Goal: Task Accomplishment & Management: Use online tool/utility

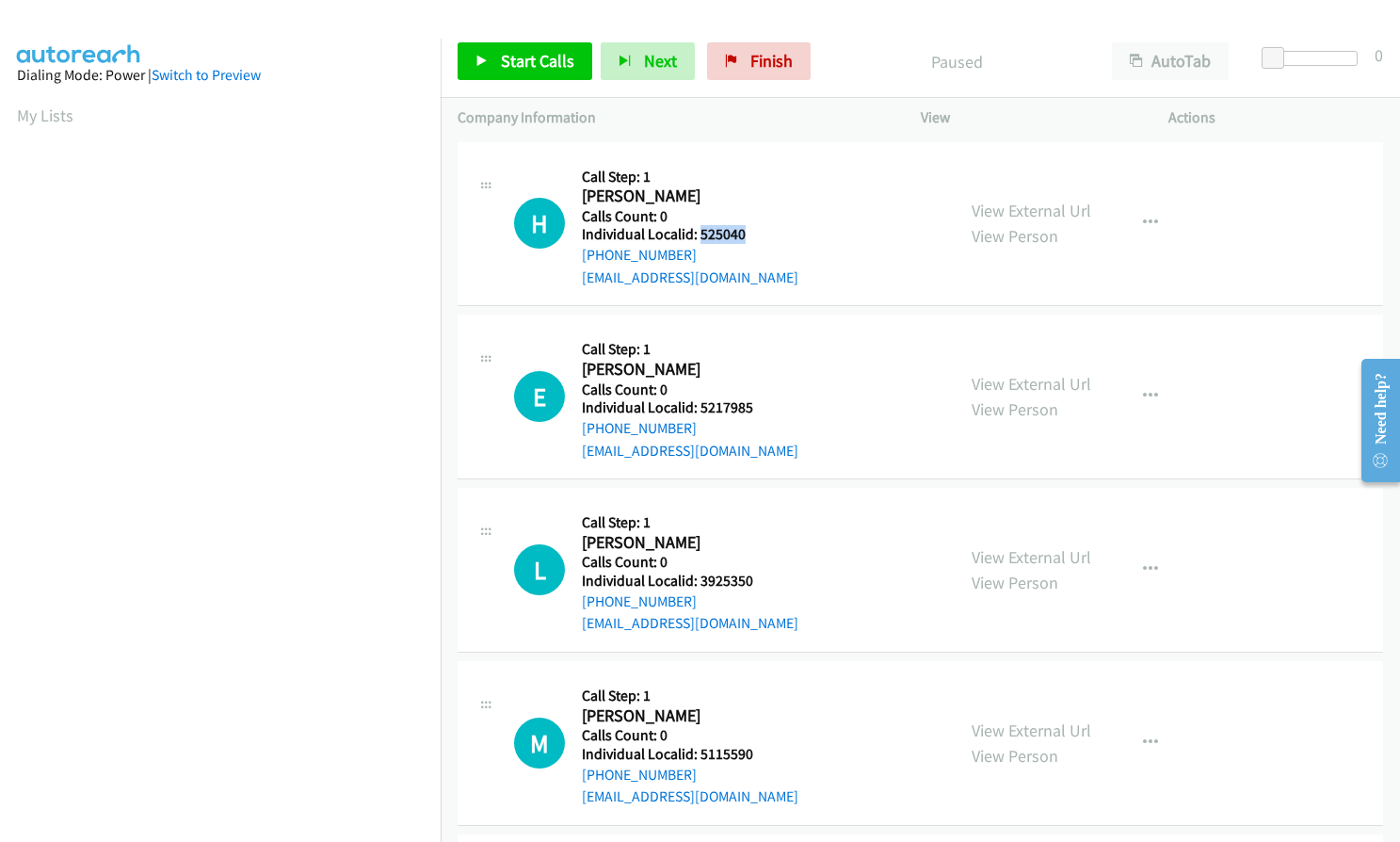
drag, startPoint x: 699, startPoint y: 231, endPoint x: 752, endPoint y: 231, distance: 53.0
click at [752, 231] on h5 "Individual Localid: 525040" at bounding box center [689, 234] width 216 height 19
copy h5 "525040"
drag, startPoint x: 698, startPoint y: 409, endPoint x: 758, endPoint y: 403, distance: 60.3
click at [758, 403] on h5 "Individual Localid: 5217985" at bounding box center [689, 407] width 216 height 19
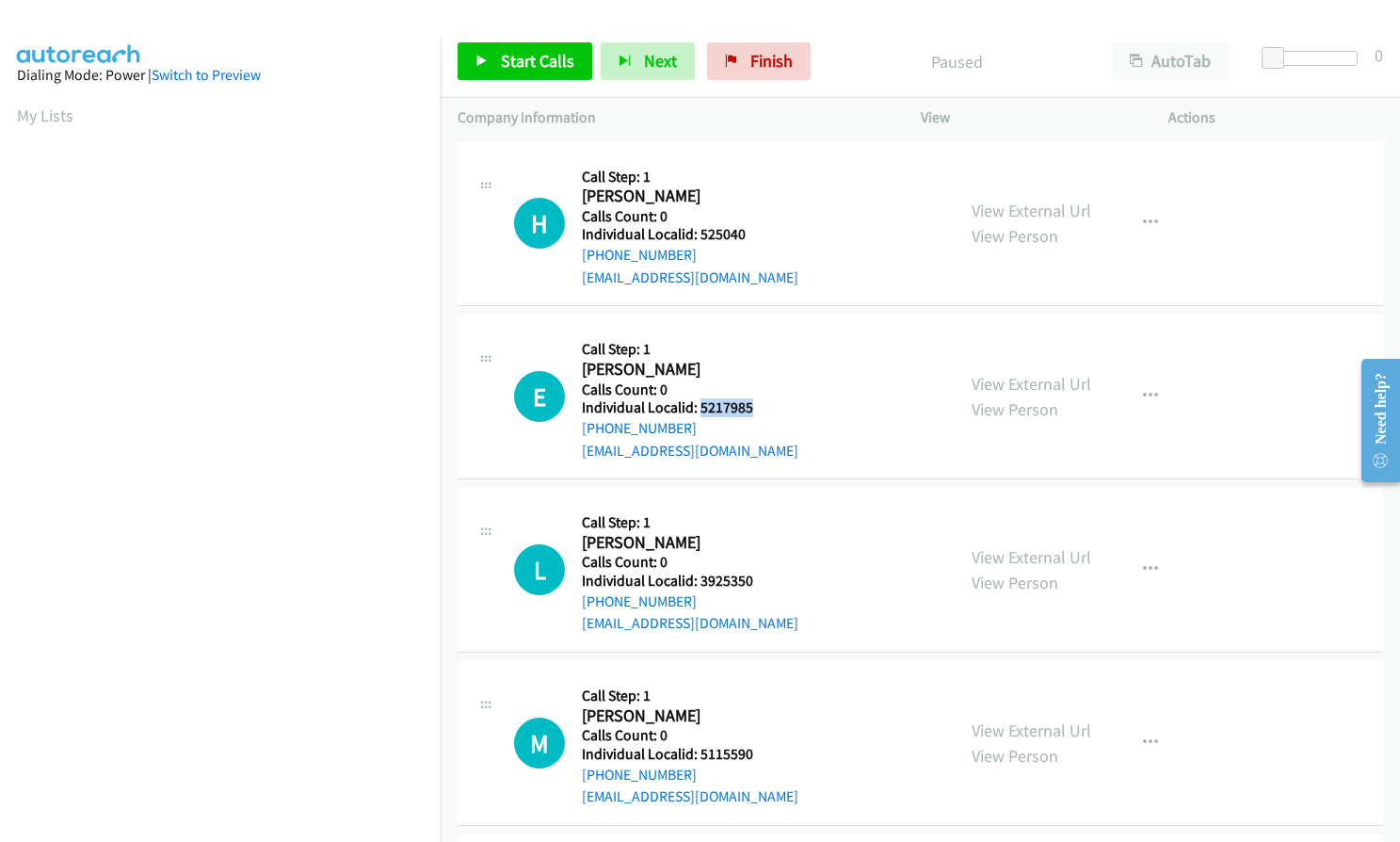
copy h5 "5217985"
drag, startPoint x: 699, startPoint y: 579, endPoint x: 759, endPoint y: 577, distance: 60.0
click at [759, 577] on h5 "Individual Localid: 3925350" at bounding box center [689, 581] width 216 height 19
copy h5 "3925350"
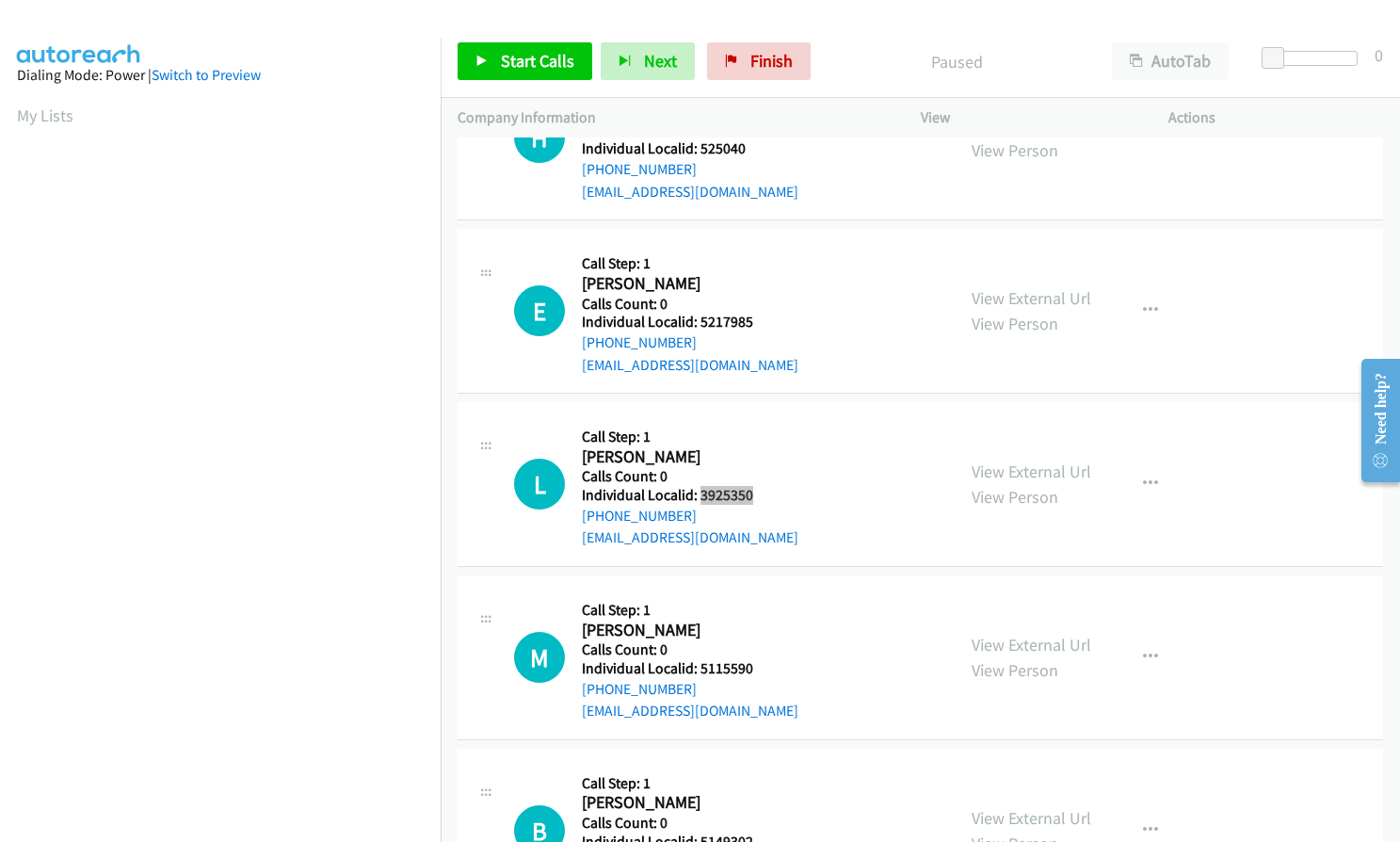
scroll to position [117, 0]
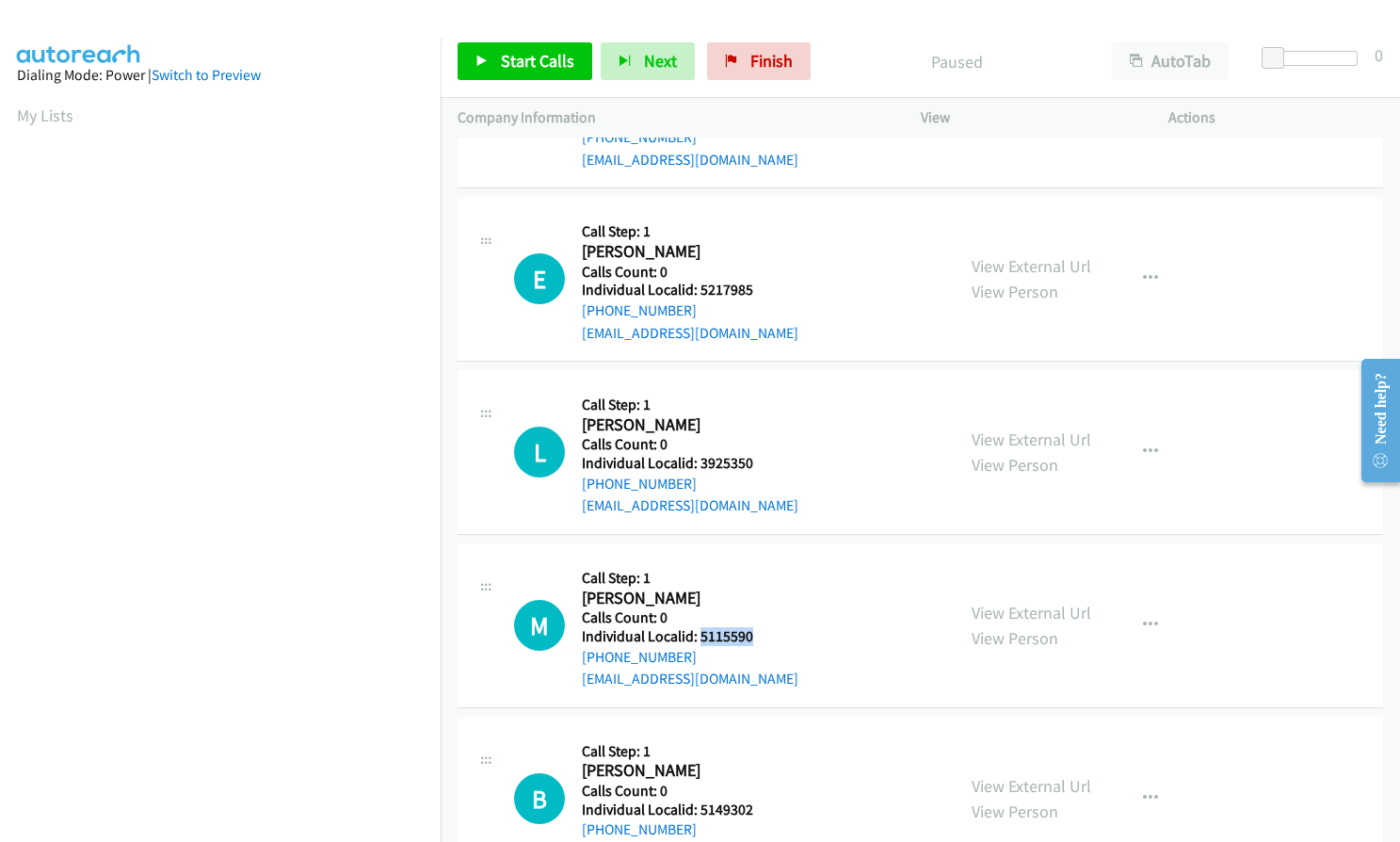
drag, startPoint x: 699, startPoint y: 639, endPoint x: 757, endPoint y: 638, distance: 58.0
click at [757, 638] on h5 "Individual Localid: 5115590" at bounding box center [689, 635] width 216 height 19
copy h5 "5115590"
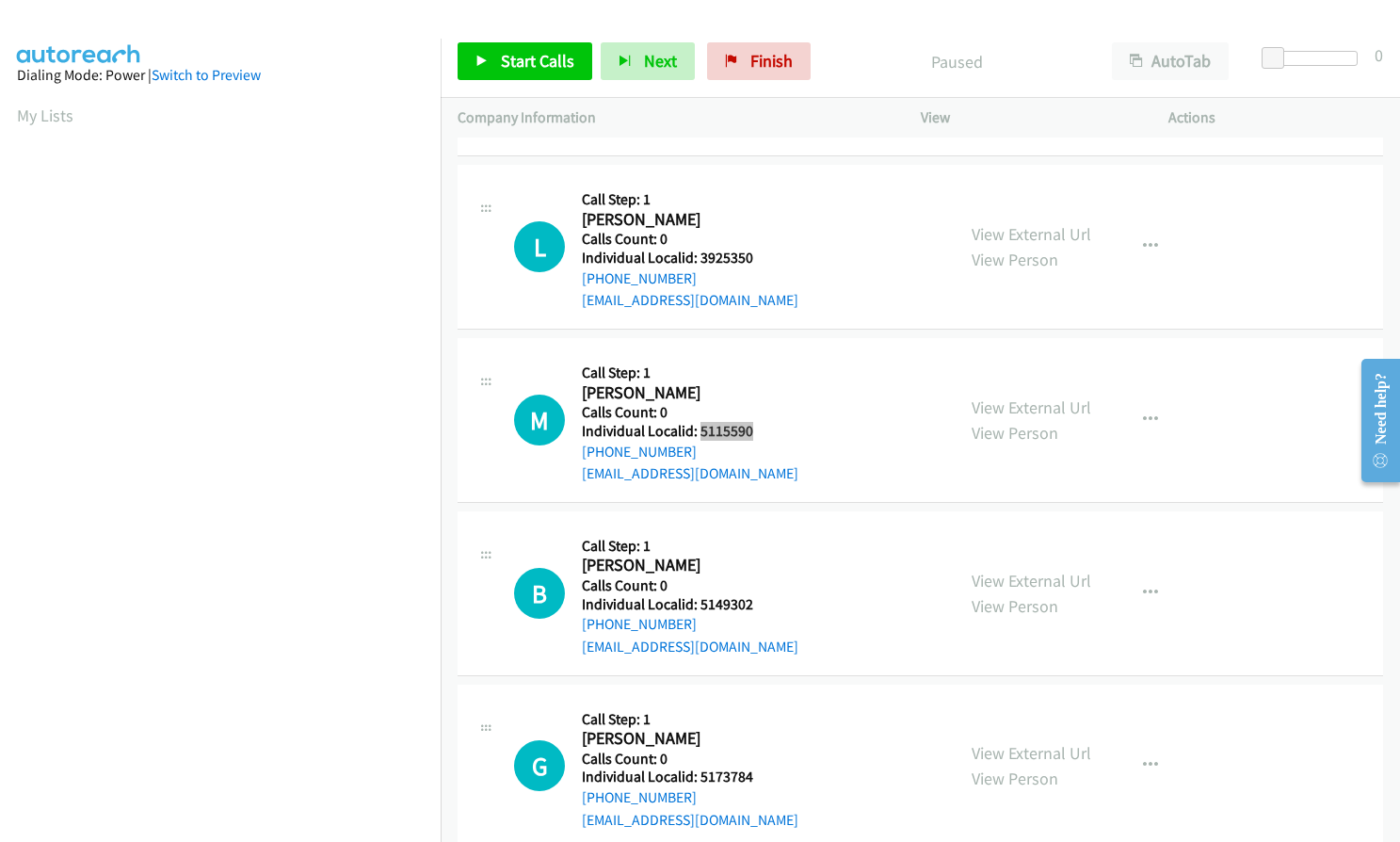
scroll to position [353, 0]
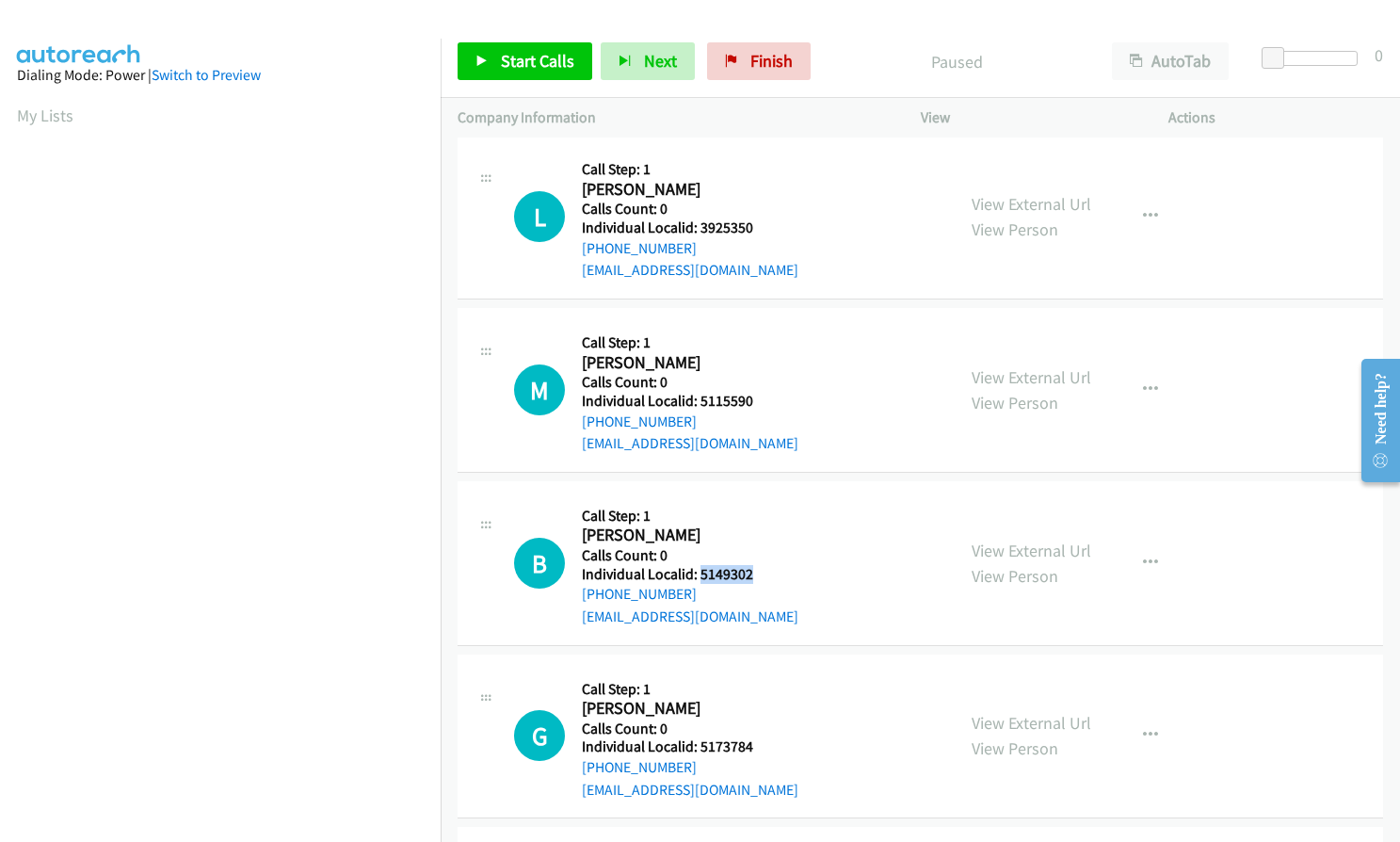
drag, startPoint x: 722, startPoint y: 576, endPoint x: 760, endPoint y: 576, distance: 38.0
click at [760, 576] on h5 "Individual Localid: 5149302" at bounding box center [689, 574] width 216 height 19
copy h5 "5149302"
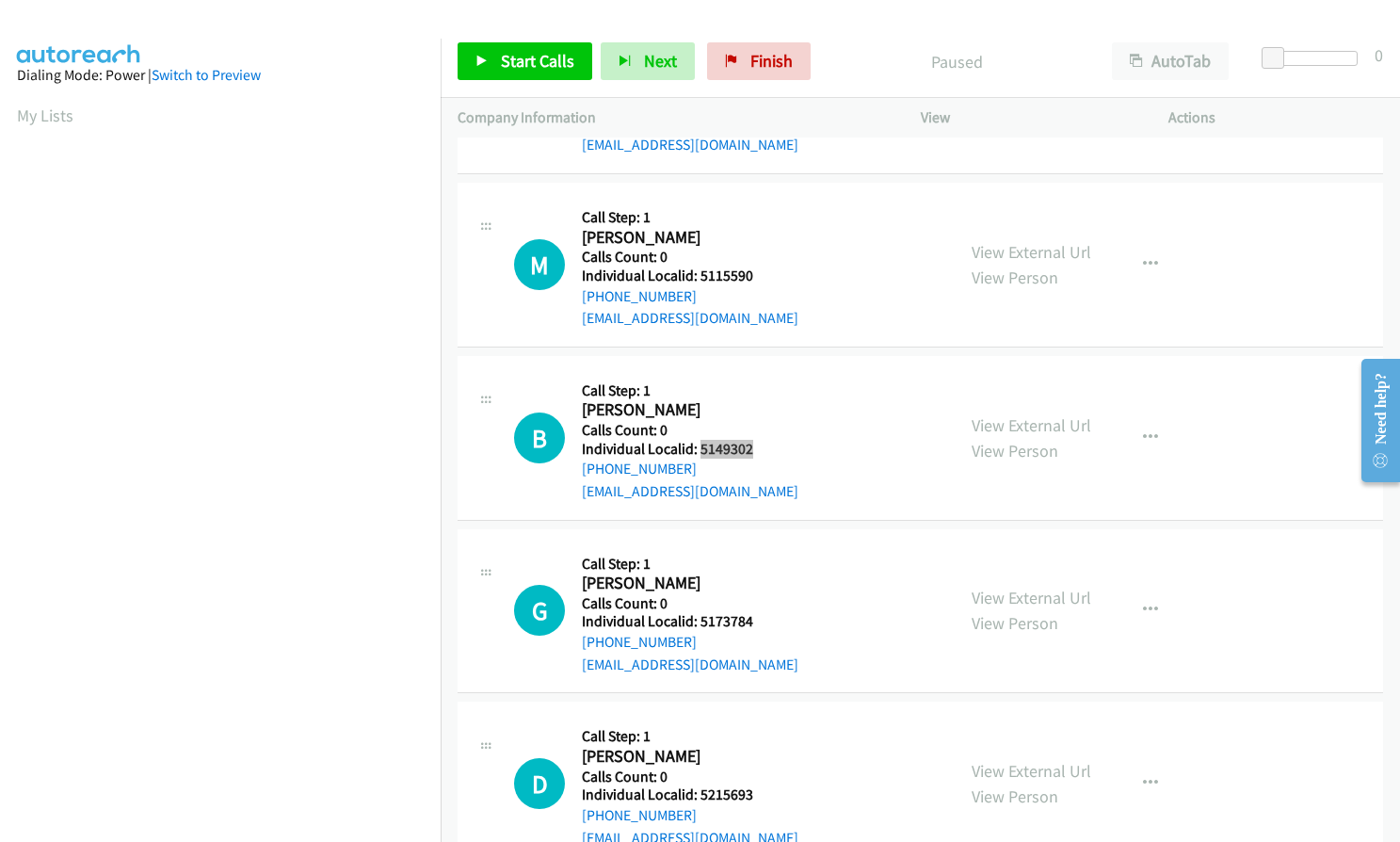
scroll to position [494, 0]
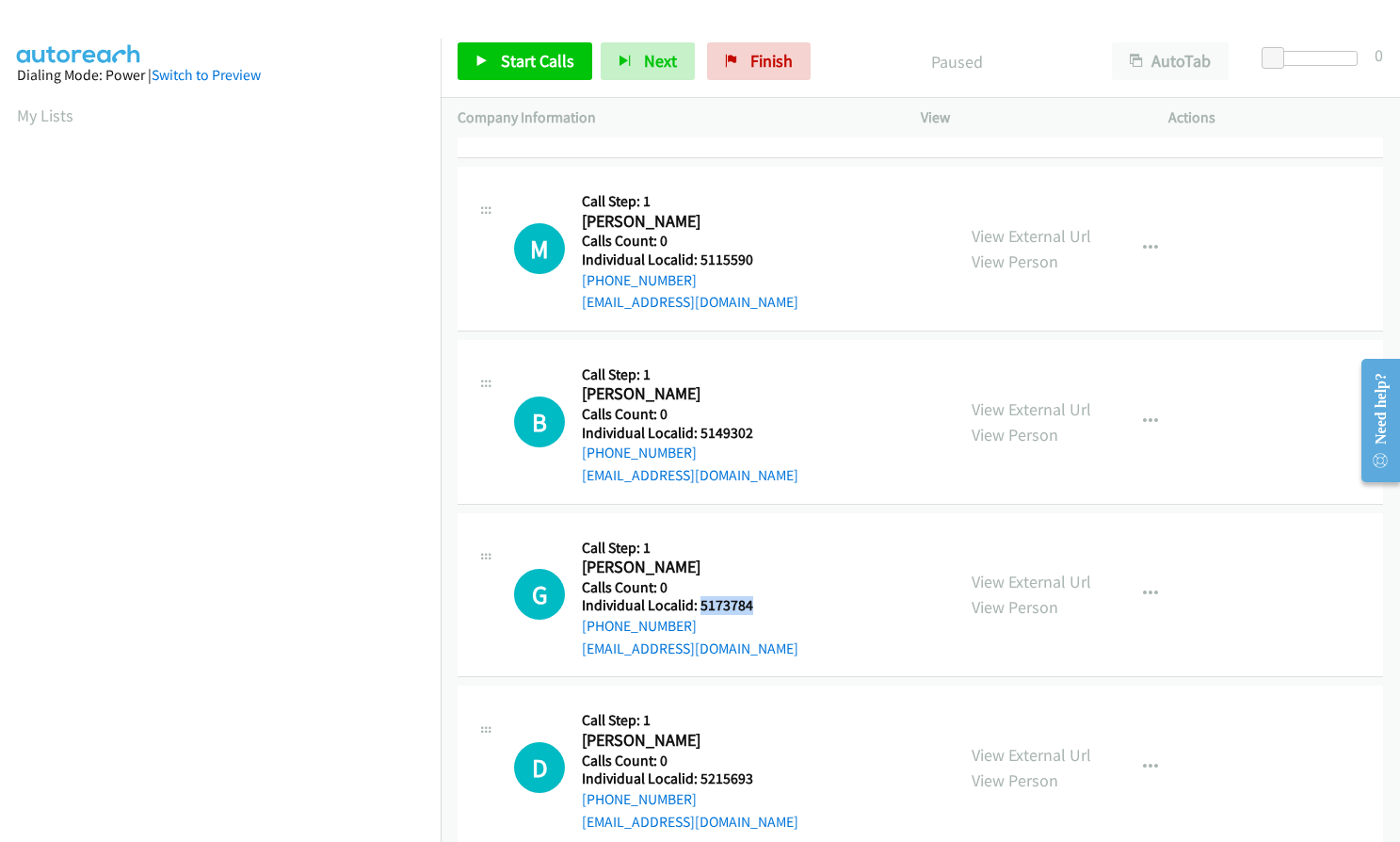
drag, startPoint x: 697, startPoint y: 609, endPoint x: 756, endPoint y: 609, distance: 59.0
click at [756, 609] on h5 "Individual Localid: 5173784" at bounding box center [689, 605] width 216 height 19
copy h5 "5173784"
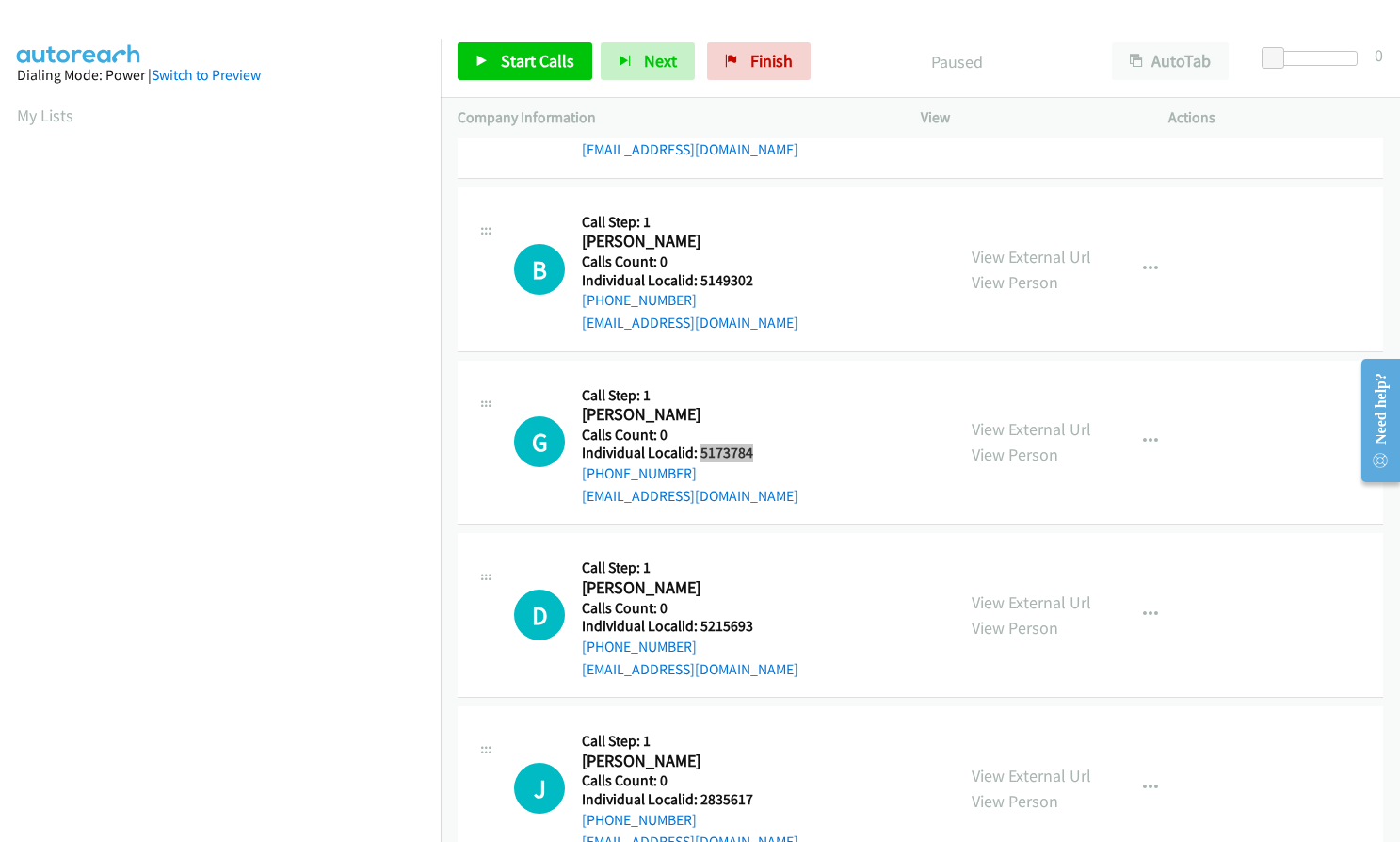
scroll to position [682, 0]
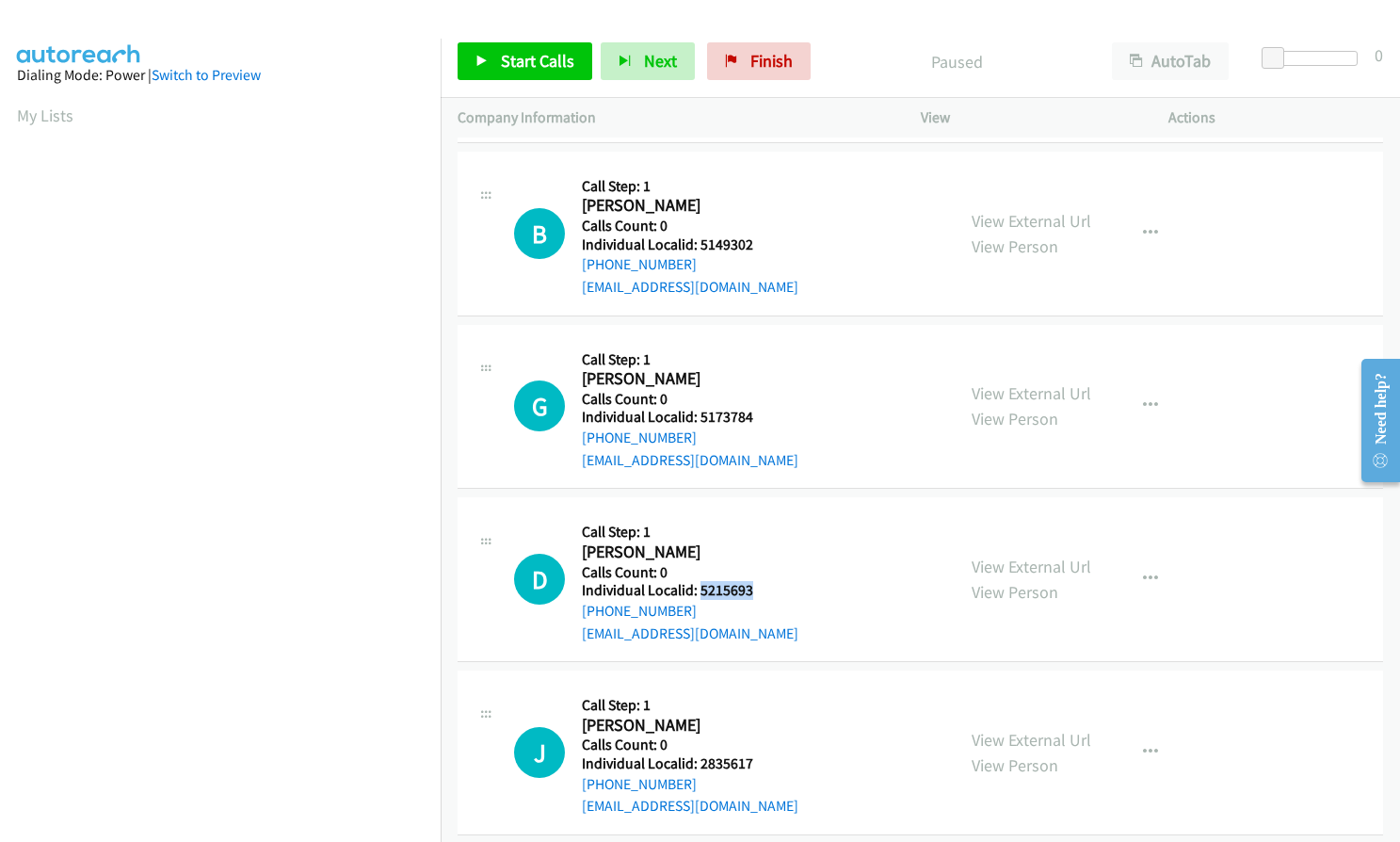
drag, startPoint x: 702, startPoint y: 589, endPoint x: 773, endPoint y: 592, distance: 71.1
click at [775, 591] on h5 "Individual Localid: 5215693" at bounding box center [689, 589] width 216 height 19
copy h5 "5215693"
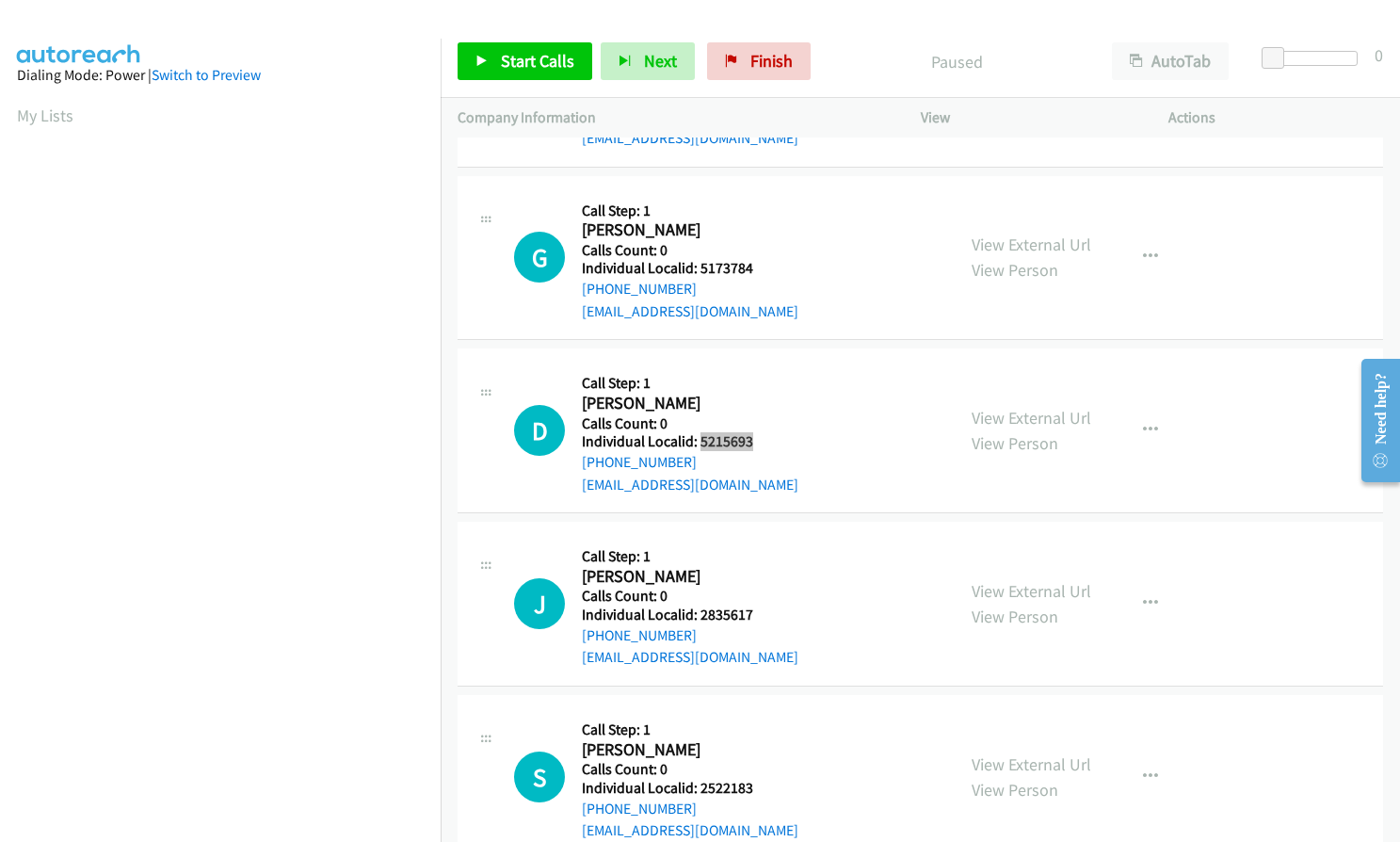
scroll to position [871, 0]
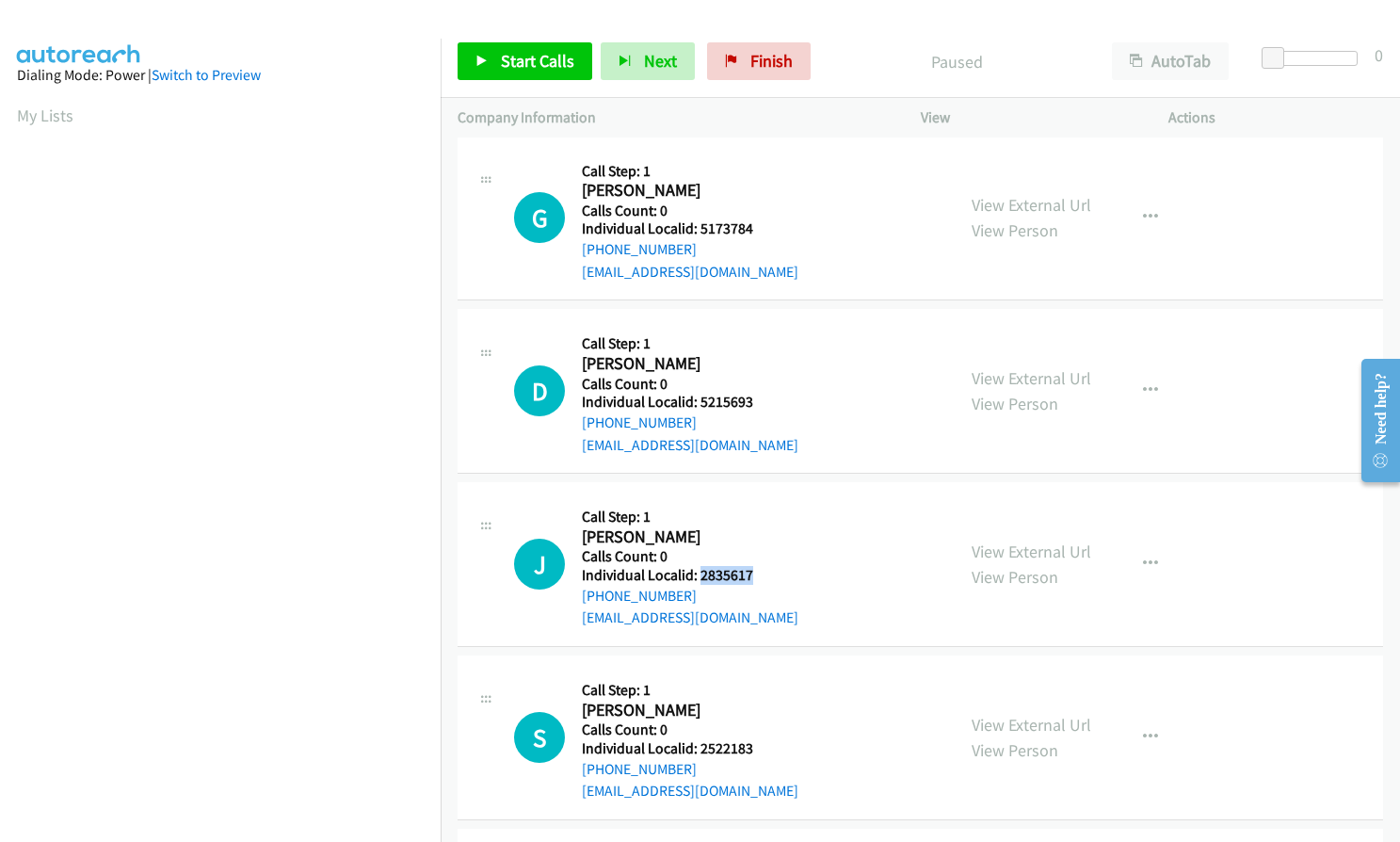
drag, startPoint x: 700, startPoint y: 575, endPoint x: 759, endPoint y: 574, distance: 59.0
click at [759, 574] on h5 "Individual Localid: 2835617" at bounding box center [689, 575] width 216 height 19
copy h5 "2835617"
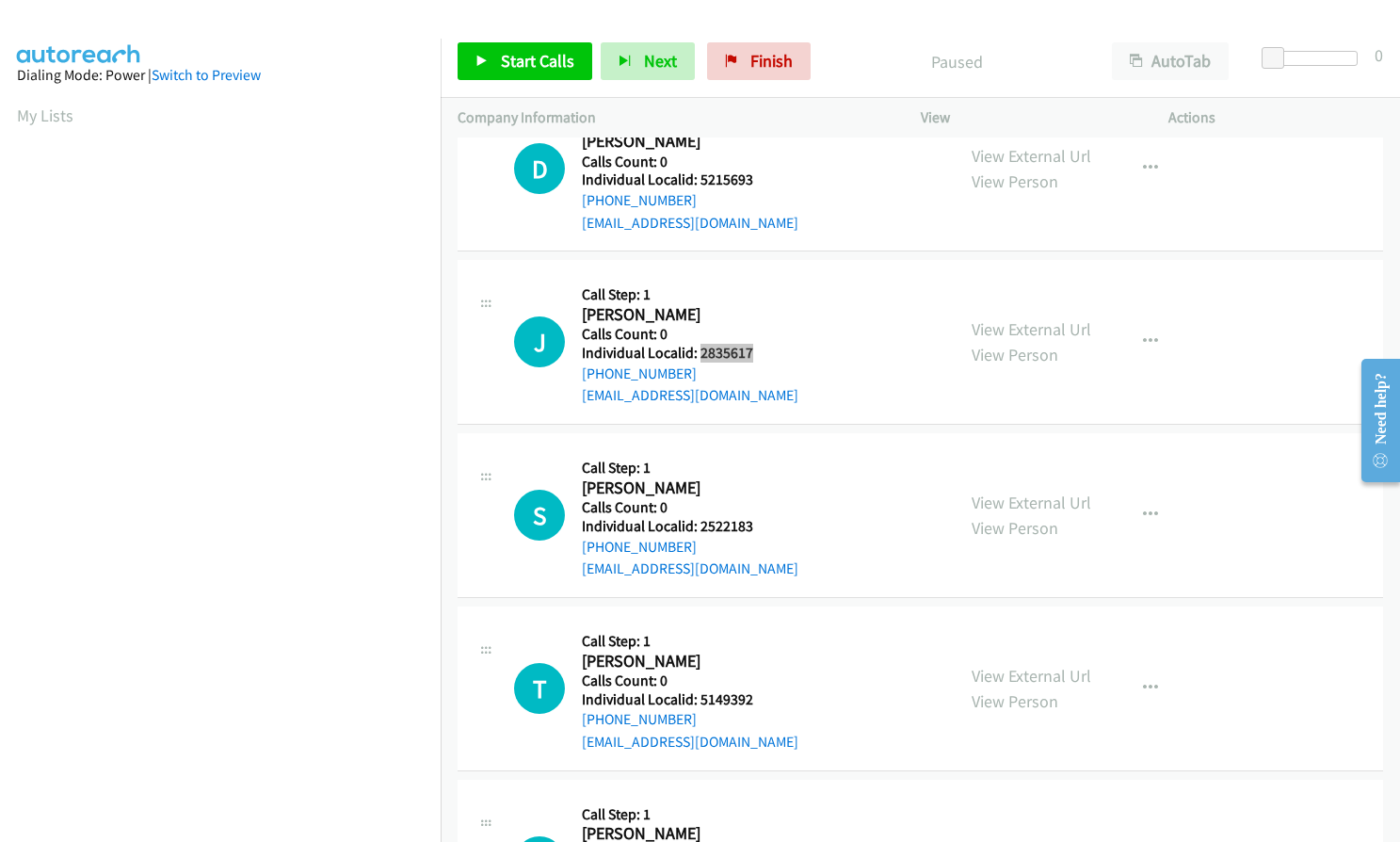
scroll to position [1106, 0]
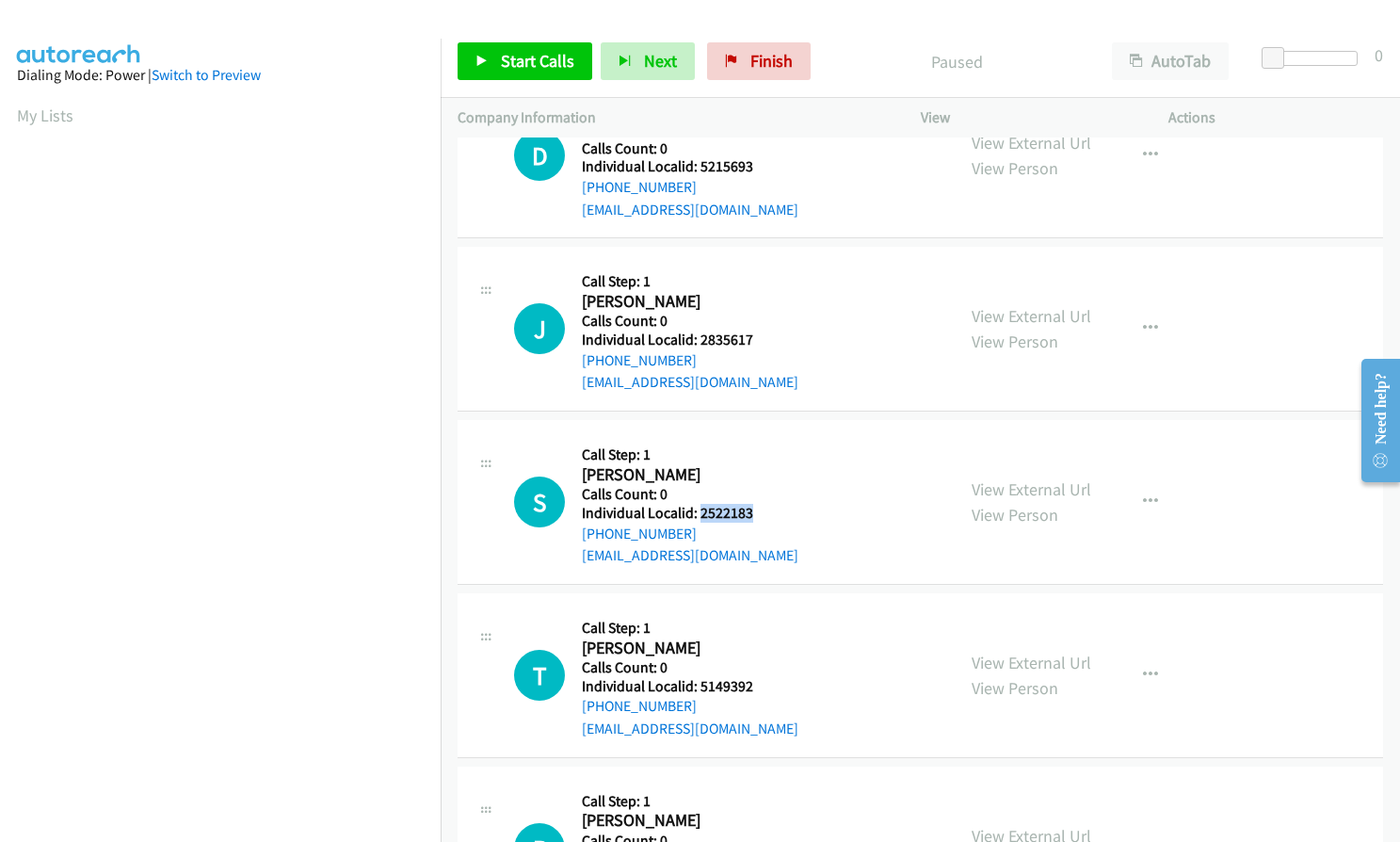
drag, startPoint x: 699, startPoint y: 516, endPoint x: 755, endPoint y: 512, distance: 56.1
click at [755, 512] on h5 "Individual Localid: 2522183" at bounding box center [689, 512] width 216 height 19
copy h5 "2522183"
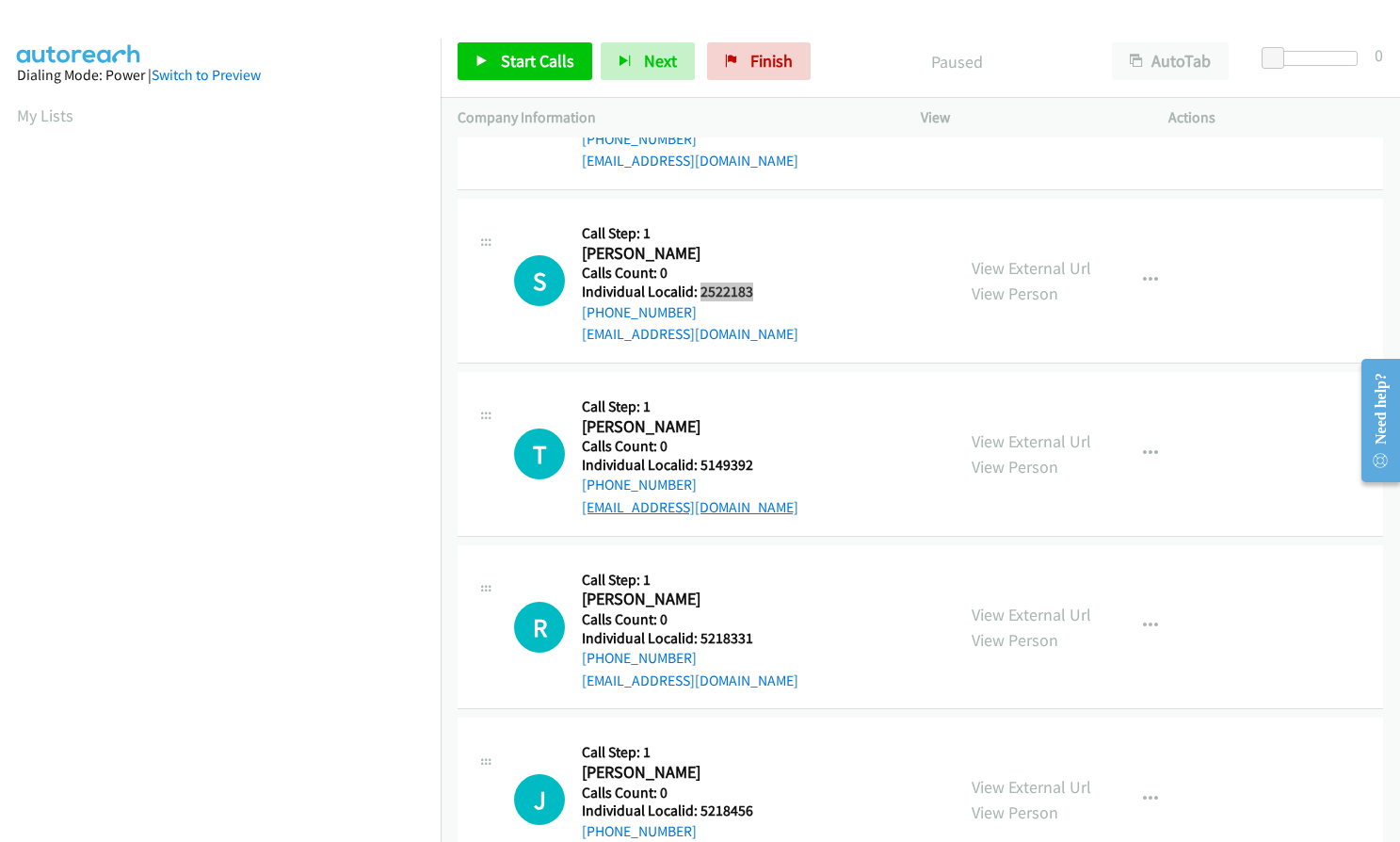
scroll to position [1341, 0]
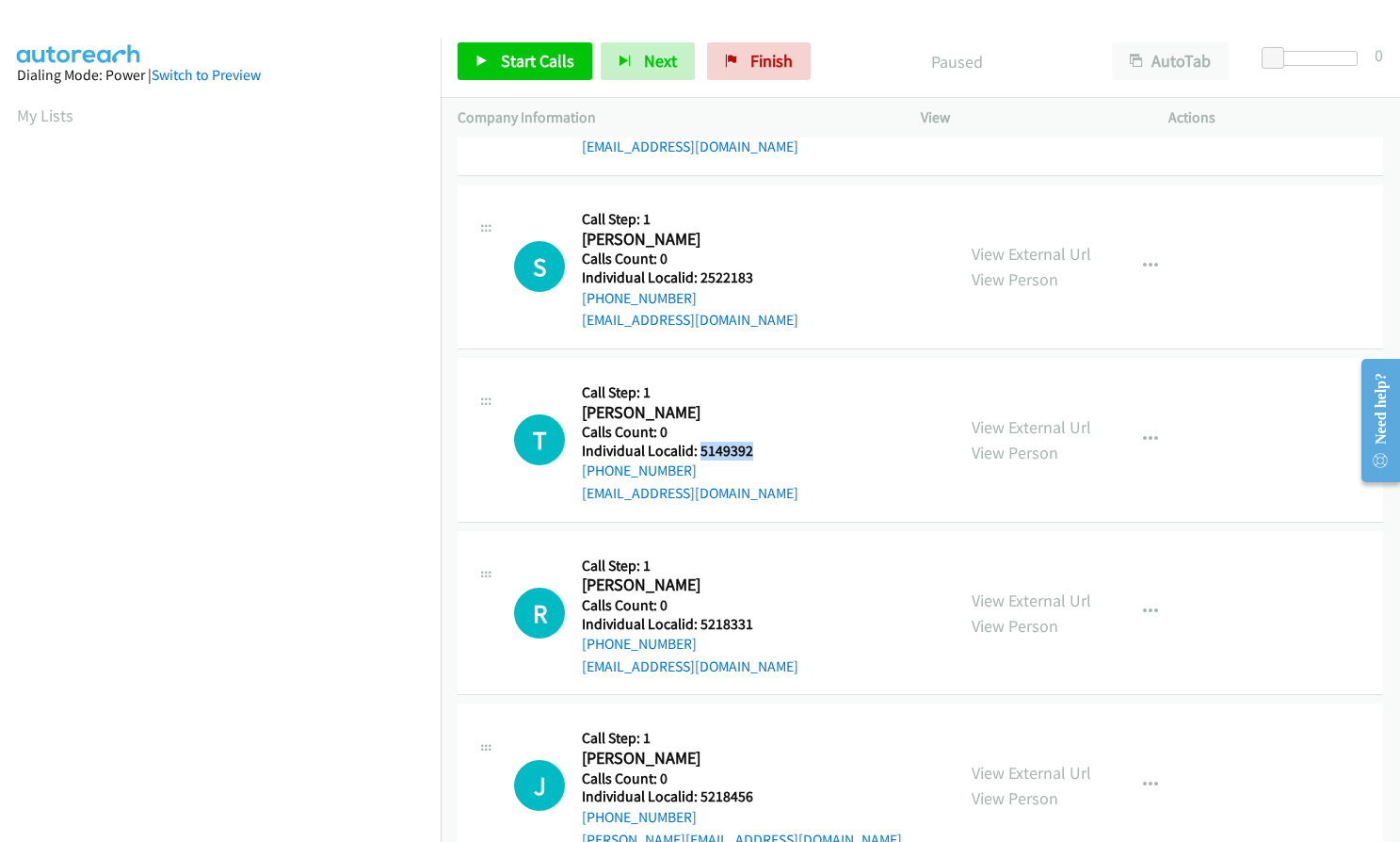
drag, startPoint x: 699, startPoint y: 451, endPoint x: 766, endPoint y: 452, distance: 67.0
click at [766, 452] on h5 "Individual Localid: 5149392" at bounding box center [689, 450] width 216 height 19
copy h5 "5149392"
drag, startPoint x: 699, startPoint y: 624, endPoint x: 758, endPoint y: 620, distance: 59.1
click at [758, 620] on h5 "Individual Localid: 5218331" at bounding box center [689, 624] width 216 height 19
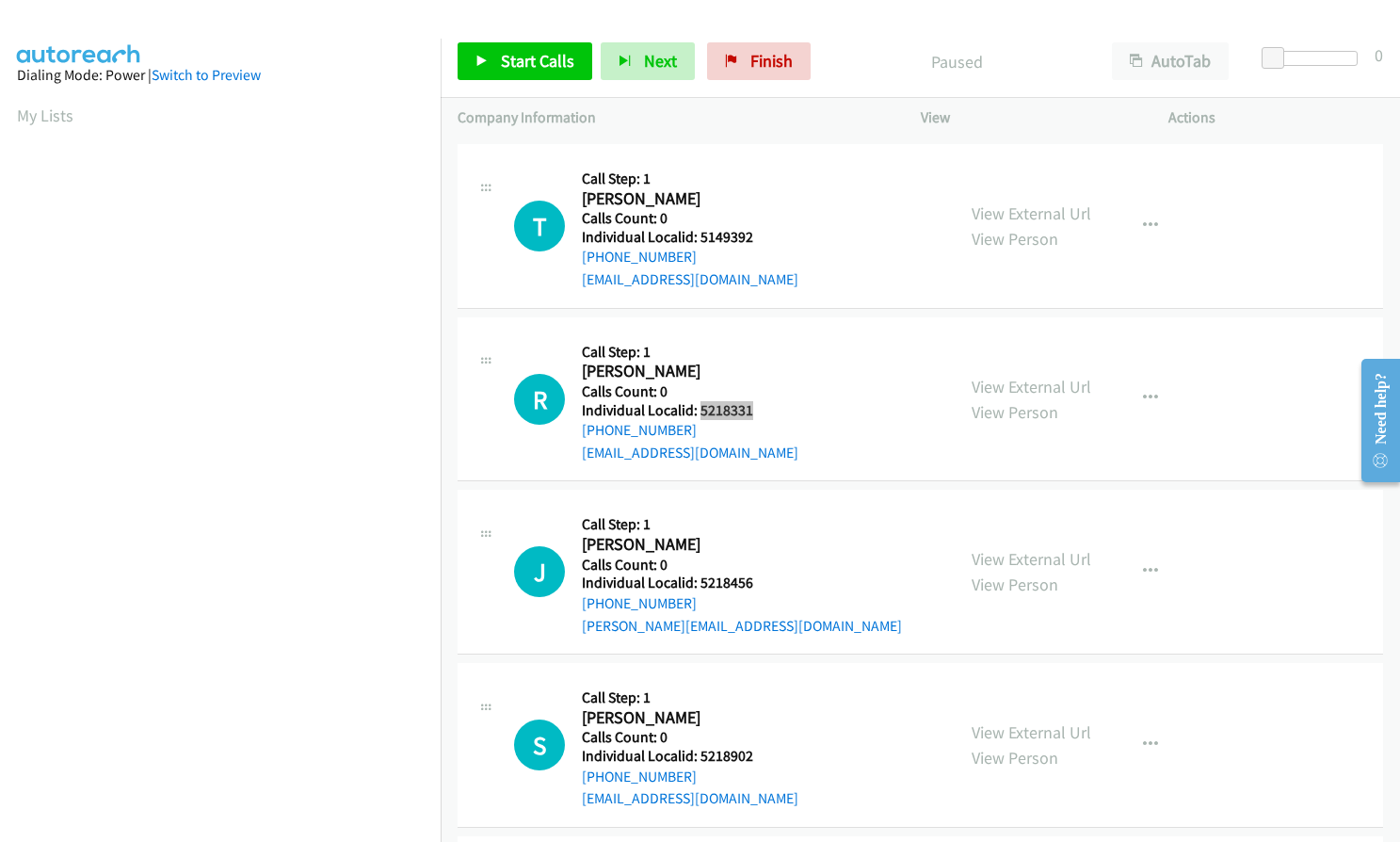
scroll to position [1577, 0]
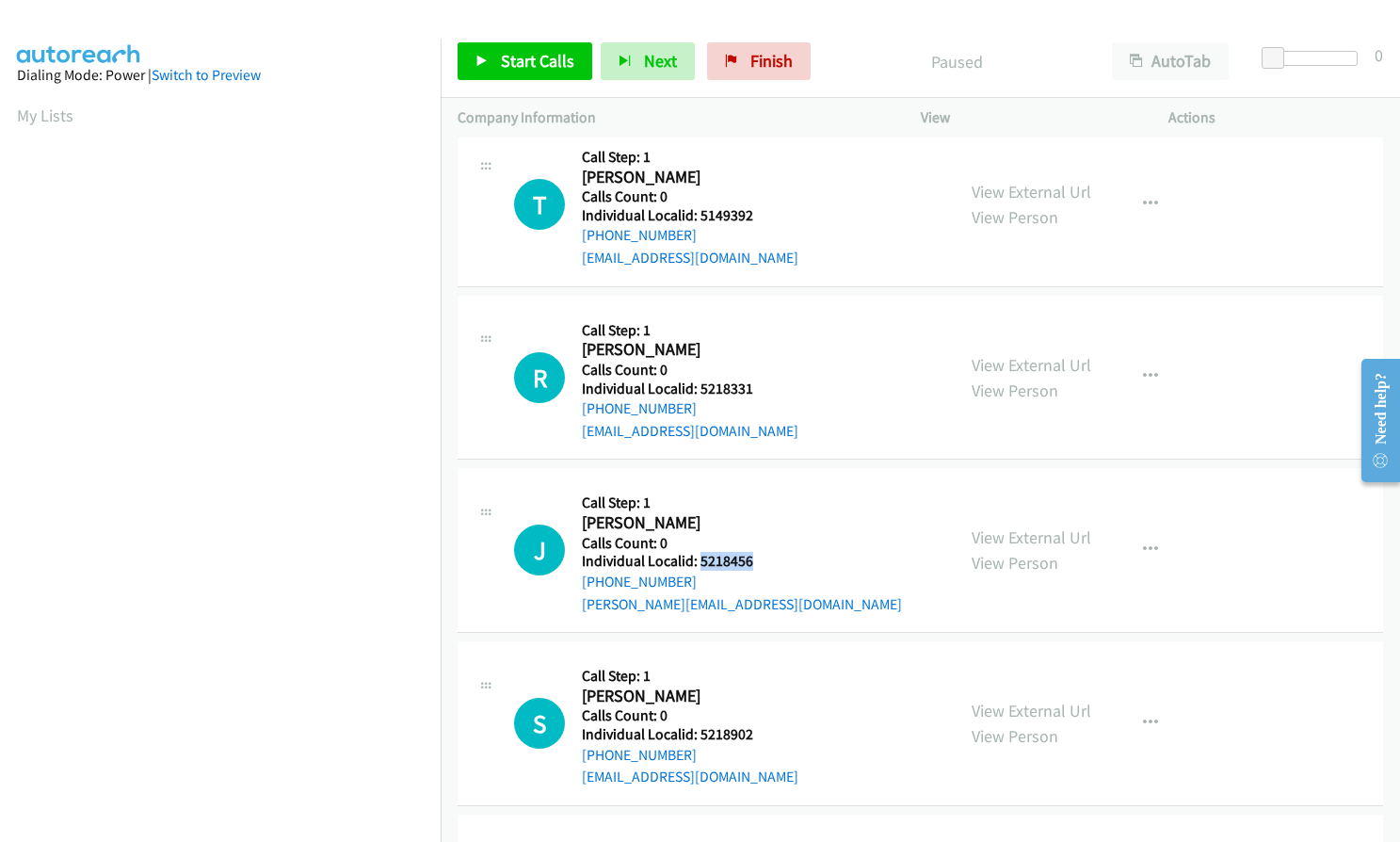
drag, startPoint x: 699, startPoint y: 562, endPoint x: 759, endPoint y: 563, distance: 60.0
click at [759, 563] on h5 "Individual Localid: 5218456" at bounding box center [741, 561] width 320 height 19
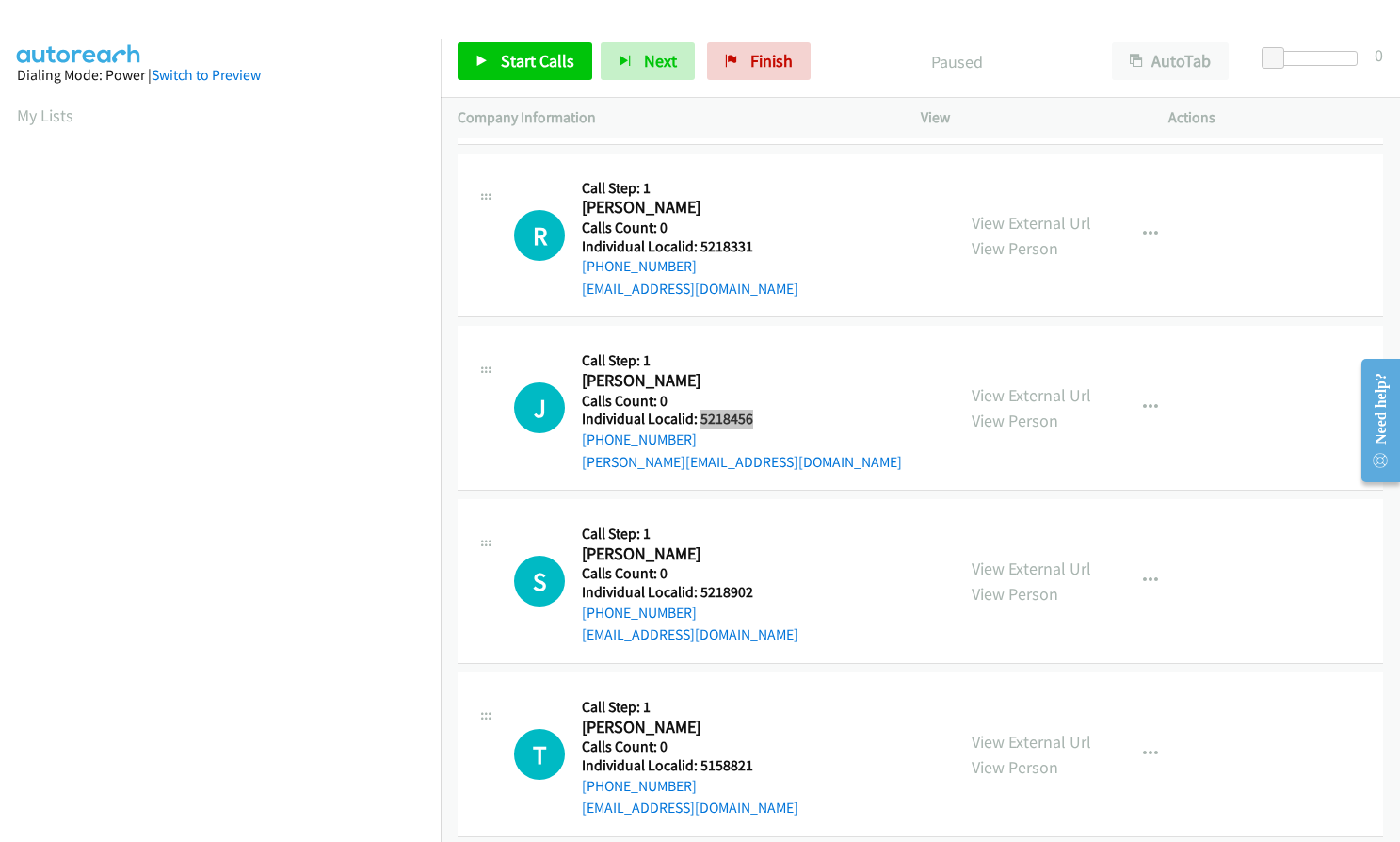
scroll to position [1742, 0]
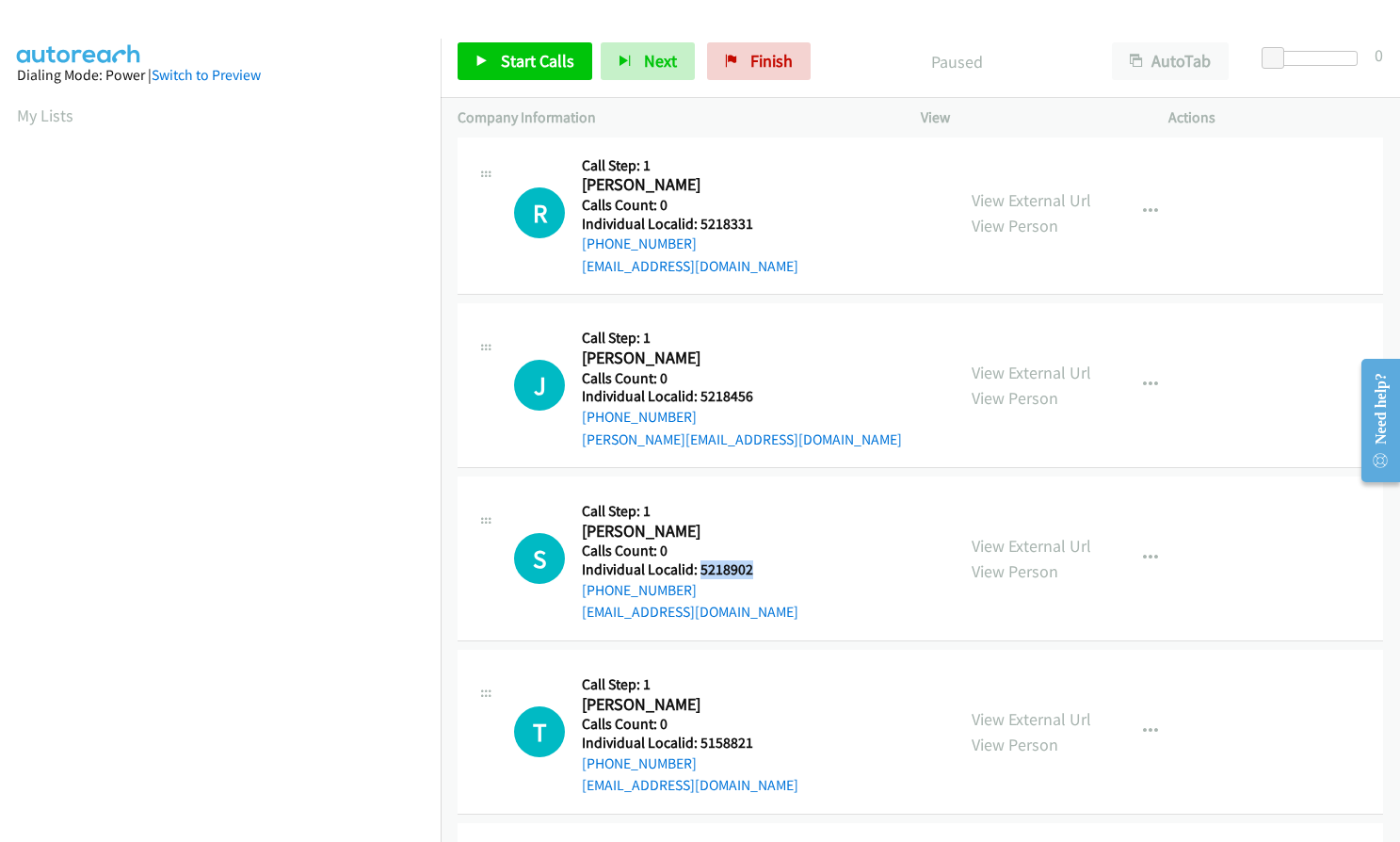
drag, startPoint x: 699, startPoint y: 564, endPoint x: 768, endPoint y: 564, distance: 69.0
click at [768, 564] on h5 "Individual Localid: 5218902" at bounding box center [689, 569] width 216 height 19
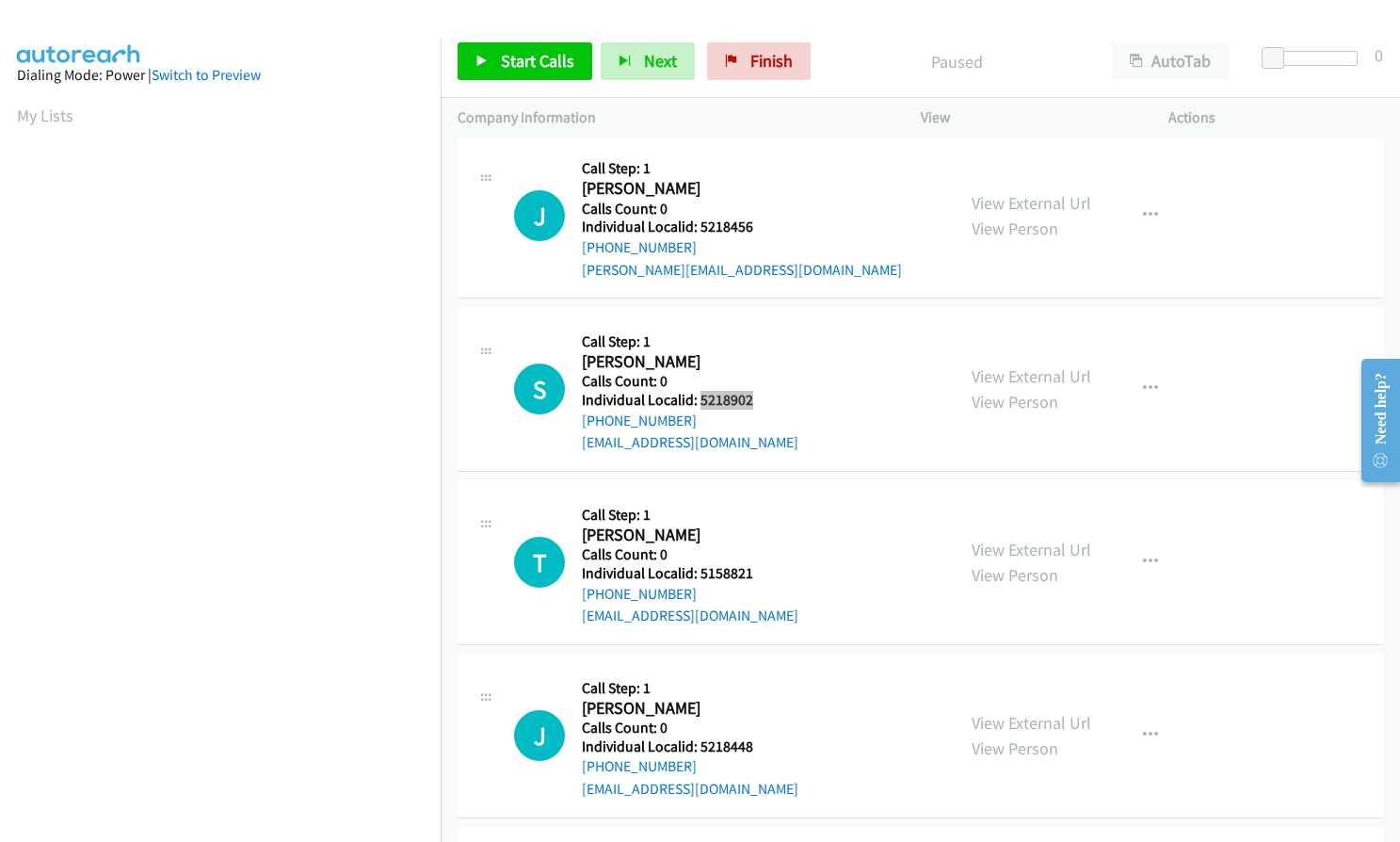
scroll to position [1953, 0]
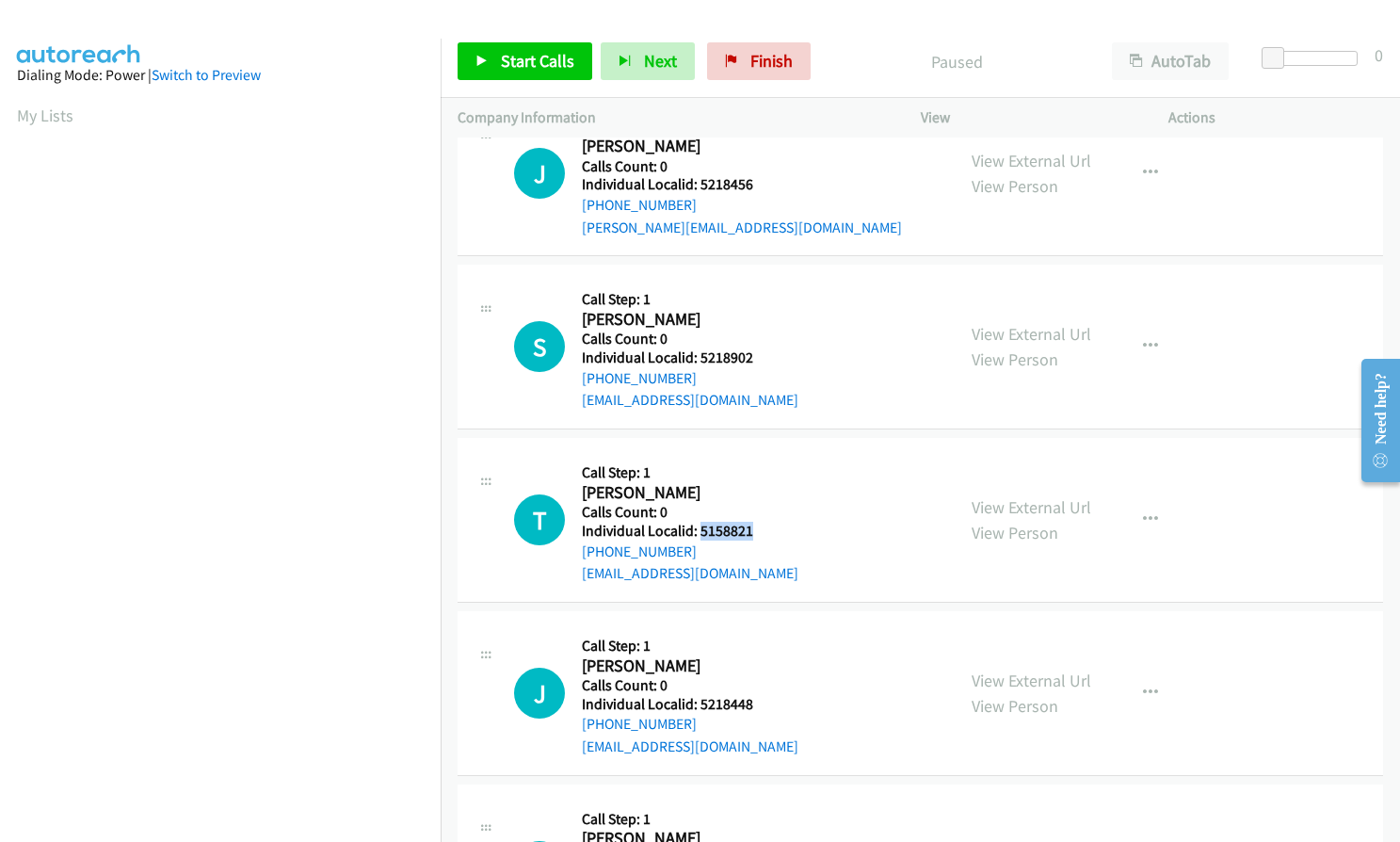
drag, startPoint x: 697, startPoint y: 529, endPoint x: 760, endPoint y: 530, distance: 63.0
click at [760, 530] on h5 "Individual Localid: 5158821" at bounding box center [689, 531] width 216 height 19
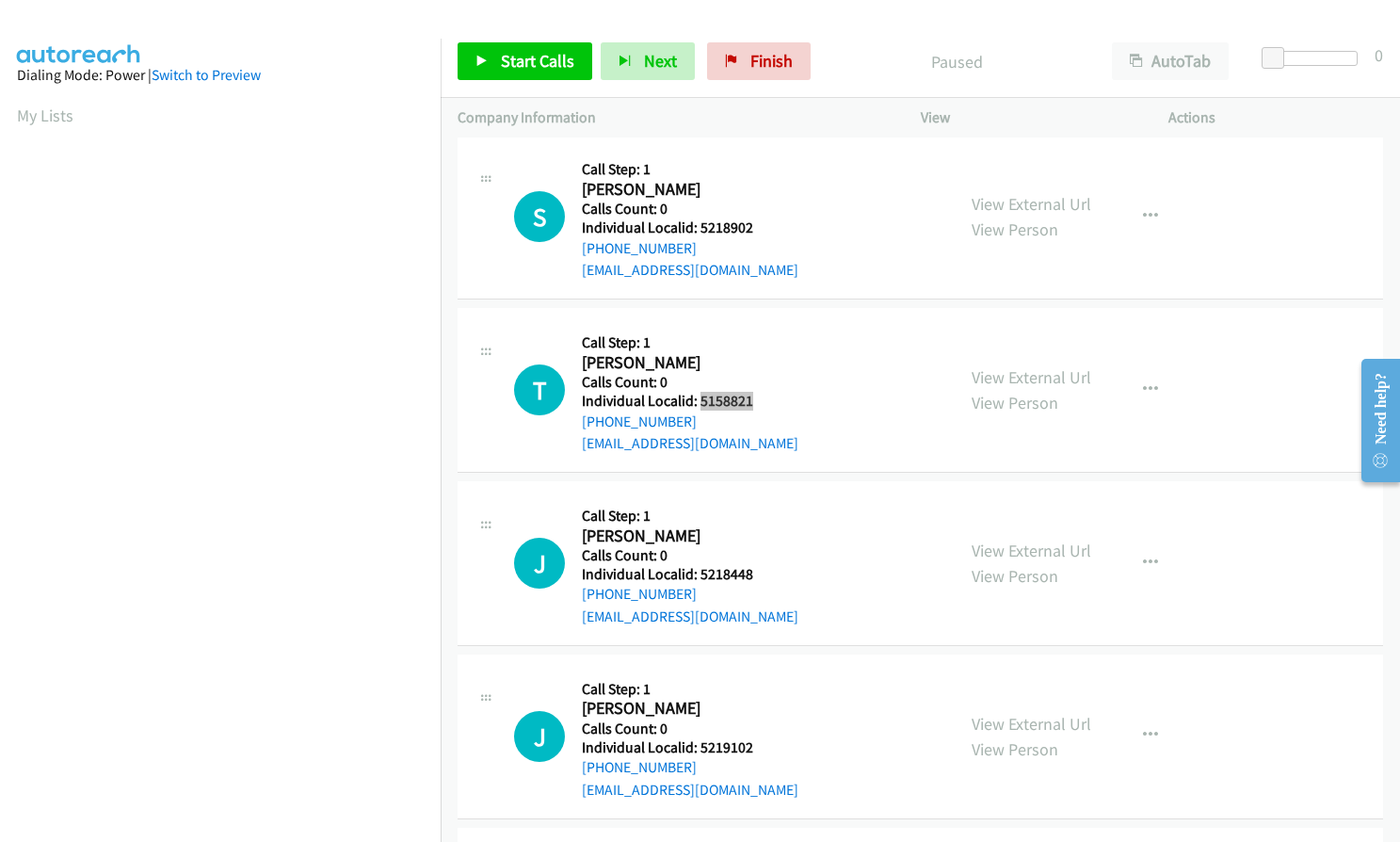
scroll to position [2142, 0]
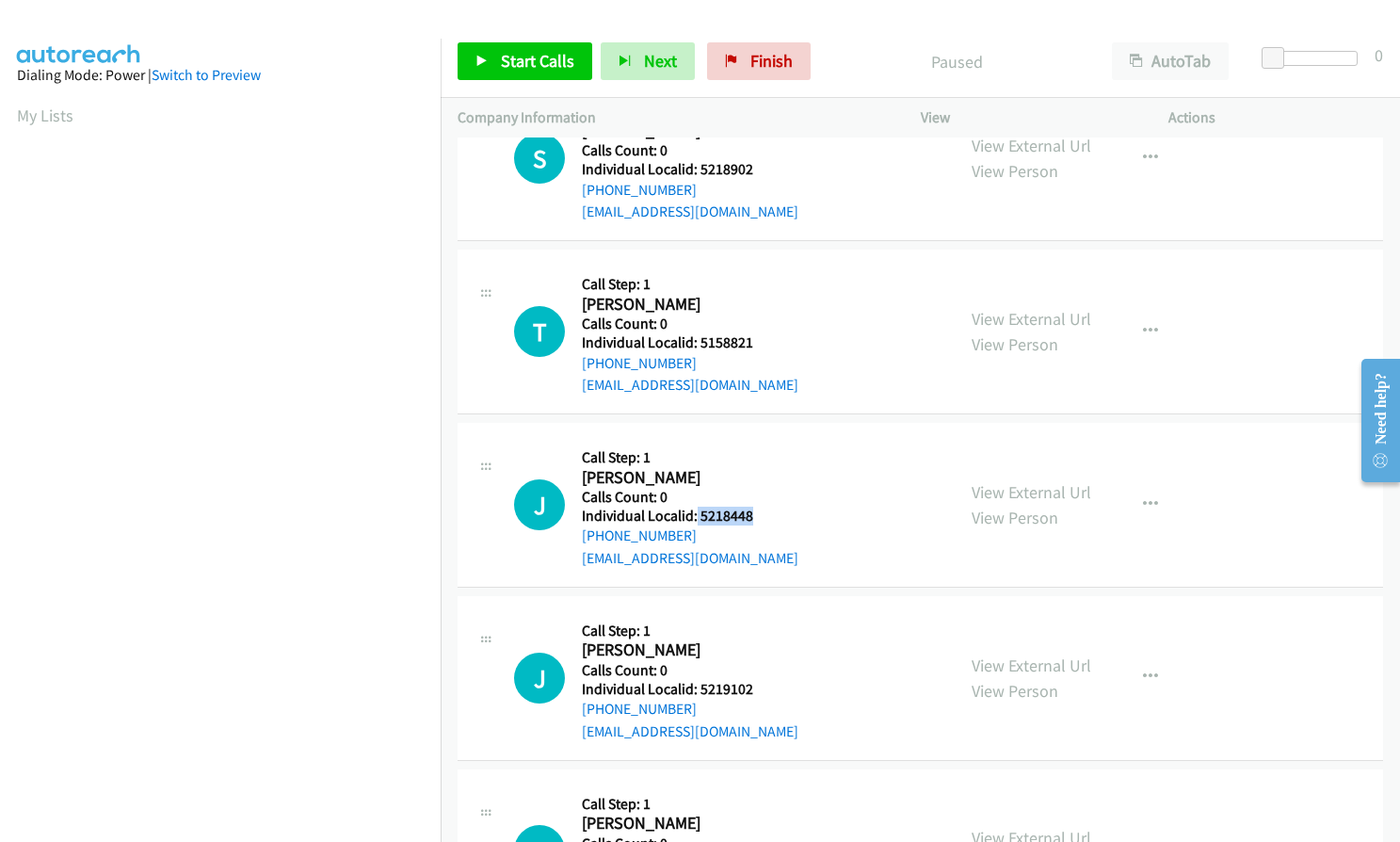
drag, startPoint x: 700, startPoint y: 513, endPoint x: 763, endPoint y: 513, distance: 63.0
click at [763, 513] on h5 "Individual Localid: 5218448" at bounding box center [689, 515] width 216 height 19
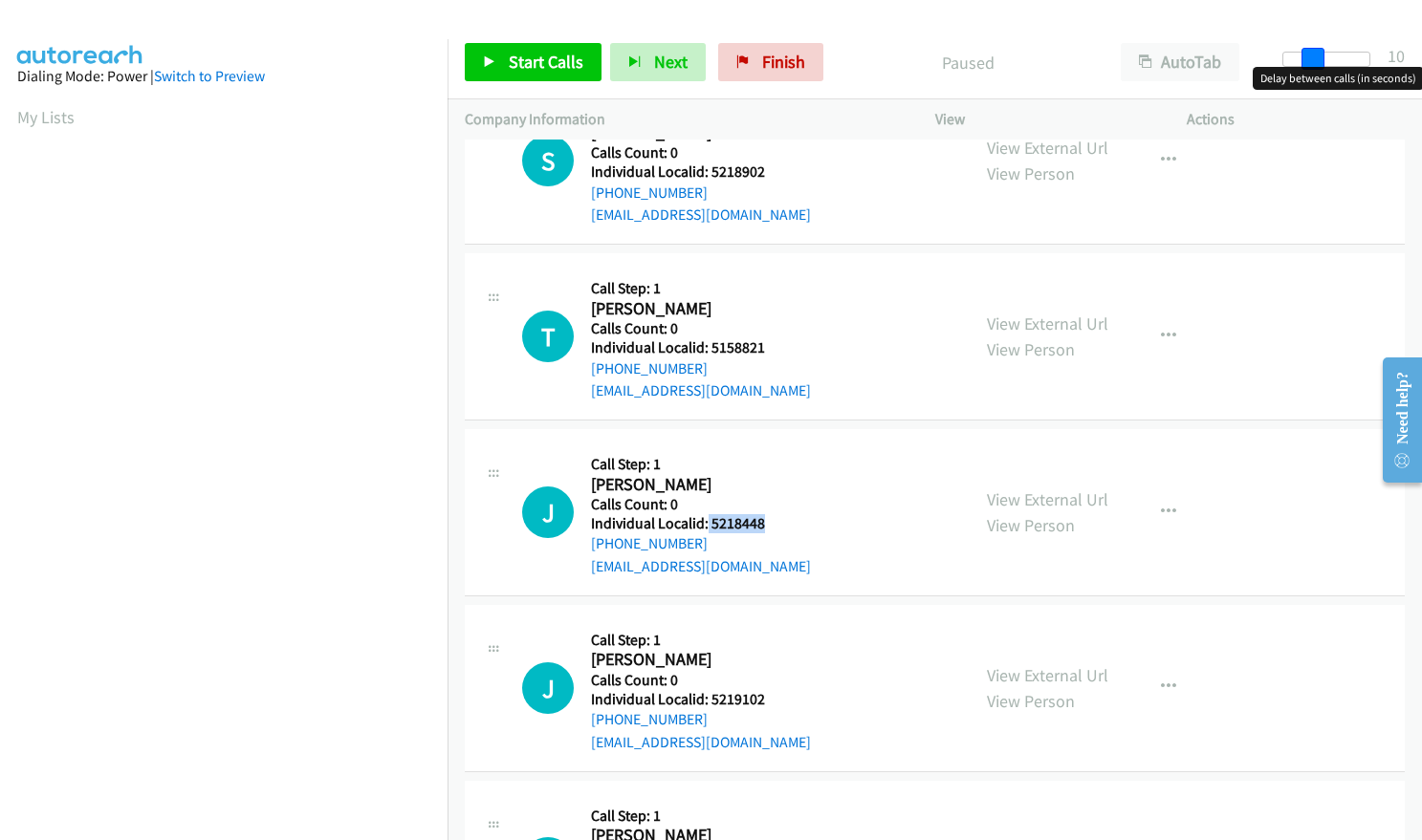
drag, startPoint x: 1291, startPoint y: 57, endPoint x: 1321, endPoint y: 57, distance: 30.0
click at [1321, 57] on span at bounding box center [1313, 59] width 23 height 23
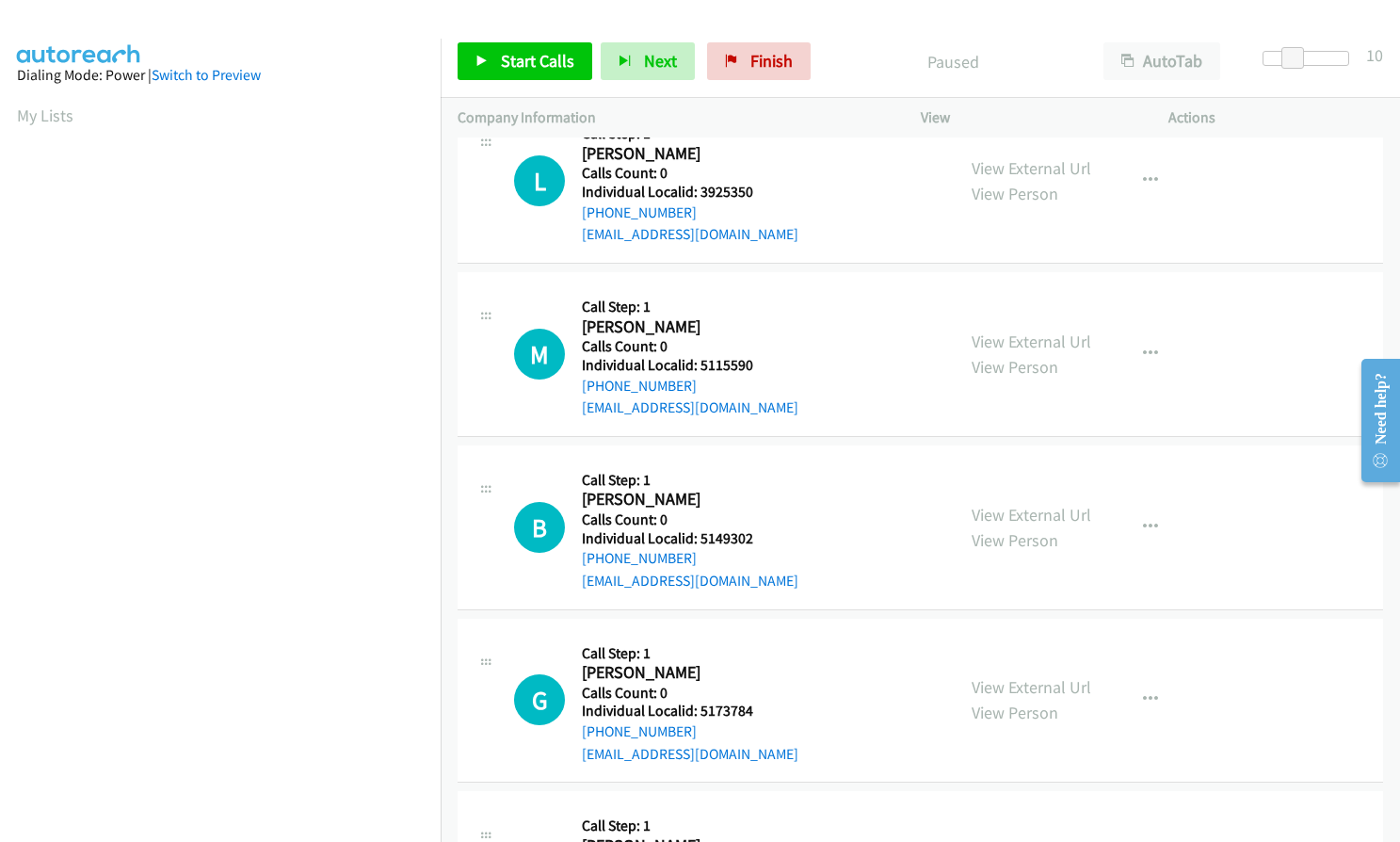
scroll to position [424, 0]
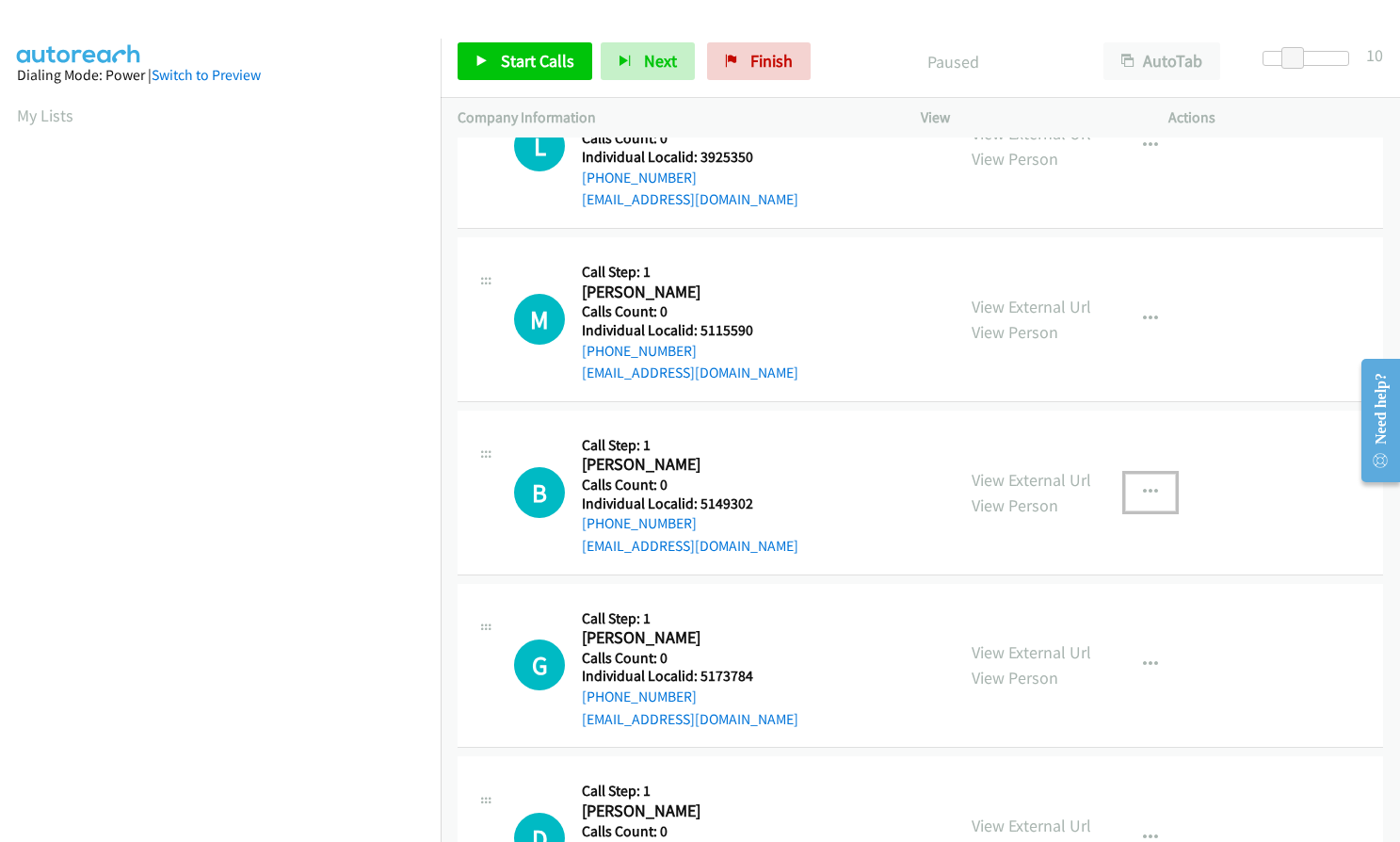
click at [1153, 483] on button "button" at bounding box center [1150, 492] width 51 height 37
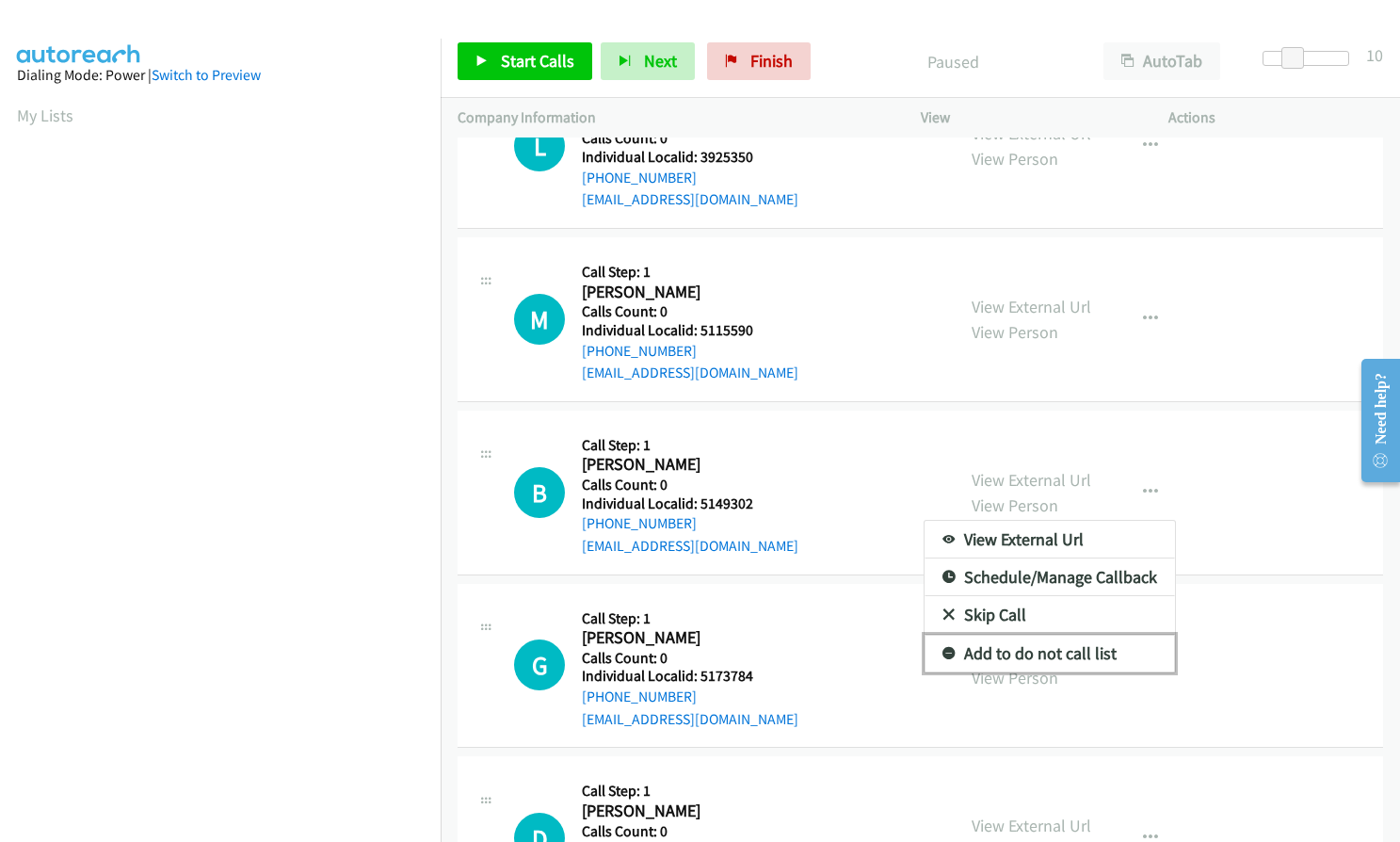
click at [943, 648] on icon at bounding box center [949, 654] width 13 height 13
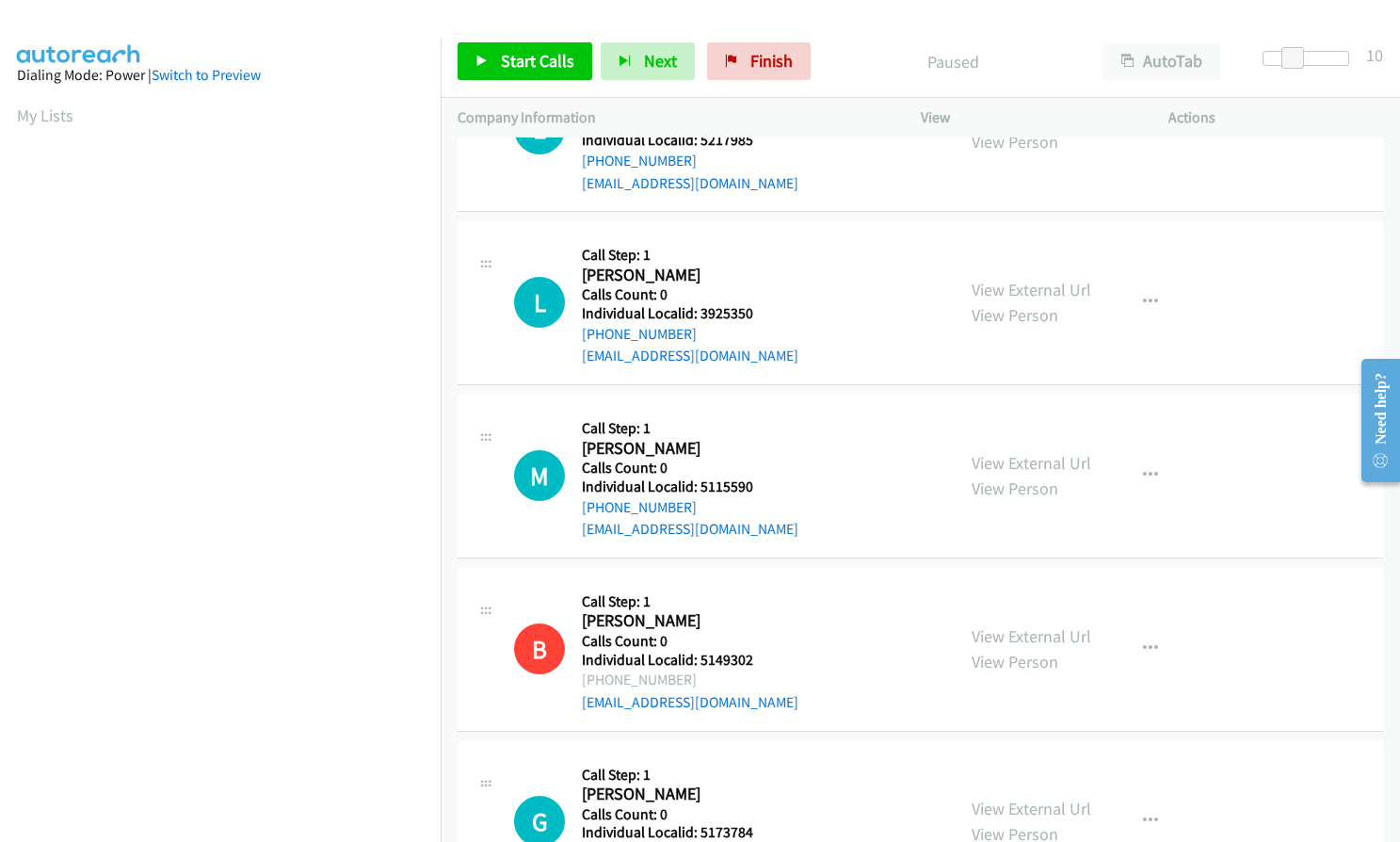
scroll to position [0, 0]
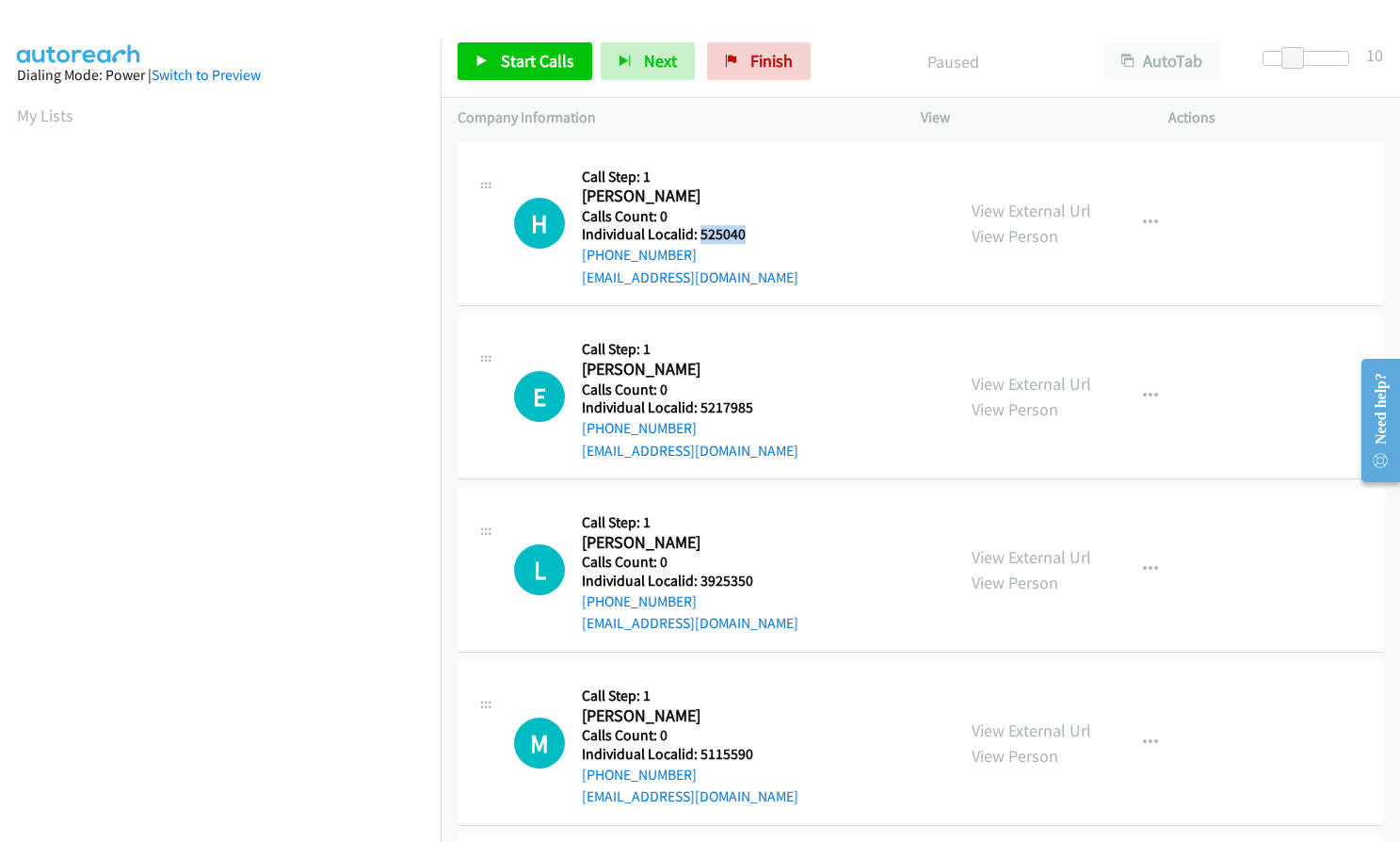
drag, startPoint x: 699, startPoint y: 233, endPoint x: 748, endPoint y: 227, distance: 49.4
click at [748, 227] on h5 "Individual Localid: 525040" at bounding box center [689, 234] width 216 height 19
click at [533, 65] on span "Start Calls" at bounding box center [537, 61] width 73 height 22
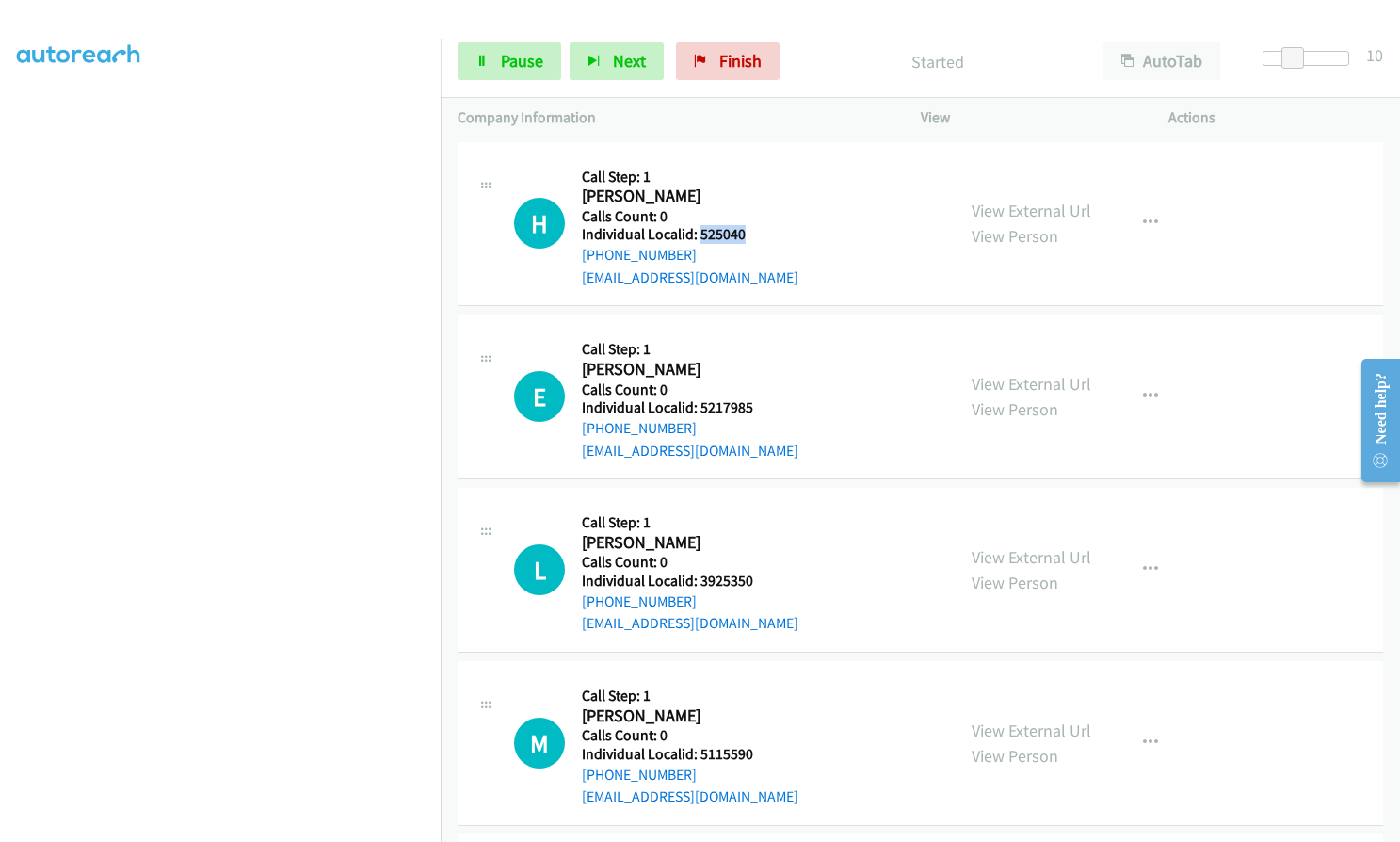
scroll to position [213, 0]
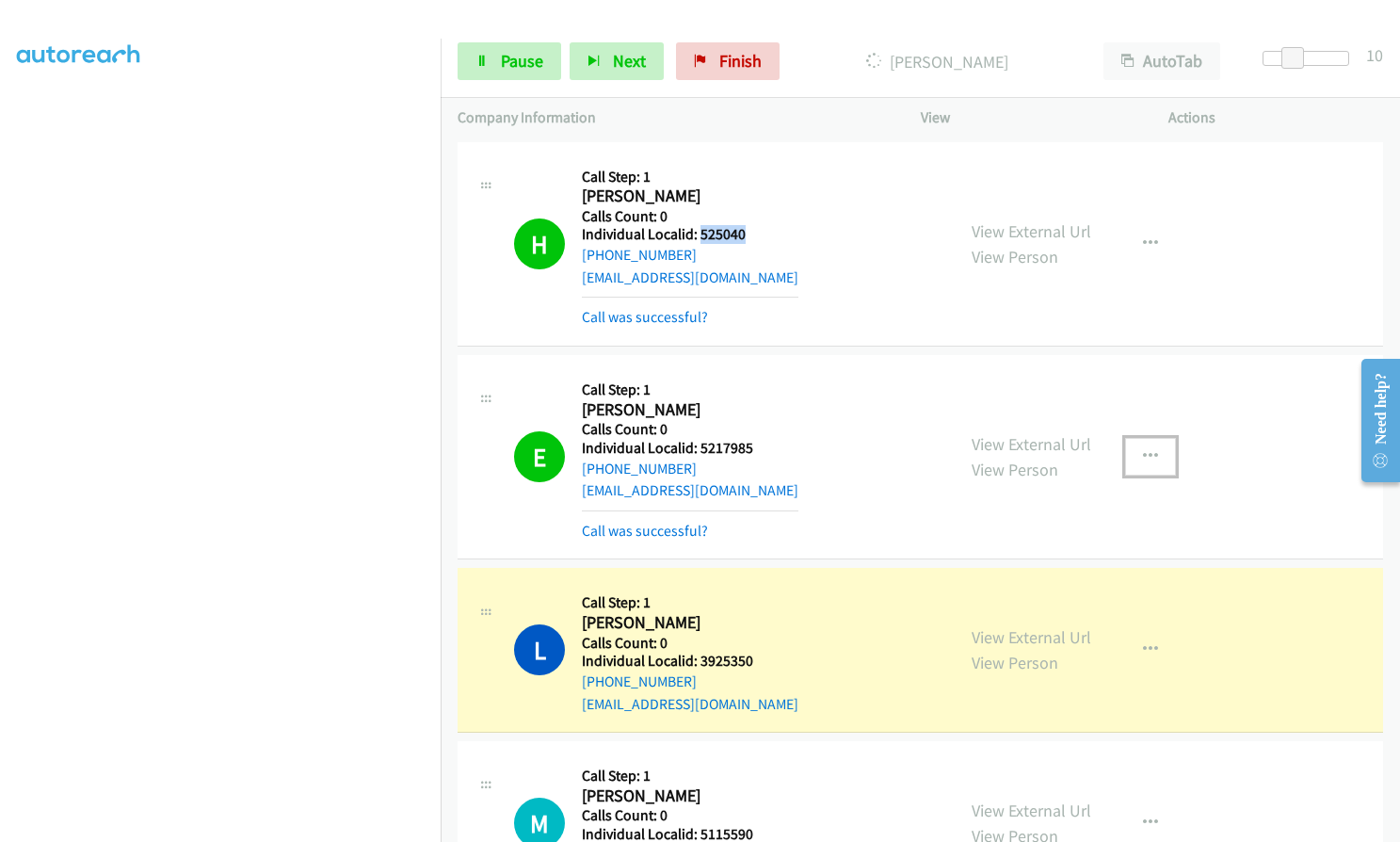
drag, startPoint x: 1137, startPoint y: 454, endPoint x: 1133, endPoint y: 465, distance: 11.7
click at [1143, 454] on icon "button" at bounding box center [1149, 456] width 15 height 15
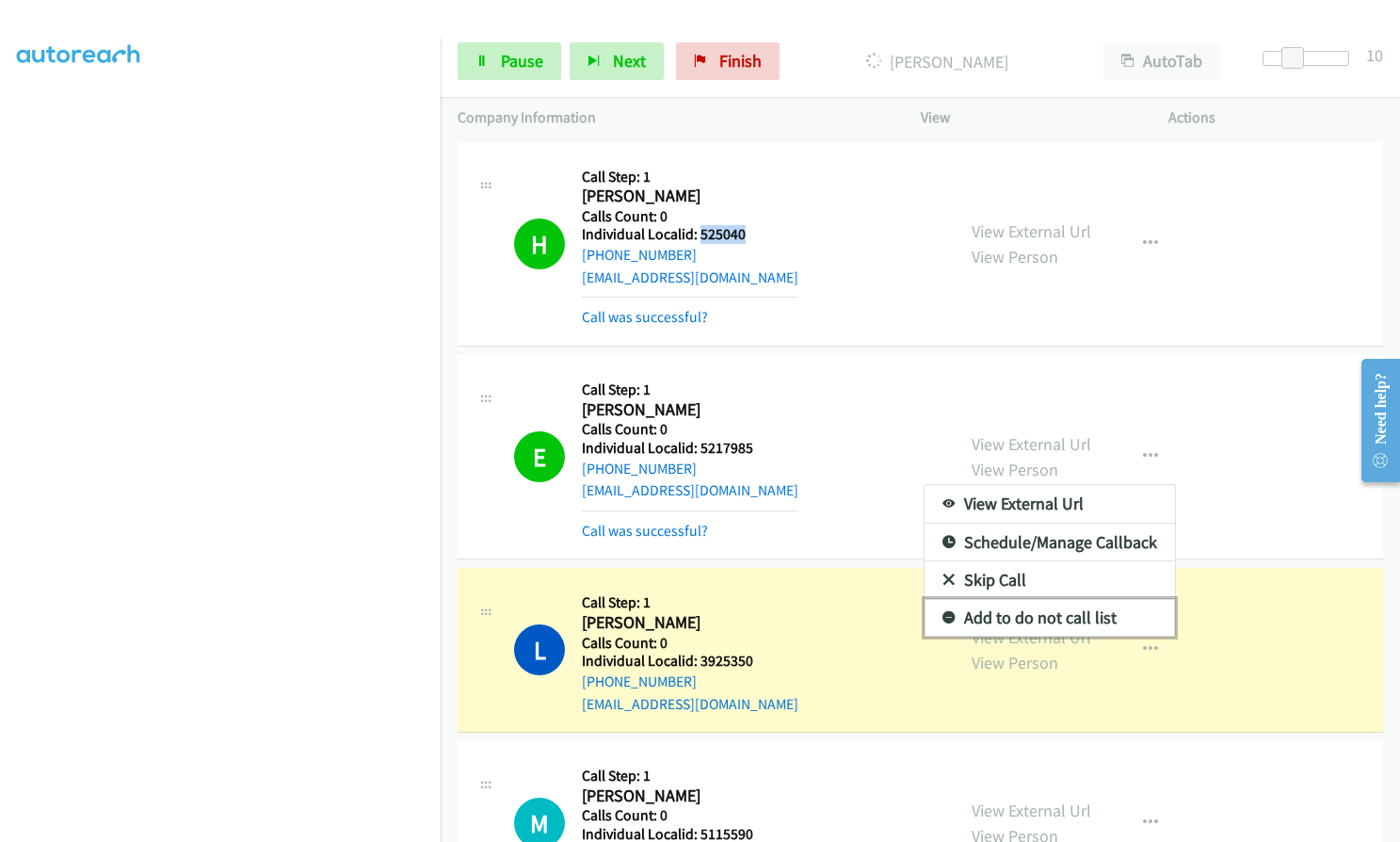
click at [943, 614] on icon at bounding box center [949, 618] width 13 height 13
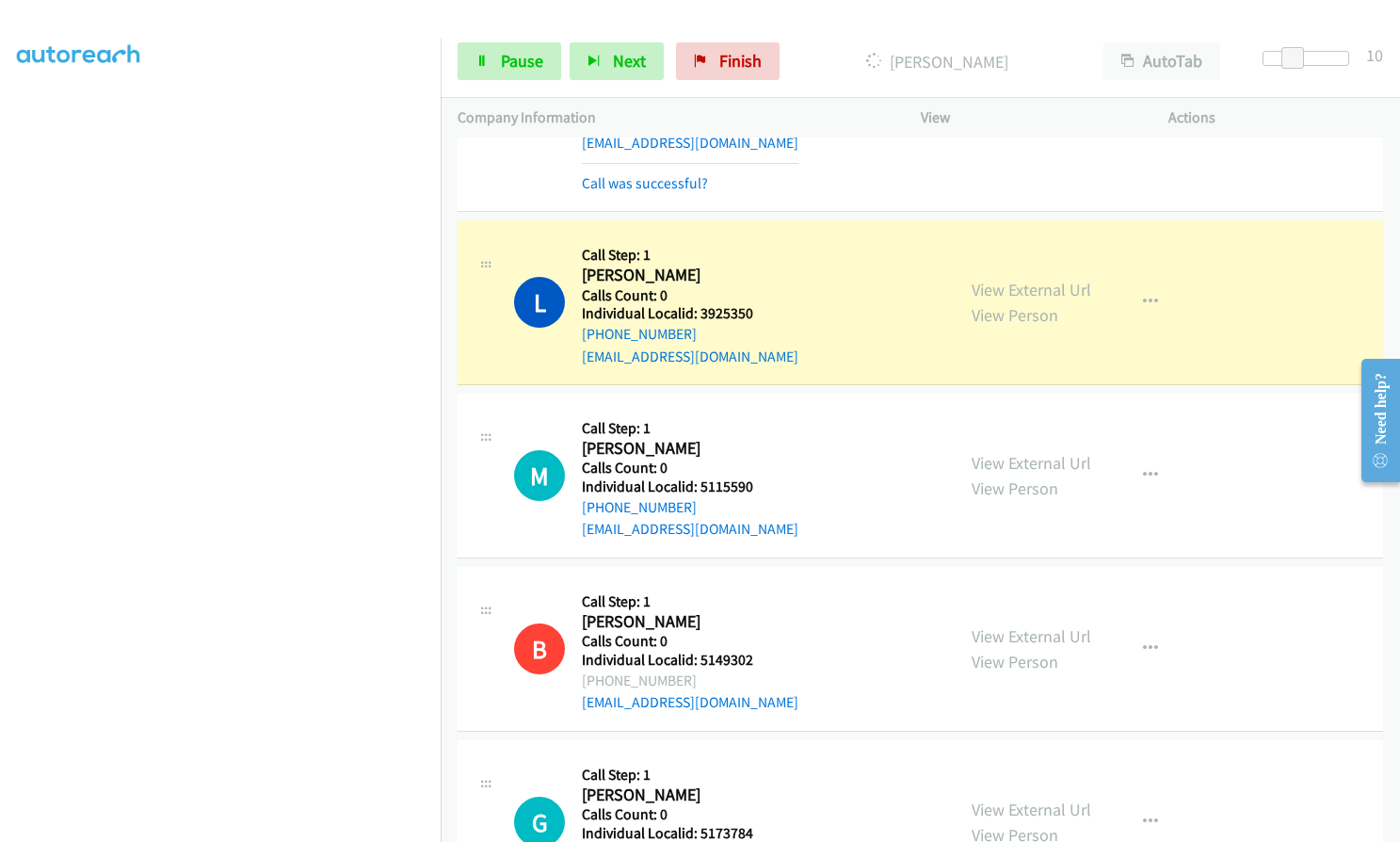
scroll to position [353, 0]
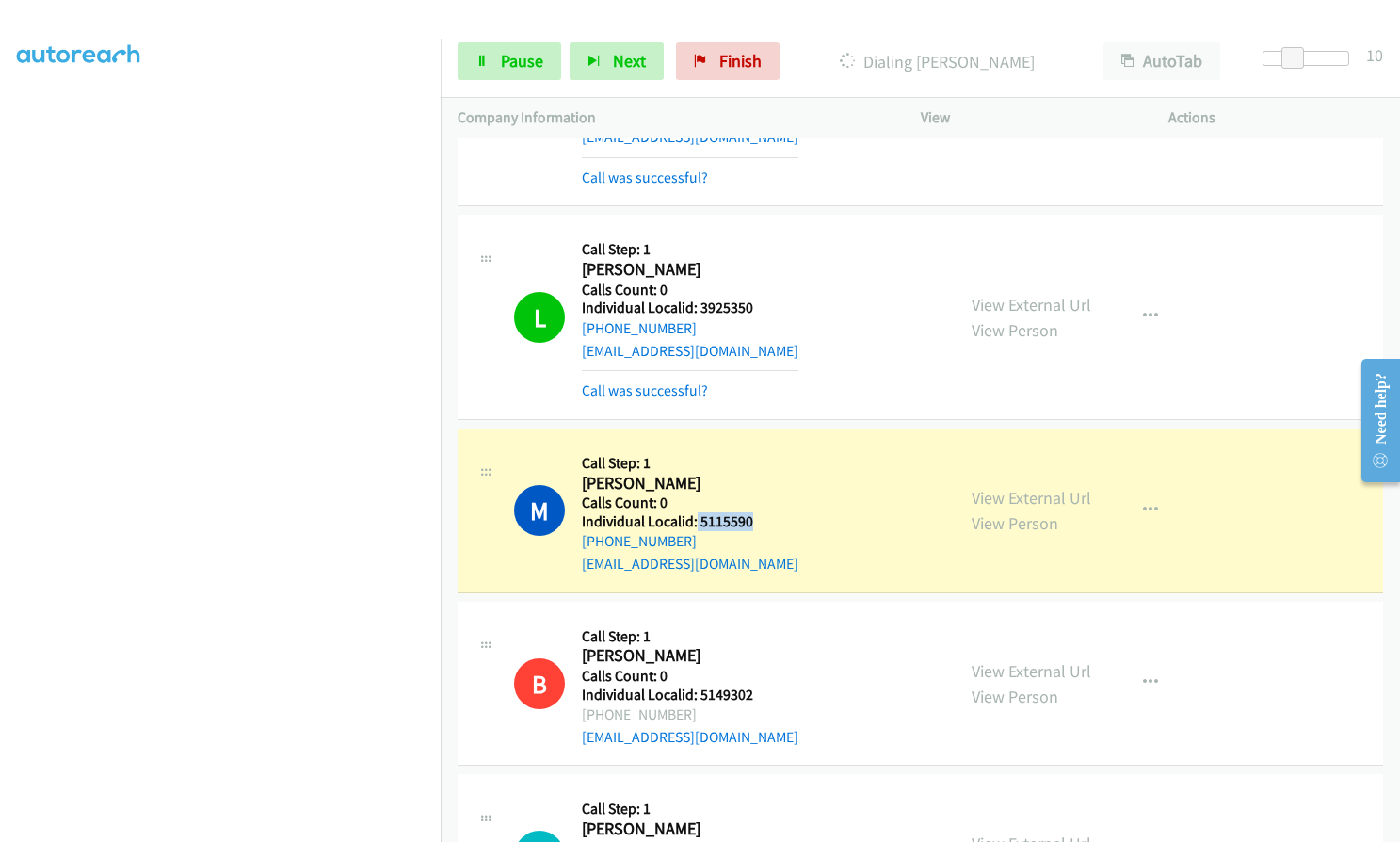
drag, startPoint x: 696, startPoint y: 520, endPoint x: 760, endPoint y: 519, distance: 64.0
click at [760, 519] on h5 "Individual Localid: 5115590" at bounding box center [689, 521] width 216 height 19
drag, startPoint x: 718, startPoint y: 523, endPoint x: 754, endPoint y: 454, distance: 77.8
click at [756, 454] on h5 "Call Step: 1" at bounding box center [689, 463] width 216 height 19
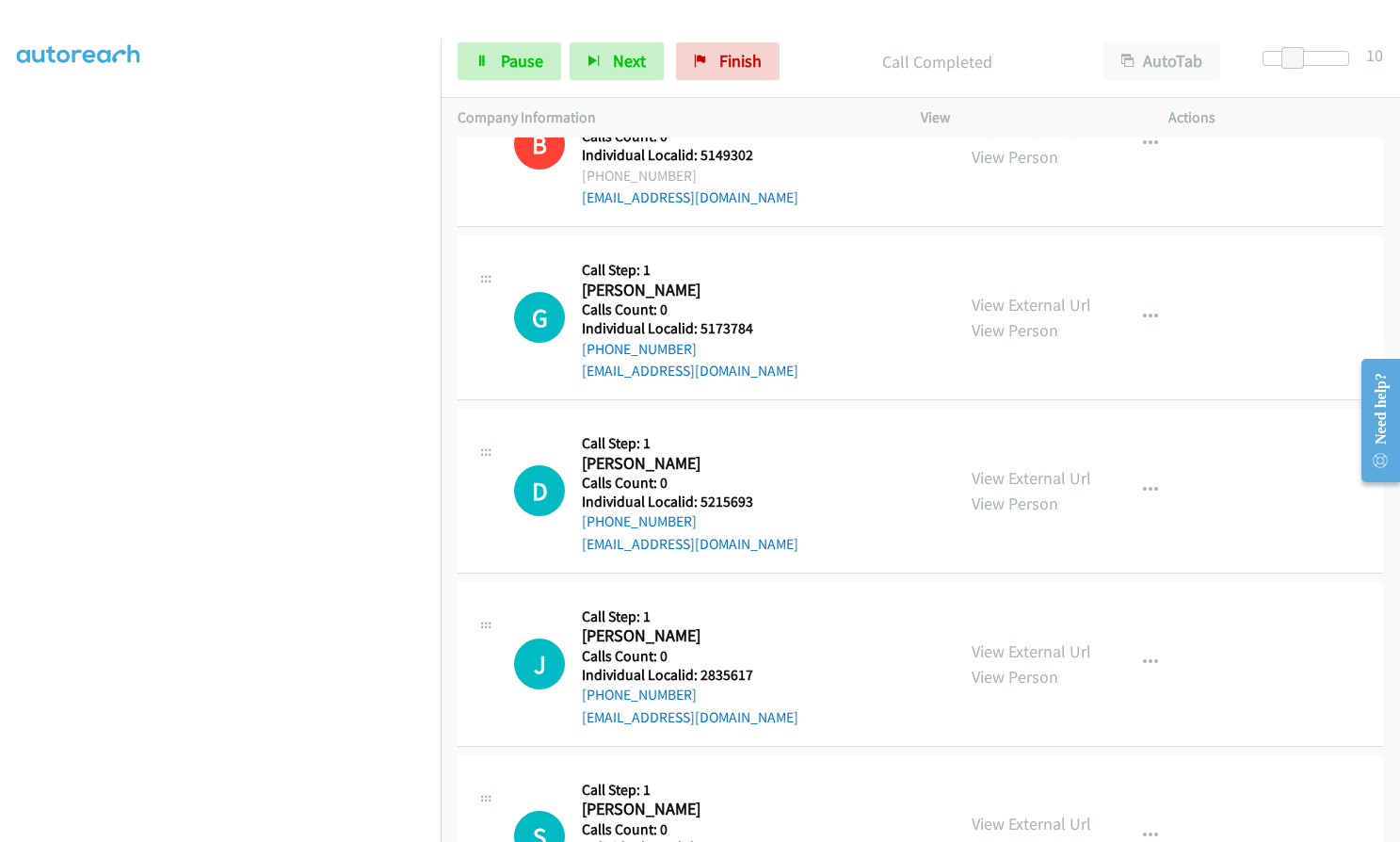
scroll to position [965, 0]
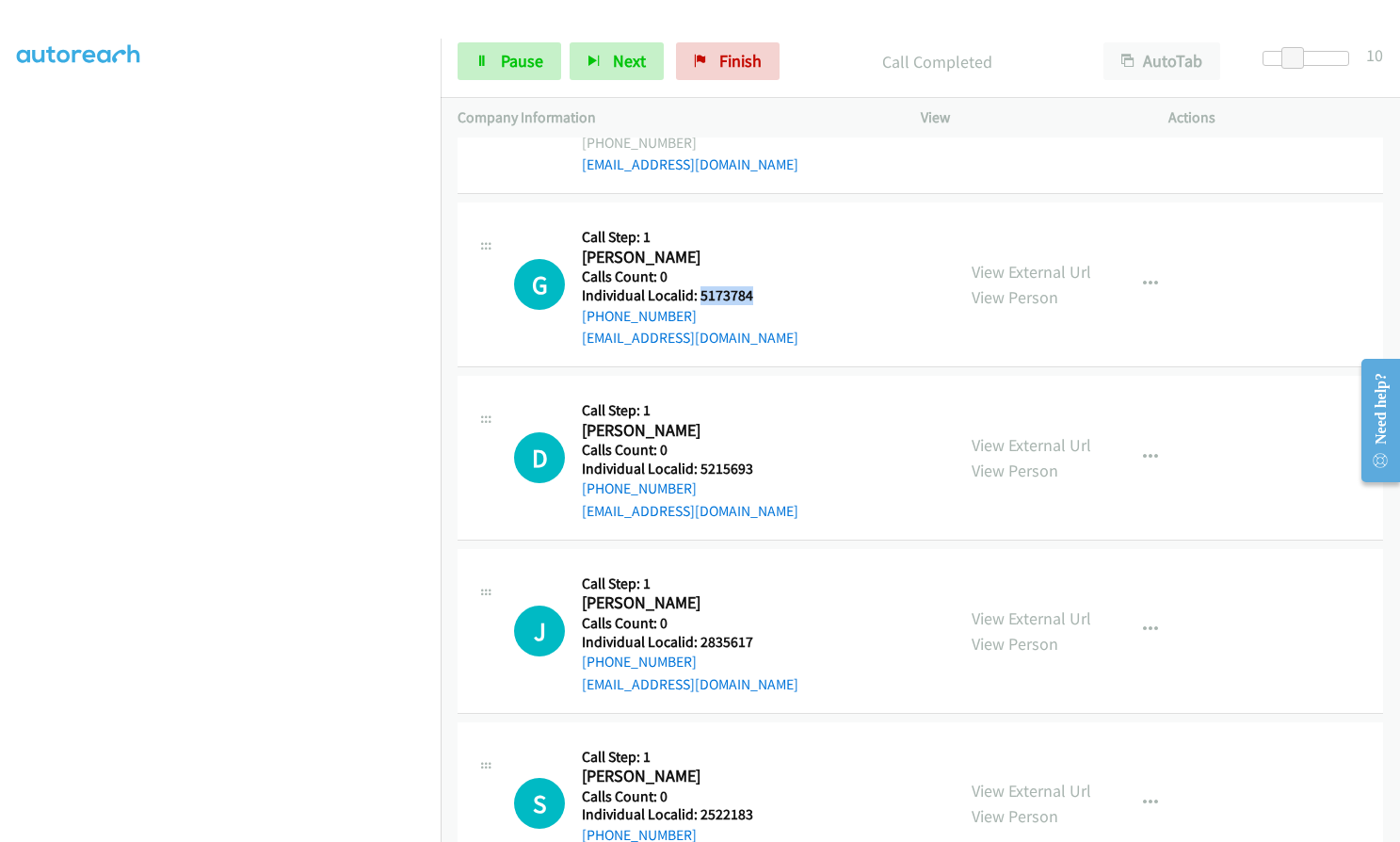
drag, startPoint x: 699, startPoint y: 298, endPoint x: 757, endPoint y: 292, distance: 58.3
click at [757, 292] on h5 "Individual Localid: 5173784" at bounding box center [689, 295] width 216 height 19
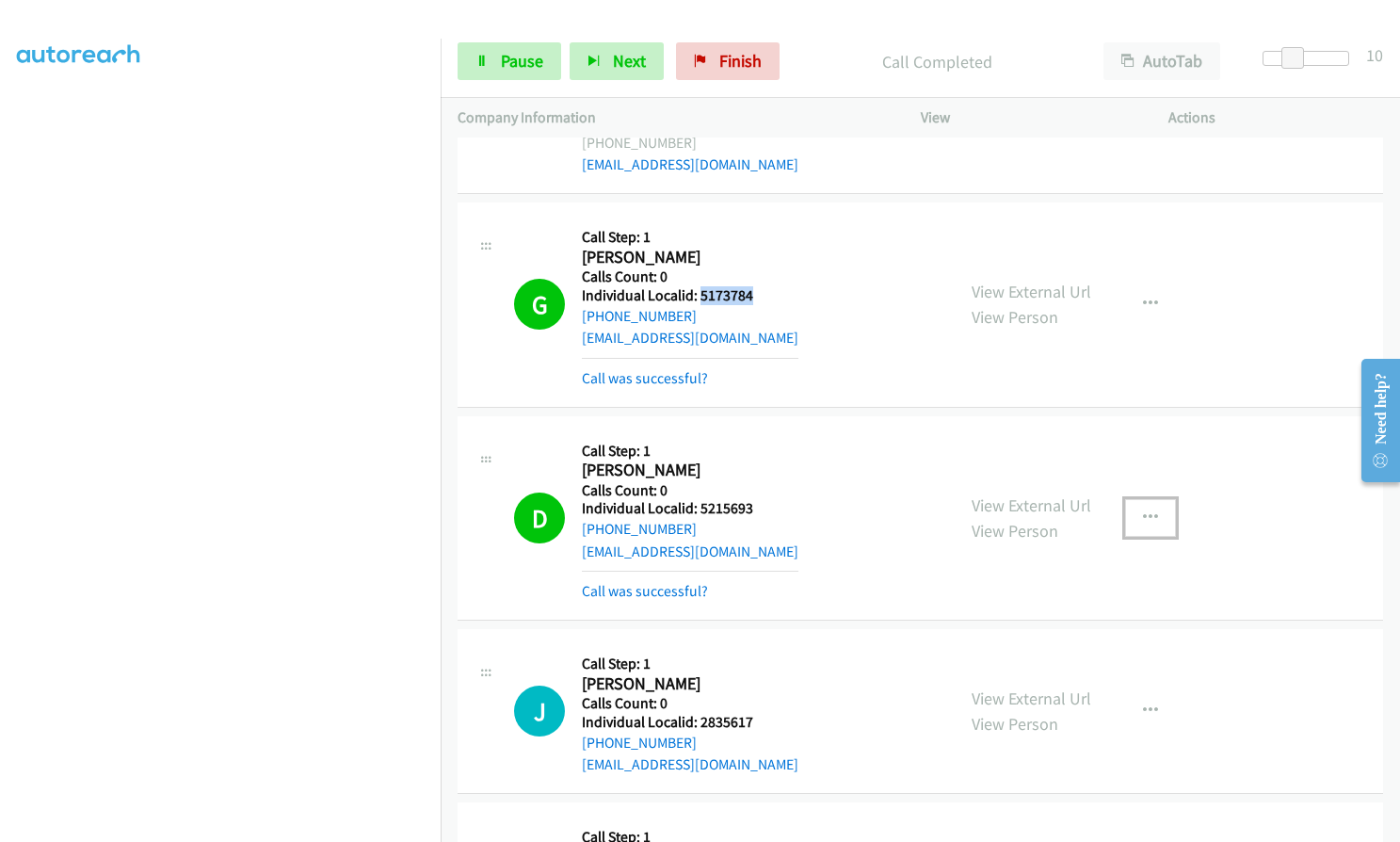
click at [1143, 514] on icon "button" at bounding box center [1149, 517] width 15 height 15
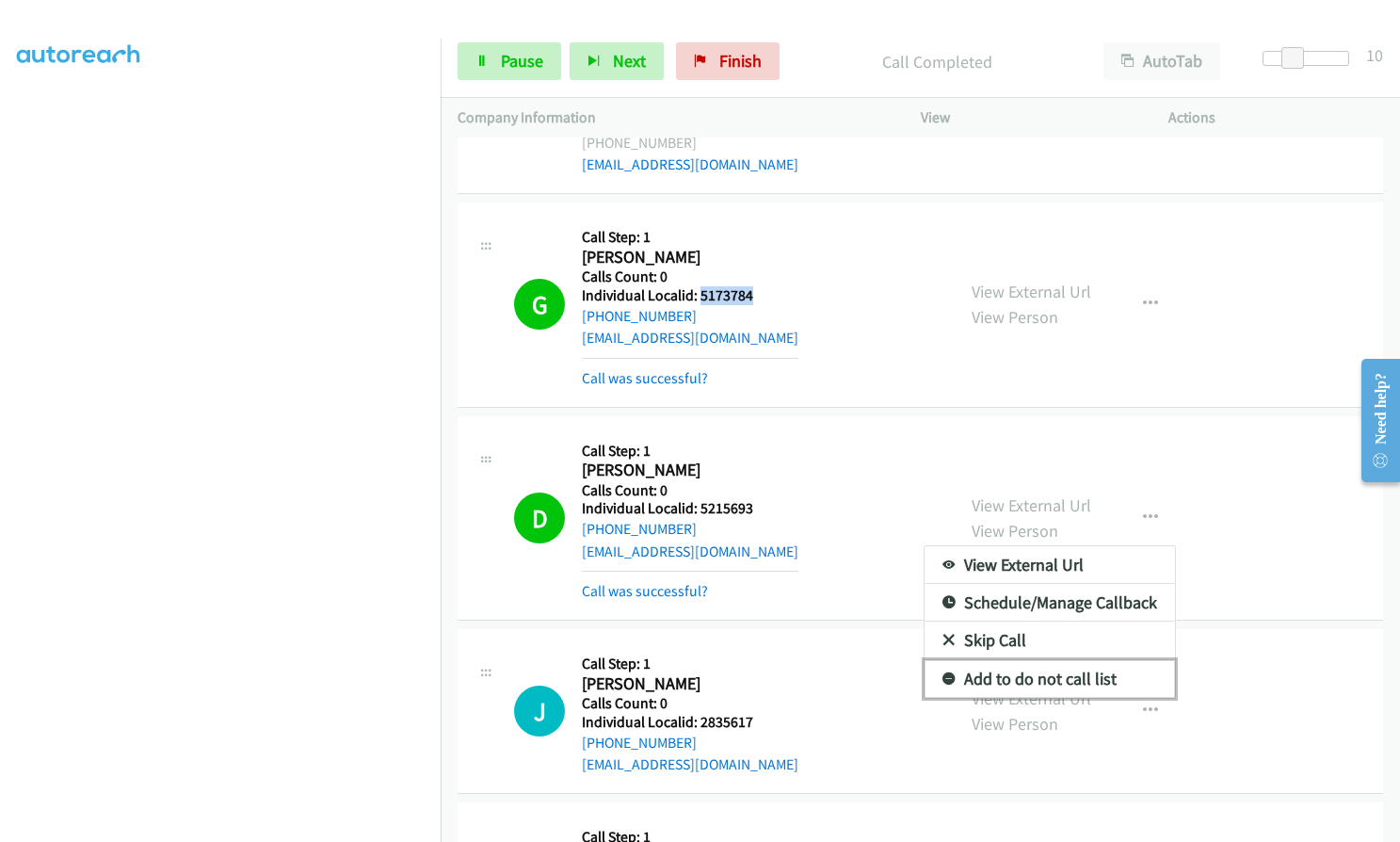
click at [943, 675] on icon at bounding box center [949, 679] width 13 height 13
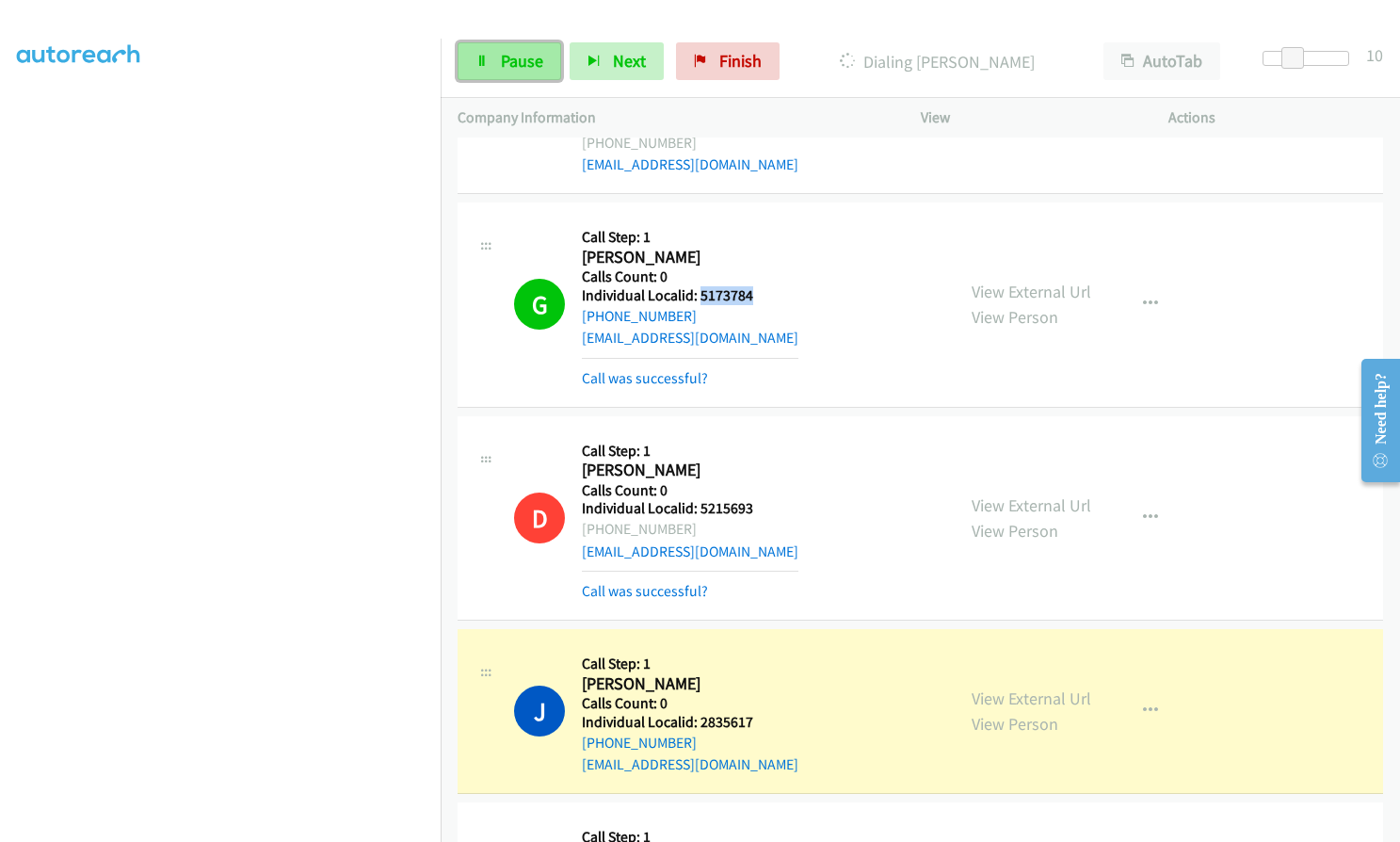
click at [487, 62] on icon at bounding box center [482, 62] width 13 height 13
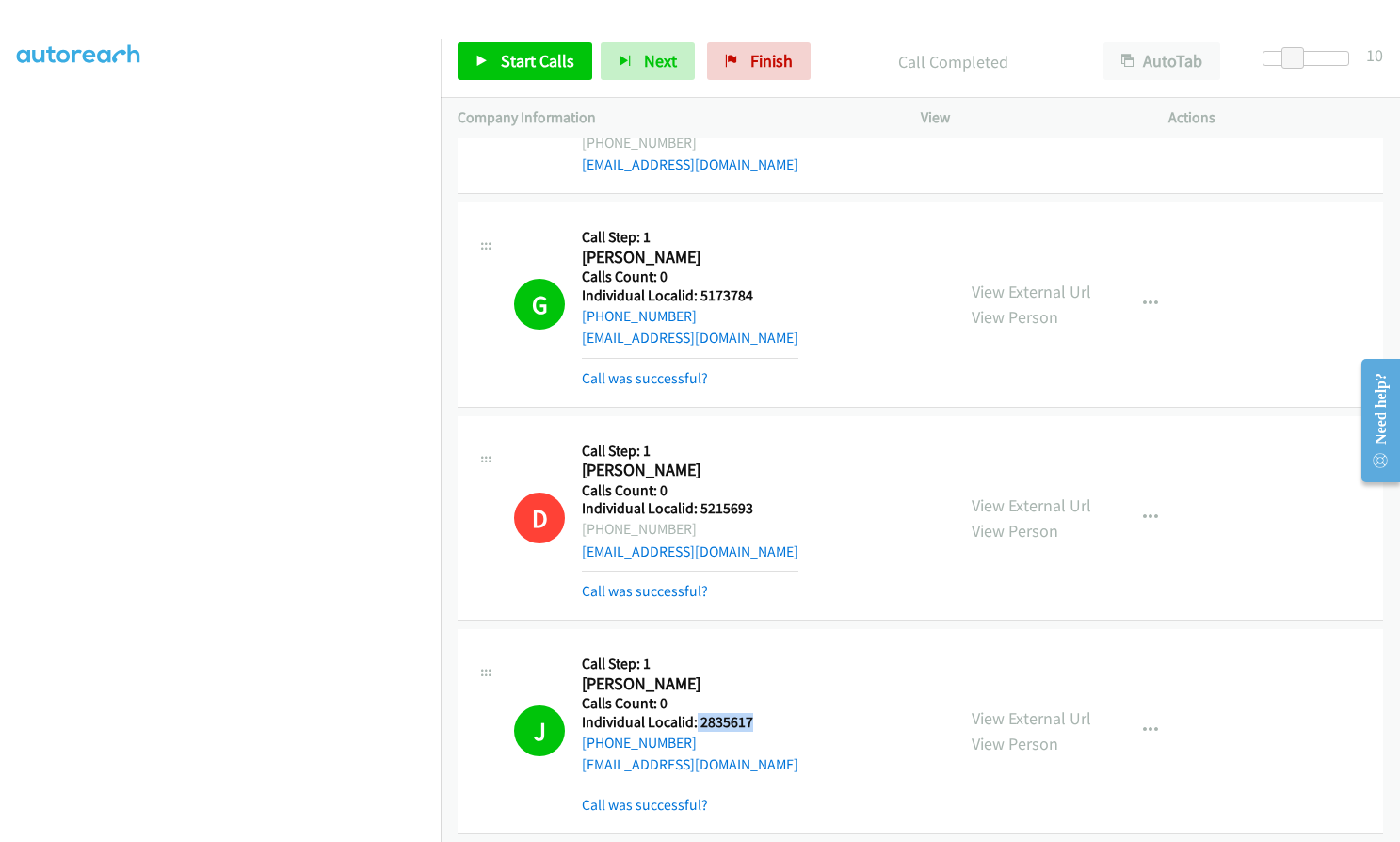
drag, startPoint x: 695, startPoint y: 719, endPoint x: 750, endPoint y: 719, distance: 55.0
click at [750, 719] on h5 "Individual Localid: 2835617" at bounding box center [689, 722] width 216 height 19
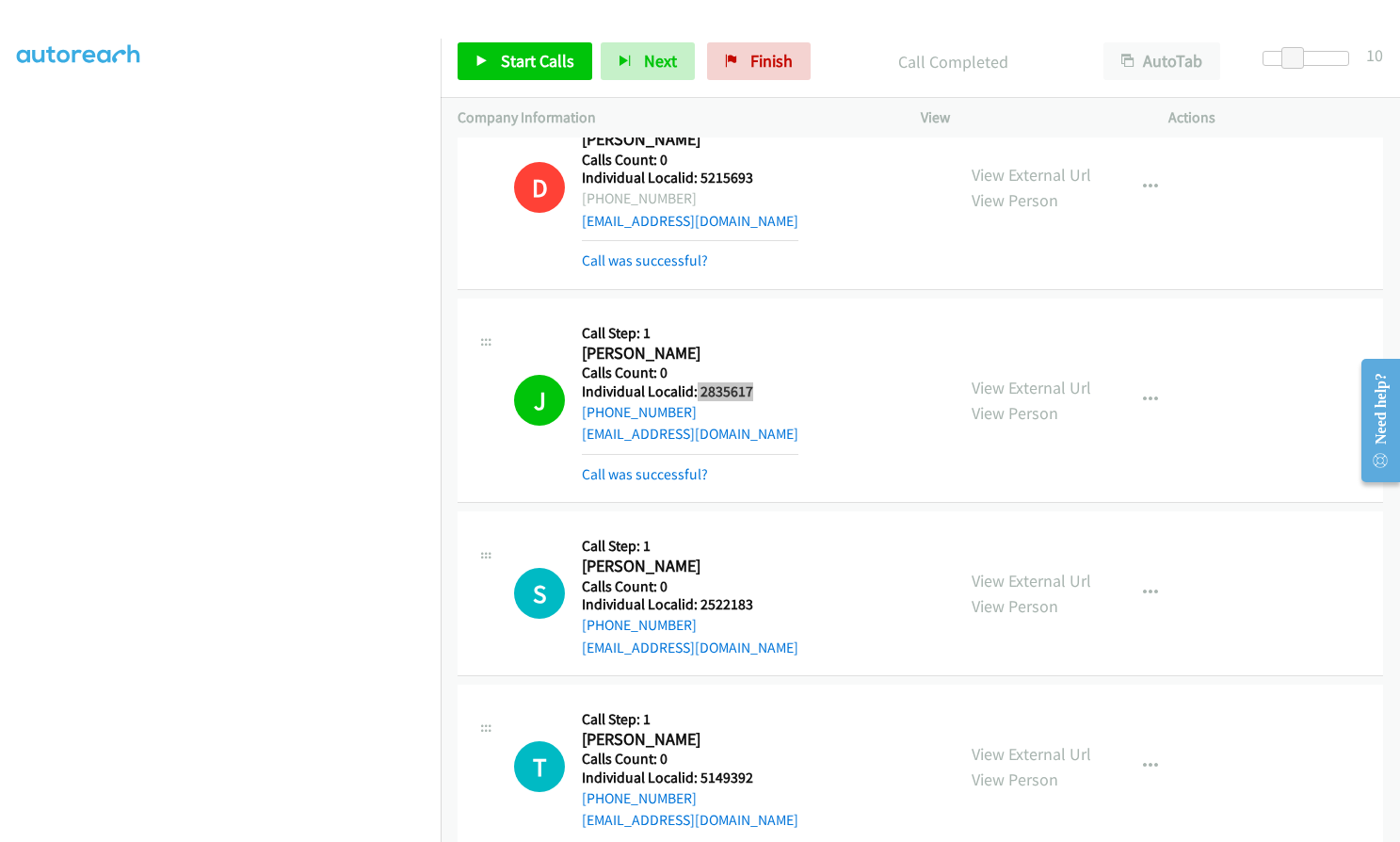
scroll to position [1435, 0]
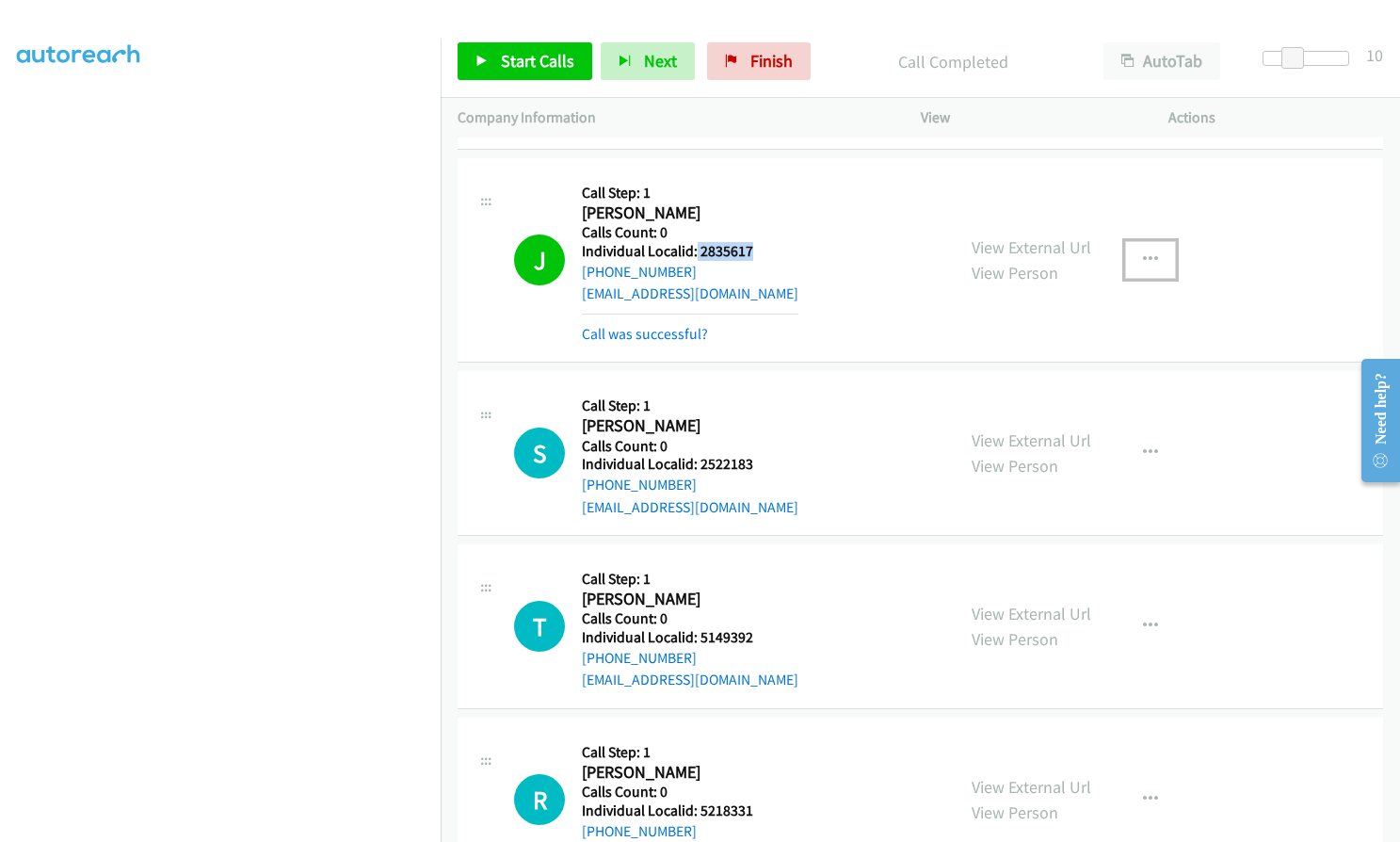
click at [1144, 249] on button "button" at bounding box center [1150, 259] width 51 height 37
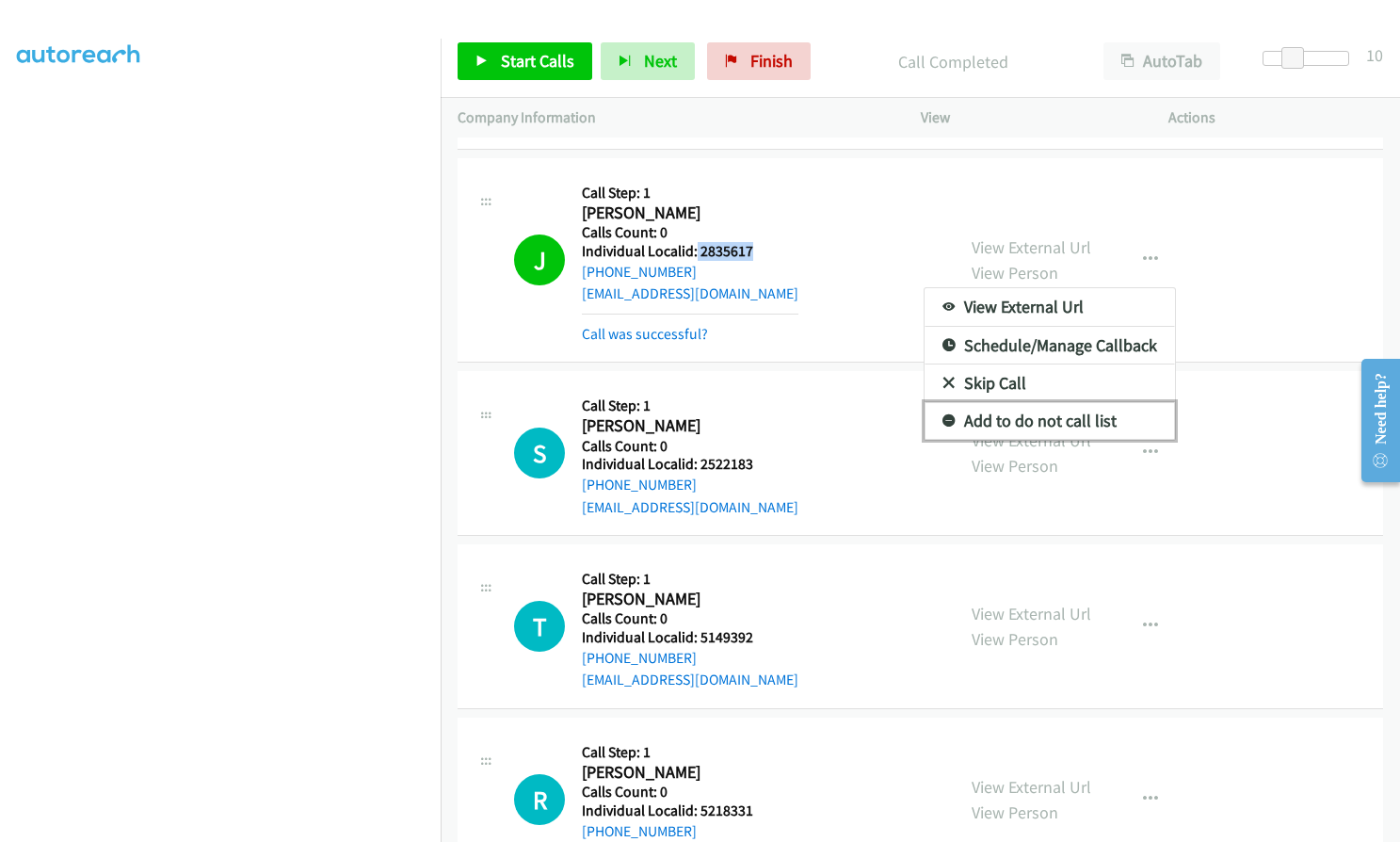
click at [946, 418] on link "Add to do not call list" at bounding box center [1050, 421] width 251 height 37
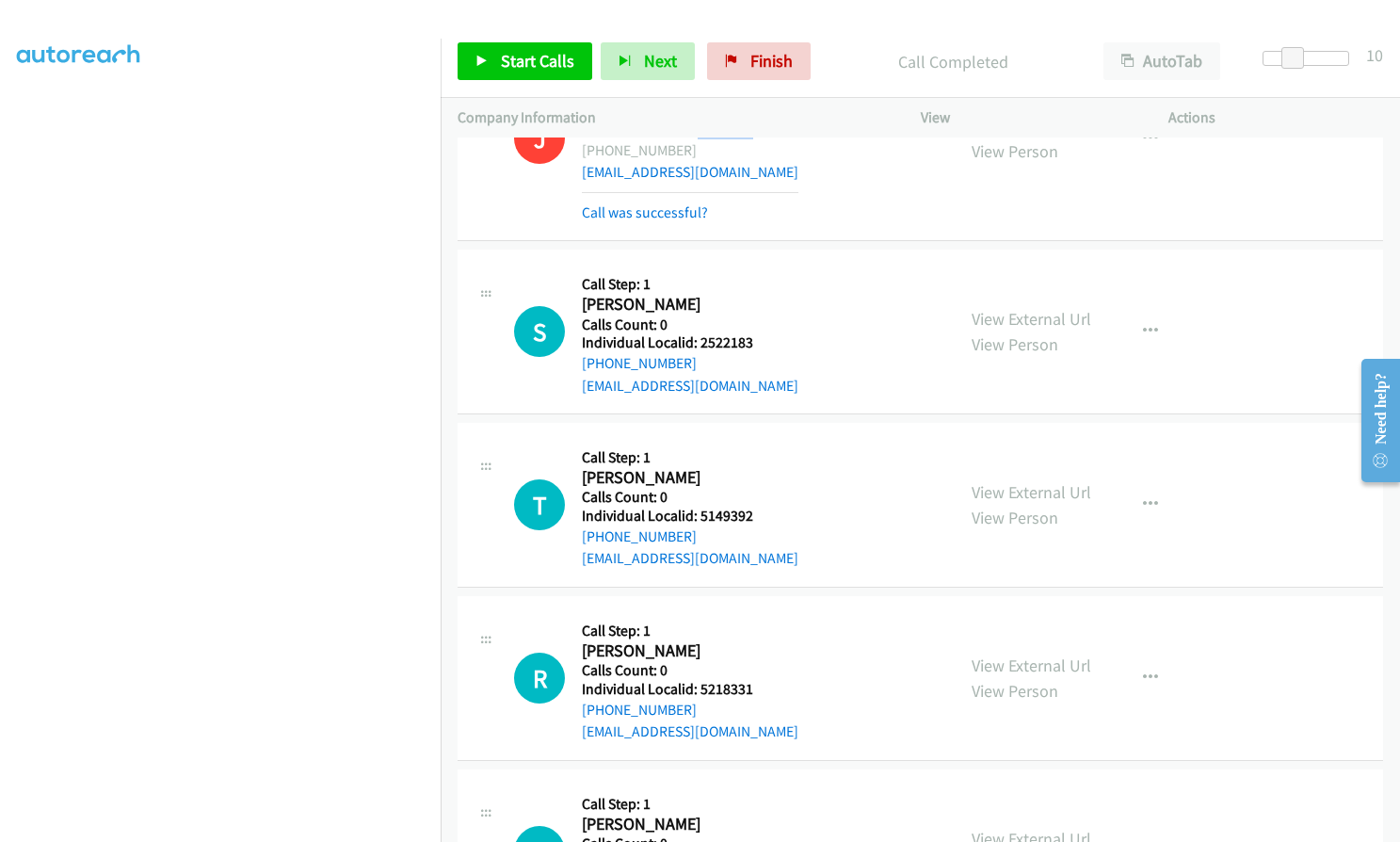
scroll to position [1624, 0]
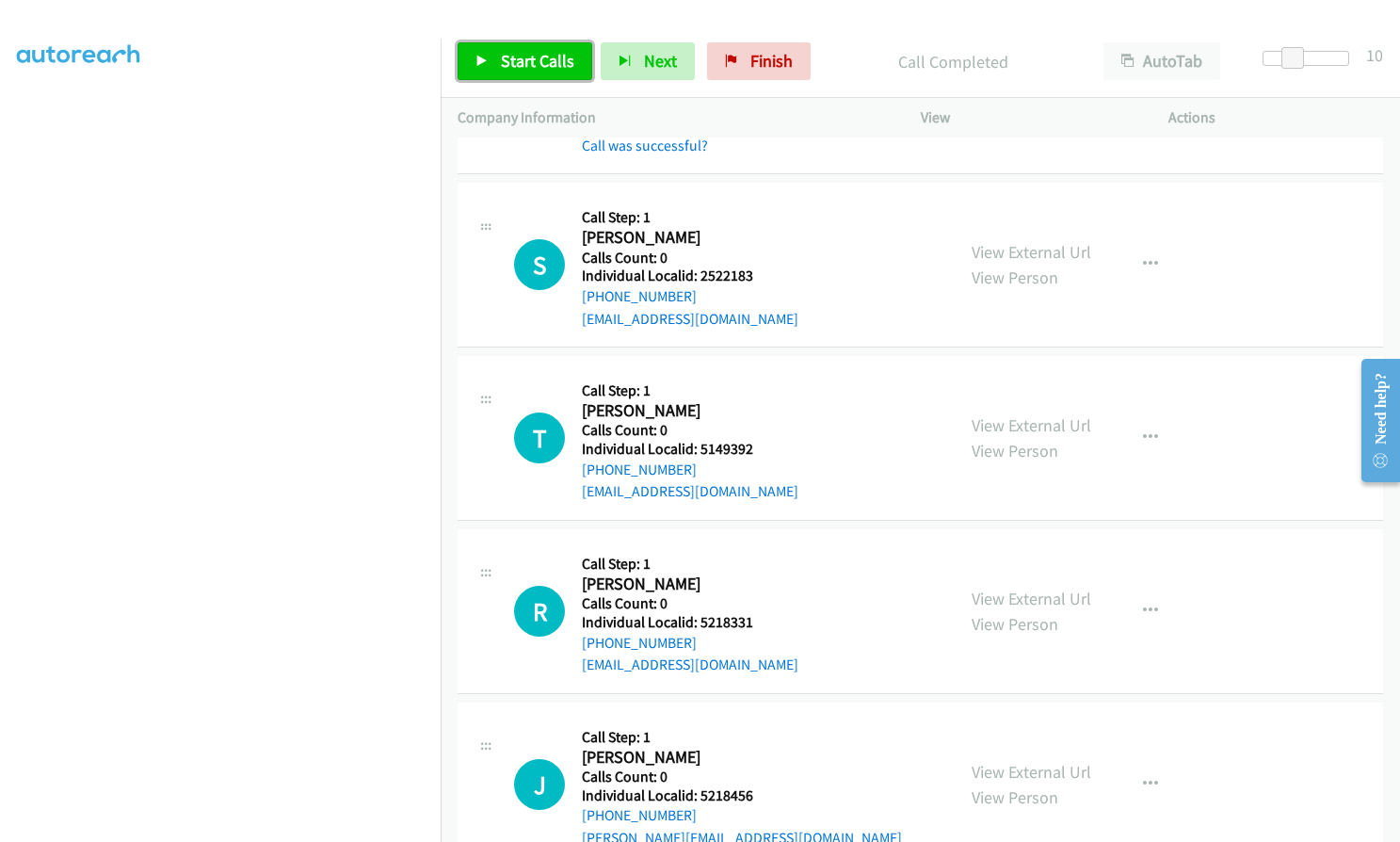
click at [496, 55] on link "Start Calls" at bounding box center [525, 61] width 135 height 37
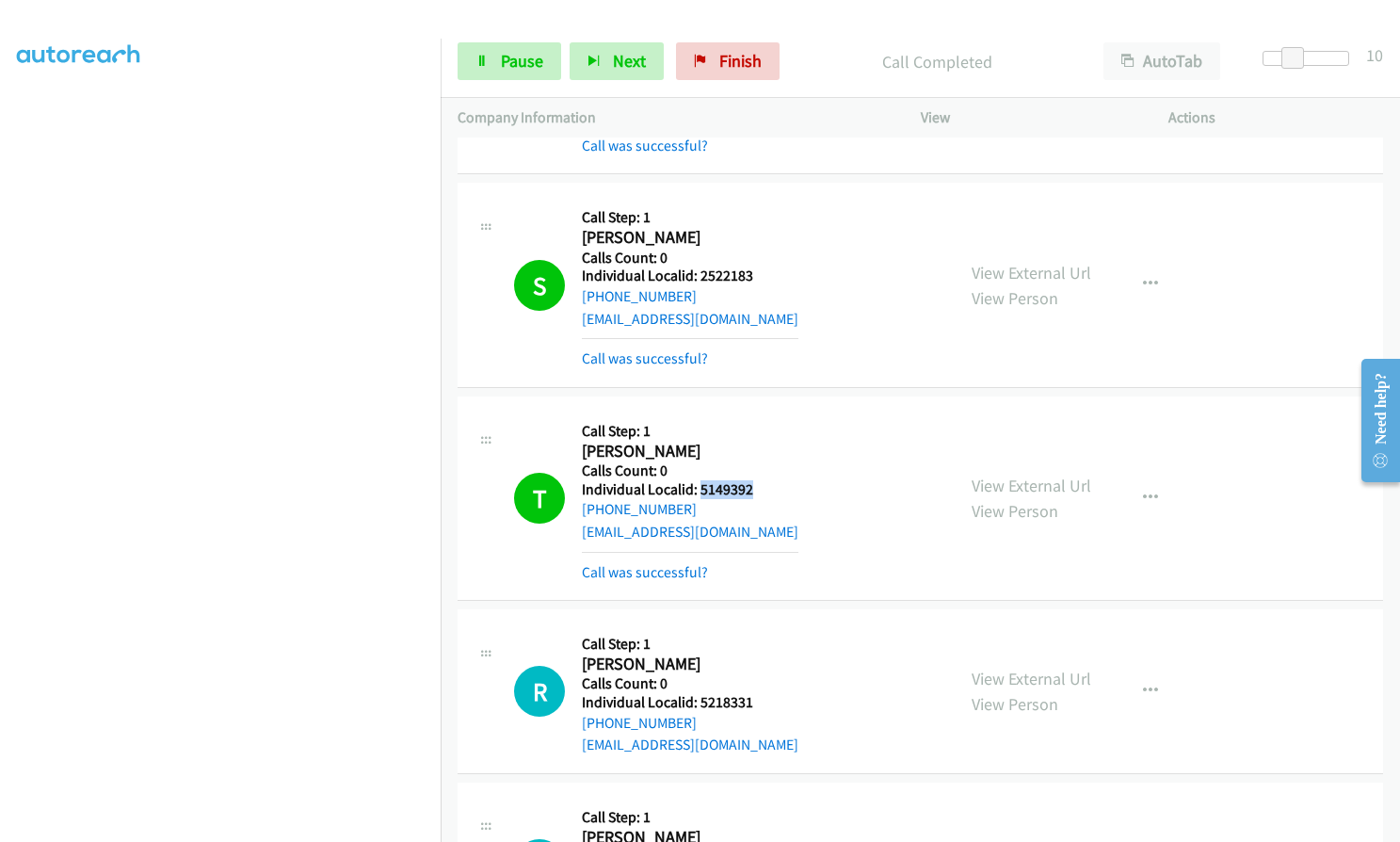
drag, startPoint x: 698, startPoint y: 491, endPoint x: 764, endPoint y: 491, distance: 66.0
click at [764, 491] on h5 "Individual Localid: 5149392" at bounding box center [689, 489] width 216 height 19
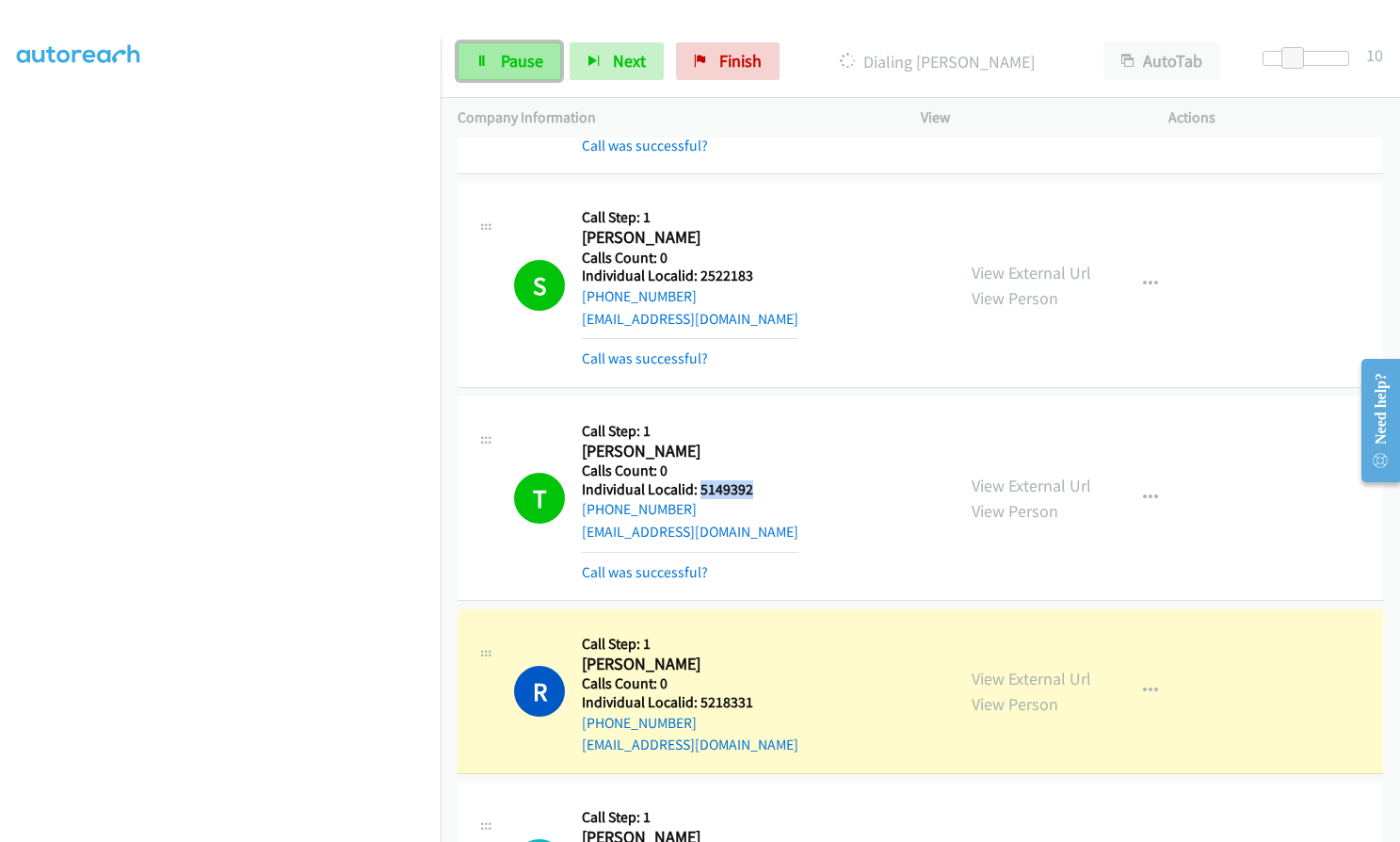
click at [526, 51] on span "Pause" at bounding box center [522, 61] width 42 height 22
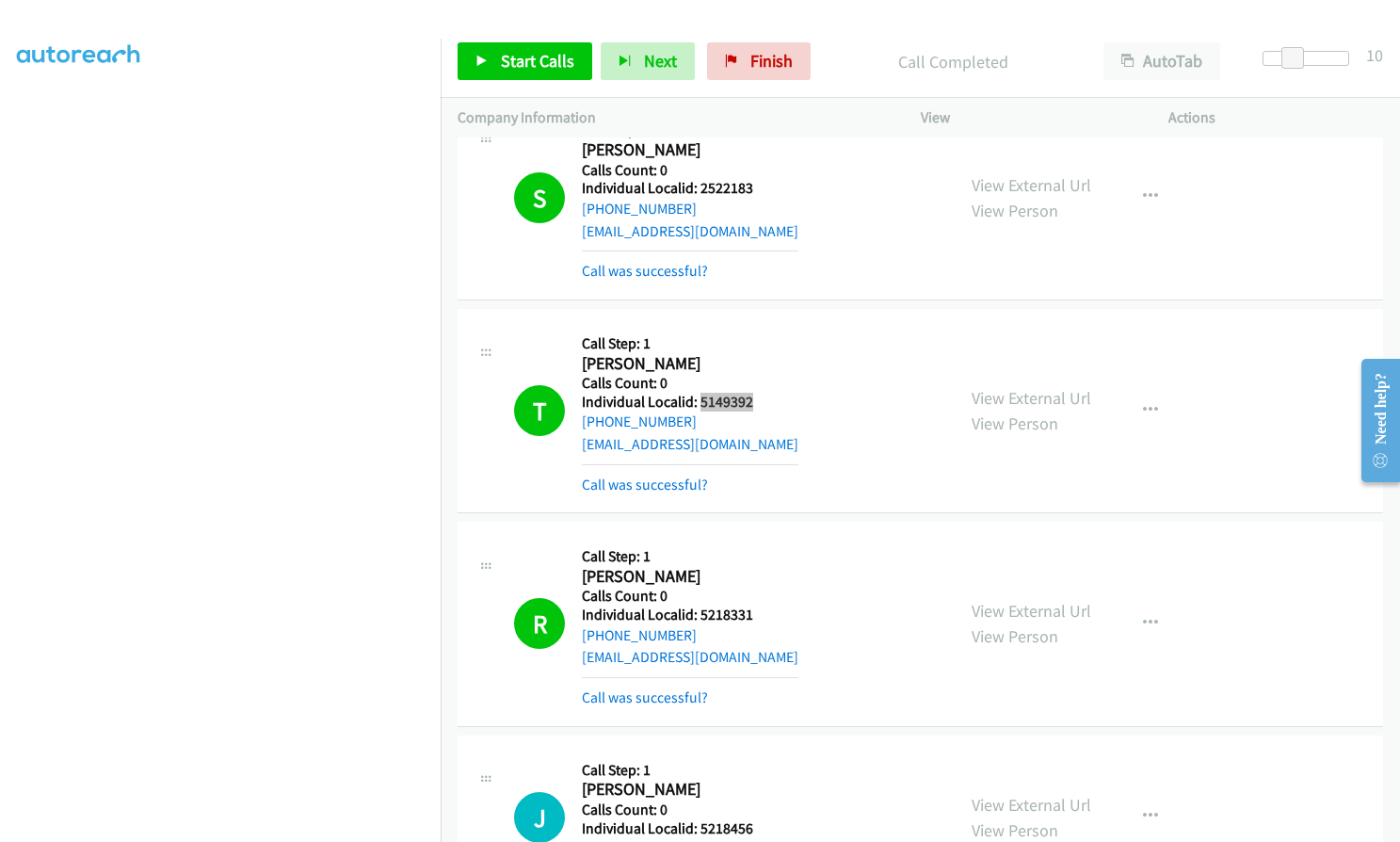
scroll to position [1765, 0]
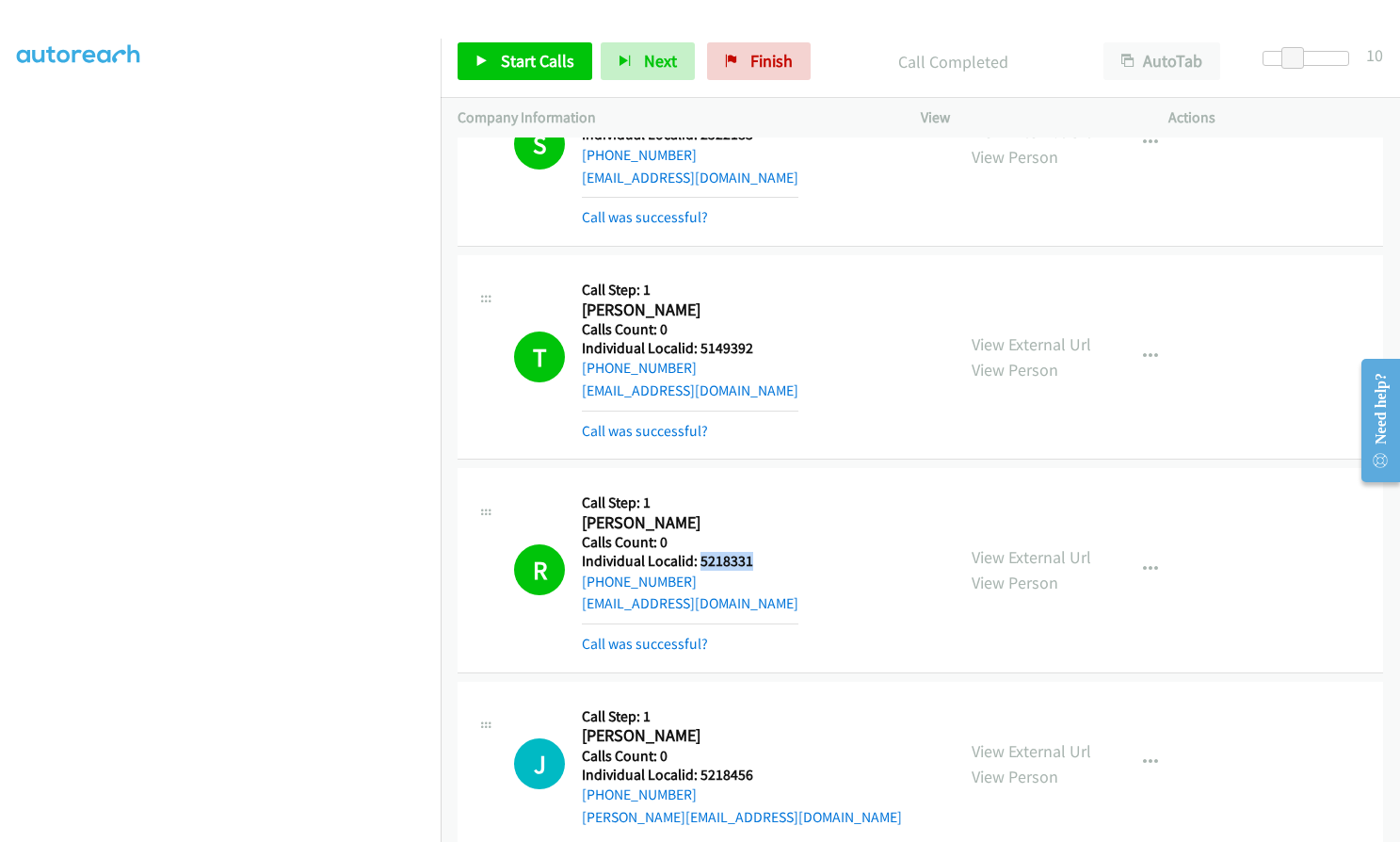
drag, startPoint x: 699, startPoint y: 561, endPoint x: 757, endPoint y: 560, distance: 58.0
click at [757, 560] on h5 "Individual Localid: 5218331" at bounding box center [689, 561] width 216 height 19
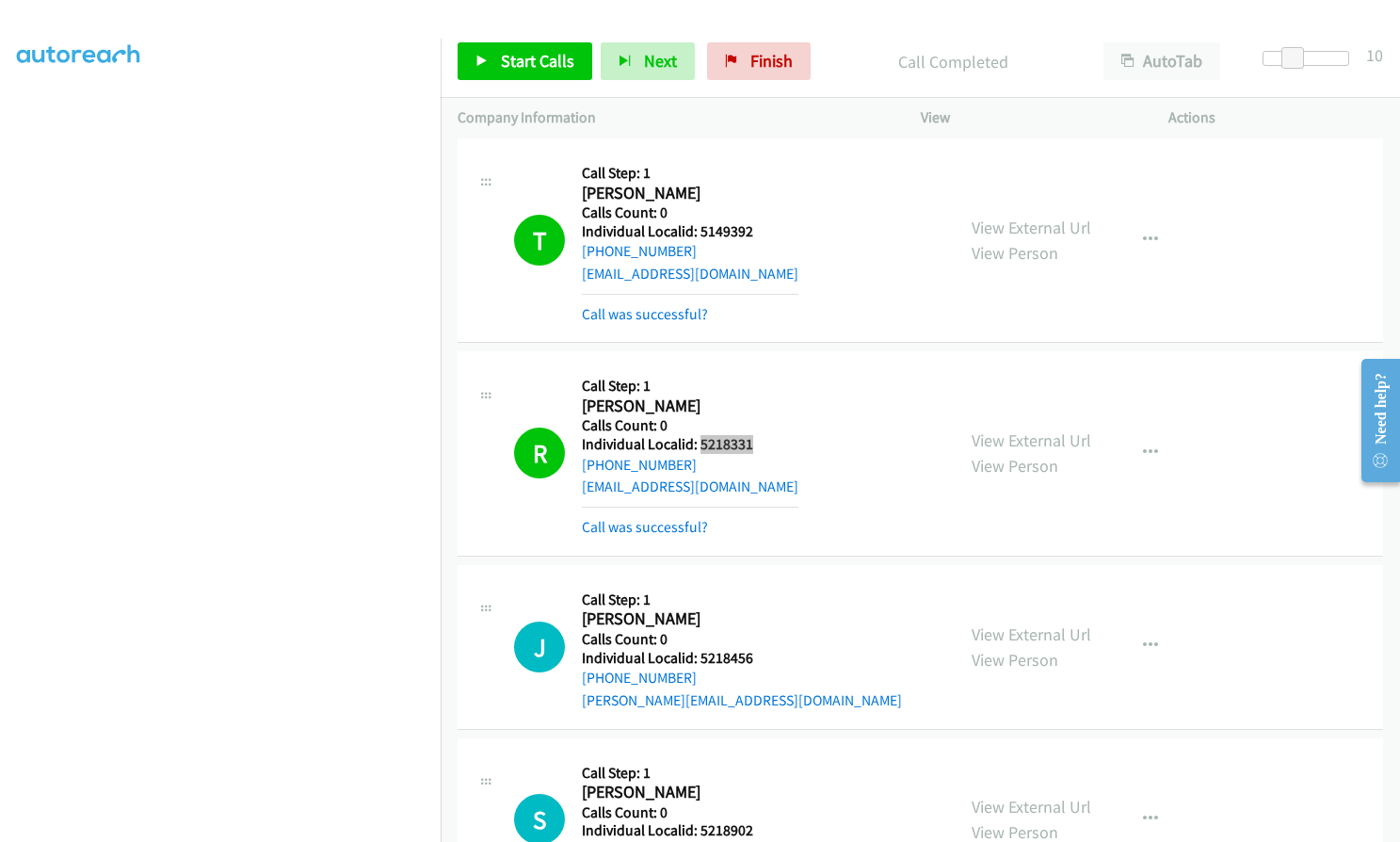
scroll to position [1906, 0]
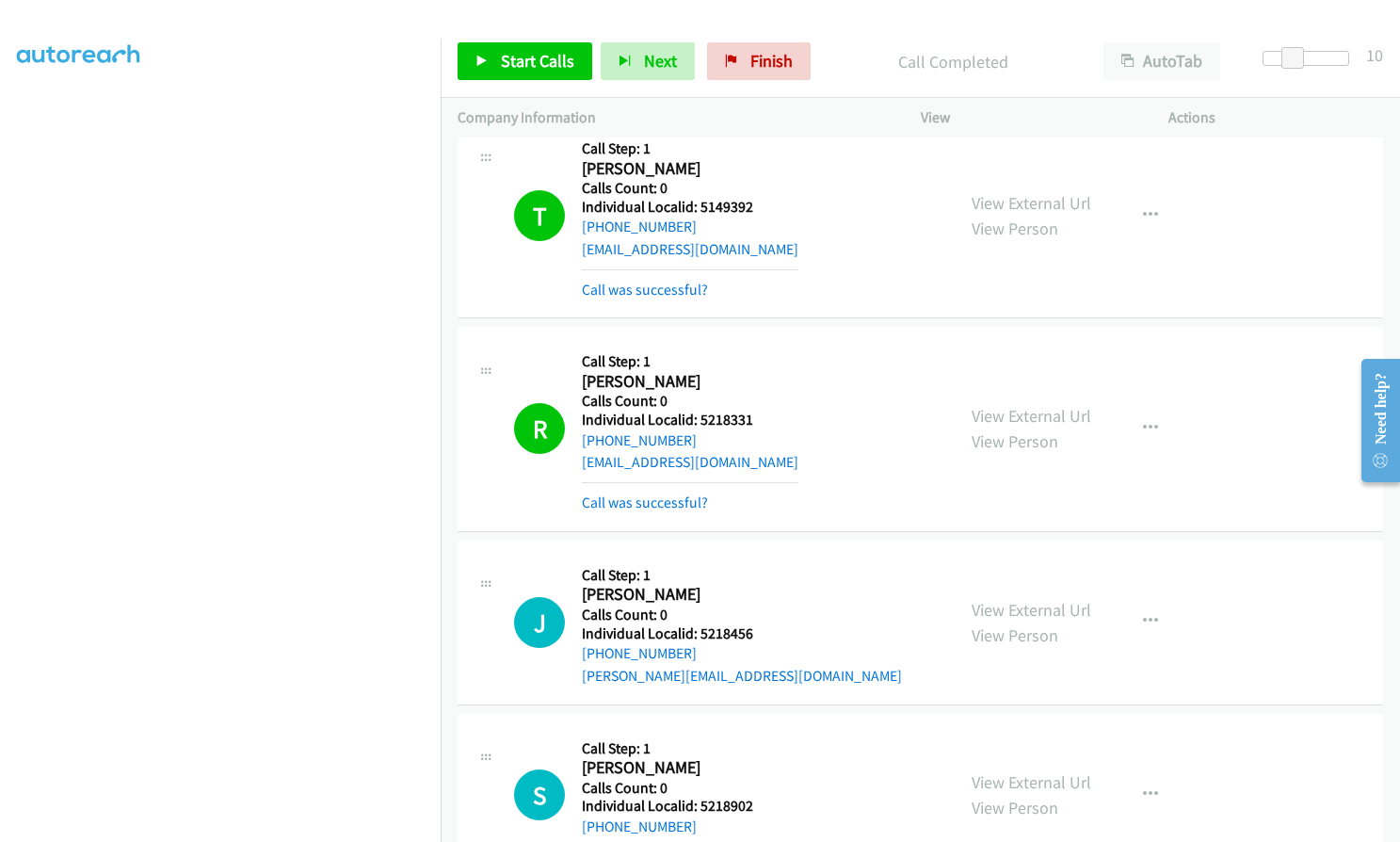
click at [779, 601] on h2 "[PERSON_NAME]" at bounding box center [684, 594] width 207 height 22
drag, startPoint x: 698, startPoint y: 629, endPoint x: 739, endPoint y: 629, distance: 41.0
click at [754, 629] on h5 "Individual Localid: 5218456" at bounding box center [741, 633] width 320 height 19
click at [491, 65] on link "Start Calls" at bounding box center [525, 61] width 135 height 37
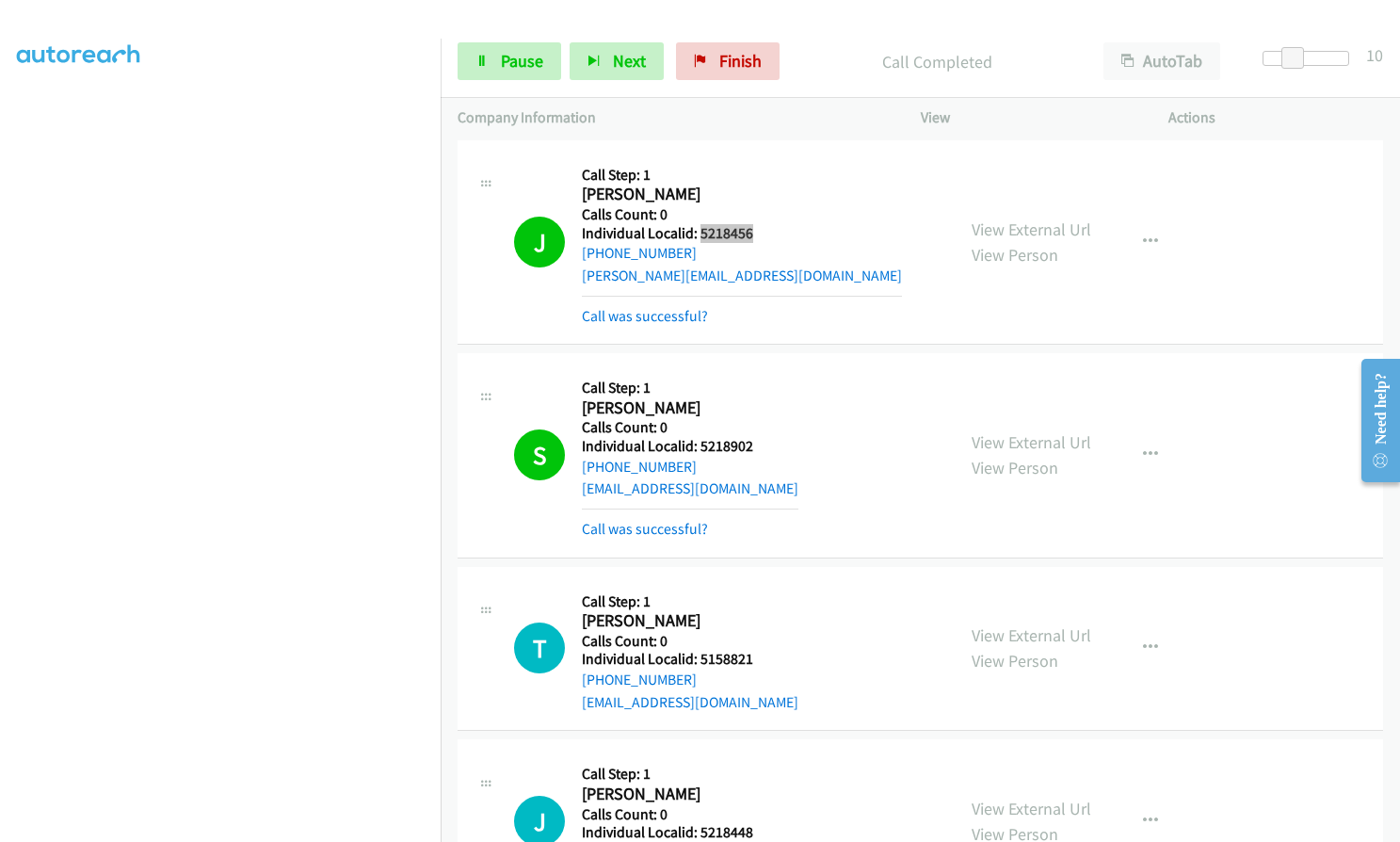
scroll to position [174, 0]
drag, startPoint x: 699, startPoint y: 659, endPoint x: 763, endPoint y: 654, distance: 64.2
click at [763, 654] on h5 "Individual Localid: 5158821" at bounding box center [689, 659] width 216 height 19
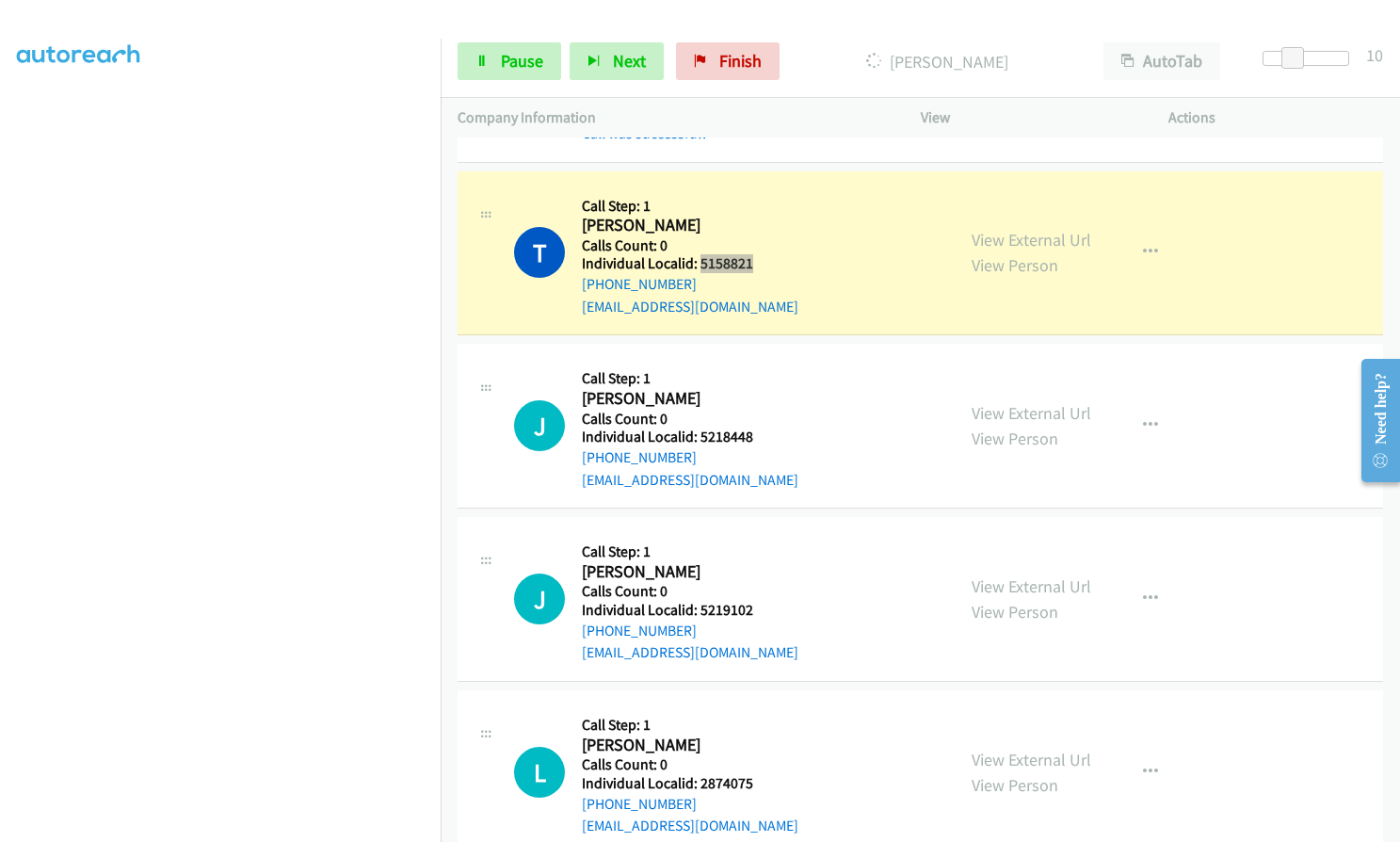
scroll to position [2707, 0]
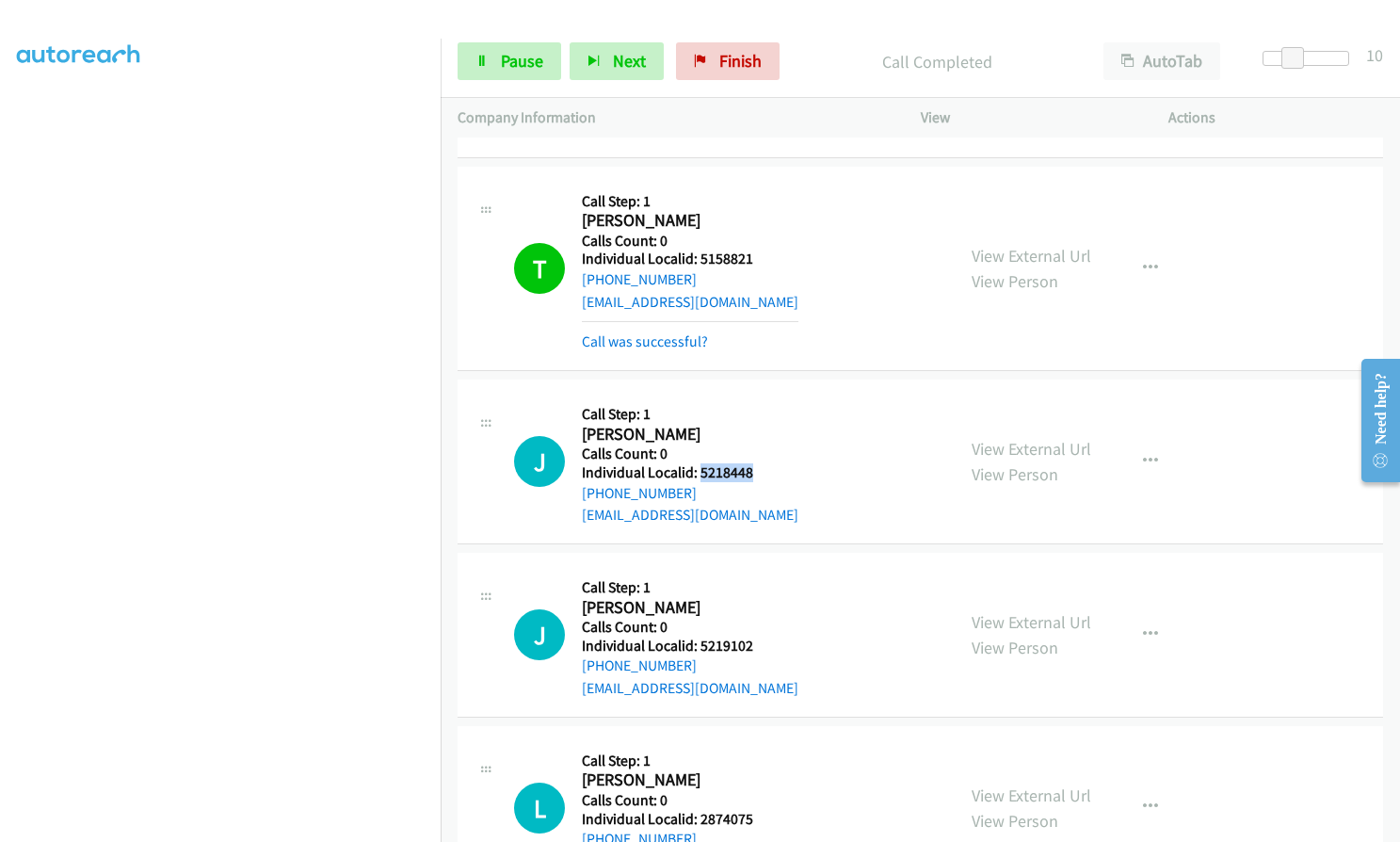
drag, startPoint x: 698, startPoint y: 478, endPoint x: 748, endPoint y: 474, distance: 50.2
click at [748, 474] on h5 "Individual Localid: 5218448" at bounding box center [689, 472] width 216 height 19
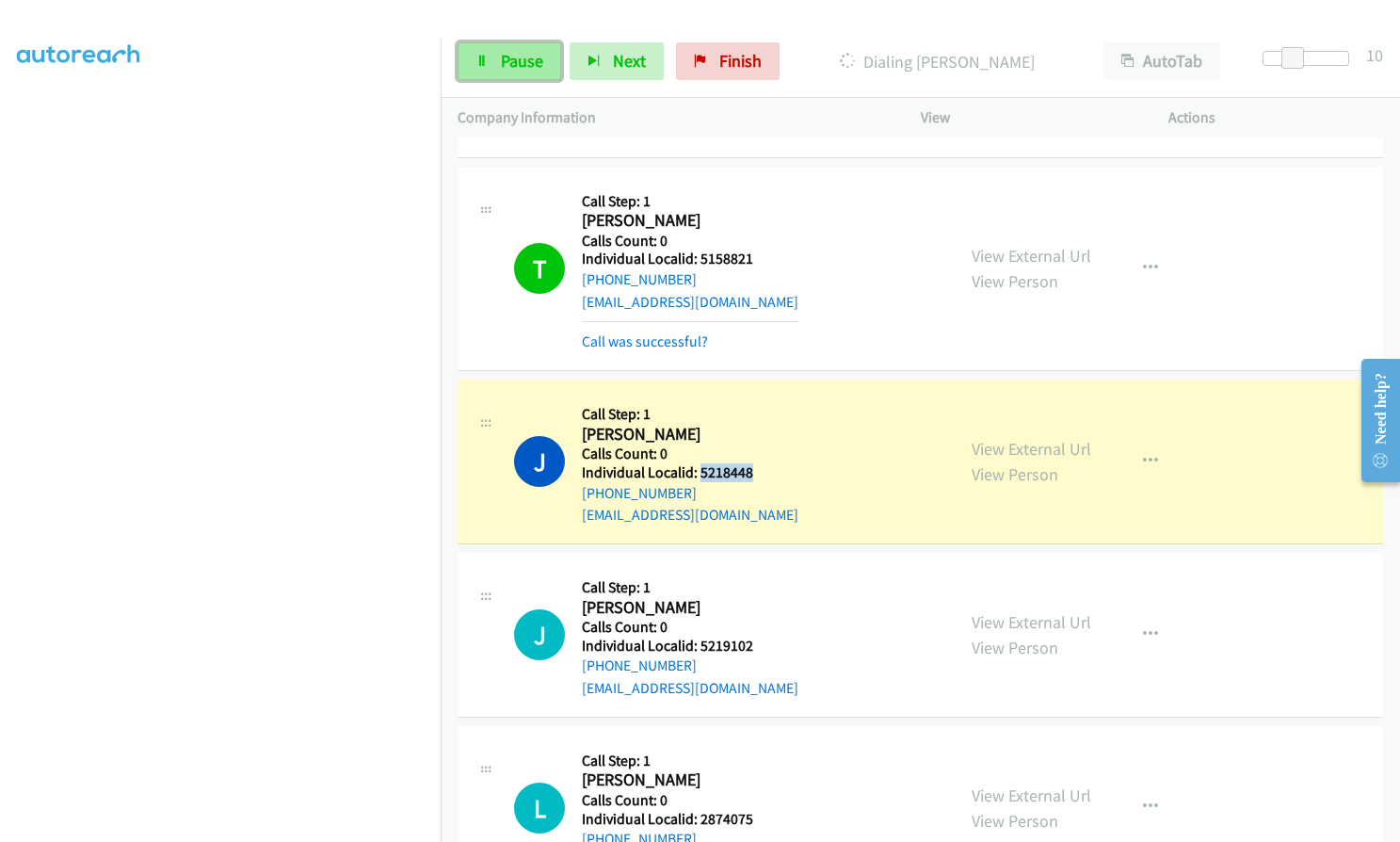
click at [494, 58] on link "Pause" at bounding box center [509, 61] width 104 height 37
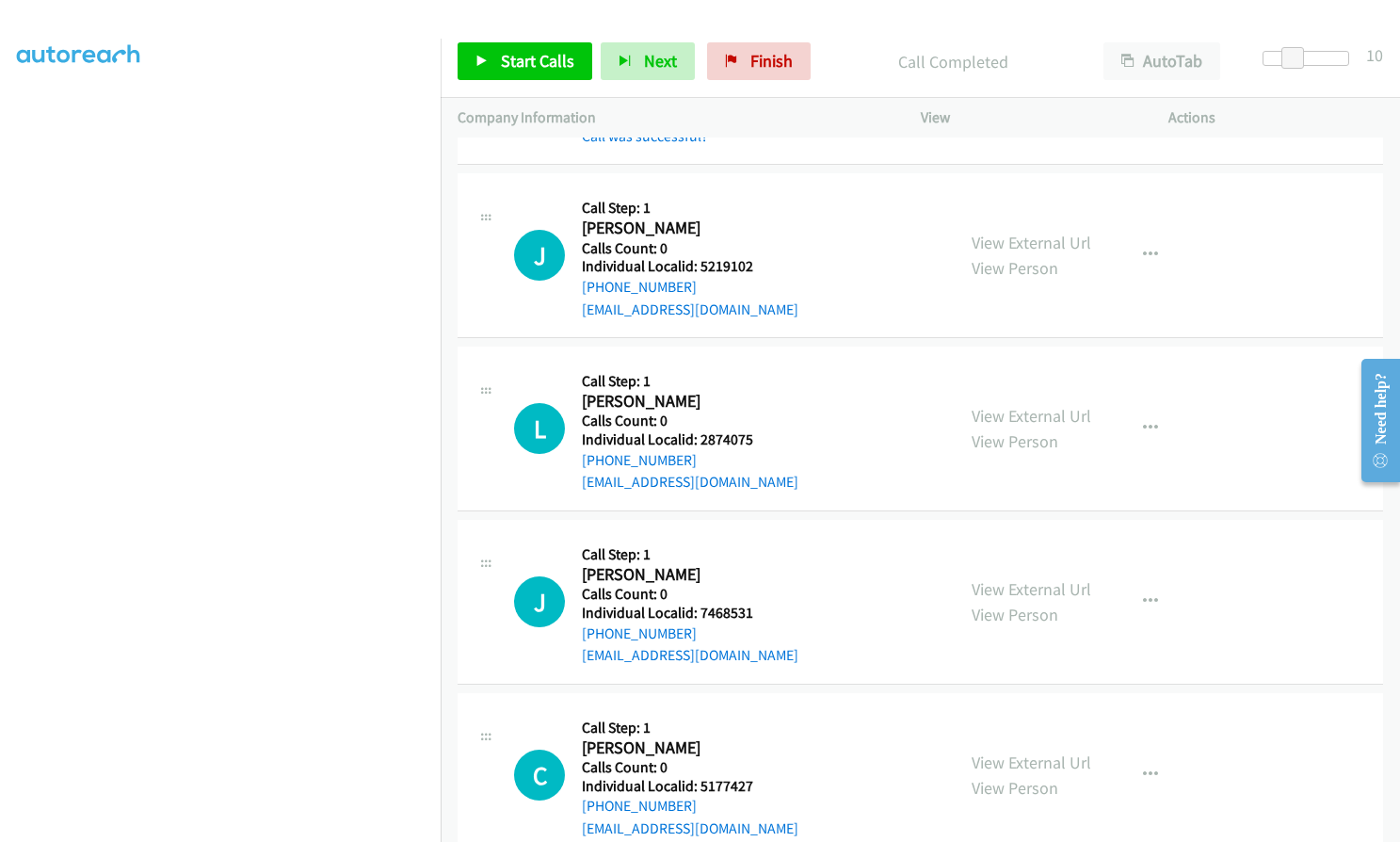
scroll to position [3154, 0]
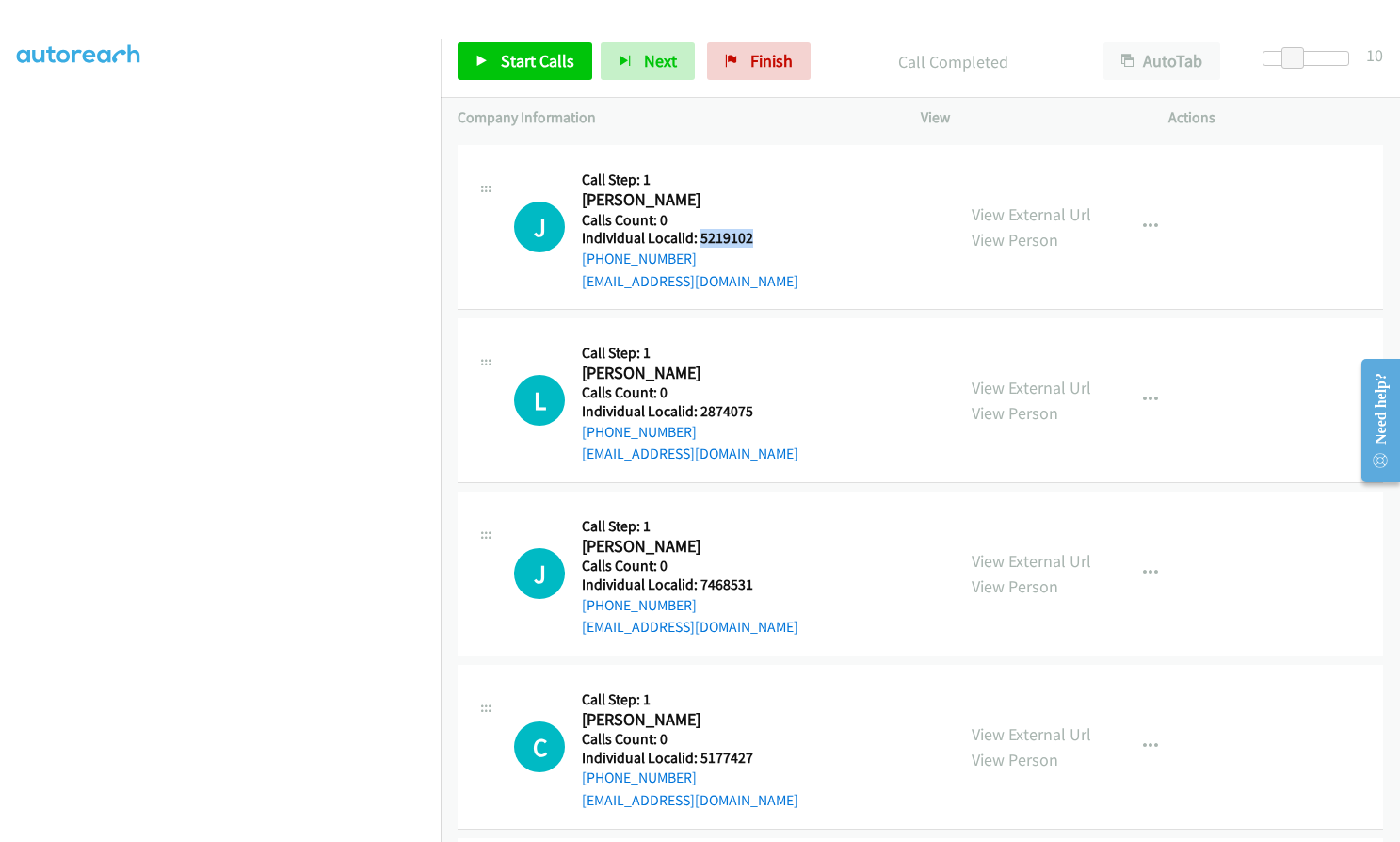
drag, startPoint x: 697, startPoint y: 240, endPoint x: 757, endPoint y: 237, distance: 60.1
click at [757, 237] on h5 "Individual Localid: 5219102" at bounding box center [689, 238] width 216 height 19
drag, startPoint x: 698, startPoint y: 412, endPoint x: 755, endPoint y: 410, distance: 57.0
click at [755, 410] on h5 "Individual Localid: 2874075" at bounding box center [689, 411] width 216 height 19
drag, startPoint x: 699, startPoint y: 585, endPoint x: 750, endPoint y: 581, distance: 51.2
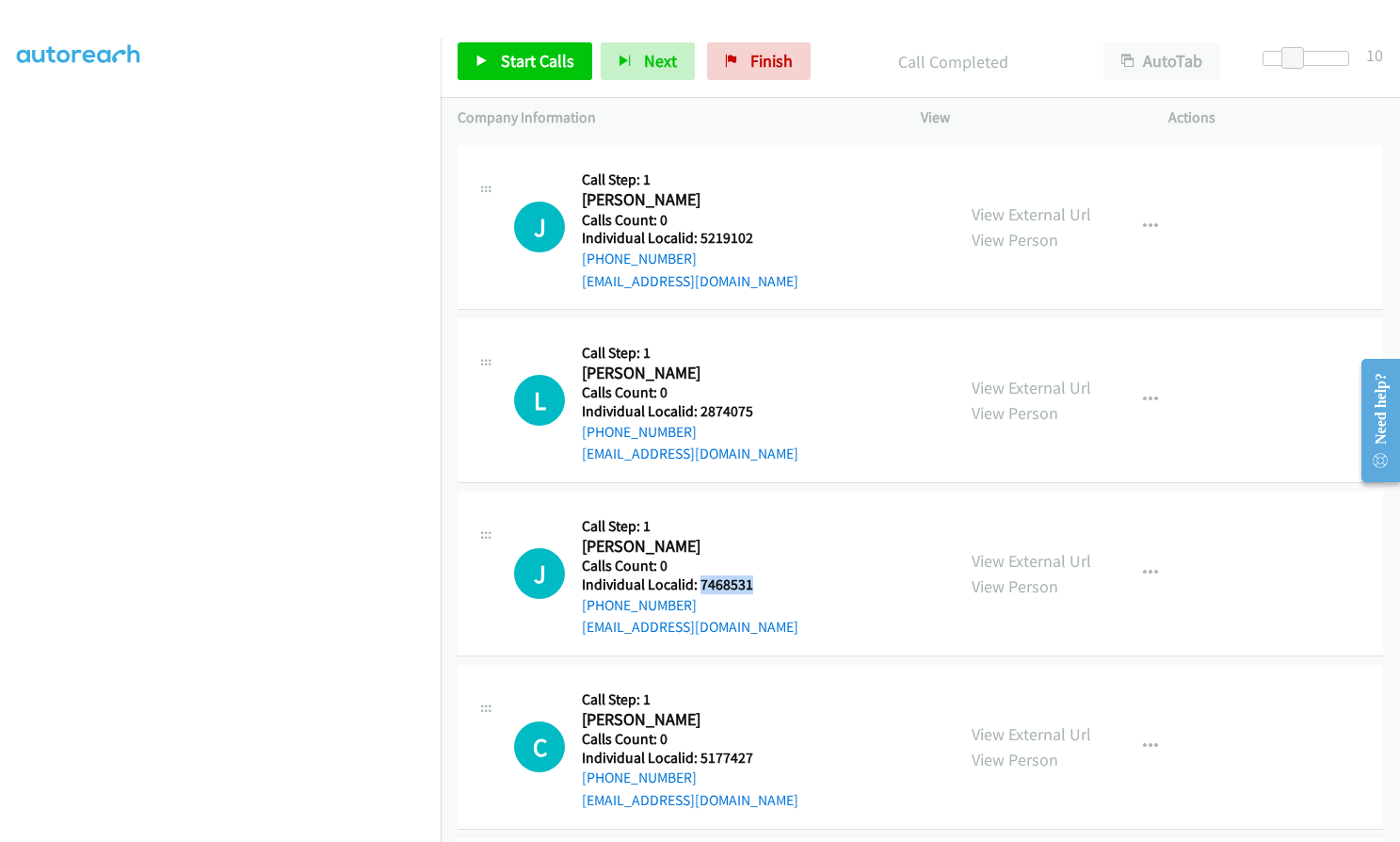
click at [750, 581] on h5 "Individual Localid: 7468531" at bounding box center [689, 585] width 216 height 19
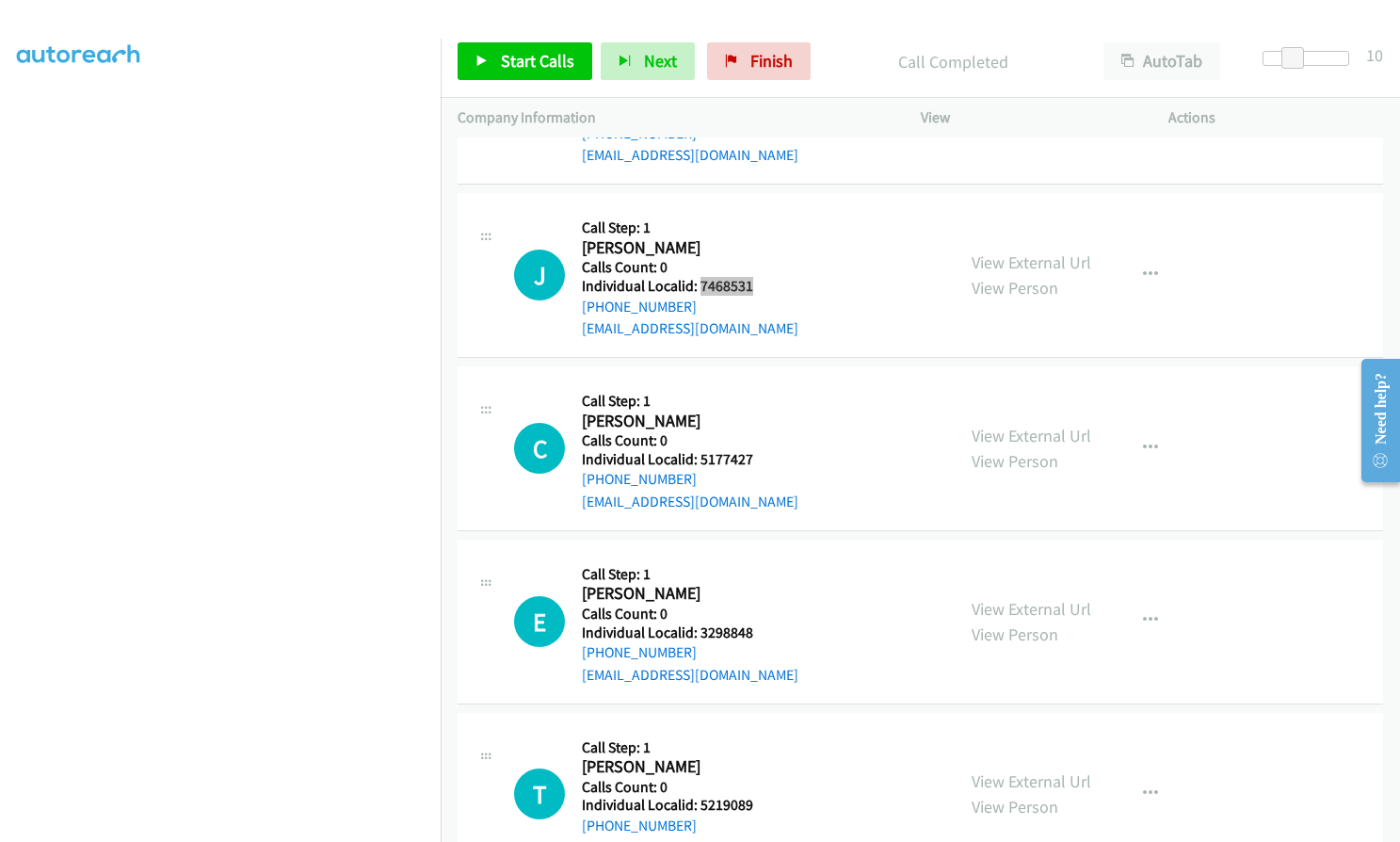
scroll to position [3507, 0]
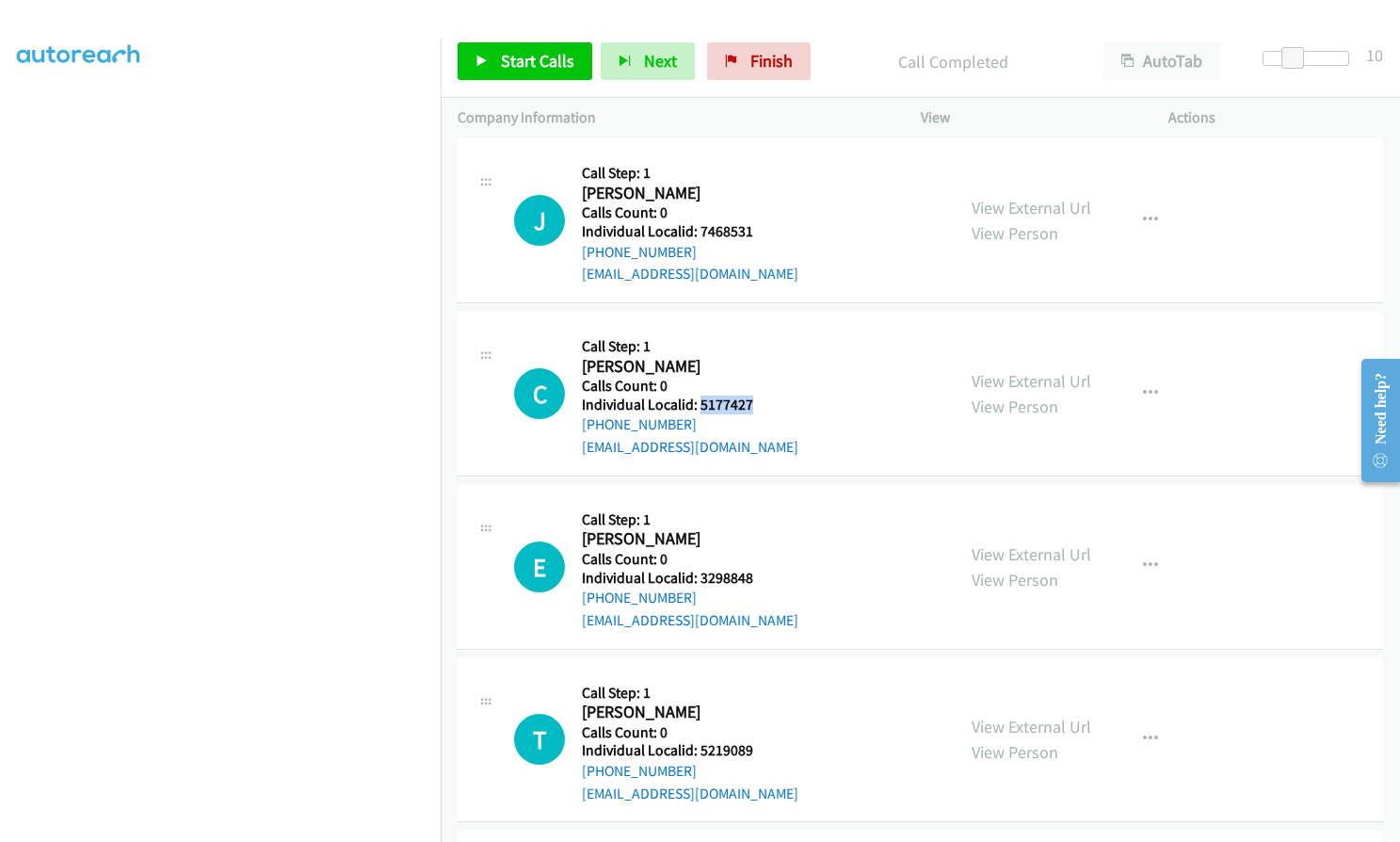
drag, startPoint x: 698, startPoint y: 401, endPoint x: 767, endPoint y: 401, distance: 69.0
click at [767, 401] on h5 "Individual Localid: 5177427" at bounding box center [689, 404] width 216 height 19
drag, startPoint x: 725, startPoint y: 576, endPoint x: 757, endPoint y: 575, distance: 32.0
click at [757, 575] on h5 "Individual Localid: 3298848" at bounding box center [689, 578] width 216 height 19
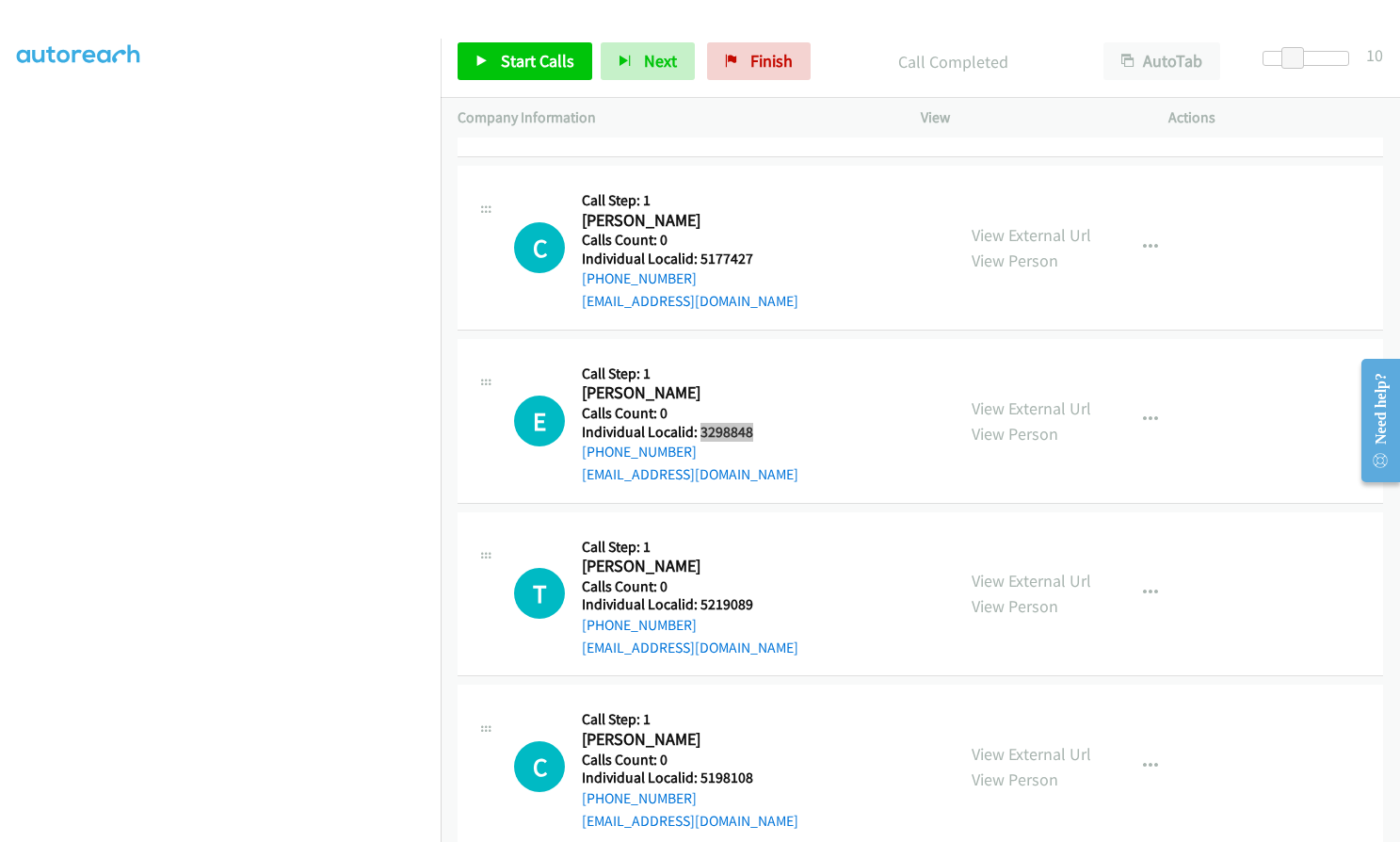
scroll to position [3672, 0]
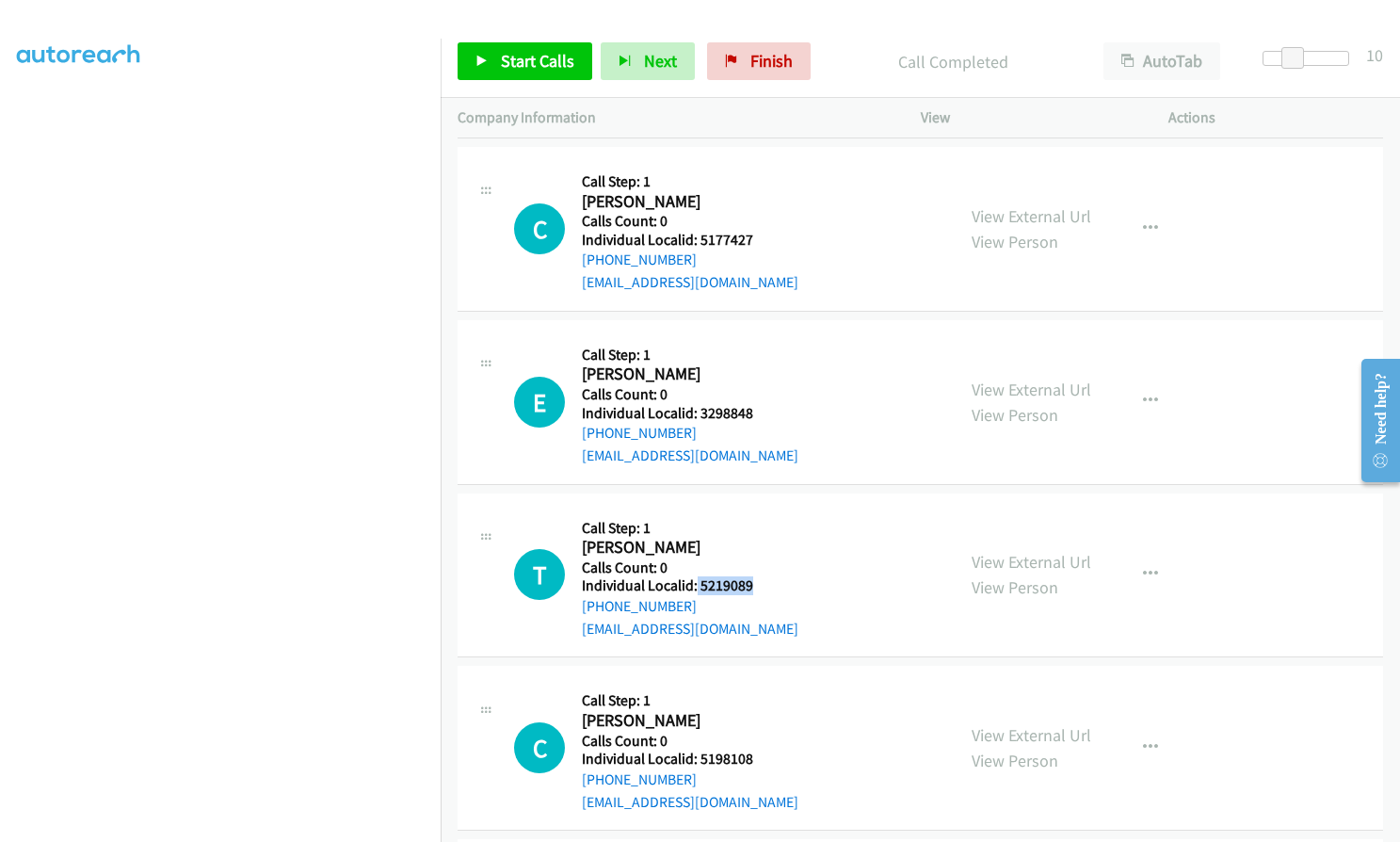
drag, startPoint x: 695, startPoint y: 586, endPoint x: 750, endPoint y: 585, distance: 55.0
click at [750, 585] on h5 "Individual Localid: 5219089" at bounding box center [689, 585] width 216 height 19
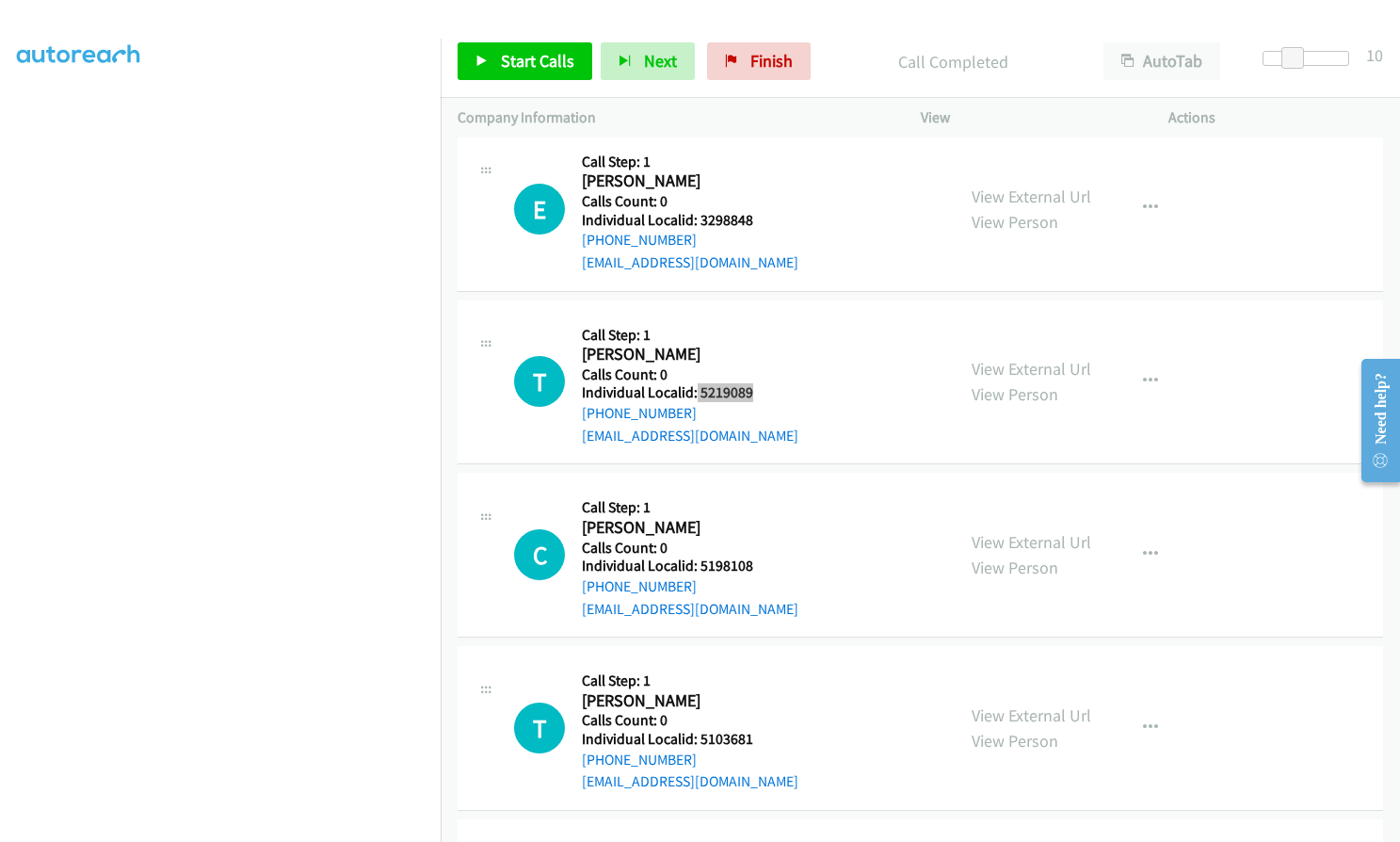
scroll to position [3954, 0]
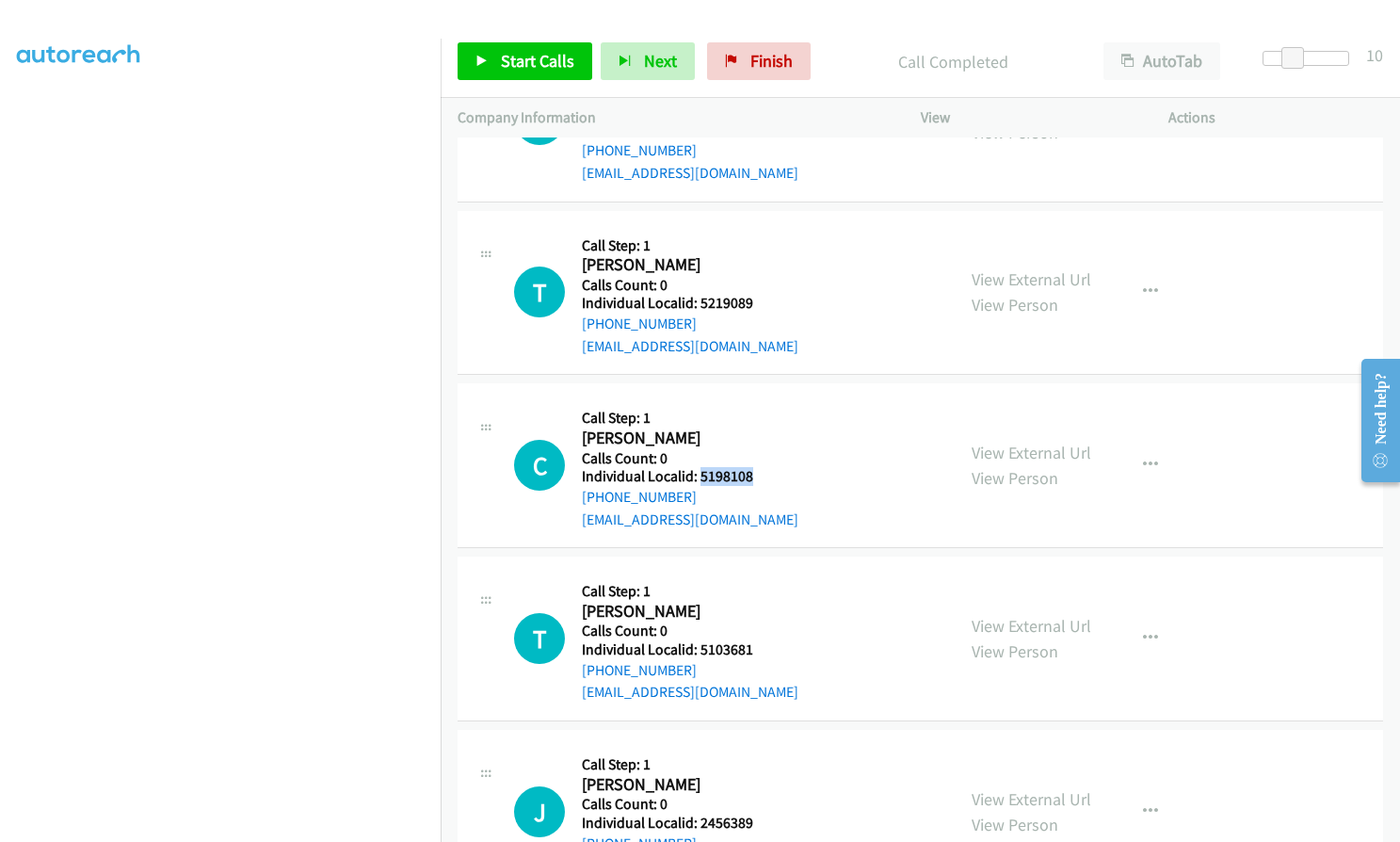
drag, startPoint x: 699, startPoint y: 476, endPoint x: 760, endPoint y: 475, distance: 61.0
click at [760, 475] on h5 "Individual Localid: 5198108" at bounding box center [689, 476] width 216 height 19
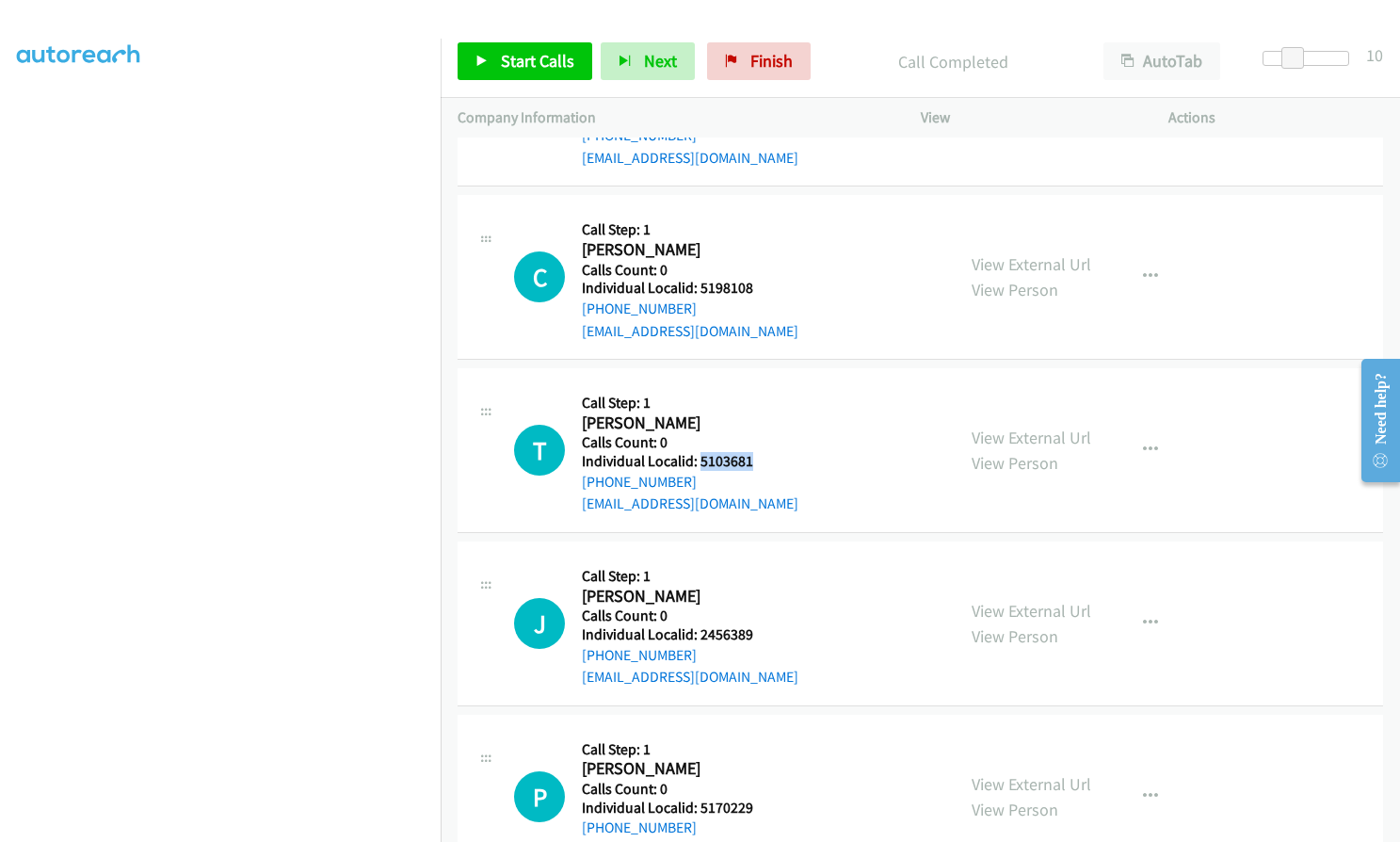
drag, startPoint x: 699, startPoint y: 464, endPoint x: 749, endPoint y: 458, distance: 50.4
click at [749, 458] on h5 "Individual Localid: 5103681" at bounding box center [689, 461] width 216 height 19
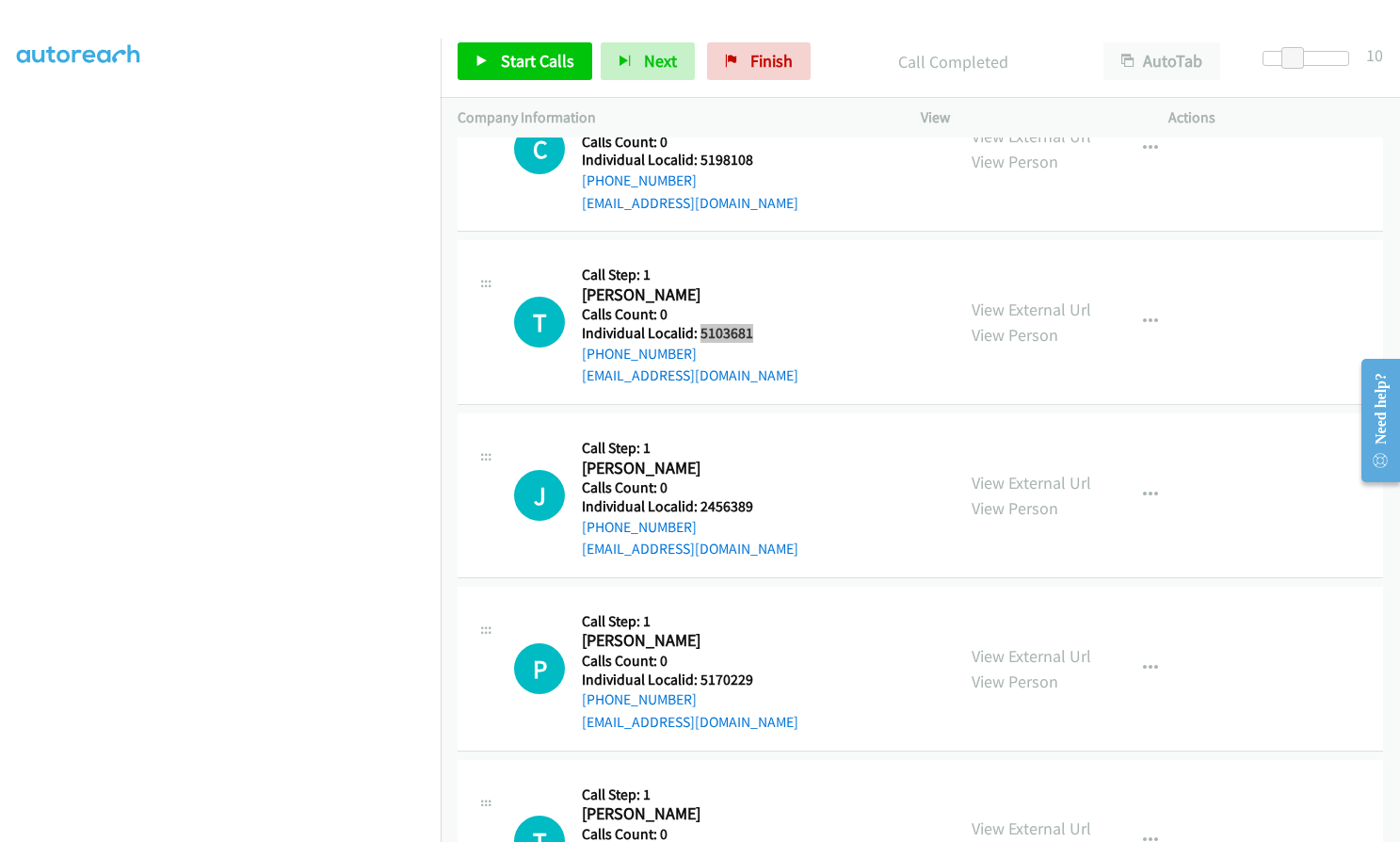
scroll to position [4283, 0]
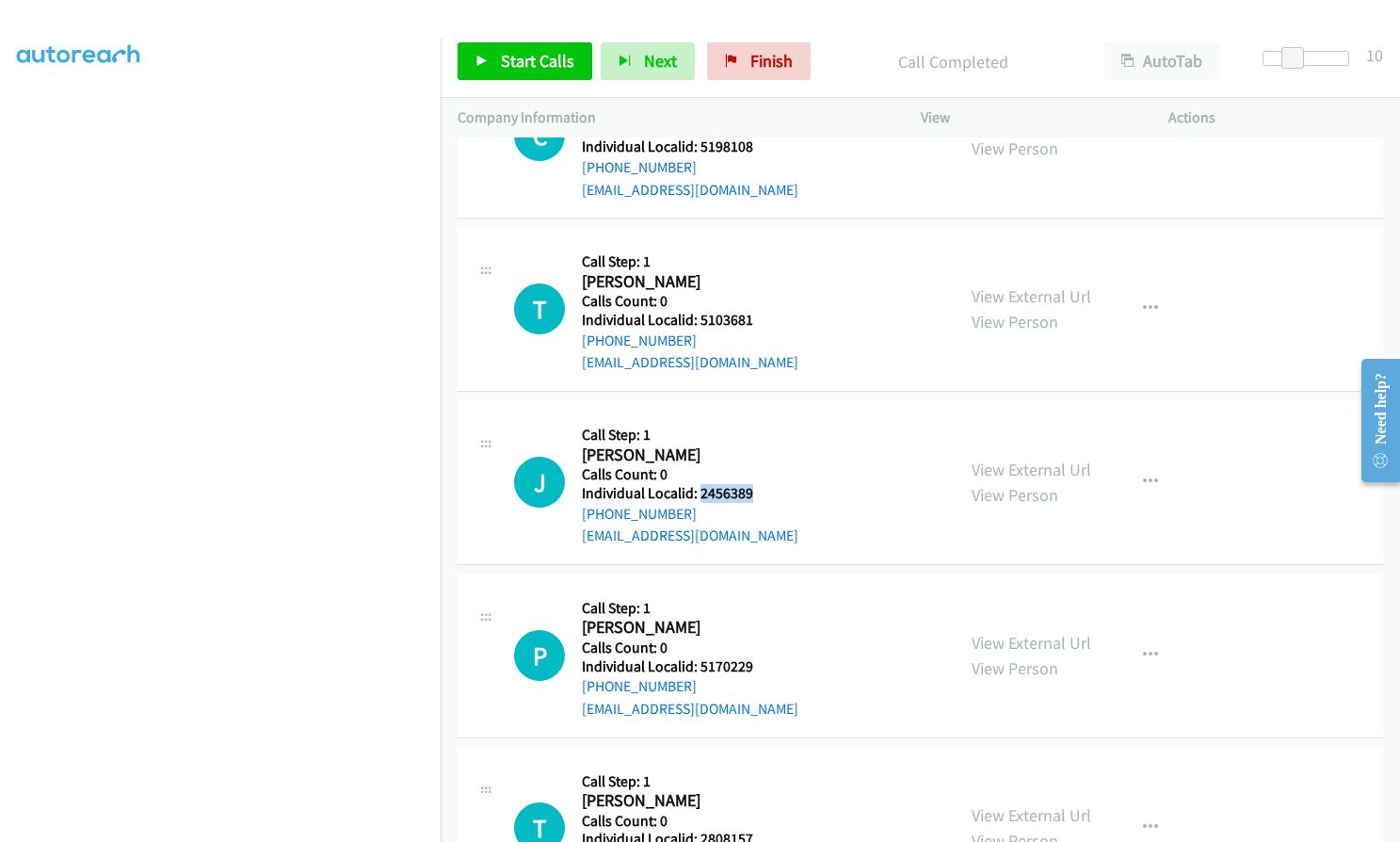
drag, startPoint x: 697, startPoint y: 490, endPoint x: 753, endPoint y: 489, distance: 56.0
click at [753, 489] on h5 "Individual Localid: 2456389" at bounding box center [689, 492] width 216 height 19
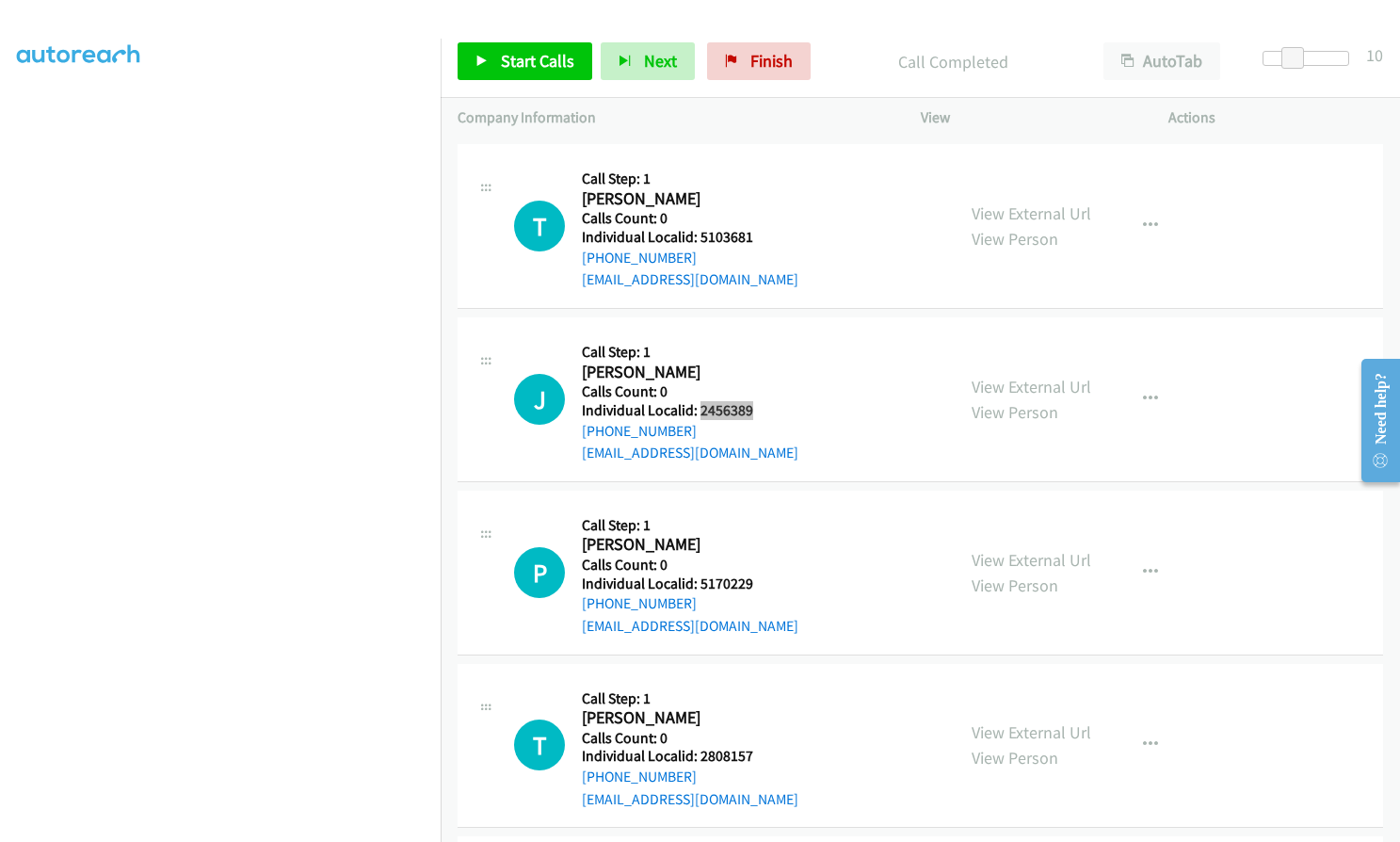
scroll to position [4378, 0]
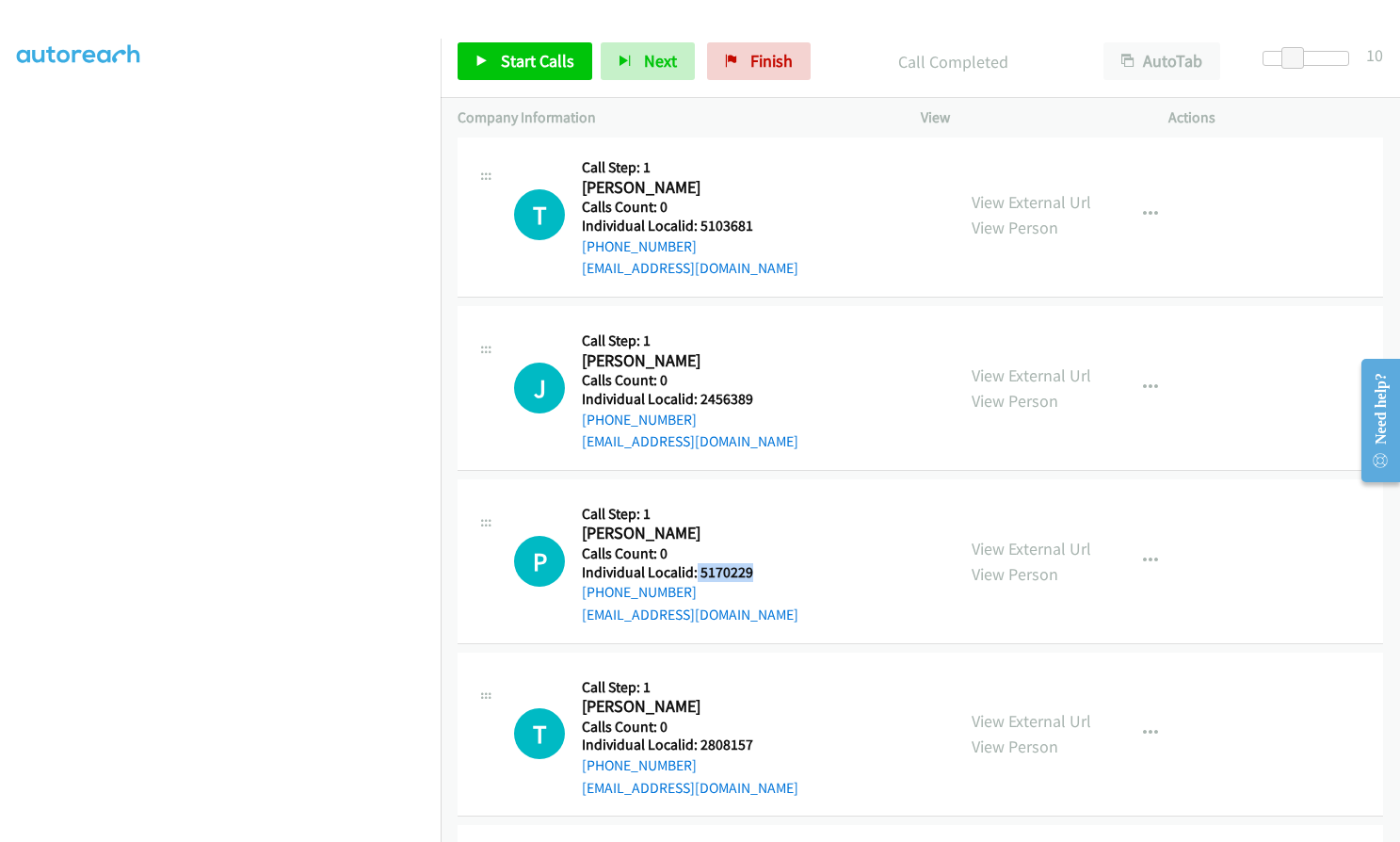
drag, startPoint x: 705, startPoint y: 571, endPoint x: 760, endPoint y: 573, distance: 55.0
click at [760, 573] on h5 "Individual Localid: 5170229" at bounding box center [689, 572] width 216 height 19
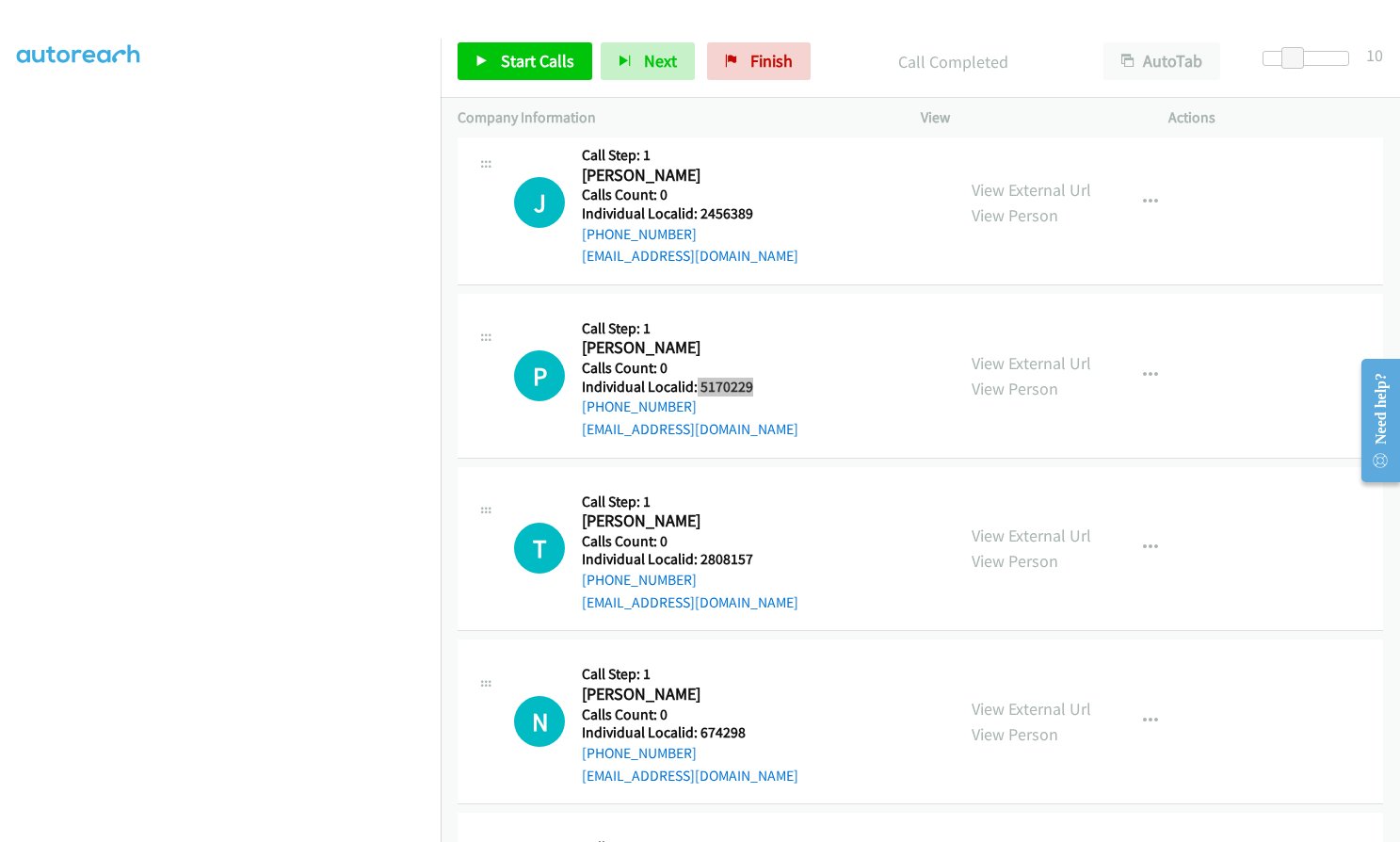
scroll to position [4566, 0]
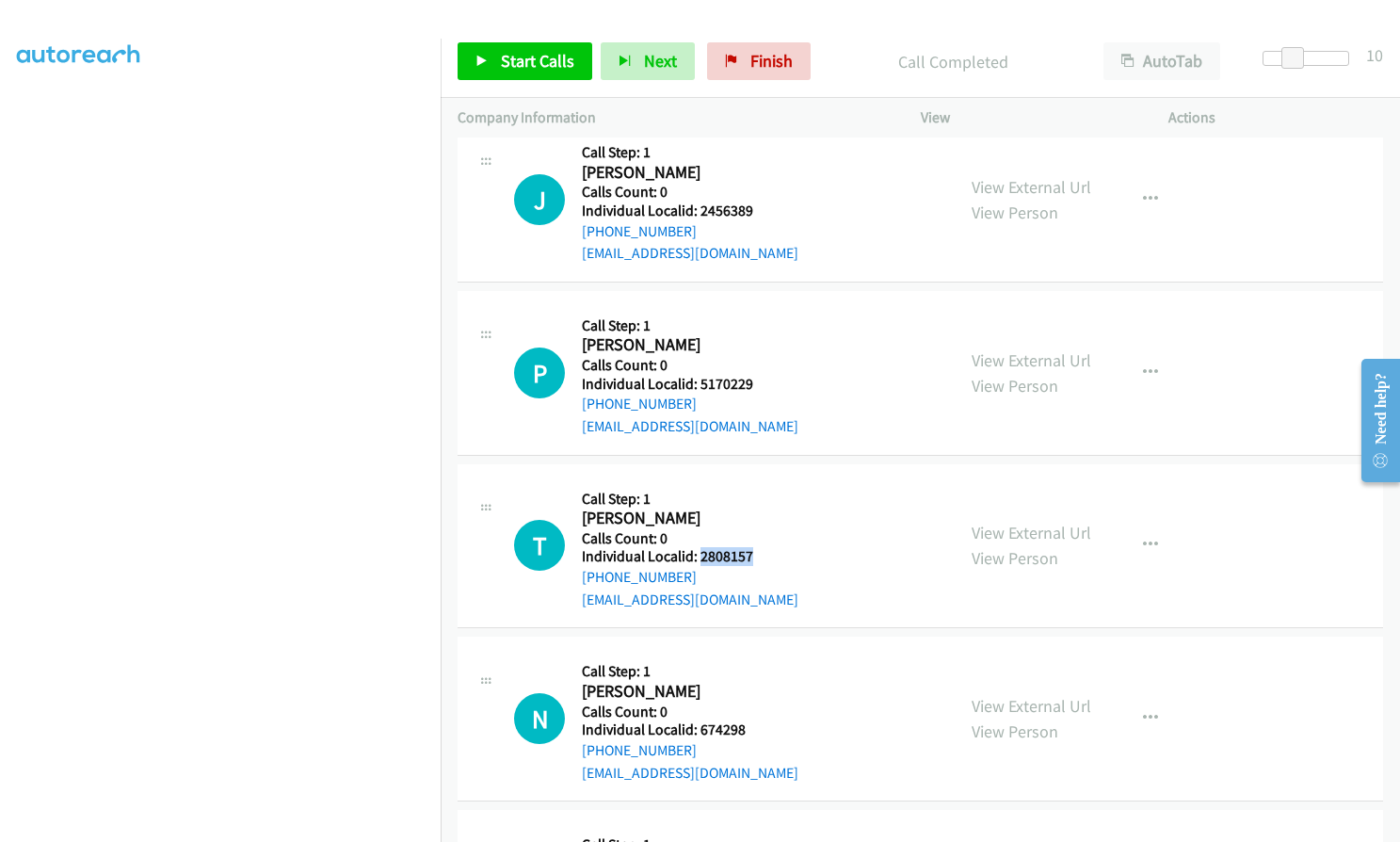
drag, startPoint x: 699, startPoint y: 554, endPoint x: 757, endPoint y: 553, distance: 58.0
click at [757, 553] on h5 "Individual Localid: 2808157" at bounding box center [689, 556] width 216 height 19
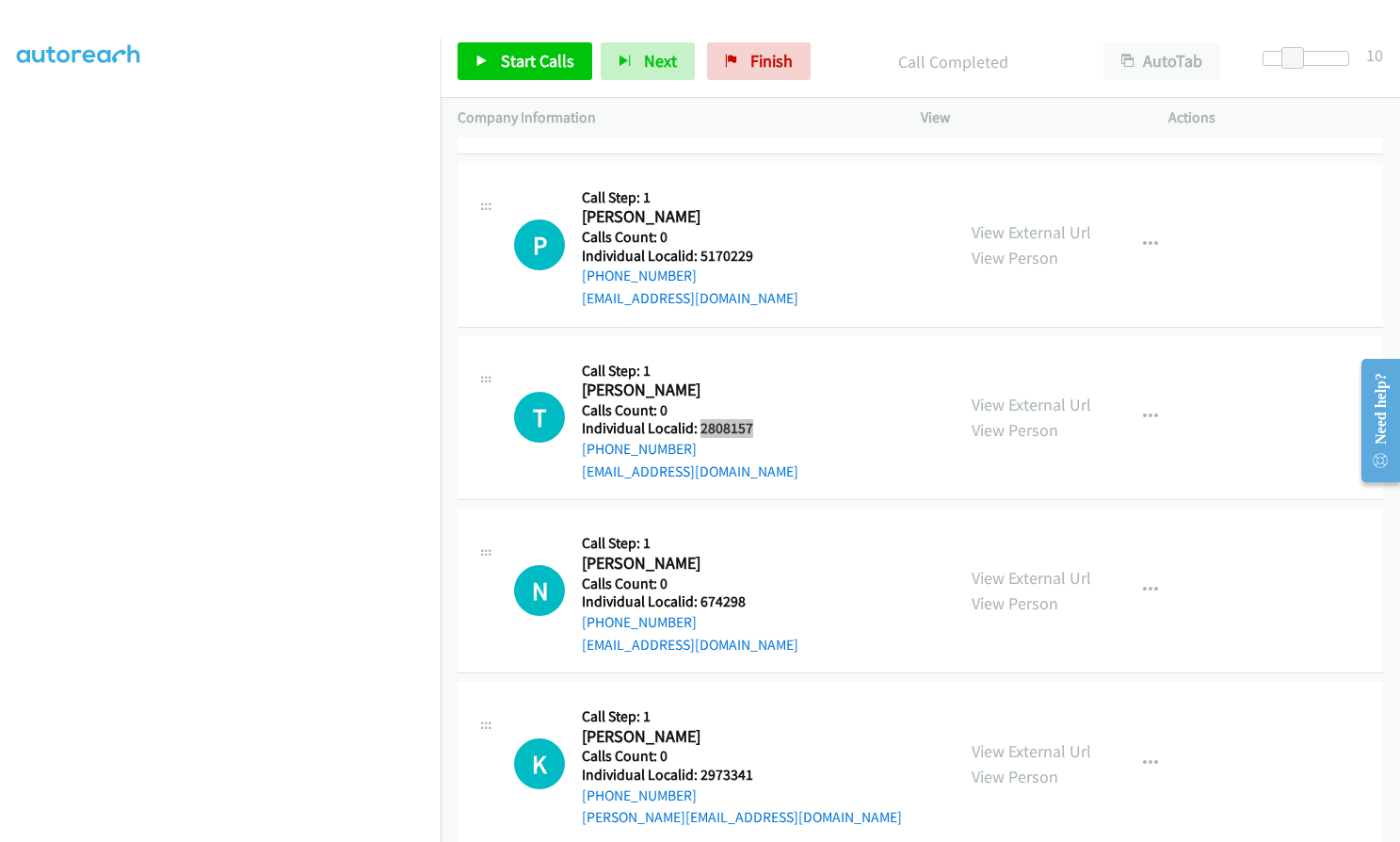
scroll to position [4754, 0]
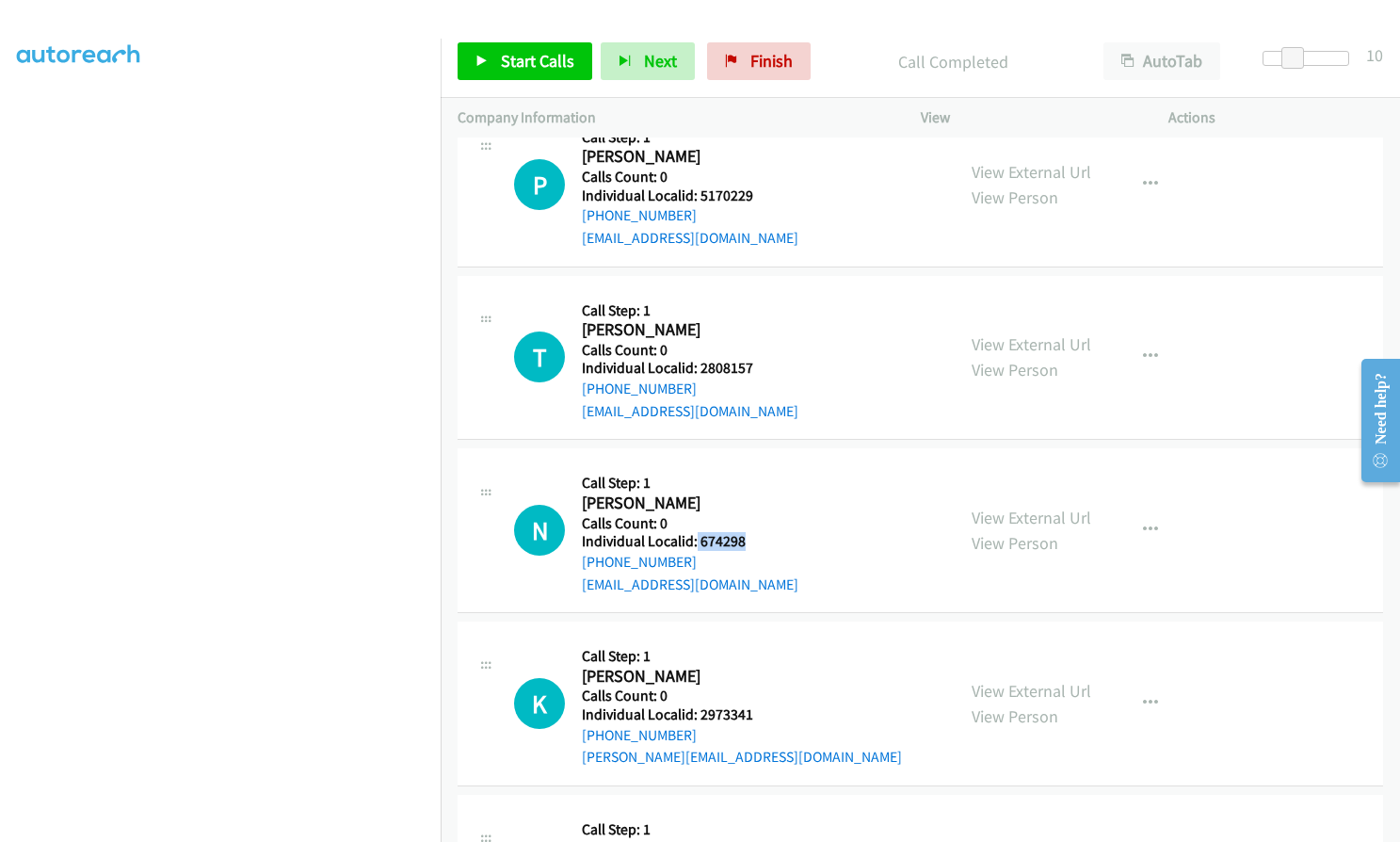
drag, startPoint x: 696, startPoint y: 540, endPoint x: 751, endPoint y: 540, distance: 55.0
click at [751, 540] on h5 "Individual Localid: 674298" at bounding box center [689, 540] width 216 height 19
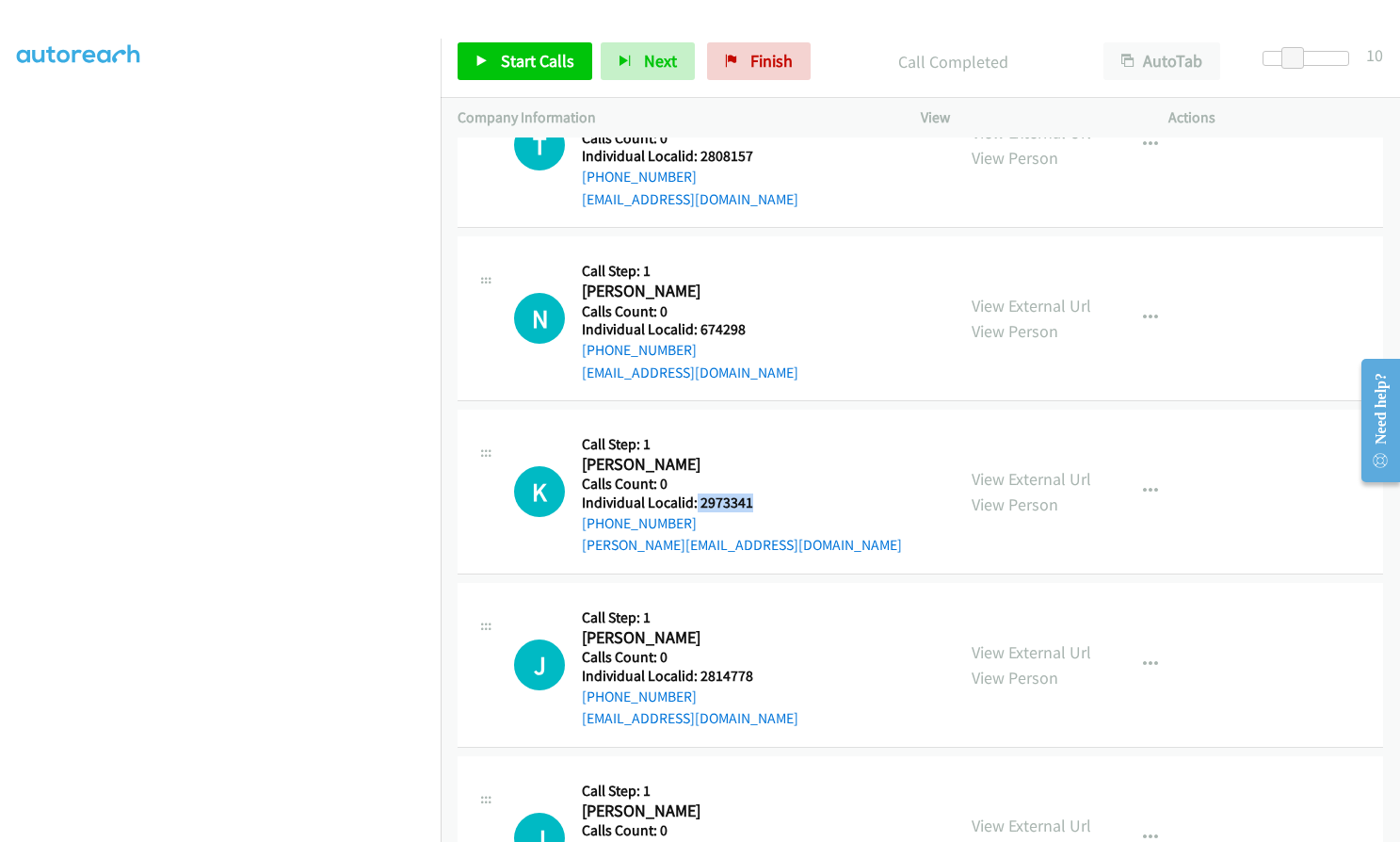
drag, startPoint x: 713, startPoint y: 502, endPoint x: 759, endPoint y: 501, distance: 46.0
click at [759, 501] on h5 "Individual Localid: 2973341" at bounding box center [741, 502] width 320 height 19
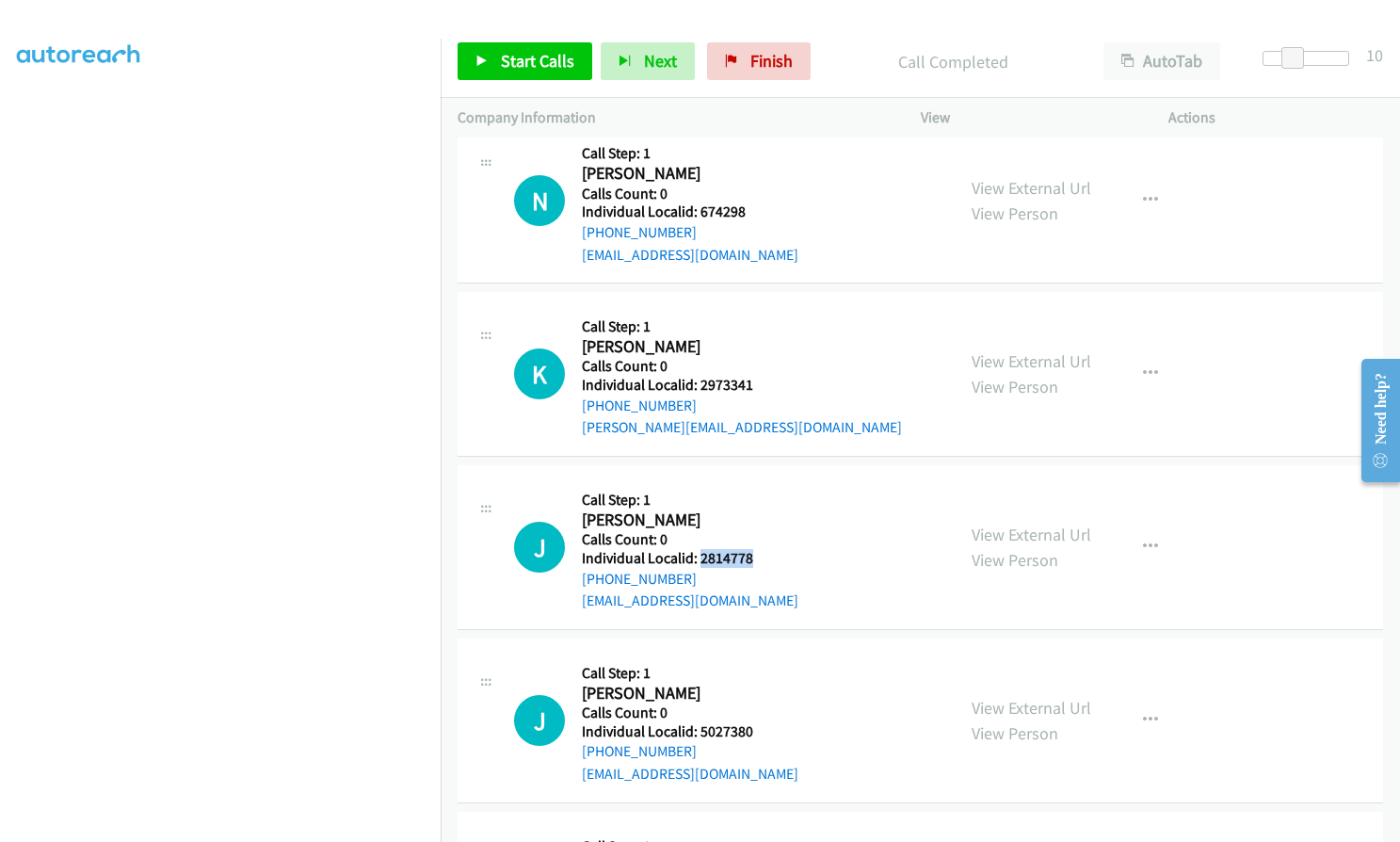
drag, startPoint x: 720, startPoint y: 556, endPoint x: 759, endPoint y: 557, distance: 39.0
click at [759, 557] on h5 "Individual Localid: 2814778" at bounding box center [689, 558] width 216 height 19
drag, startPoint x: 721, startPoint y: 547, endPoint x: 705, endPoint y: 572, distance: 29.7
click at [717, 580] on div "[PHONE_NUMBER]" at bounding box center [689, 579] width 216 height 23
drag, startPoint x: 698, startPoint y: 557, endPoint x: 751, endPoint y: 556, distance: 53.0
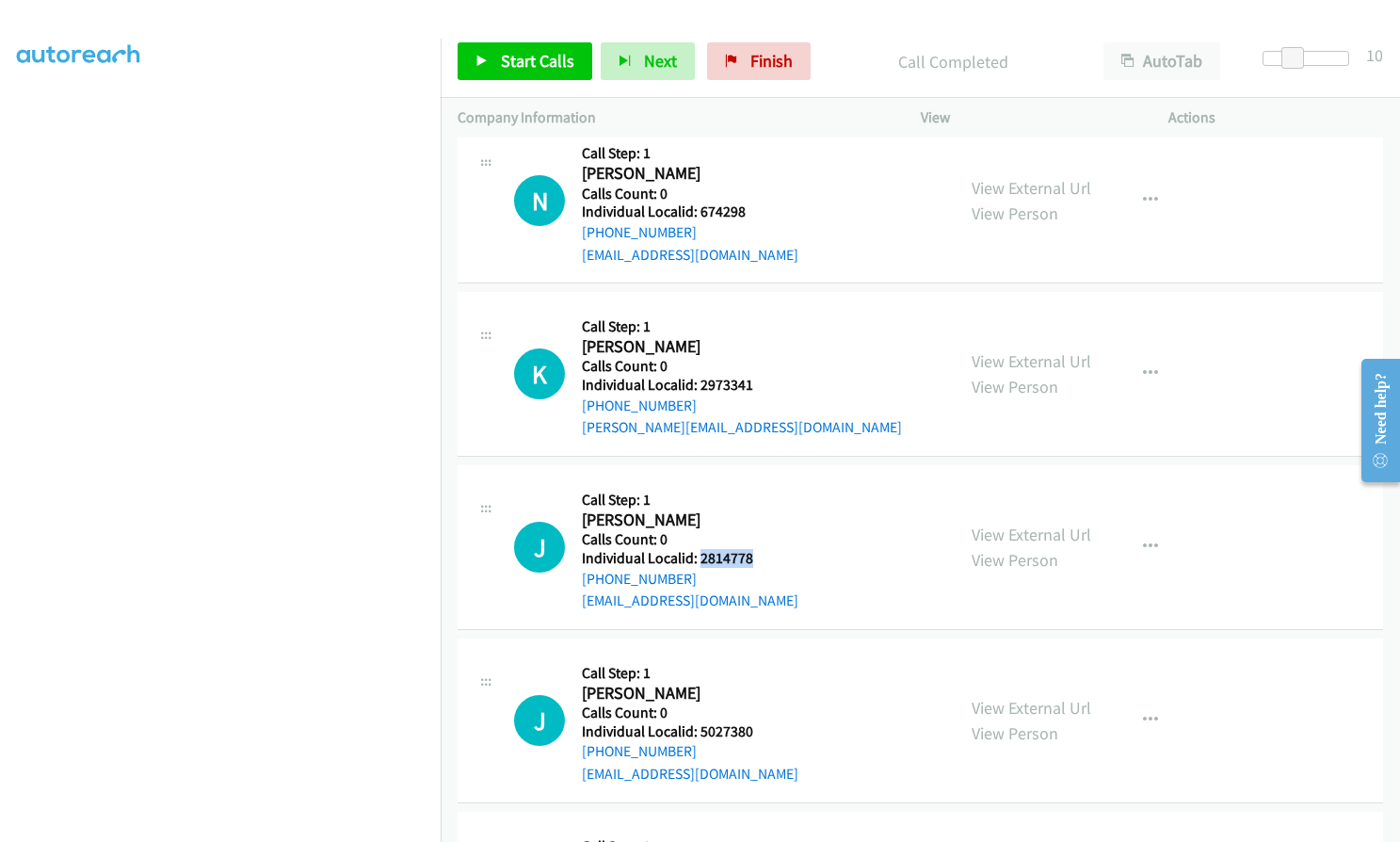
click at [754, 556] on h5 "Individual Localid: 2814778" at bounding box center [689, 558] width 216 height 19
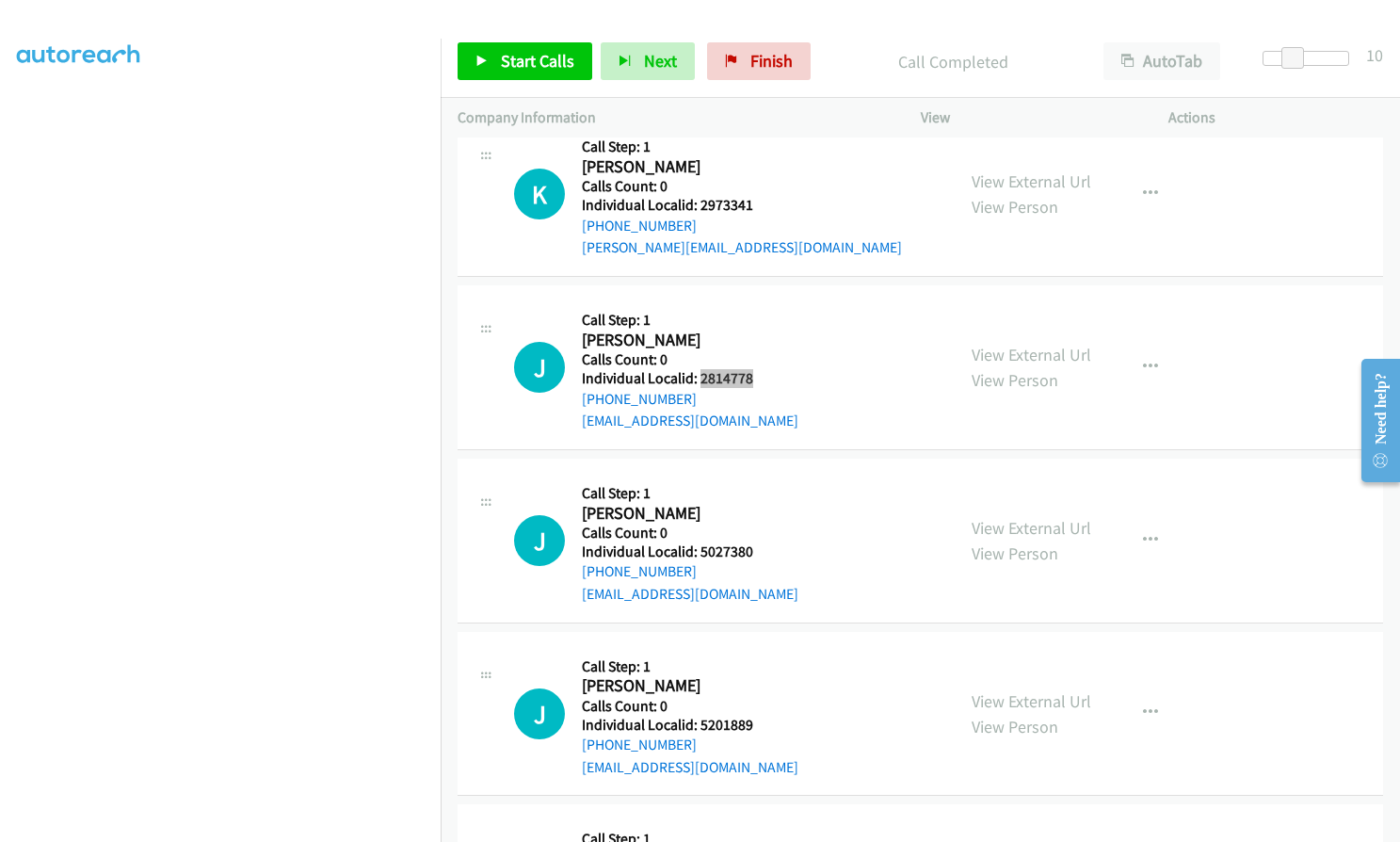
scroll to position [5272, 0]
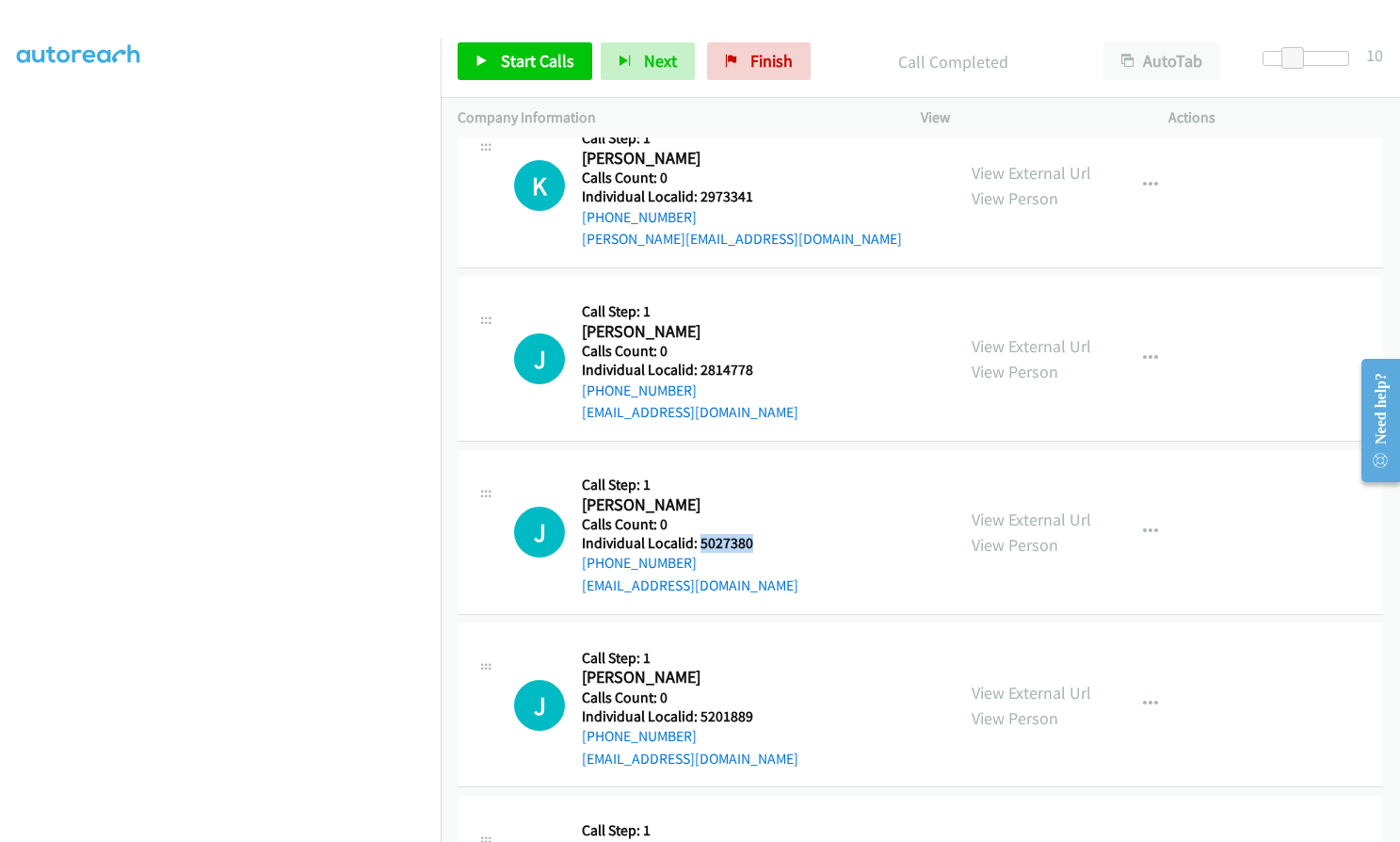
drag, startPoint x: 699, startPoint y: 541, endPoint x: 753, endPoint y: 540, distance: 54.0
click at [762, 540] on h5 "Individual Localid: 5027380" at bounding box center [689, 542] width 216 height 19
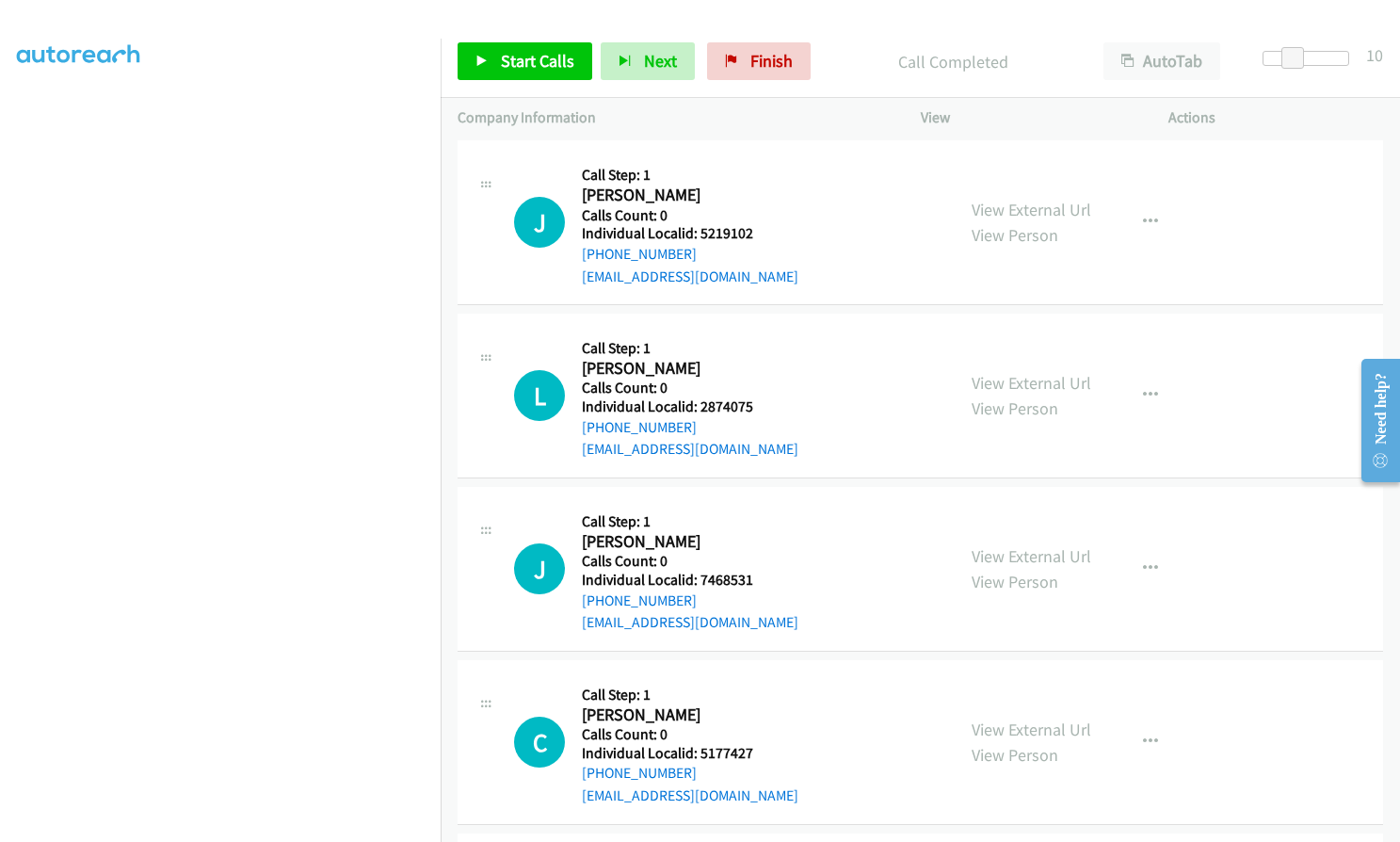
scroll to position [3154, 0]
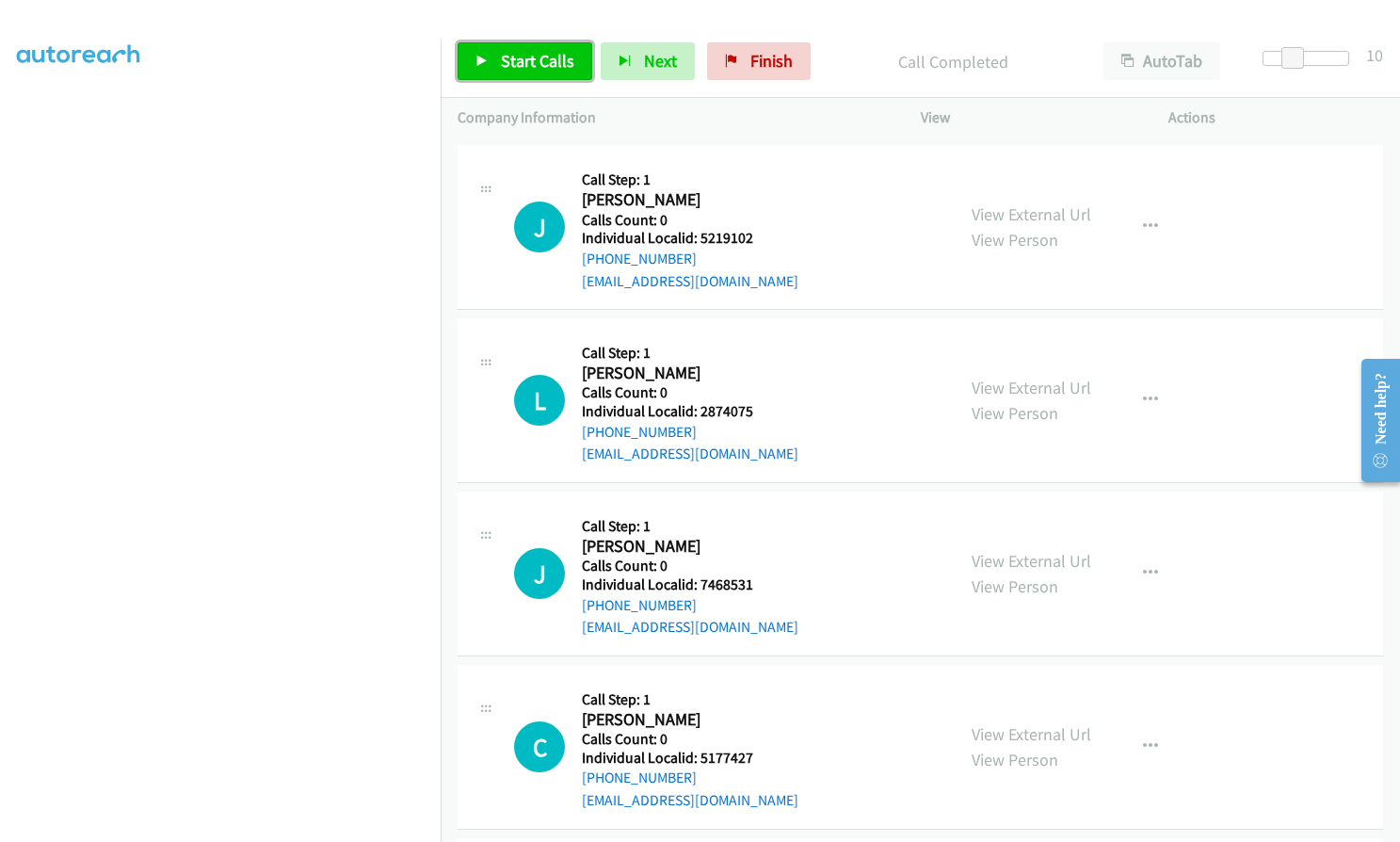
click at [509, 62] on span "Start Calls" at bounding box center [537, 61] width 73 height 22
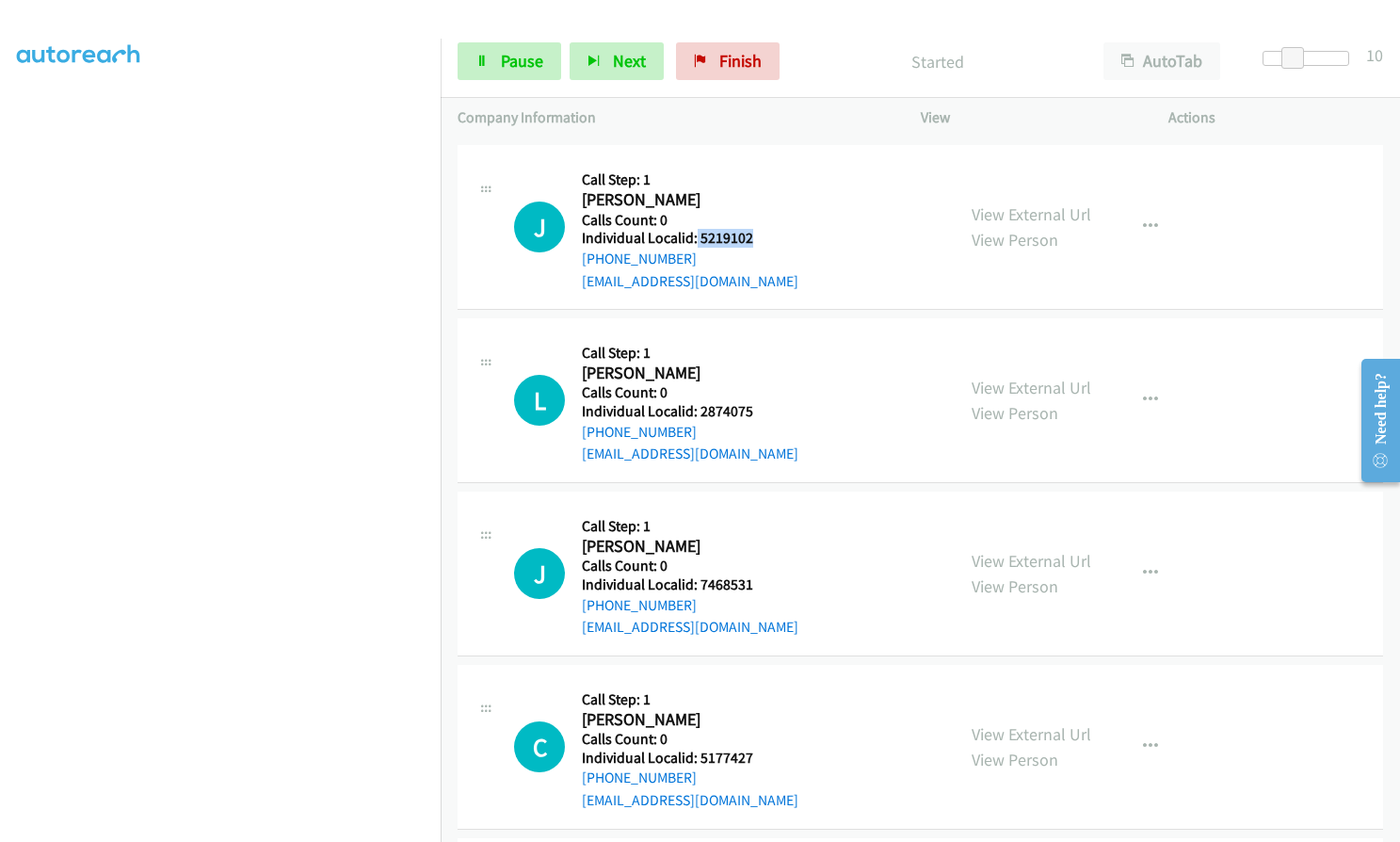
drag, startPoint x: 696, startPoint y: 233, endPoint x: 763, endPoint y: 235, distance: 67.0
click at [768, 234] on h5 "Individual Localid: 5219102" at bounding box center [689, 238] width 216 height 19
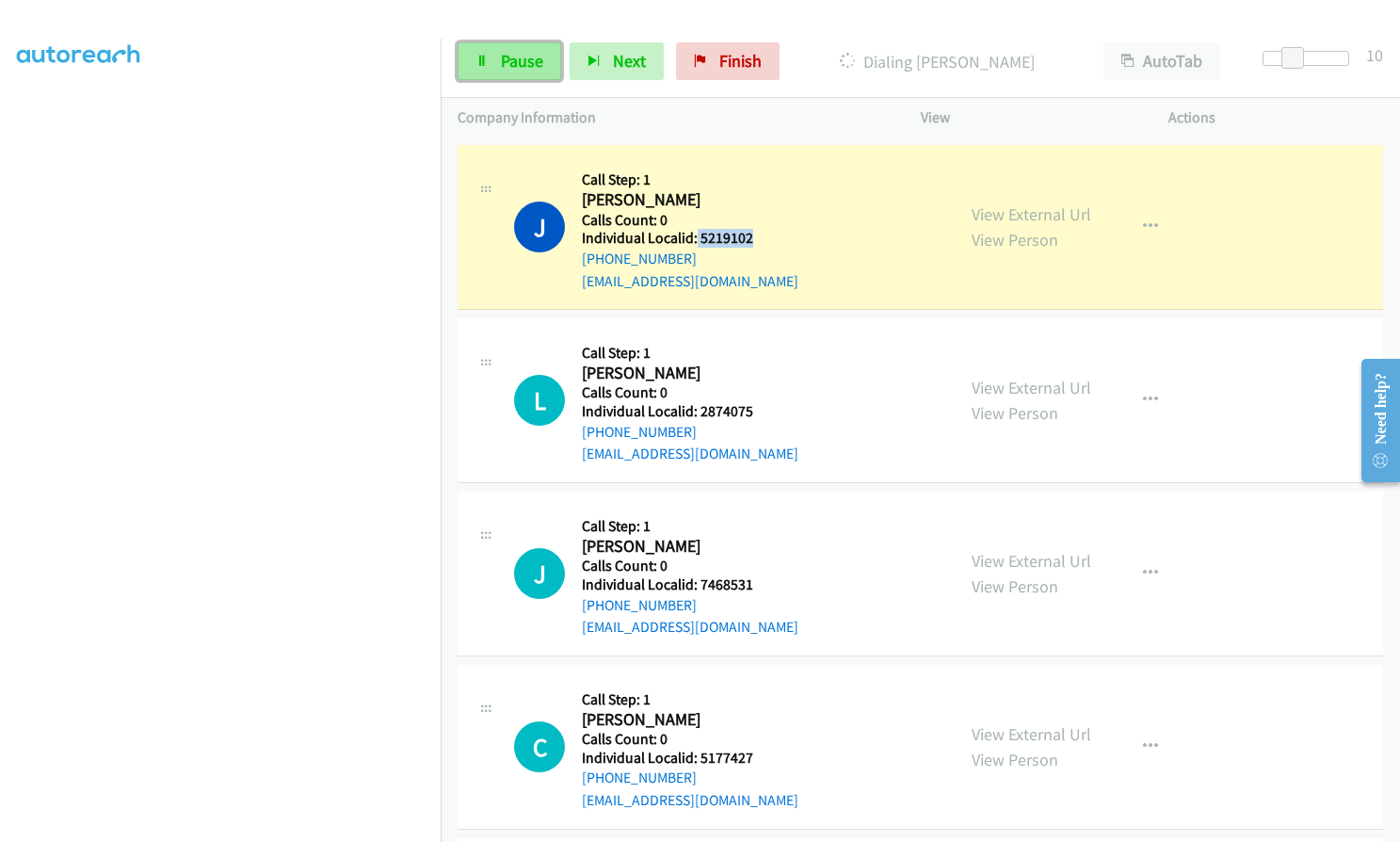
click at [490, 67] on link "Pause" at bounding box center [509, 61] width 104 height 37
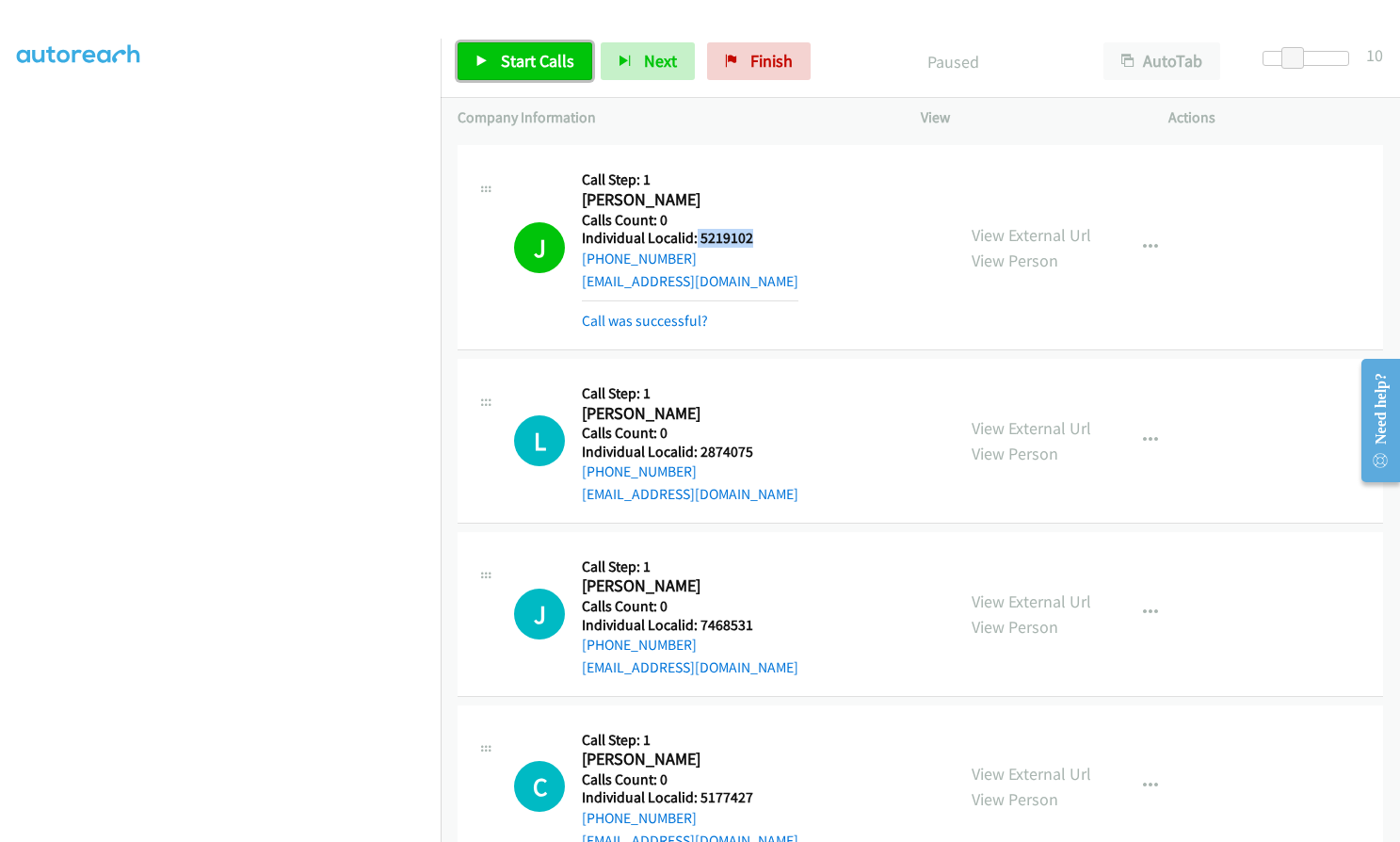
drag, startPoint x: 531, startPoint y: 68, endPoint x: 547, endPoint y: 93, distance: 29.7
click at [531, 68] on span "Start Calls" at bounding box center [537, 61] width 73 height 22
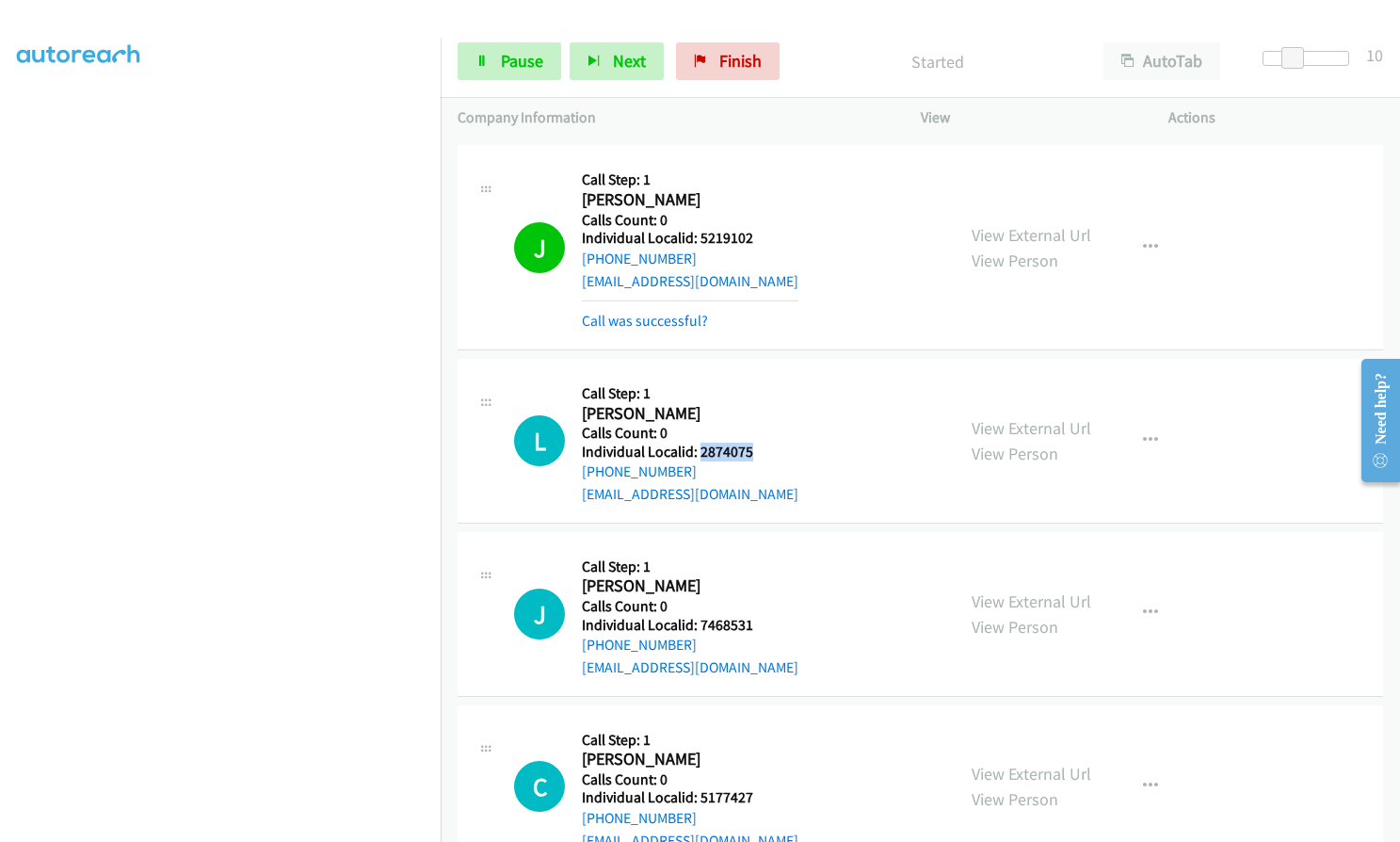
drag, startPoint x: 699, startPoint y: 452, endPoint x: 746, endPoint y: 452, distance: 47.0
click at [758, 452] on h5 "Individual Localid: 2874075" at bounding box center [689, 451] width 216 height 19
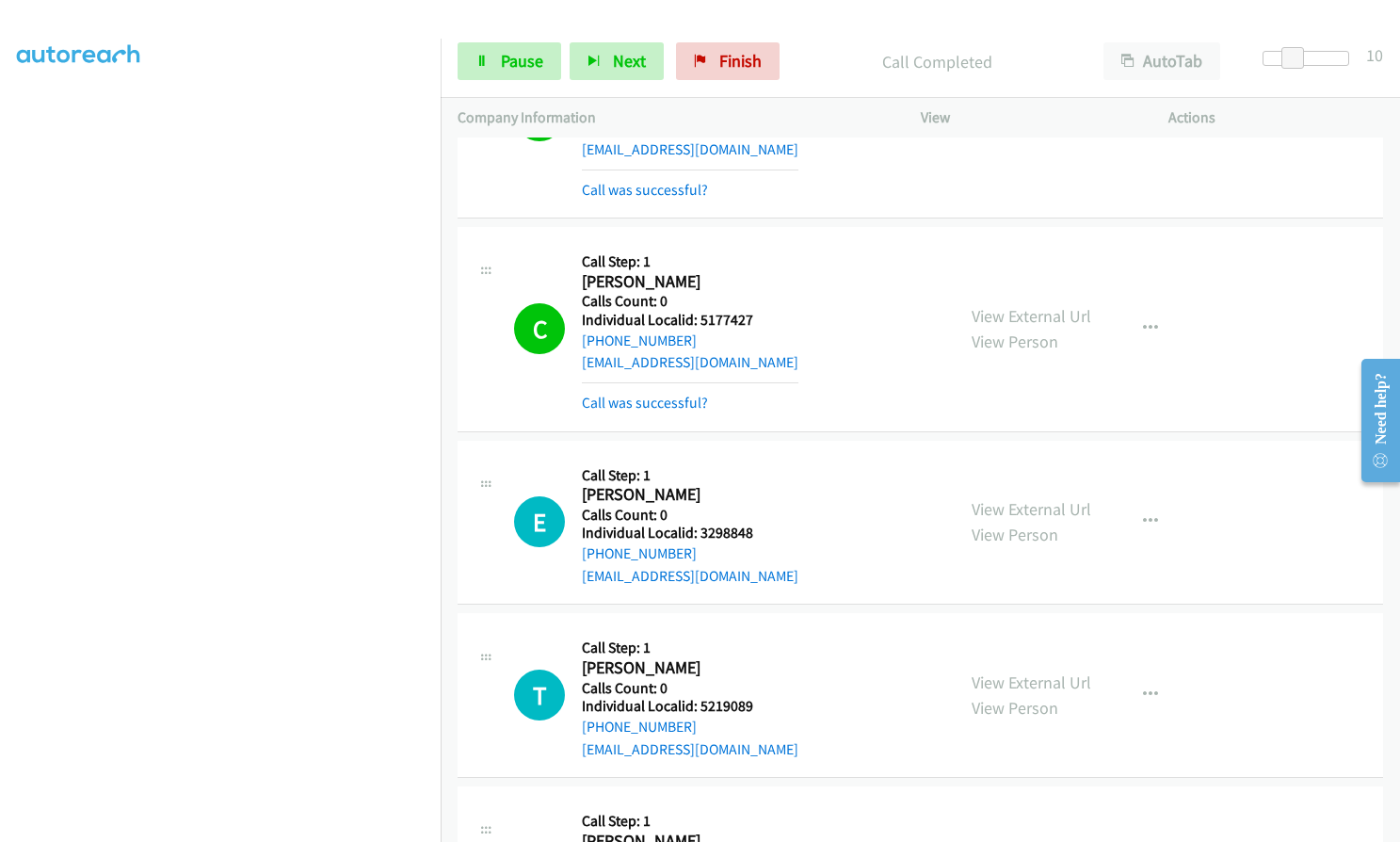
scroll to position [174, 0]
drag, startPoint x: 699, startPoint y: 531, endPoint x: 748, endPoint y: 531, distance: 49.0
click at [755, 531] on h5 "Individual Localid: 3298848" at bounding box center [689, 533] width 216 height 19
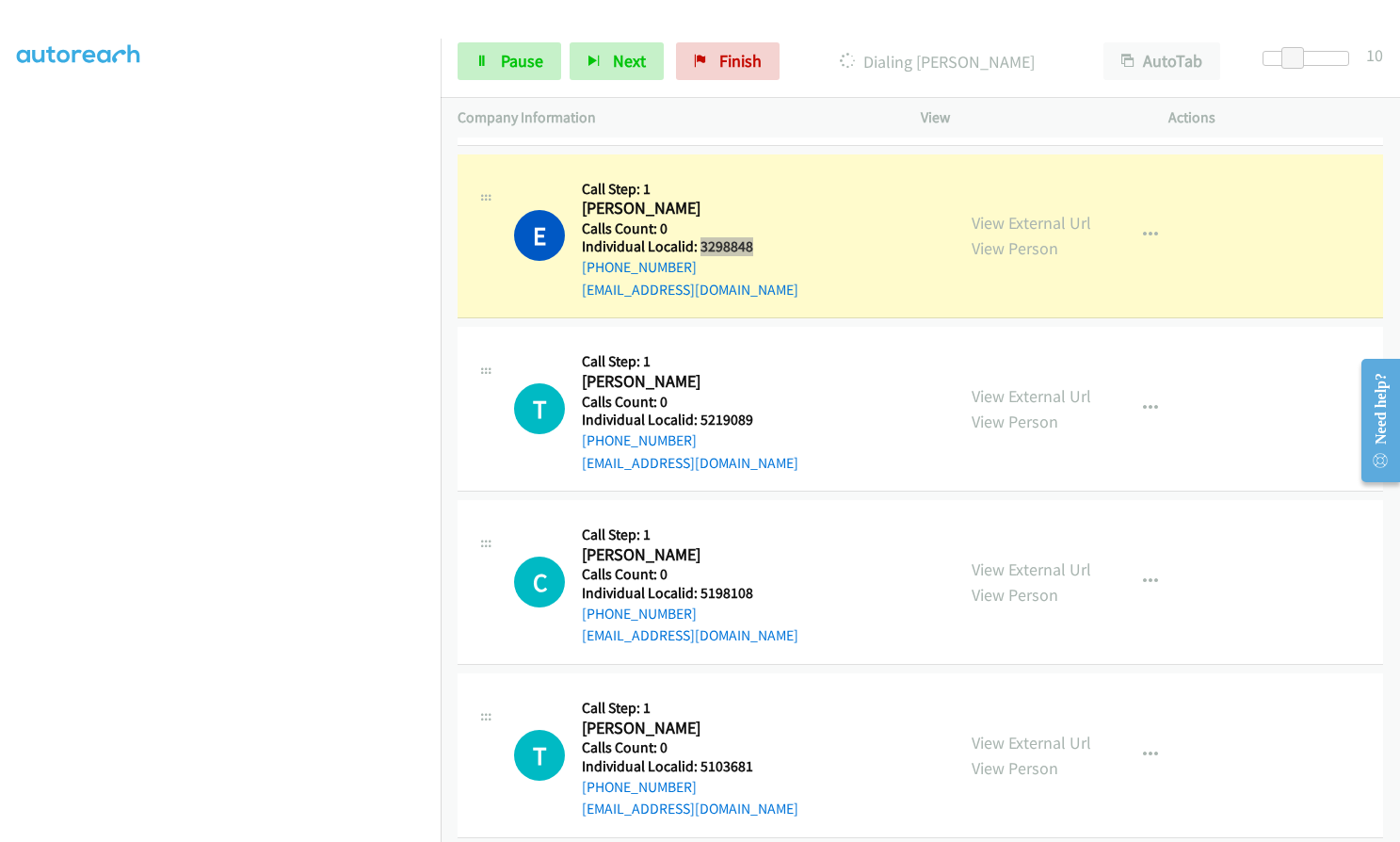
scroll to position [3978, 0]
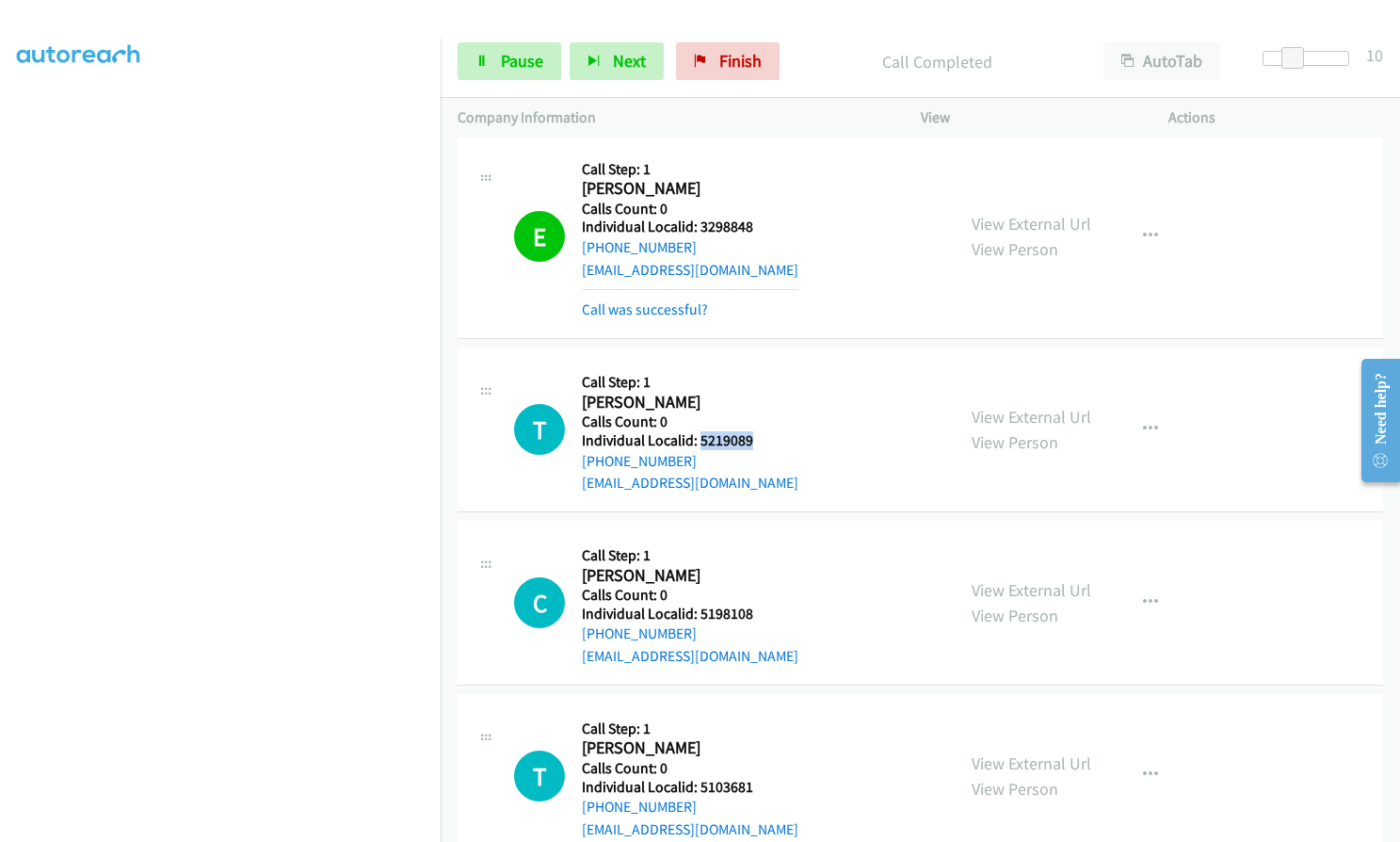
drag, startPoint x: 698, startPoint y: 438, endPoint x: 762, endPoint y: 438, distance: 64.0
click at [762, 438] on h5 "Individual Localid: 5219089" at bounding box center [689, 440] width 216 height 19
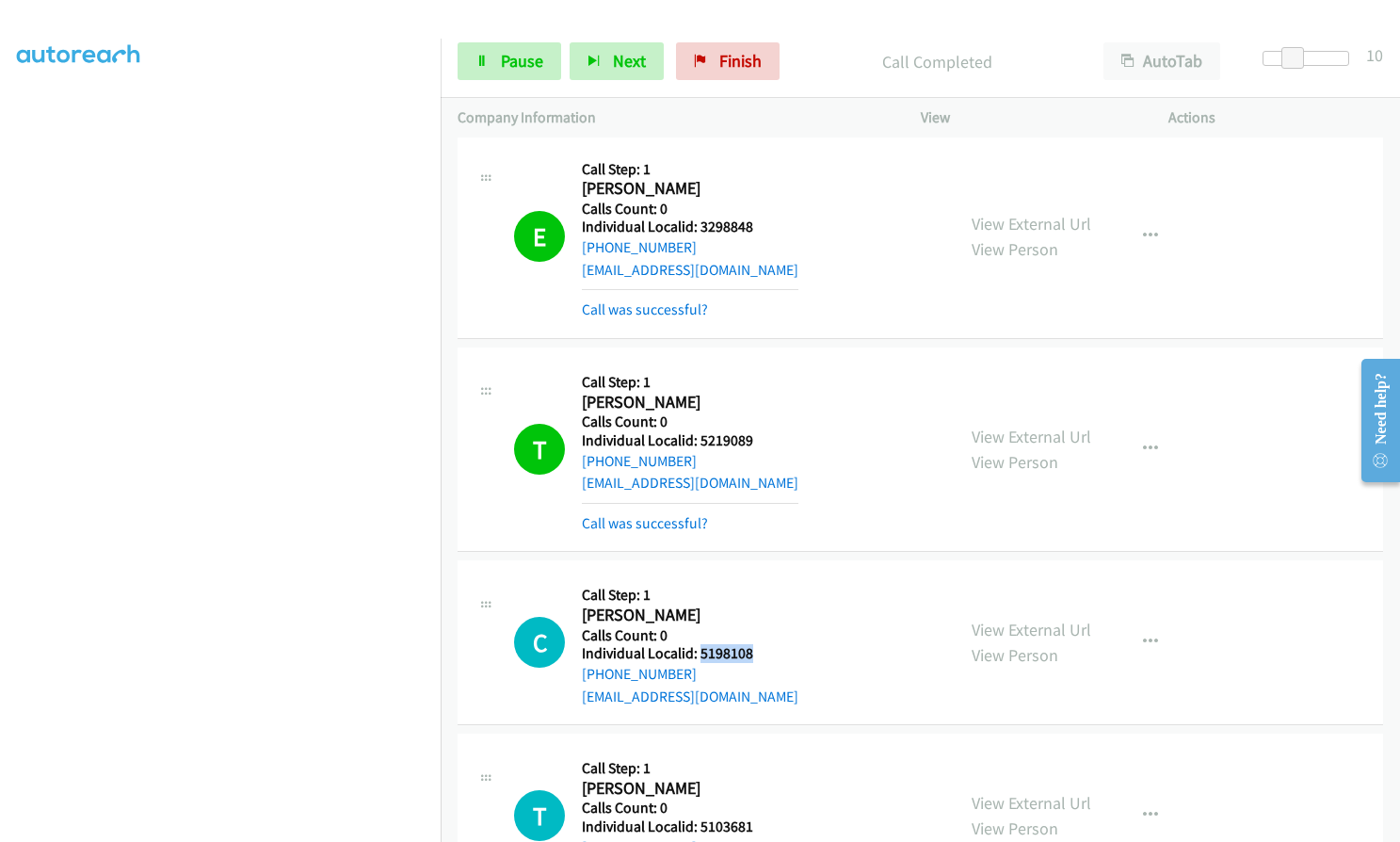
drag, startPoint x: 699, startPoint y: 652, endPoint x: 757, endPoint y: 651, distance: 58.0
click at [757, 651] on h5 "Individual Localid: 5198108" at bounding box center [689, 653] width 216 height 19
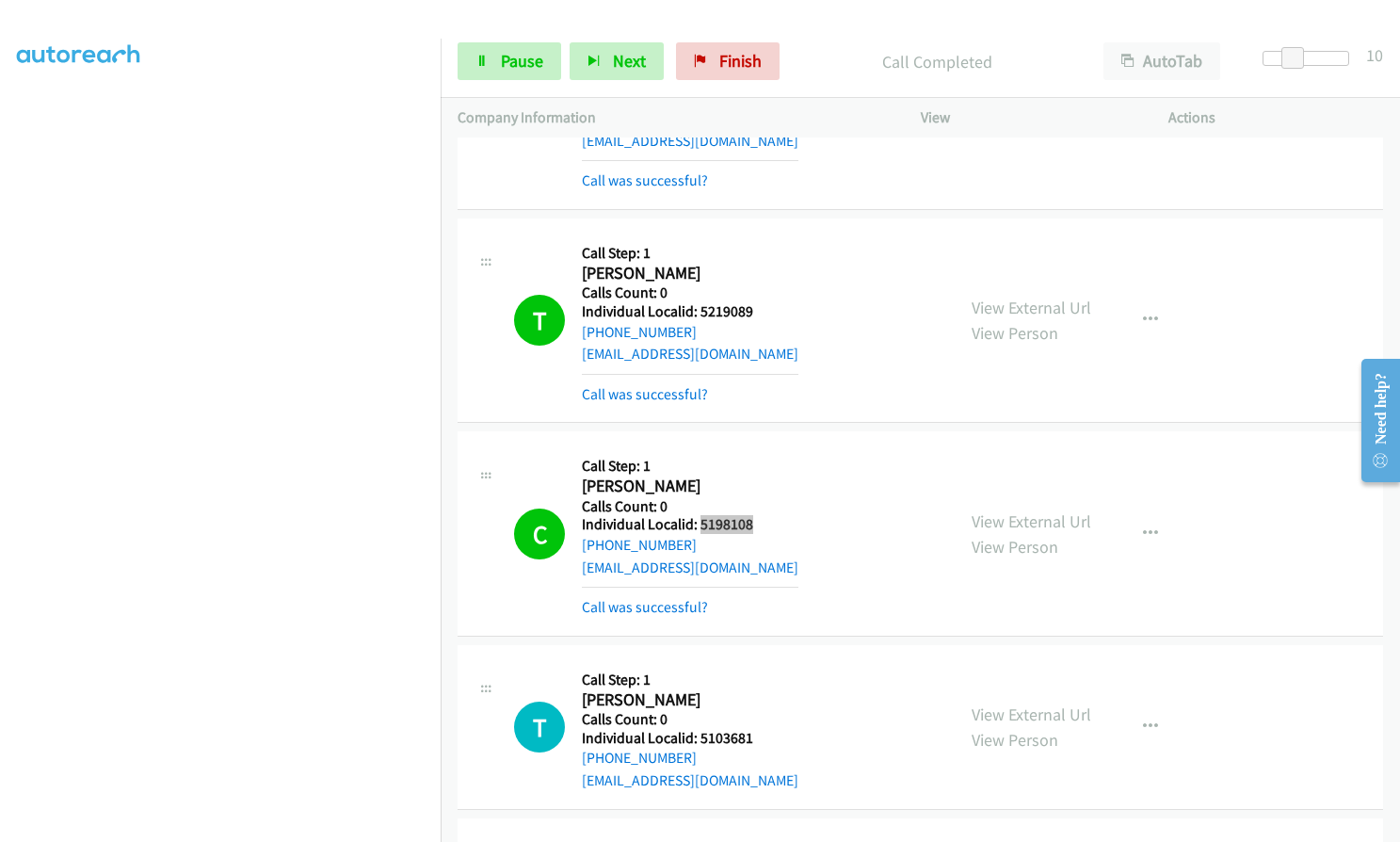
scroll to position [4402, 0]
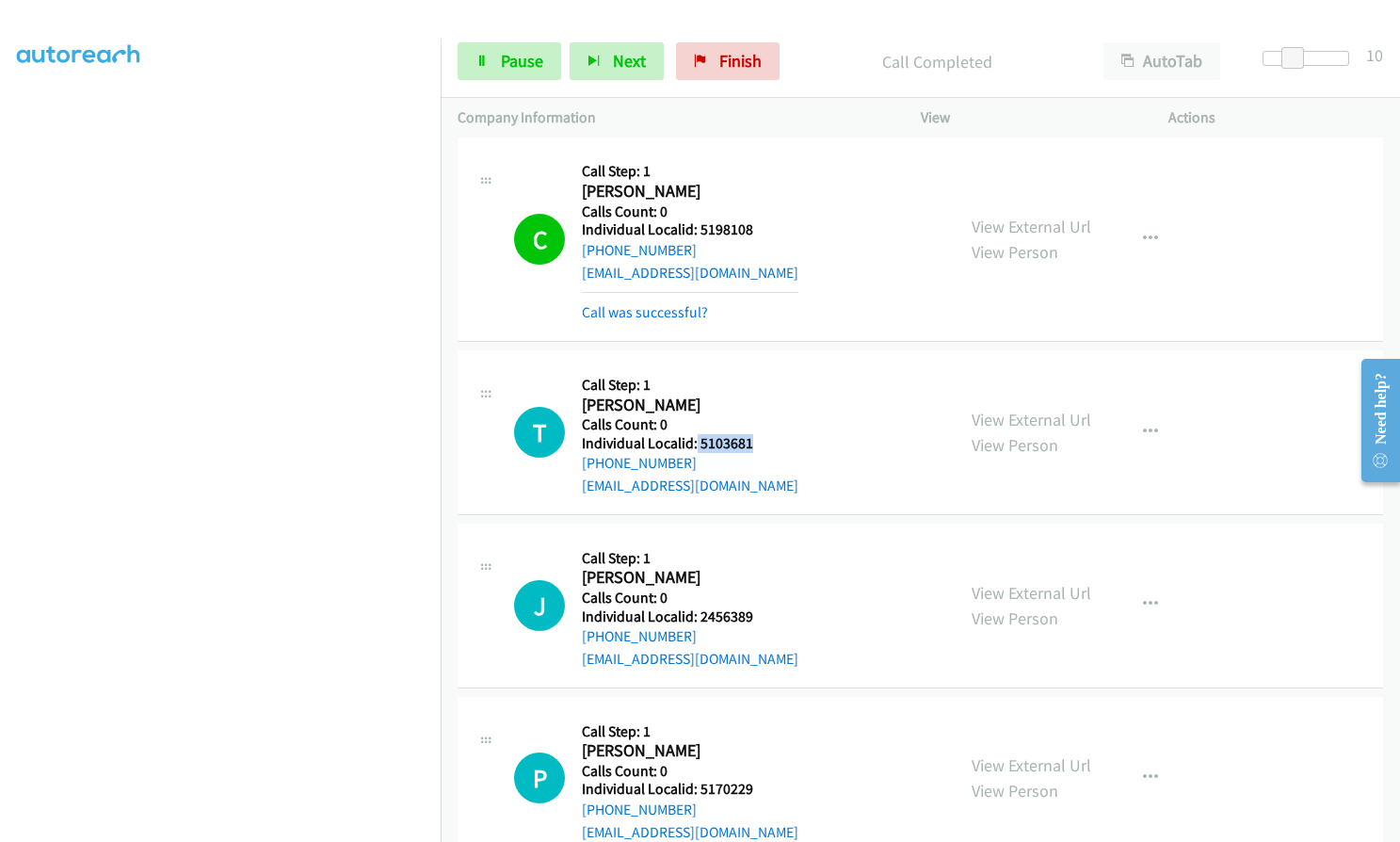
drag, startPoint x: 696, startPoint y: 441, endPoint x: 754, endPoint y: 441, distance: 58.0
click at [754, 441] on h5 "Individual Localid: 5103681" at bounding box center [689, 443] width 216 height 19
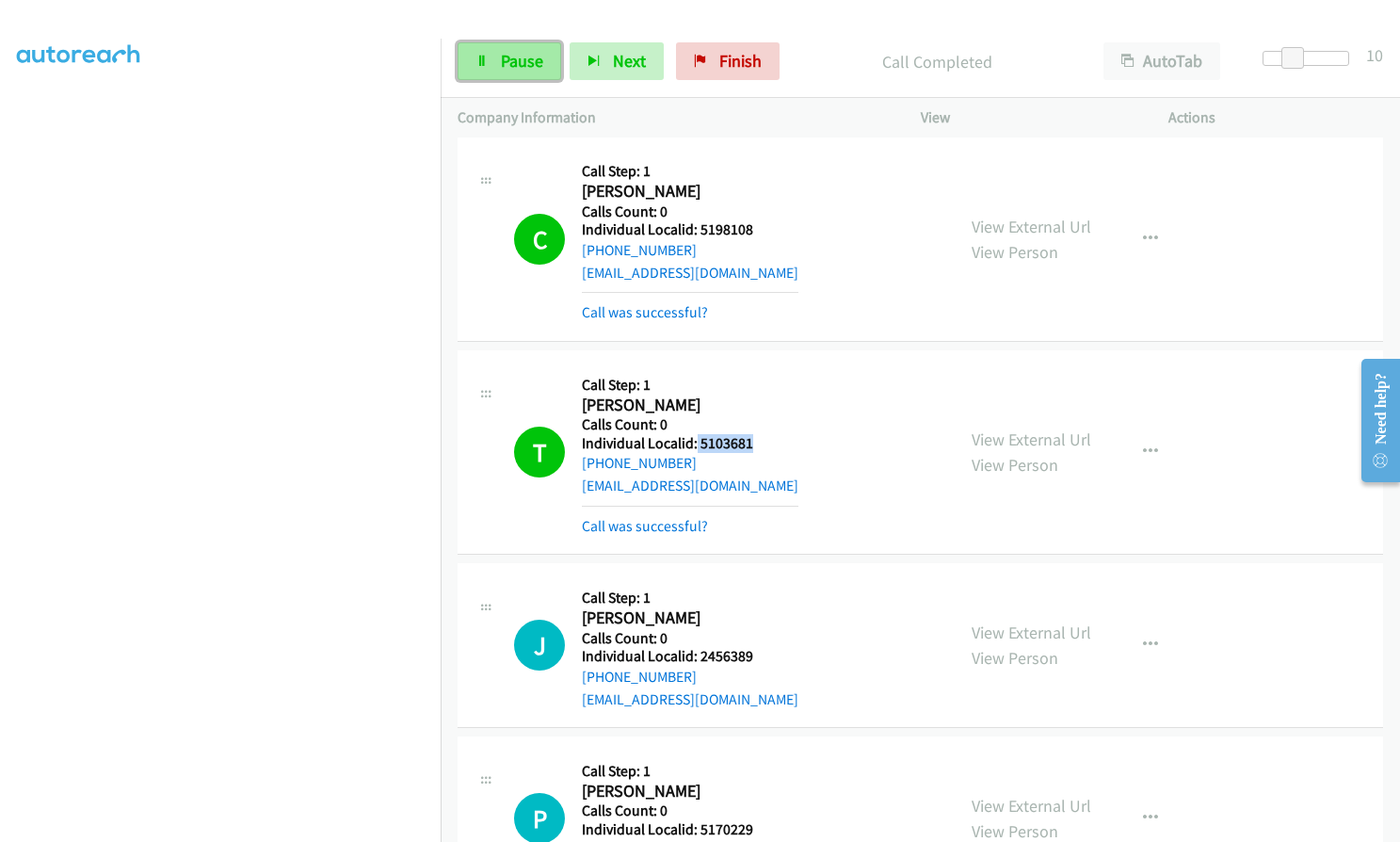
click at [509, 66] on span "Pause" at bounding box center [522, 61] width 42 height 22
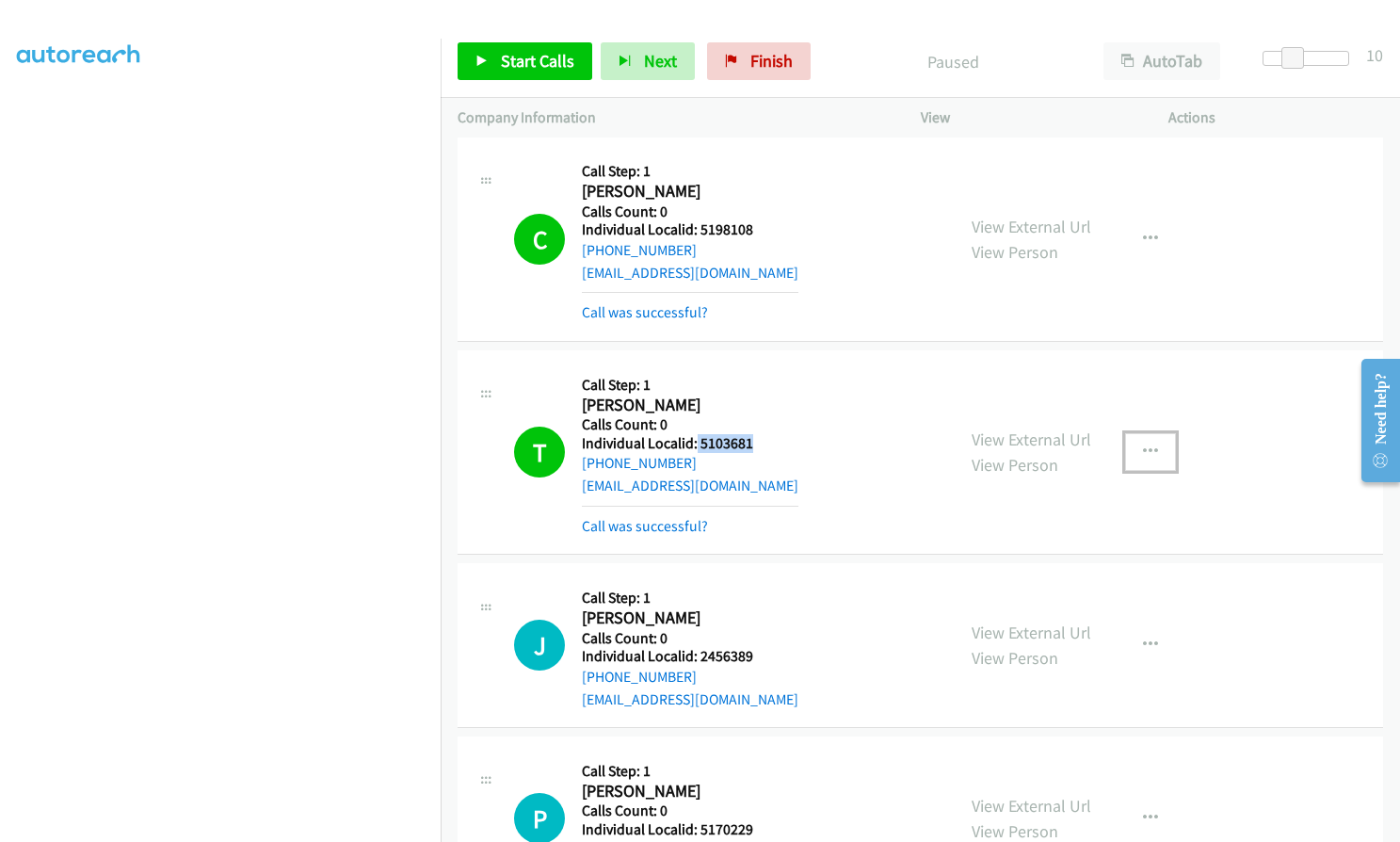
click at [1145, 451] on icon "button" at bounding box center [1149, 451] width 15 height 15
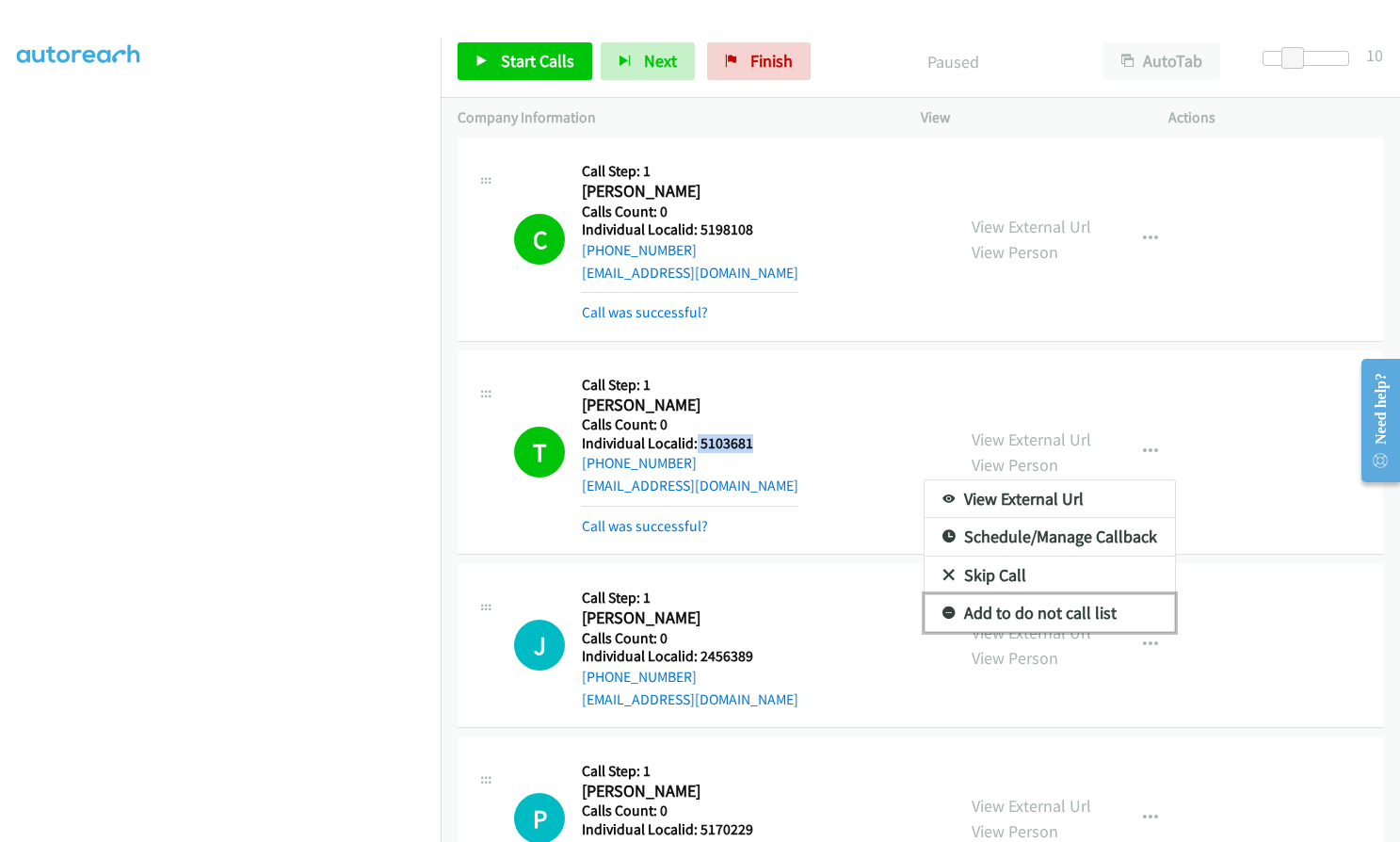
click at [943, 618] on icon at bounding box center [949, 613] width 13 height 13
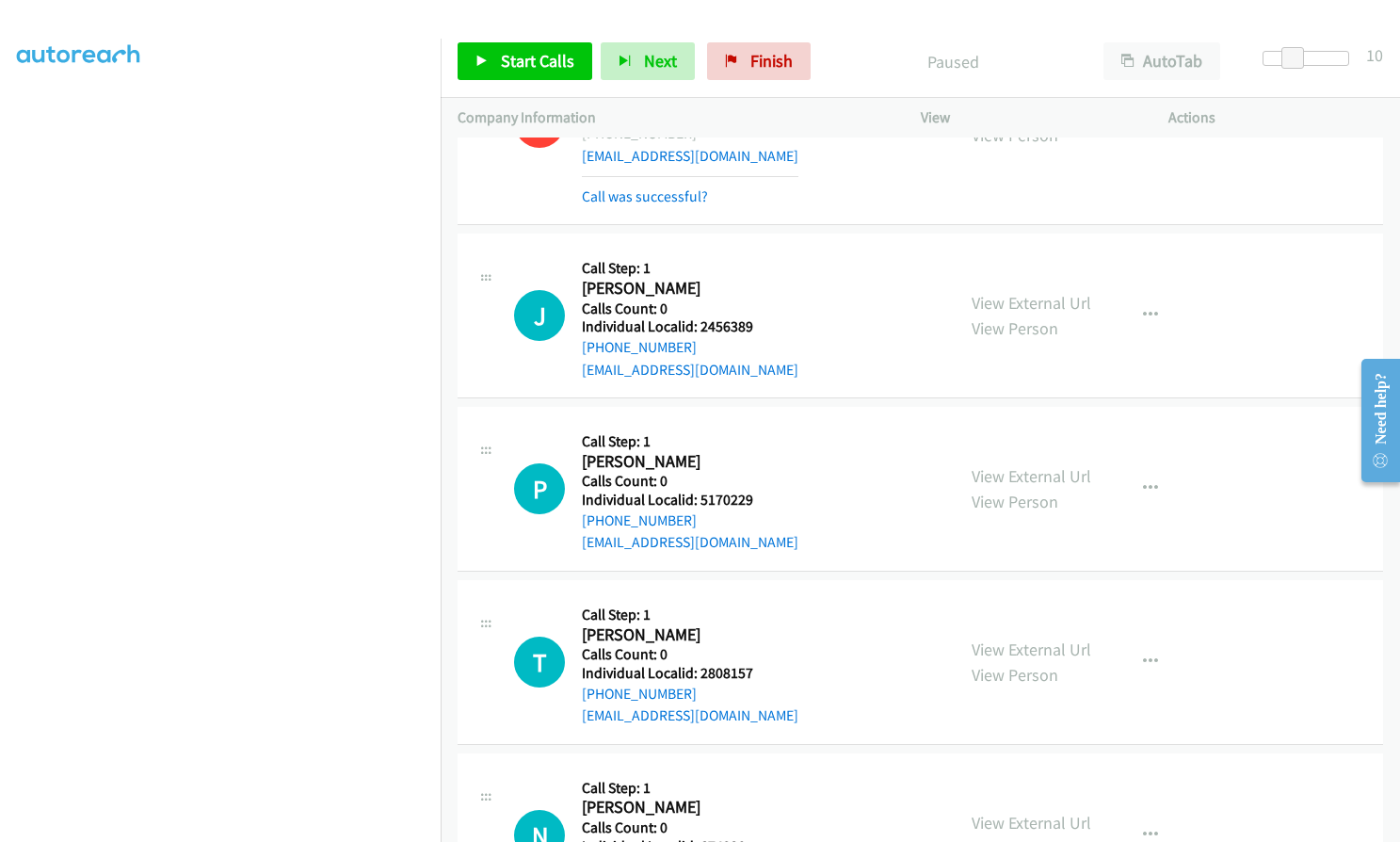
scroll to position [4754, 0]
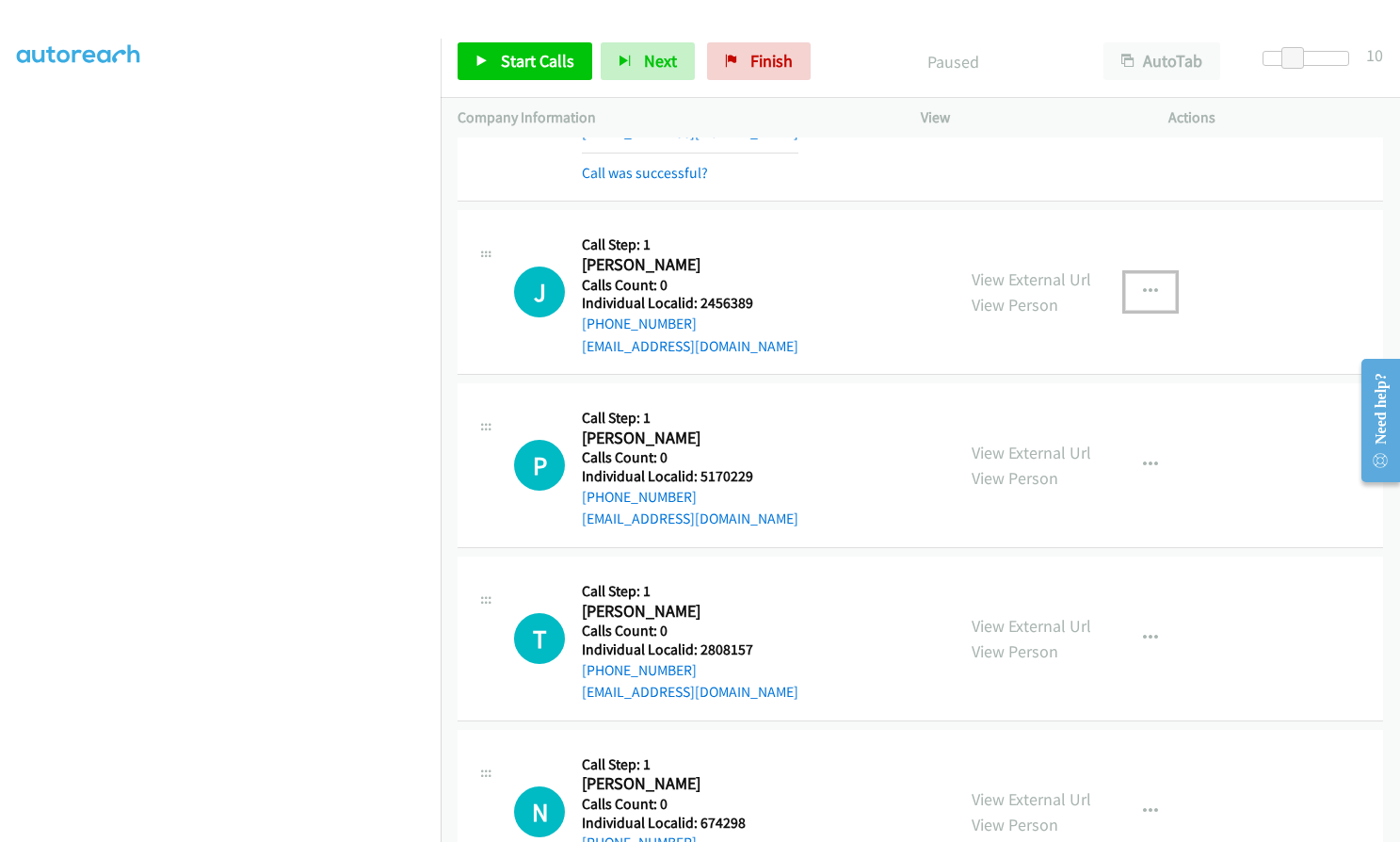
click at [1143, 287] on icon "button" at bounding box center [1149, 291] width 15 height 15
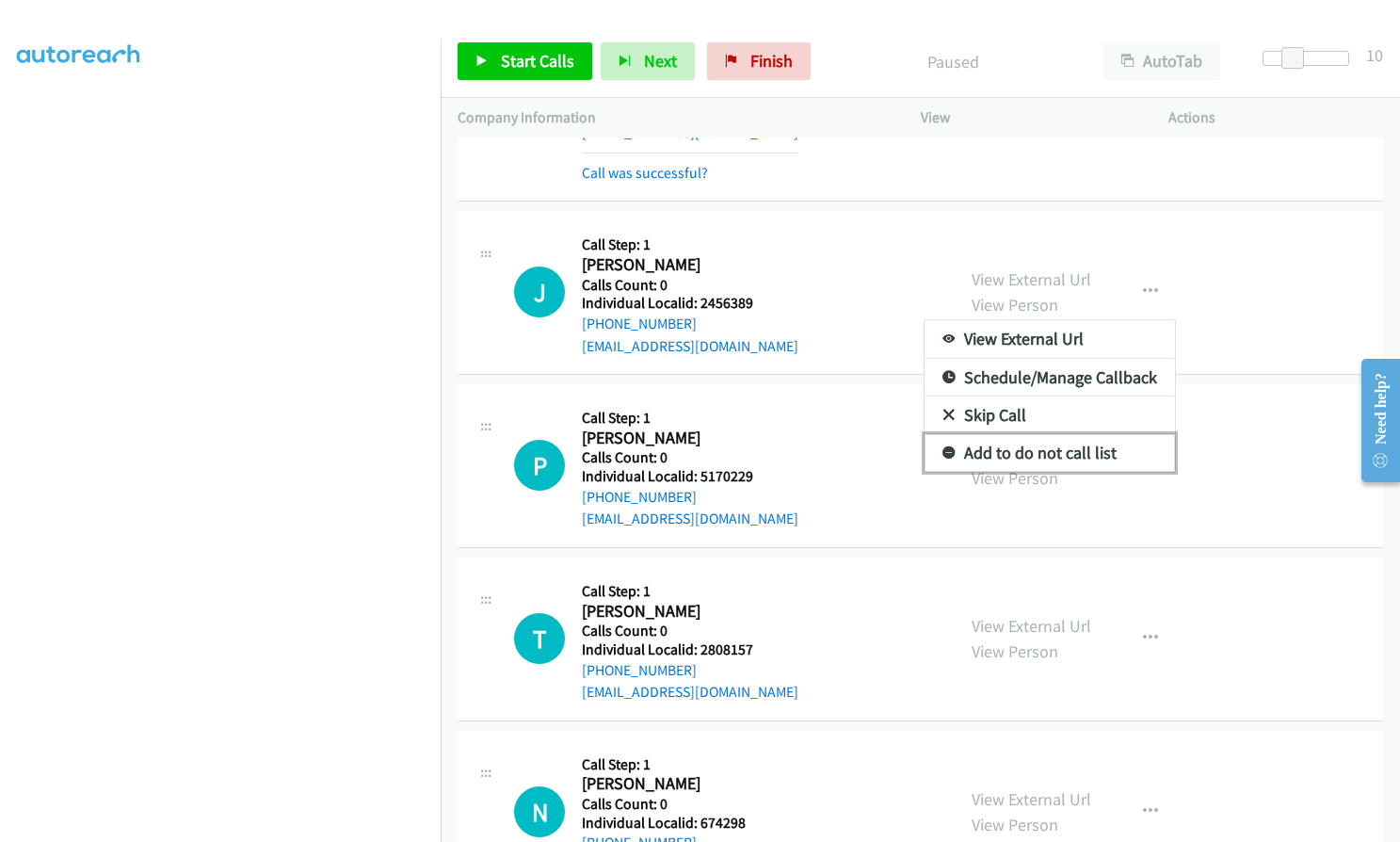
click at [943, 447] on icon at bounding box center [949, 453] width 13 height 13
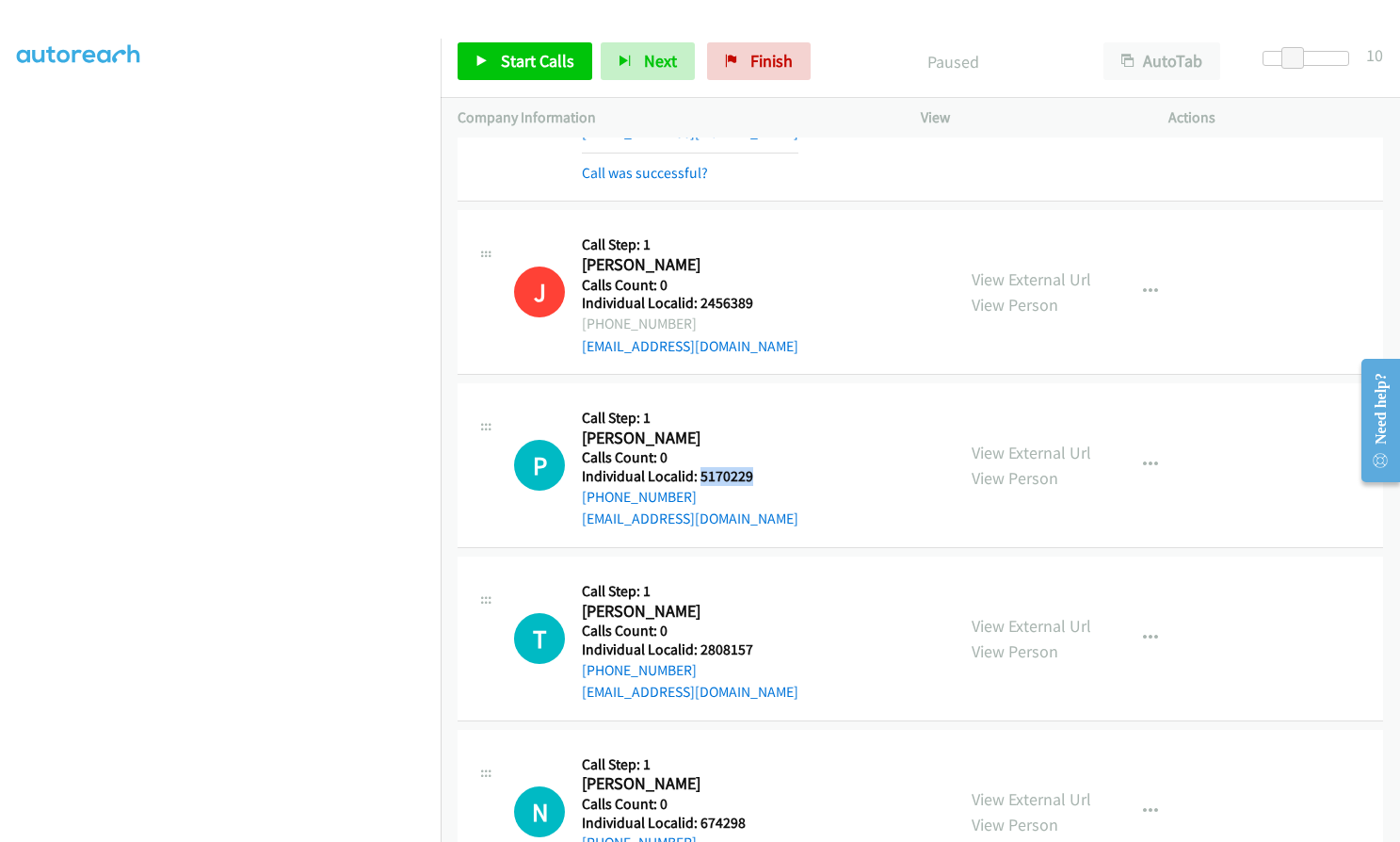
drag, startPoint x: 699, startPoint y: 474, endPoint x: 749, endPoint y: 474, distance: 50.0
click at [749, 474] on h5 "Individual Localid: 5170229" at bounding box center [689, 476] width 216 height 19
click at [543, 62] on span "Start Calls" at bounding box center [537, 61] width 73 height 22
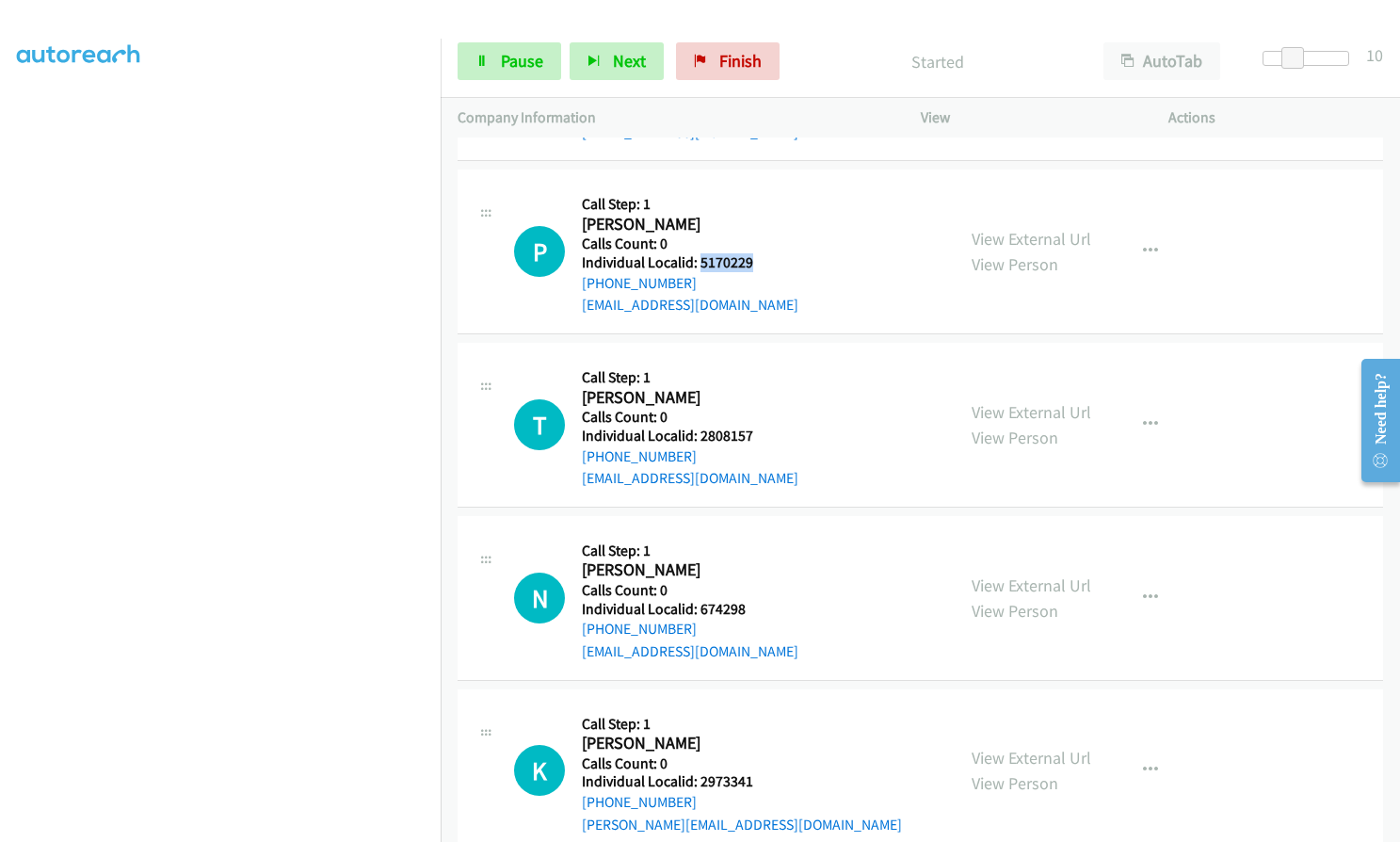
scroll to position [4990, 0]
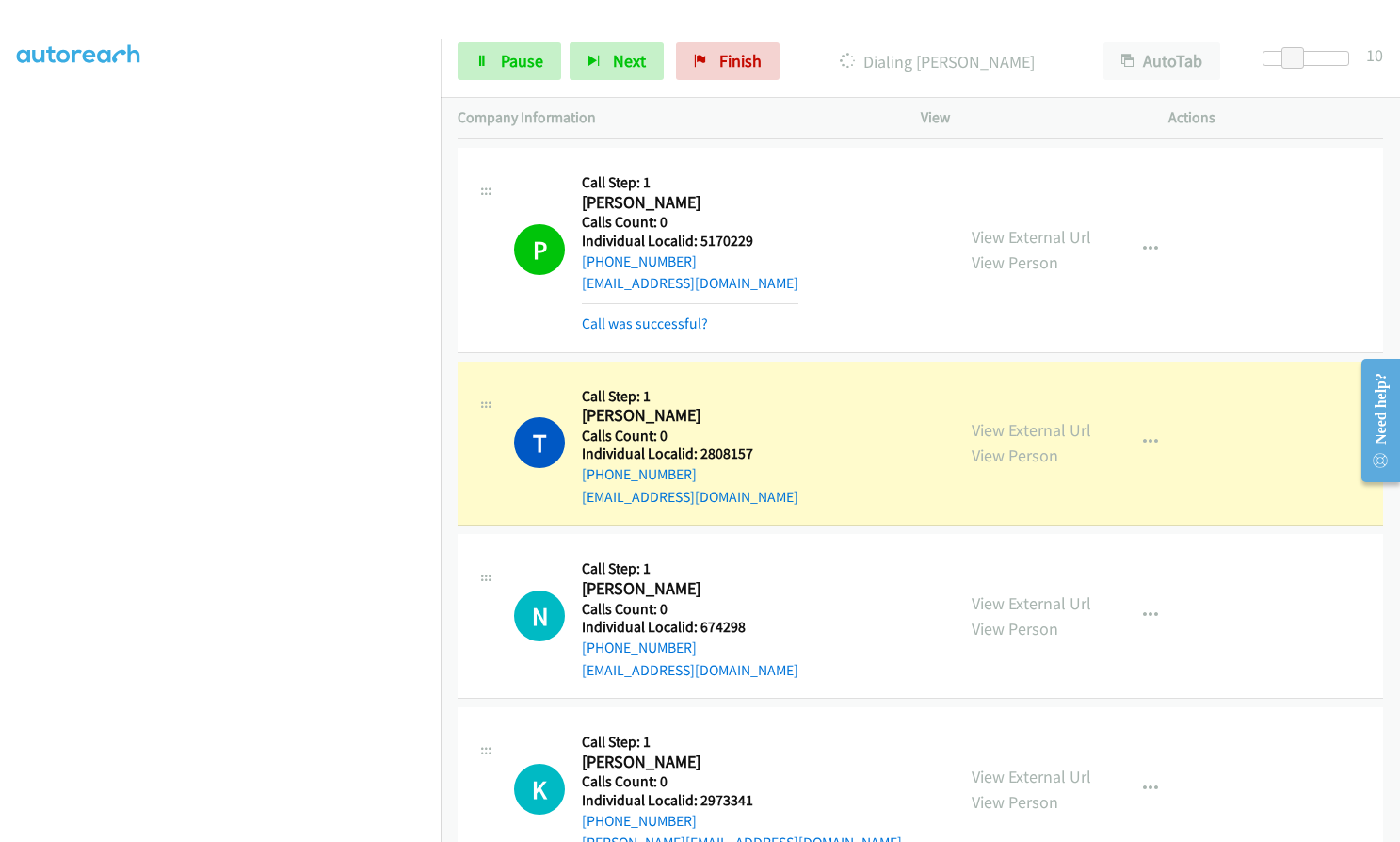
click at [694, 453] on h5 "Individual Localid: 2808157" at bounding box center [689, 453] width 216 height 19
click at [505, 46] on link "Pause" at bounding box center [509, 61] width 104 height 37
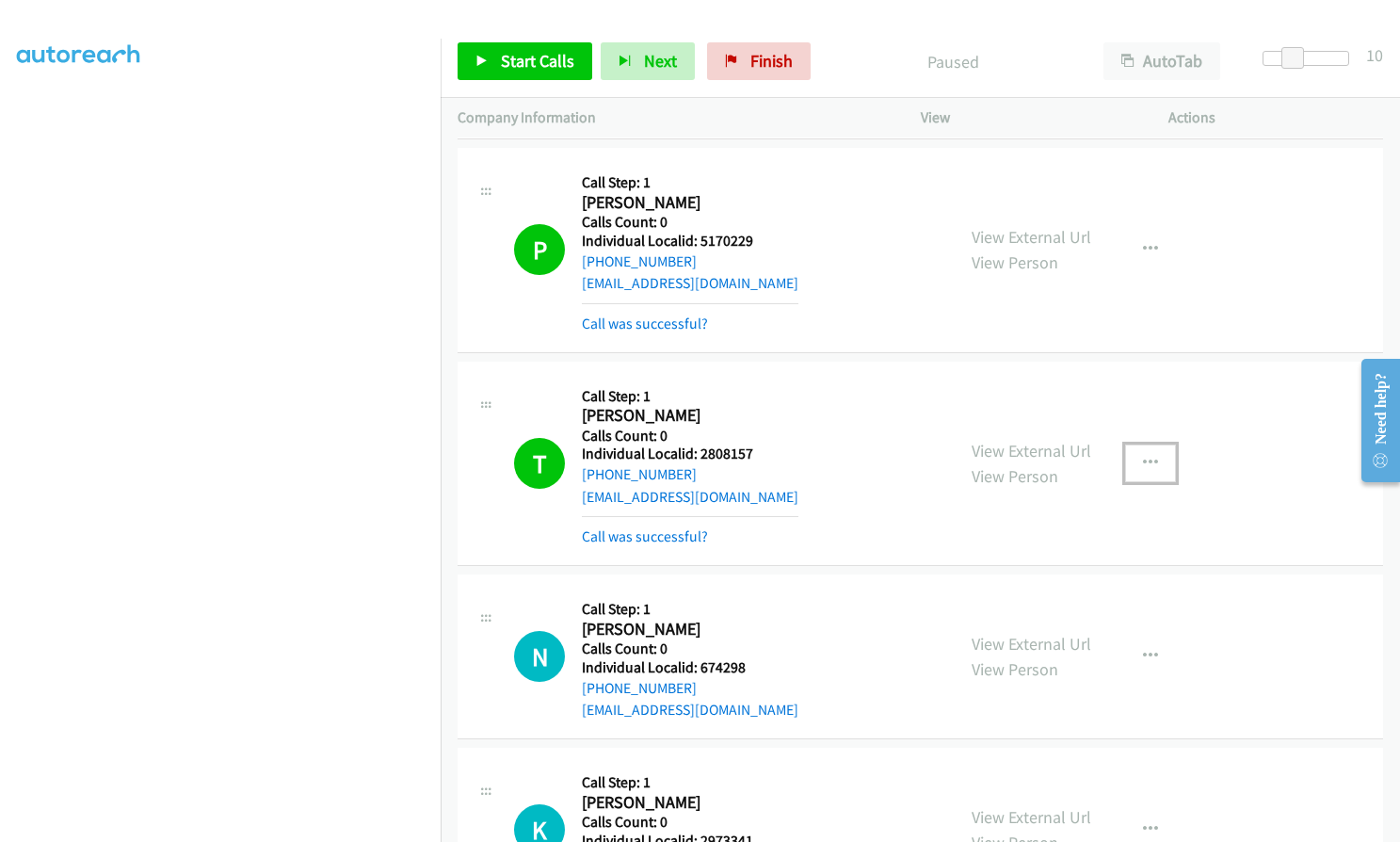
click at [1143, 455] on icon "button" at bounding box center [1149, 462] width 15 height 15
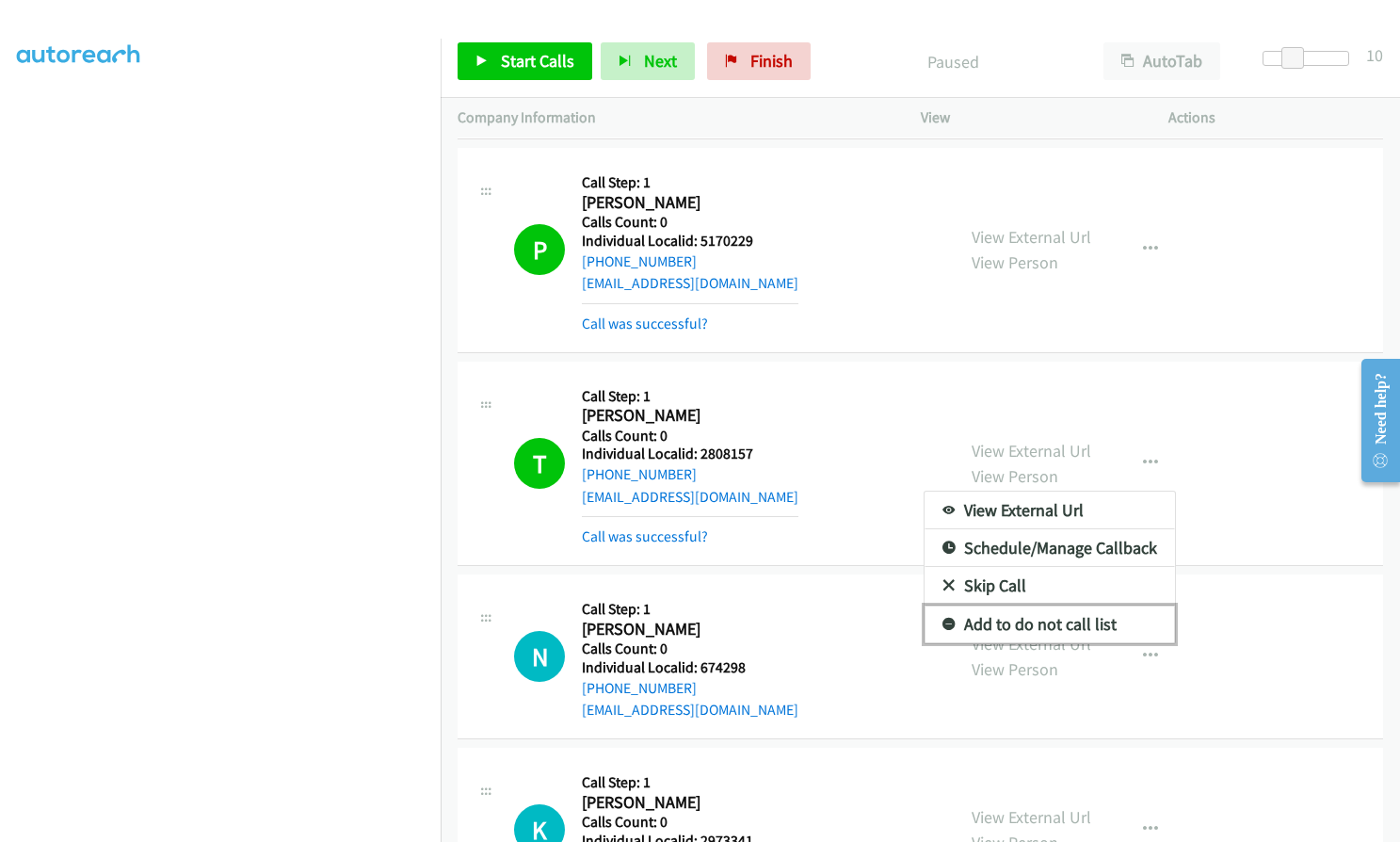
drag, startPoint x: 941, startPoint y: 625, endPoint x: 938, endPoint y: 604, distance: 21.2
click at [943, 625] on icon at bounding box center [949, 625] width 13 height 13
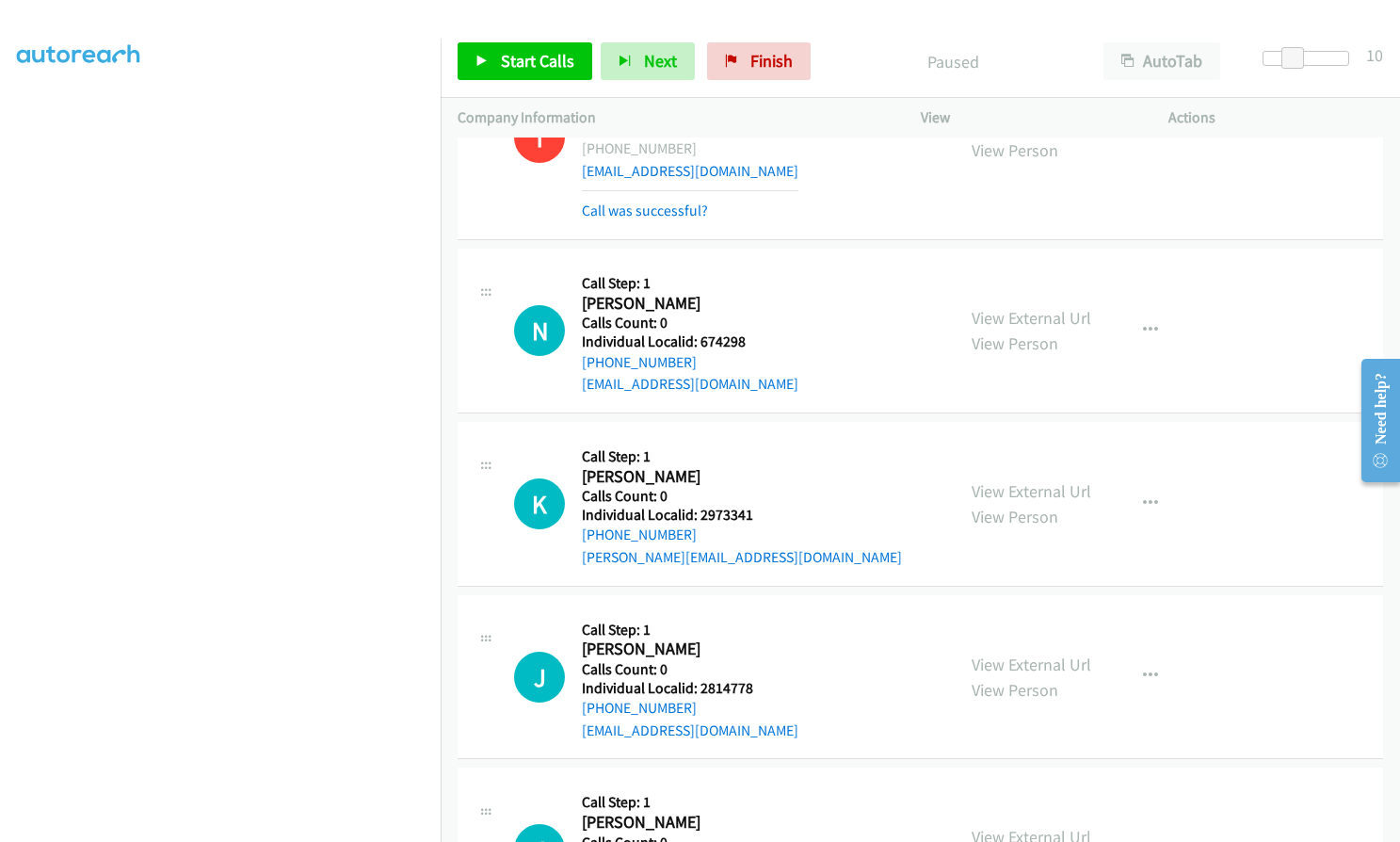
scroll to position [5319, 0]
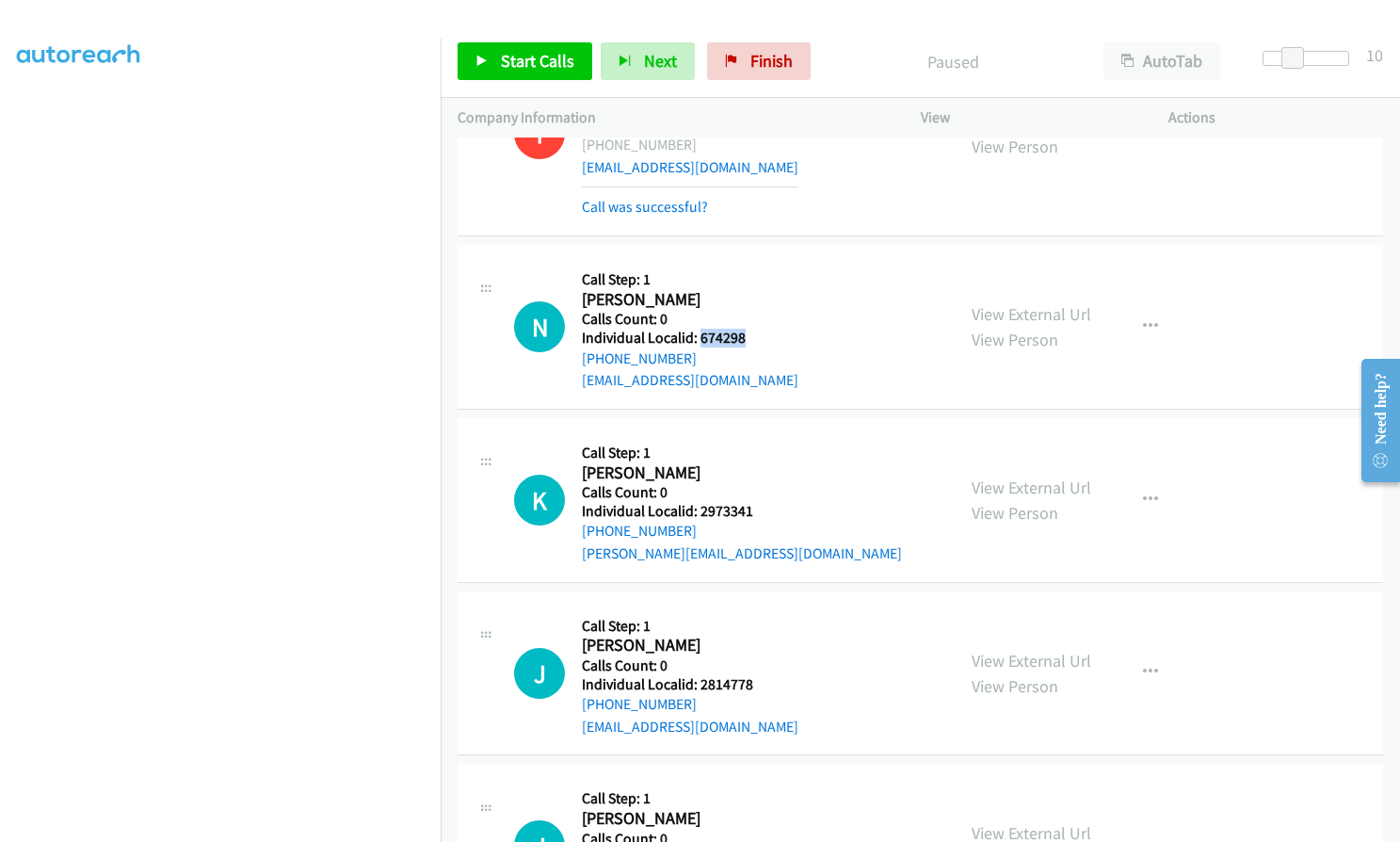
drag, startPoint x: 700, startPoint y: 336, endPoint x: 747, endPoint y: 336, distance: 47.0
click at [747, 336] on h5 "Individual Localid: 674298" at bounding box center [689, 338] width 216 height 19
click at [531, 63] on span "Start Calls" at bounding box center [537, 61] width 73 height 22
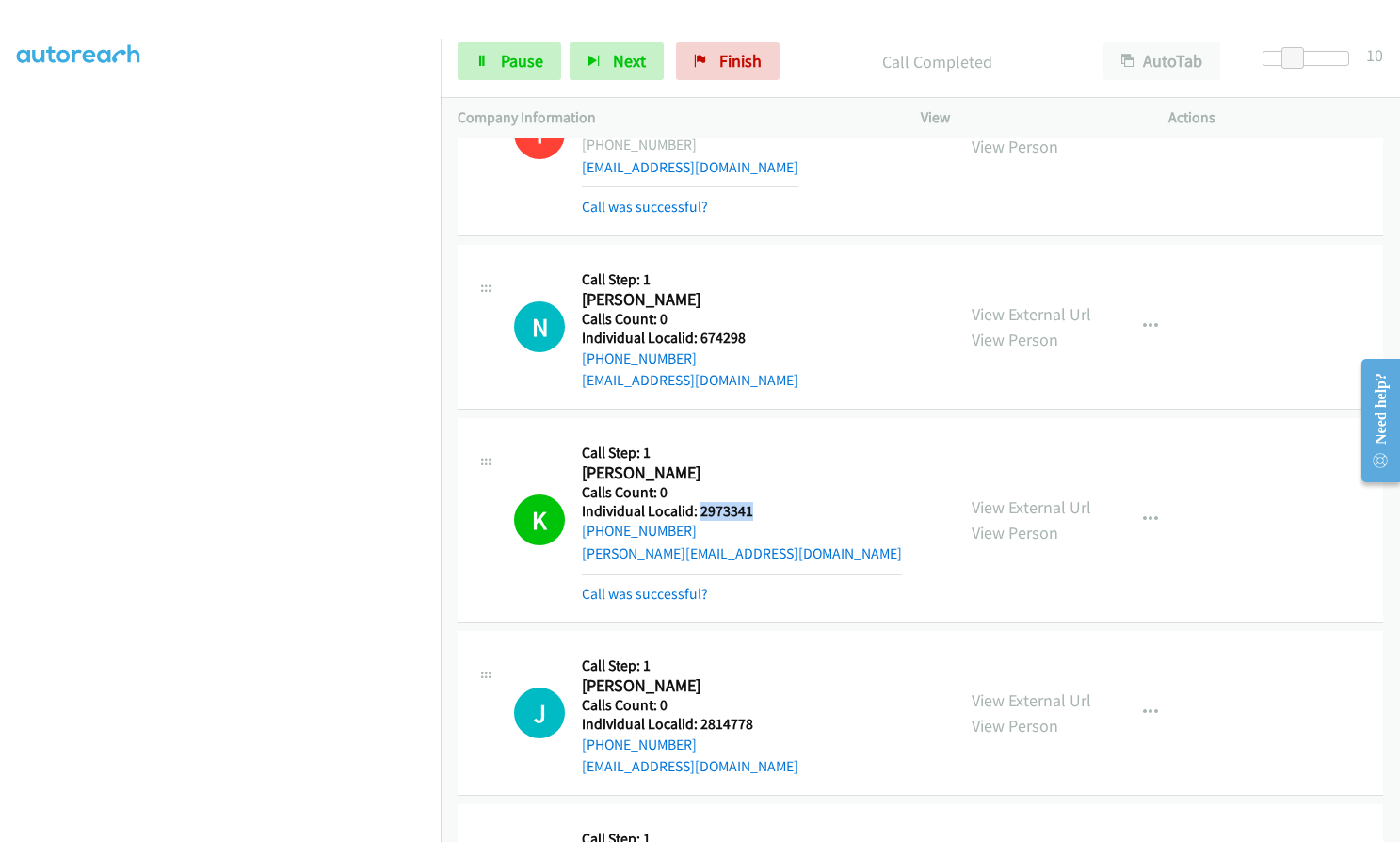
drag, startPoint x: 699, startPoint y: 509, endPoint x: 759, endPoint y: 509, distance: 60.0
click at [759, 509] on h5 "Individual Localid: 2973341" at bounding box center [741, 511] width 320 height 19
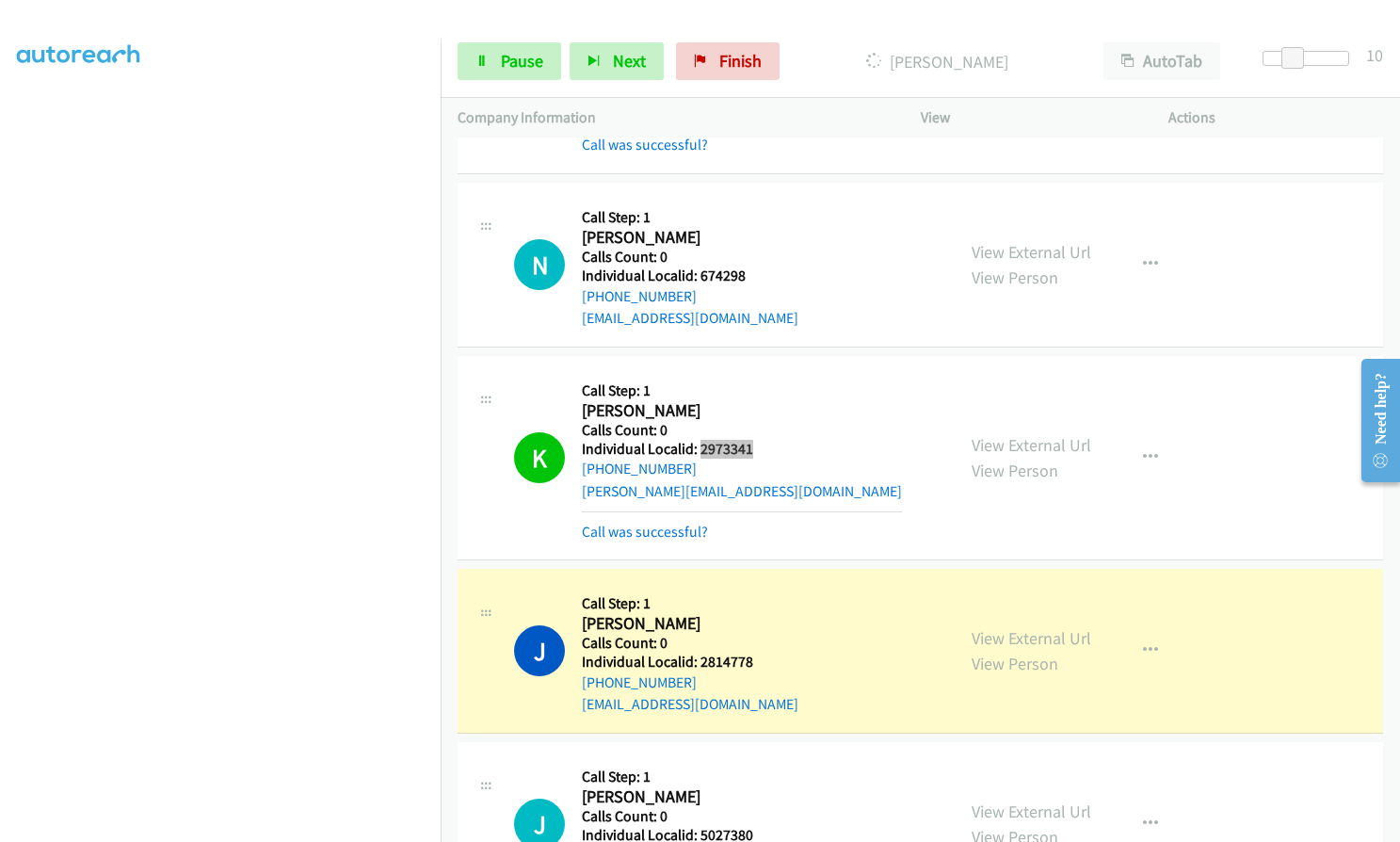
scroll to position [5790, 0]
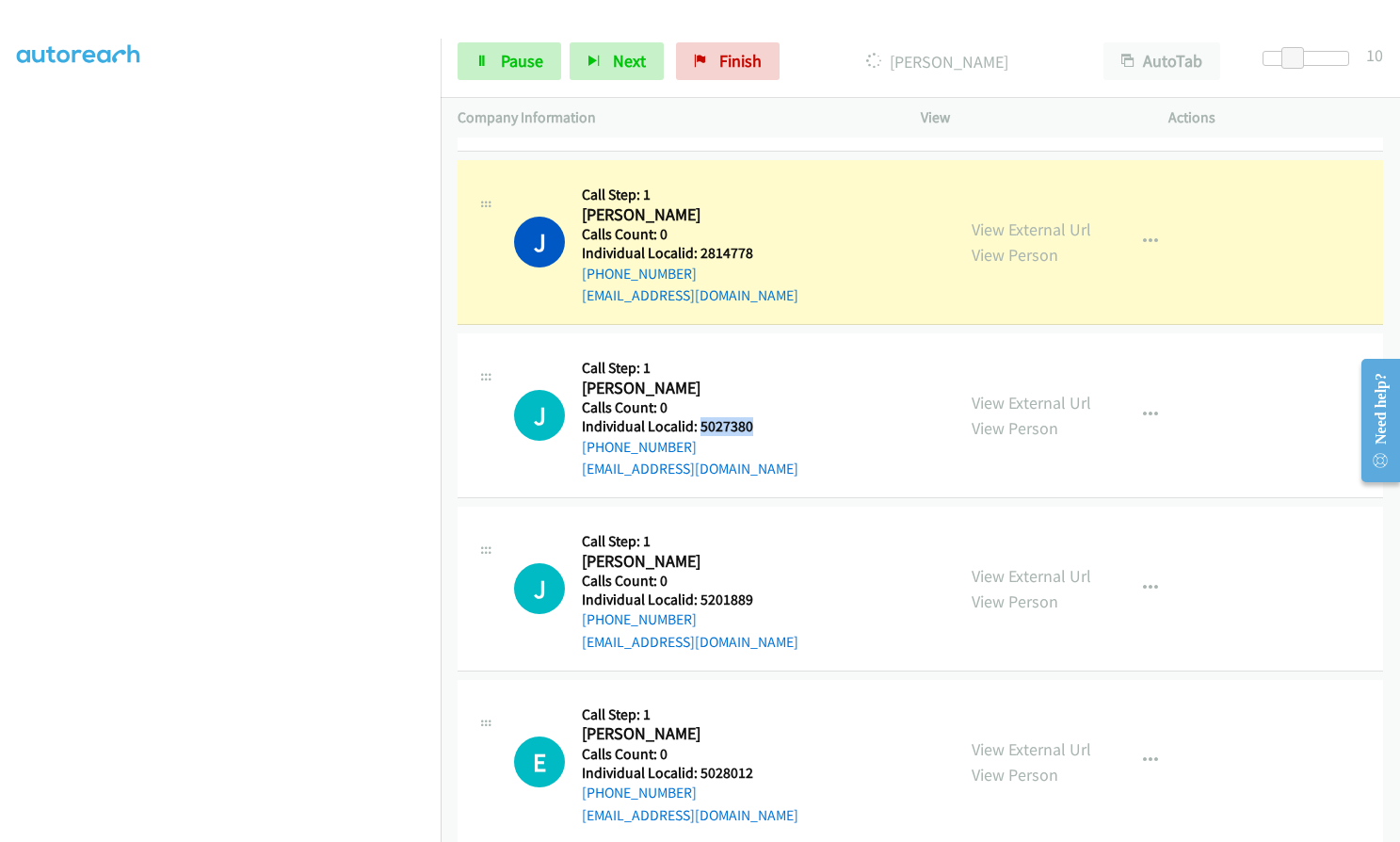
drag, startPoint x: 698, startPoint y: 424, endPoint x: 765, endPoint y: 428, distance: 67.1
click at [765, 428] on h5 "Individual Localid: 5027380" at bounding box center [689, 426] width 216 height 19
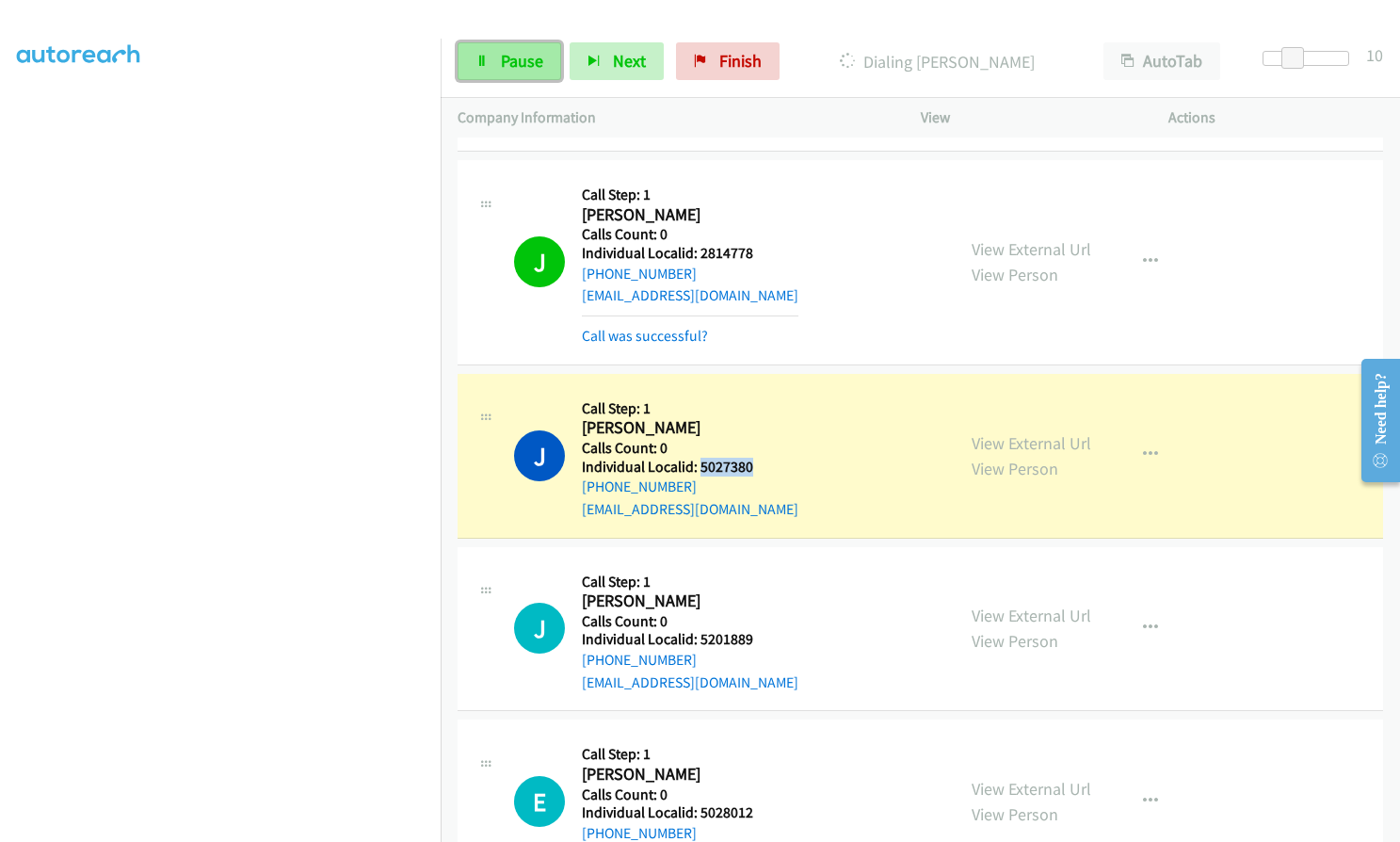
click at [509, 63] on span "Pause" at bounding box center [522, 61] width 42 height 22
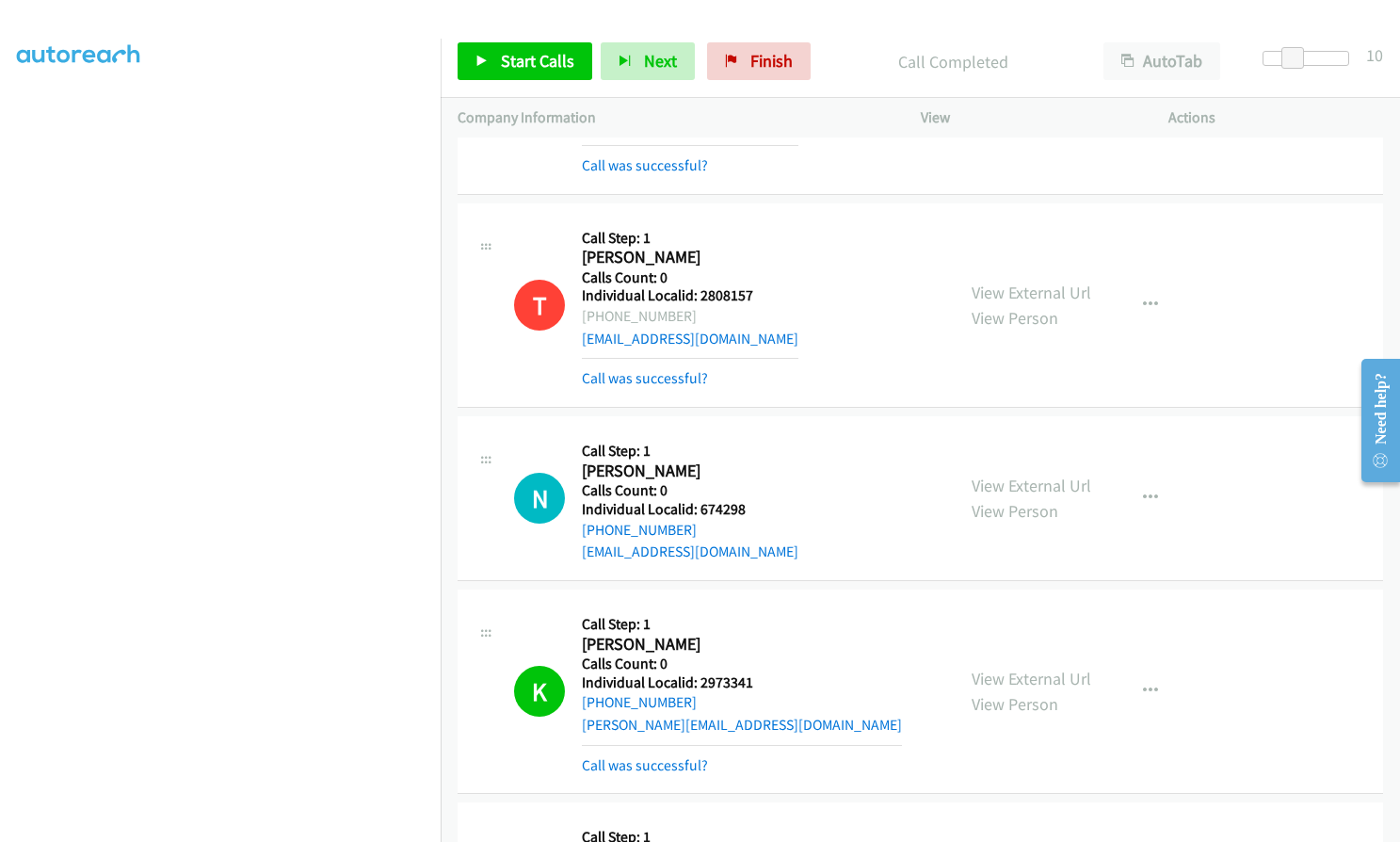
scroll to position [5178, 0]
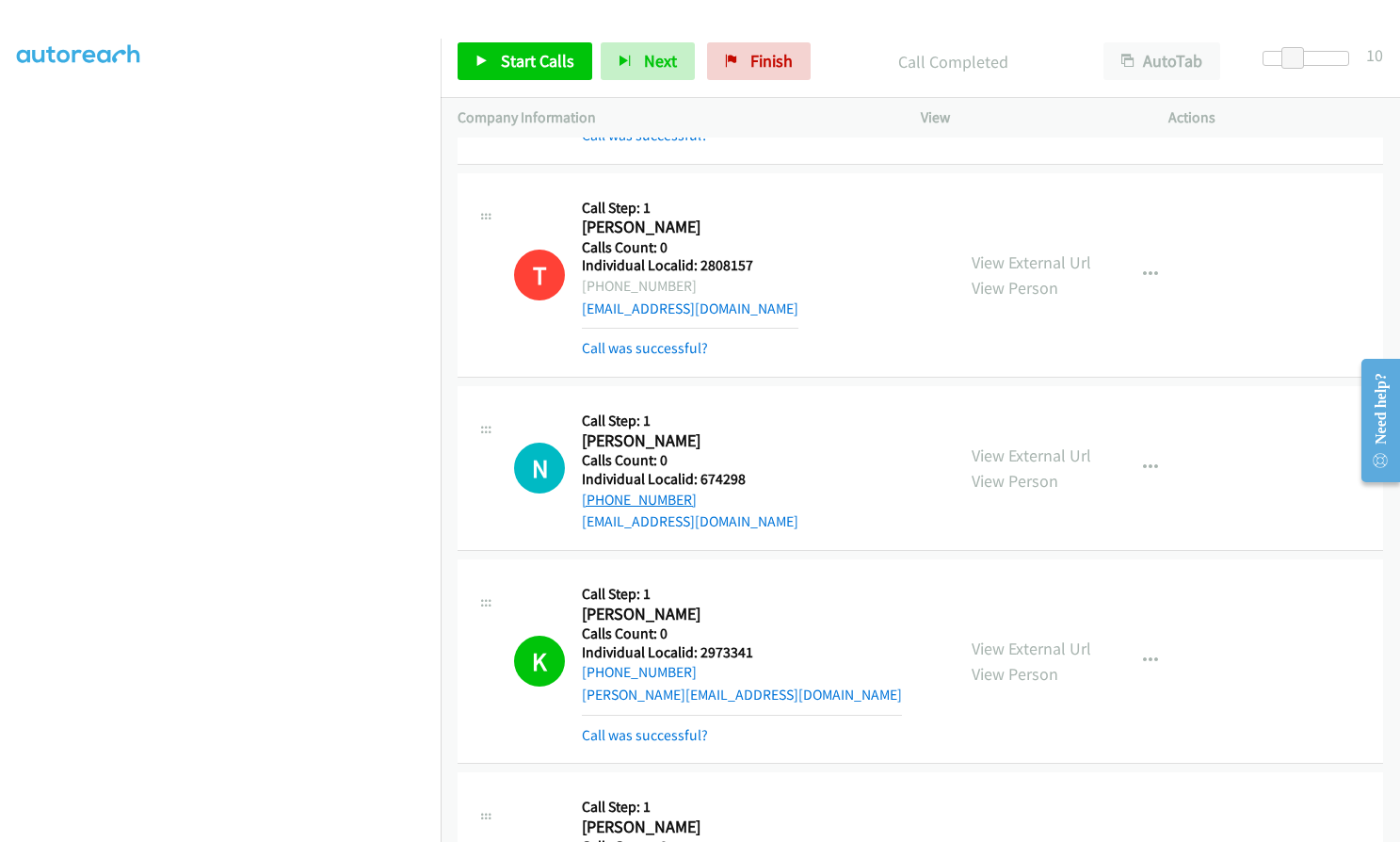
drag, startPoint x: 700, startPoint y: 491, endPoint x: 601, endPoint y: 498, distance: 99.2
click at [601, 498] on div "[PHONE_NUMBER]" at bounding box center [689, 499] width 216 height 23
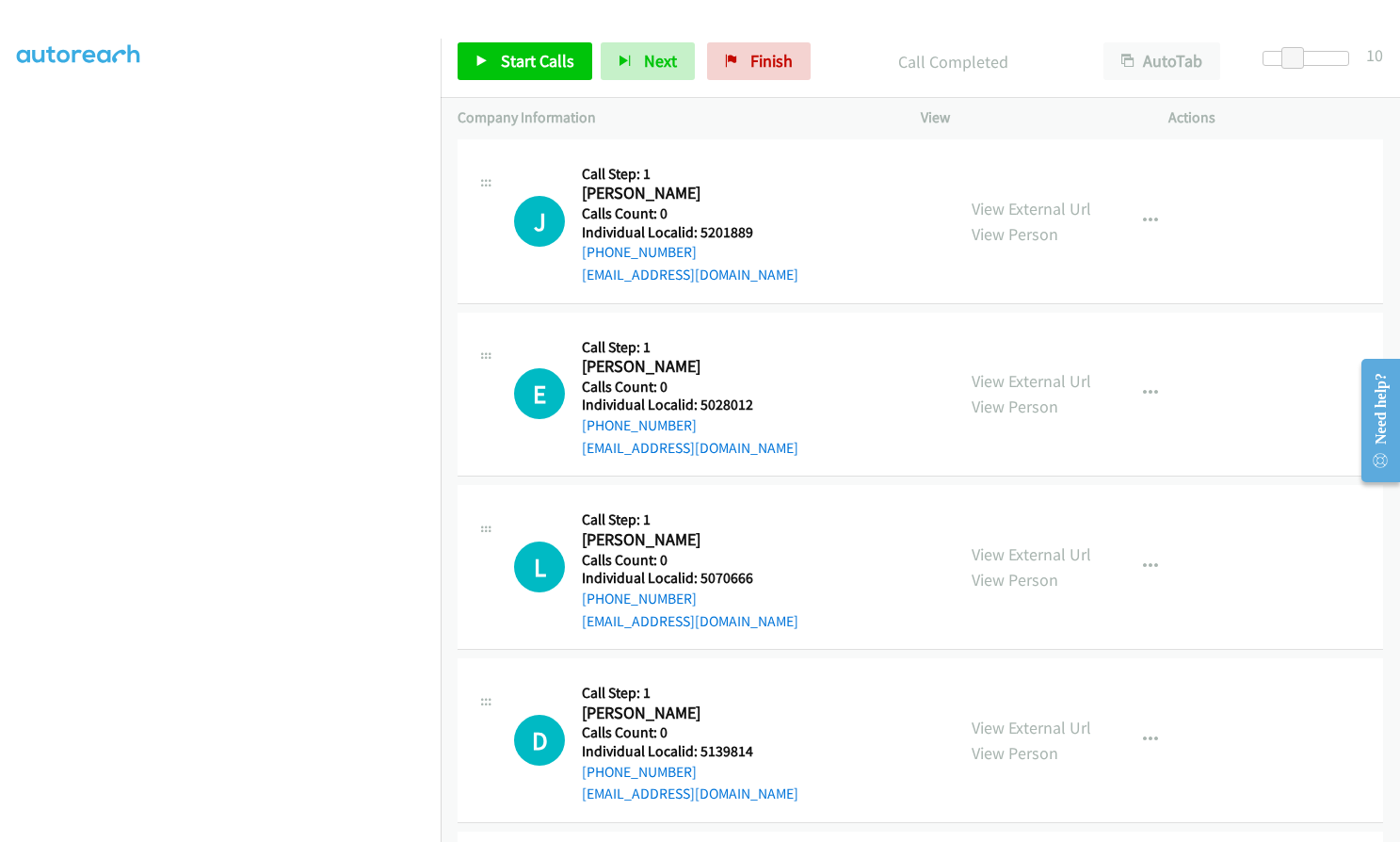
scroll to position [6285, 0]
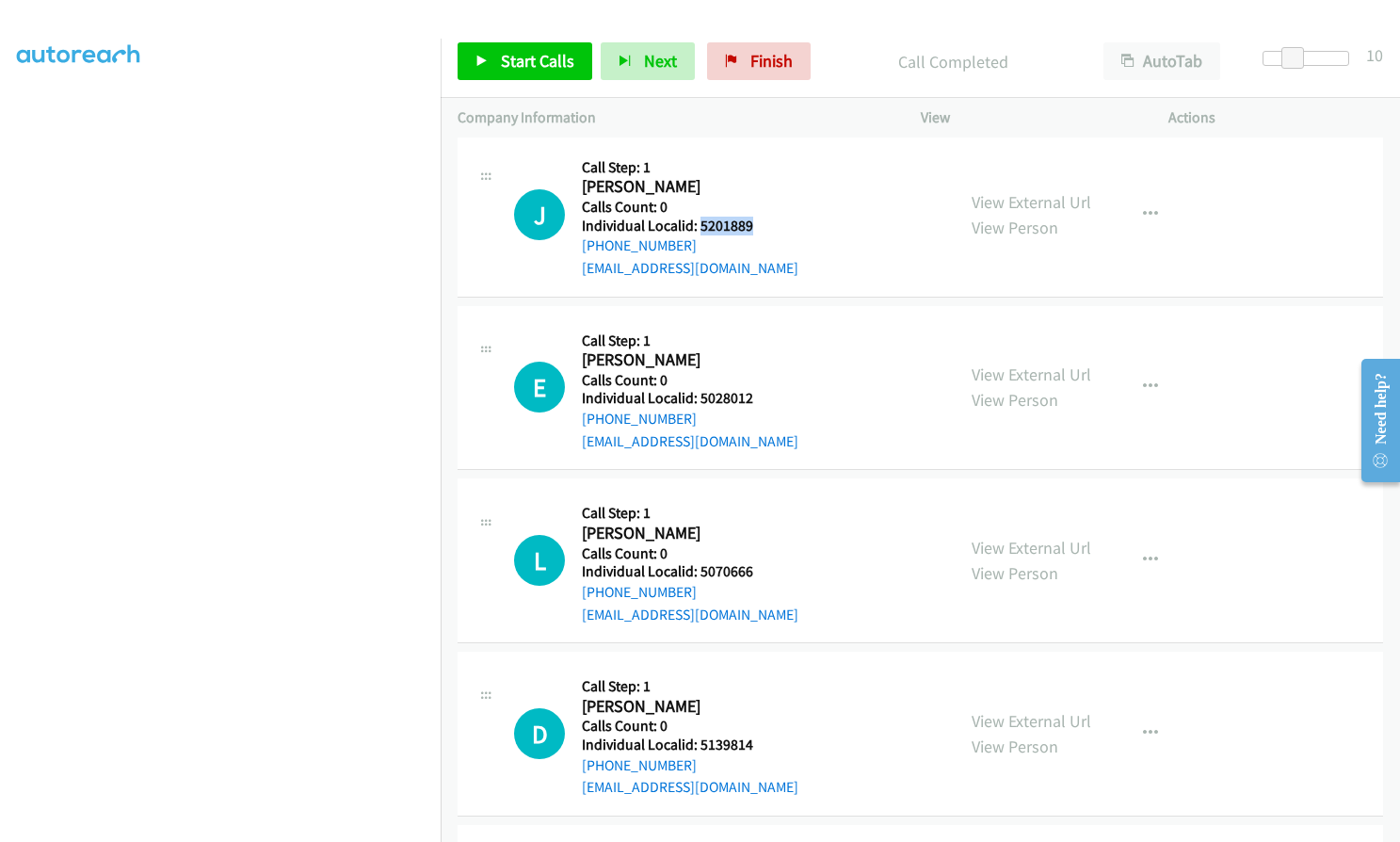
drag, startPoint x: 698, startPoint y: 225, endPoint x: 762, endPoint y: 224, distance: 64.0
click at [762, 224] on div "J Callback Scheduled Call Step: 1 [PERSON_NAME] America/New_York Calls Count: 0…" at bounding box center [725, 214] width 424 height 130
drag, startPoint x: 695, startPoint y: 395, endPoint x: 757, endPoint y: 394, distance: 62.0
click at [757, 394] on div "E Callback Scheduled Call Step: 1 [PERSON_NAME] America/[GEOGRAPHIC_DATA] Calls…" at bounding box center [725, 388] width 424 height 130
drag, startPoint x: 699, startPoint y: 566, endPoint x: 752, endPoint y: 566, distance: 53.0
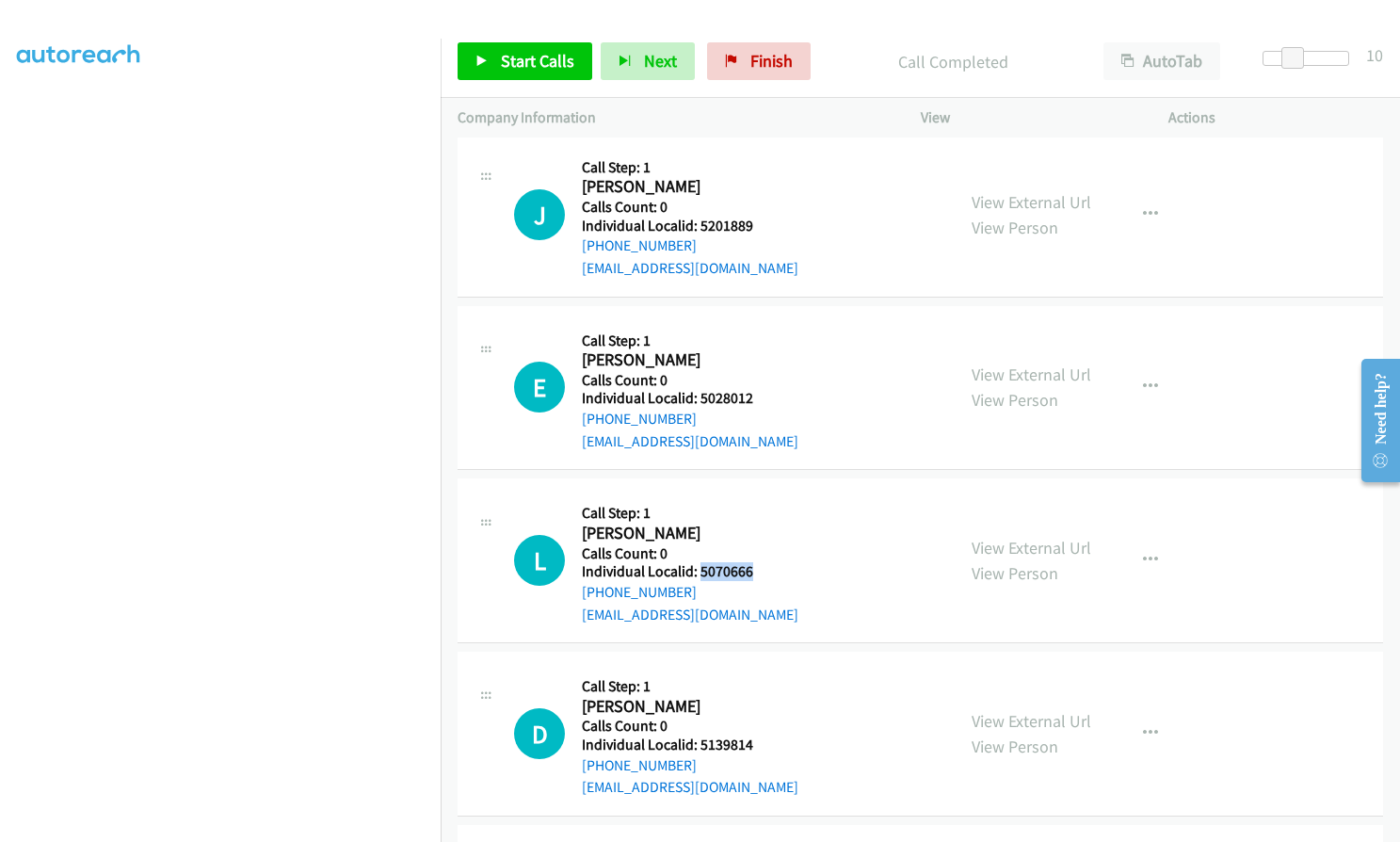
click at [752, 566] on h5 "Individual Localid: 5070666" at bounding box center [689, 571] width 216 height 19
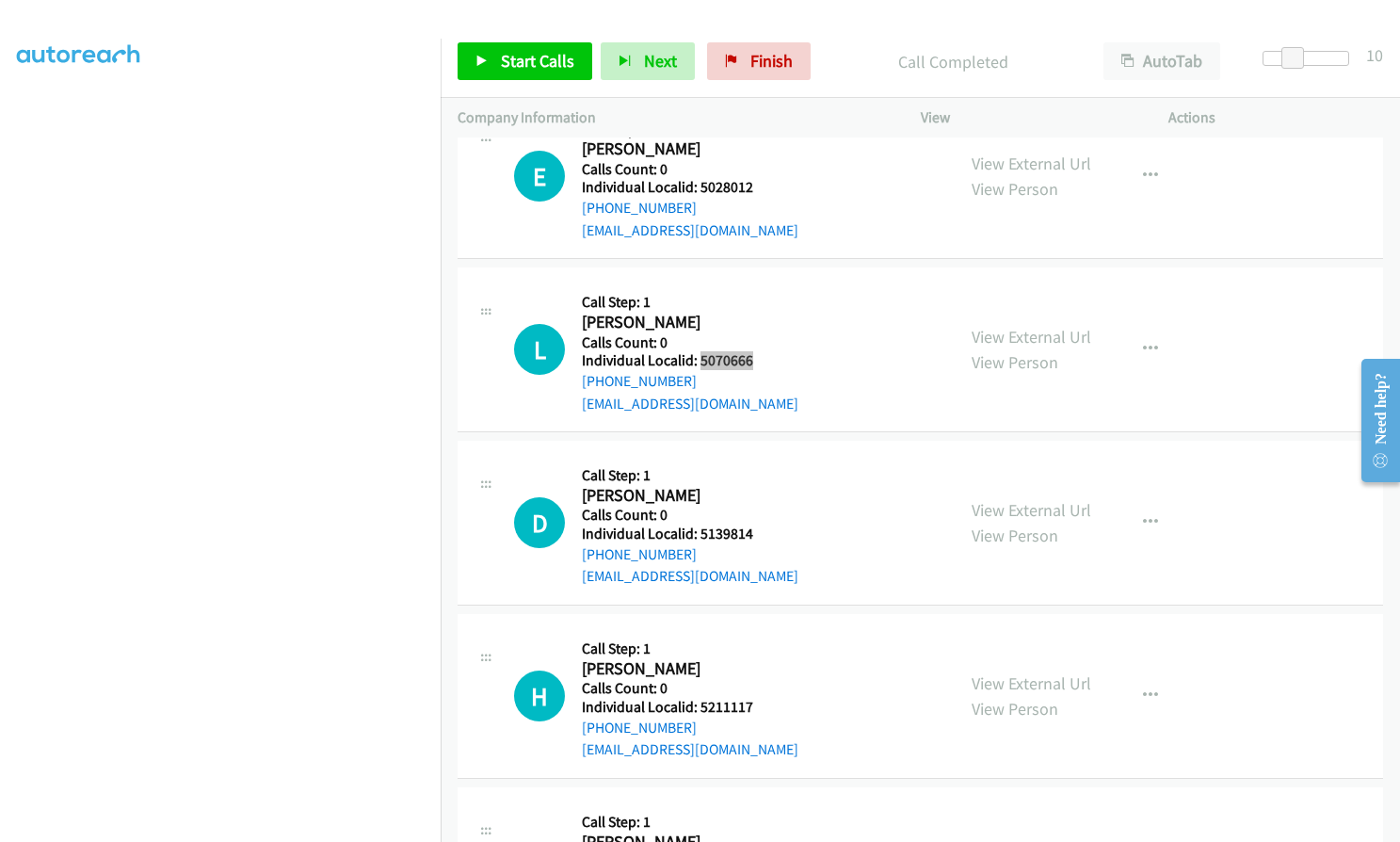
scroll to position [6496, 0]
drag, startPoint x: 700, startPoint y: 531, endPoint x: 757, endPoint y: 531, distance: 57.0
click at [757, 531] on div "D Callback Scheduled Call Step: 1 [PERSON_NAME] America/New_York Calls Count: 0…" at bounding box center [725, 521] width 424 height 130
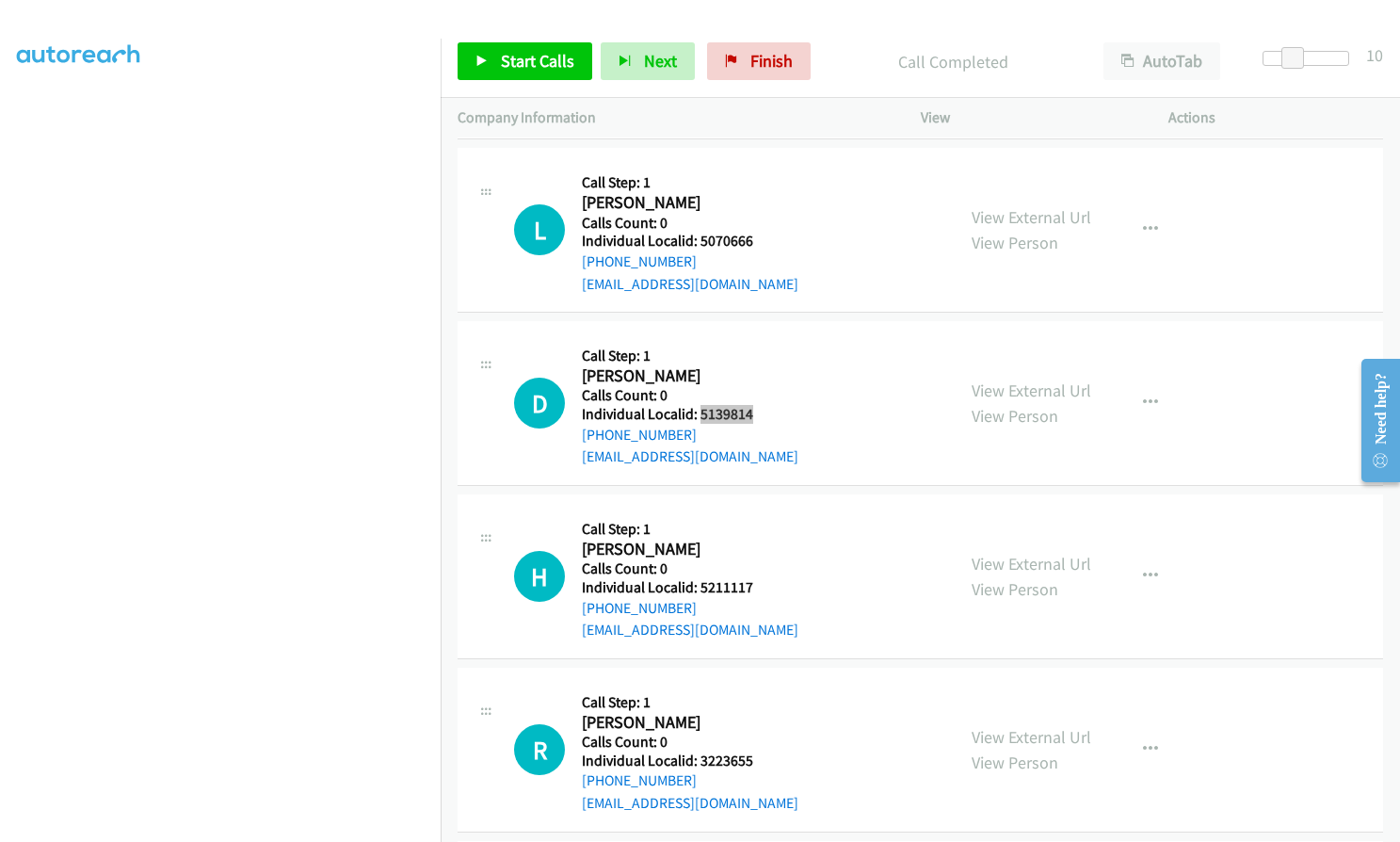
scroll to position [6662, 0]
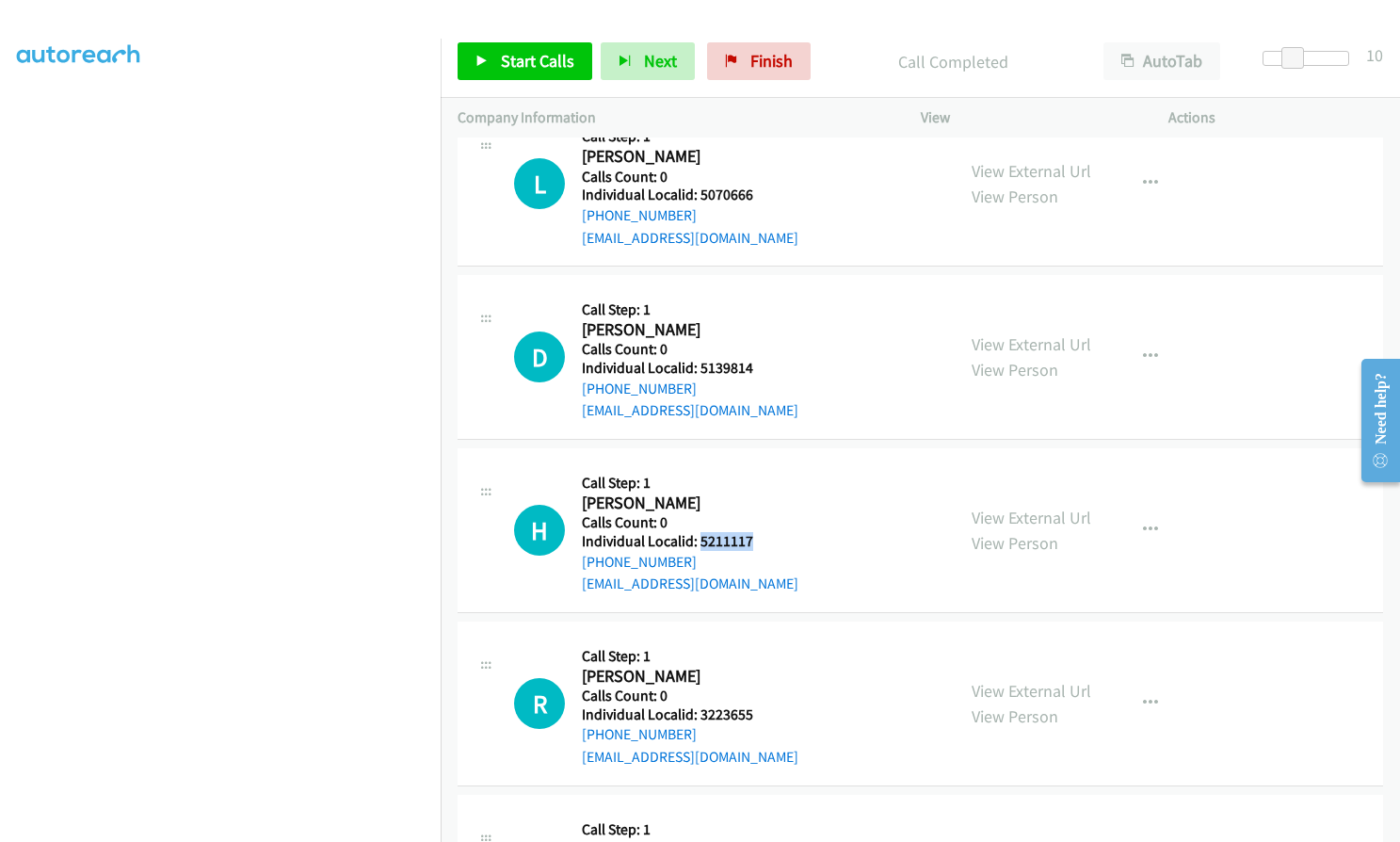
drag, startPoint x: 698, startPoint y: 543, endPoint x: 750, endPoint y: 541, distance: 52.0
click at [750, 541] on div "H Callback Scheduled Call Step: 1 [PERSON_NAME] America/New_York Calls Count: 0…" at bounding box center [725, 530] width 424 height 130
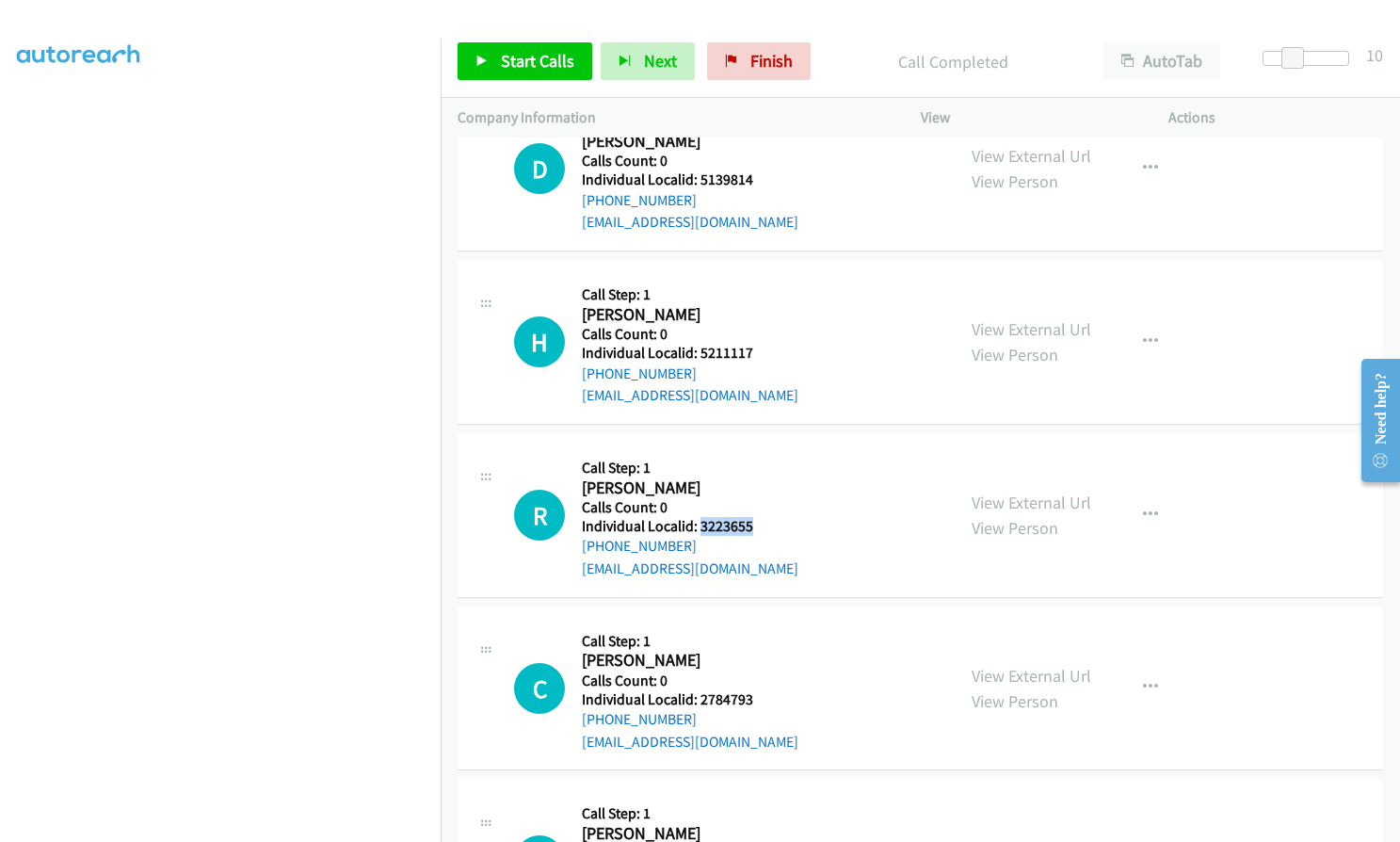
drag, startPoint x: 697, startPoint y: 527, endPoint x: 756, endPoint y: 526, distance: 59.0
click at [756, 526] on div "R Callback Scheduled Call Step: 1 [PERSON_NAME] America/New_York Calls Count: 0…" at bounding box center [725, 515] width 424 height 130
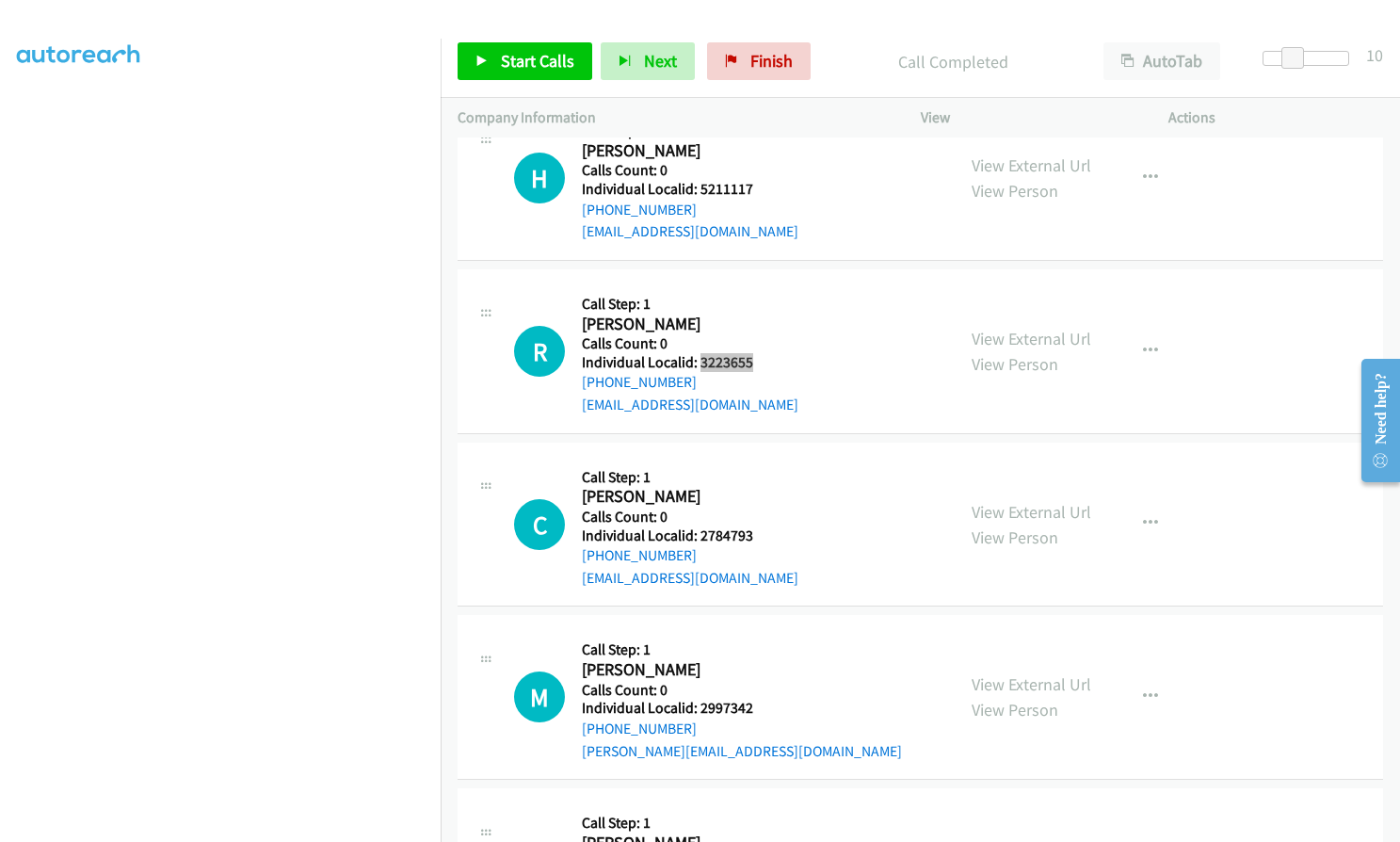
scroll to position [7014, 0]
drag, startPoint x: 698, startPoint y: 531, endPoint x: 750, endPoint y: 531, distance: 52.0
click at [750, 531] on div "C Callback Scheduled Call Step: 1 [PERSON_NAME] America/New_York Calls Count: 0…" at bounding box center [725, 523] width 424 height 130
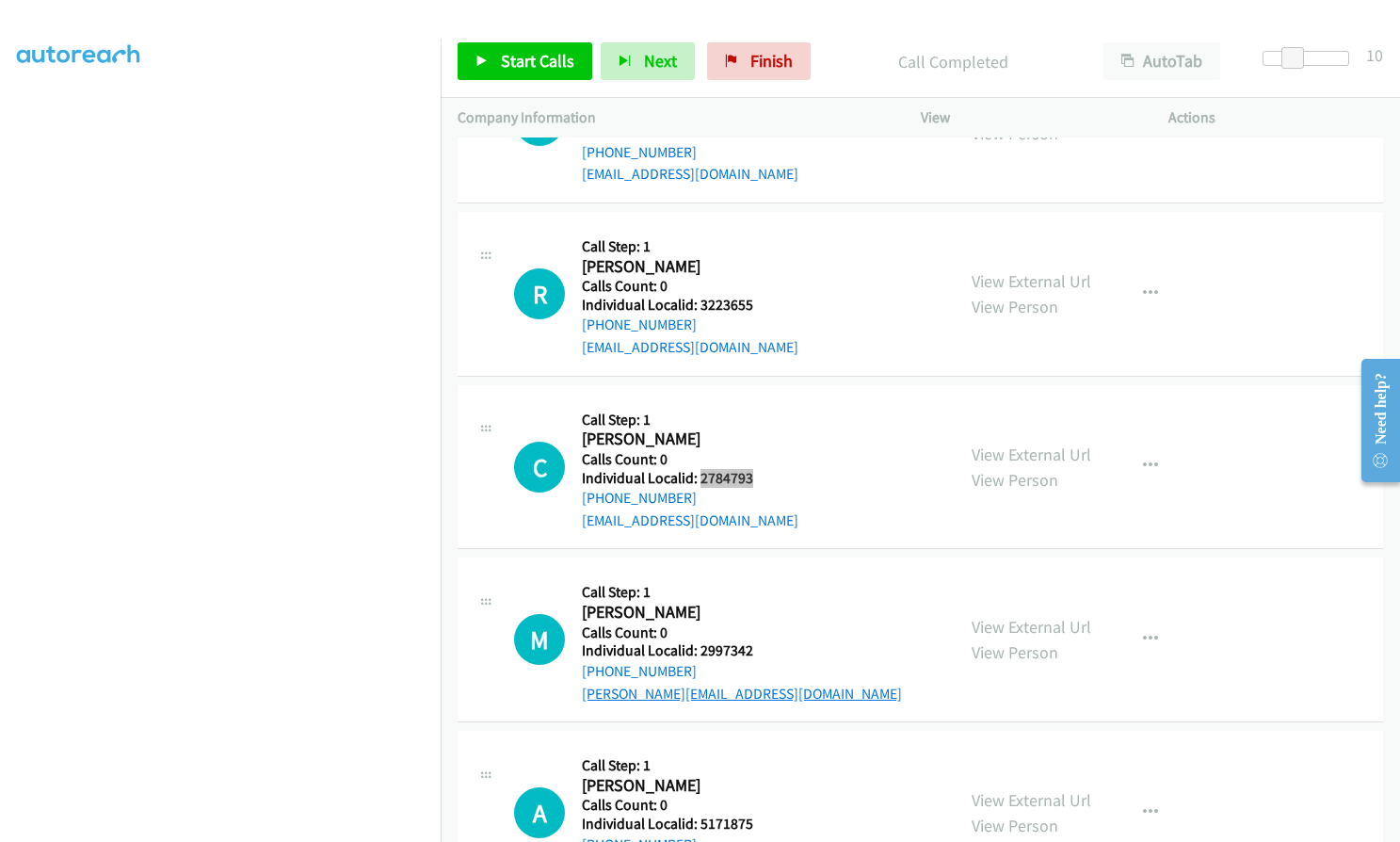
scroll to position [7250, 0]
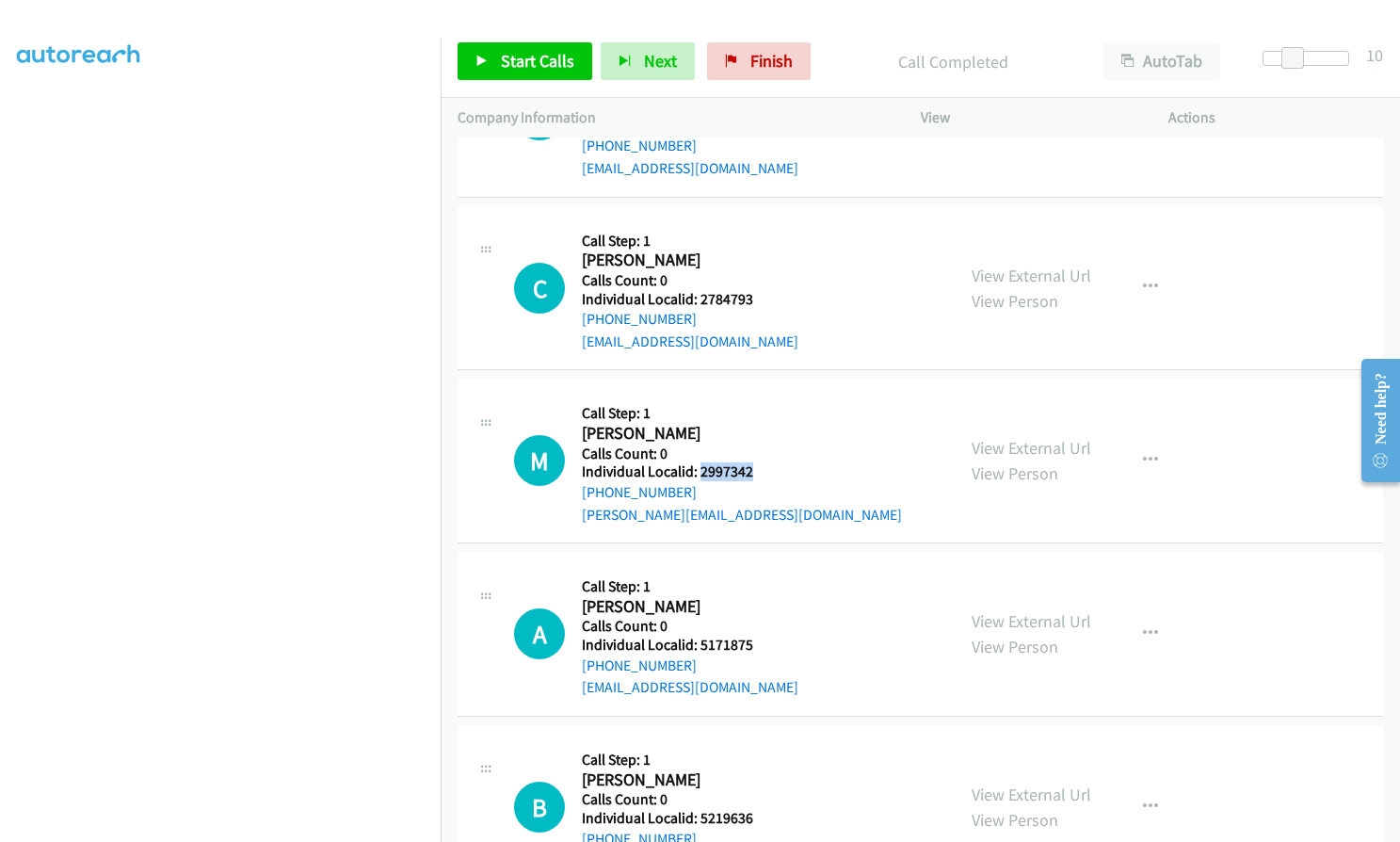
drag, startPoint x: 699, startPoint y: 468, endPoint x: 749, endPoint y: 468, distance: 50.0
click at [749, 468] on h5 "Individual Localid: 2997342" at bounding box center [741, 471] width 320 height 19
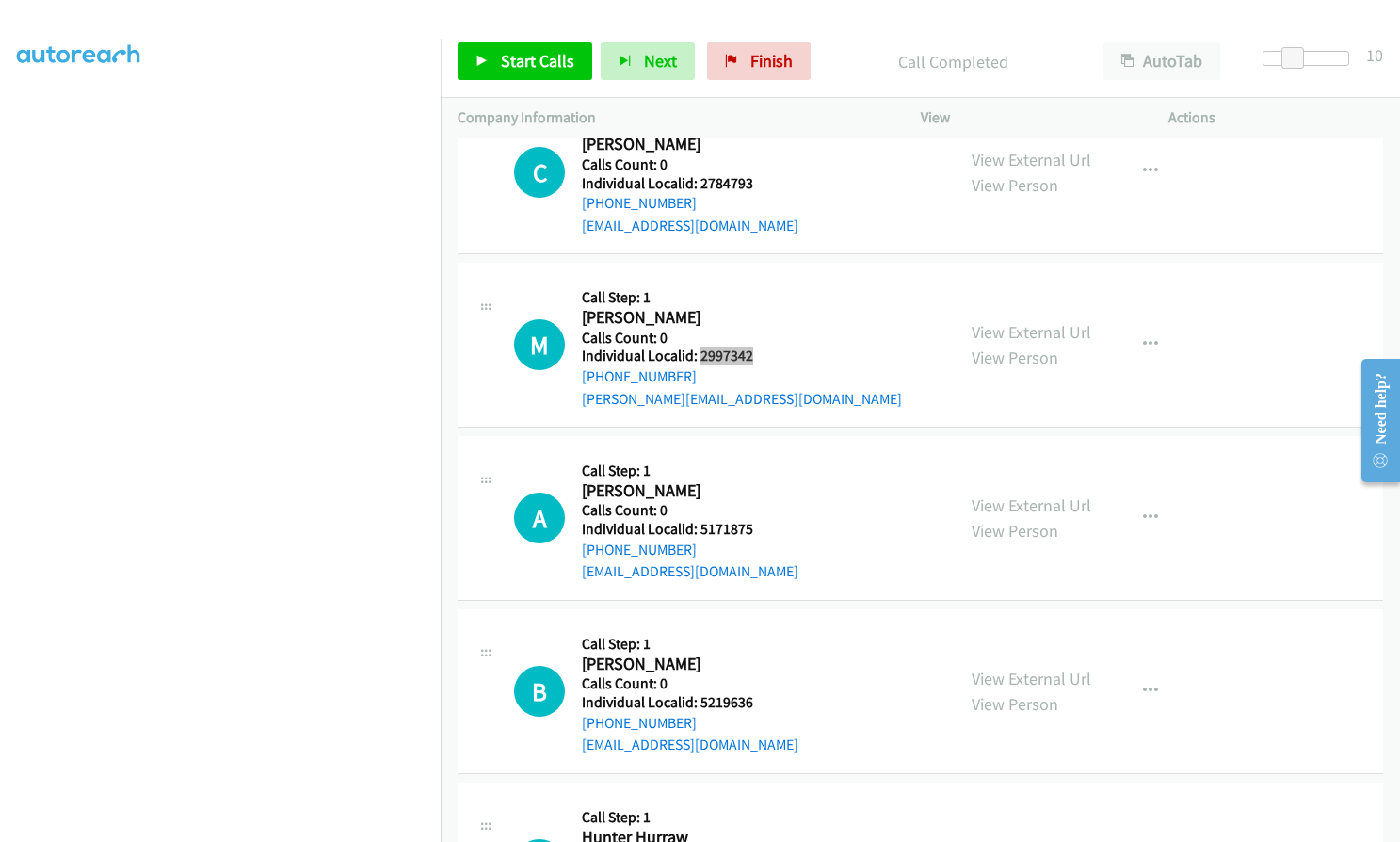
scroll to position [7414, 0]
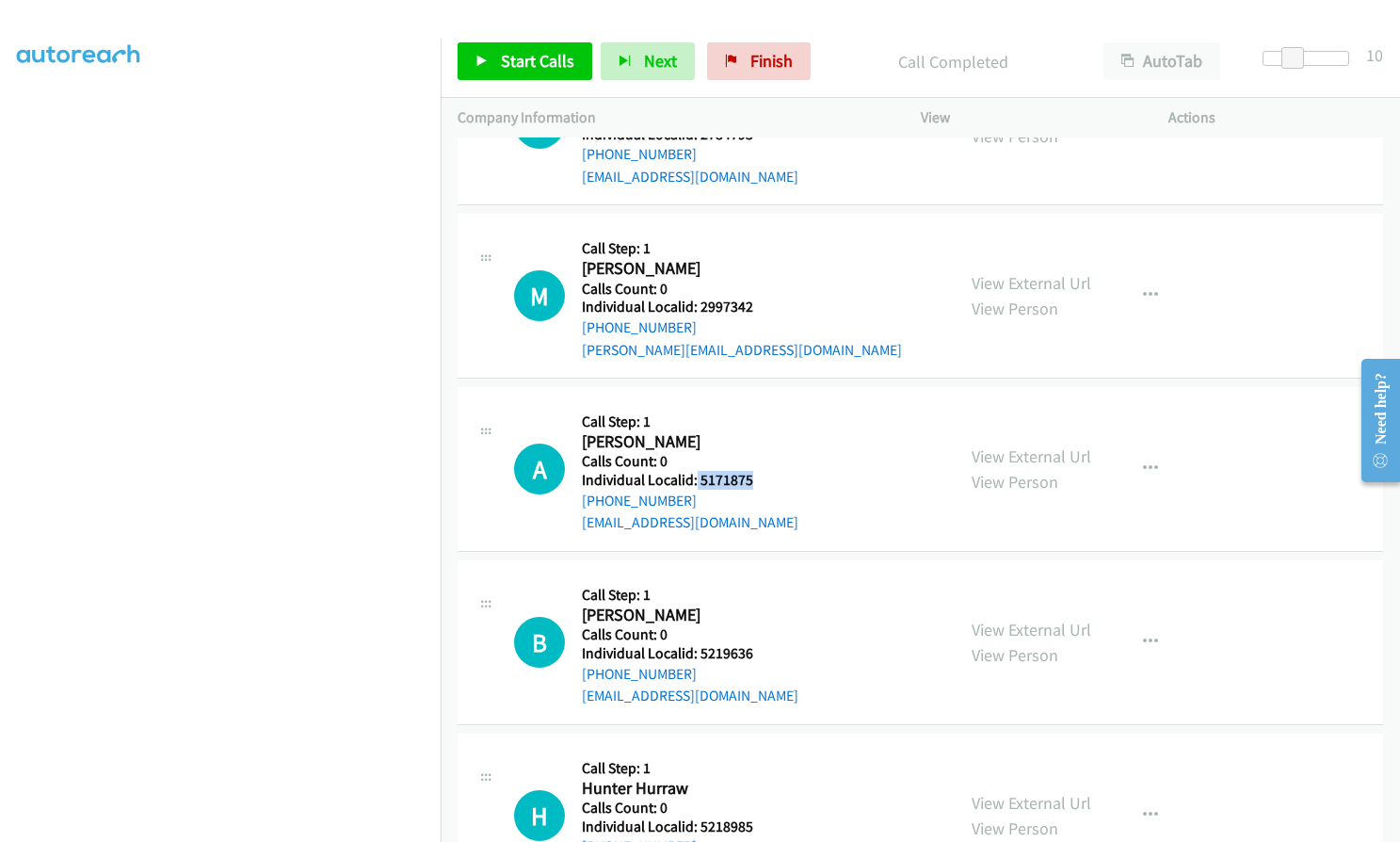
drag, startPoint x: 695, startPoint y: 478, endPoint x: 749, endPoint y: 478, distance: 54.0
click at [749, 478] on h5 "Individual Localid: 5171875" at bounding box center [689, 480] width 216 height 19
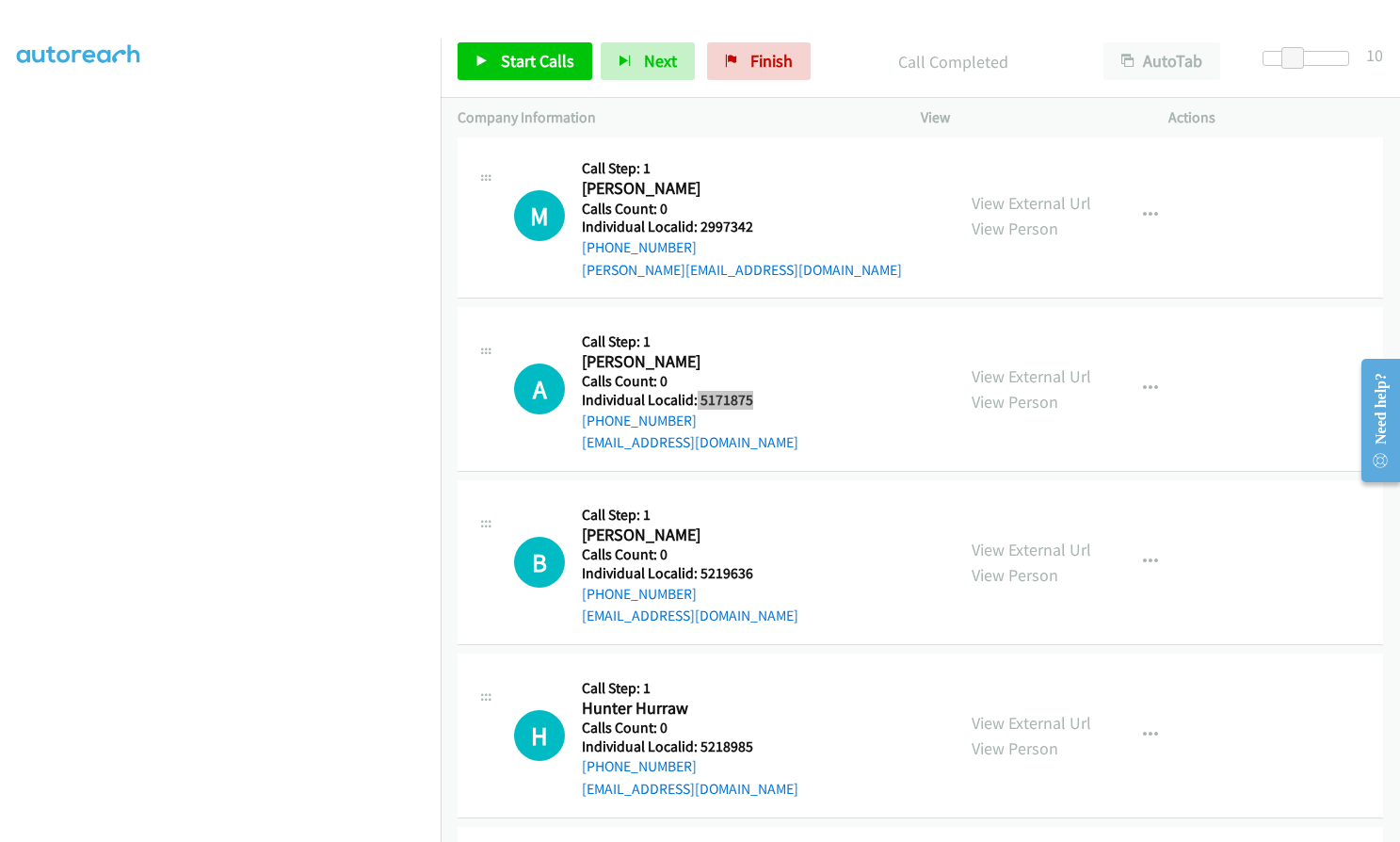
scroll to position [7508, 0]
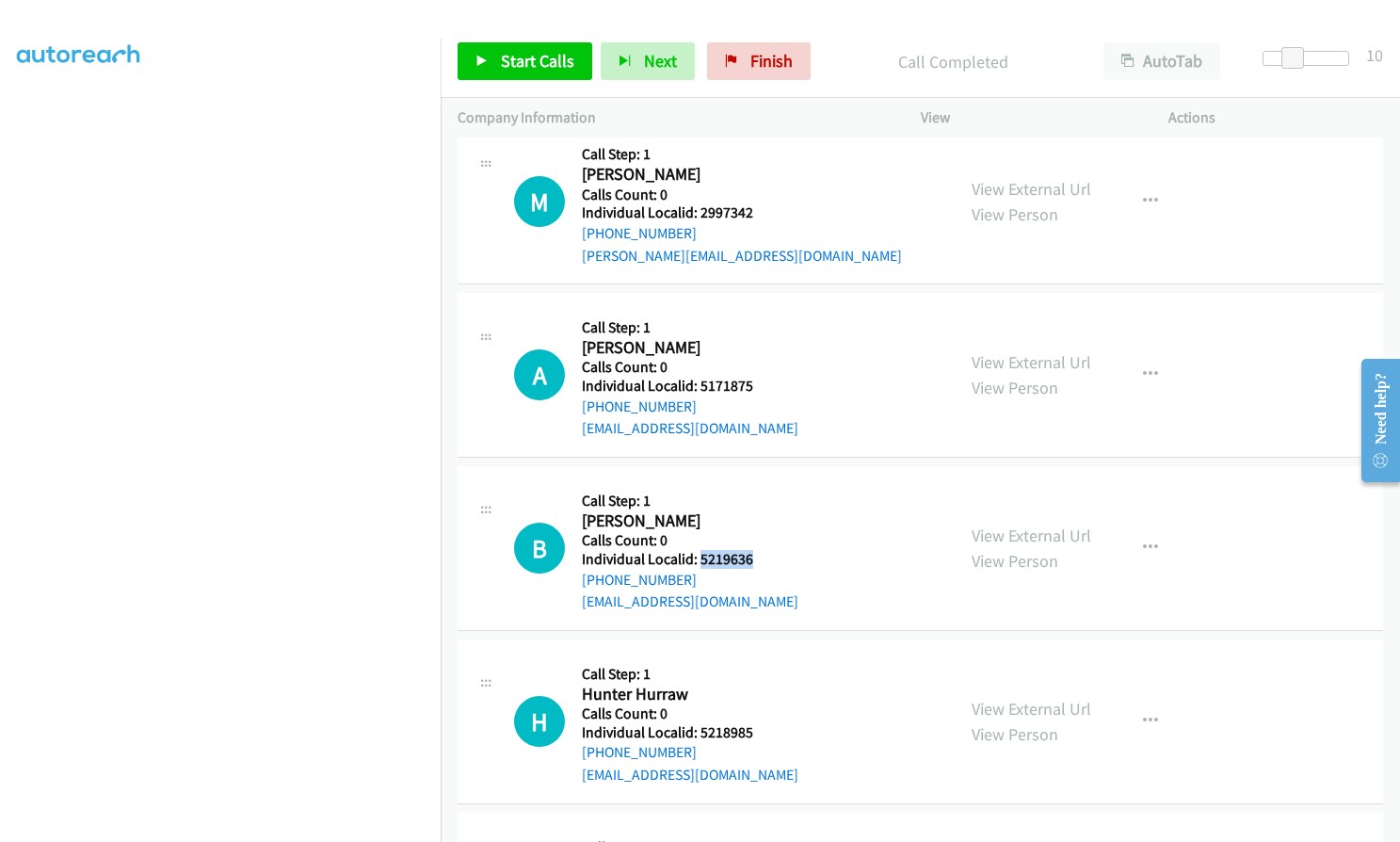
drag, startPoint x: 699, startPoint y: 556, endPoint x: 758, endPoint y: 556, distance: 59.0
click at [758, 556] on div "B Callback Scheduled Call Step: 1 [PERSON_NAME] America/New_York Calls Count: 0…" at bounding box center [725, 547] width 424 height 130
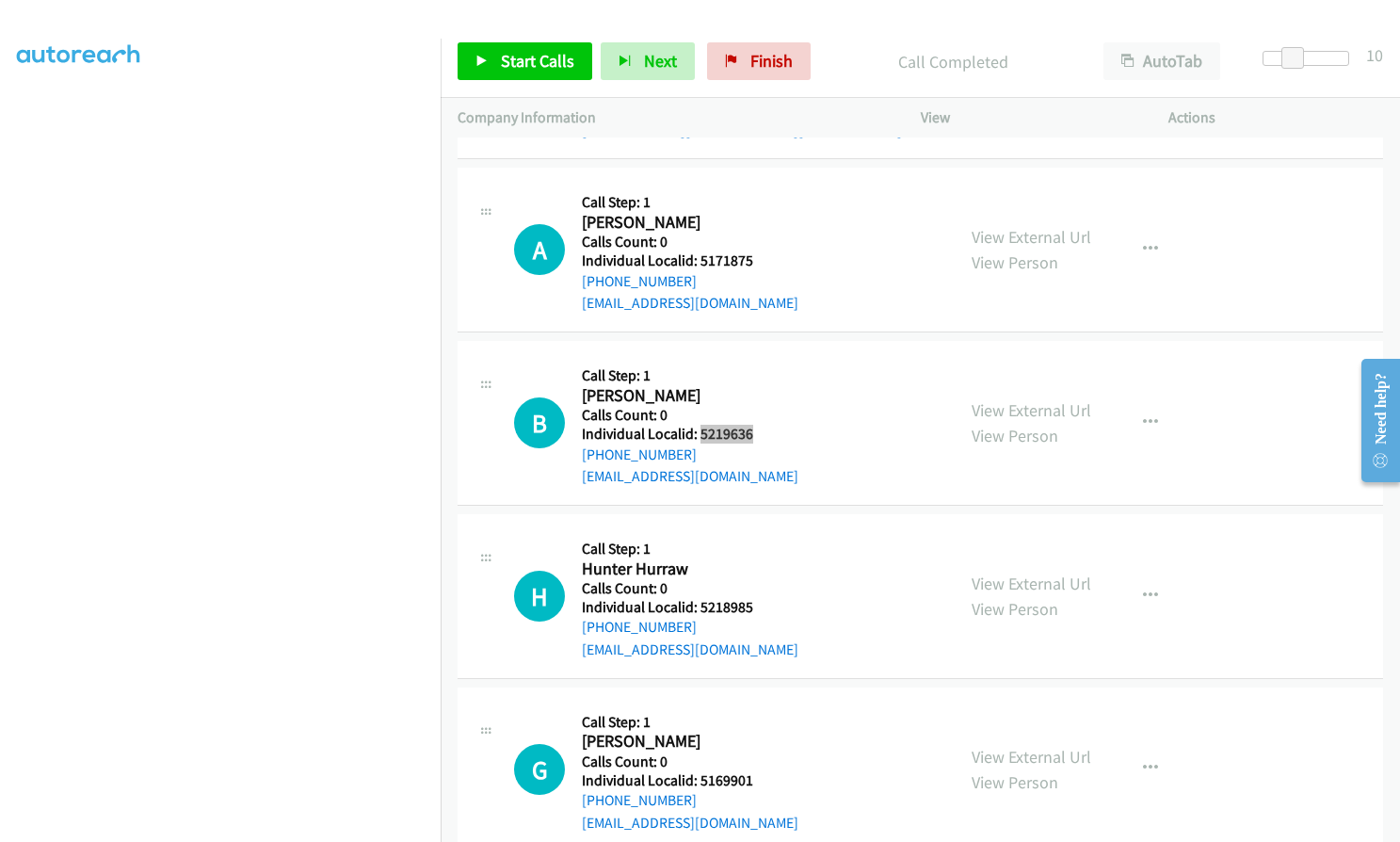
scroll to position [7649, 0]
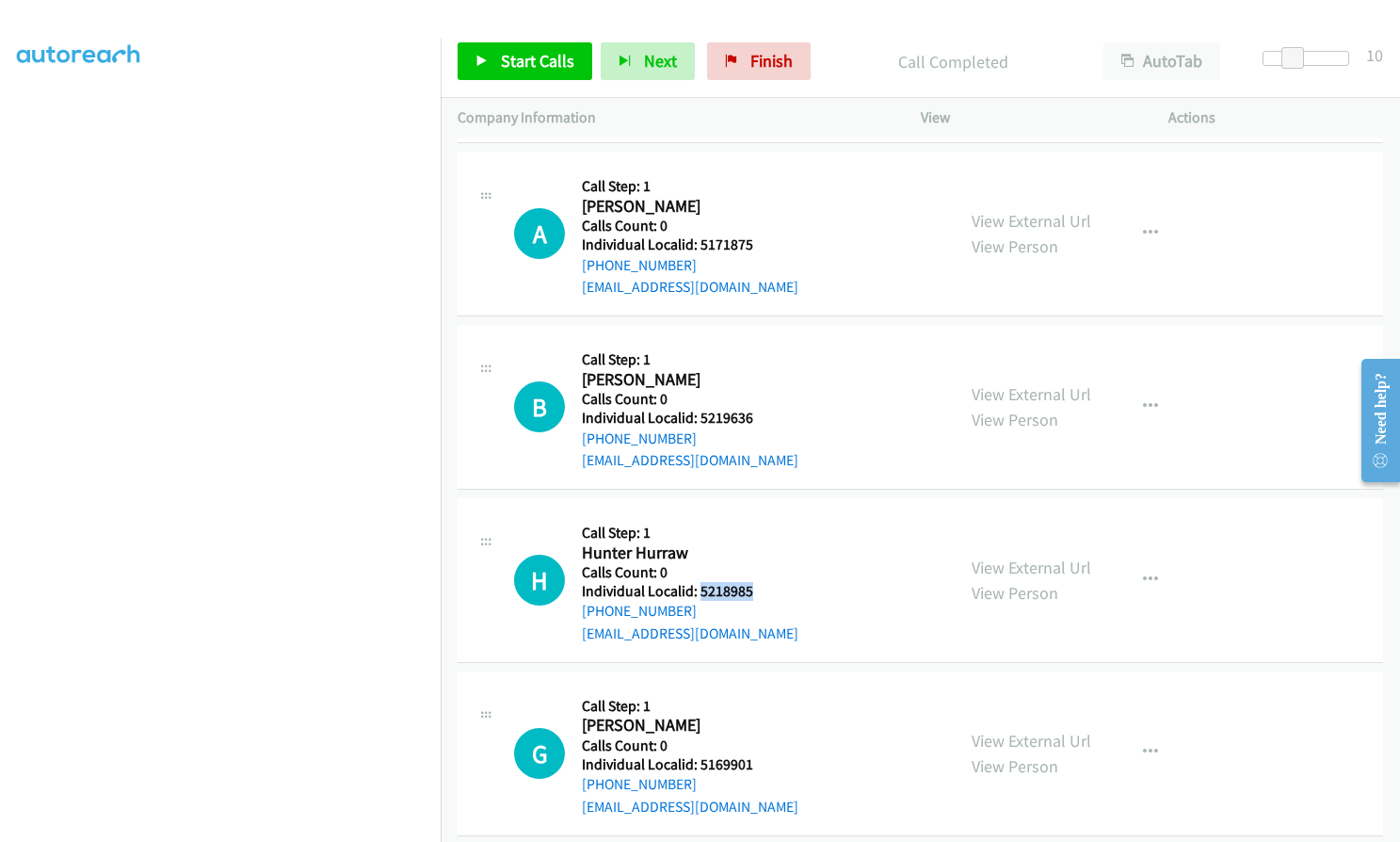
drag, startPoint x: 699, startPoint y: 590, endPoint x: 751, endPoint y: 589, distance: 52.0
click at [751, 589] on div "H Callback Scheduled Call Step: 1 Hunter Hurraw America/New_York Calls Count: 0…" at bounding box center [725, 580] width 424 height 130
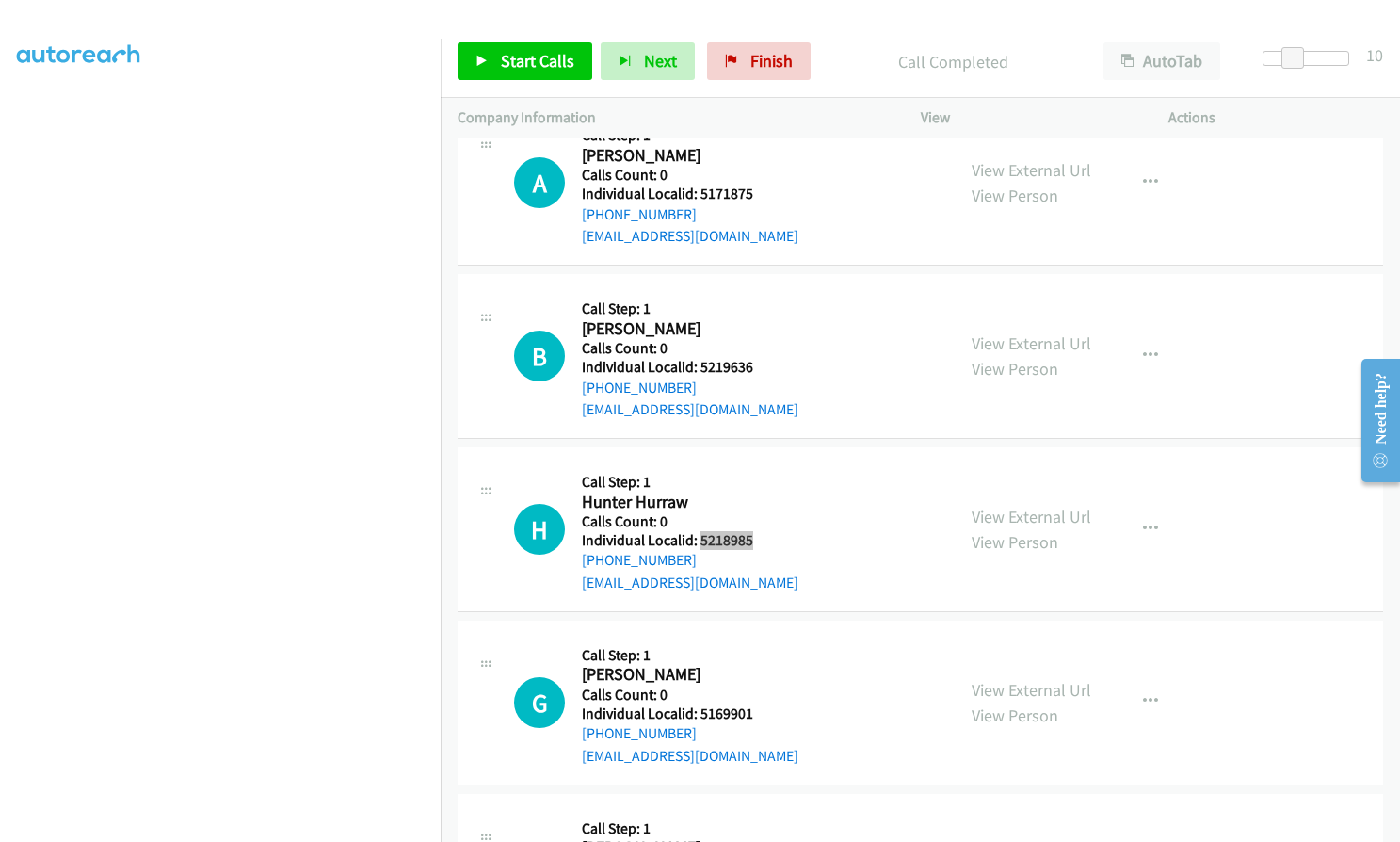
scroll to position [7838, 0]
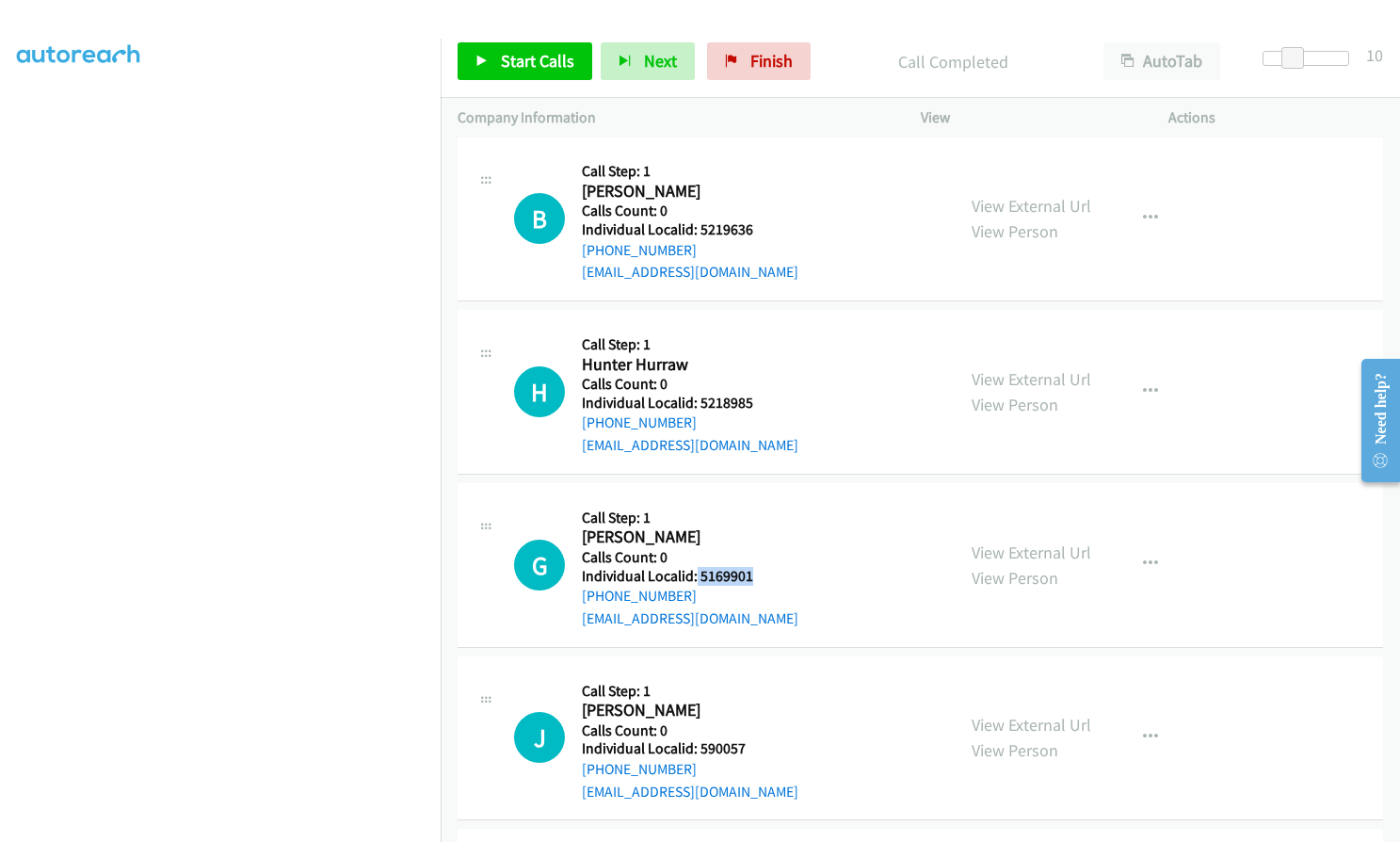
drag, startPoint x: 695, startPoint y: 577, endPoint x: 749, endPoint y: 577, distance: 54.0
click at [749, 577] on h5 "Individual Localid: 5169901" at bounding box center [689, 576] width 216 height 19
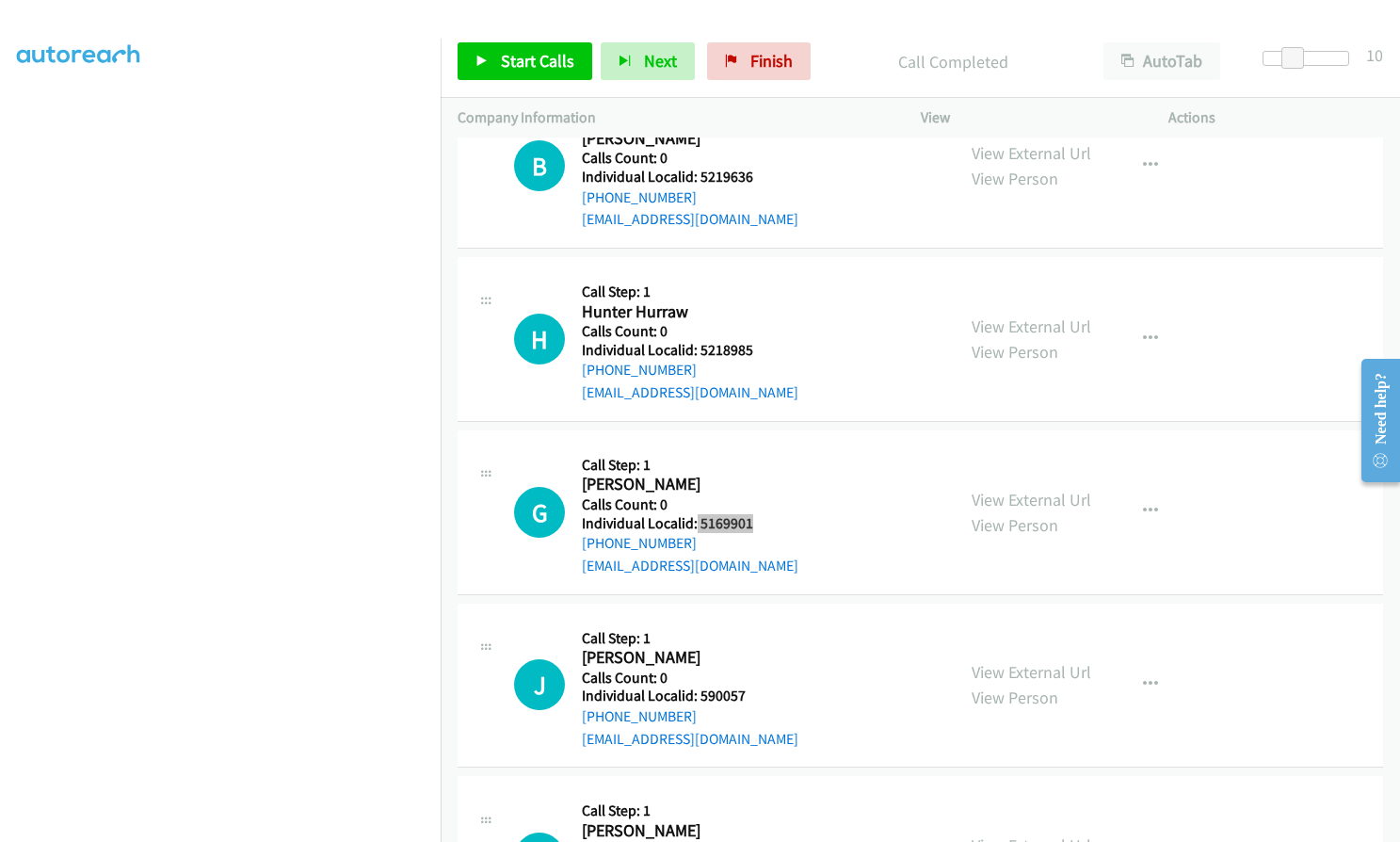
scroll to position [8073, 0]
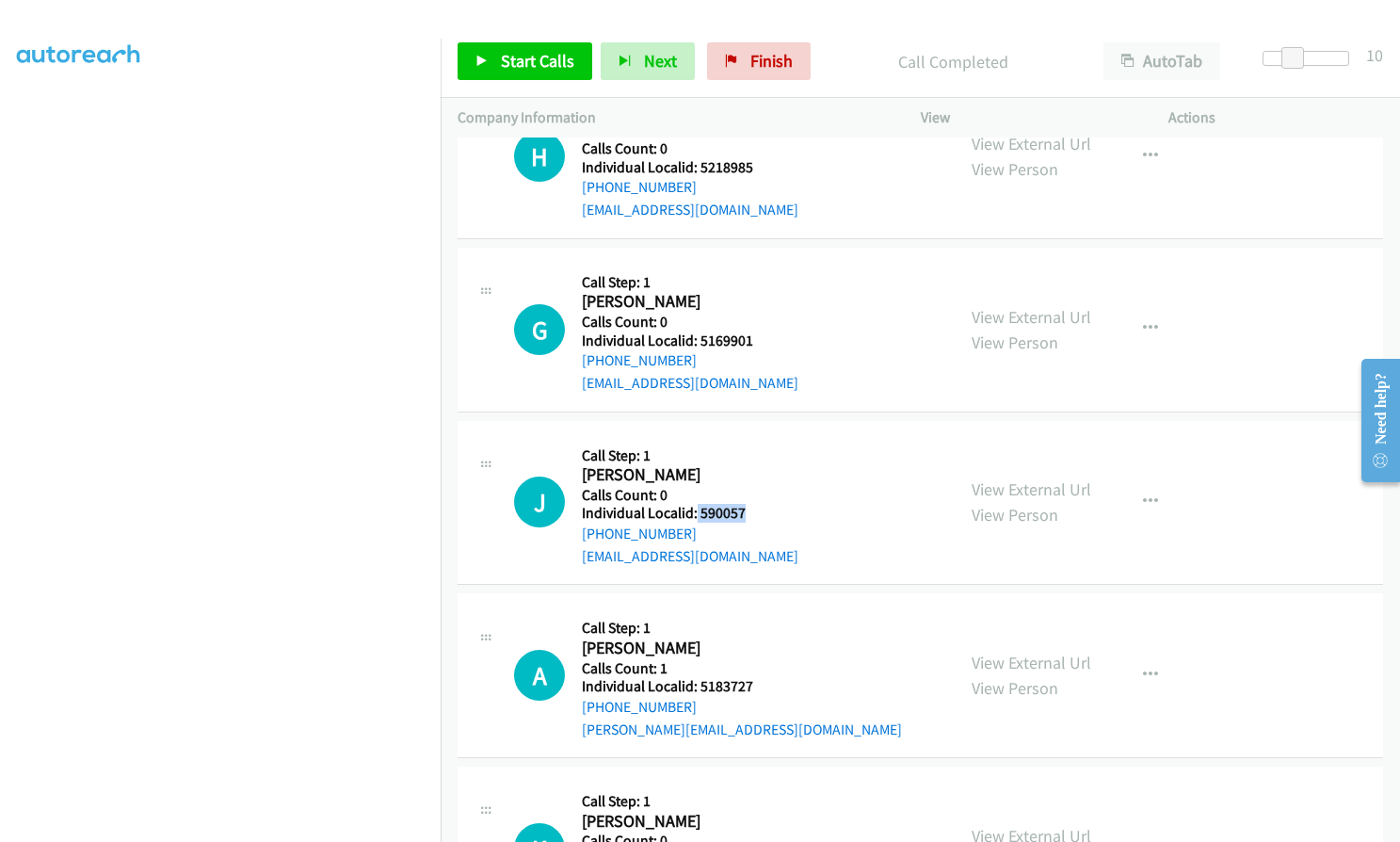
drag, startPoint x: 696, startPoint y: 513, endPoint x: 745, endPoint y: 512, distance: 49.0
click at [745, 512] on h5 "Individual Localid: 590057" at bounding box center [689, 512] width 216 height 19
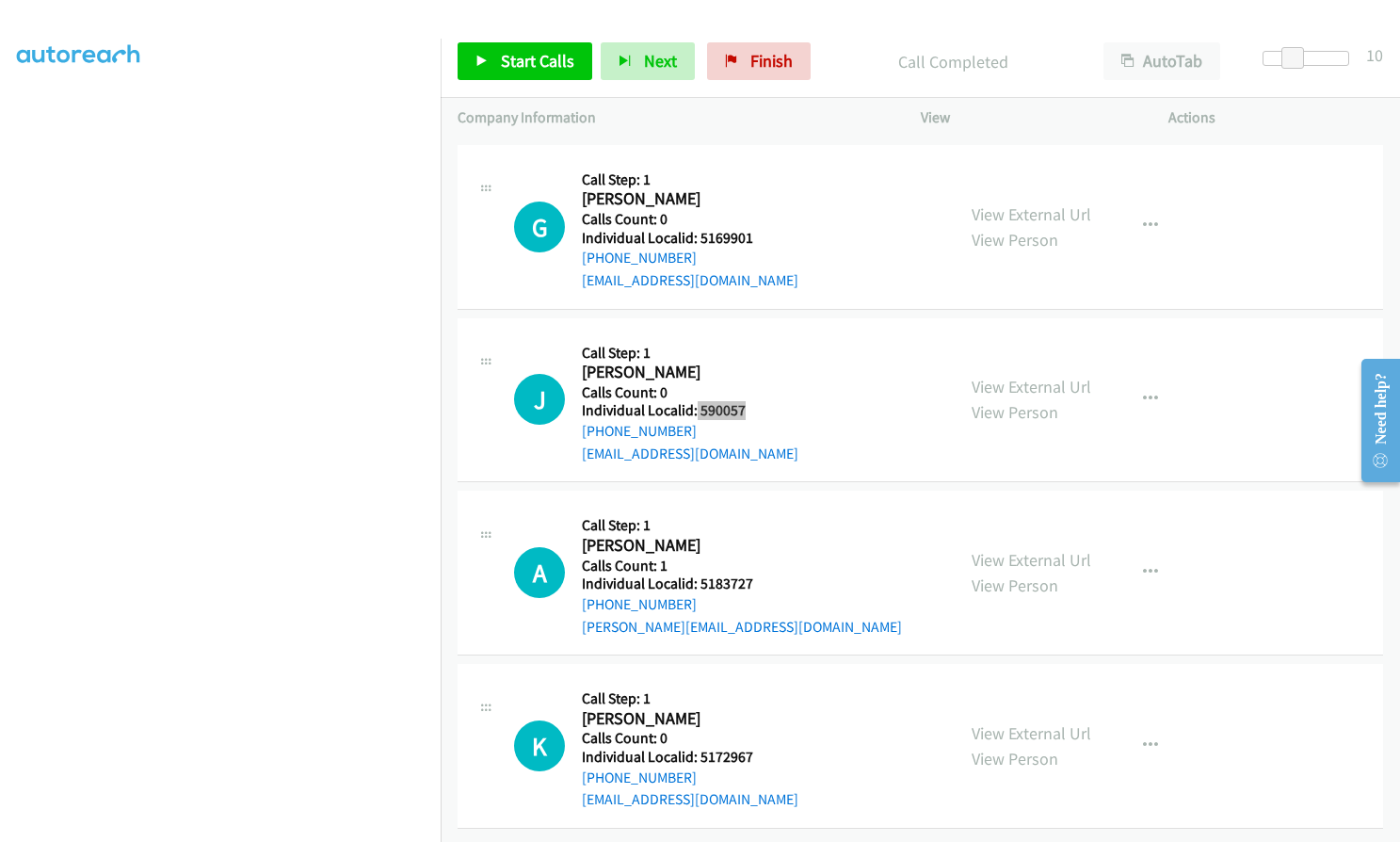
scroll to position [8190, 0]
drag, startPoint x: 698, startPoint y: 569, endPoint x: 760, endPoint y: 569, distance: 62.0
click at [760, 569] on div "A Callback Scheduled Call Step: 1 [PERSON_NAME] America/New_York Calls Count: 1…" at bounding box center [725, 572] width 424 height 130
drag, startPoint x: 697, startPoint y: 738, endPoint x: 759, endPoint y: 741, distance: 62.1
click at [759, 741] on div "K Callback Scheduled Call Step: 1 [PERSON_NAME] America/[GEOGRAPHIC_DATA] Calls…" at bounding box center [725, 745] width 424 height 130
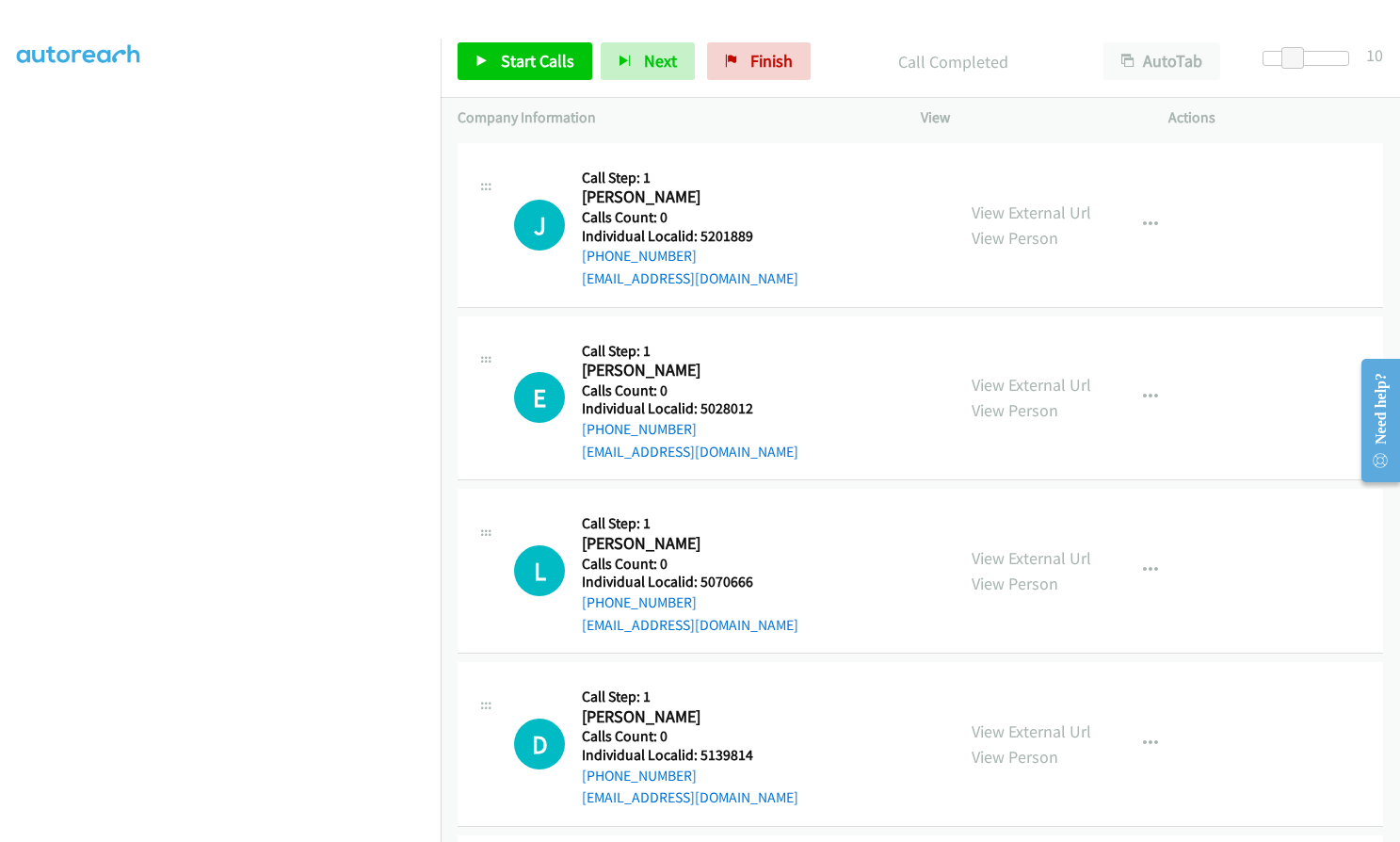
scroll to position [6260, 0]
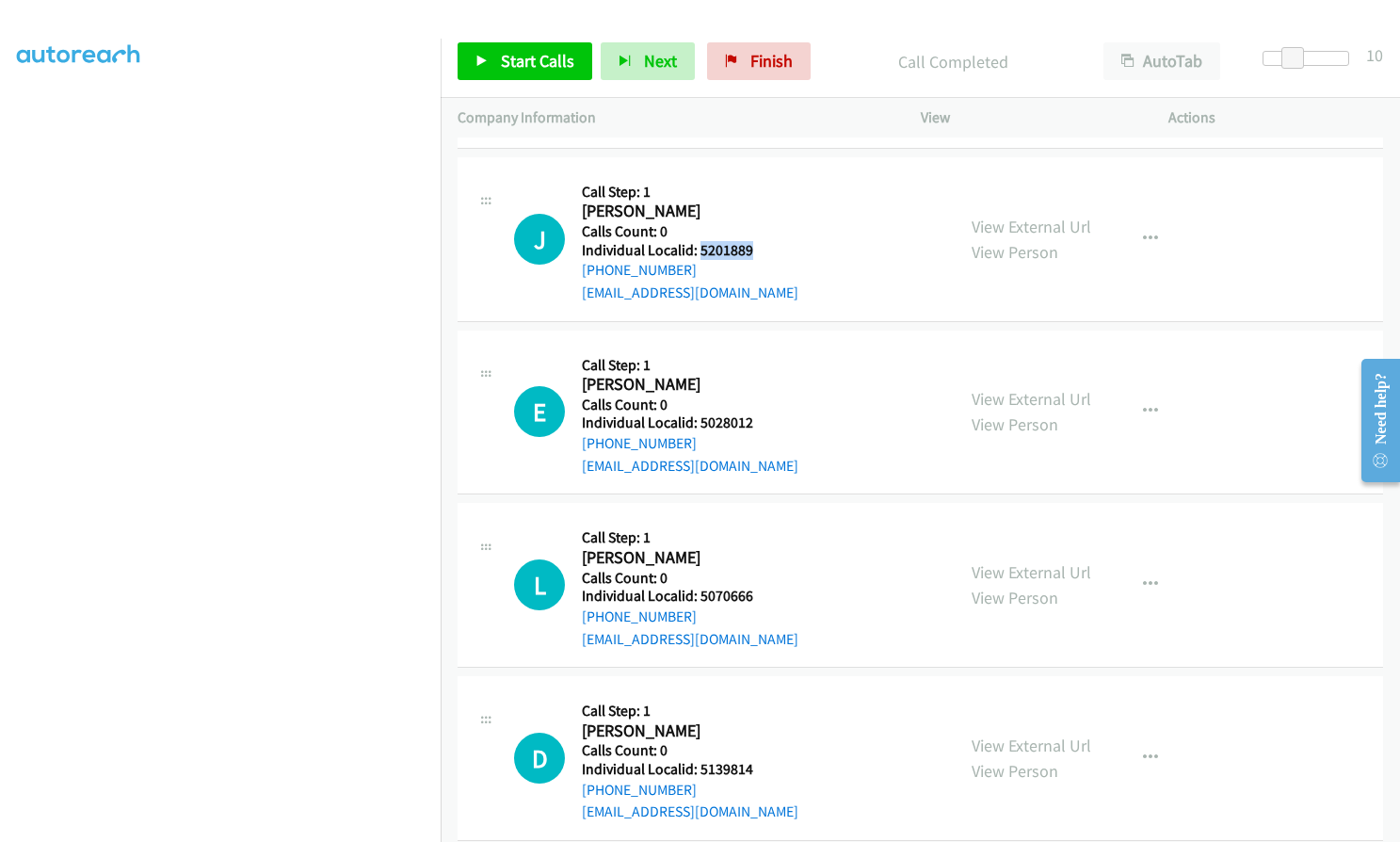
drag, startPoint x: 699, startPoint y: 249, endPoint x: 755, endPoint y: 250, distance: 56.0
click at [755, 250] on div "J Callback Scheduled Call Step: 1 [PERSON_NAME] America/New_York Calls Count: 0…" at bounding box center [725, 239] width 424 height 130
drag, startPoint x: 701, startPoint y: 422, endPoint x: 733, endPoint y: 430, distance: 33.0
click at [758, 426] on div "E Callback Scheduled Call Step: 1 [PERSON_NAME] America/[GEOGRAPHIC_DATA] Calls…" at bounding box center [725, 412] width 424 height 130
drag, startPoint x: 709, startPoint y: 593, endPoint x: 758, endPoint y: 601, distance: 49.6
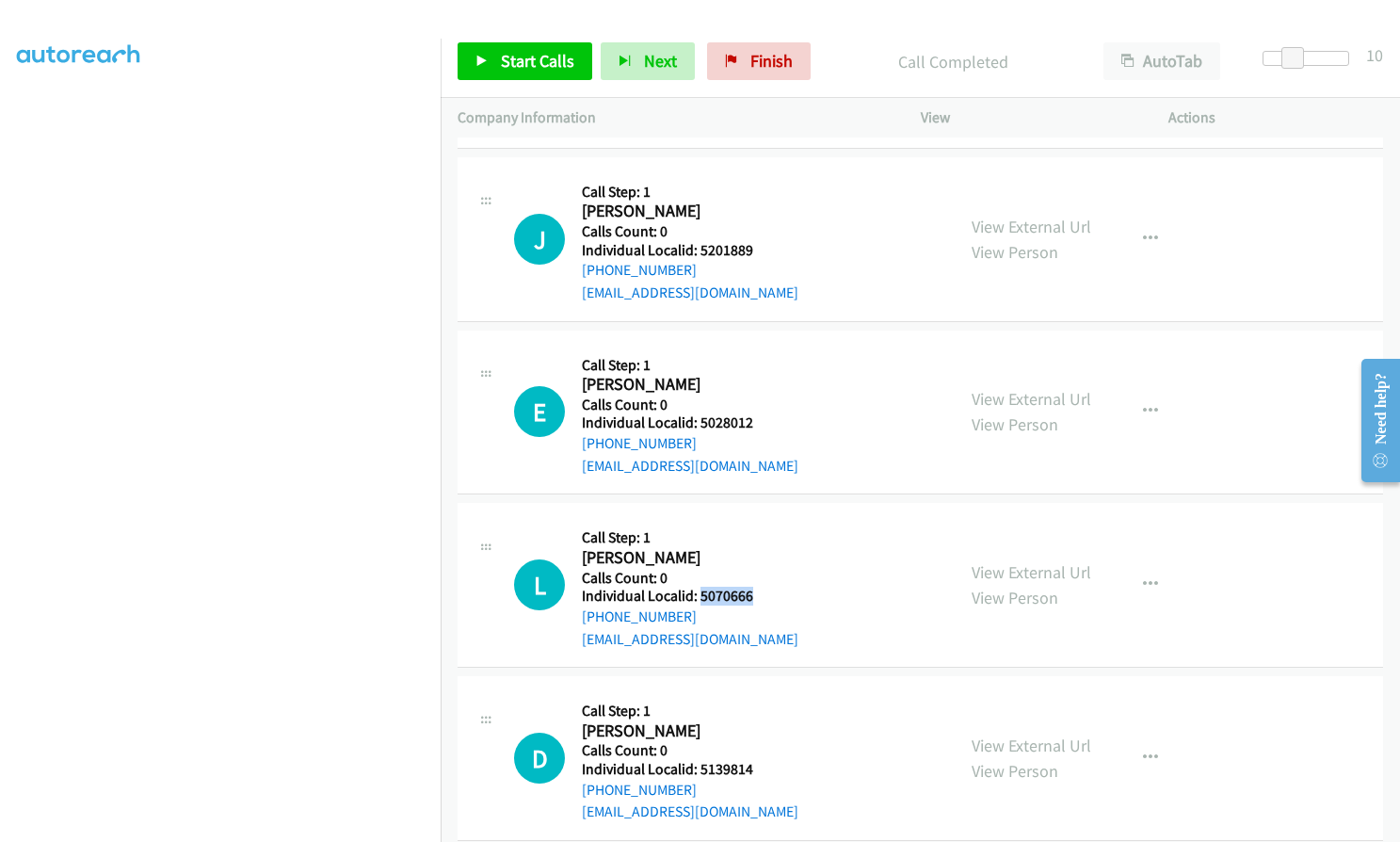
click at [758, 601] on h5 "Individual Localid: 5070666" at bounding box center [689, 595] width 216 height 19
click at [531, 60] on span "Start Calls" at bounding box center [537, 61] width 73 height 22
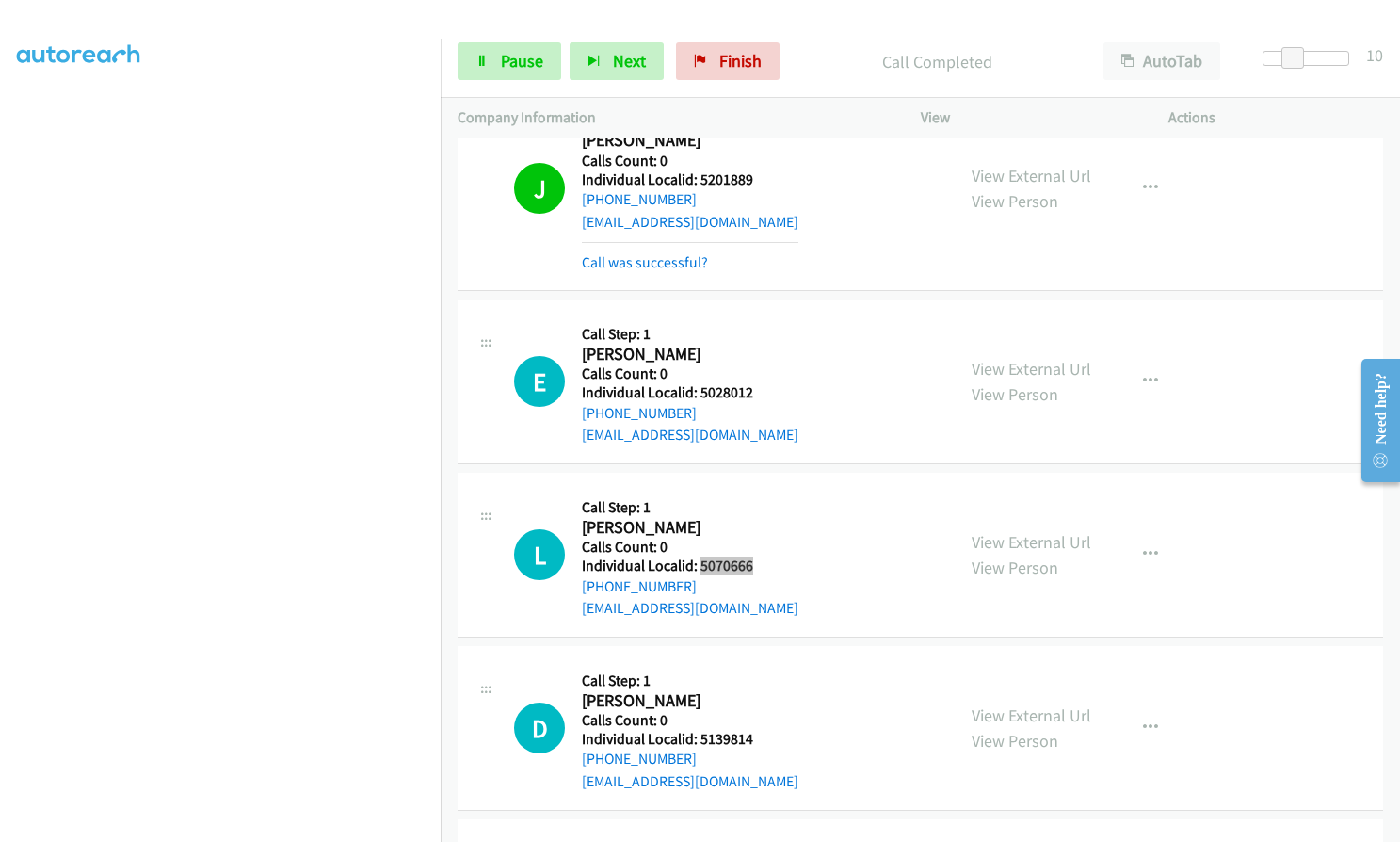
scroll to position [6354, 0]
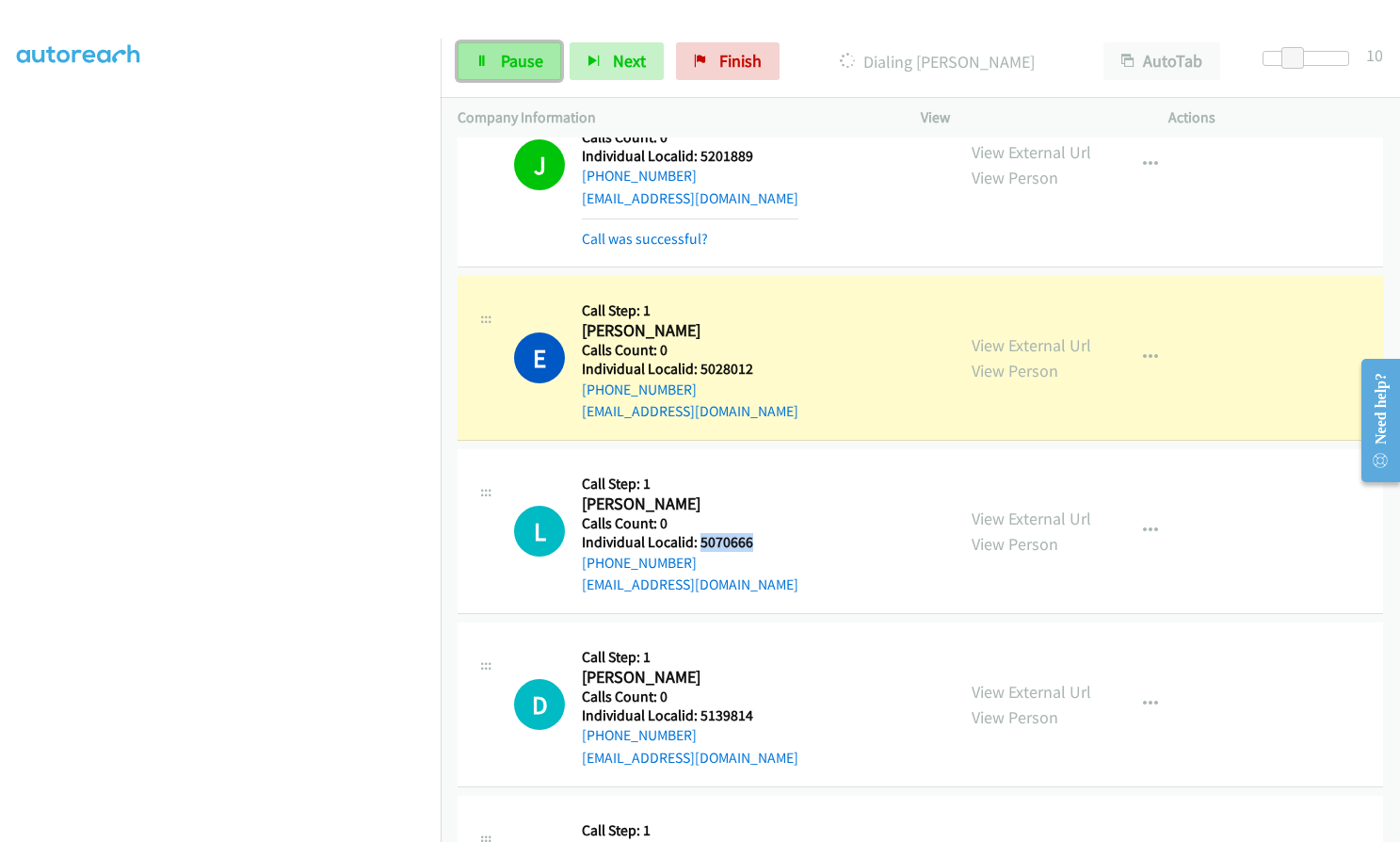
click at [536, 42] on link "Pause" at bounding box center [509, 61] width 104 height 37
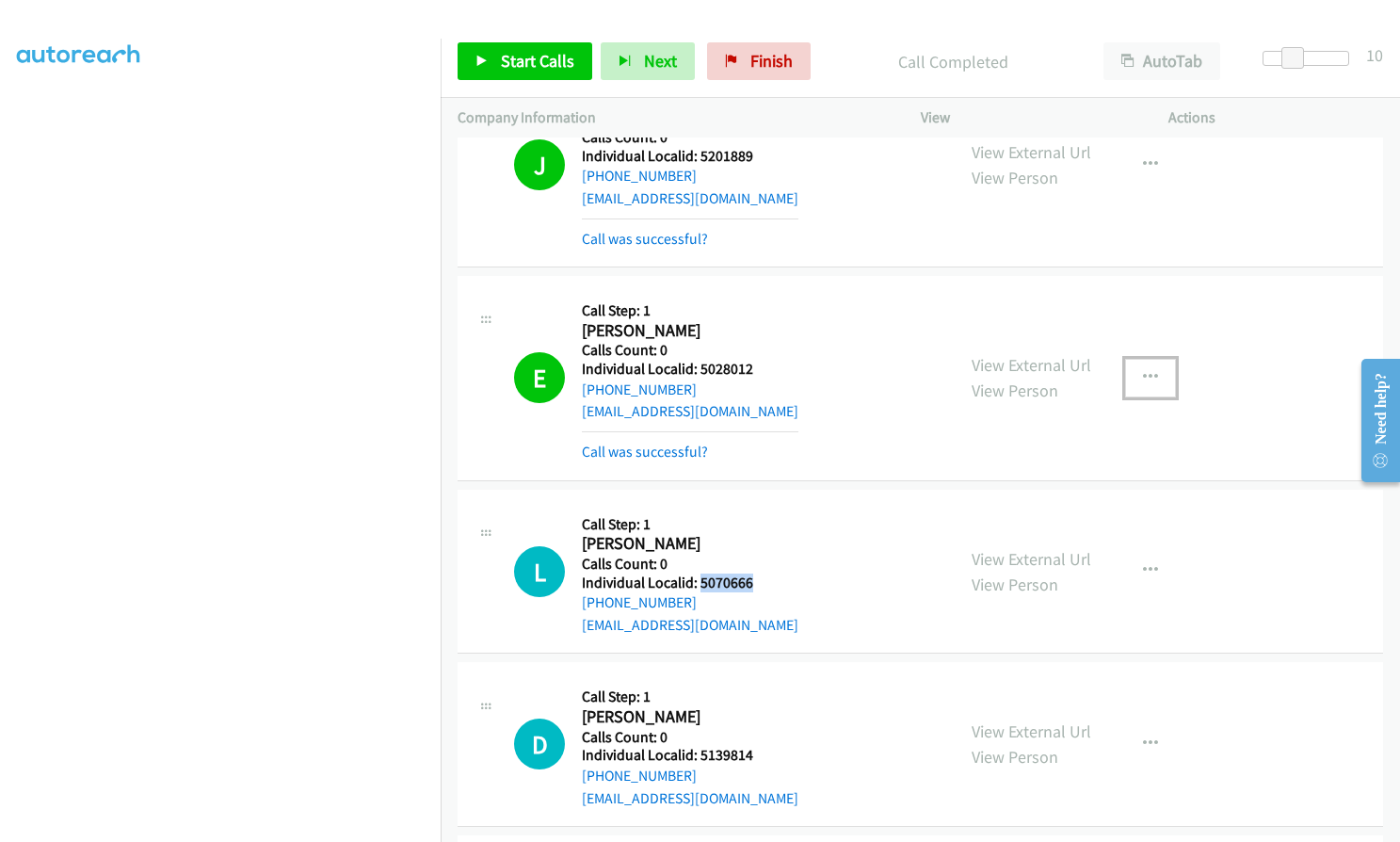
click at [1148, 376] on icon "button" at bounding box center [1149, 377] width 15 height 15
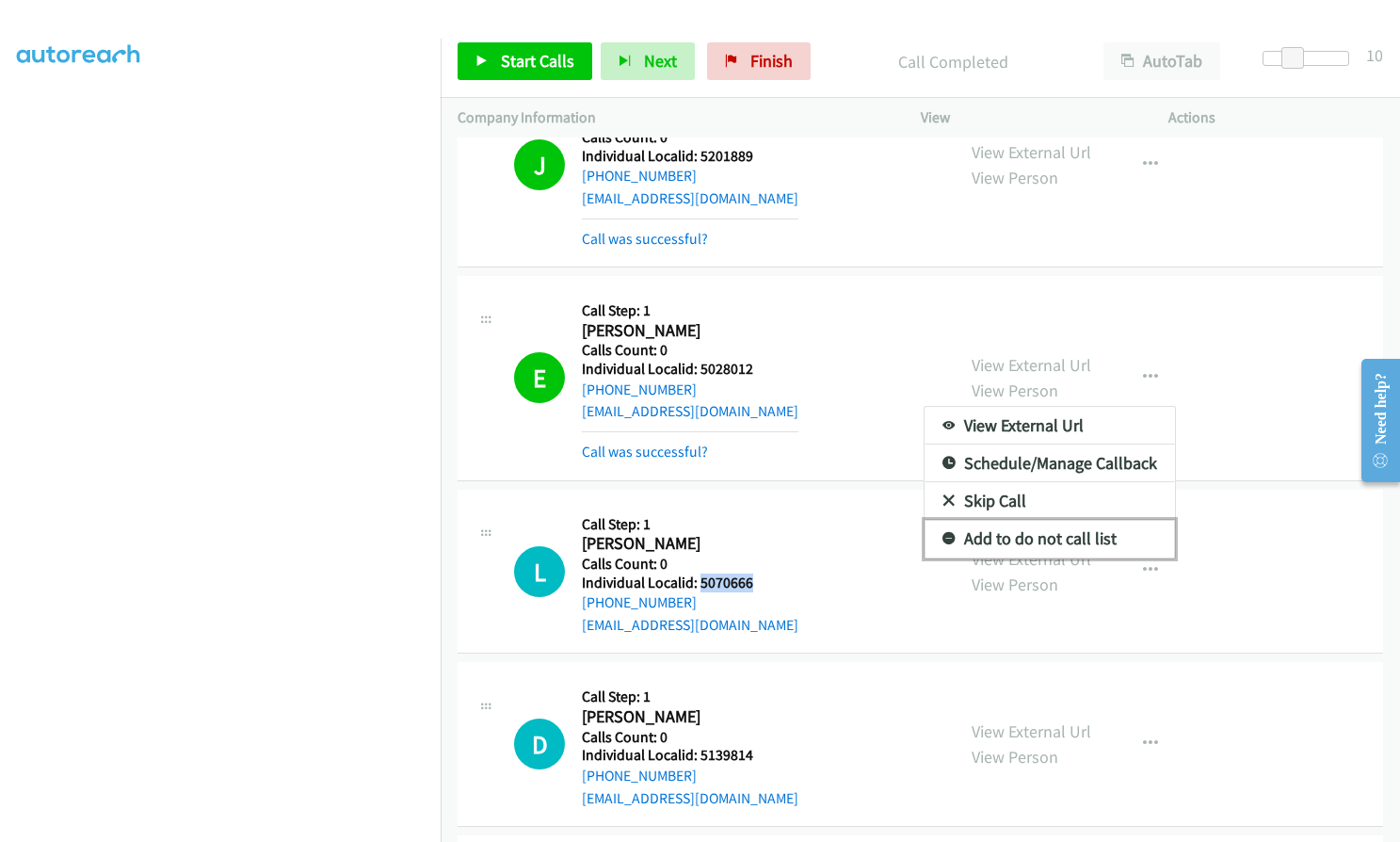
click at [943, 538] on icon at bounding box center [949, 538] width 13 height 13
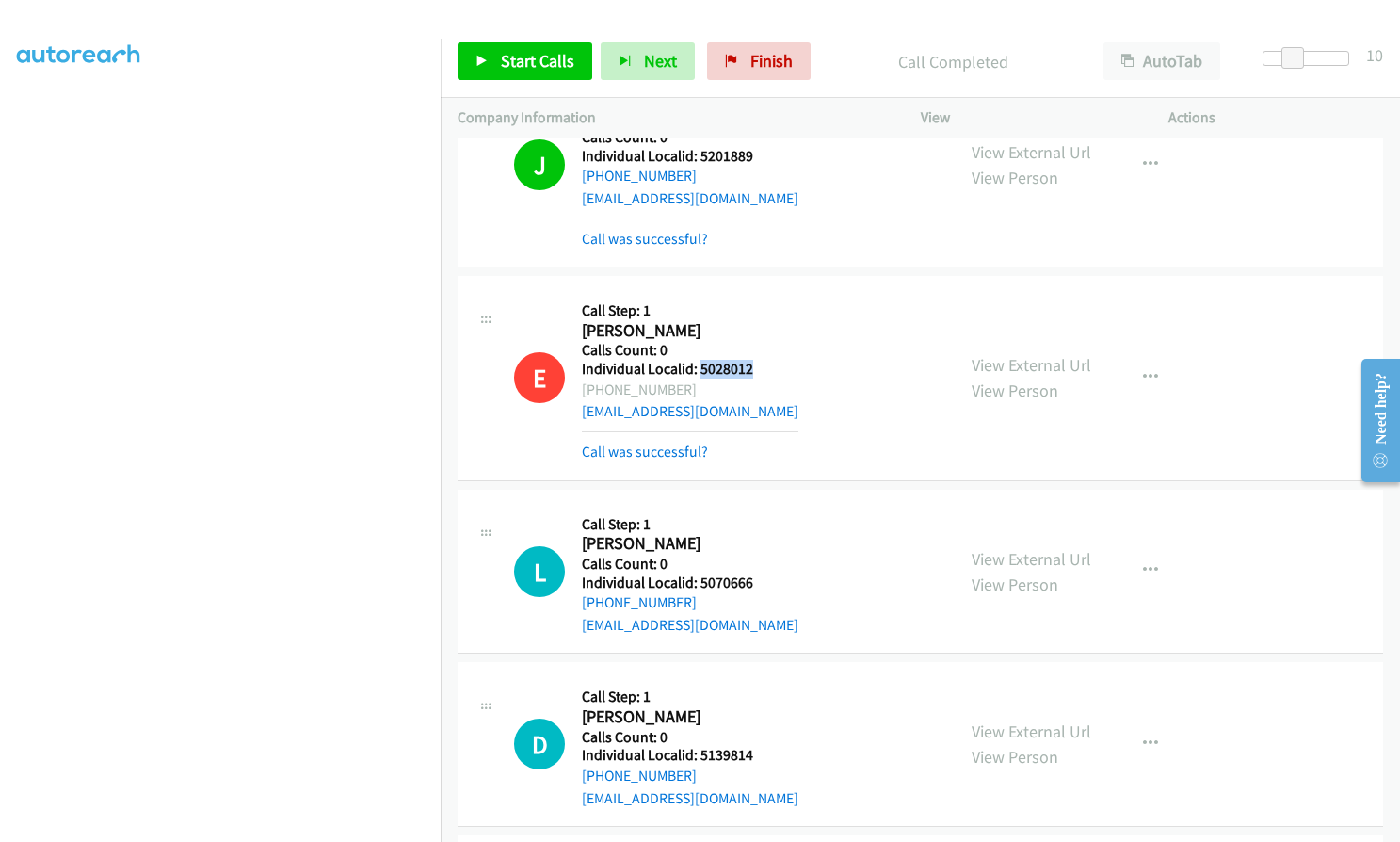
drag, startPoint x: 699, startPoint y: 370, endPoint x: 762, endPoint y: 369, distance: 63.0
click at [765, 369] on div "E Callback Scheduled Call Step: 1 [PERSON_NAME] America/[GEOGRAPHIC_DATA] Calls…" at bounding box center [725, 377] width 424 height 169
click at [534, 61] on span "Start Calls" at bounding box center [537, 61] width 73 height 22
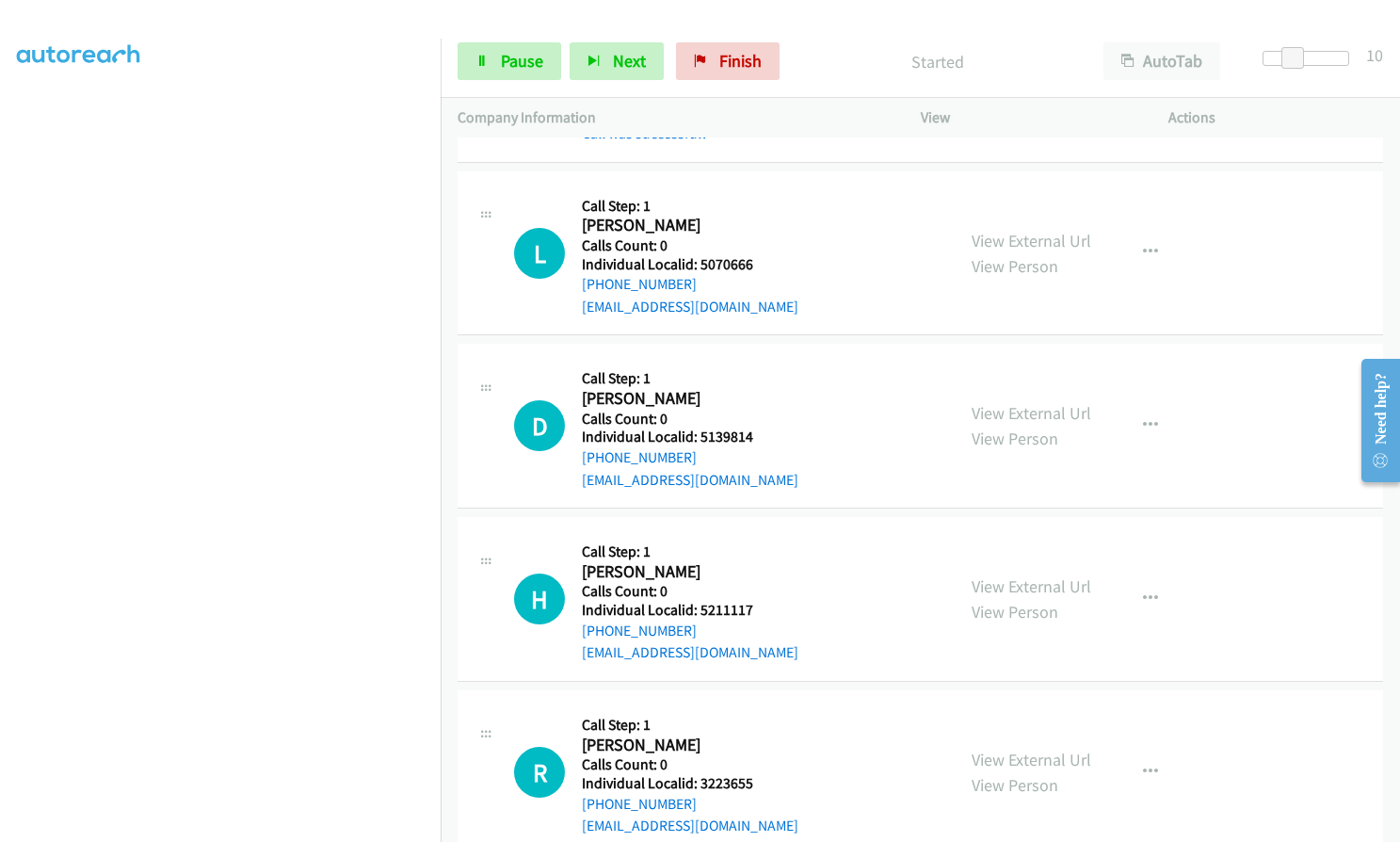
scroll to position [6684, 0]
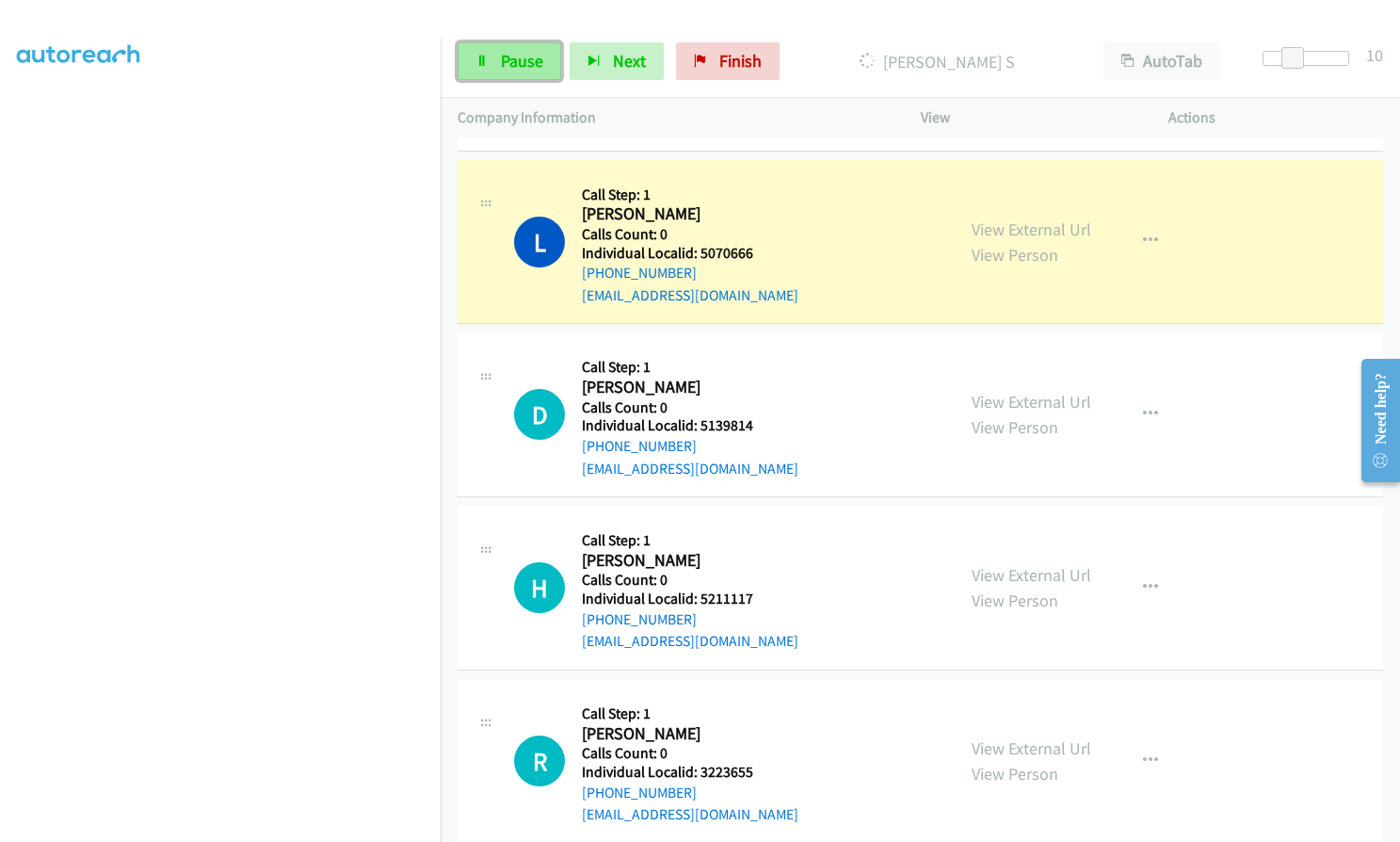
click at [532, 50] on span "Pause" at bounding box center [522, 61] width 42 height 22
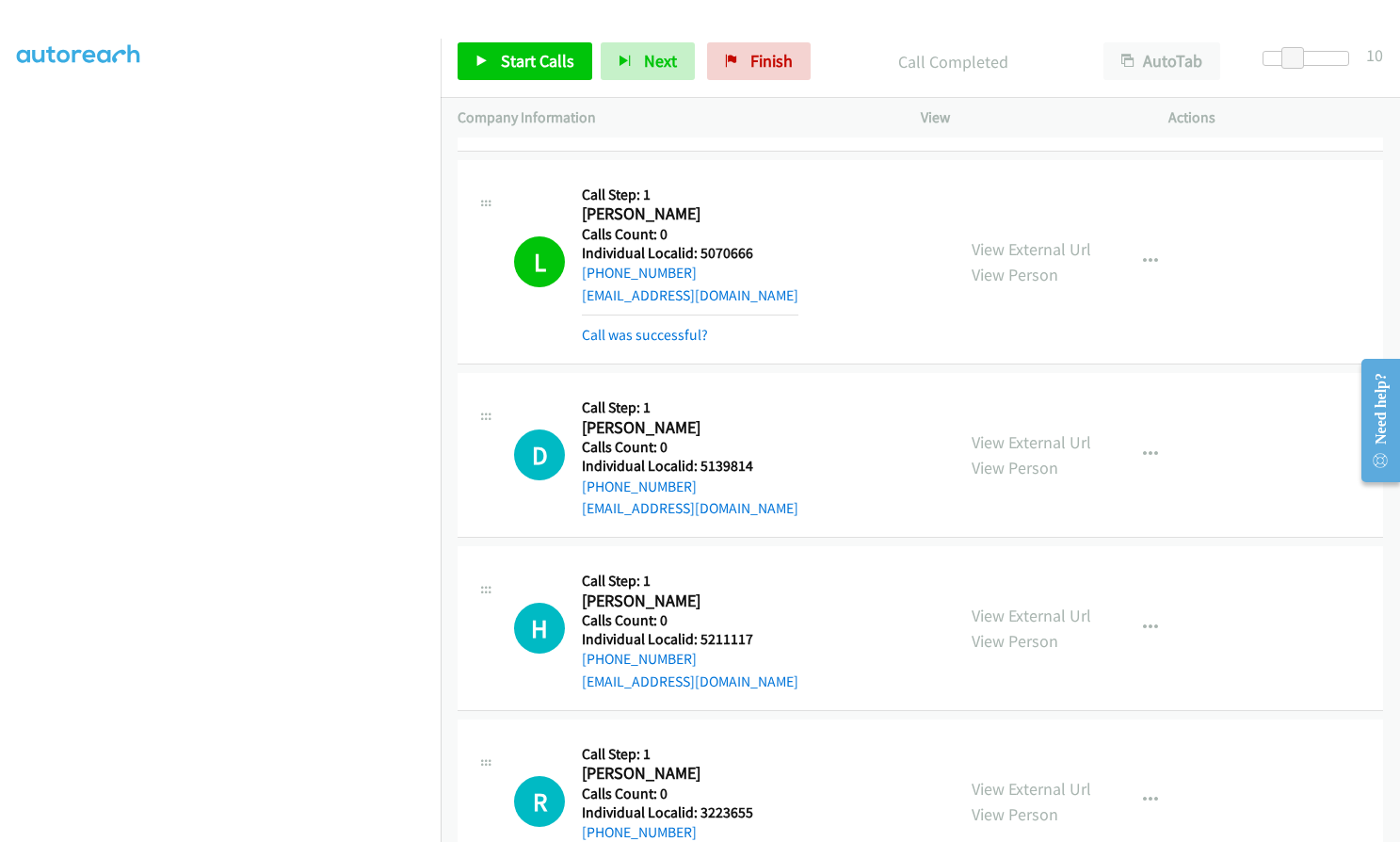
scroll to position [6708, 0]
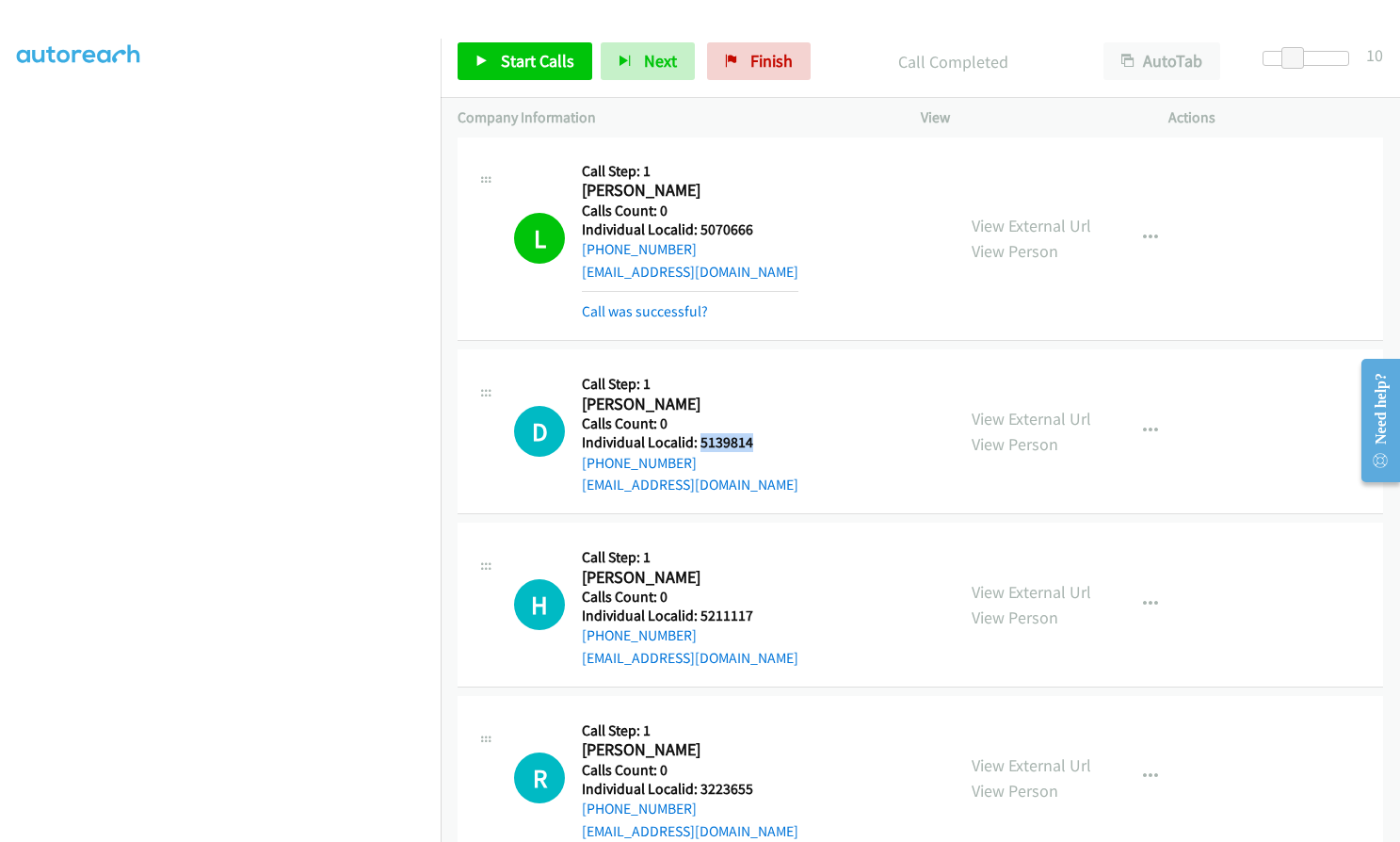
drag, startPoint x: 697, startPoint y: 444, endPoint x: 751, endPoint y: 444, distance: 54.0
click at [751, 444] on div "D Callback Scheduled Call Step: 1 [PERSON_NAME] America/New_York Calls Count: 0…" at bounding box center [725, 431] width 424 height 130
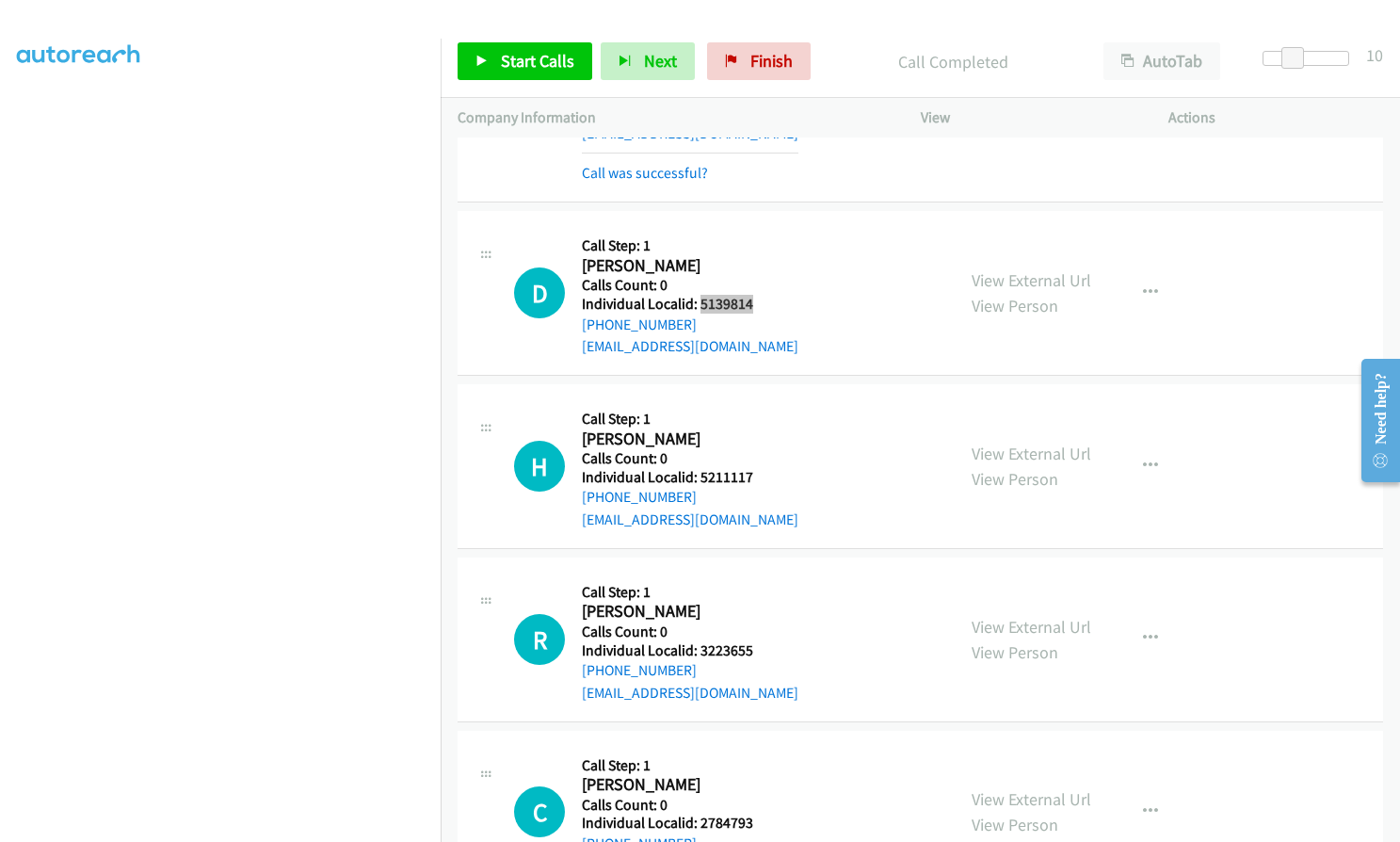
scroll to position [6919, 0]
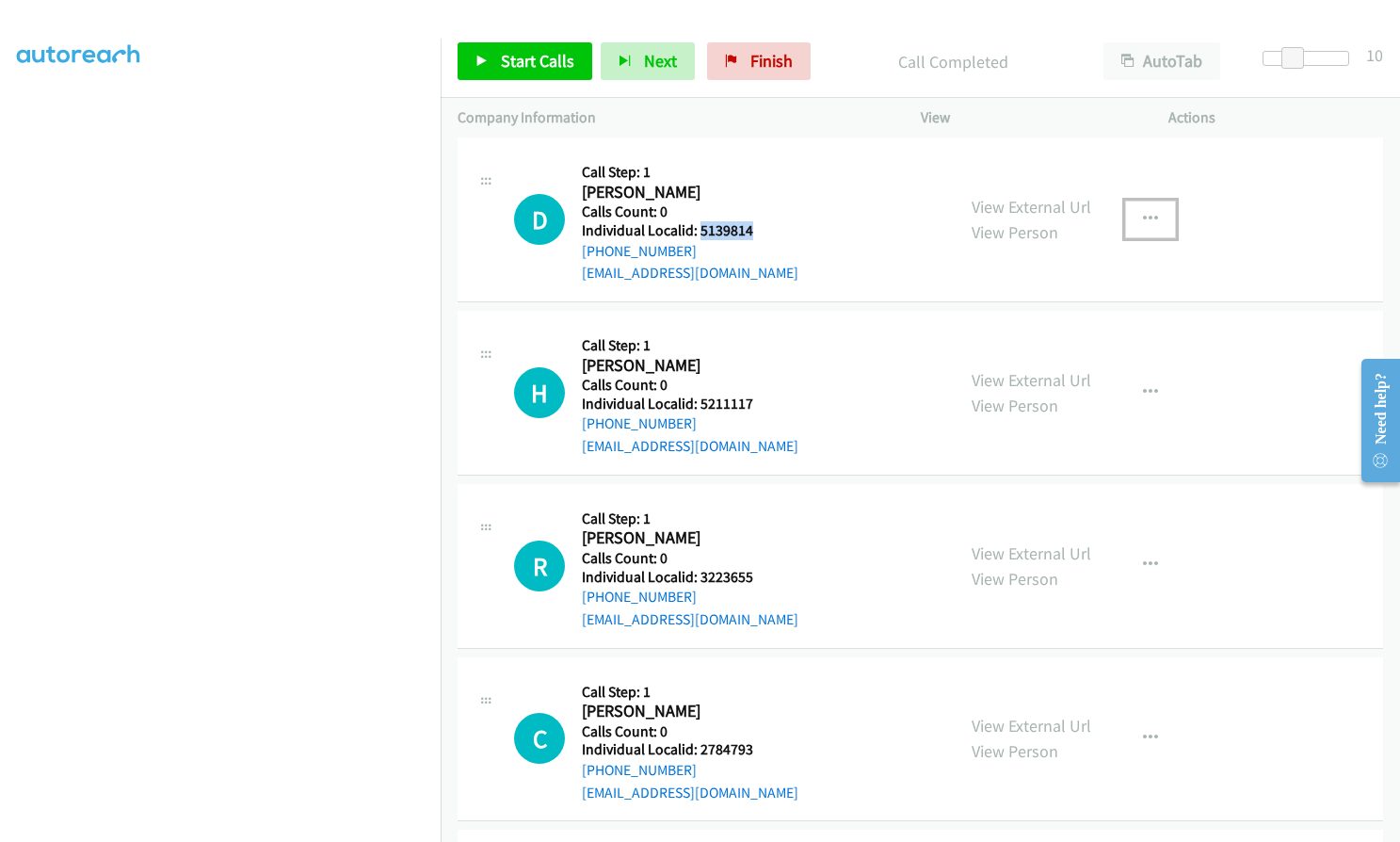
click at [1143, 219] on icon "button" at bounding box center [1149, 218] width 15 height 15
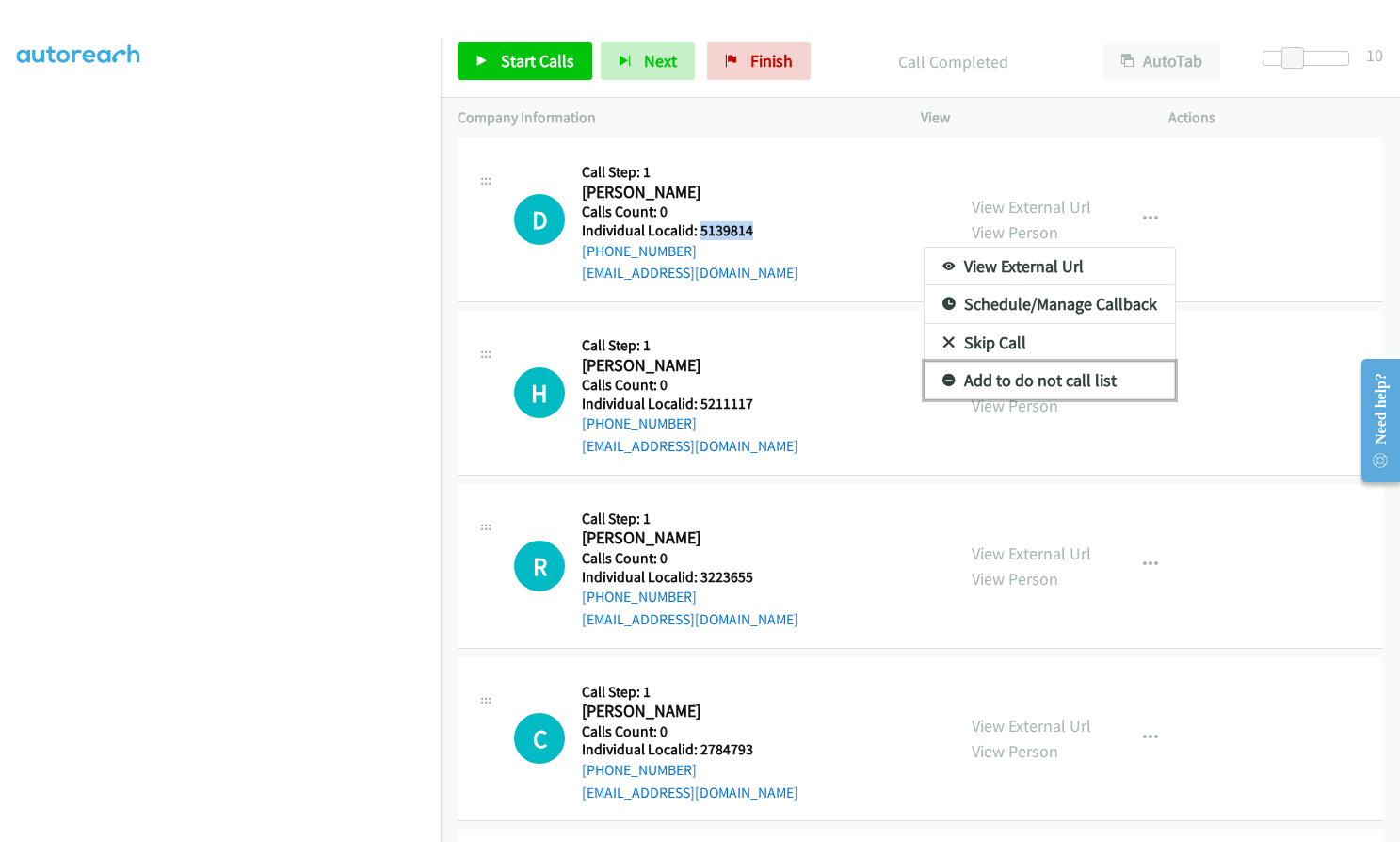
click at [945, 375] on icon at bounding box center [949, 381] width 13 height 13
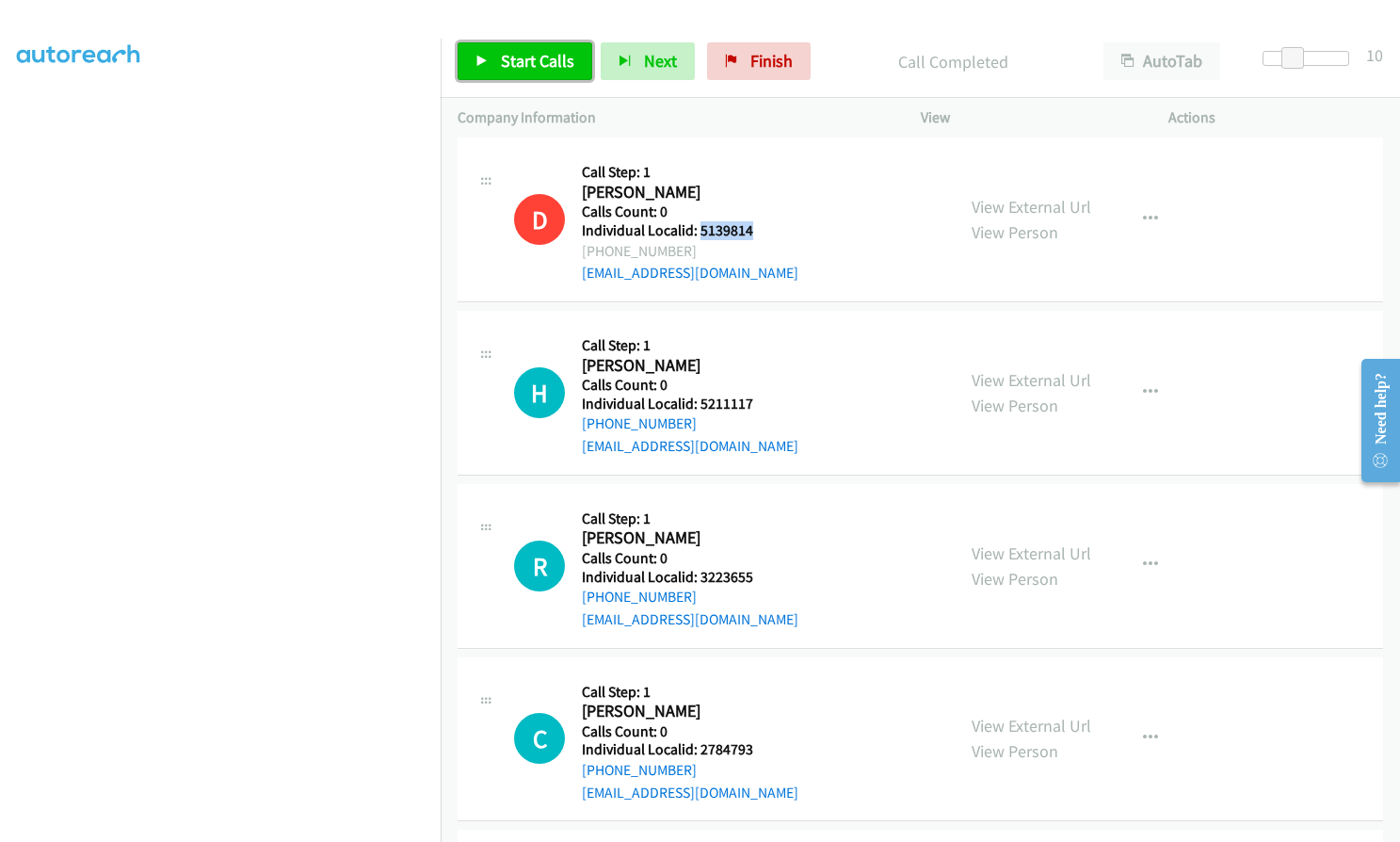
click at [514, 65] on span "Start Calls" at bounding box center [537, 61] width 73 height 22
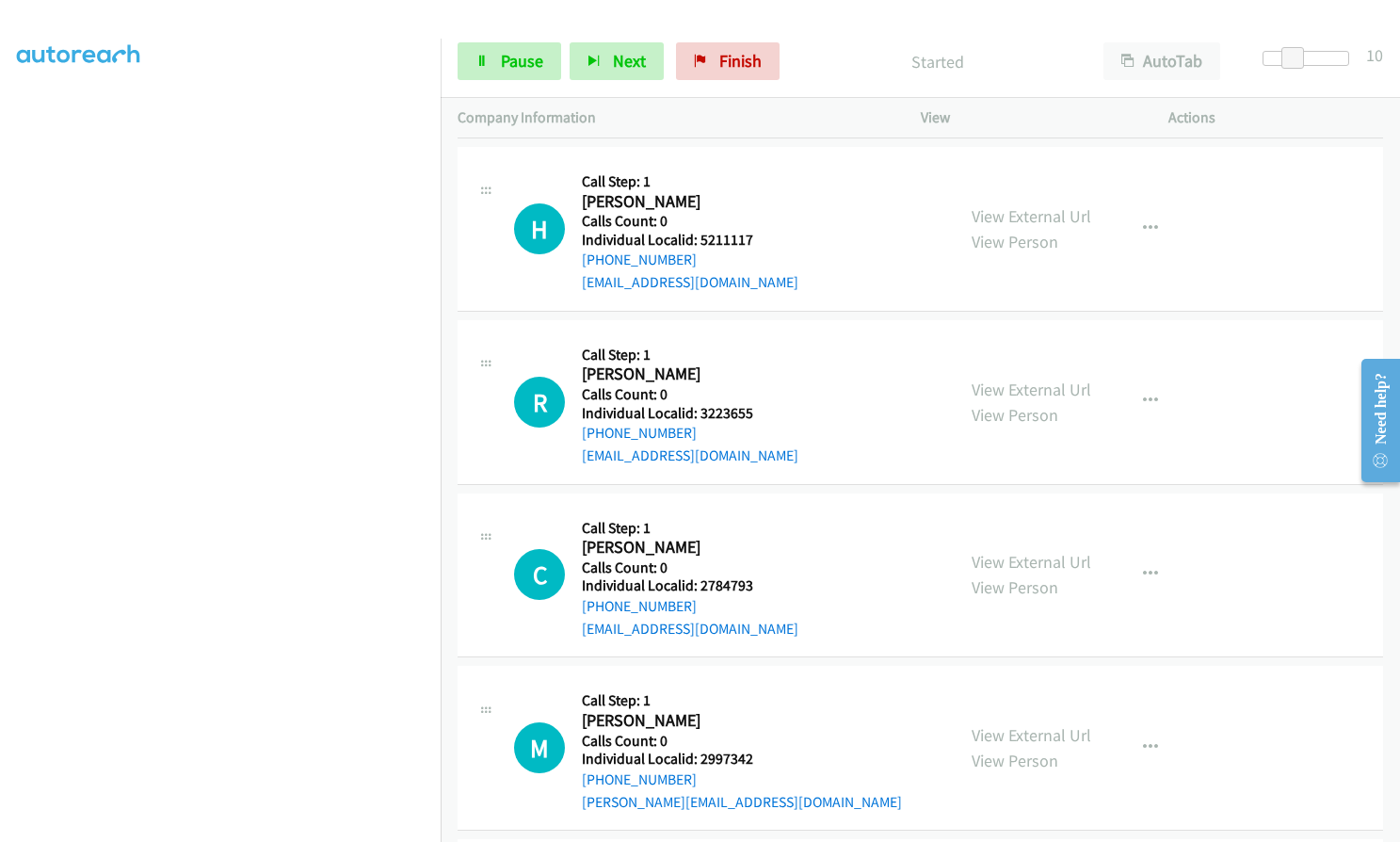
scroll to position [7084, 0]
click at [494, 47] on link "Pause" at bounding box center [509, 61] width 104 height 37
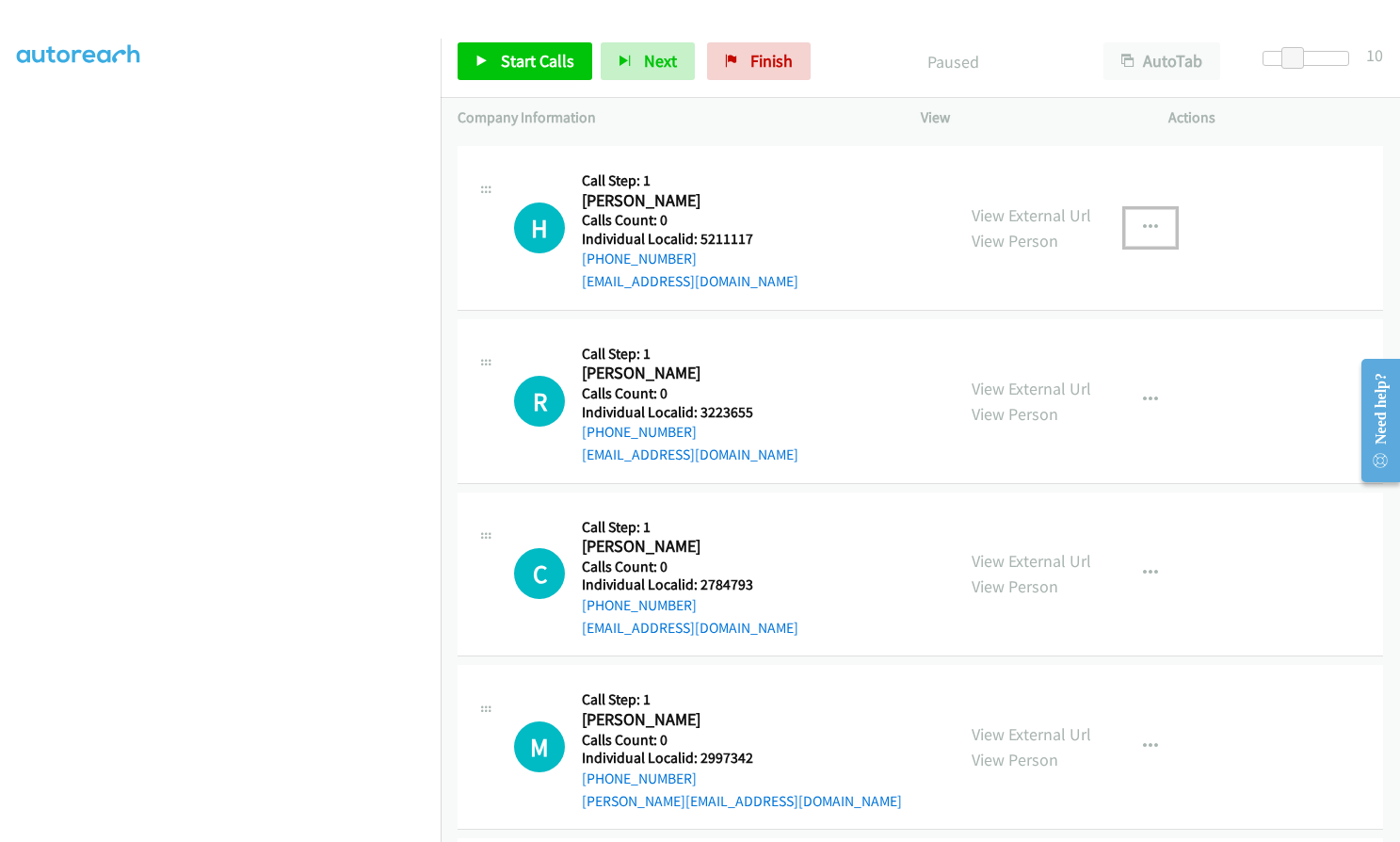
click at [1150, 222] on button "button" at bounding box center [1150, 227] width 51 height 37
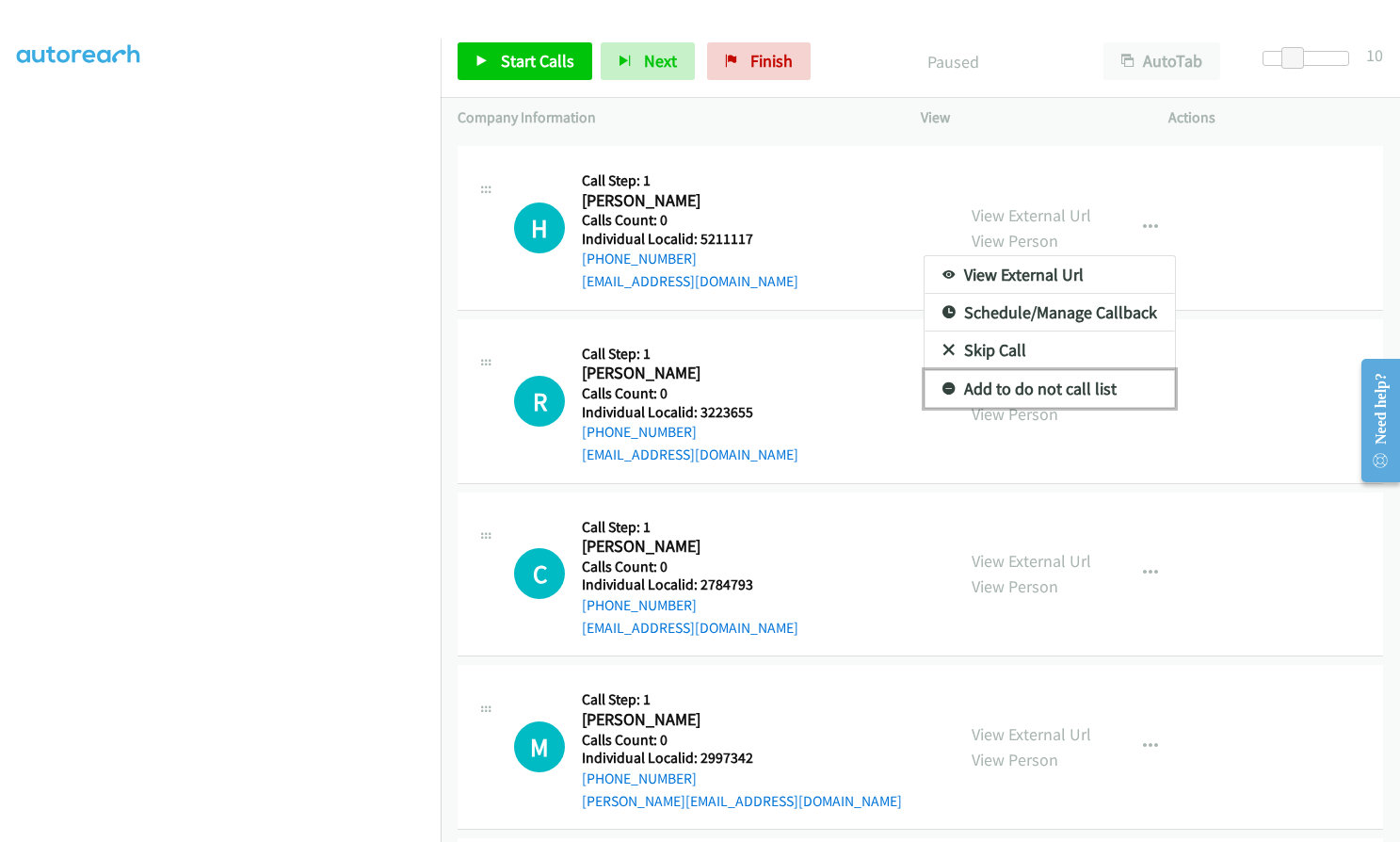
click at [943, 388] on icon at bounding box center [949, 389] width 13 height 13
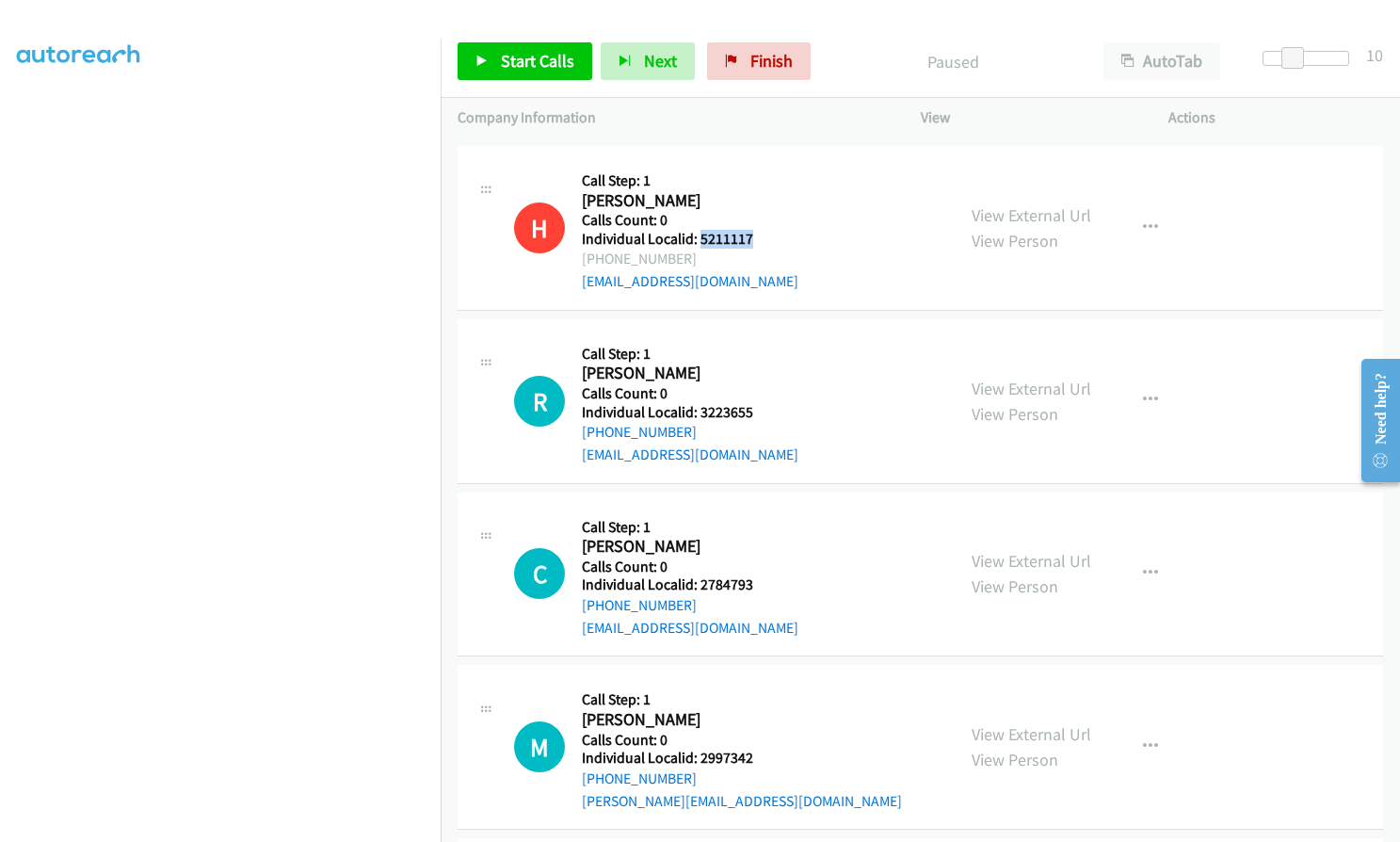
drag, startPoint x: 697, startPoint y: 242, endPoint x: 749, endPoint y: 240, distance: 52.0
click at [749, 240] on h5 "Individual Localid: 5211117" at bounding box center [689, 239] width 216 height 19
click at [516, 70] on span "Start Calls" at bounding box center [537, 61] width 73 height 22
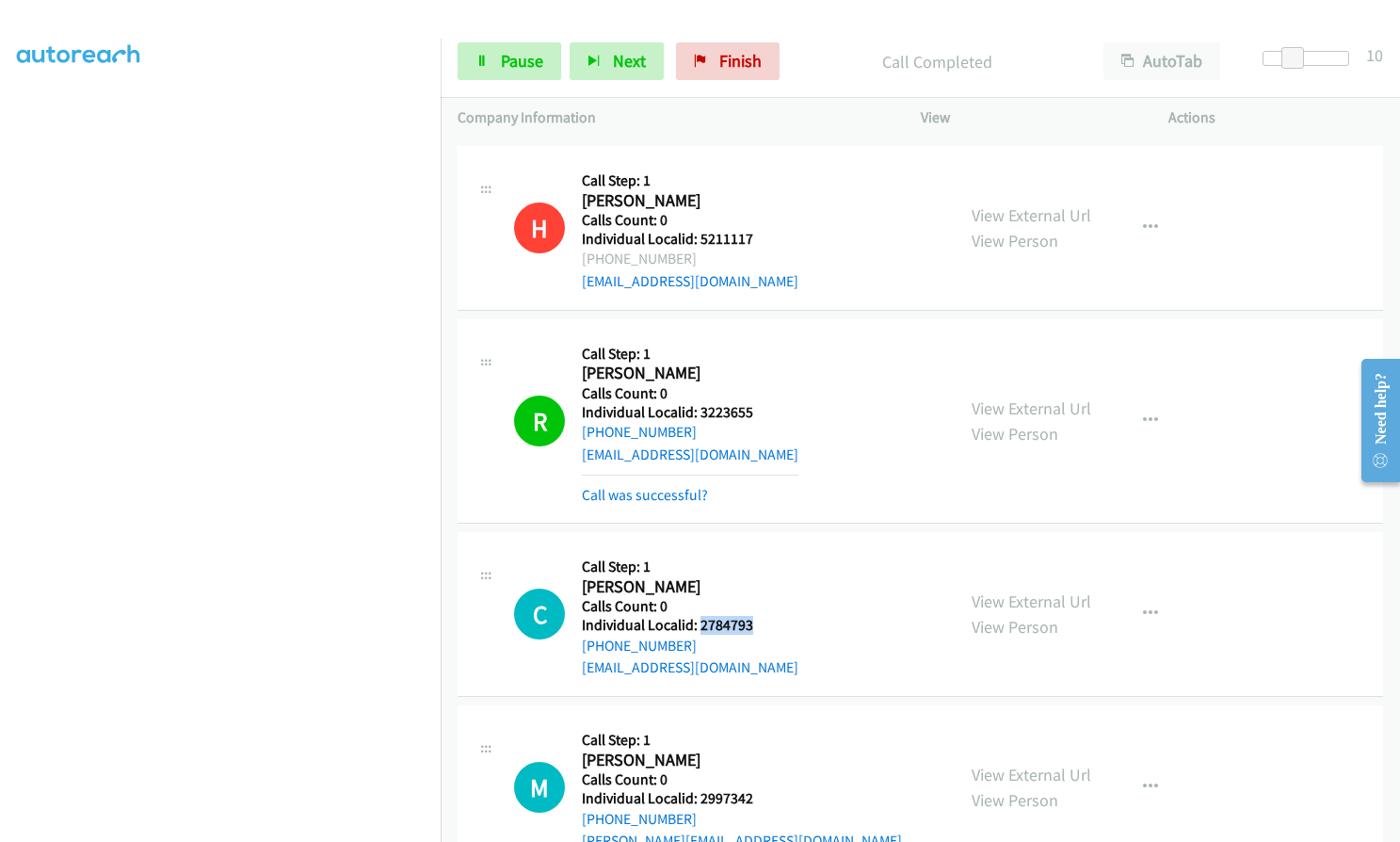
drag, startPoint x: 699, startPoint y: 627, endPoint x: 753, endPoint y: 626, distance: 54.0
click at [753, 626] on div "C Callback Scheduled Call Step: 1 [PERSON_NAME] America/New_York Calls Count: 0…" at bounding box center [725, 614] width 424 height 130
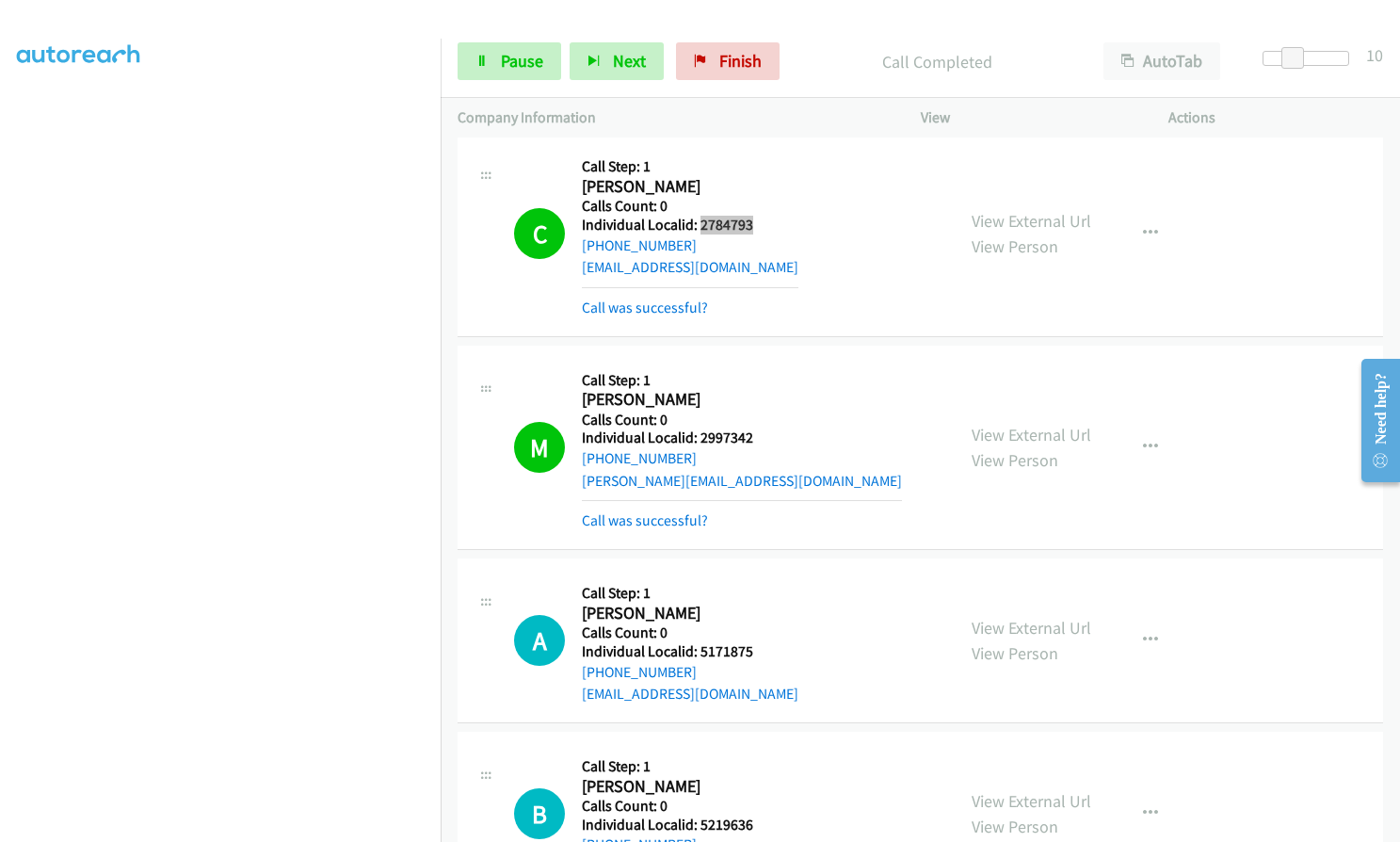
scroll to position [174, 0]
drag, startPoint x: 696, startPoint y: 650, endPoint x: 735, endPoint y: 653, distance: 39.1
click at [756, 650] on div "A Callback Scheduled Call Step: 1 [PERSON_NAME] America/New_York Calls Count: 0…" at bounding box center [725, 640] width 424 height 130
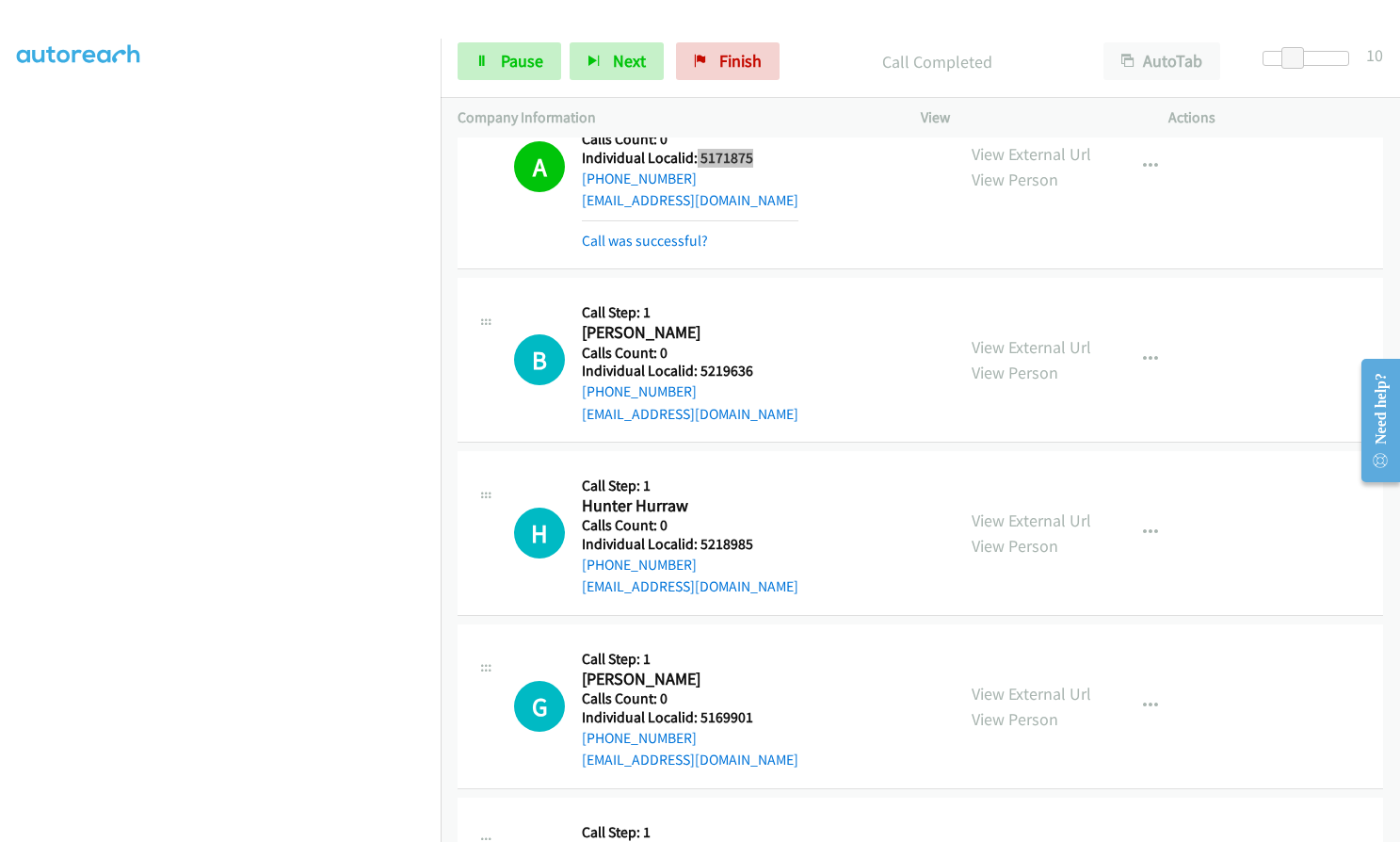
scroll to position [7978, 0]
drag, startPoint x: 697, startPoint y: 368, endPoint x: 770, endPoint y: 369, distance: 73.0
click at [770, 369] on div "B Callback Scheduled Call Step: 1 [PERSON_NAME] America/New_York Calls Count: 0…" at bounding box center [725, 358] width 424 height 130
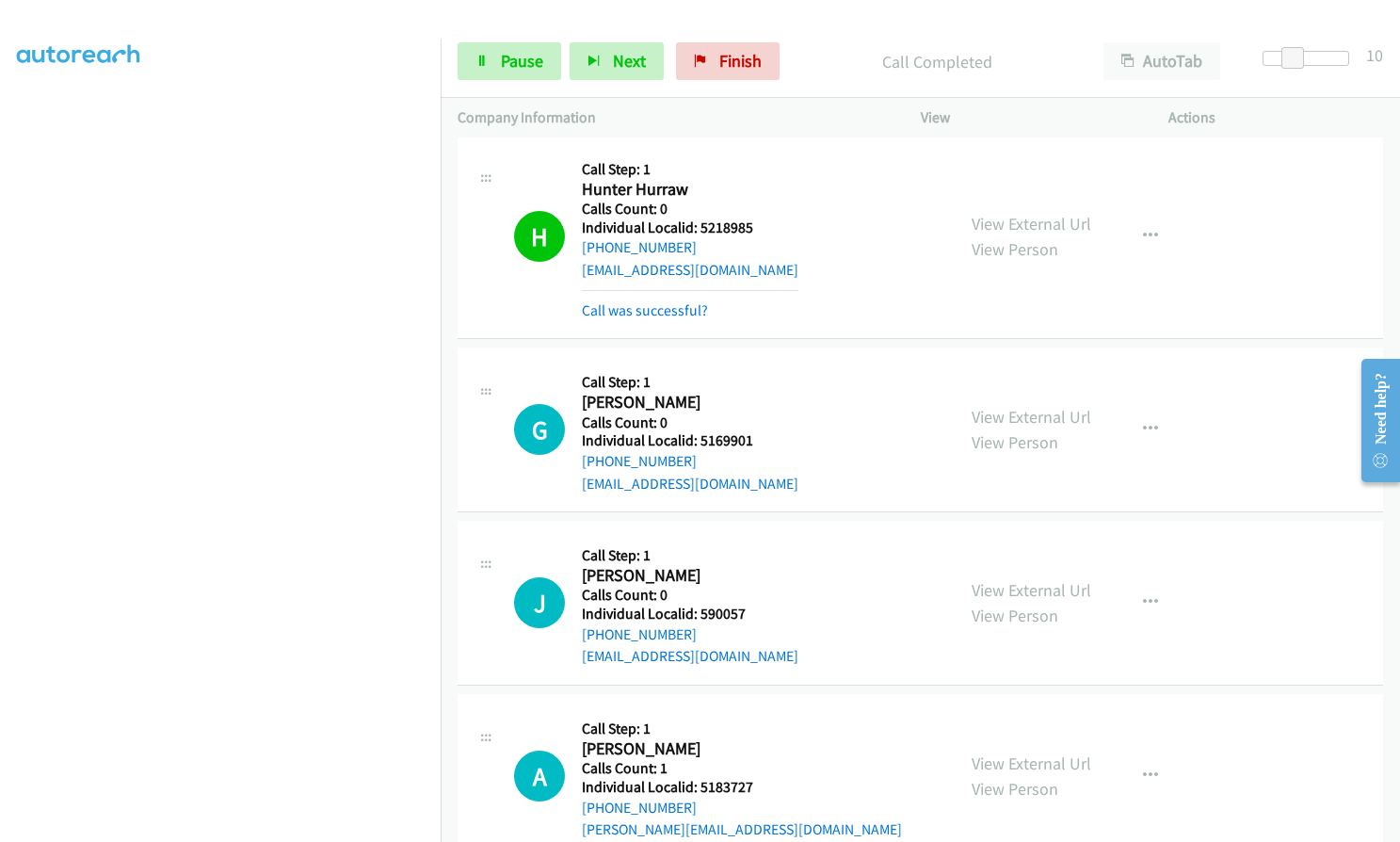
scroll to position [8402, 0]
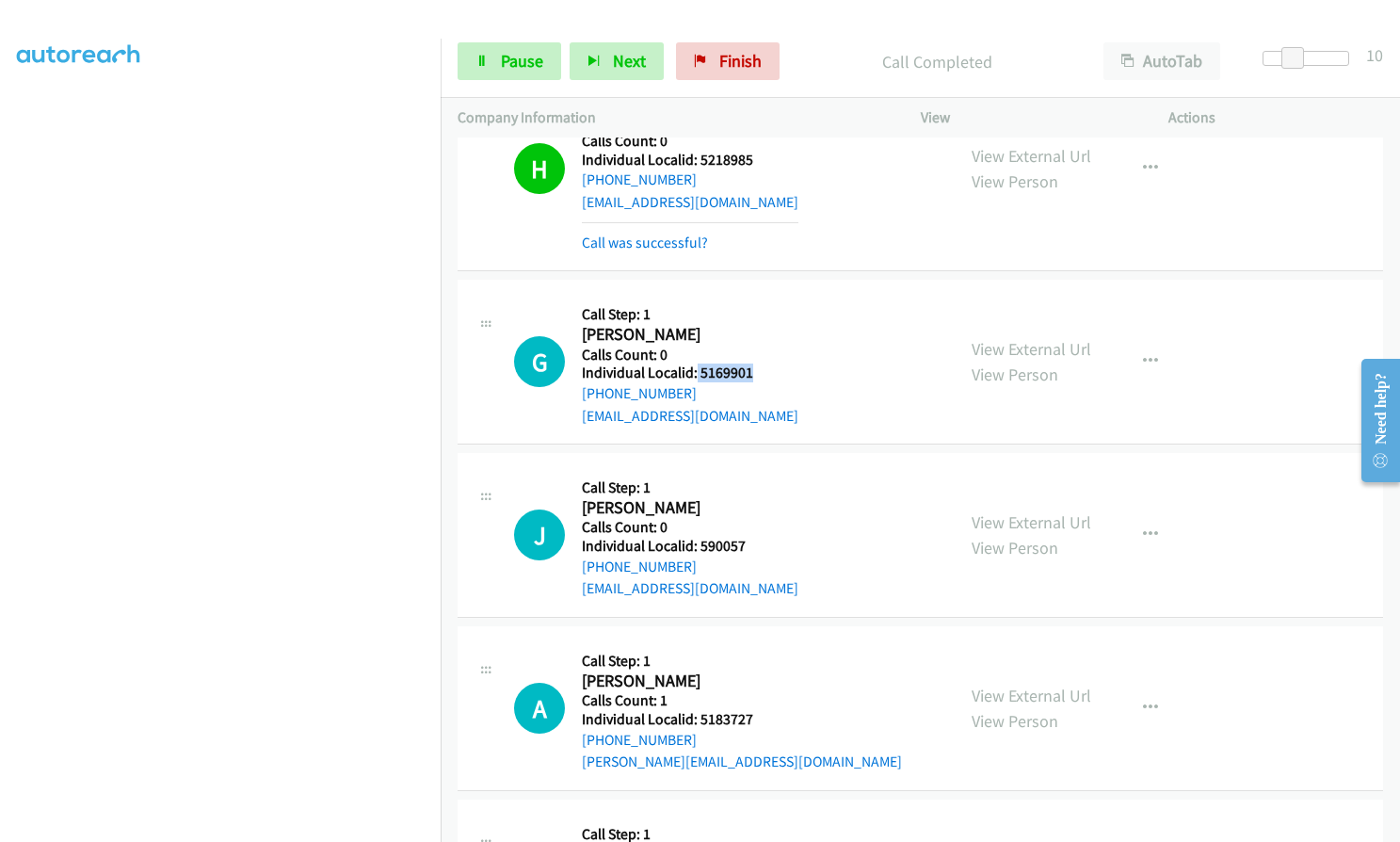
drag, startPoint x: 694, startPoint y: 374, endPoint x: 756, endPoint y: 370, distance: 62.1
click at [756, 370] on div "G Callback Scheduled Call Step: [STREET_ADDRESS][PERSON_NAME] America/[GEOGRAPH…" at bounding box center [725, 361] width 424 height 130
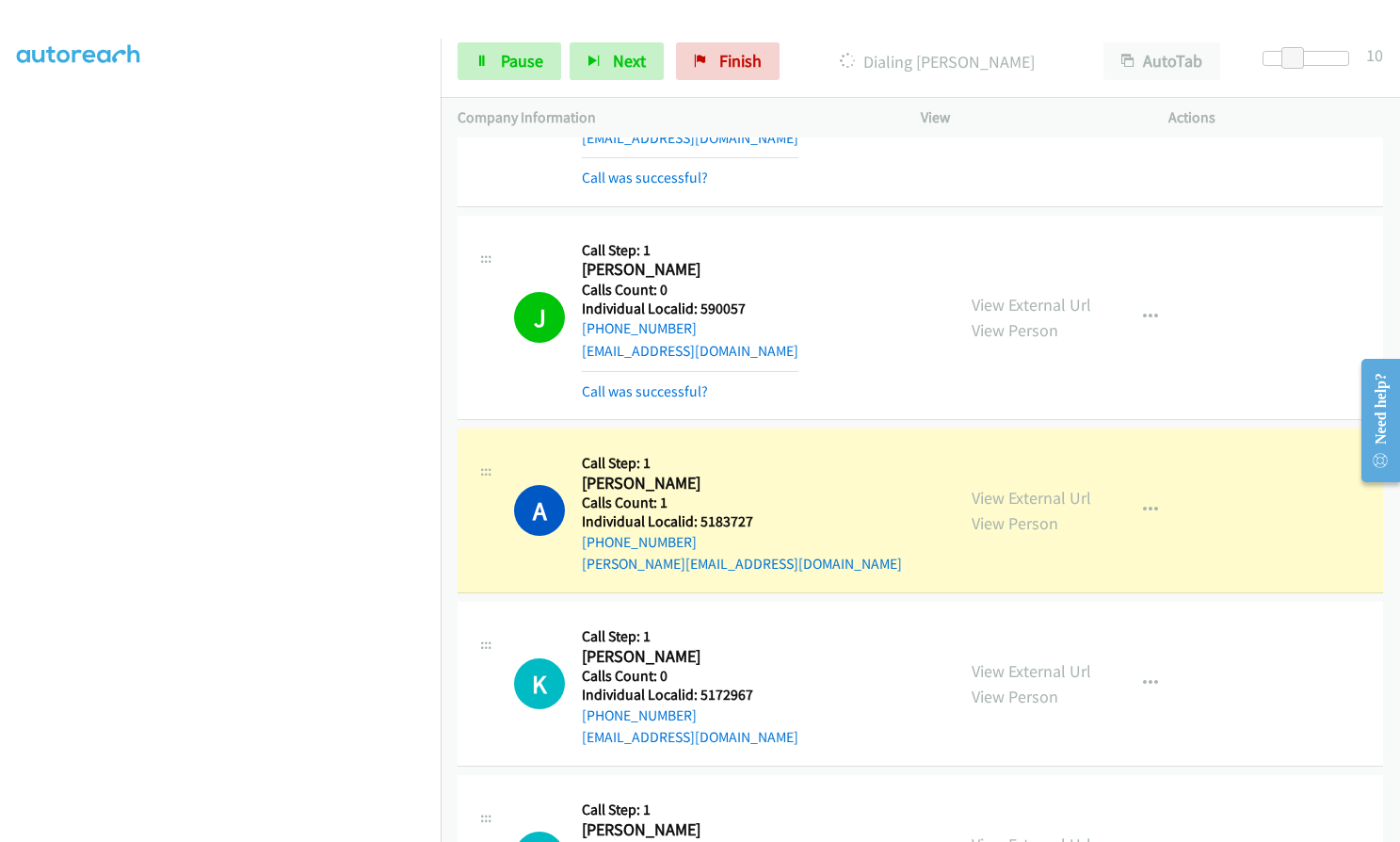
scroll to position [8684, 0]
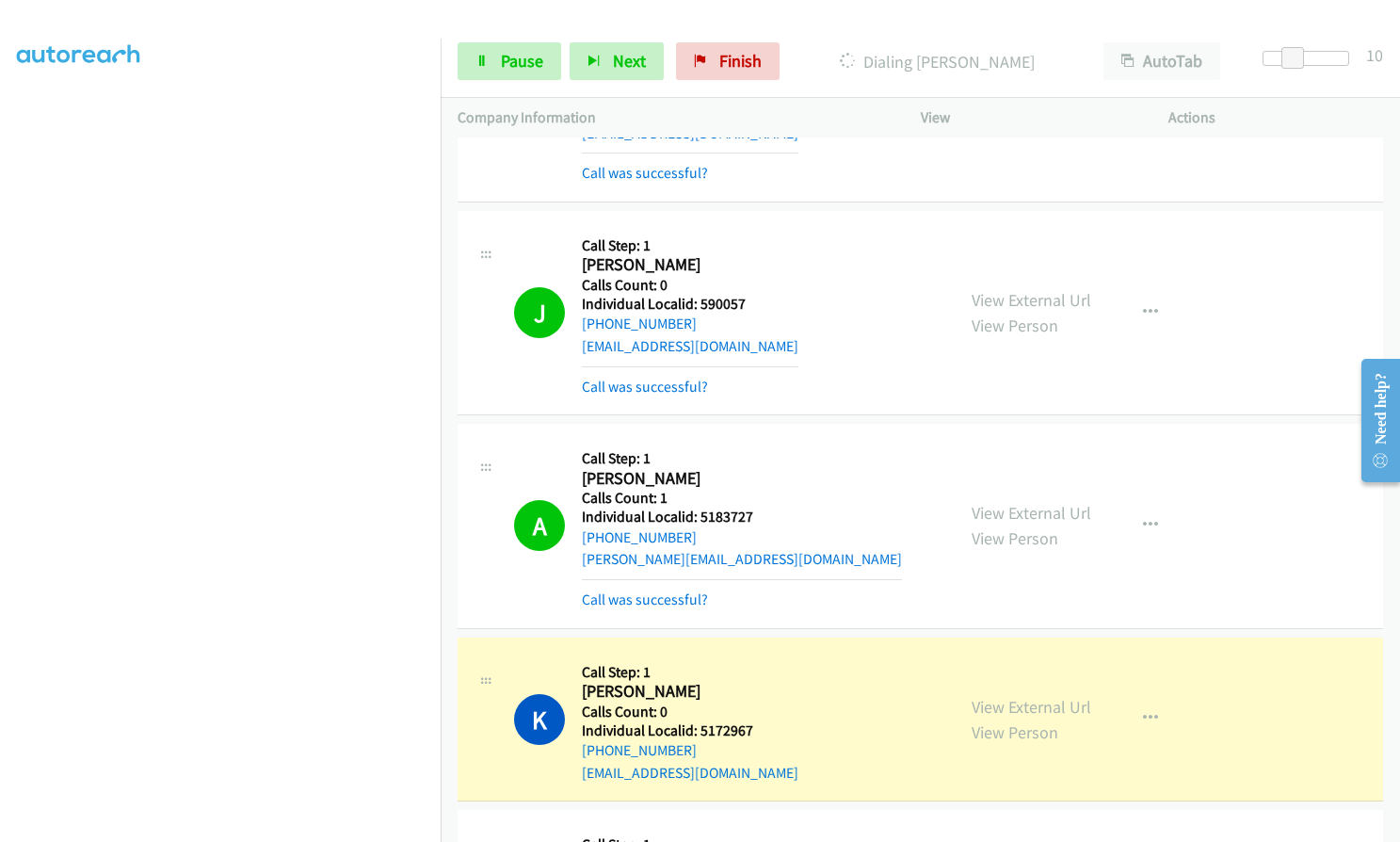
click at [704, 516] on h5 "Individual Localid: 5183727" at bounding box center [741, 516] width 320 height 19
drag, startPoint x: 701, startPoint y: 516, endPoint x: 751, endPoint y: 515, distance: 50.0
click at [751, 515] on div "A Callback Scheduled Call Step: 1 [PERSON_NAME] America/New_York Calls Count: 1…" at bounding box center [725, 525] width 424 height 169
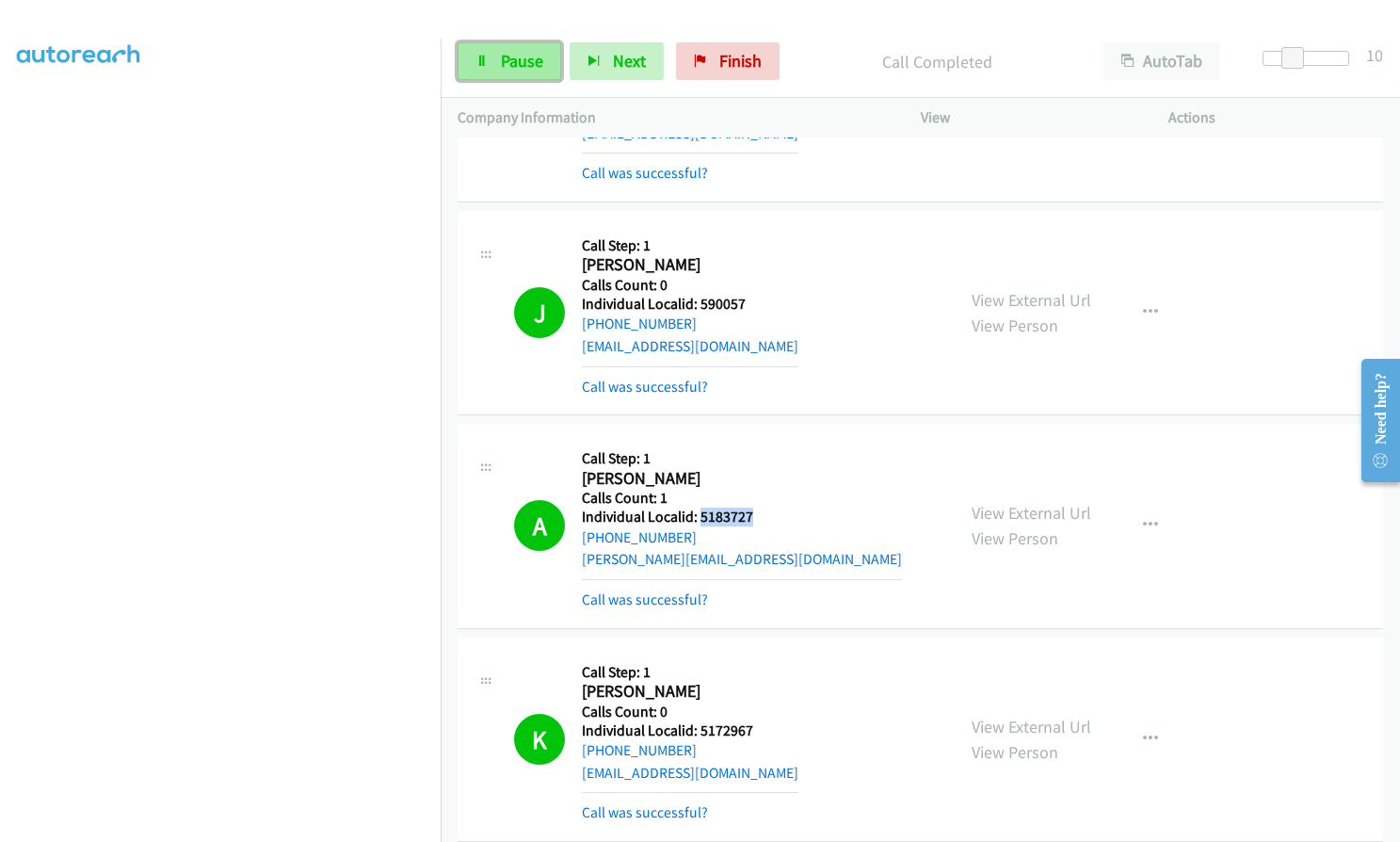
click at [549, 71] on link "Pause" at bounding box center [509, 61] width 104 height 37
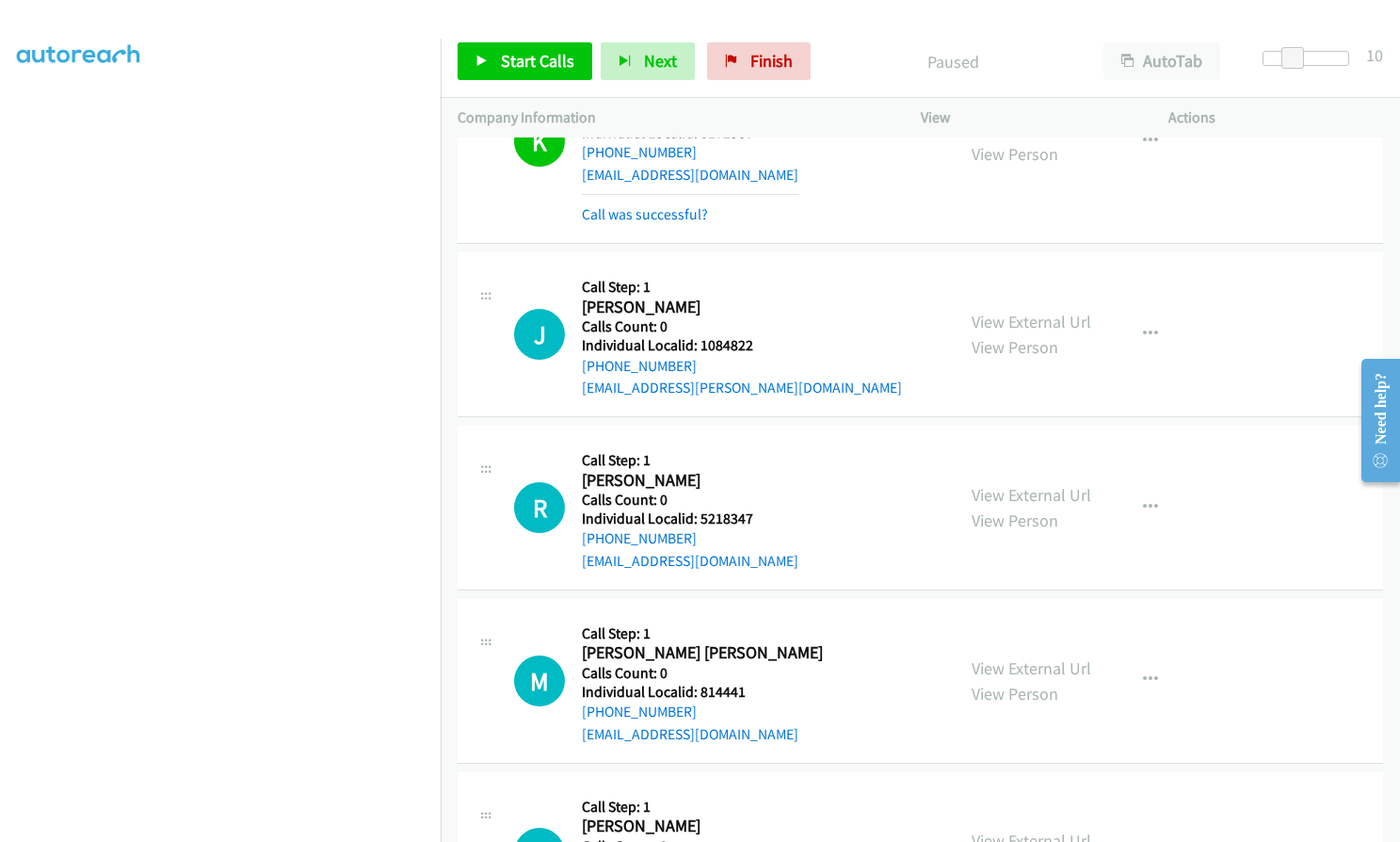
scroll to position [9390, 0]
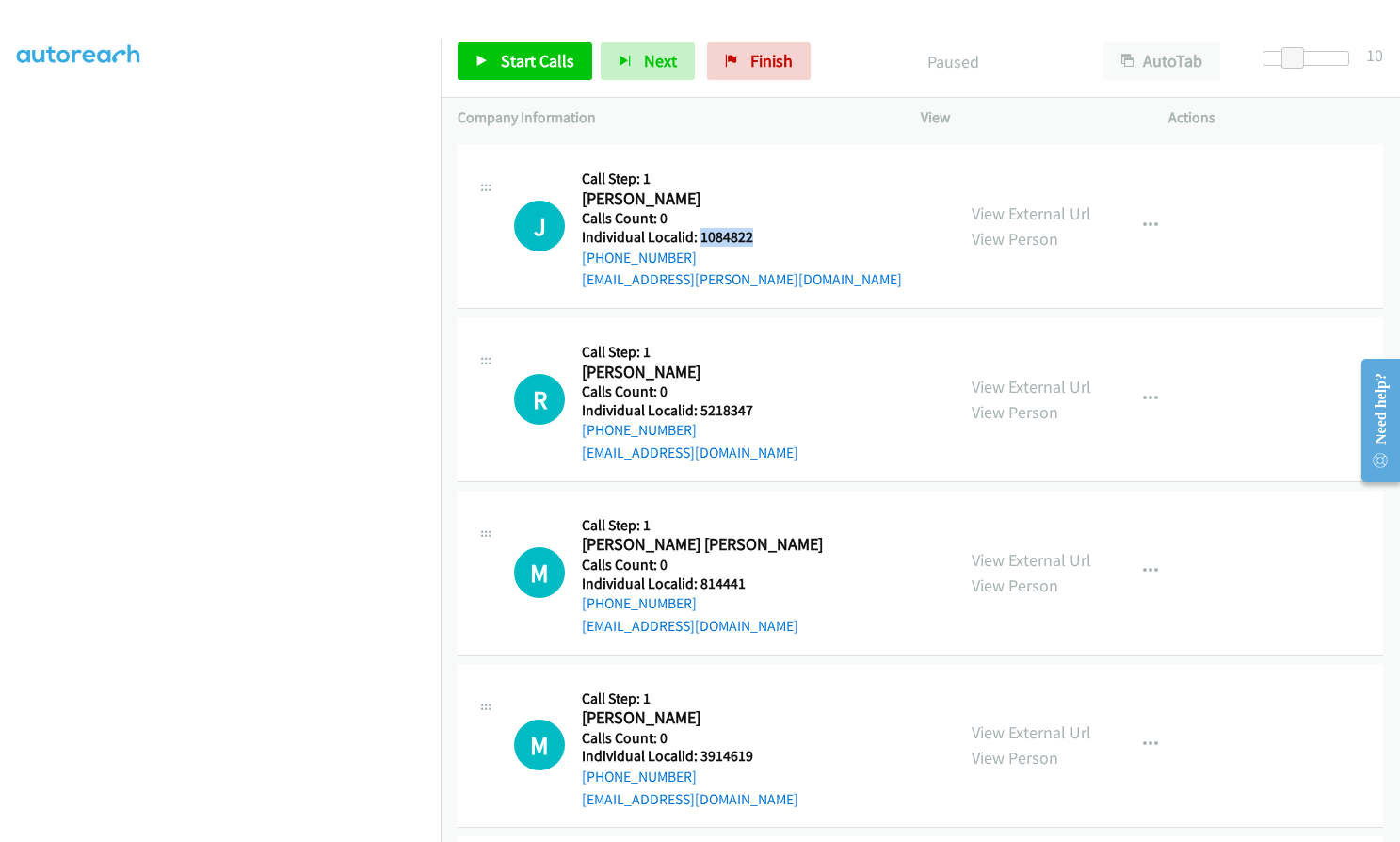
drag, startPoint x: 699, startPoint y: 234, endPoint x: 756, endPoint y: 233, distance: 57.0
click at [756, 233] on div "J Callback Scheduled Call Step: 1 [PERSON_NAME] America/[GEOGRAPHIC_DATA] Calls…" at bounding box center [725, 225] width 424 height 130
drag, startPoint x: 699, startPoint y: 410, endPoint x: 756, endPoint y: 409, distance: 57.0
click at [756, 409] on h5 "Individual Localid: 5218347" at bounding box center [689, 410] width 216 height 19
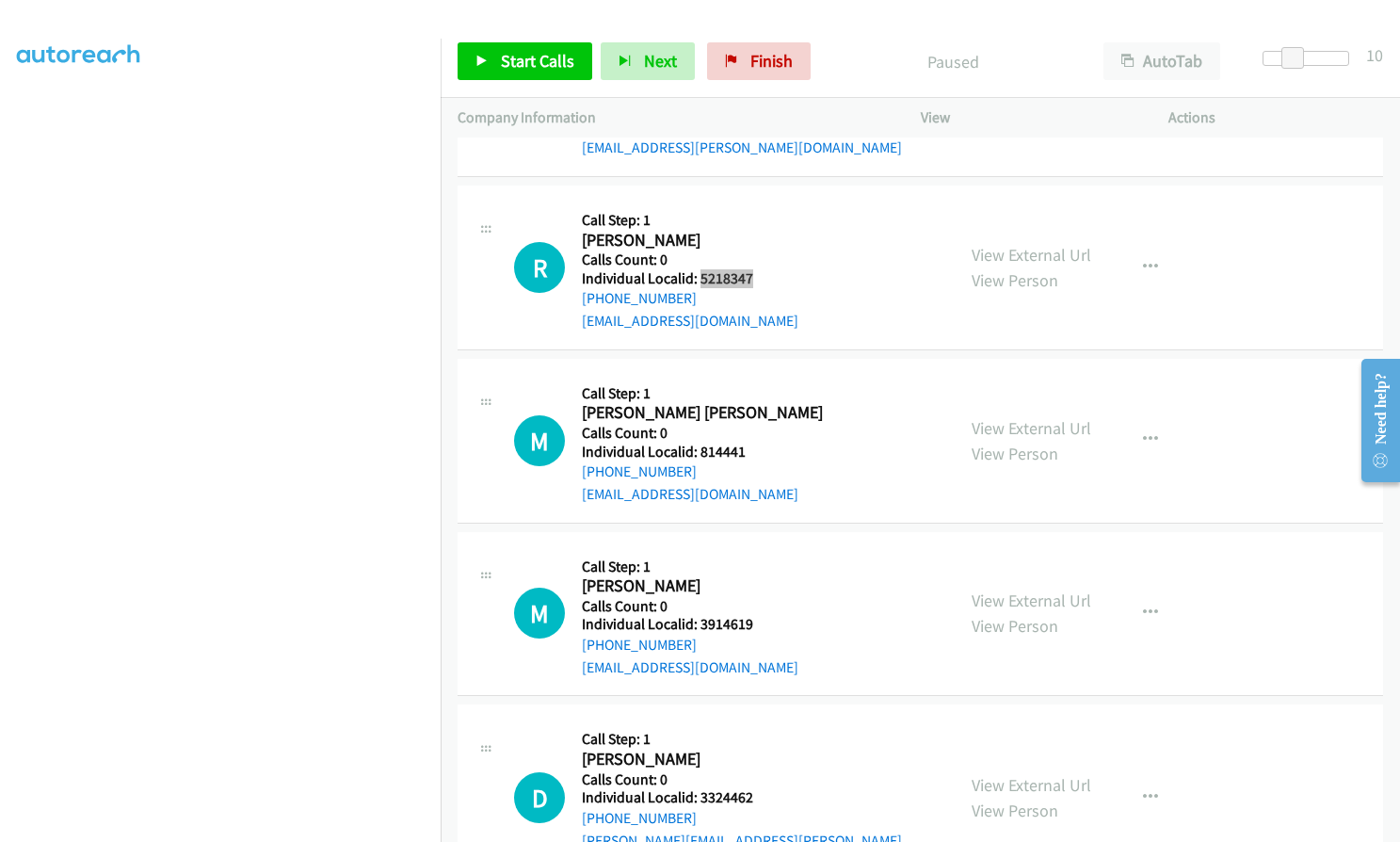
scroll to position [9532, 0]
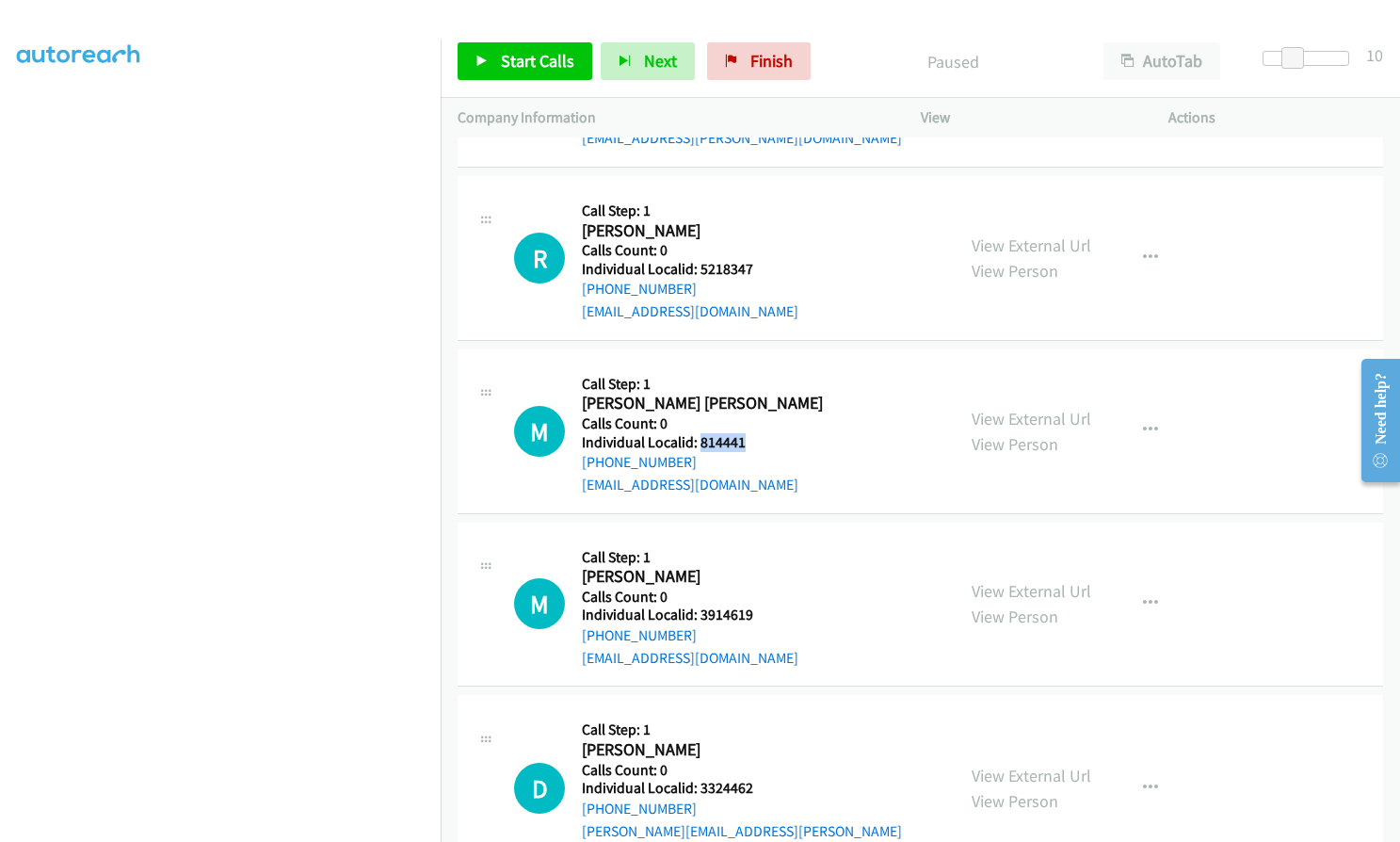
drag, startPoint x: 697, startPoint y: 438, endPoint x: 749, endPoint y: 438, distance: 52.0
click at [749, 438] on div "M Callback Scheduled Call Step: 1 [PERSON_NAME] [PERSON_NAME] America/New_York …" at bounding box center [725, 431] width 424 height 130
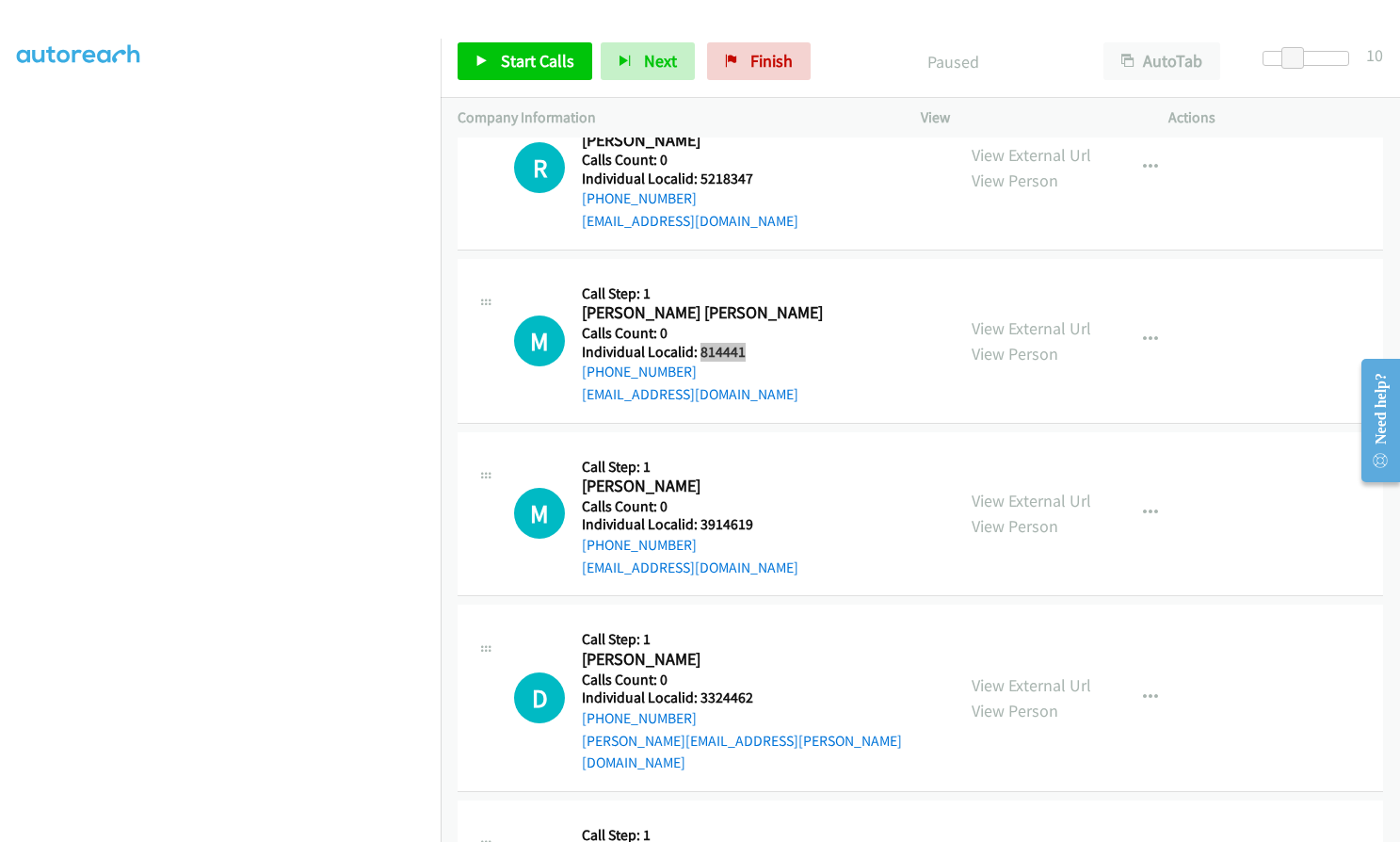
scroll to position [9626, 0]
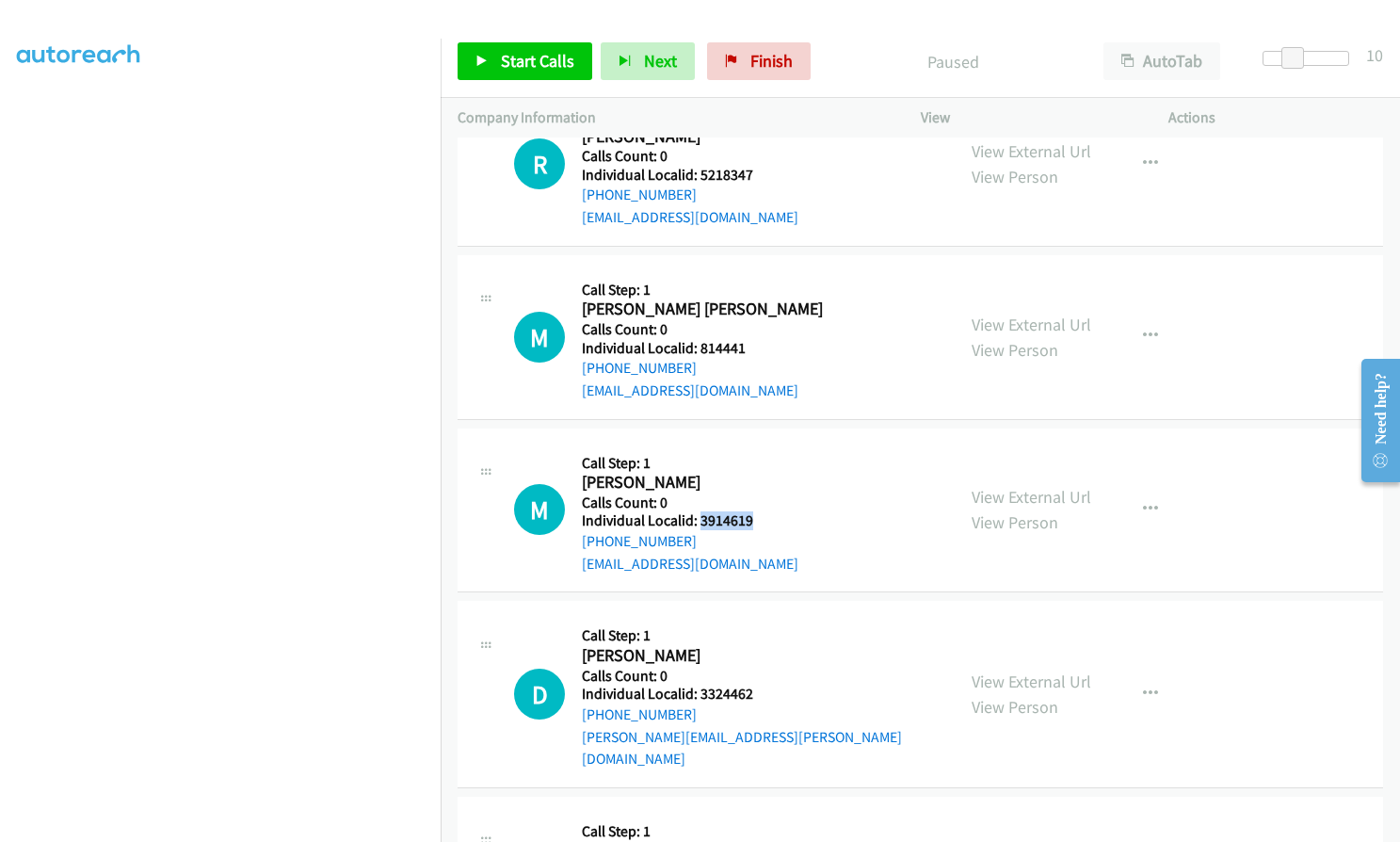
drag, startPoint x: 701, startPoint y: 517, endPoint x: 748, endPoint y: 517, distance: 47.0
click at [748, 517] on h5 "Individual Localid: 3914619" at bounding box center [689, 520] width 216 height 19
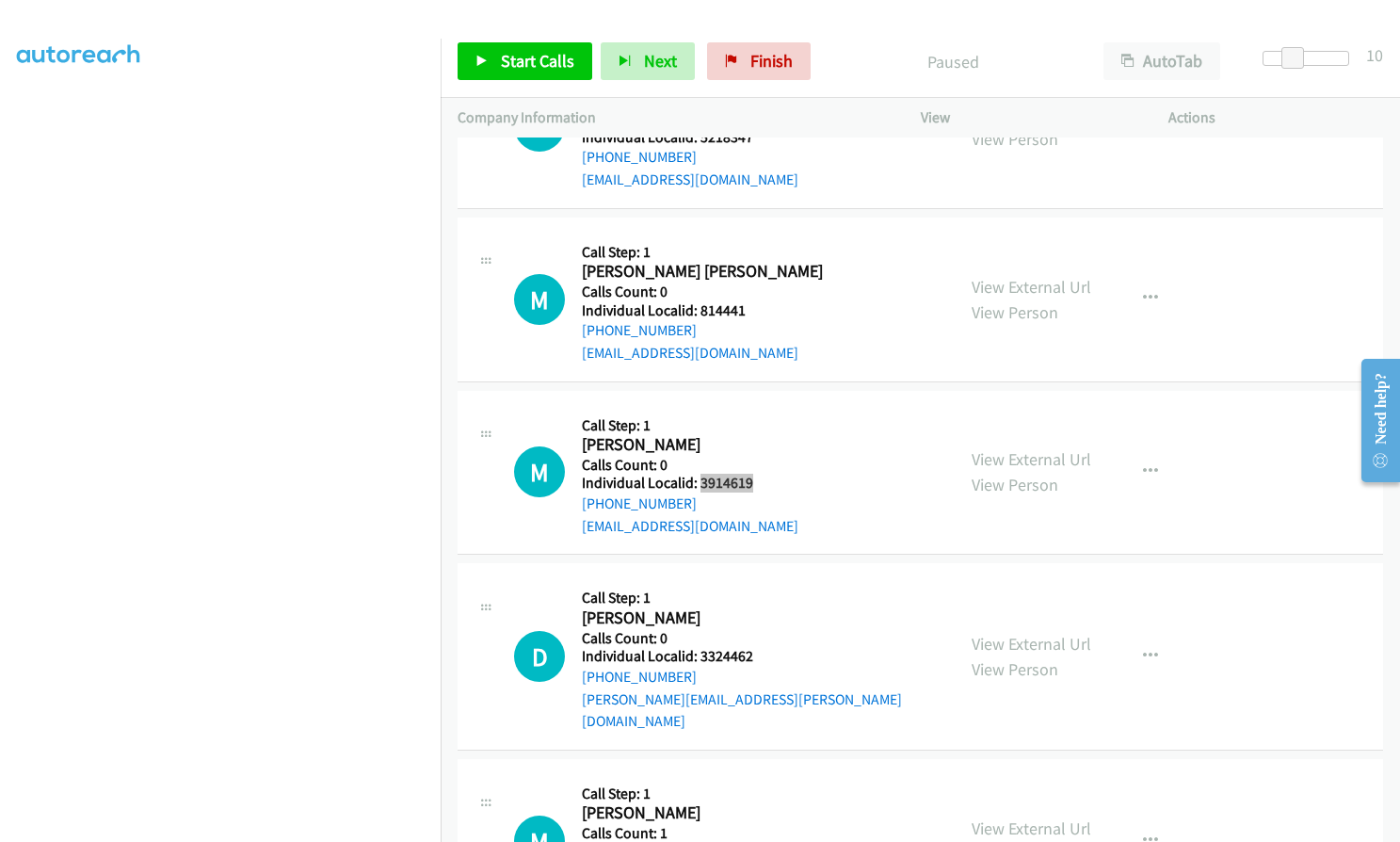
scroll to position [9767, 0]
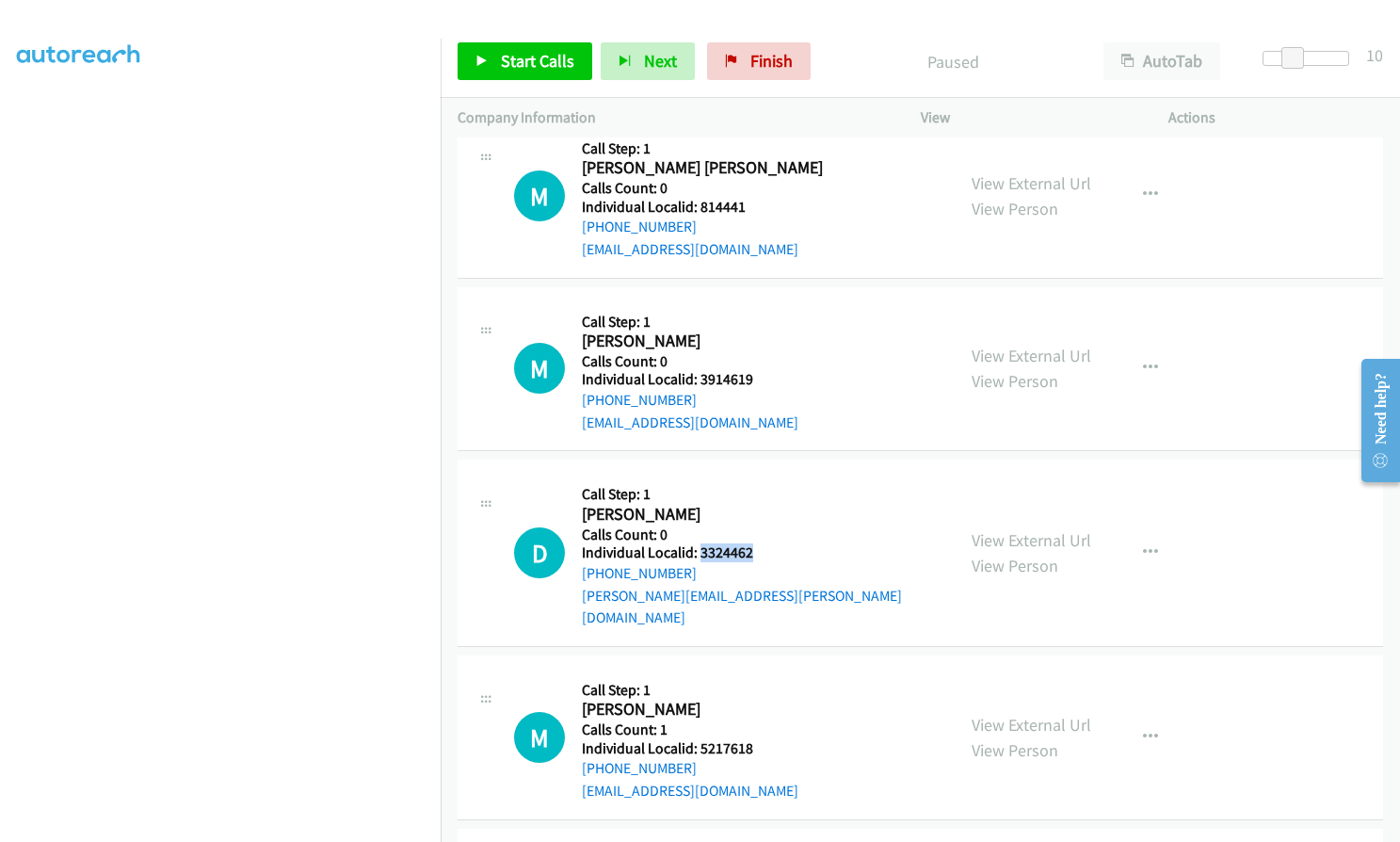
drag, startPoint x: 699, startPoint y: 552, endPoint x: 748, endPoint y: 550, distance: 49.0
click at [748, 550] on h5 "Individual Localid: 3324462" at bounding box center [759, 552] width 355 height 19
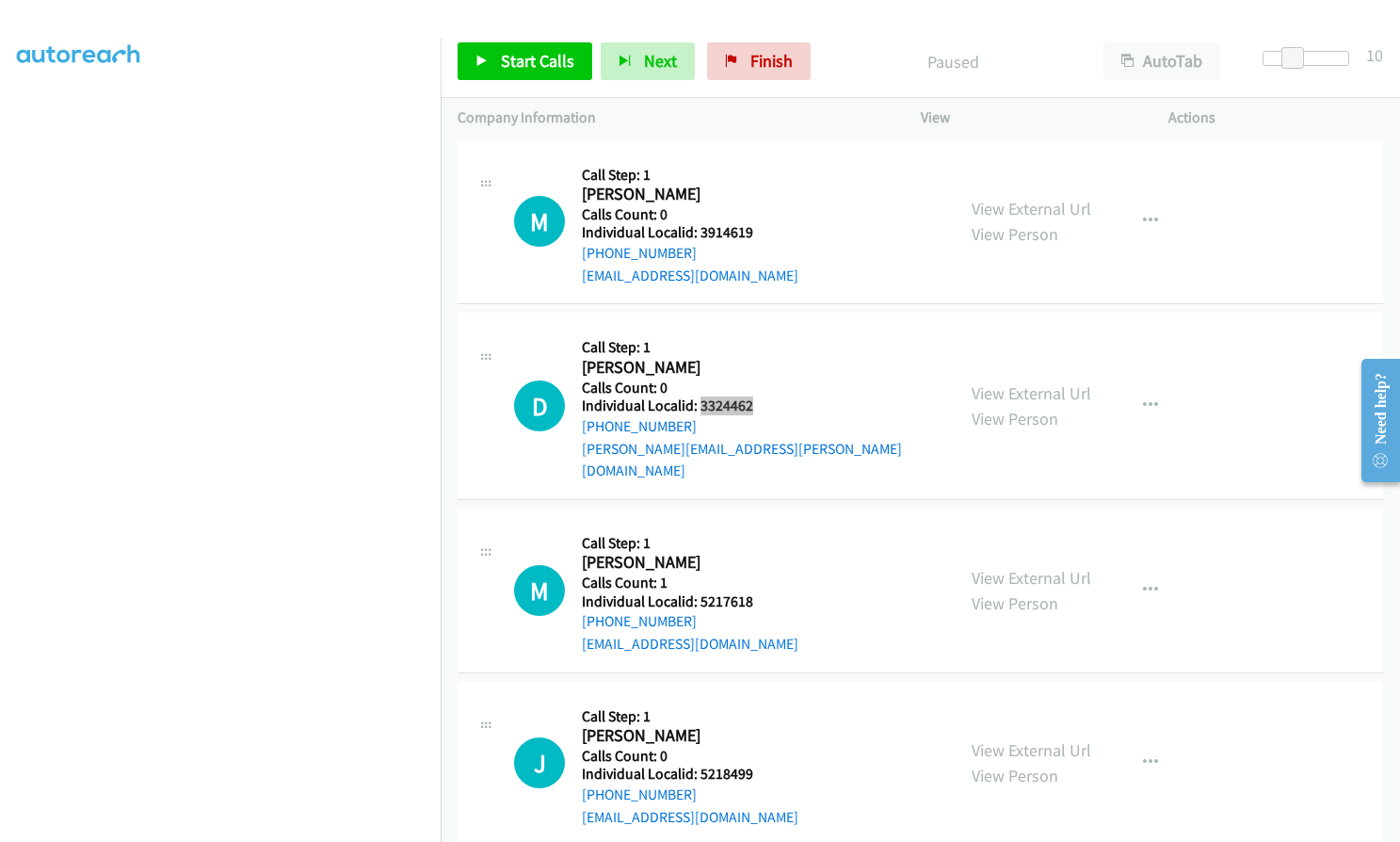
scroll to position [9932, 0]
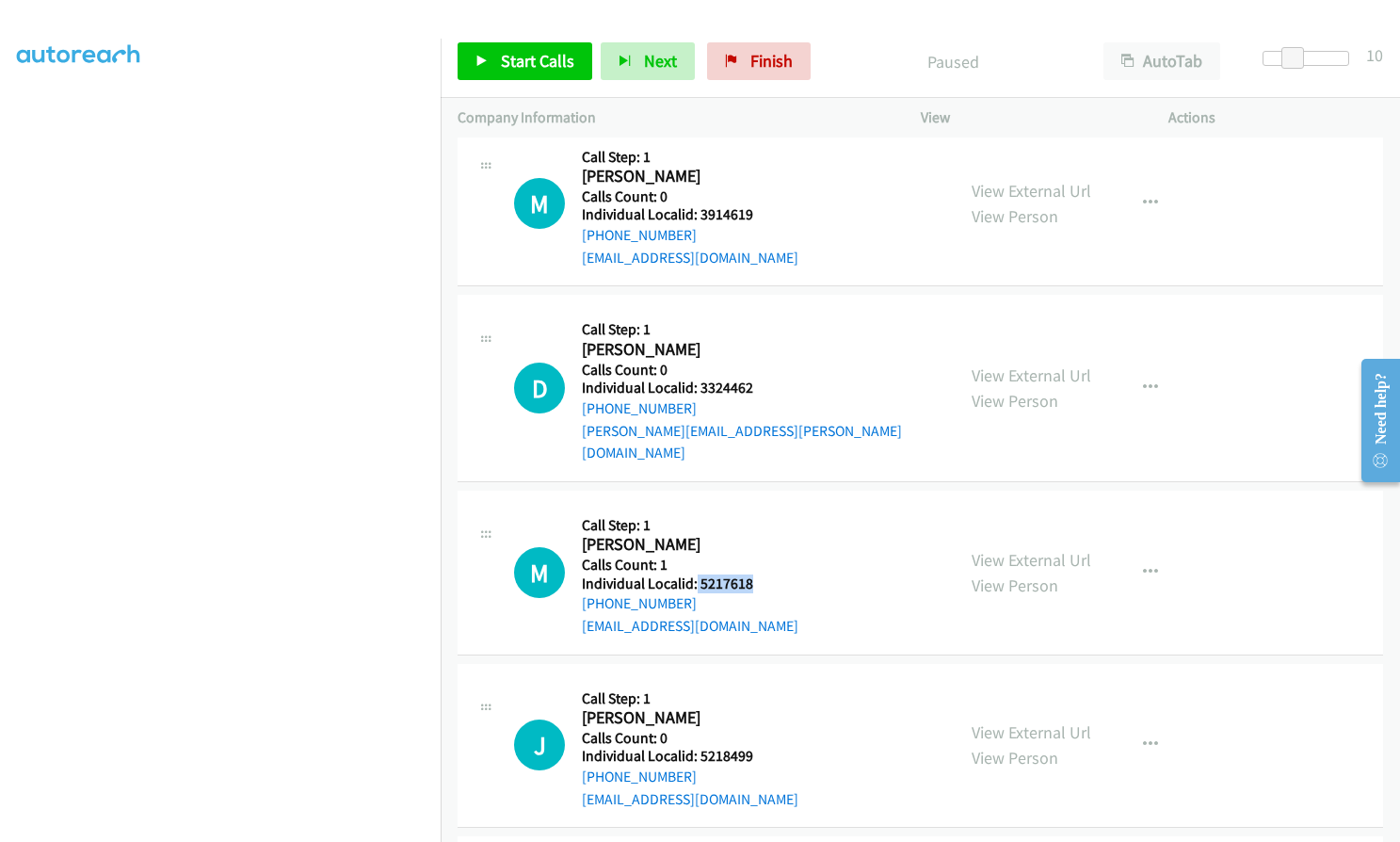
drag, startPoint x: 694, startPoint y: 561, endPoint x: 755, endPoint y: 559, distance: 61.0
click at [755, 559] on div "M Callback Scheduled Call Step: 1 [PERSON_NAME] America/[GEOGRAPHIC_DATA] Calls…" at bounding box center [725, 572] width 424 height 130
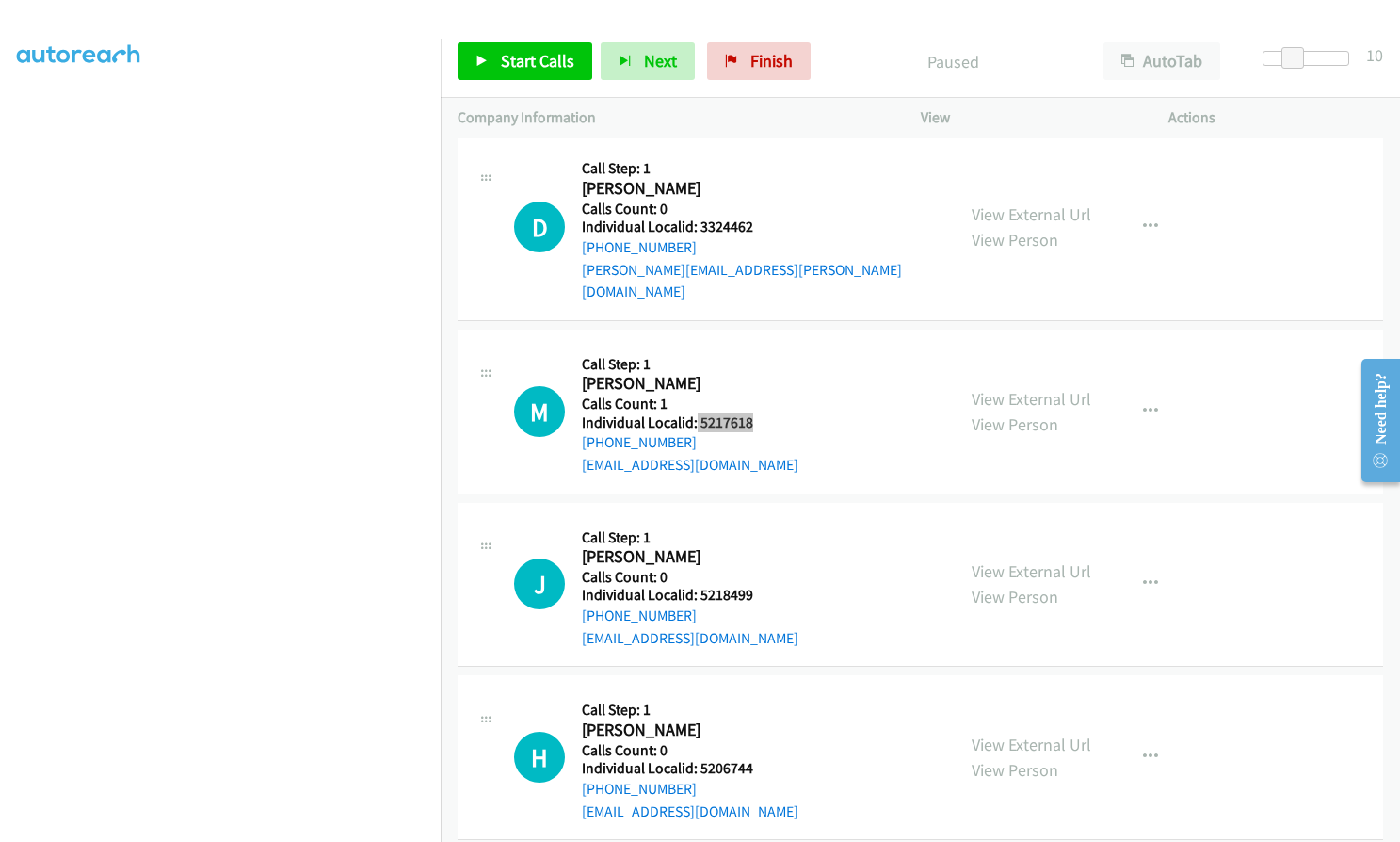
scroll to position [10121, 0]
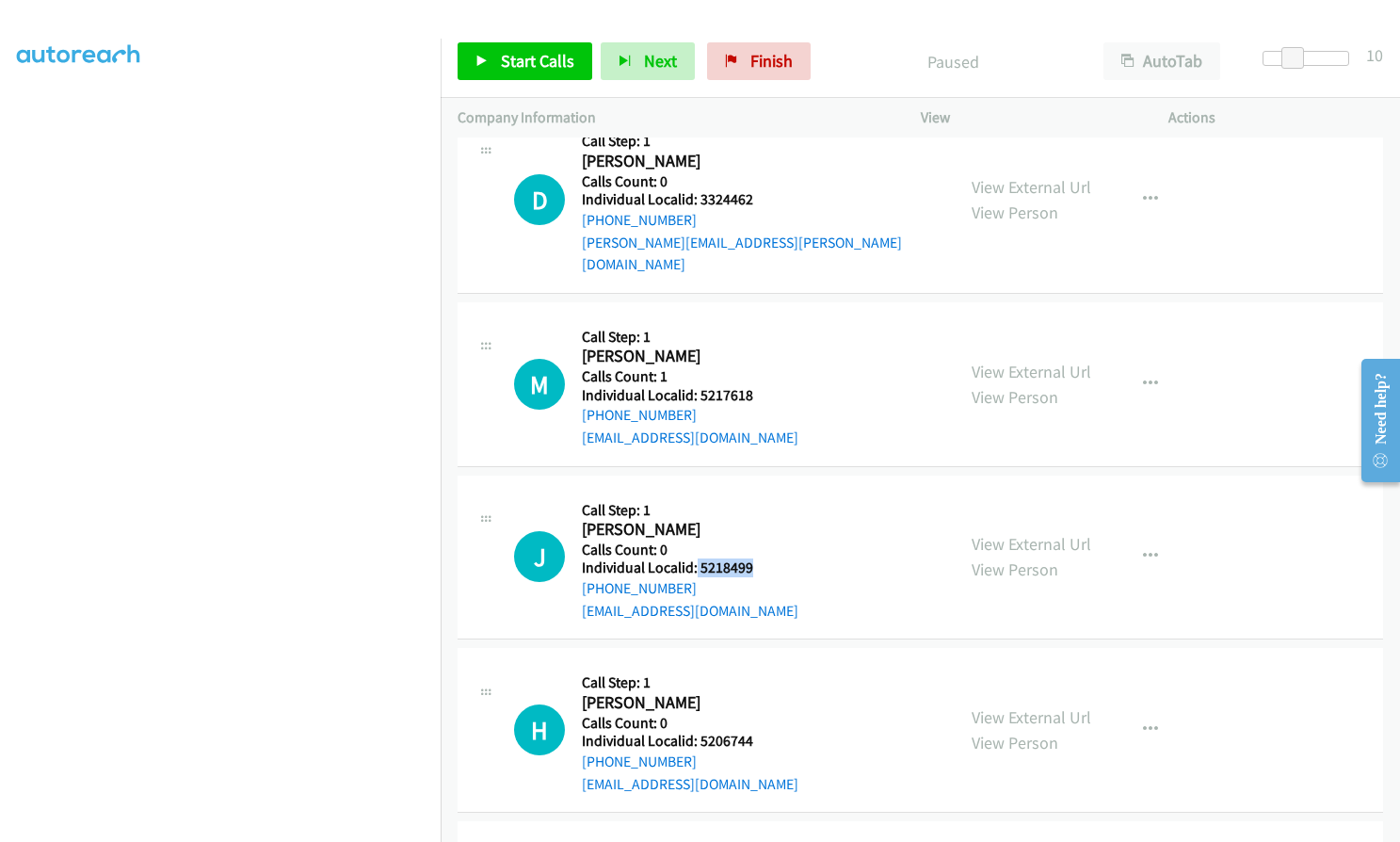
drag, startPoint x: 696, startPoint y: 545, endPoint x: 753, endPoint y: 545, distance: 57.0
click at [753, 545] on div "J Callback Scheduled Call Step: 1 [PERSON_NAME] America/New_York Calls Count: 0…" at bounding box center [725, 557] width 424 height 130
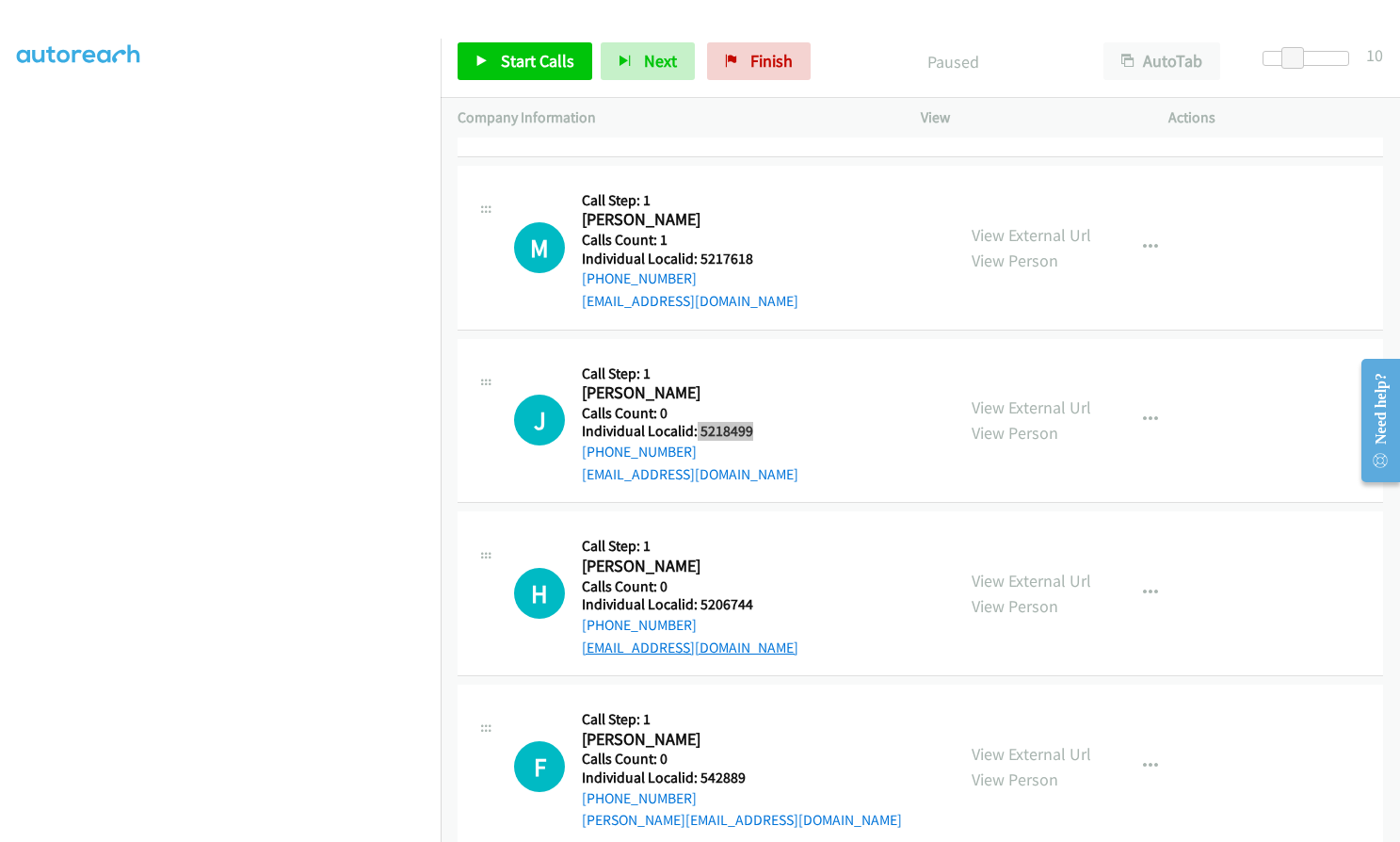
scroll to position [10285, 0]
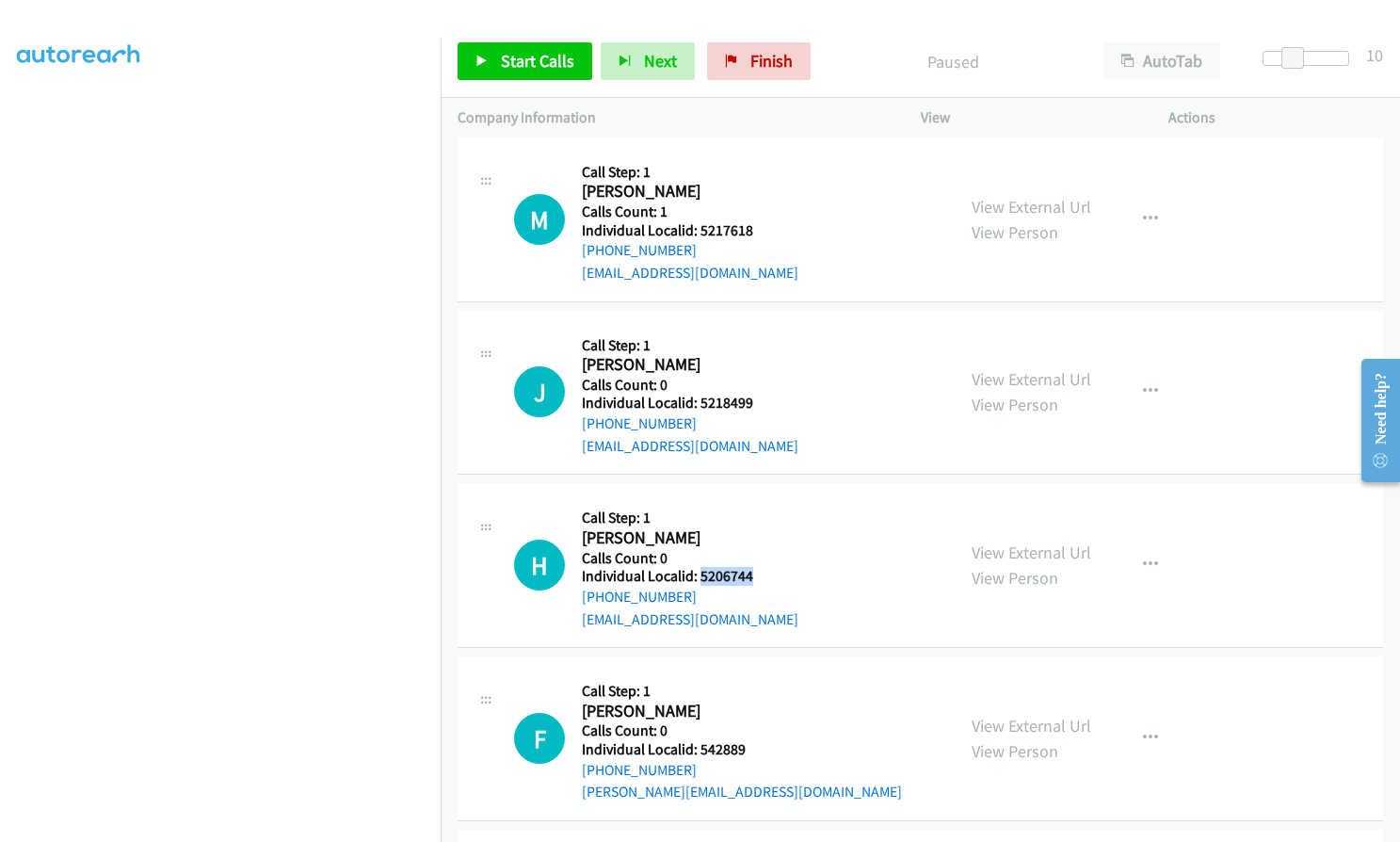
drag, startPoint x: 697, startPoint y: 555, endPoint x: 752, endPoint y: 553, distance: 55.0
click at [752, 567] on h5 "Individual Localid: 5206744" at bounding box center [689, 576] width 216 height 19
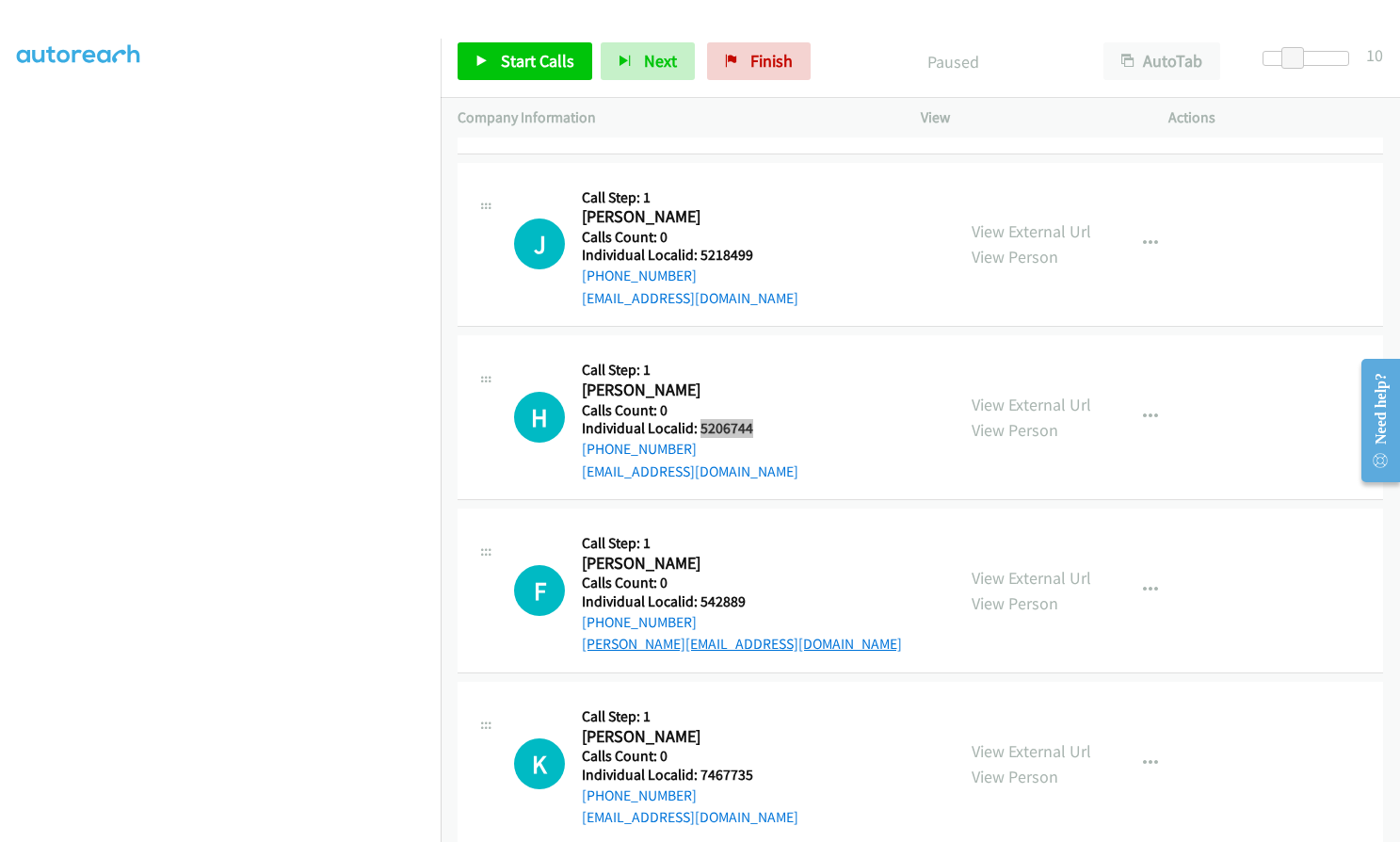
scroll to position [10450, 0]
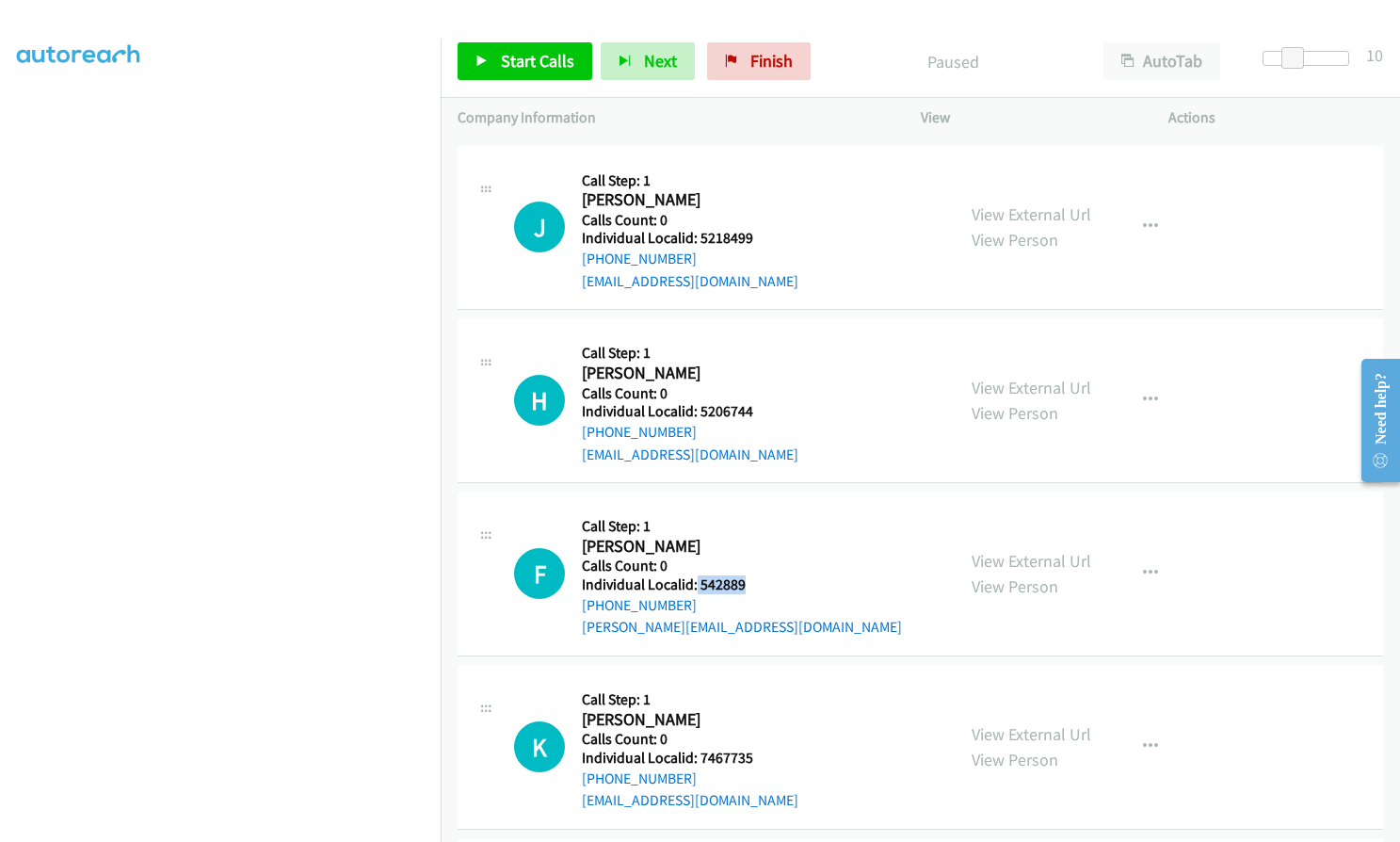
drag, startPoint x: 695, startPoint y: 561, endPoint x: 752, endPoint y: 561, distance: 57.0
click at [752, 576] on h5 "Individual Localid: 542889" at bounding box center [741, 585] width 320 height 19
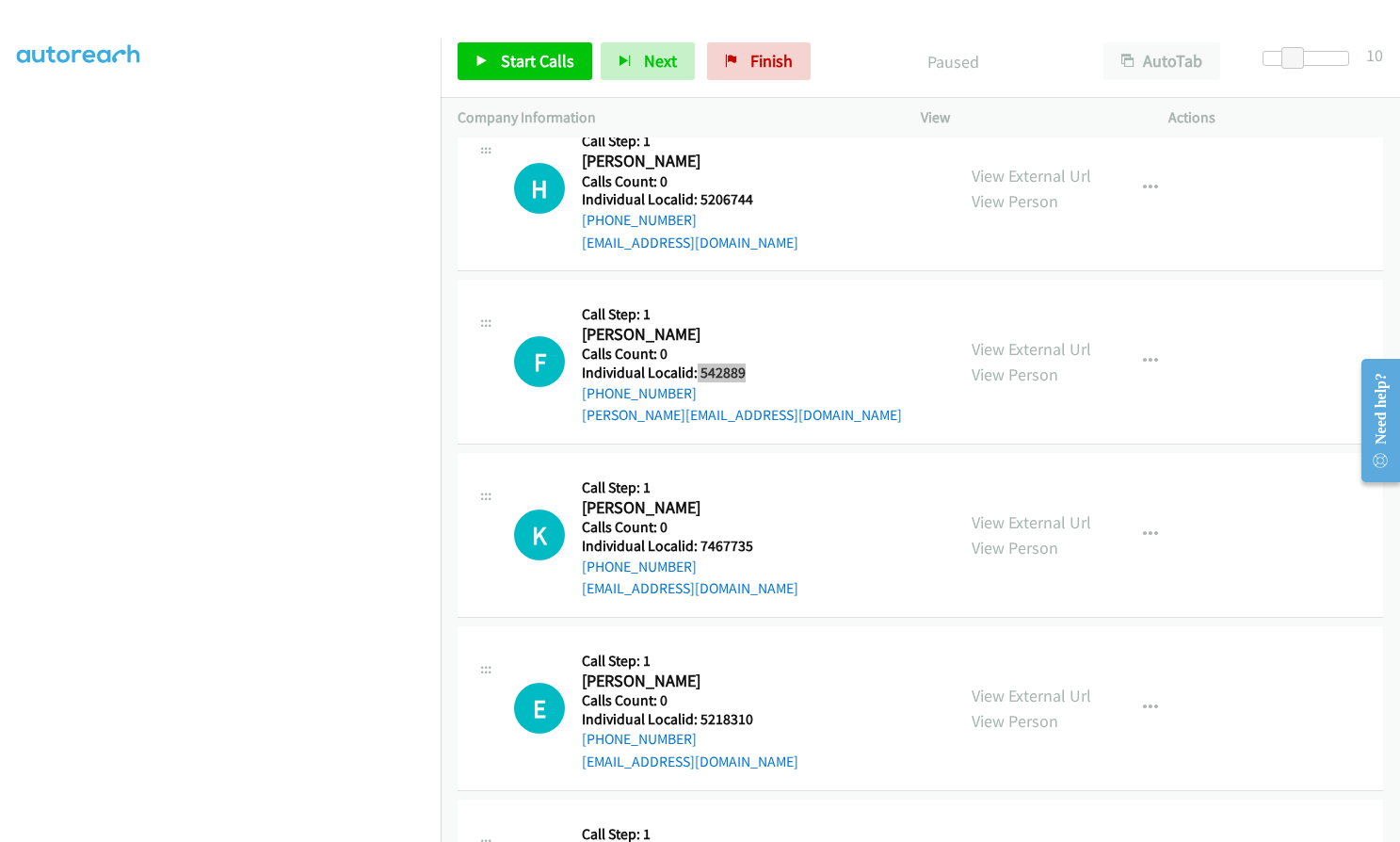
scroll to position [10709, 0]
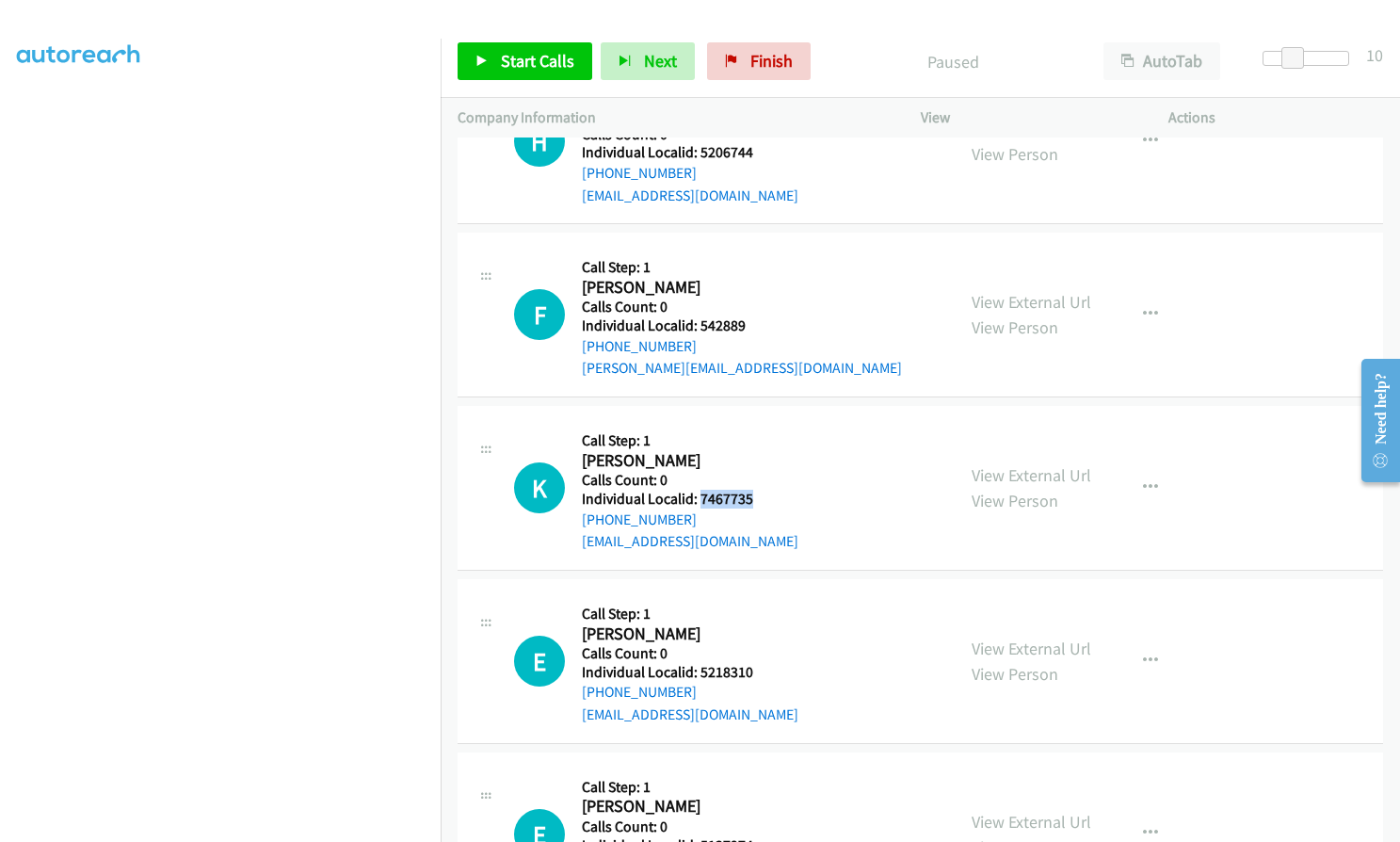
drag, startPoint x: 699, startPoint y: 473, endPoint x: 758, endPoint y: 473, distance: 59.0
click at [758, 473] on div "K Callback Scheduled Call Step: 1 [PERSON_NAME] [GEOGRAPHIC_DATA]/[GEOGRAPHIC_D…" at bounding box center [725, 488] width 424 height 130
drag, startPoint x: 700, startPoint y: 650, endPoint x: 755, endPoint y: 649, distance: 55.0
click at [755, 649] on div "E Callback Scheduled Call Step: 1 [PERSON_NAME] America/[GEOGRAPHIC_DATA] Calls…" at bounding box center [725, 661] width 424 height 130
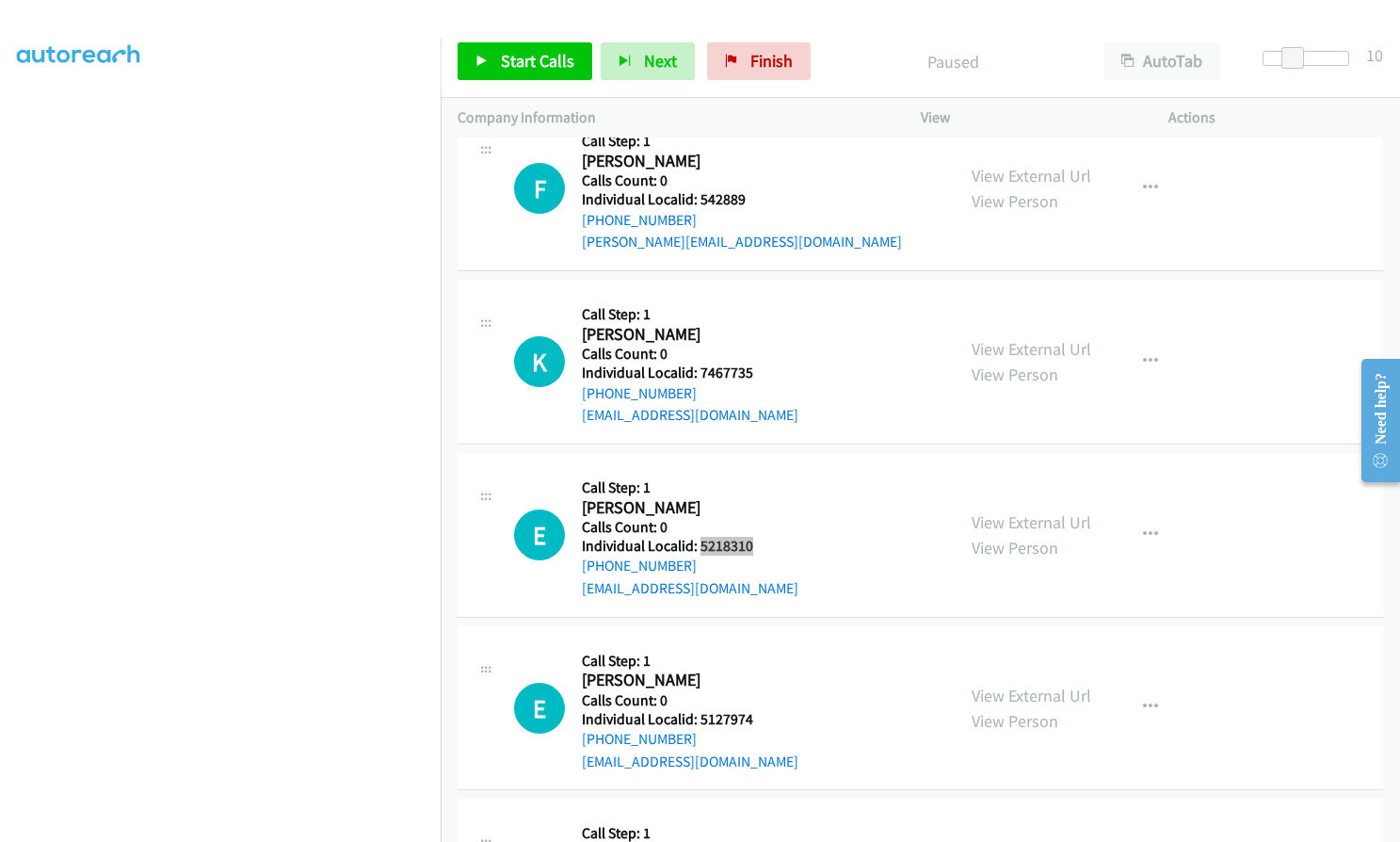
scroll to position [10874, 0]
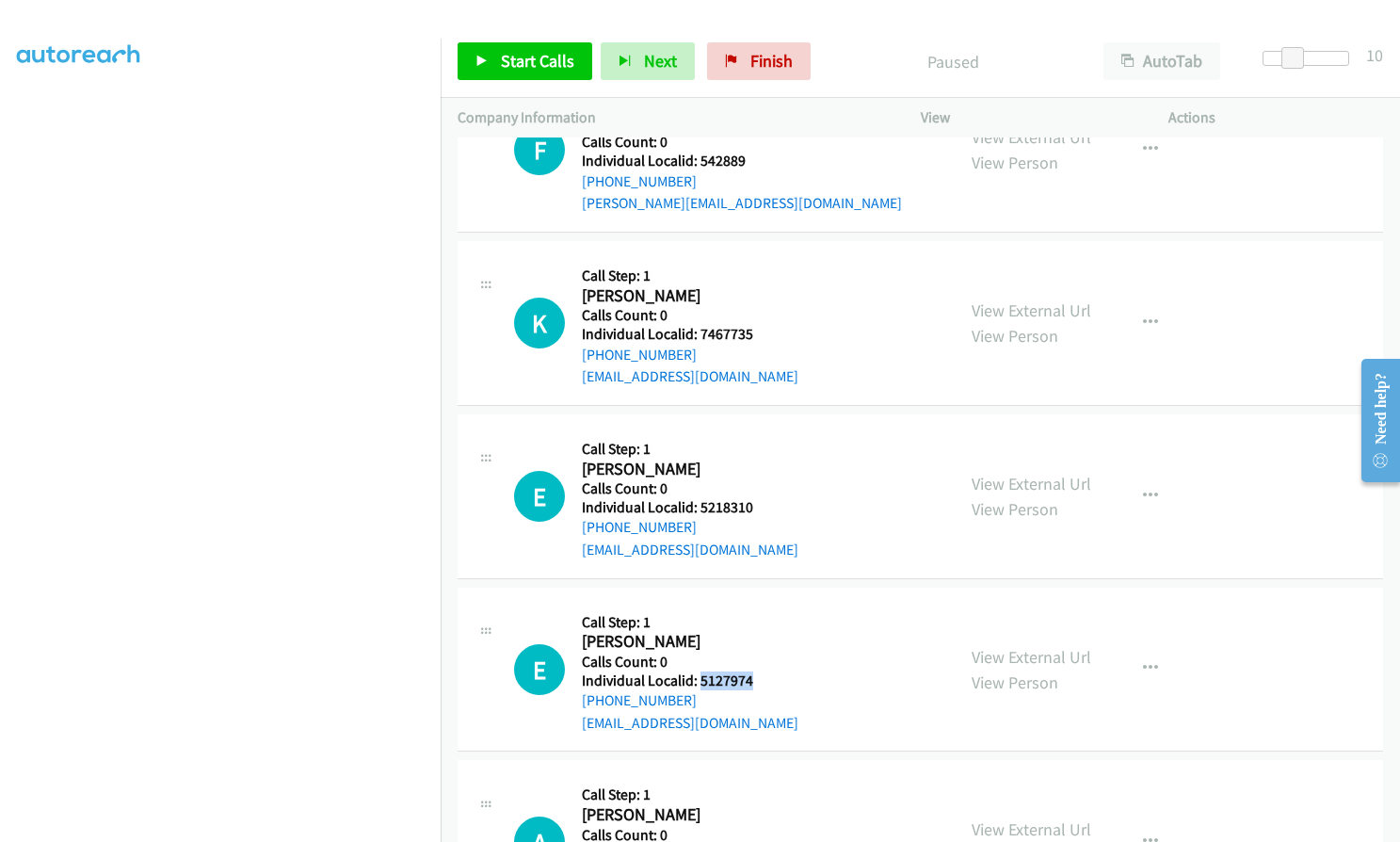
drag, startPoint x: 699, startPoint y: 654, endPoint x: 751, endPoint y: 653, distance: 52.0
click at [751, 653] on div "E Callback Scheduled Call Step: 1 [PERSON_NAME] Junior America/New_York Calls C…" at bounding box center [725, 669] width 424 height 130
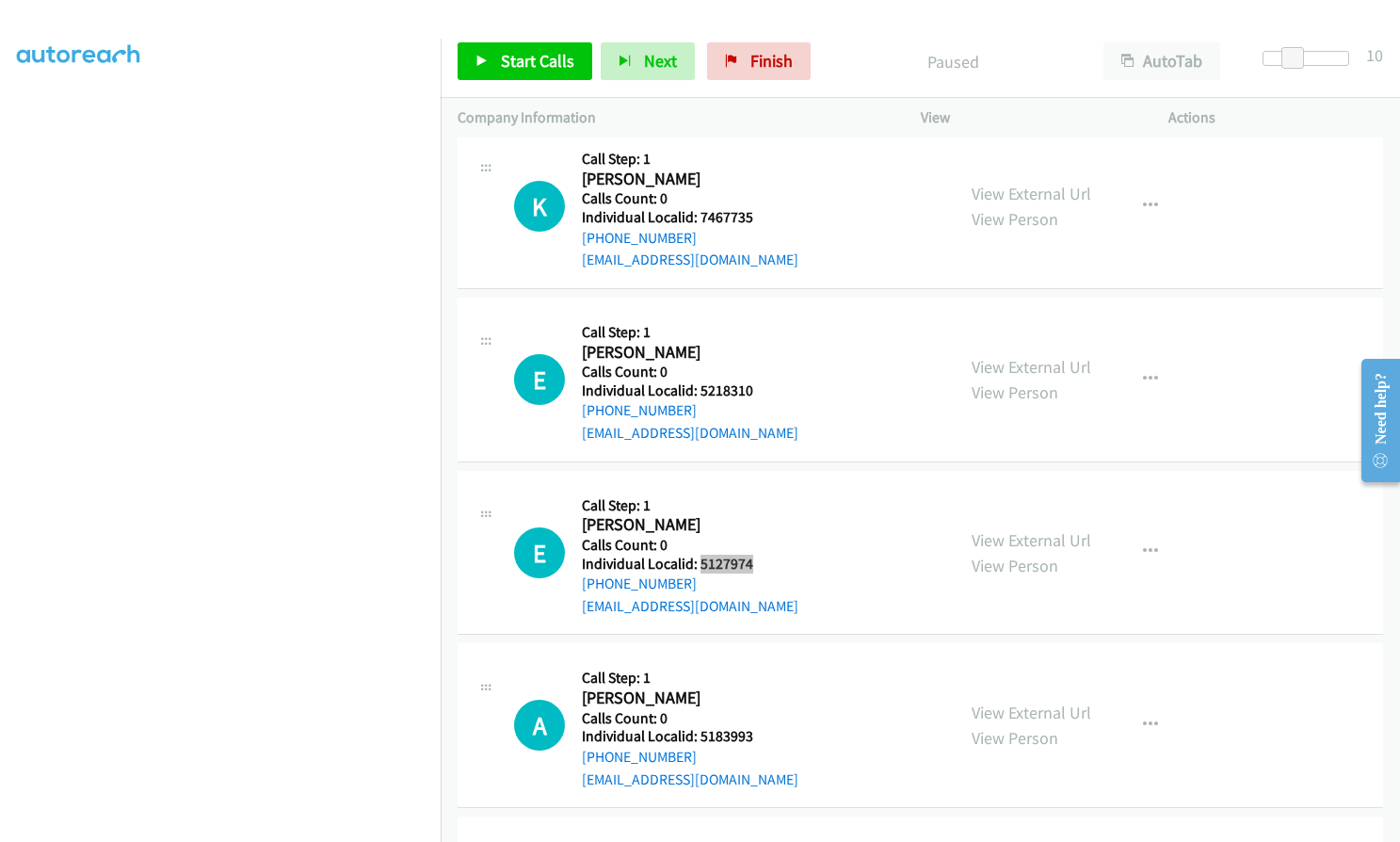
scroll to position [11015, 0]
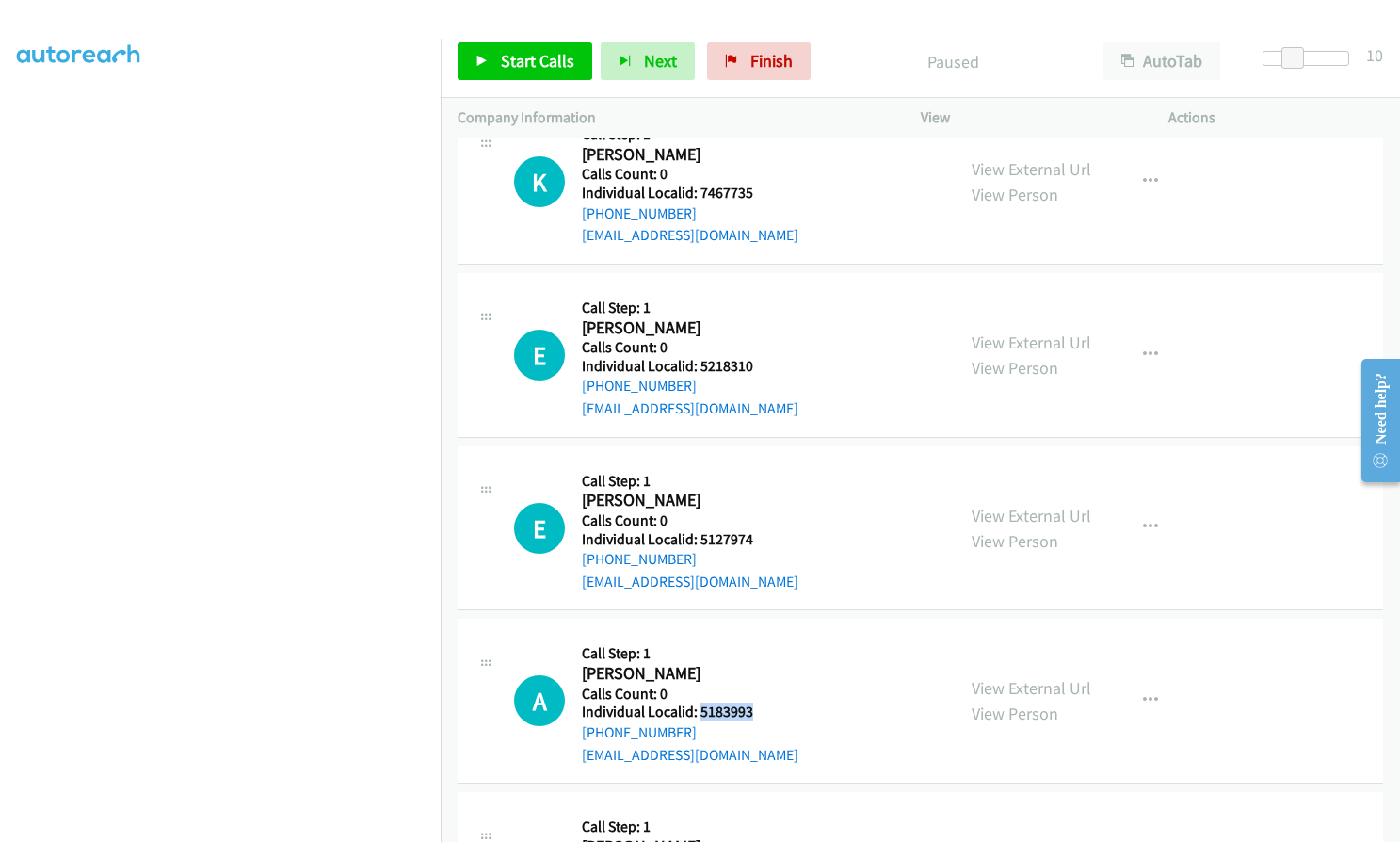
drag, startPoint x: 699, startPoint y: 687, endPoint x: 754, endPoint y: 687, distance: 55.0
click at [754, 702] on h5 "Individual Localid: 5183993" at bounding box center [689, 711] width 216 height 19
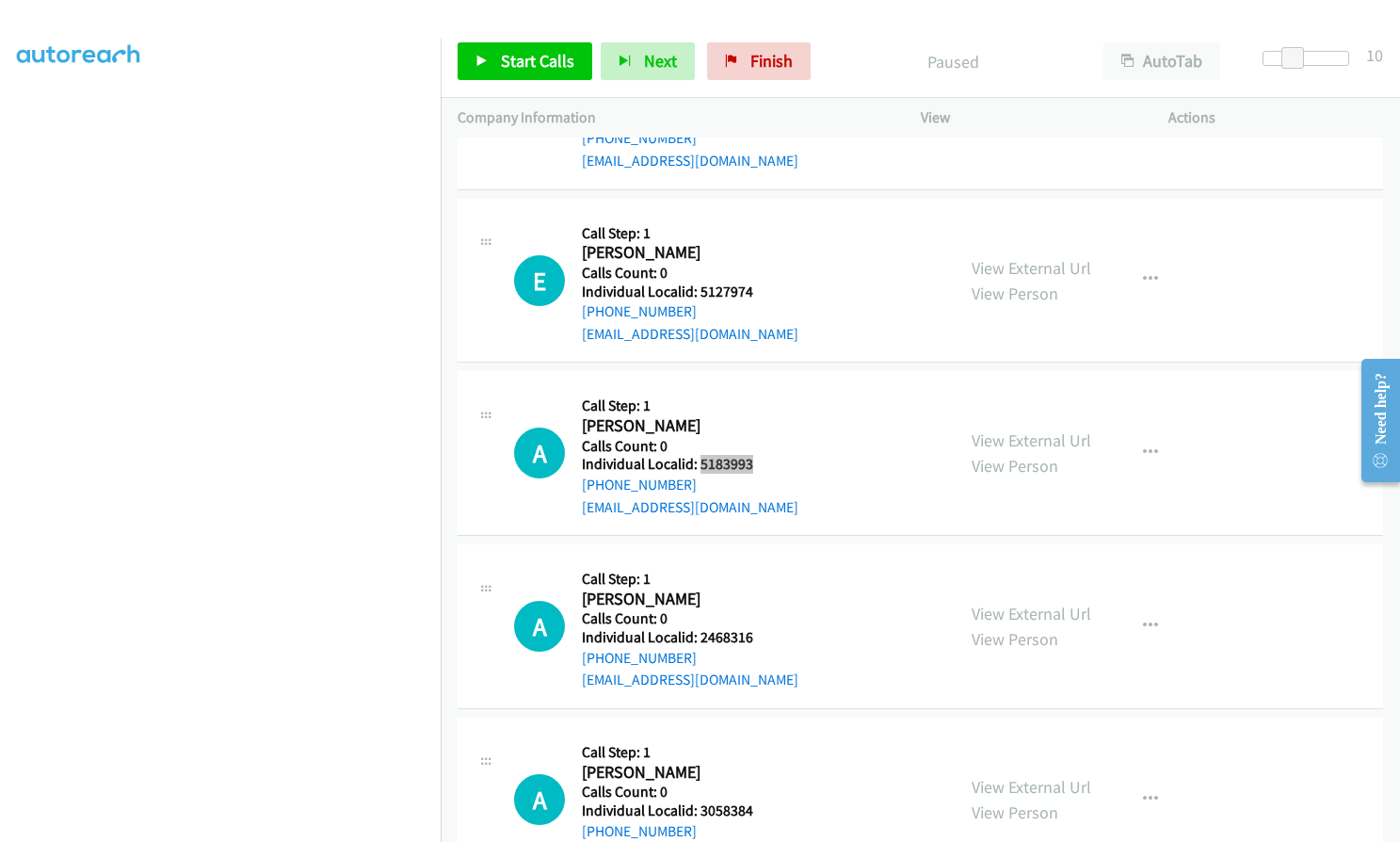
scroll to position [11308, 0]
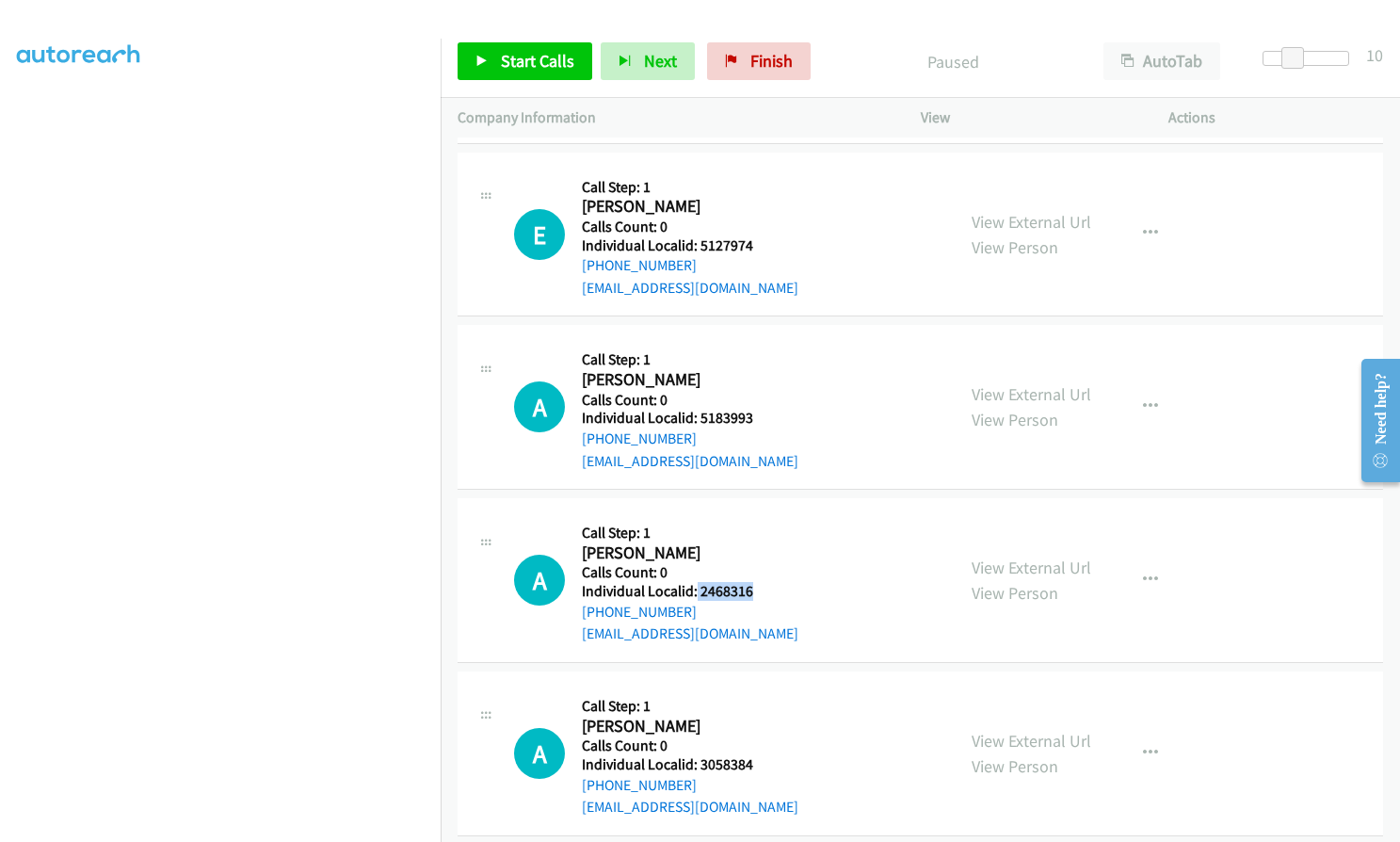
drag, startPoint x: 696, startPoint y: 575, endPoint x: 760, endPoint y: 567, distance: 64.5
click at [760, 582] on h5 "Individual Localid: 2468316" at bounding box center [689, 590] width 216 height 19
drag, startPoint x: 698, startPoint y: 737, endPoint x: 751, endPoint y: 737, distance: 53.0
click at [751, 737] on div "A Callback Scheduled Call Step: 1 [PERSON_NAME] America/New_York Calls Count: 0…" at bounding box center [725, 753] width 424 height 130
click at [1143, 746] on icon "button" at bounding box center [1149, 753] width 15 height 15
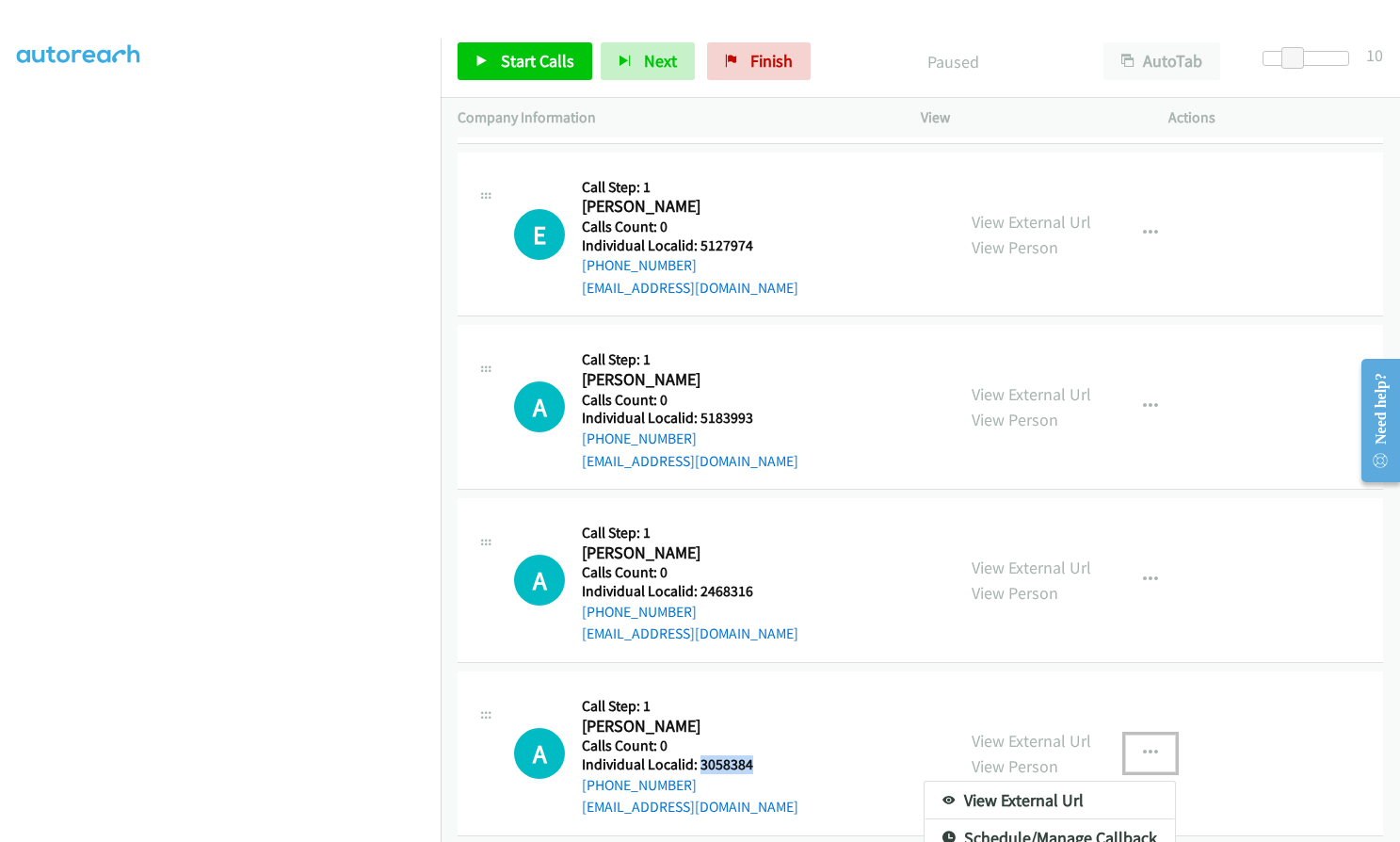
scroll to position [11392, 0]
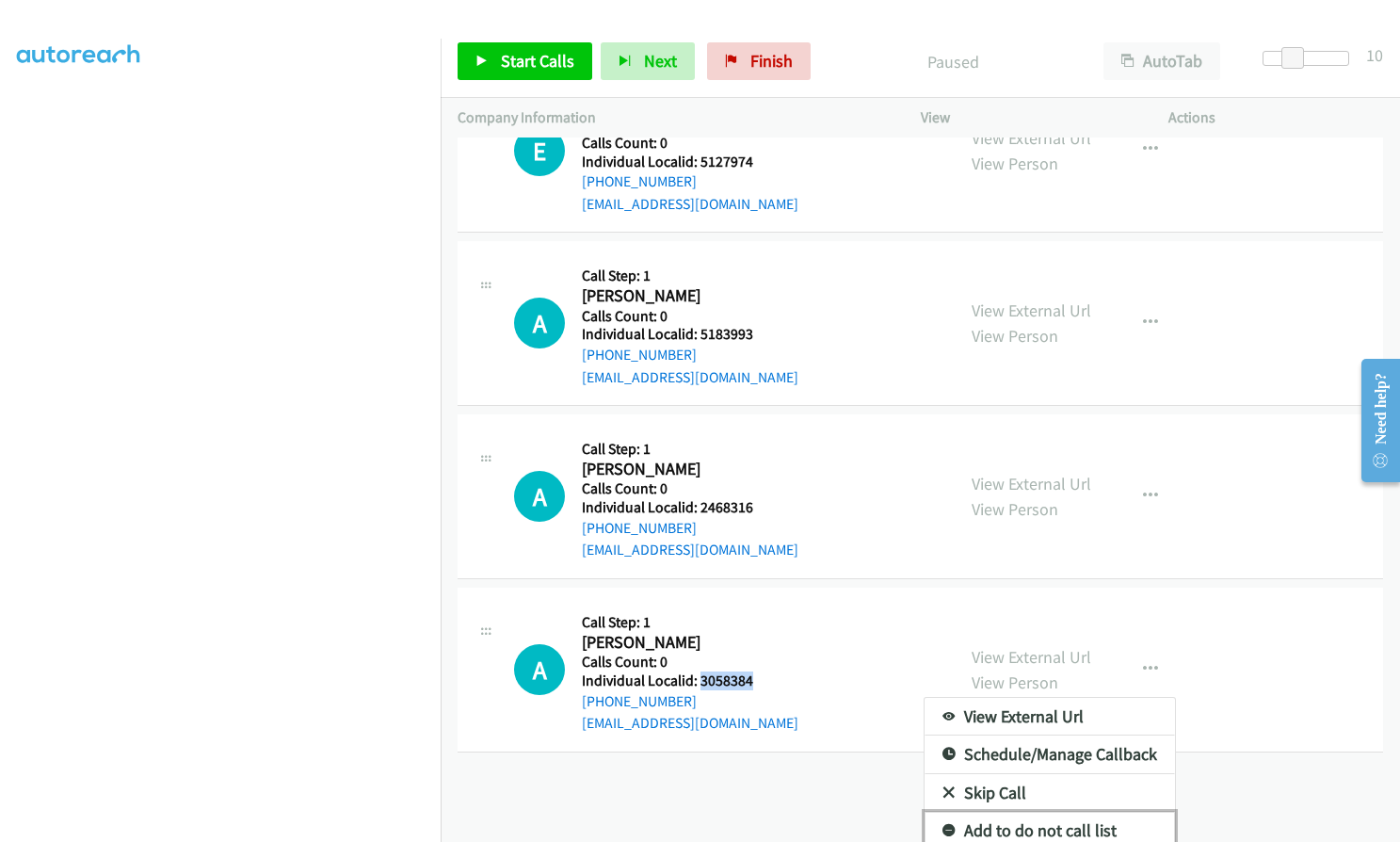
click at [943, 824] on icon at bounding box center [949, 830] width 13 height 13
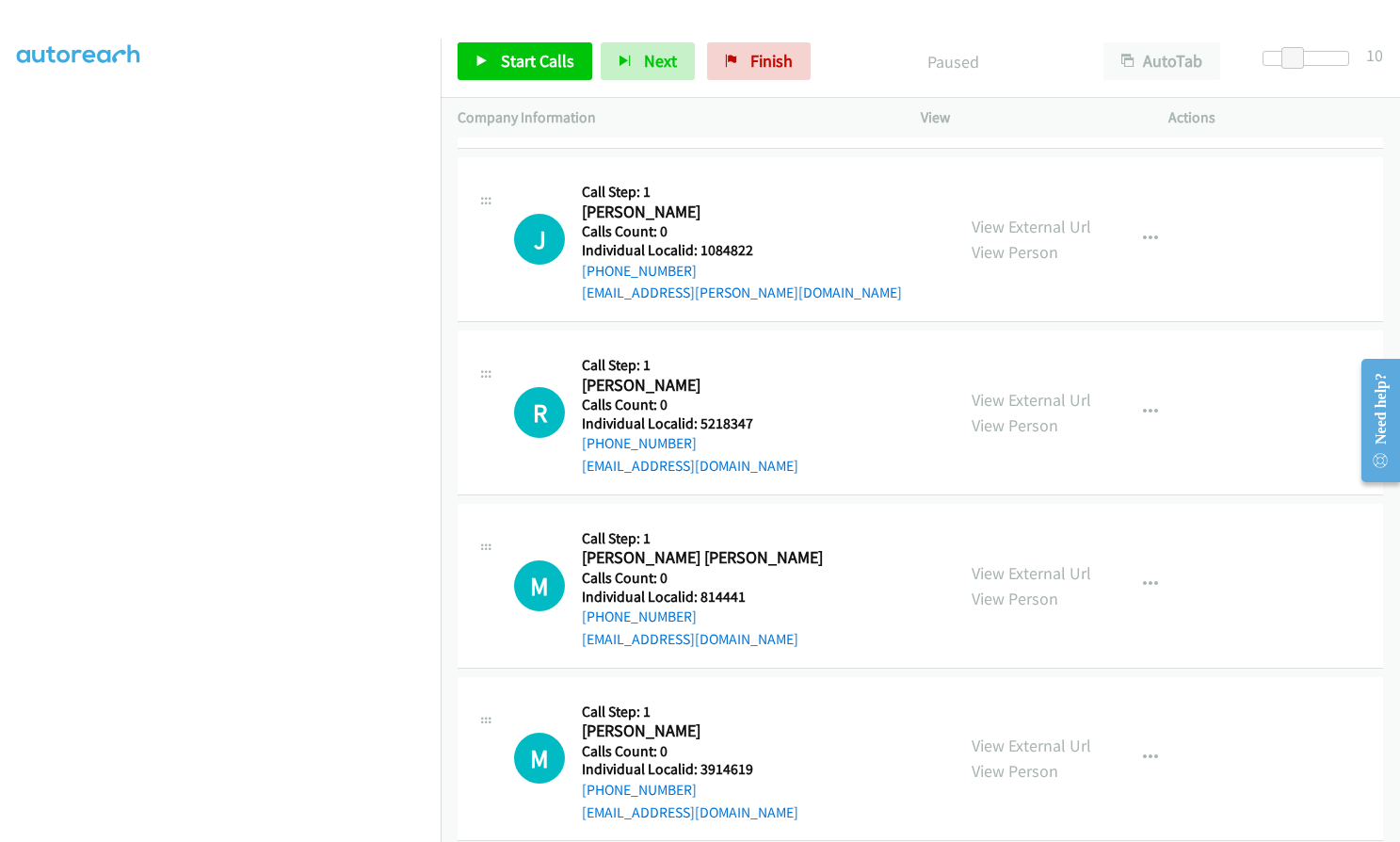
scroll to position [9379, 0]
drag, startPoint x: 698, startPoint y: 248, endPoint x: 753, endPoint y: 251, distance: 55.1
click at [753, 251] on div "J Callback Scheduled Call Step: 1 [PERSON_NAME] America/[GEOGRAPHIC_DATA] Calls…" at bounding box center [725, 238] width 424 height 130
drag, startPoint x: 699, startPoint y: 424, endPoint x: 758, endPoint y: 424, distance: 59.0
click at [758, 424] on h5 "Individual Localid: 5218347" at bounding box center [689, 422] width 216 height 19
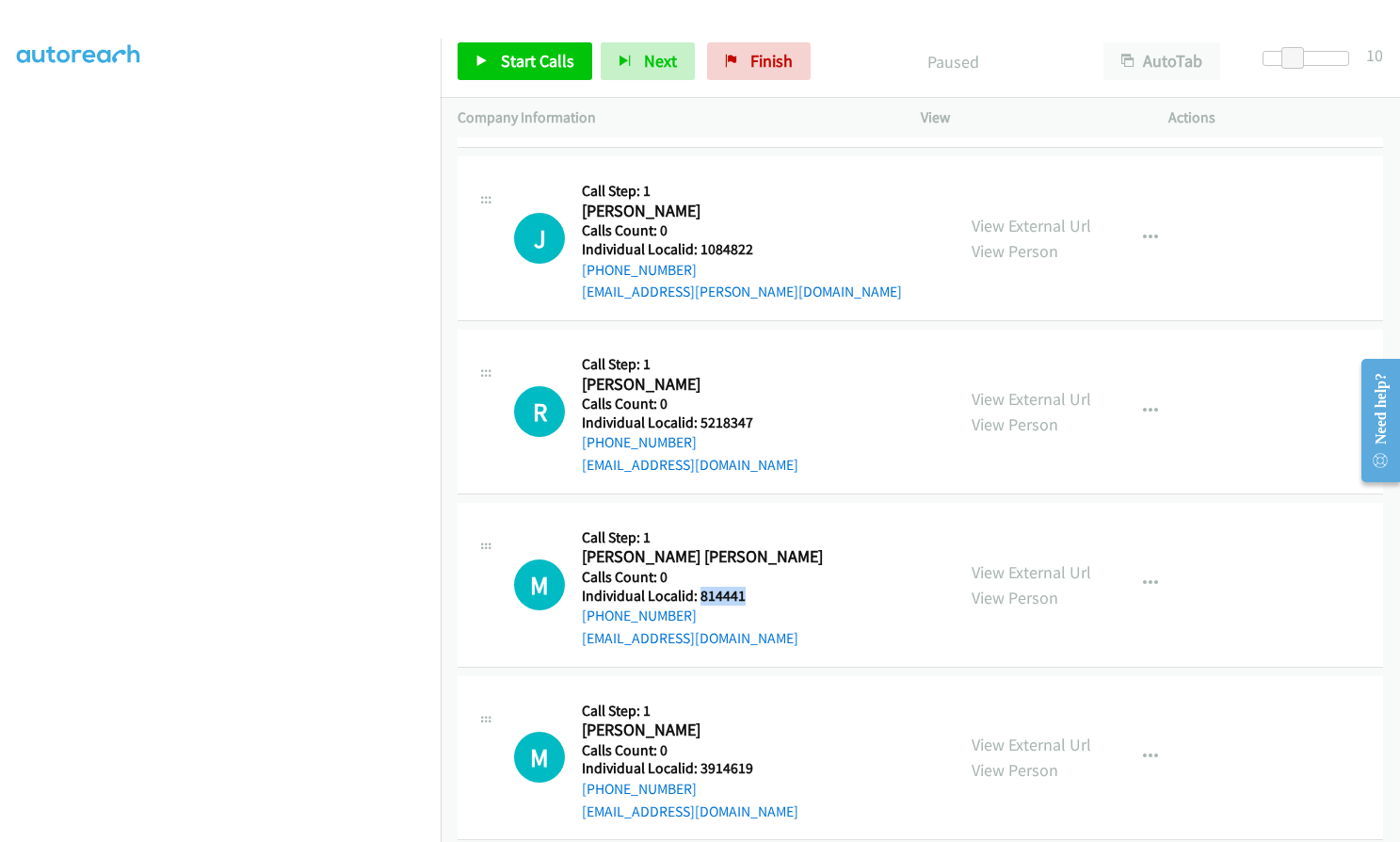
drag, startPoint x: 699, startPoint y: 596, endPoint x: 747, endPoint y: 596, distance: 48.0
click at [747, 596] on div "M Callback Scheduled Call Step: 1 [PERSON_NAME] [PERSON_NAME] America/New_York …" at bounding box center [725, 585] width 424 height 130
click at [505, 74] on link "Start Calls" at bounding box center [525, 61] width 135 height 37
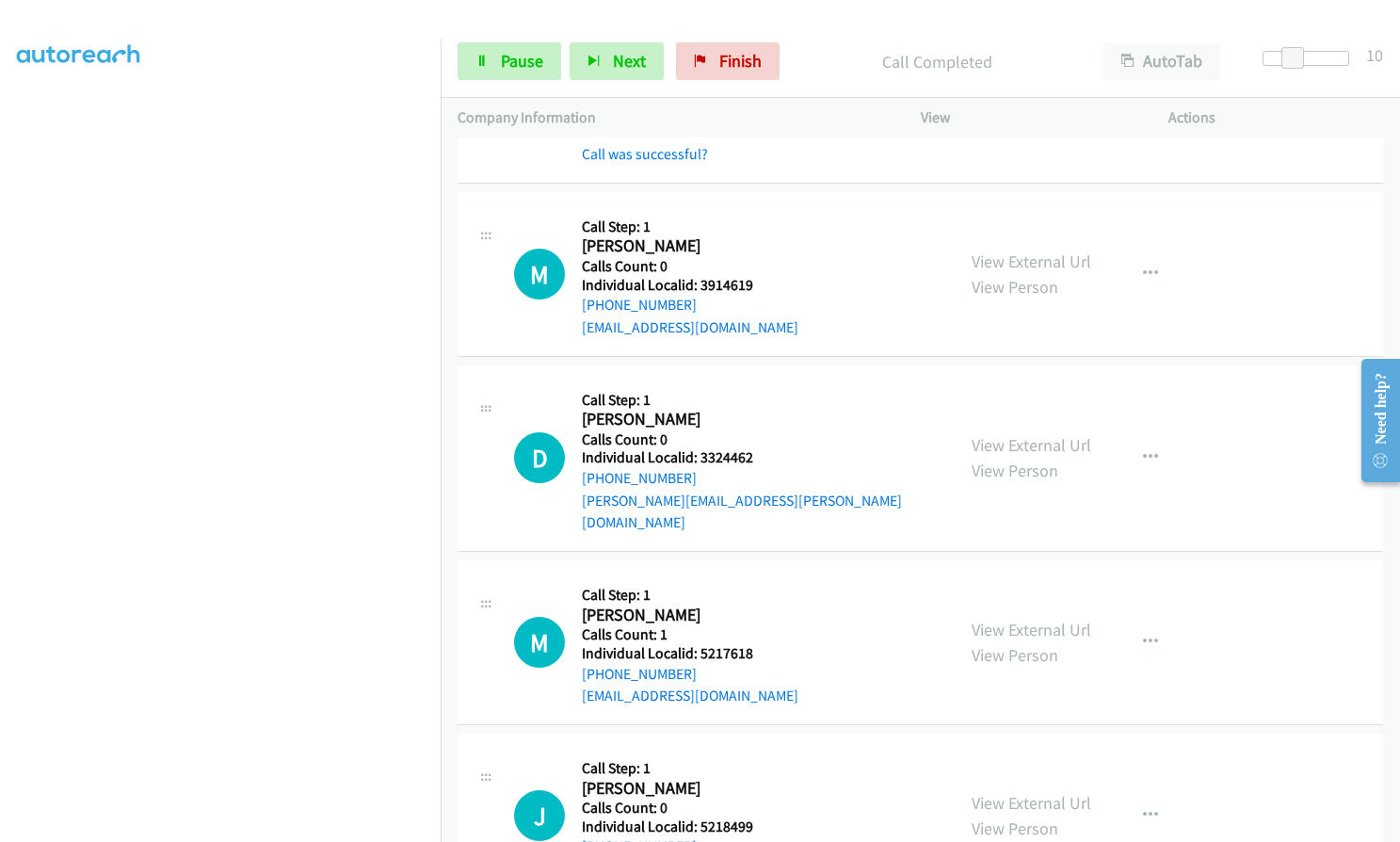
scroll to position [9943, 0]
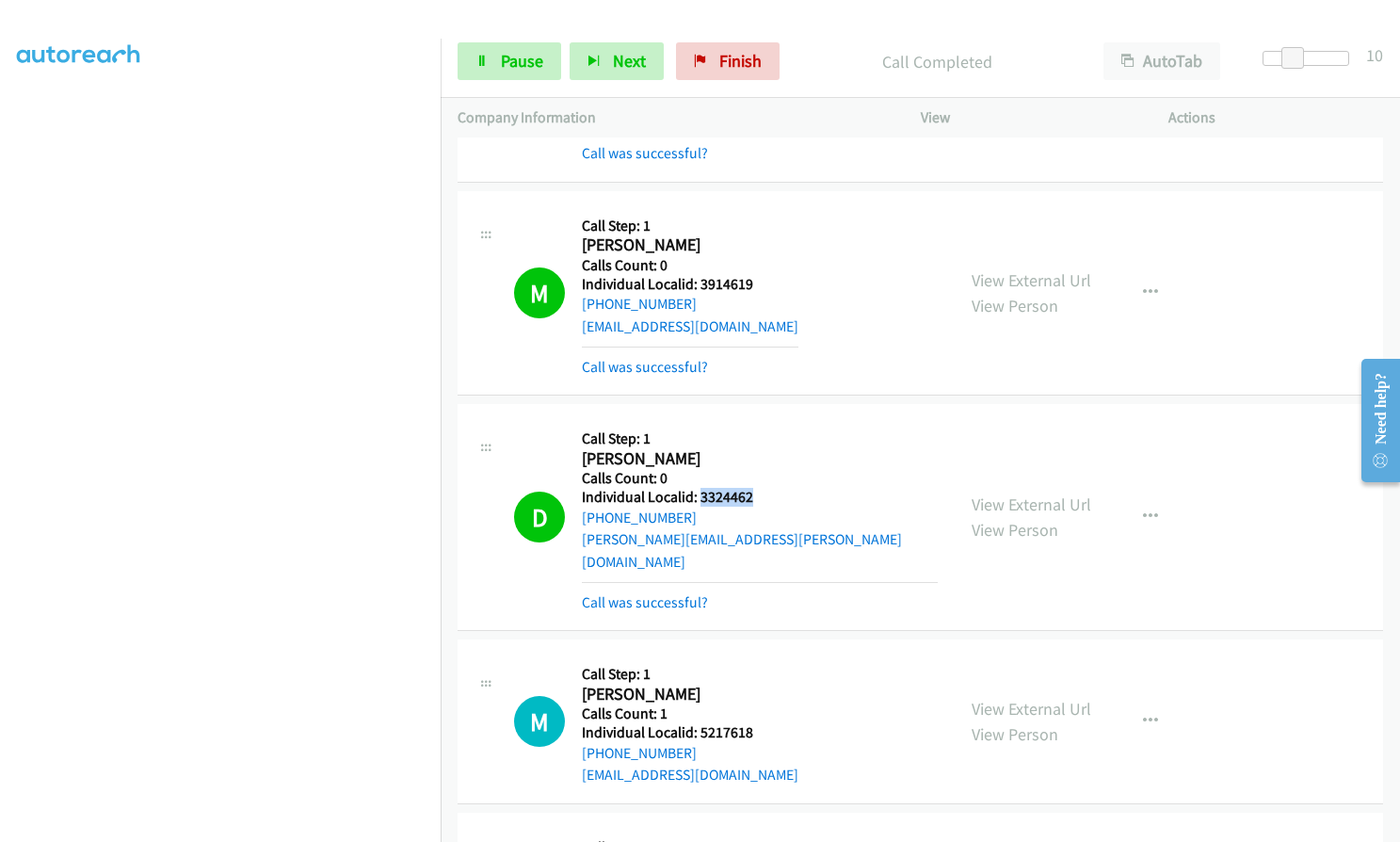
drag, startPoint x: 700, startPoint y: 499, endPoint x: 755, endPoint y: 495, distance: 55.1
click at [755, 495] on h5 "Individual Localid: 3324462" at bounding box center [759, 496] width 355 height 19
drag, startPoint x: 697, startPoint y: 709, endPoint x: 748, endPoint y: 707, distance: 51.0
click at [748, 724] on h5 "Individual Localid: 5217618" at bounding box center [689, 732] width 216 height 19
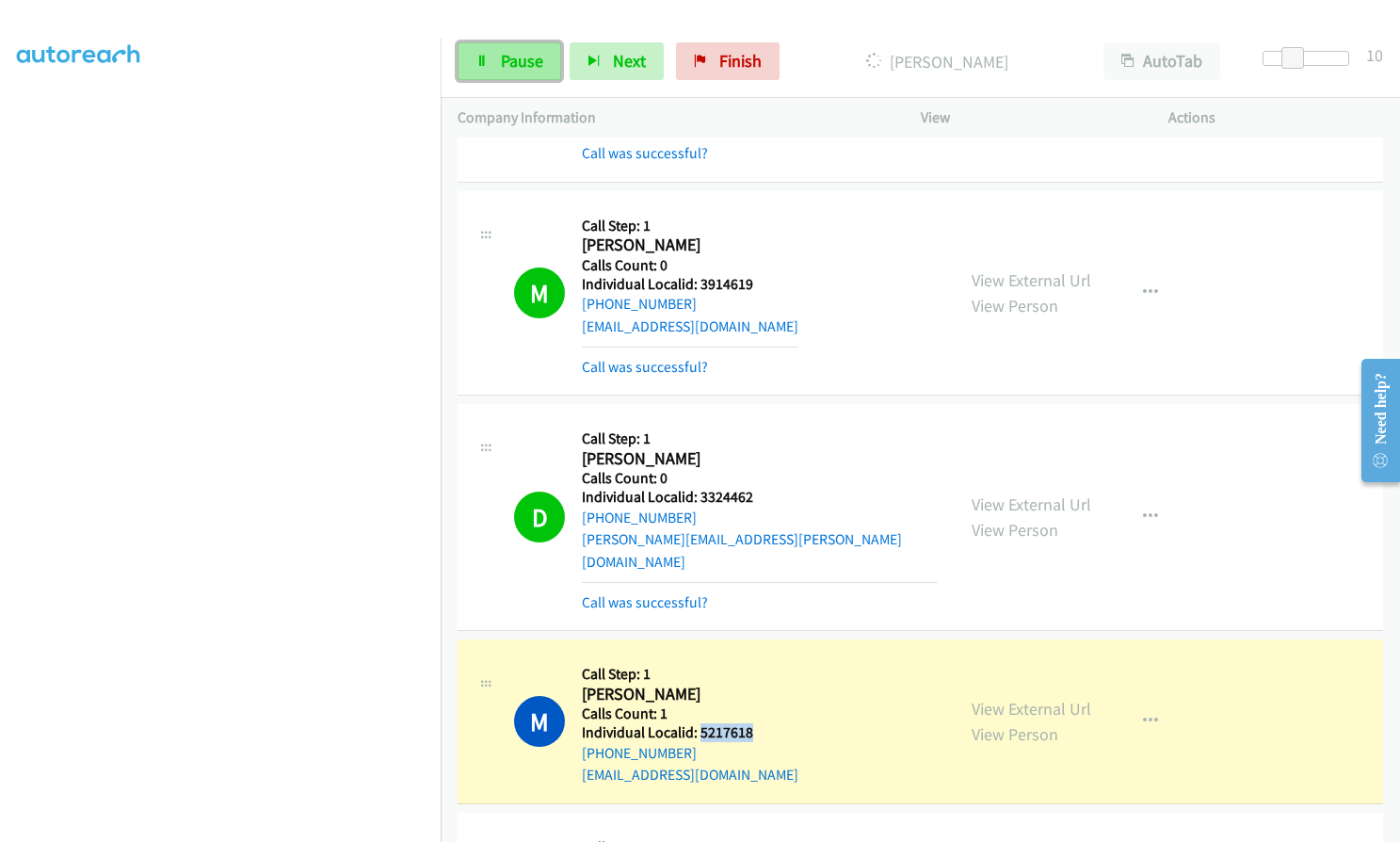
click at [521, 64] on span "Pause" at bounding box center [522, 61] width 42 height 22
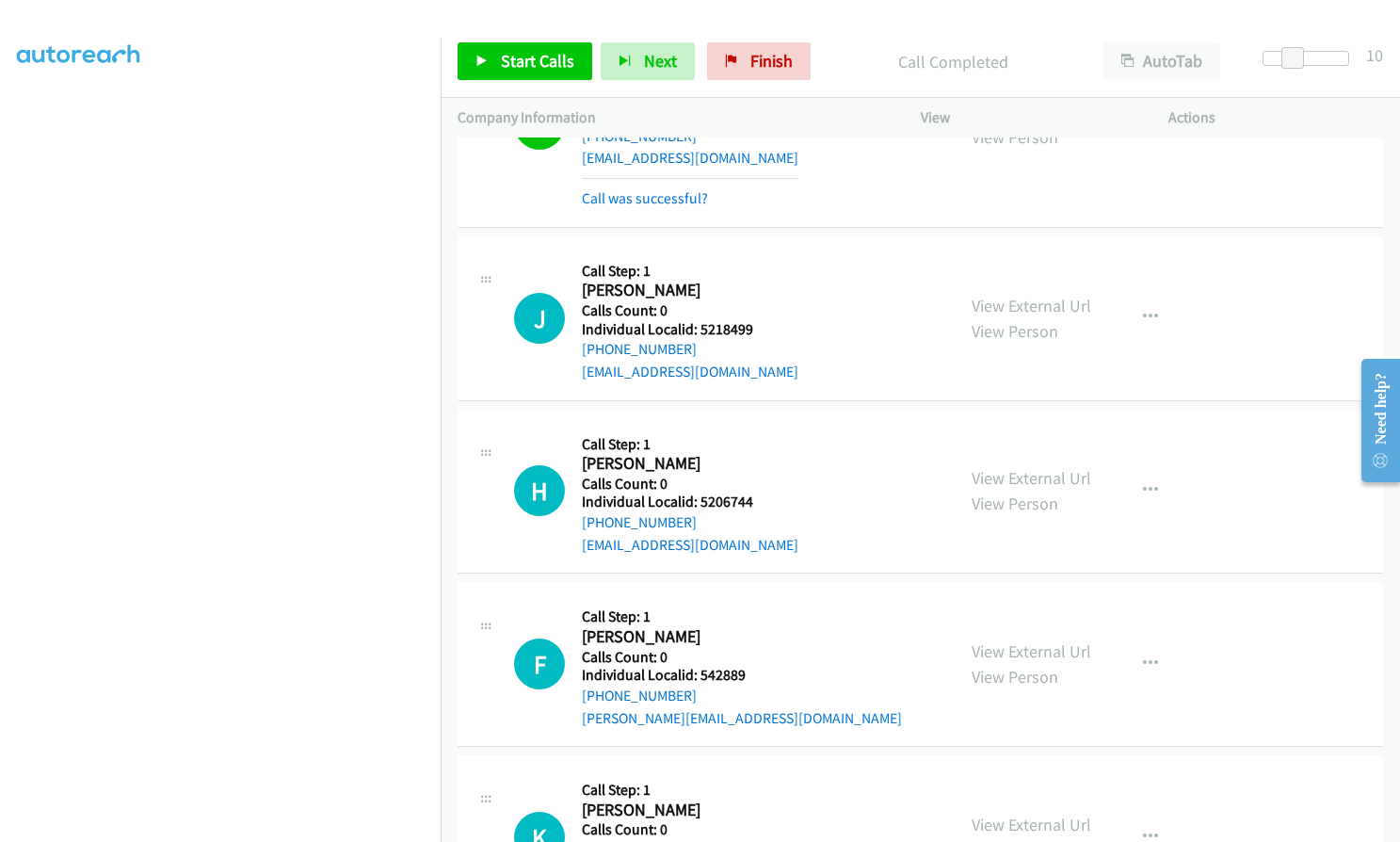
scroll to position [10579, 0]
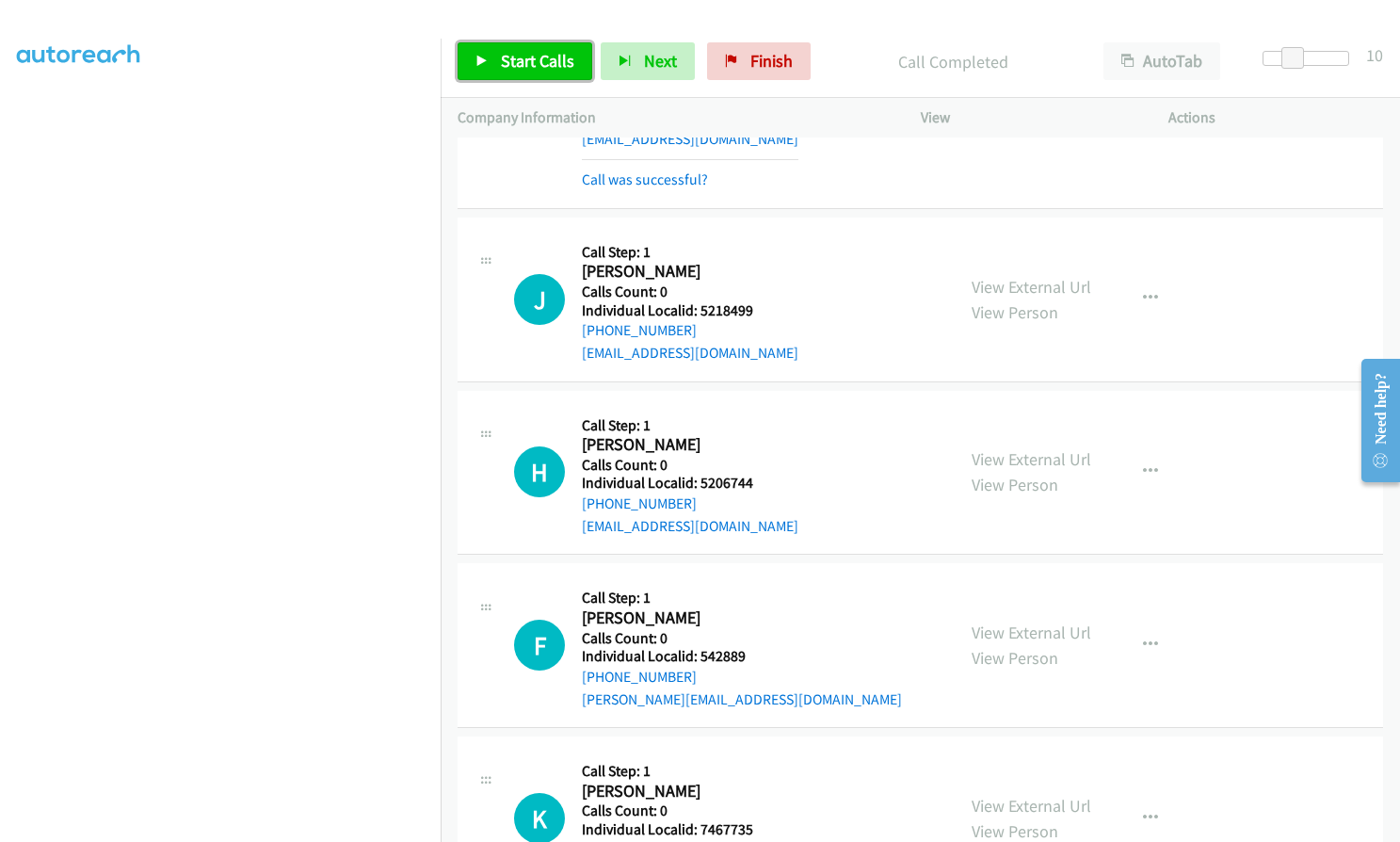
click at [516, 70] on span "Start Calls" at bounding box center [537, 61] width 73 height 22
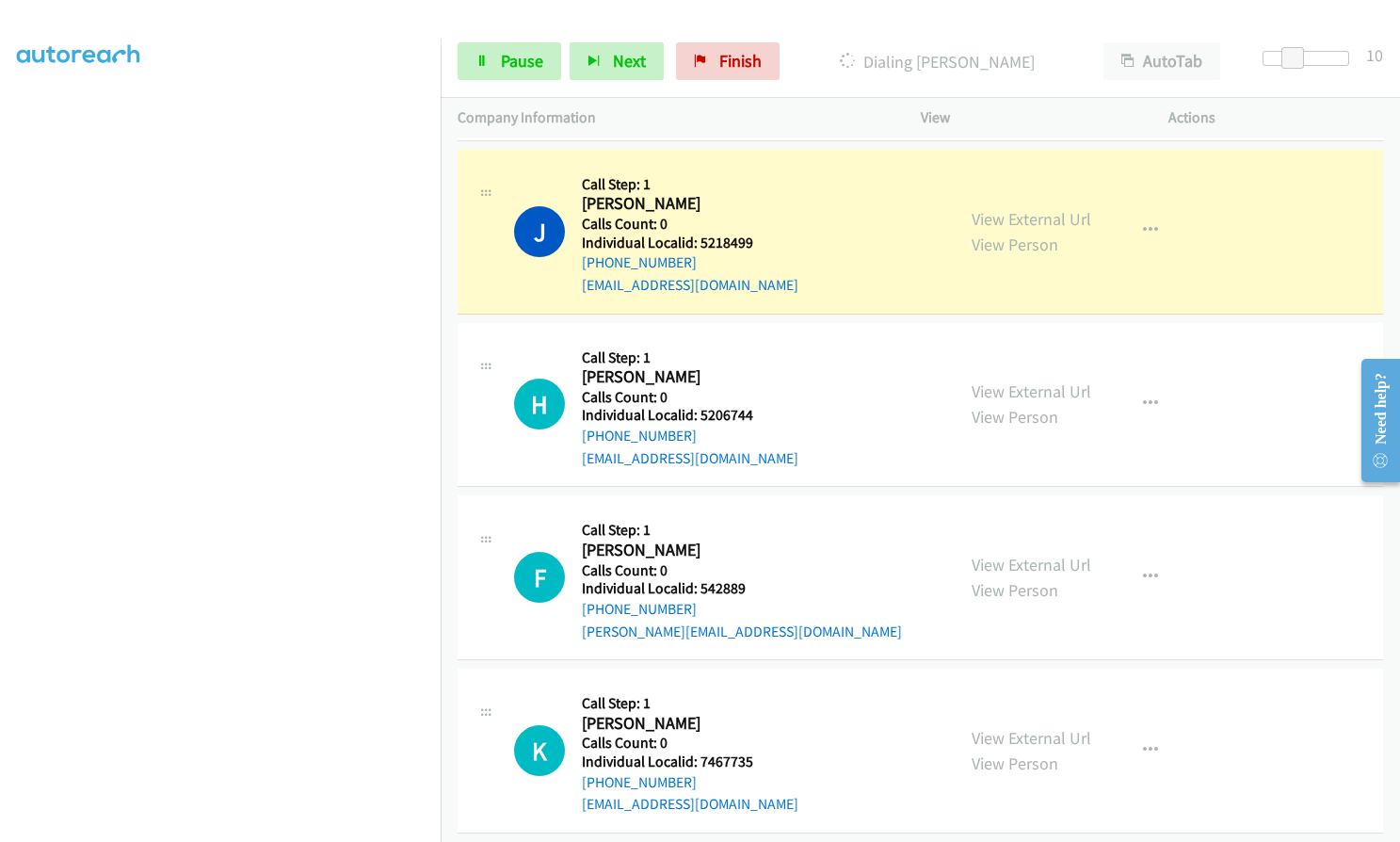
scroll to position [10649, 0]
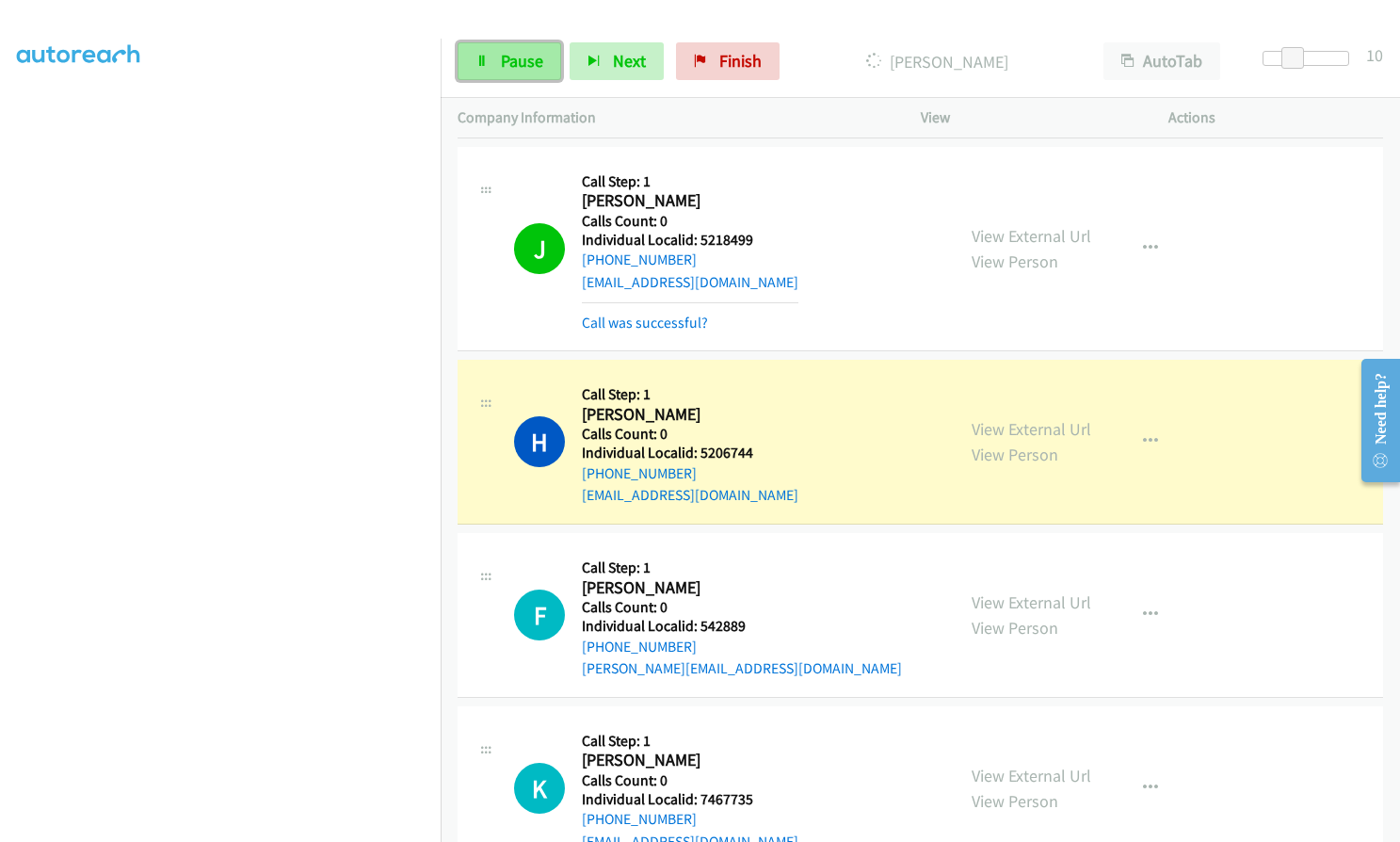
click at [499, 63] on link "Pause" at bounding box center [509, 61] width 104 height 37
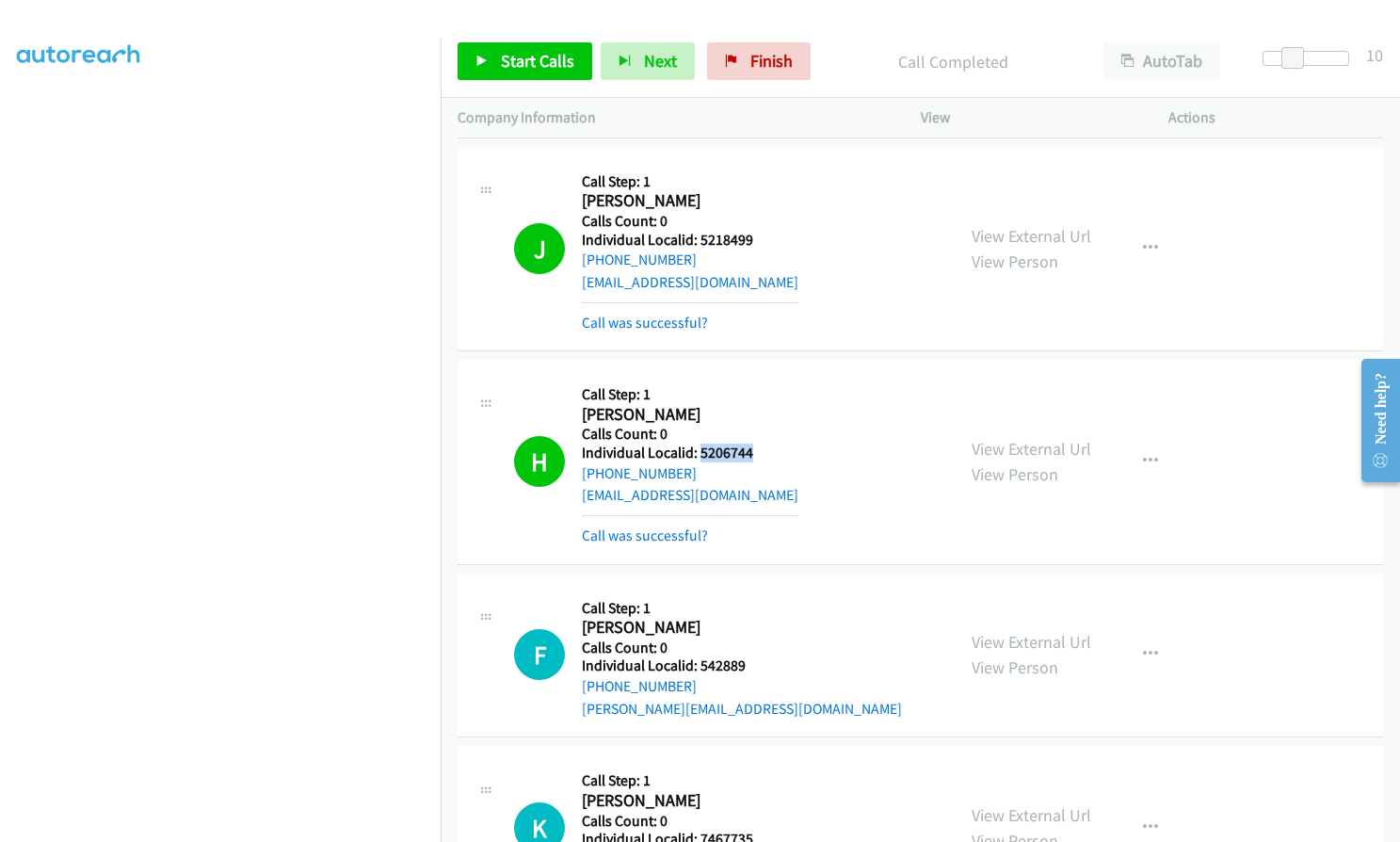
drag, startPoint x: 699, startPoint y: 431, endPoint x: 750, endPoint y: 427, distance: 51.2
click at [755, 427] on div "H Callback Scheduled Call Step: 1 [PERSON_NAME] America/New_York Calls Count: 0…" at bounding box center [725, 461] width 424 height 169
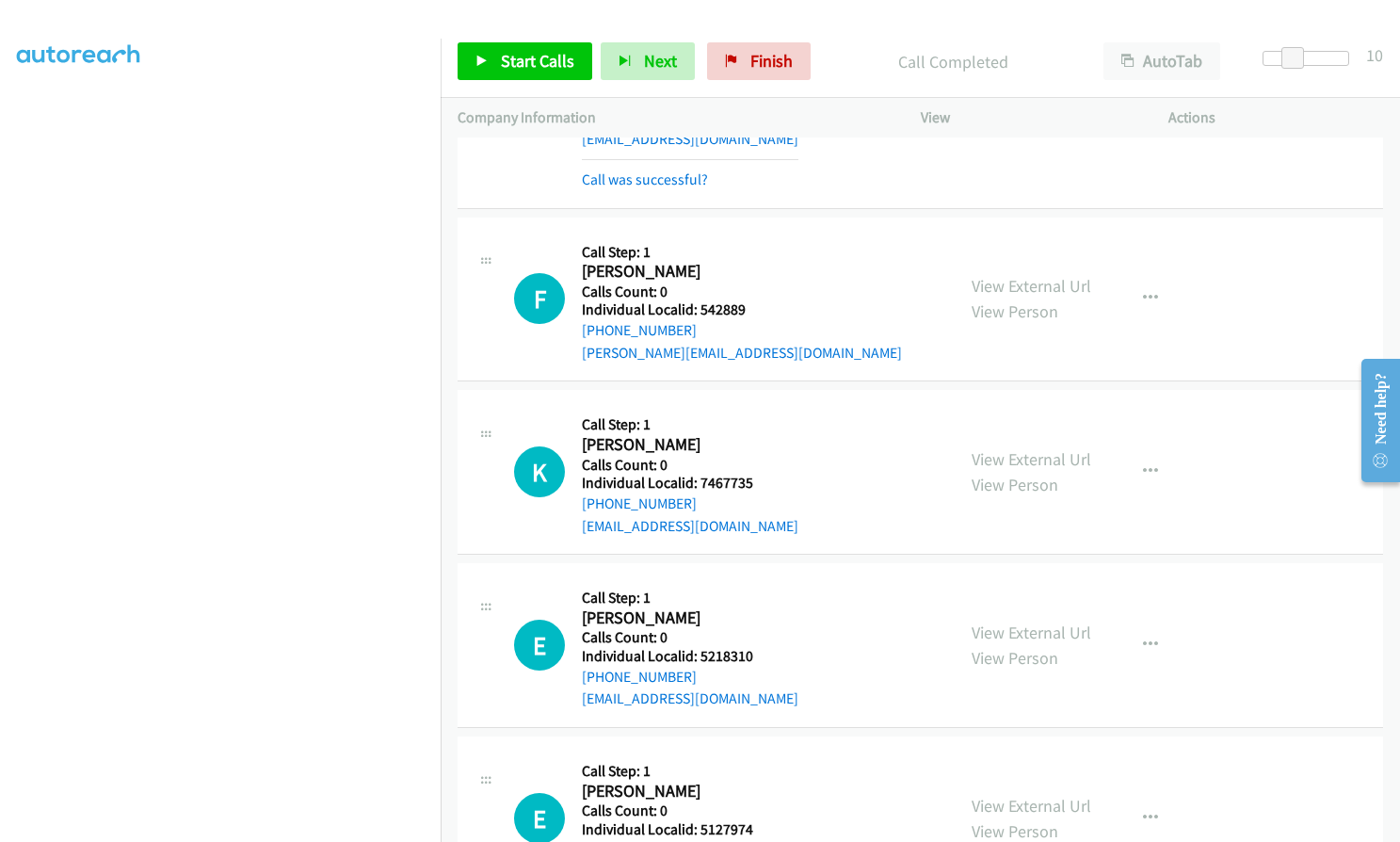
scroll to position [11050, 0]
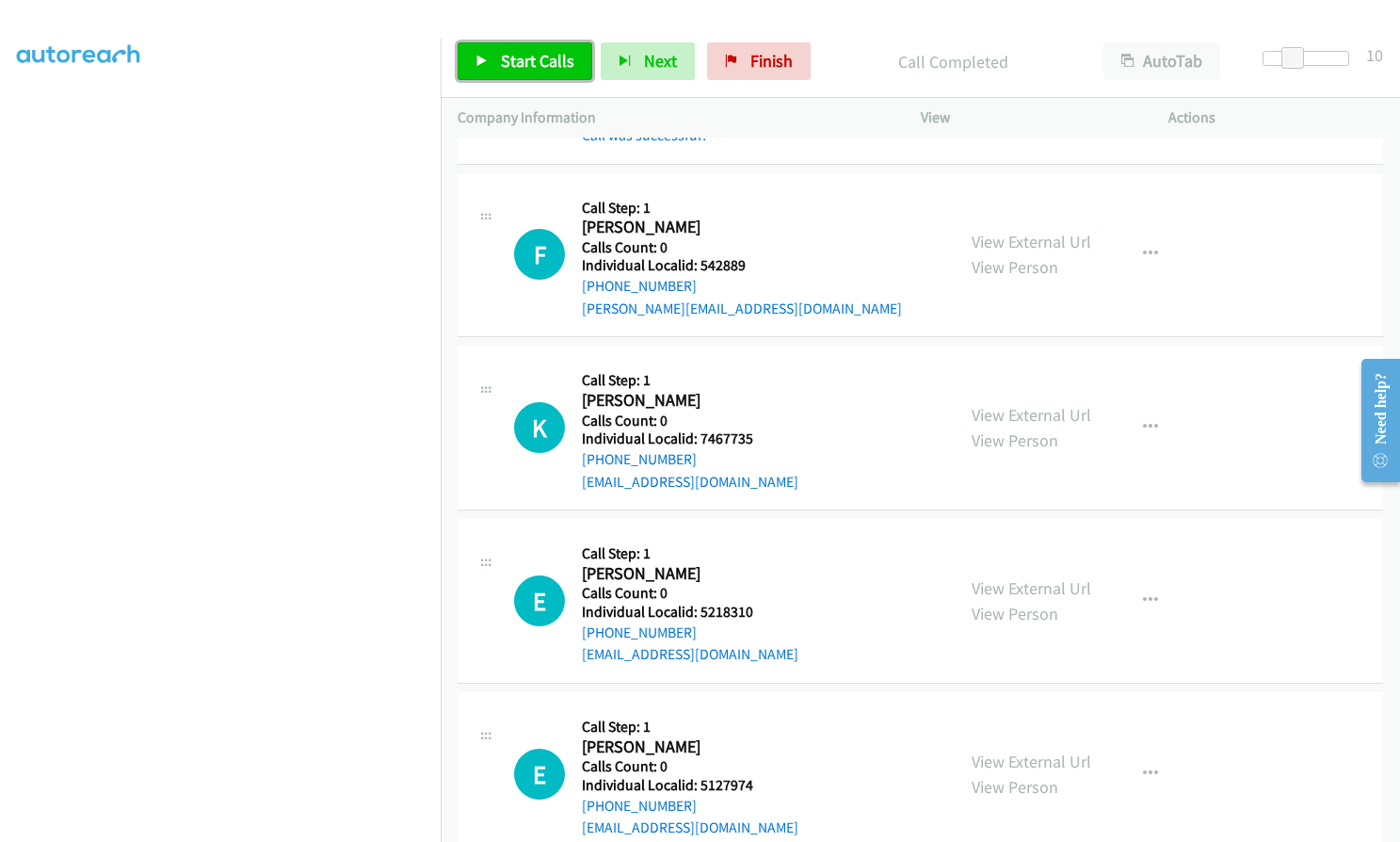
click at [518, 62] on span "Start Calls" at bounding box center [537, 61] width 73 height 22
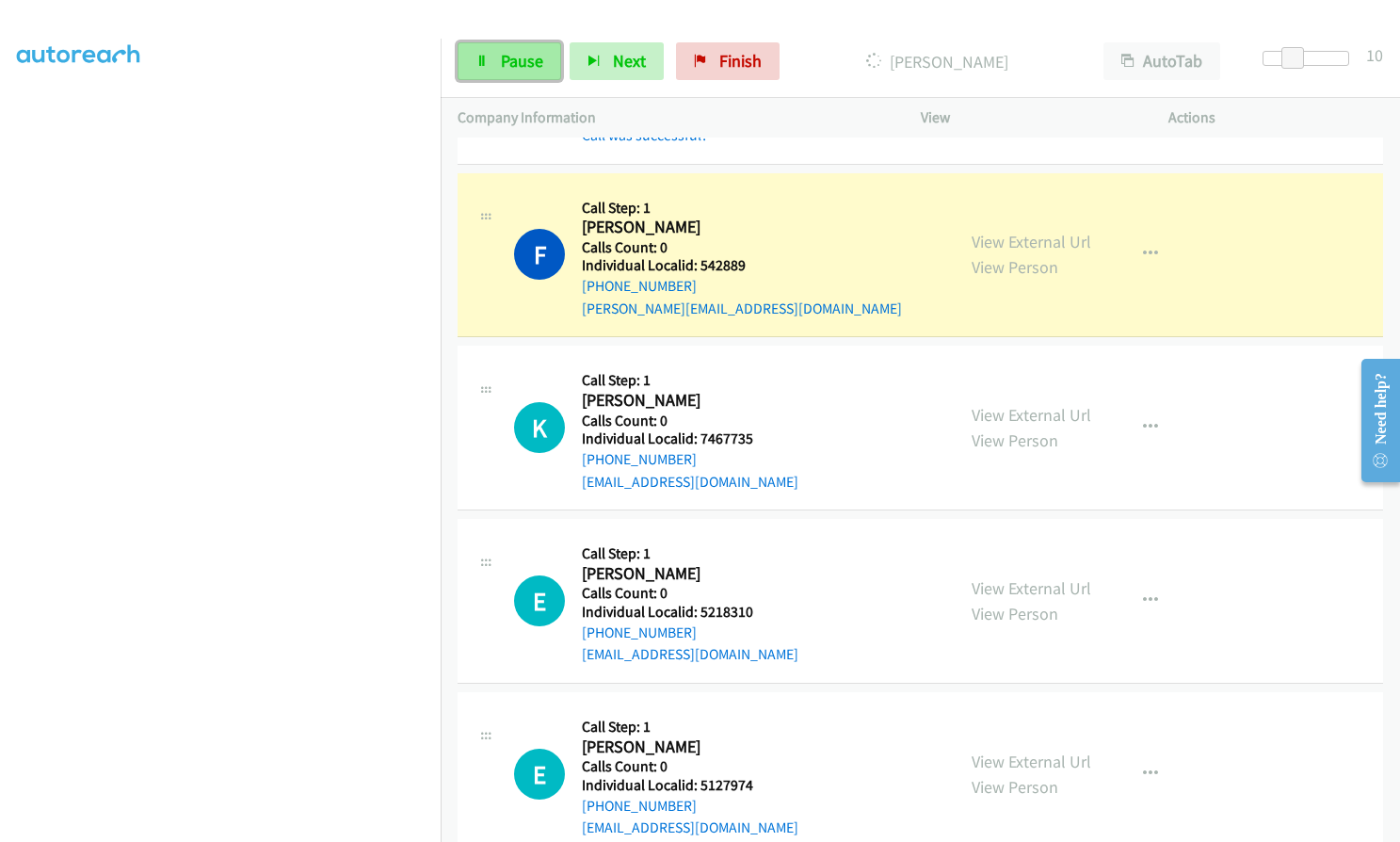
click at [519, 66] on span "Pause" at bounding box center [522, 61] width 42 height 22
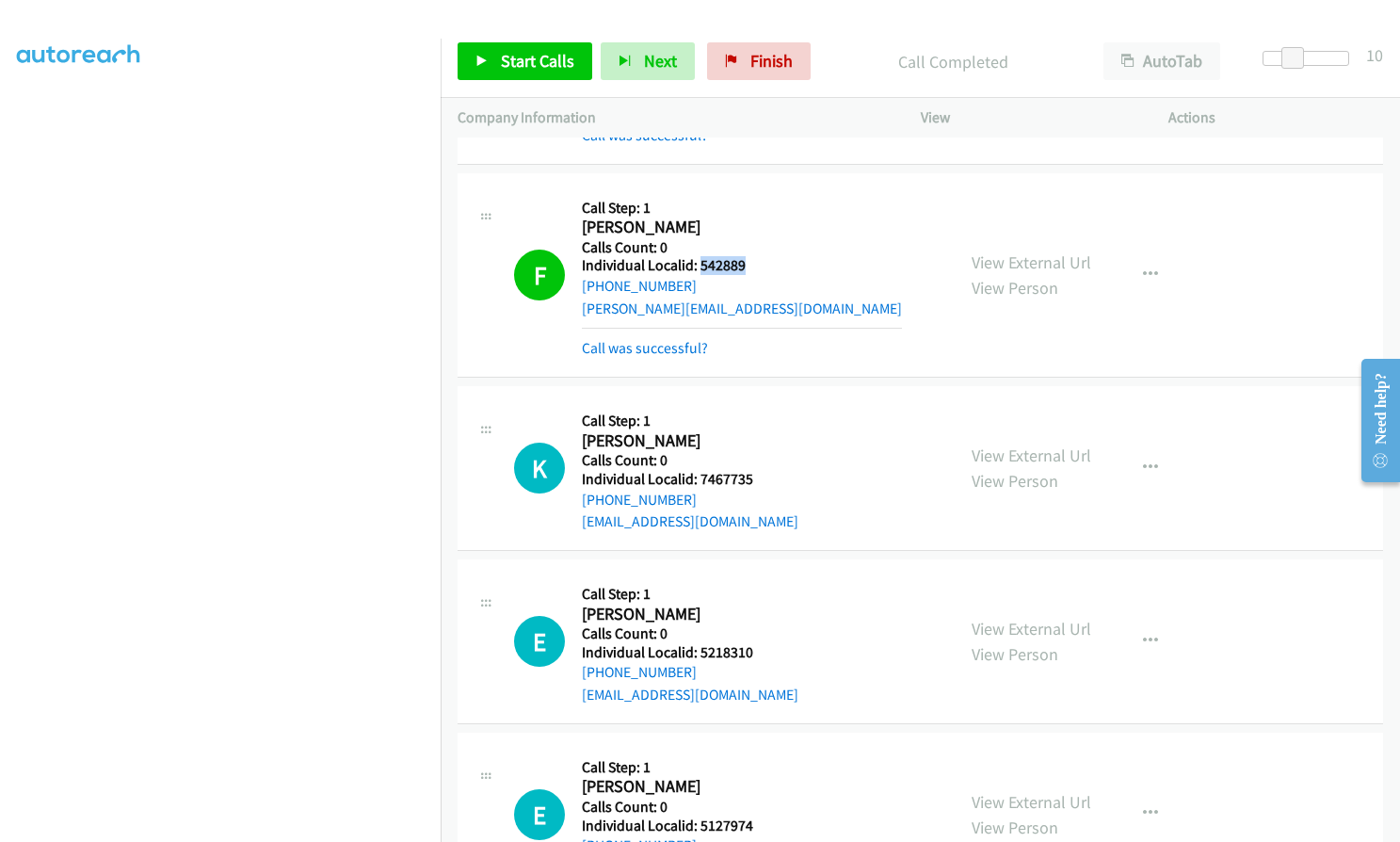
drag, startPoint x: 699, startPoint y: 249, endPoint x: 723, endPoint y: 241, distance: 25.3
click at [754, 257] on h5 "Individual Localid: 542889" at bounding box center [741, 265] width 320 height 19
click at [491, 55] on link "Start Calls" at bounding box center [525, 61] width 135 height 37
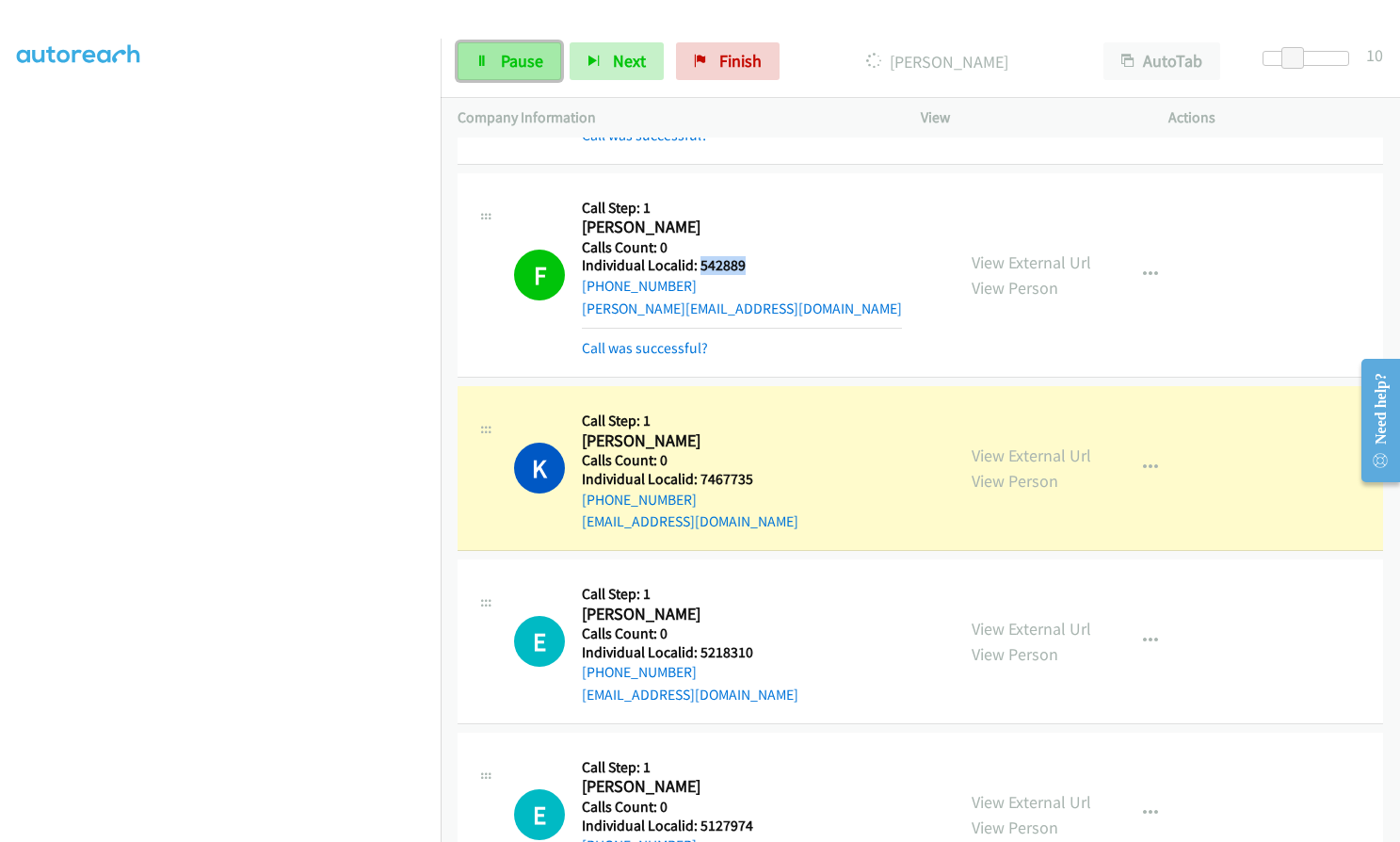
click at [494, 69] on link "Pause" at bounding box center [509, 61] width 104 height 37
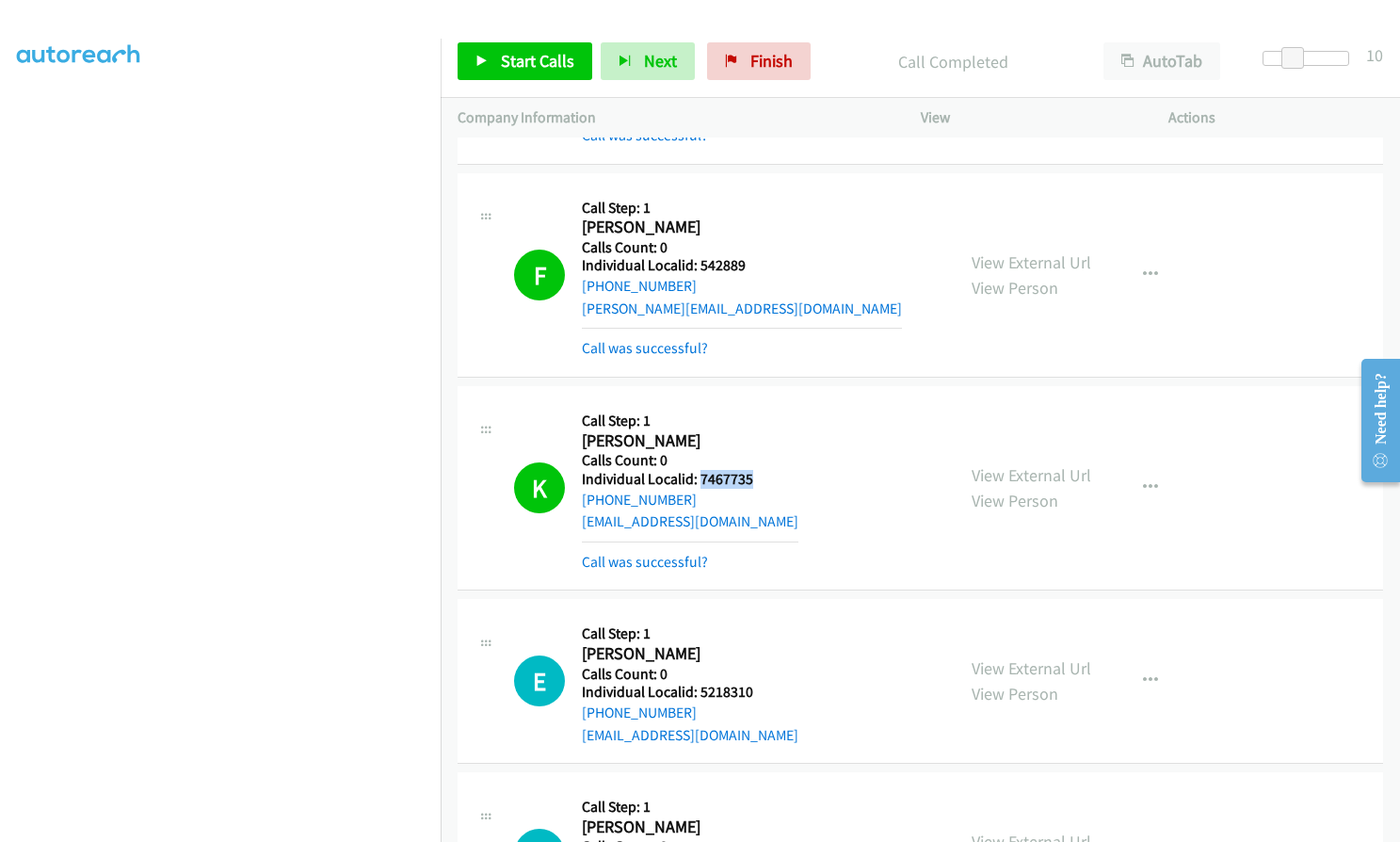
drag, startPoint x: 698, startPoint y: 457, endPoint x: 755, endPoint y: 456, distance: 57.0
click at [755, 456] on div "K Callback Scheduled Call Step: 1 [PERSON_NAME] [GEOGRAPHIC_DATA]/[GEOGRAPHIC_D…" at bounding box center [725, 488] width 424 height 169
click at [523, 63] on span "Start Calls" at bounding box center [537, 61] width 73 height 22
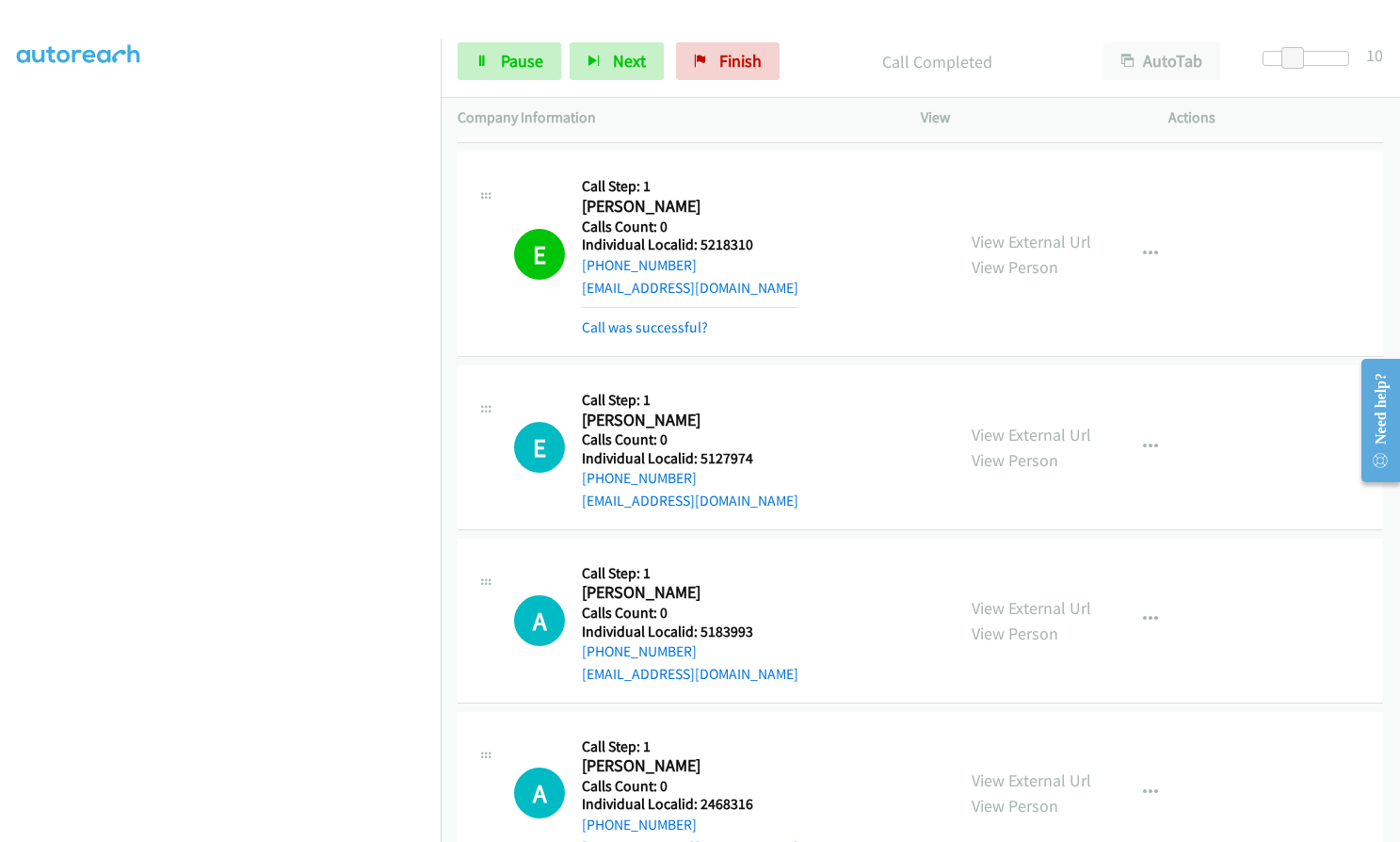
scroll to position [174, 0]
drag, startPoint x: 697, startPoint y: 225, endPoint x: 752, endPoint y: 218, distance: 55.4
click at [752, 218] on div "E Callback Scheduled Call Step: 1 [PERSON_NAME] America/[GEOGRAPHIC_DATA] Calls…" at bounding box center [725, 253] width 424 height 169
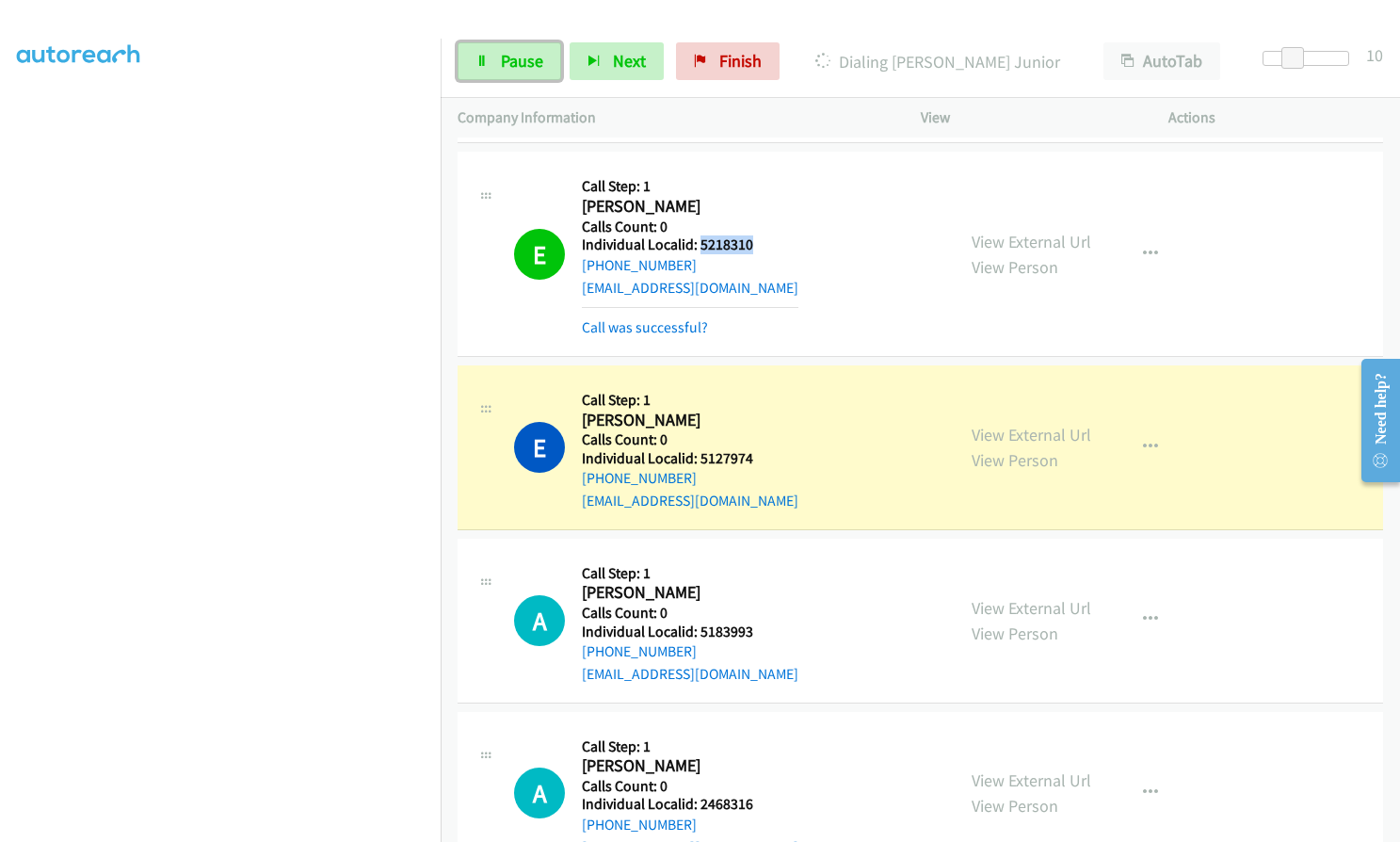
drag, startPoint x: 530, startPoint y: 62, endPoint x: 528, endPoint y: 71, distance: 9.2
click at [530, 61] on span "Pause" at bounding box center [522, 61] width 42 height 22
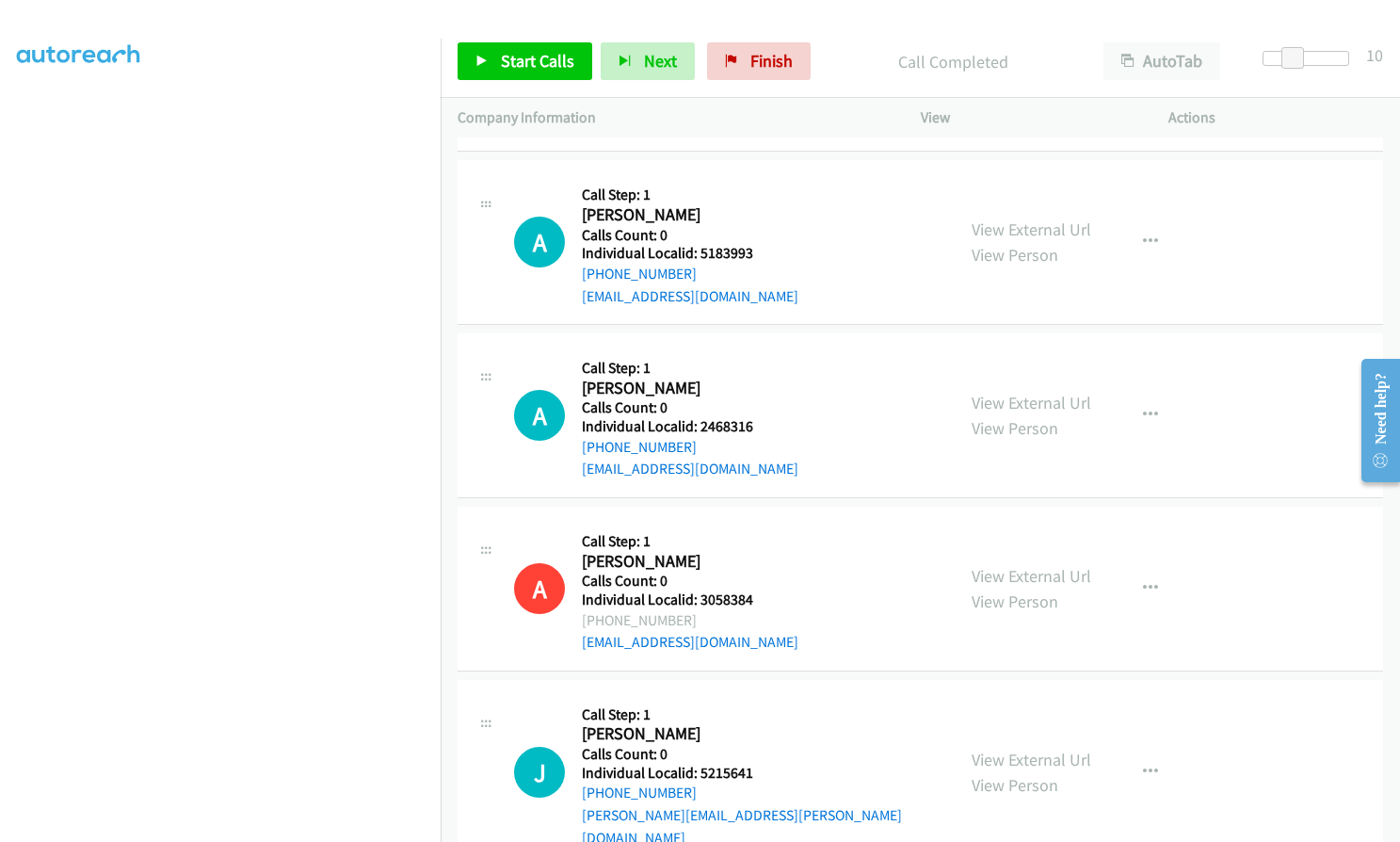
scroll to position [11920, 0]
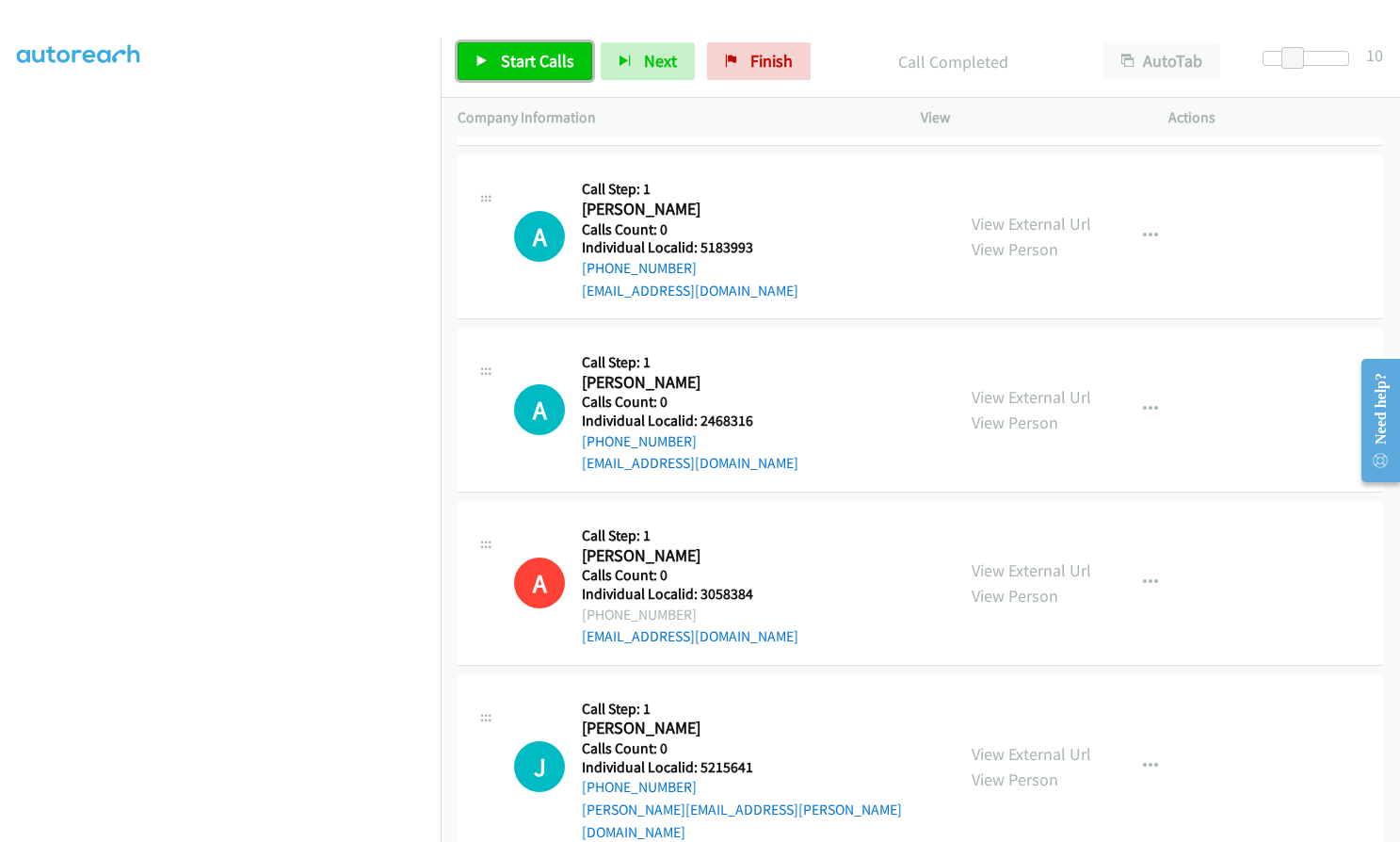
click at [536, 56] on span "Start Calls" at bounding box center [537, 61] width 73 height 22
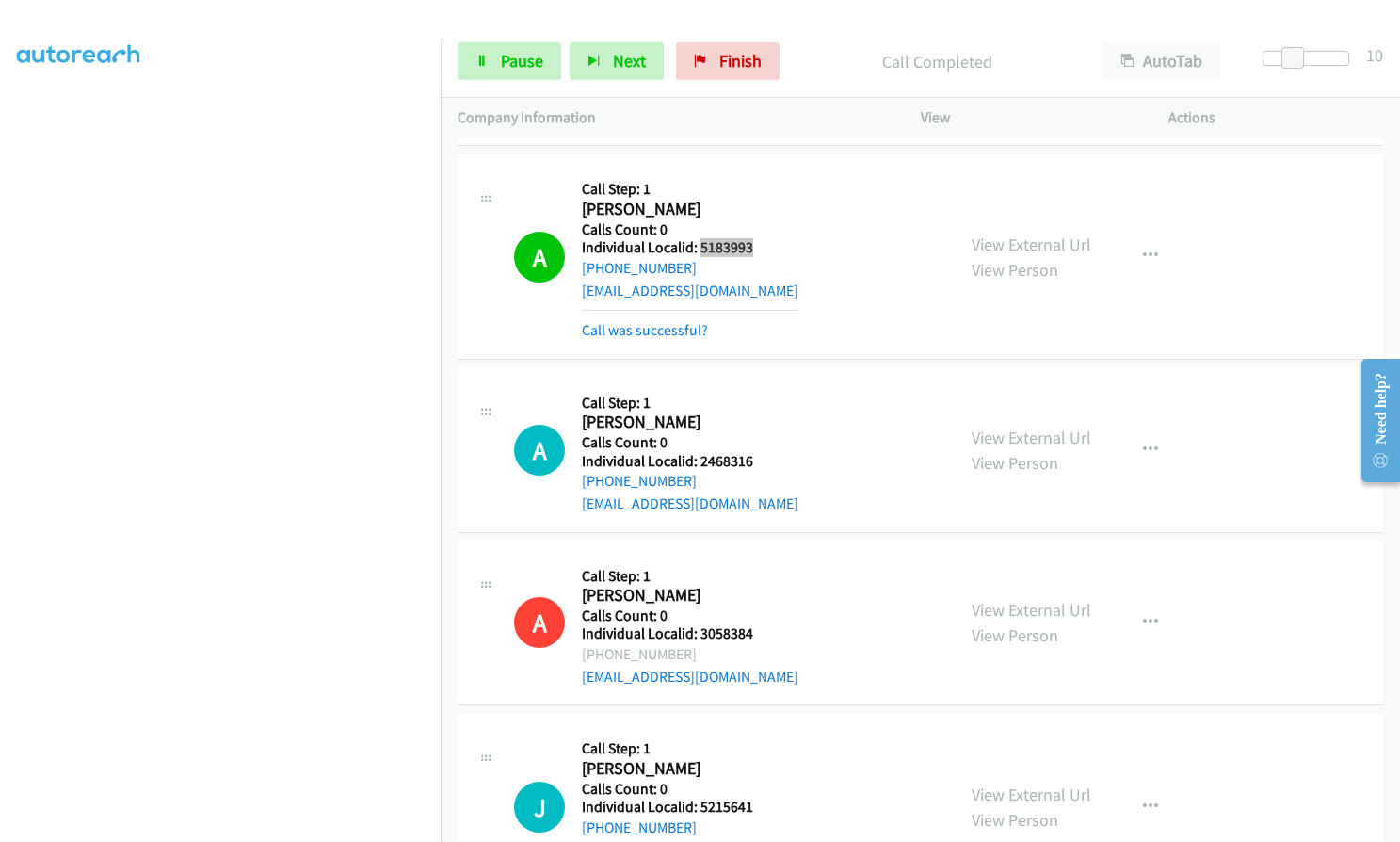
drag, startPoint x: 698, startPoint y: 218, endPoint x: 760, endPoint y: 221, distance: 62.1
click at [760, 221] on div "A Callback Scheduled Call Step: 1 [PERSON_NAME] America/New_York Calls Count: 0…" at bounding box center [725, 256] width 424 height 169
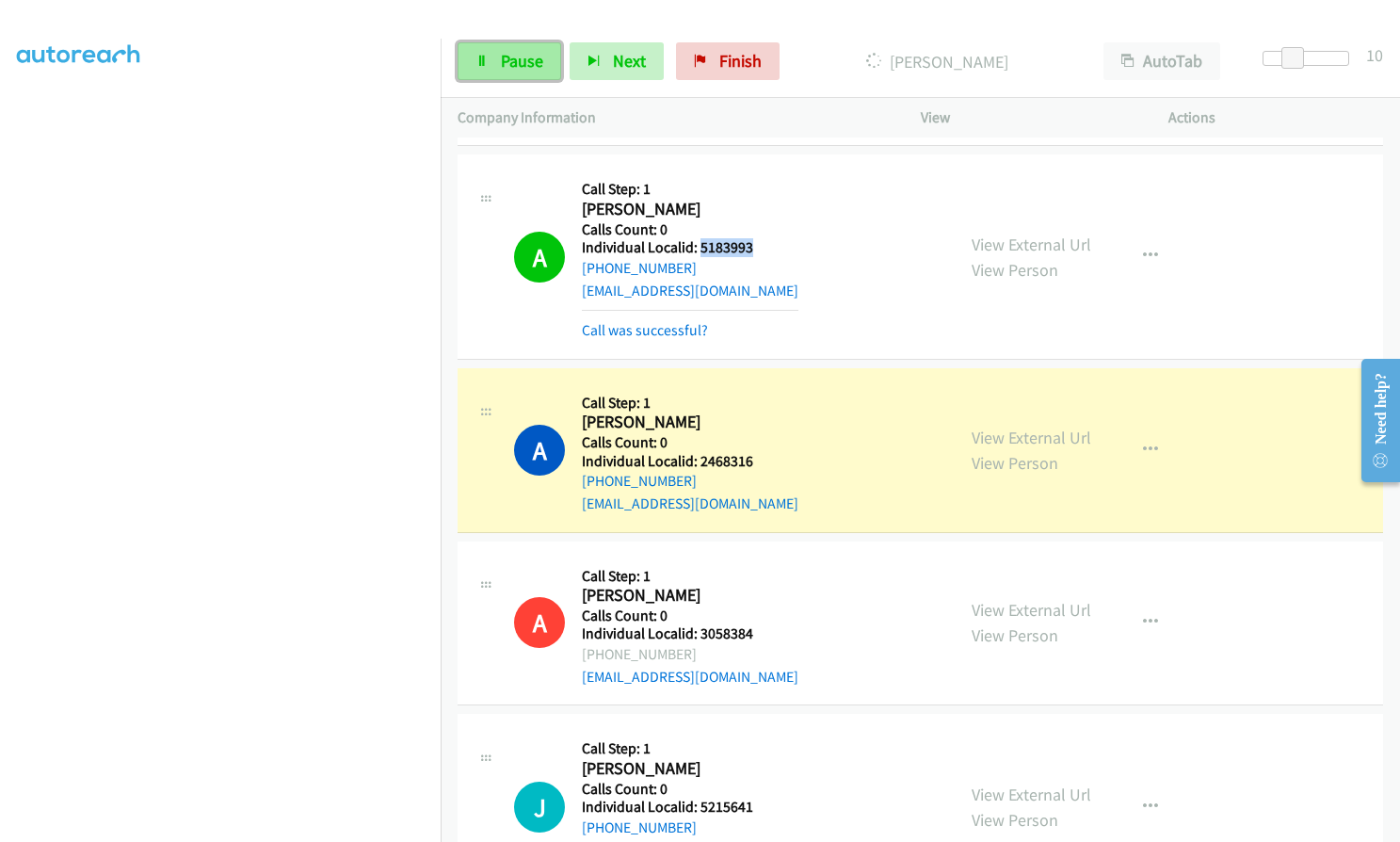
click at [522, 55] on span "Pause" at bounding box center [522, 61] width 42 height 22
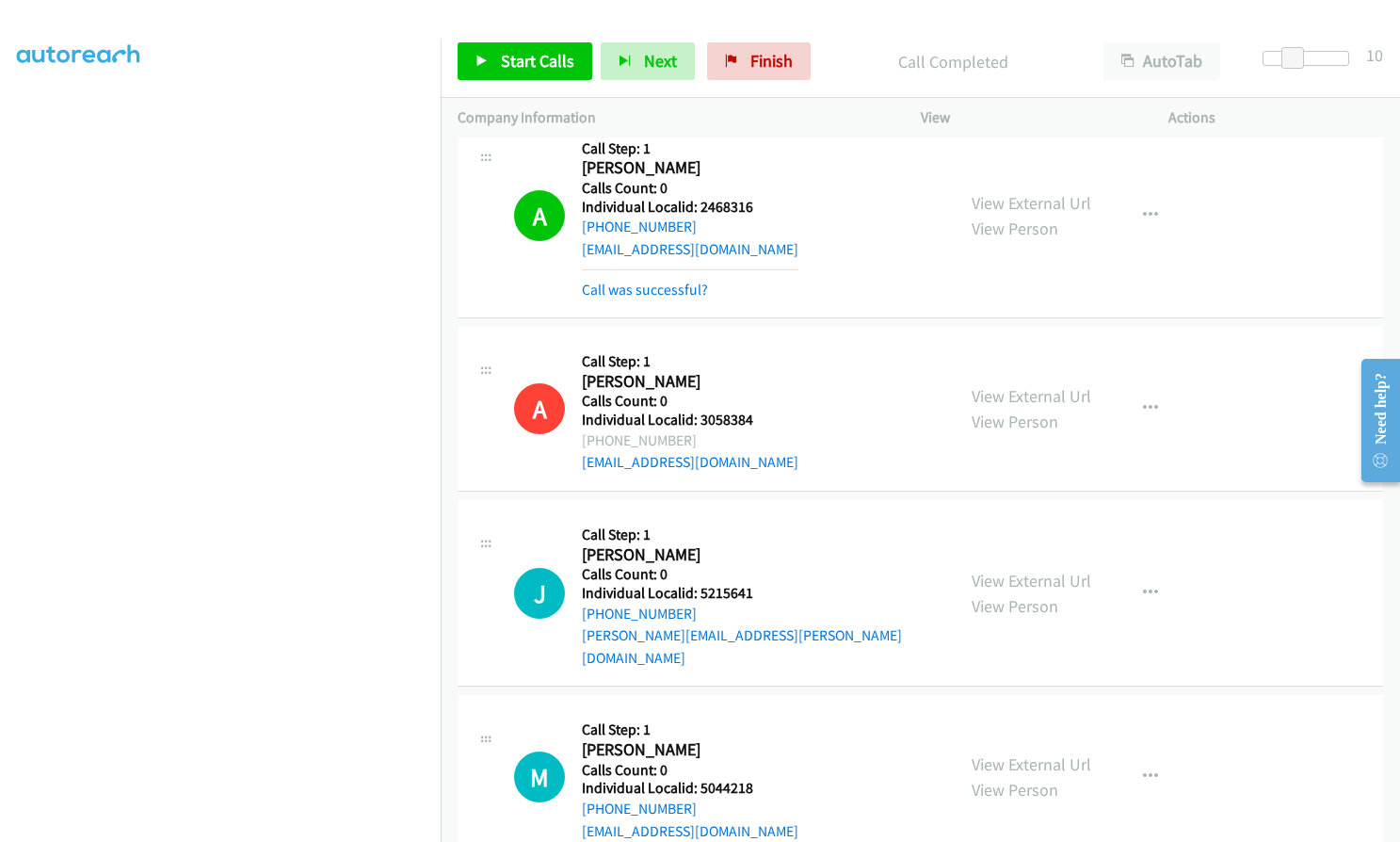
scroll to position [12180, 0]
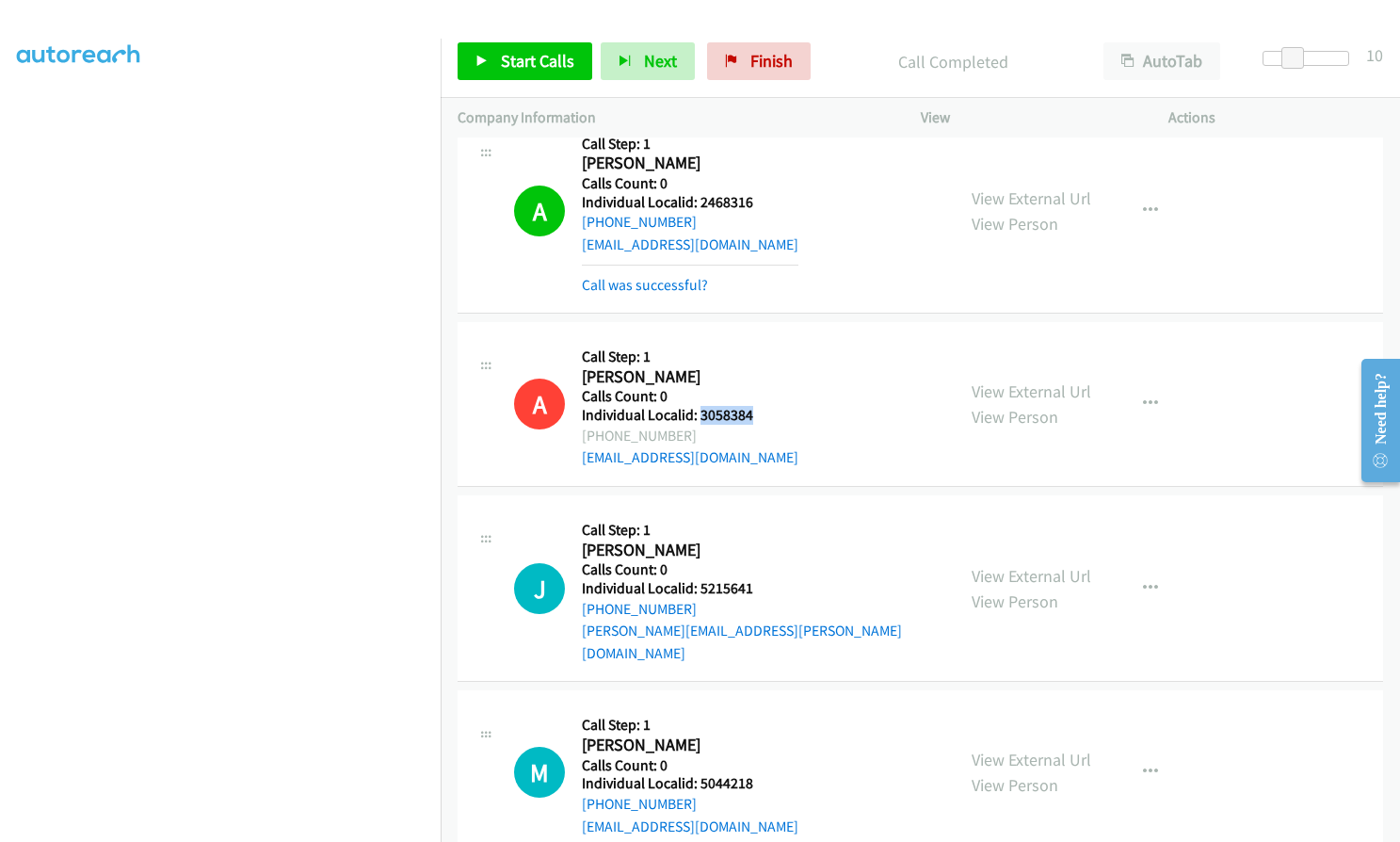
drag, startPoint x: 699, startPoint y: 394, endPoint x: 759, endPoint y: 392, distance: 60.0
click at [761, 392] on div "A Callback Scheduled Call Step: 1 [PERSON_NAME] America/New_York Calls Count: 0…" at bounding box center [725, 403] width 424 height 130
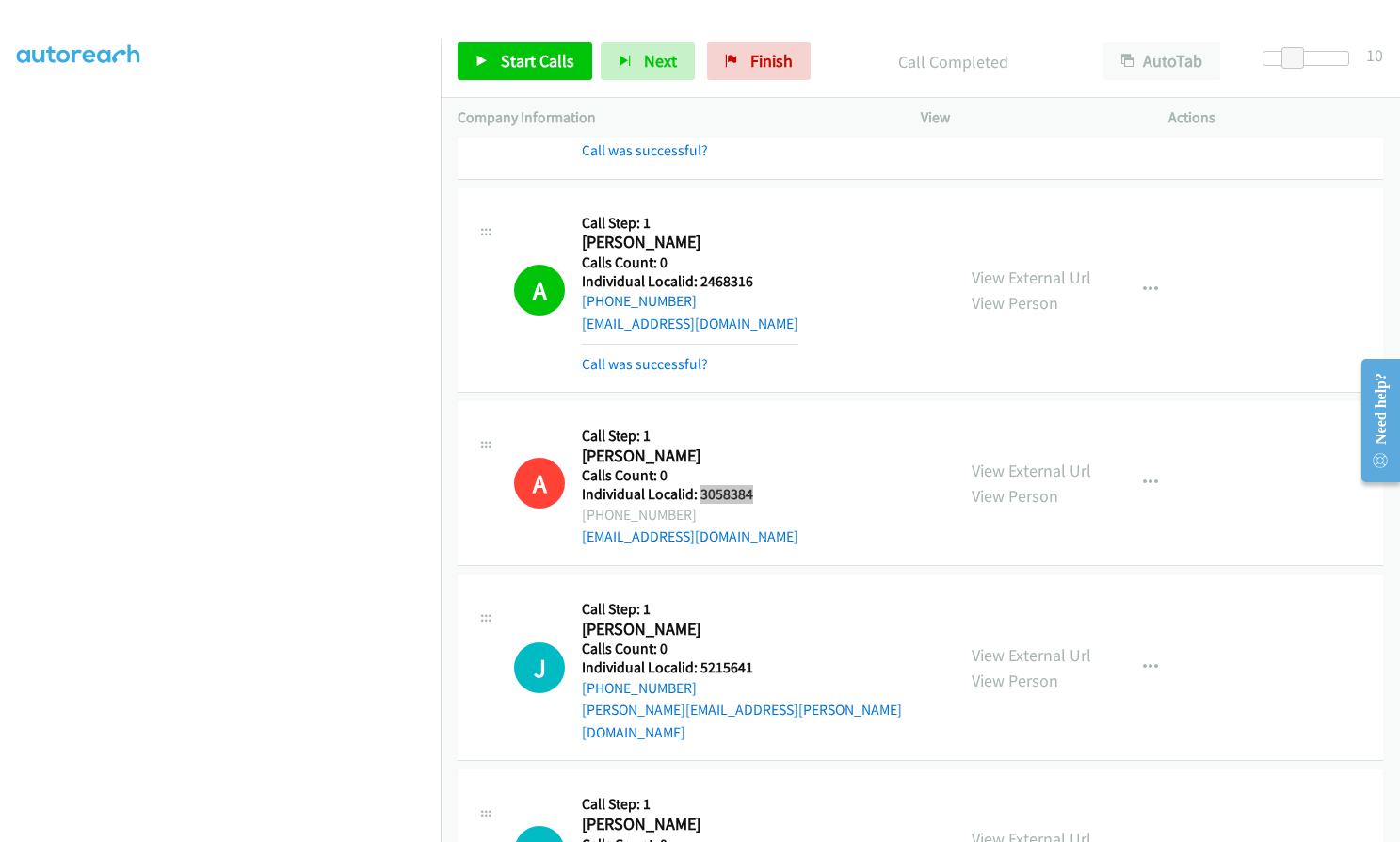
scroll to position [12085, 0]
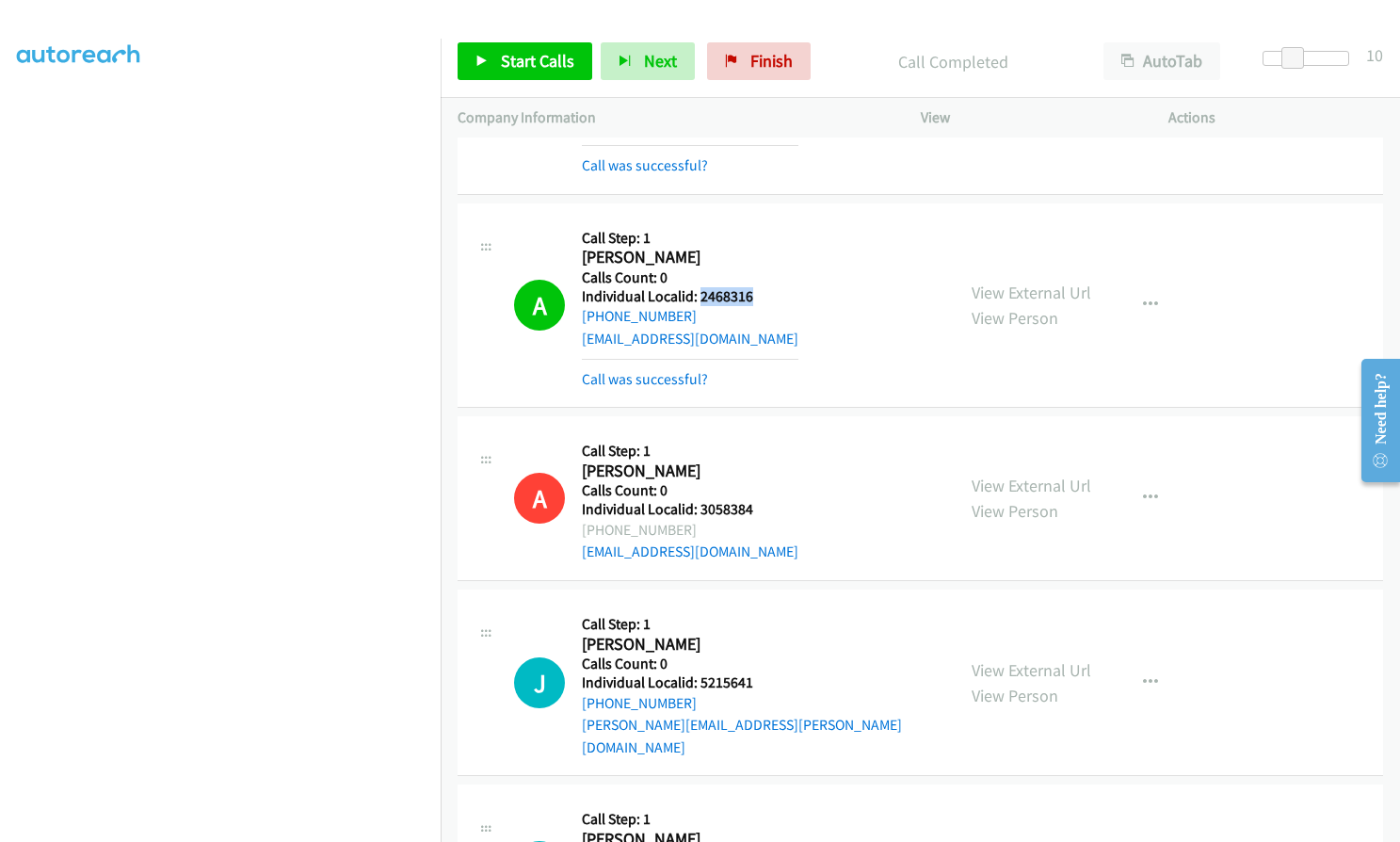
drag, startPoint x: 697, startPoint y: 273, endPoint x: 759, endPoint y: 272, distance: 62.0
click at [759, 287] on h5 "Individual Localid: 2468316" at bounding box center [689, 296] width 216 height 19
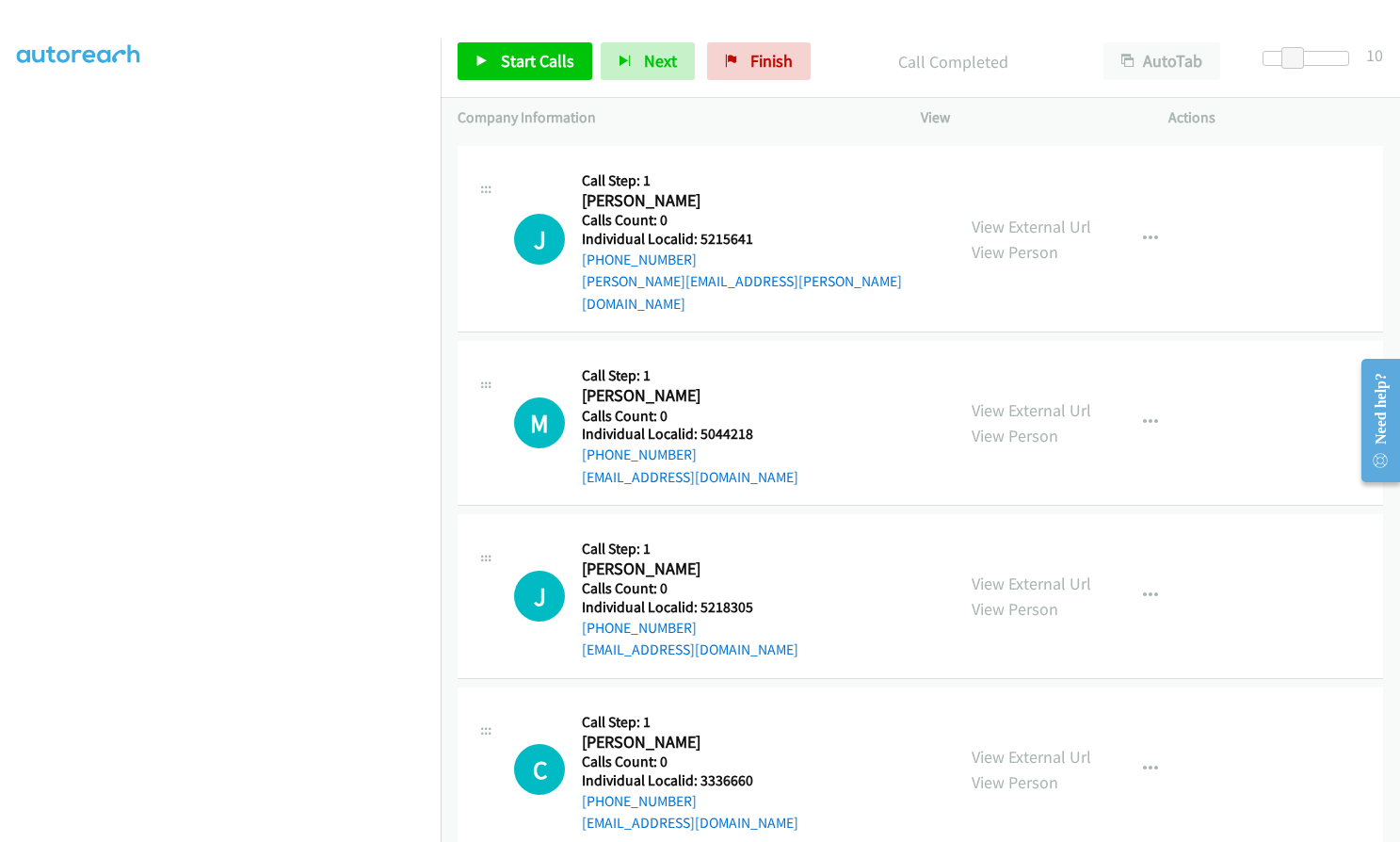
scroll to position [12532, 0]
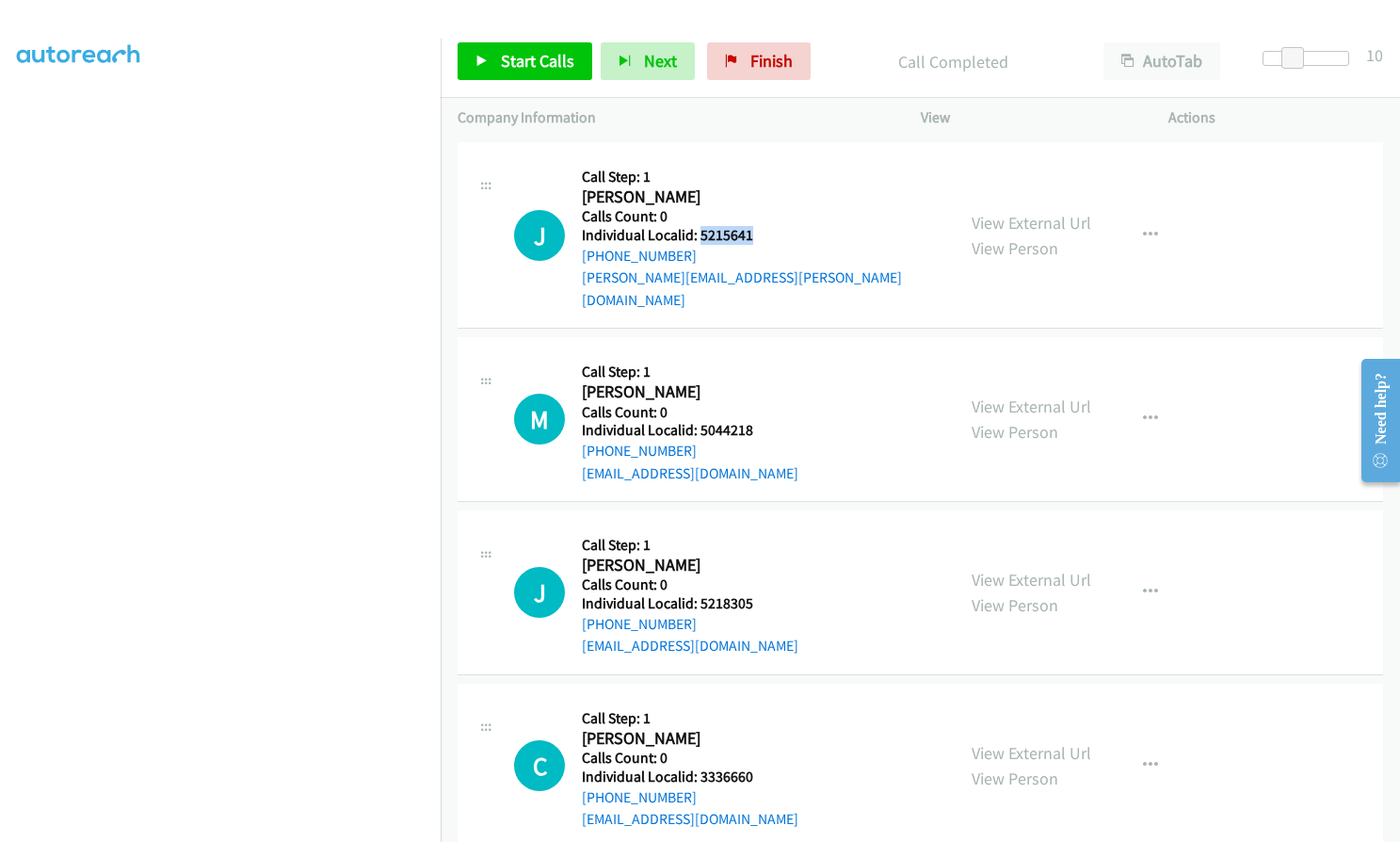
drag, startPoint x: 699, startPoint y: 215, endPoint x: 756, endPoint y: 210, distance: 57.2
click at [756, 226] on h5 "Individual Localid: 5215641" at bounding box center [759, 235] width 355 height 19
drag, startPoint x: 703, startPoint y: 392, endPoint x: 755, endPoint y: 386, distance: 52.3
click at [755, 386] on div "M Callback Scheduled Call Step: 1 [PERSON_NAME] America/New_York Calls Count: 0…" at bounding box center [725, 419] width 424 height 130
drag, startPoint x: 698, startPoint y: 560, endPoint x: 747, endPoint y: 557, distance: 49.1
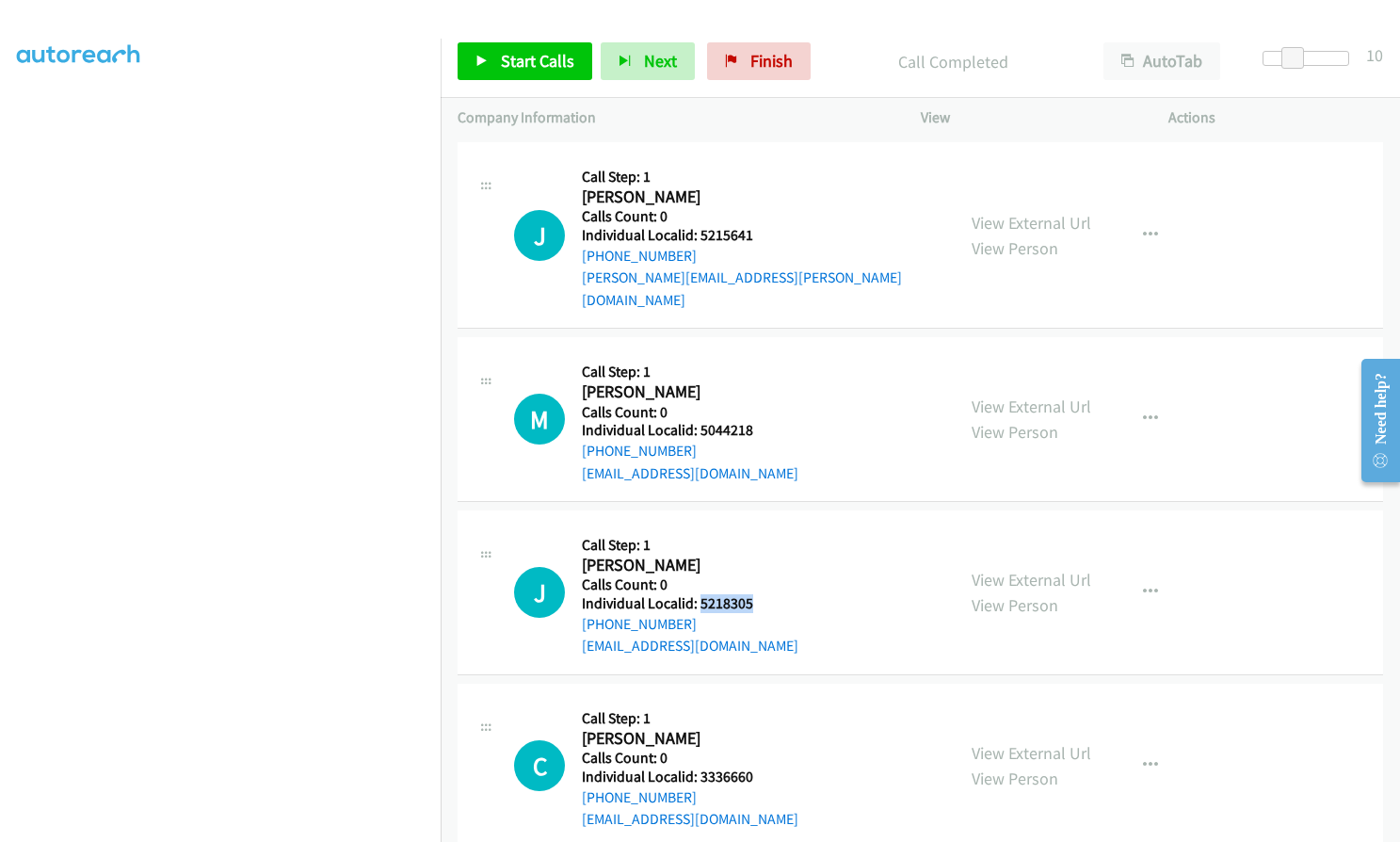
click at [747, 594] on h5 "Individual Localid: 5218305" at bounding box center [689, 603] width 216 height 19
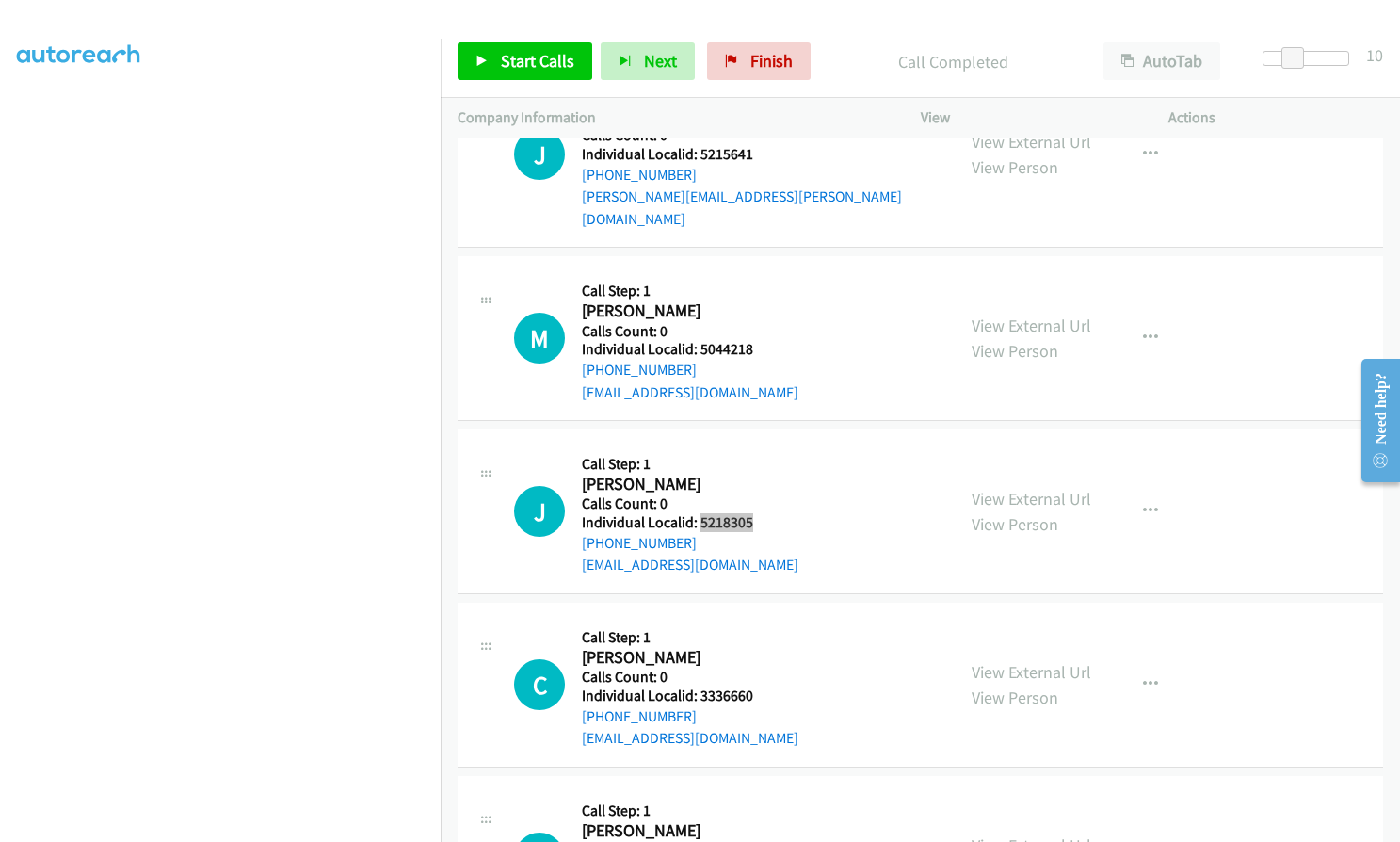
scroll to position [12626, 0]
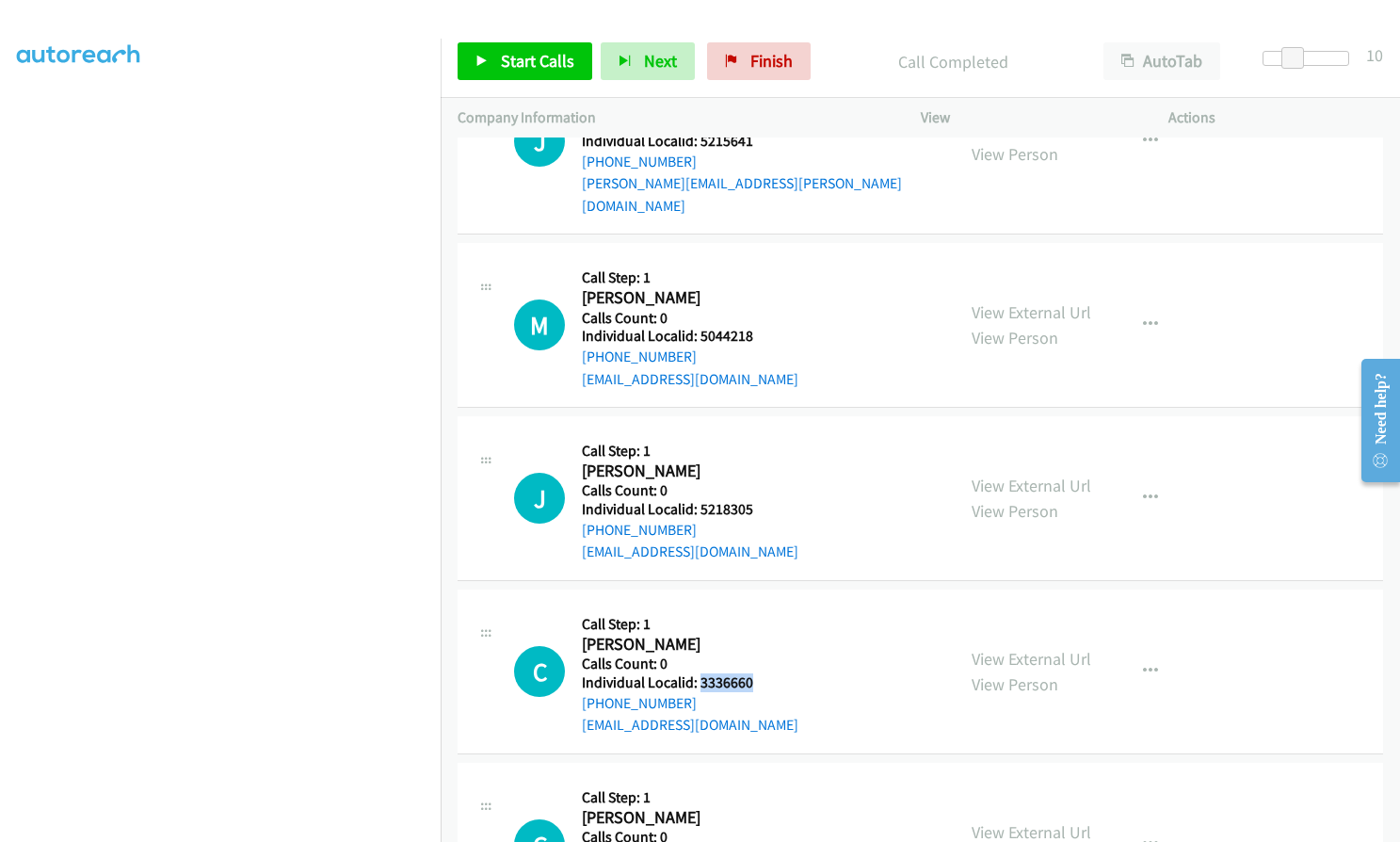
drag, startPoint x: 698, startPoint y: 635, endPoint x: 748, endPoint y: 634, distance: 50.0
click at [748, 674] on h5 "Individual Localid: 3336660" at bounding box center [689, 682] width 216 height 19
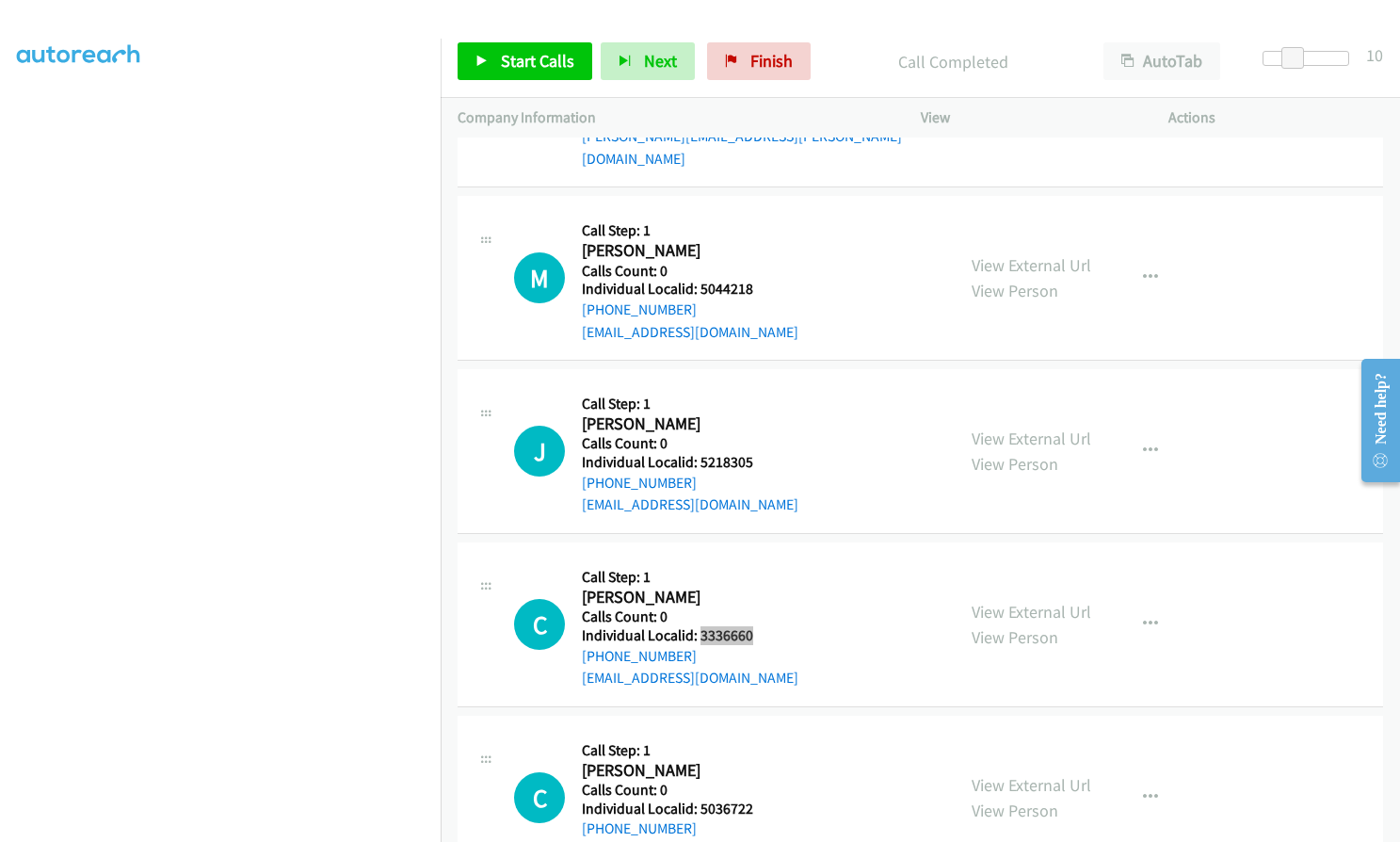
scroll to position [12792, 0]
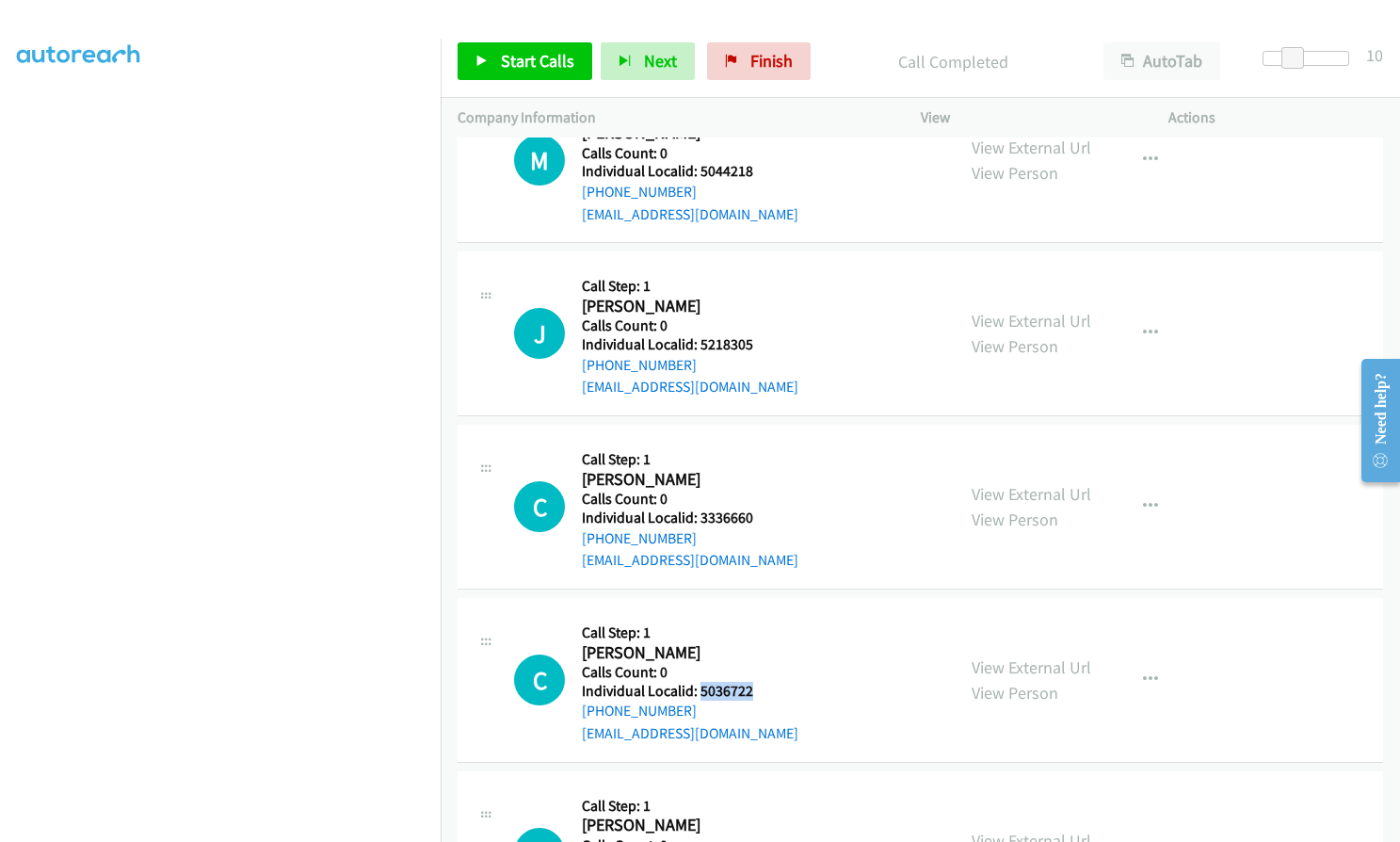
drag, startPoint x: 709, startPoint y: 642, endPoint x: 759, endPoint y: 642, distance: 50.0
click at [759, 642] on div "C Callback Scheduled Call Step: 1 [PERSON_NAME] America/Los_Angeles Calls Count…" at bounding box center [725, 679] width 424 height 130
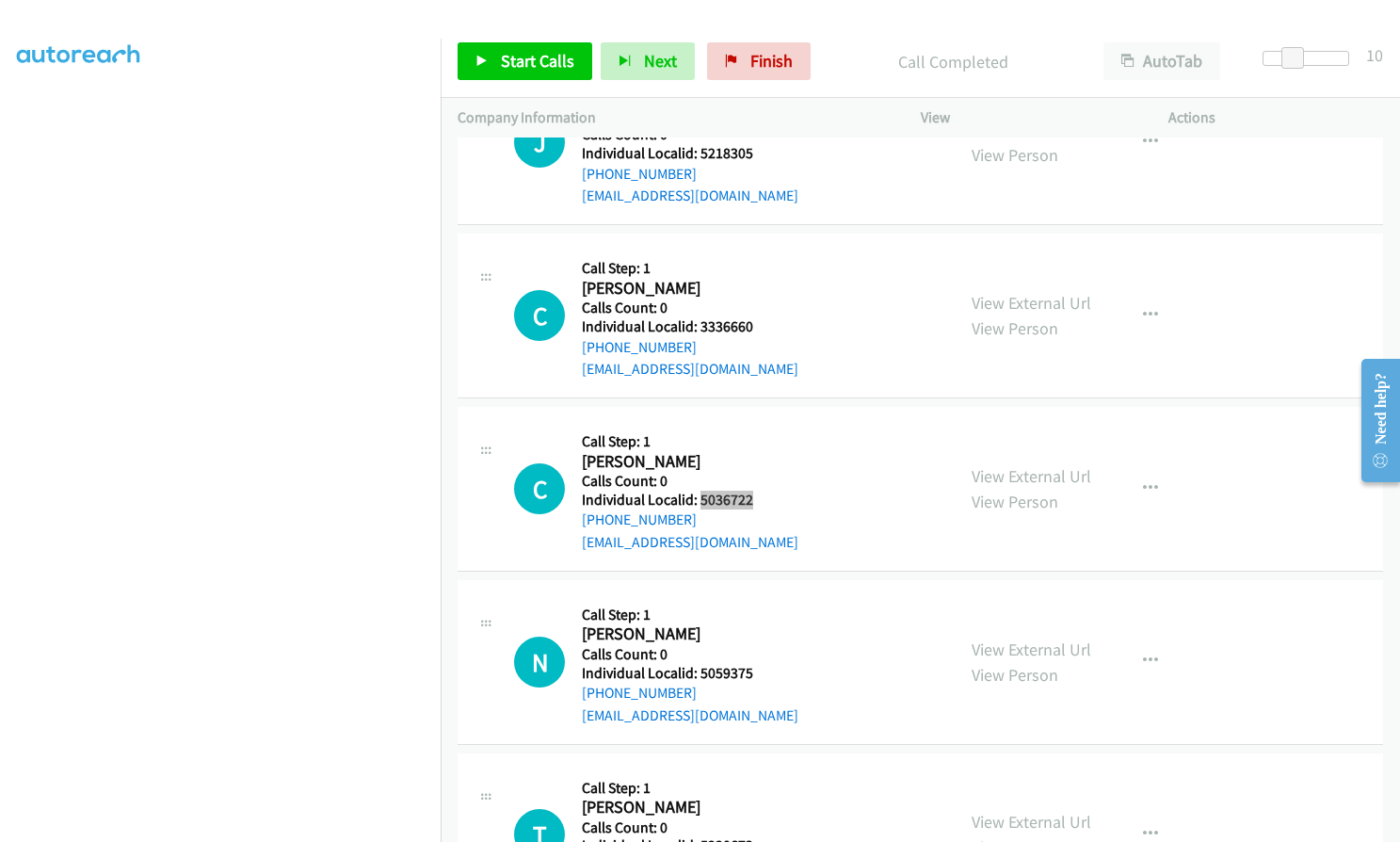
scroll to position [13003, 0]
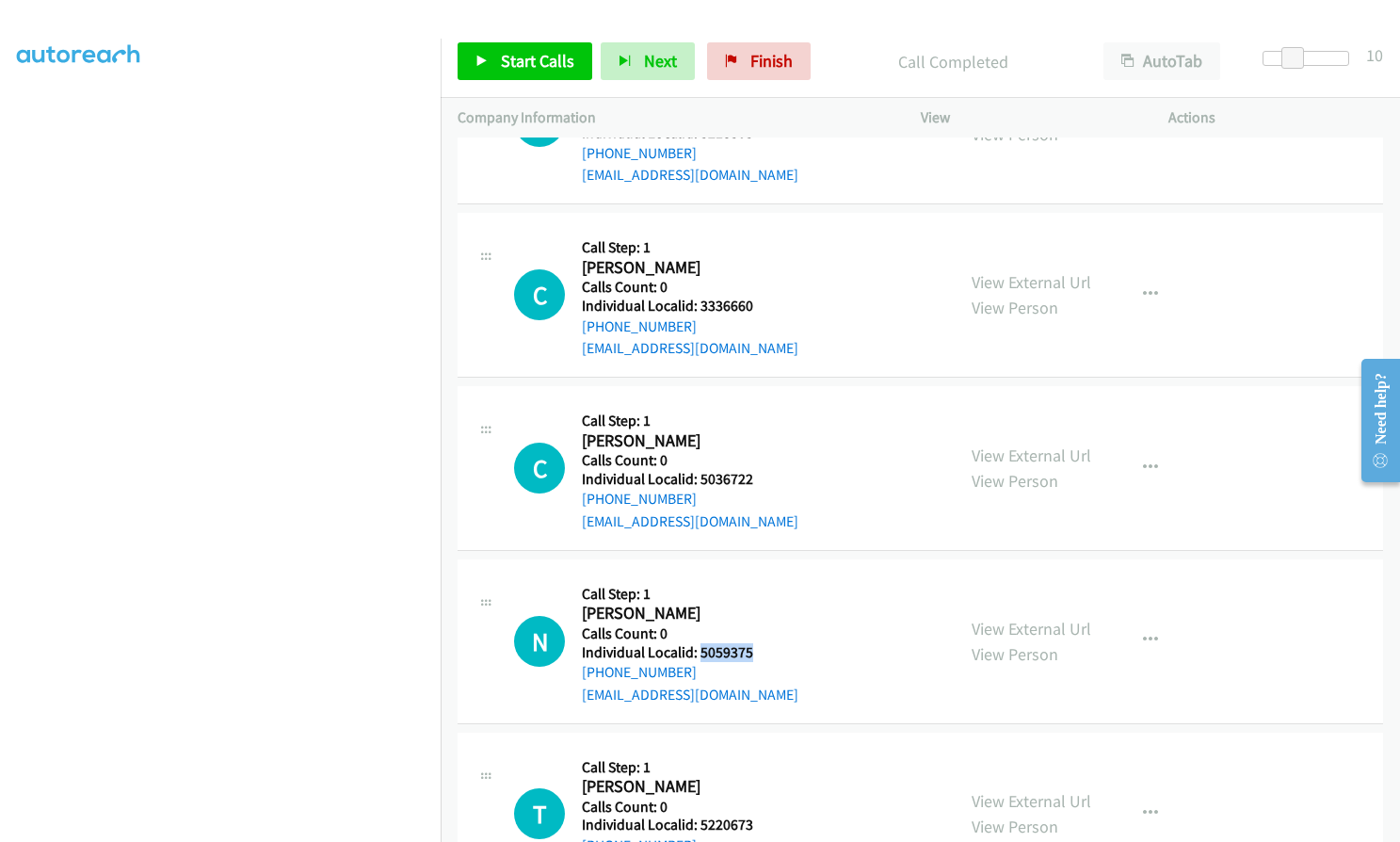
drag, startPoint x: 699, startPoint y: 600, endPoint x: 755, endPoint y: 601, distance: 56.0
click at [755, 643] on h5 "Individual Localid: 5059375" at bounding box center [689, 652] width 216 height 19
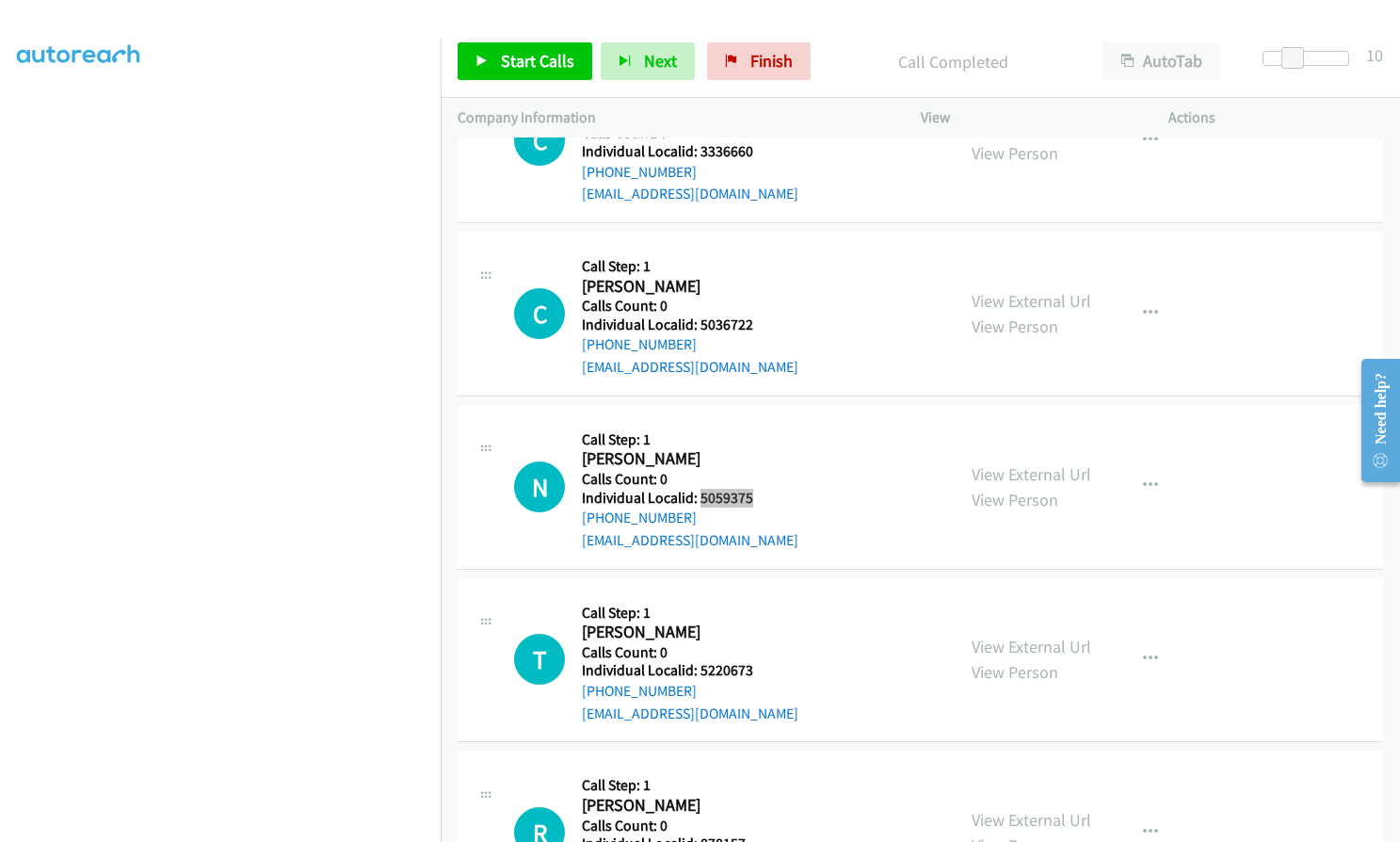
scroll to position [13191, 0]
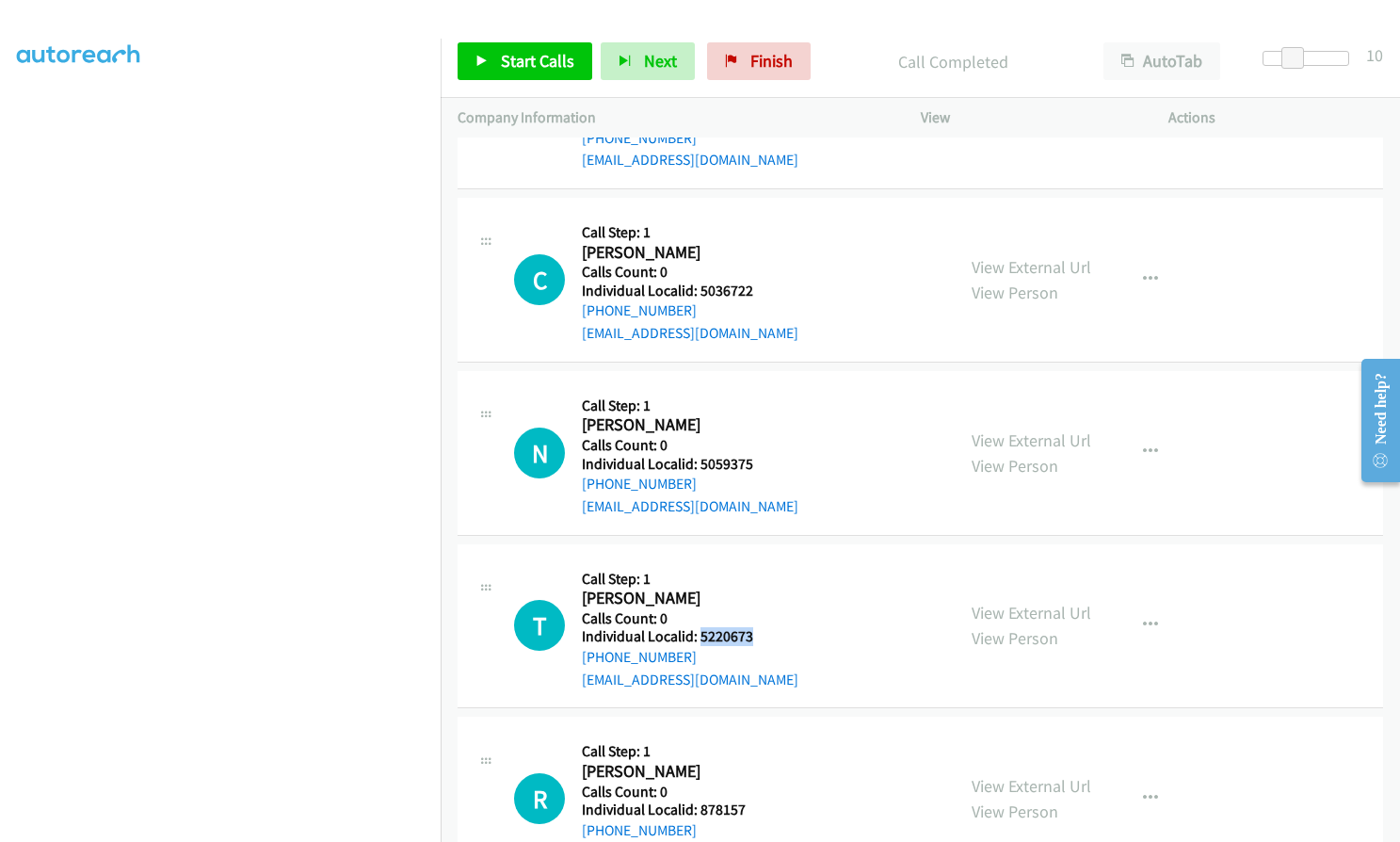
drag, startPoint x: 699, startPoint y: 589, endPoint x: 750, endPoint y: 588, distance: 51.0
click at [750, 588] on div "T Callback Scheduled Call Step: 1 [PERSON_NAME] America/[GEOGRAPHIC_DATA] Calls…" at bounding box center [725, 626] width 424 height 130
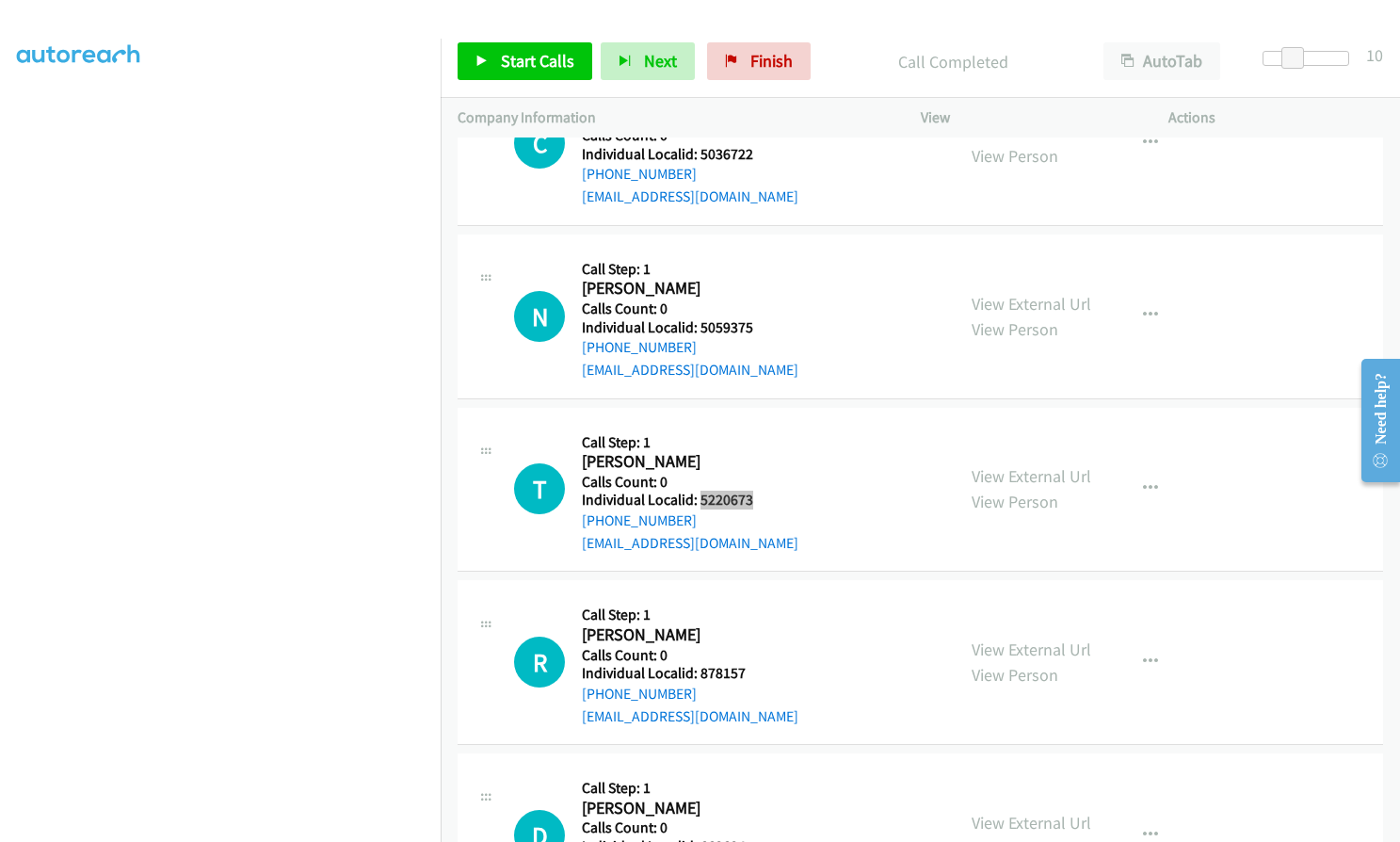
scroll to position [13356, 0]
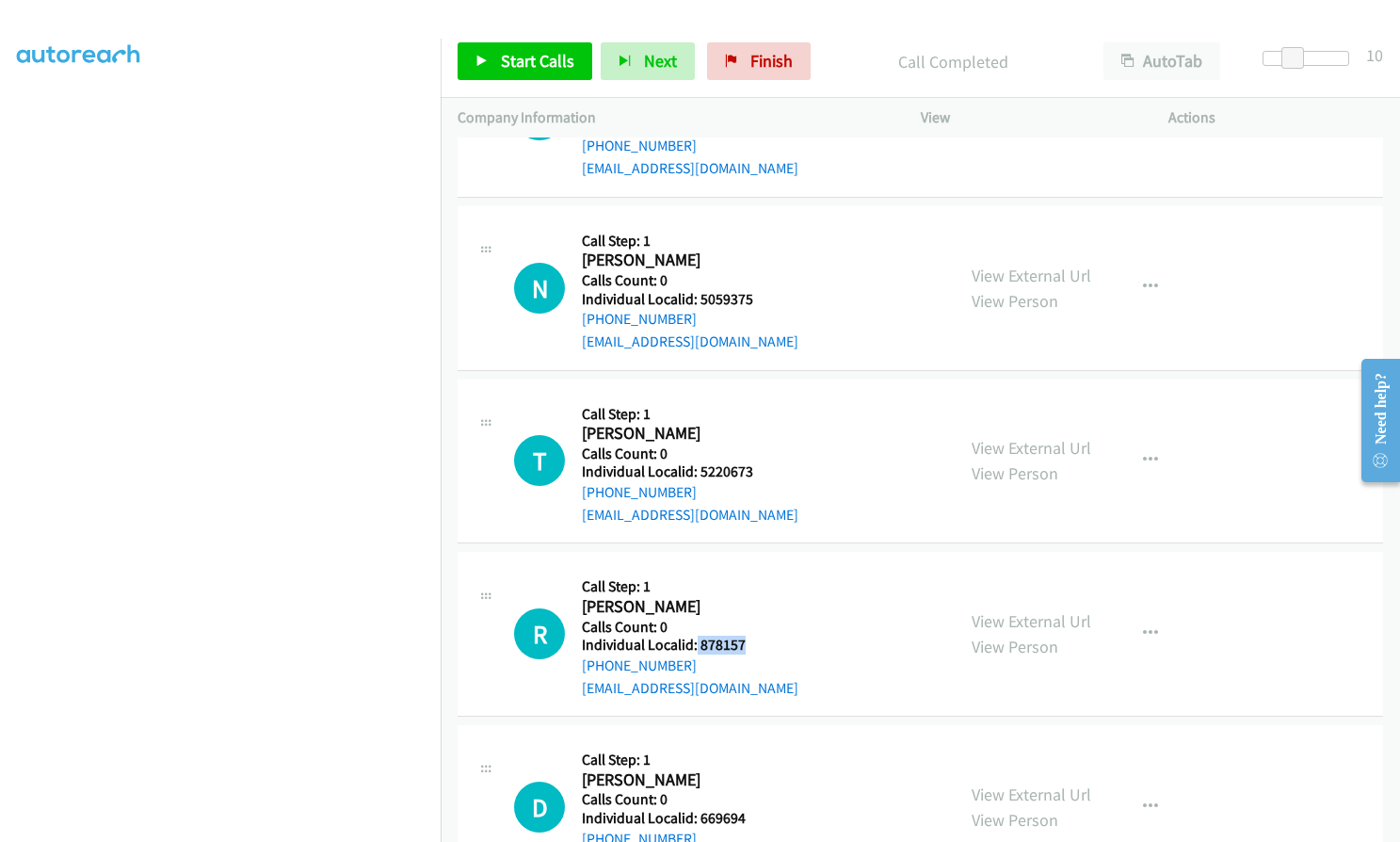
drag, startPoint x: 700, startPoint y: 598, endPoint x: 748, endPoint y: 598, distance: 48.0
click at [748, 598] on div "R Callback Scheduled Call Step: 1 [PERSON_NAME] America/Los_Angeles Calls Count…" at bounding box center [725, 633] width 424 height 130
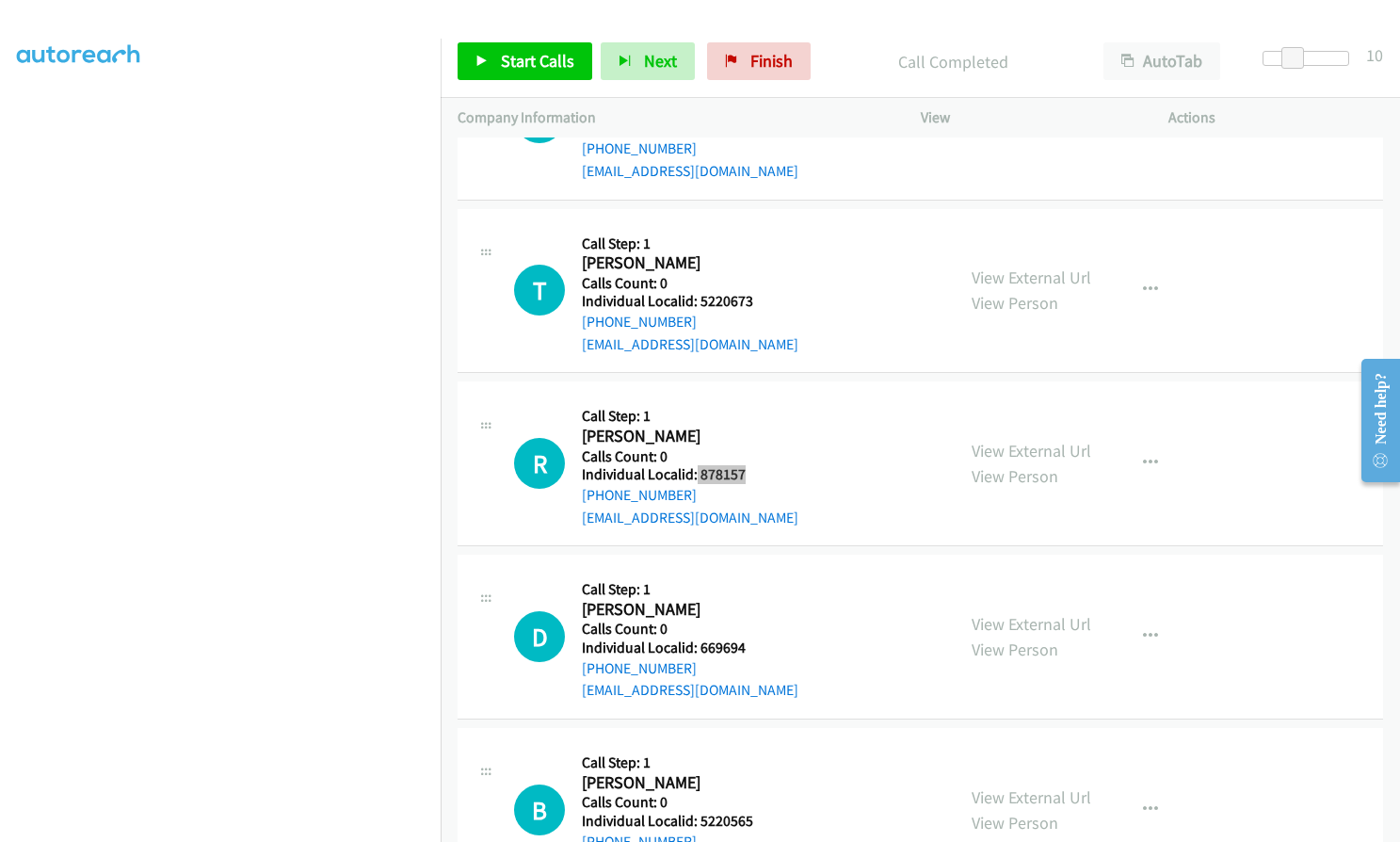
scroll to position [13544, 0]
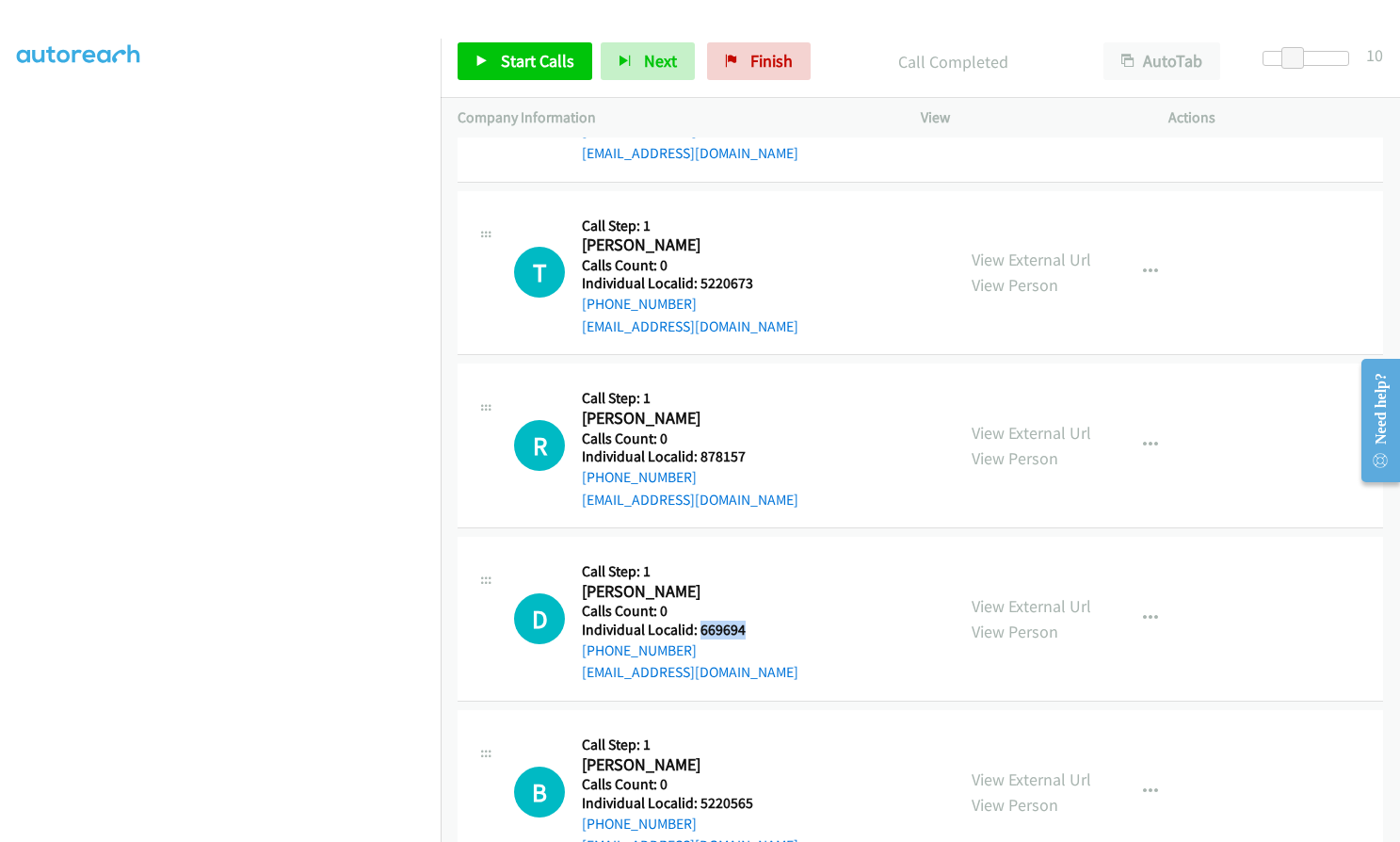
drag, startPoint x: 699, startPoint y: 582, endPoint x: 753, endPoint y: 582, distance: 54.0
click at [753, 582] on div "D Callback Scheduled Call Step: 1 [PERSON_NAME] America/[GEOGRAPHIC_DATA] Calls…" at bounding box center [725, 618] width 424 height 130
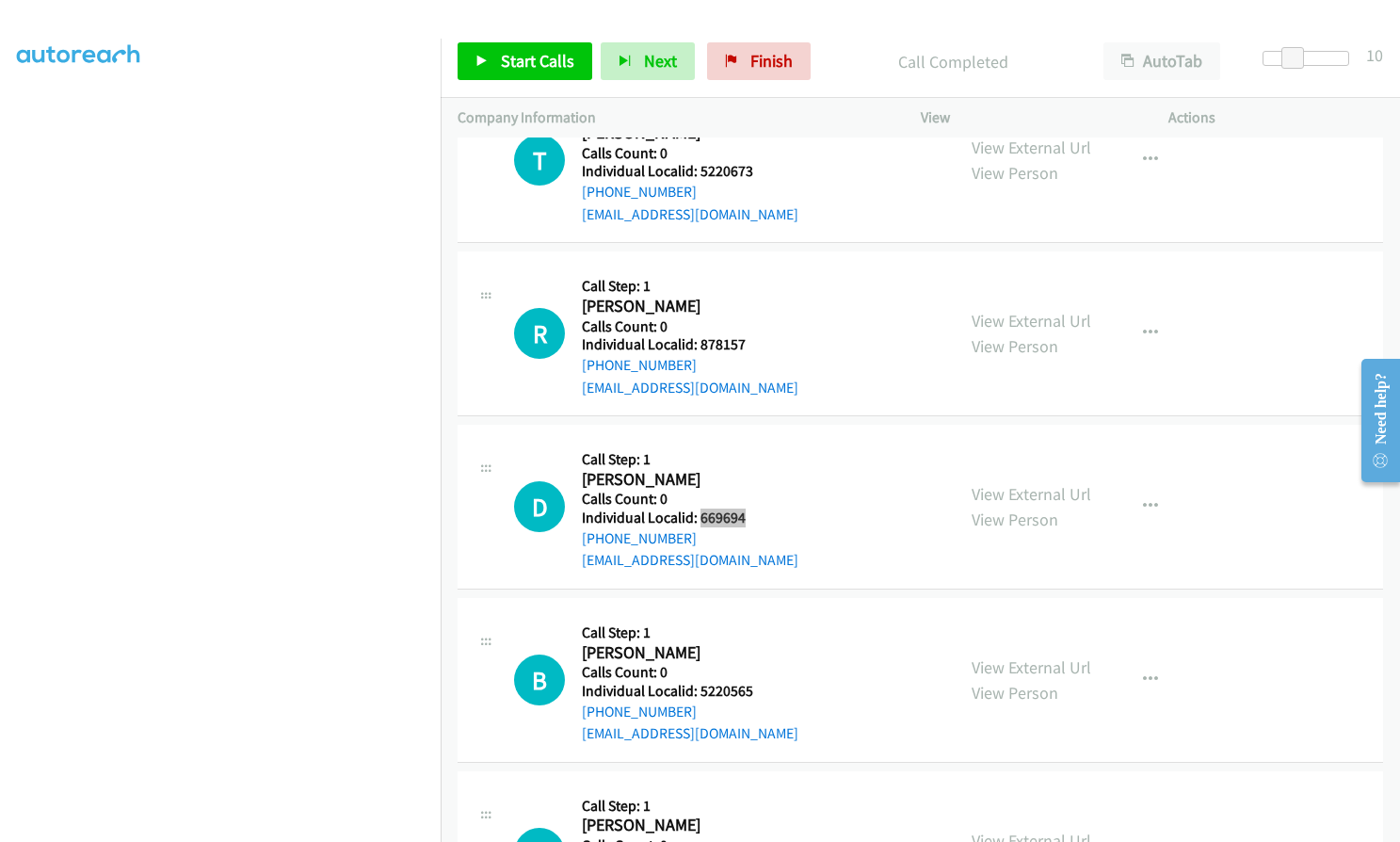
scroll to position [13662, 0]
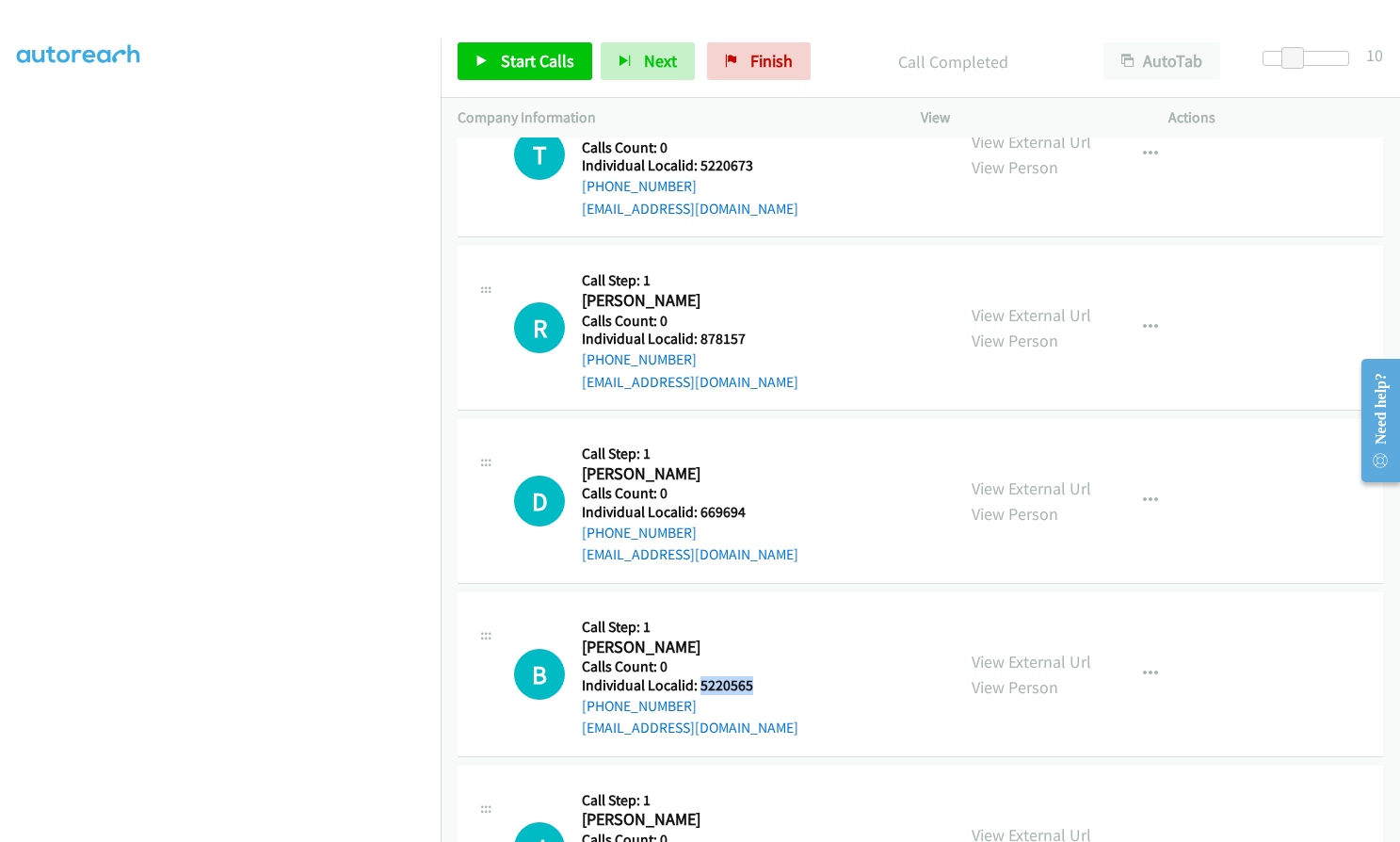
drag, startPoint x: 700, startPoint y: 632, endPoint x: 749, endPoint y: 639, distance: 49.5
click at [749, 676] on h5 "Individual Localid: 5220565" at bounding box center [689, 684] width 216 height 19
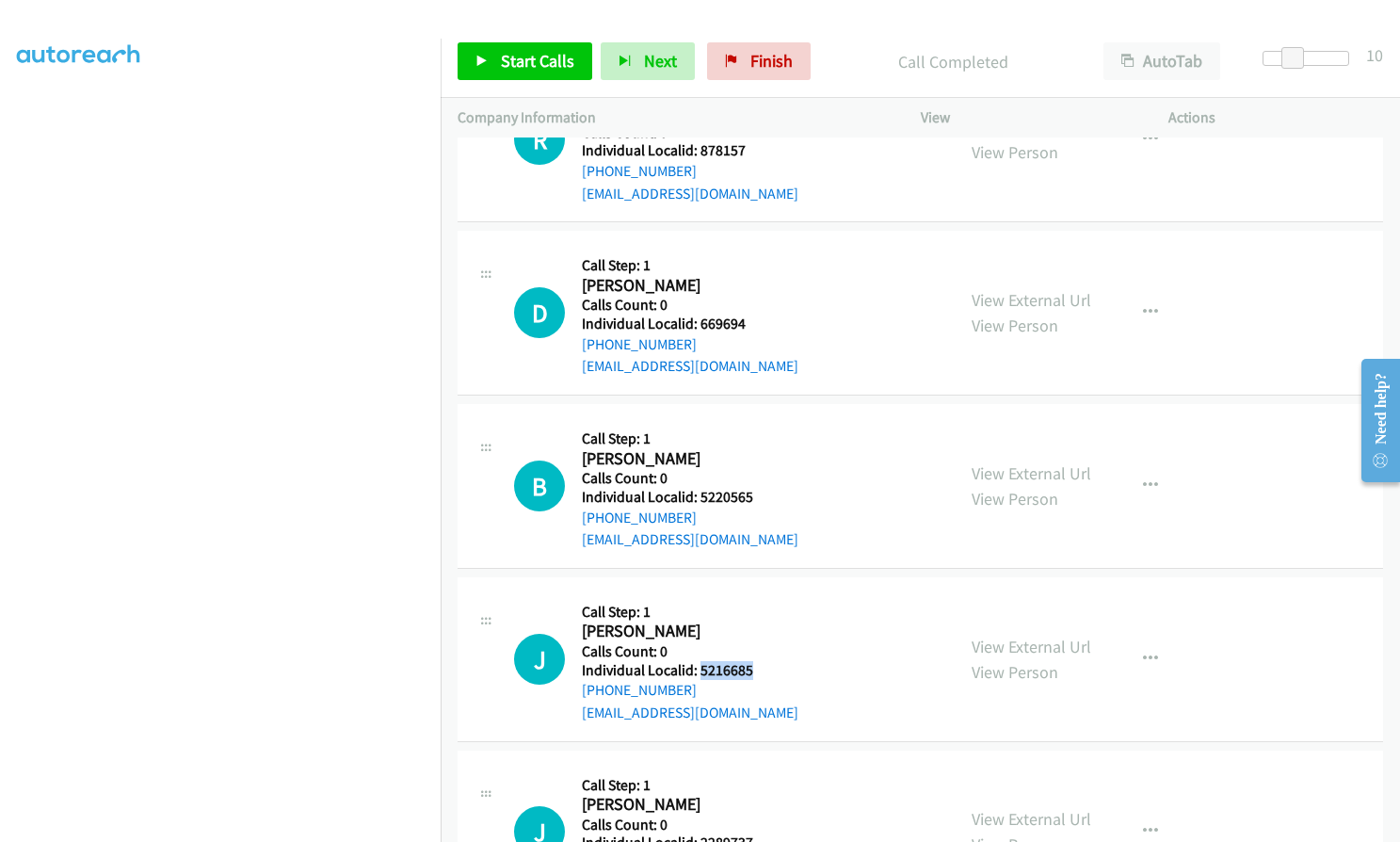
drag, startPoint x: 699, startPoint y: 625, endPoint x: 760, endPoint y: 628, distance: 61.1
click at [760, 628] on div "J Callback Scheduled Call Step: 1 [PERSON_NAME] America/Los_Angeles Calls Count…" at bounding box center [725, 659] width 424 height 130
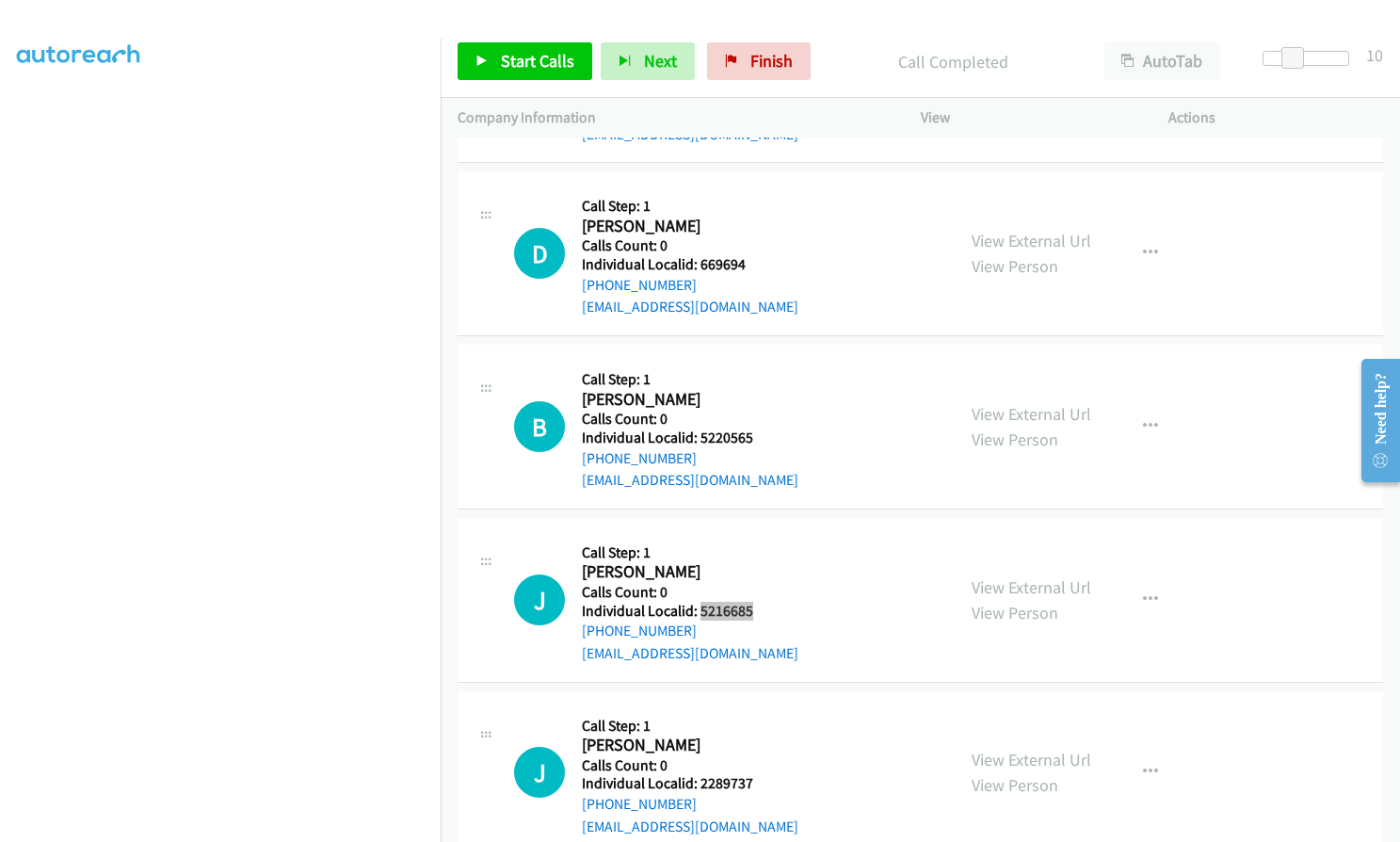
scroll to position [14062, 0]
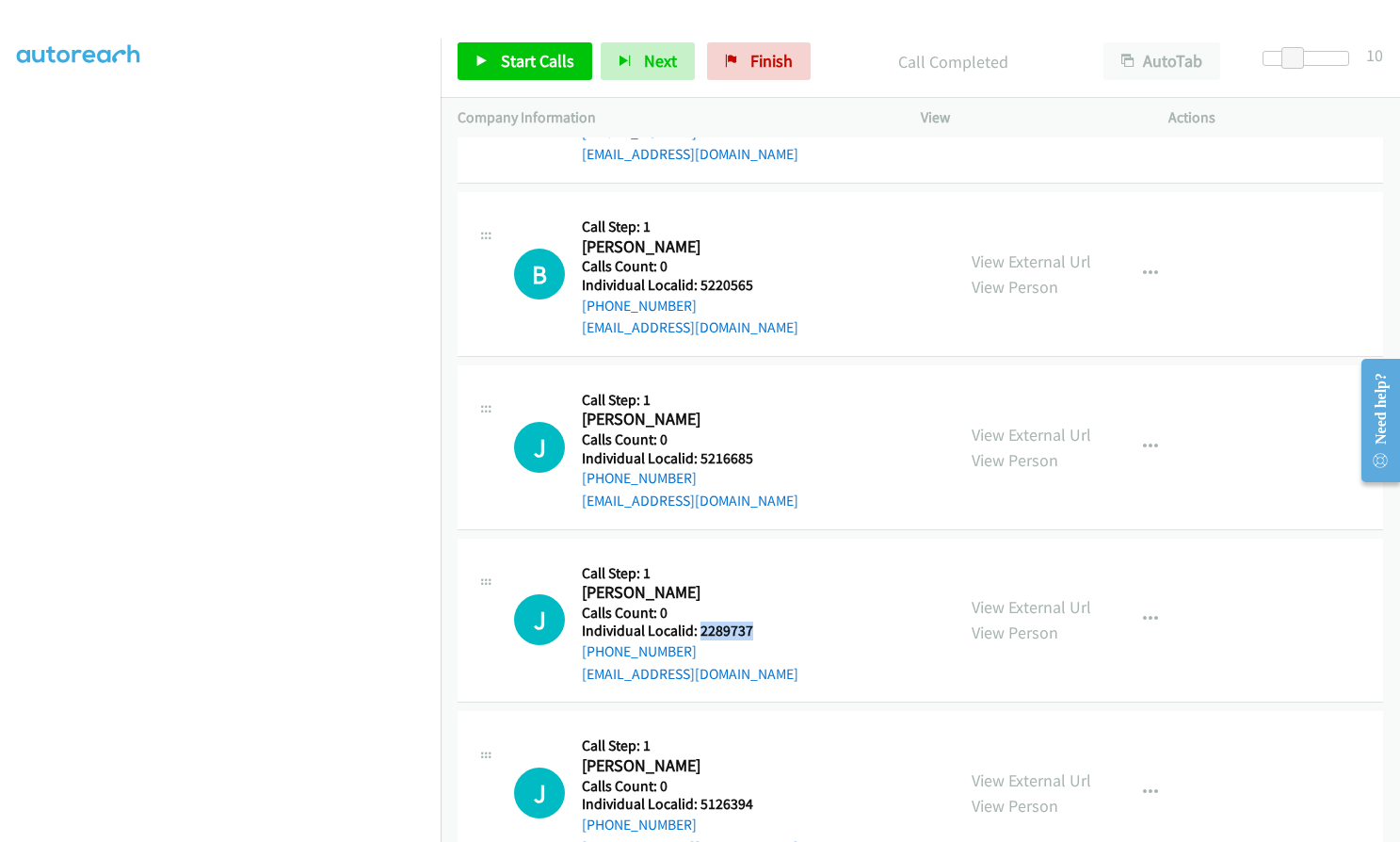
drag, startPoint x: 698, startPoint y: 587, endPoint x: 752, endPoint y: 587, distance: 54.0
click at [752, 622] on h5 "Individual Localid: 2289737" at bounding box center [689, 631] width 216 height 19
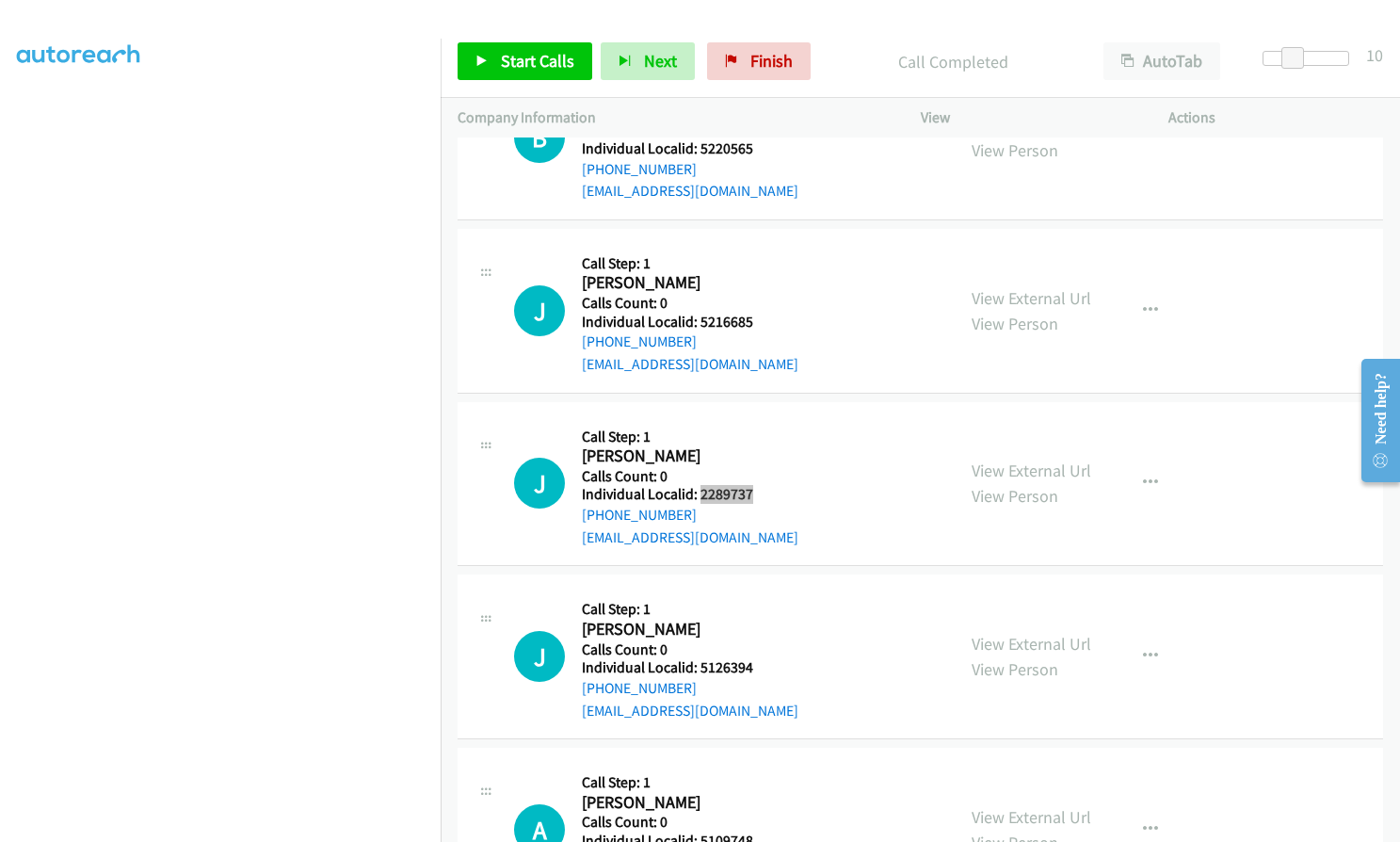
scroll to position [14274, 0]
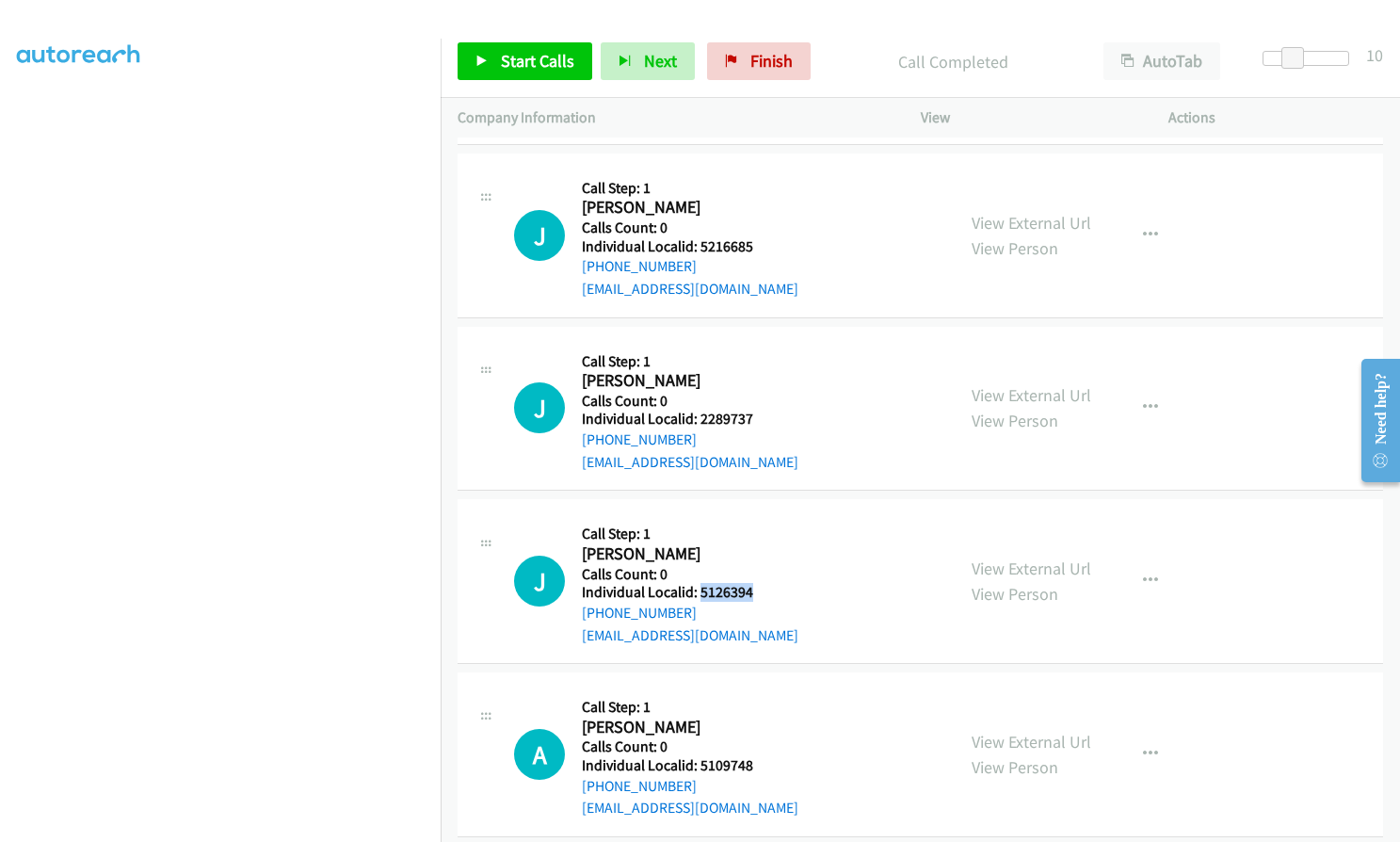
drag, startPoint x: 718, startPoint y: 548, endPoint x: 750, endPoint y: 547, distance: 32.0
click at [750, 547] on div "J Callback Scheduled Call Step: 1 [PERSON_NAME] America/Los_Angeles Calls Count…" at bounding box center [725, 581] width 424 height 130
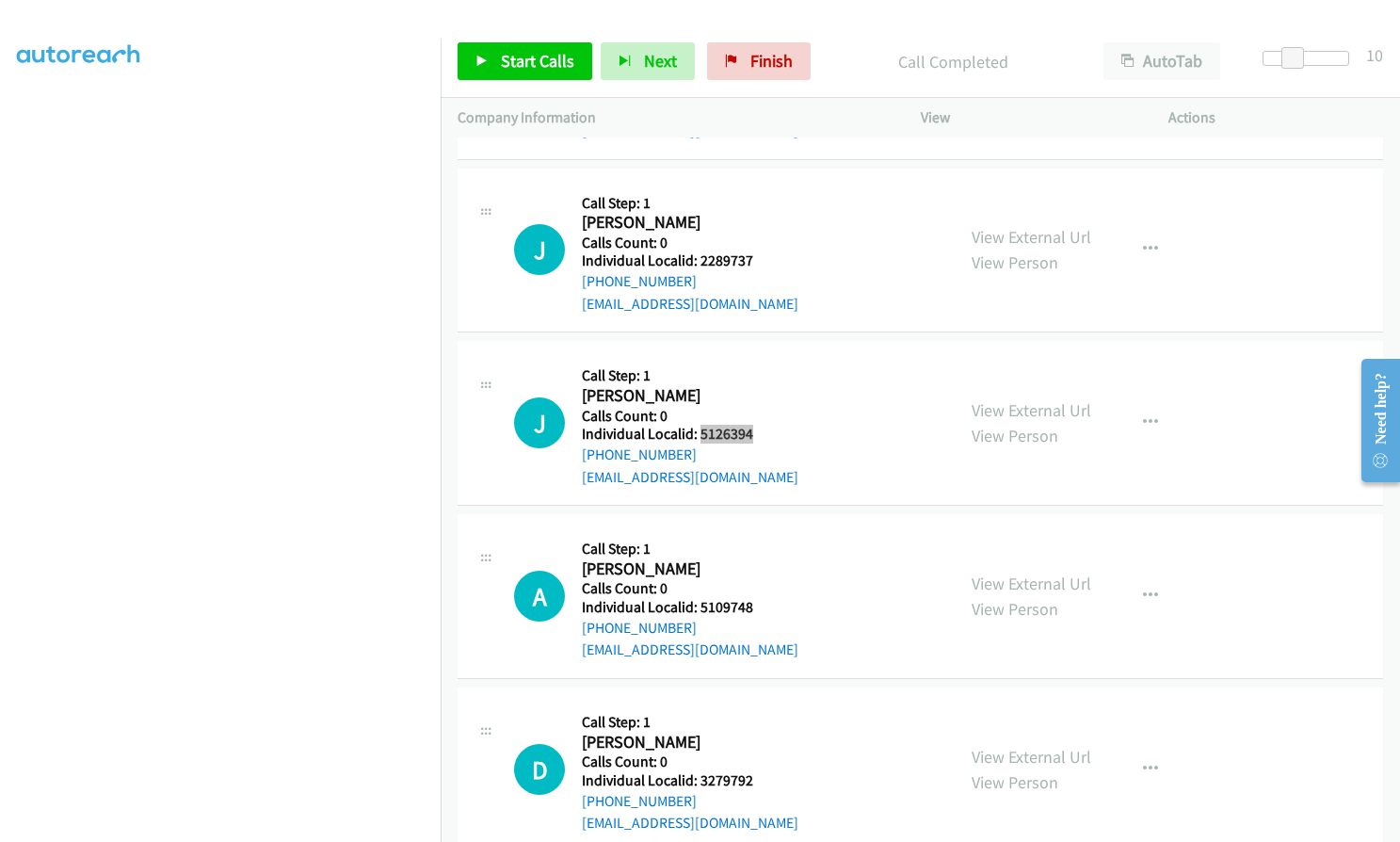
scroll to position [14439, 0]
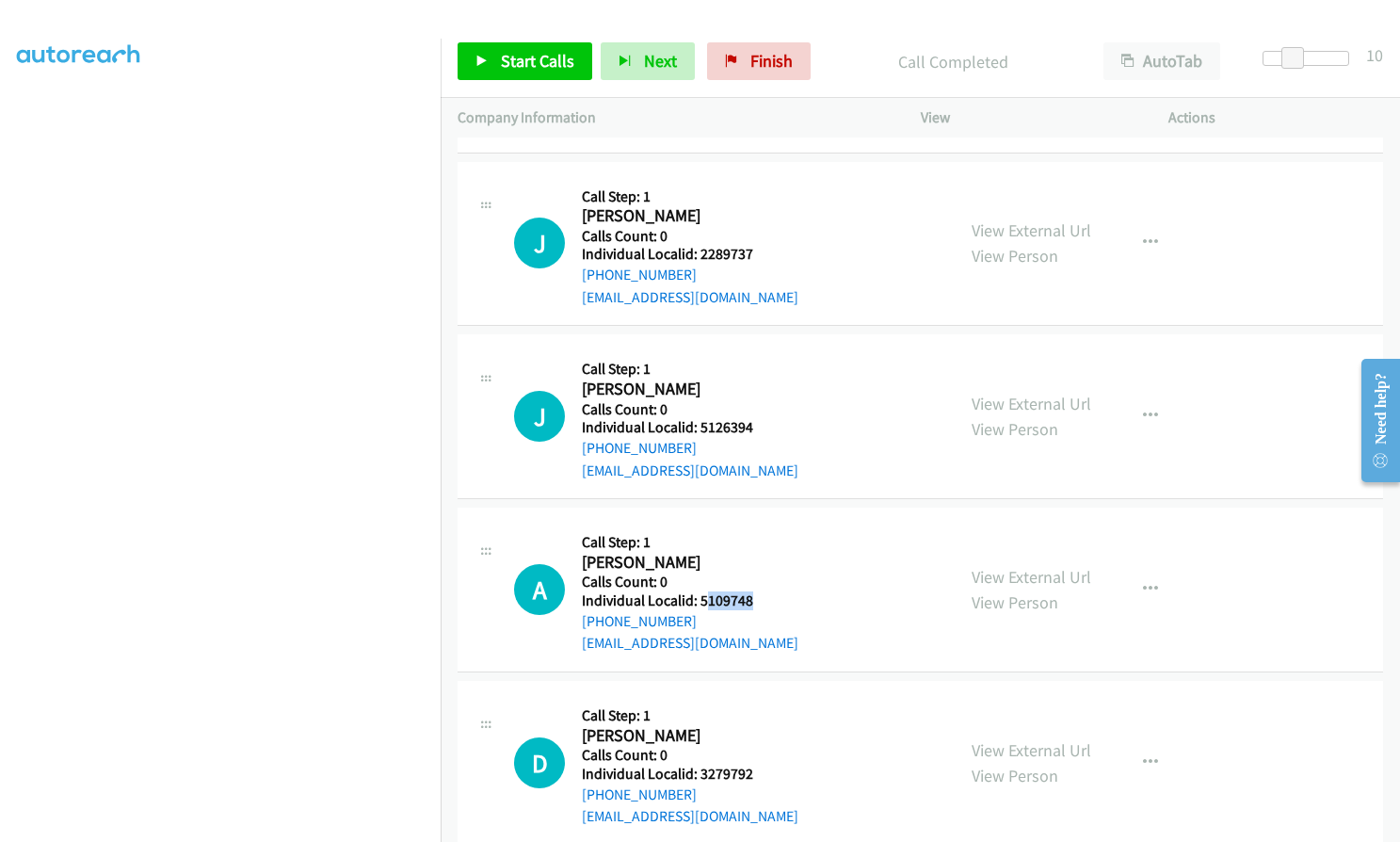
drag, startPoint x: 718, startPoint y: 556, endPoint x: 752, endPoint y: 555, distance: 34.0
click at [752, 591] on h5 "Individual Localid: 5109748" at bounding box center [689, 600] width 216 height 19
click at [719, 552] on h2 "[PERSON_NAME]" at bounding box center [689, 563] width 216 height 22
drag, startPoint x: 698, startPoint y: 554, endPoint x: 760, endPoint y: 555, distance: 62.0
click at [760, 591] on h5 "Individual Localid: 5109748" at bounding box center [689, 600] width 216 height 19
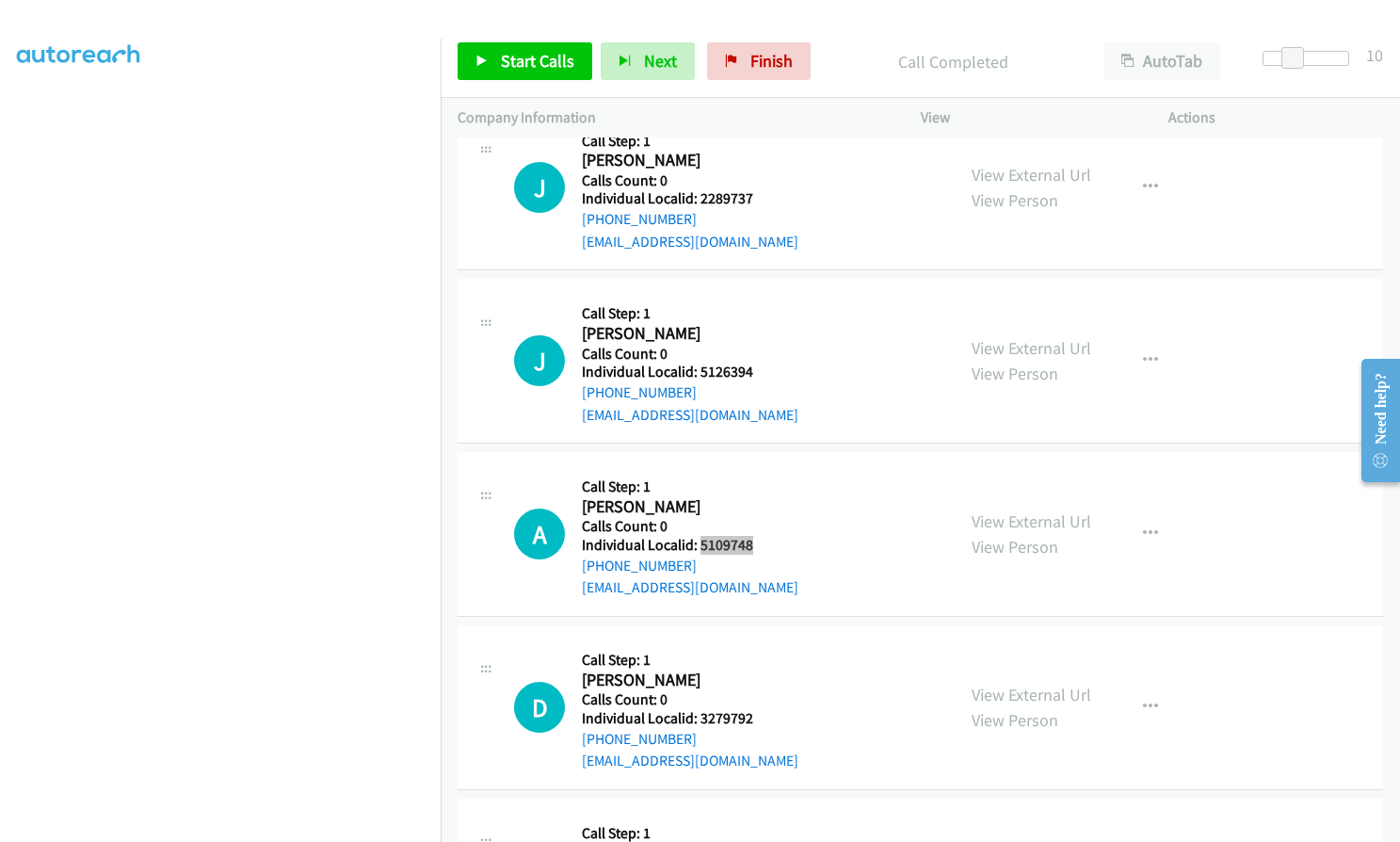
scroll to position [14599, 0]
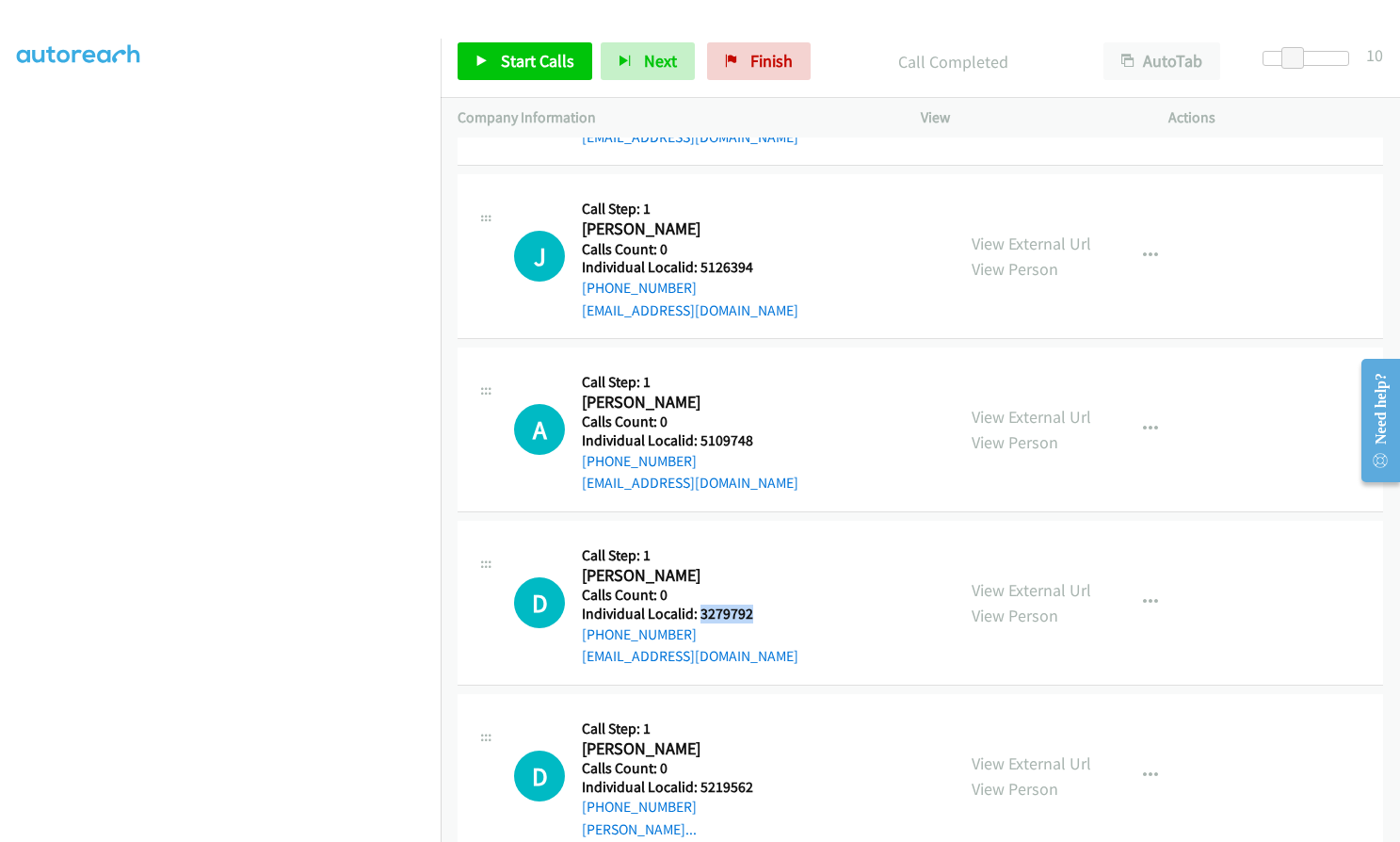
drag, startPoint x: 699, startPoint y: 568, endPoint x: 753, endPoint y: 568, distance: 54.0
click at [753, 568] on div "D Callback Scheduled Call Step: 1 [PERSON_NAME] America/New_York Calls Count: 0…" at bounding box center [725, 602] width 424 height 130
drag, startPoint x: 698, startPoint y: 742, endPoint x: 753, endPoint y: 742, distance: 55.0
click at [753, 777] on h5 "Individual Localid: 5219562" at bounding box center [667, 786] width 171 height 19
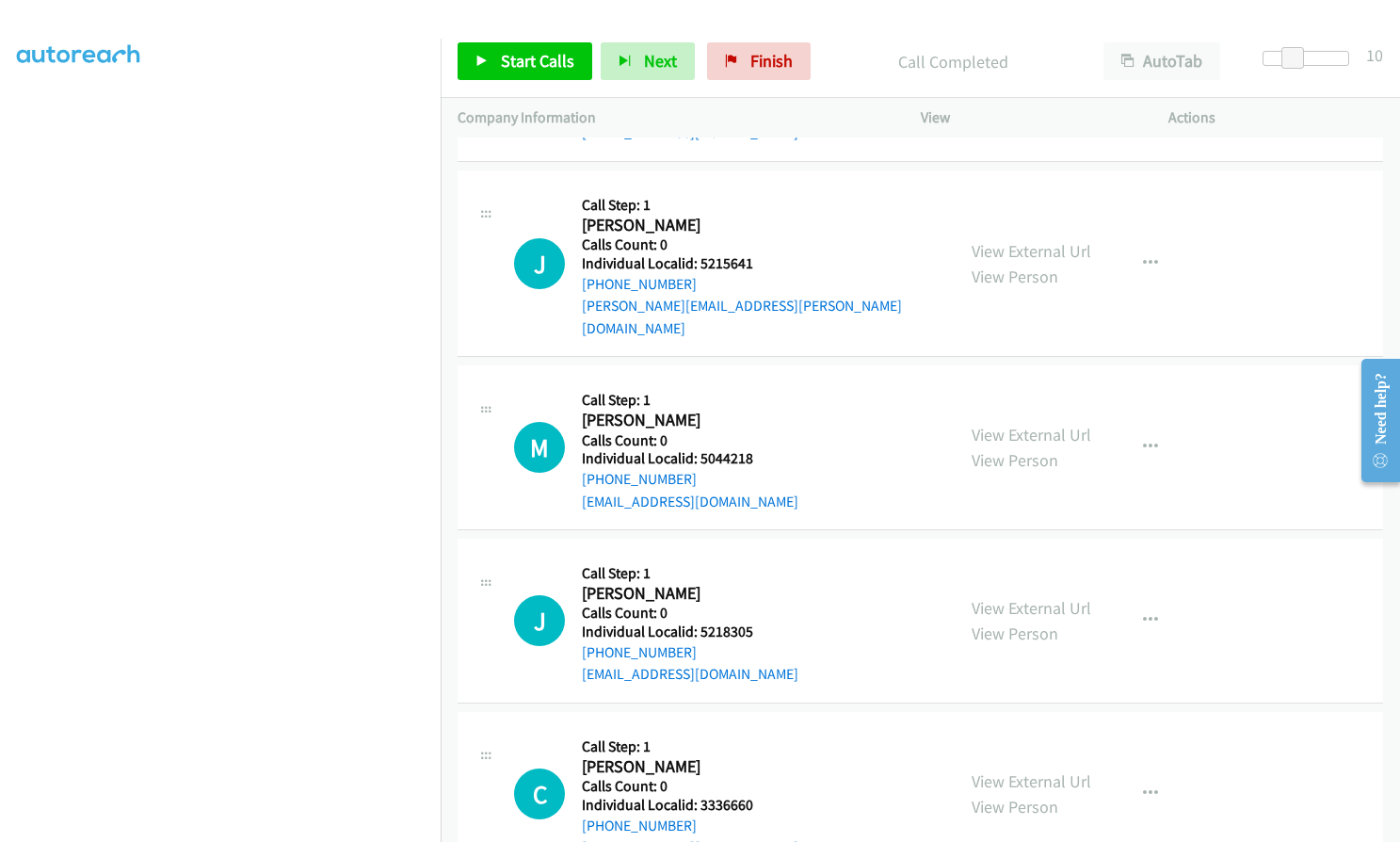
scroll to position [12527, 0]
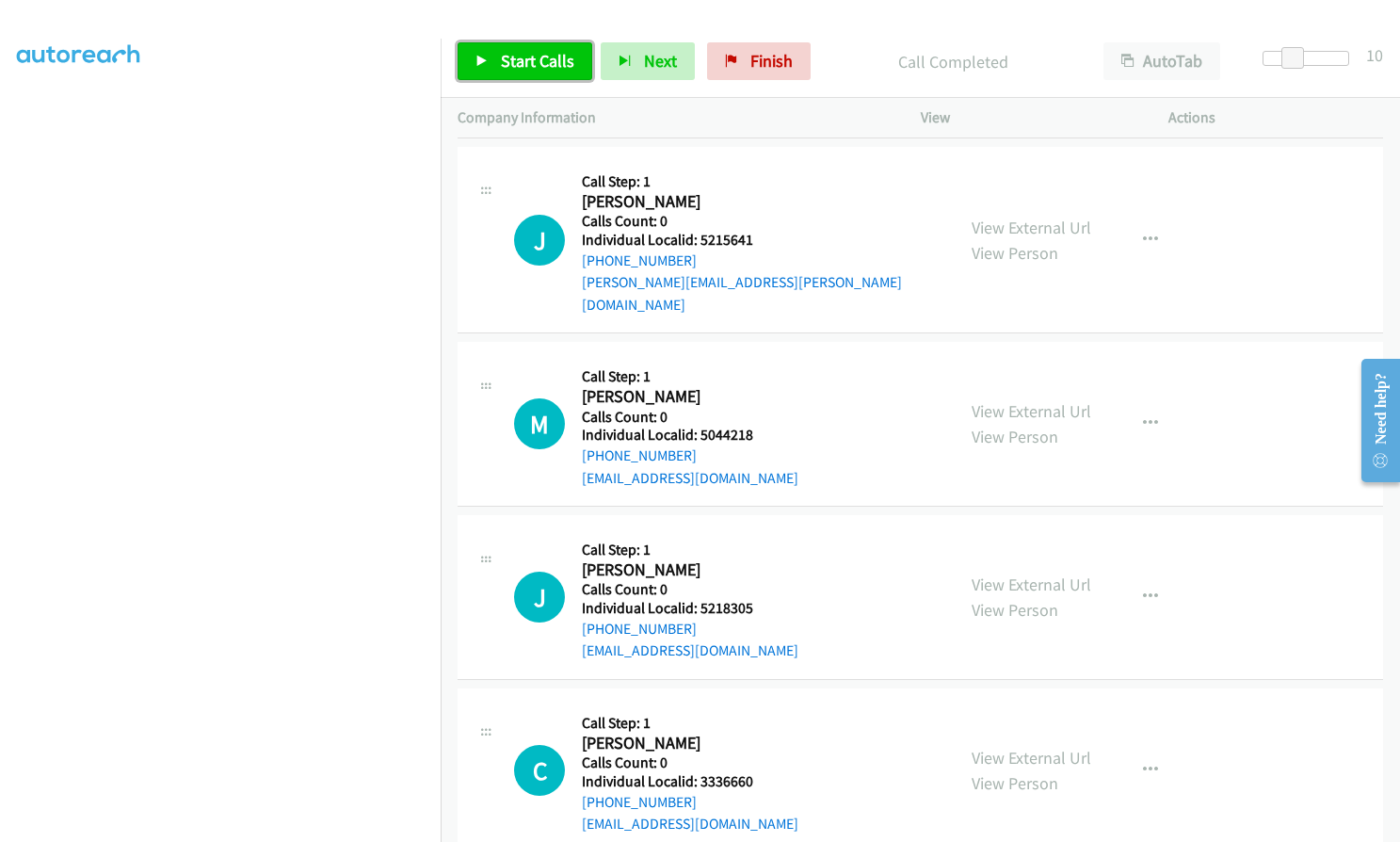
click at [533, 62] on span "Start Calls" at bounding box center [537, 61] width 73 height 22
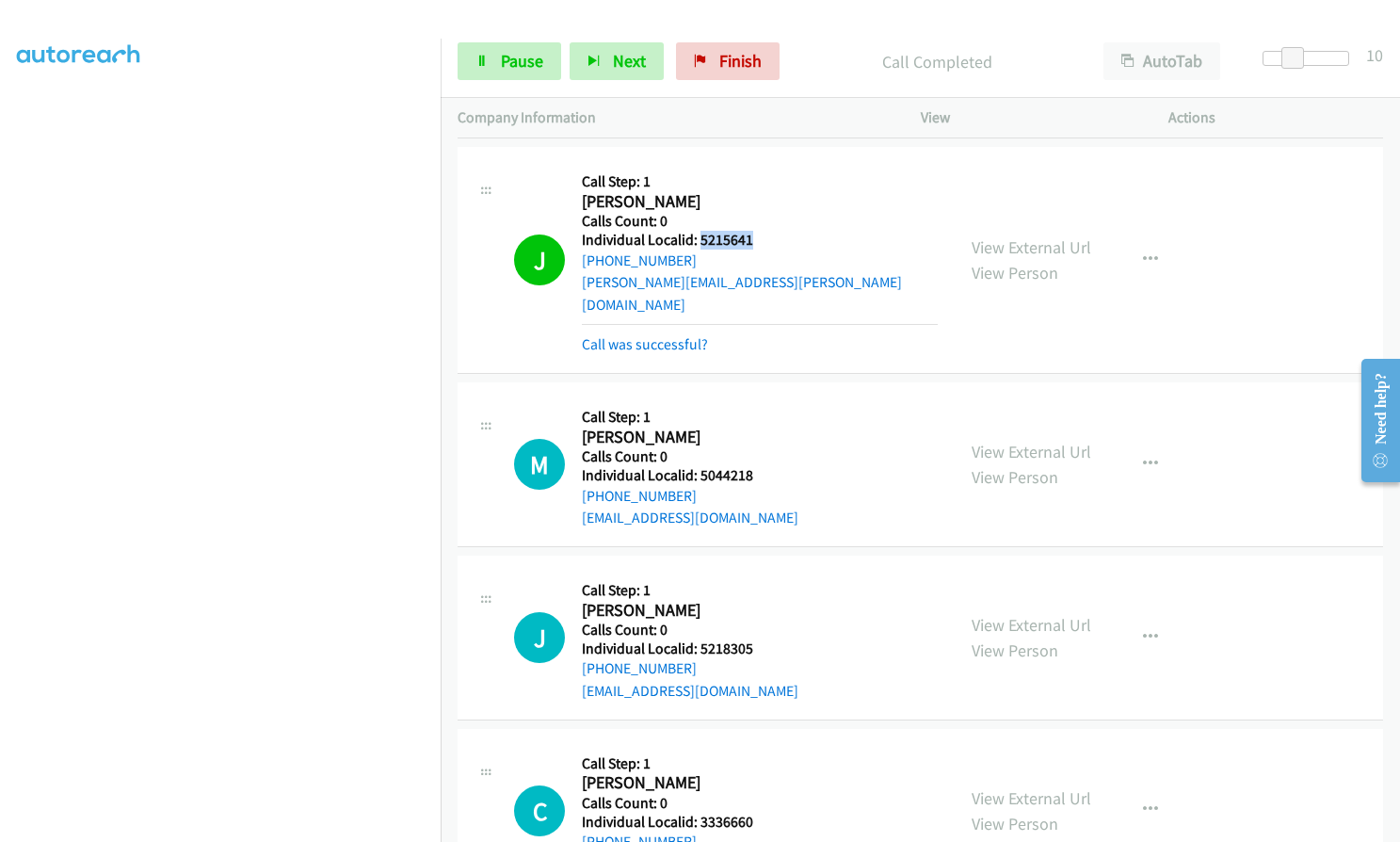
drag, startPoint x: 699, startPoint y: 210, endPoint x: 759, endPoint y: 211, distance: 60.0
click at [759, 231] on h5 "Individual Localid: 5215641" at bounding box center [759, 240] width 355 height 19
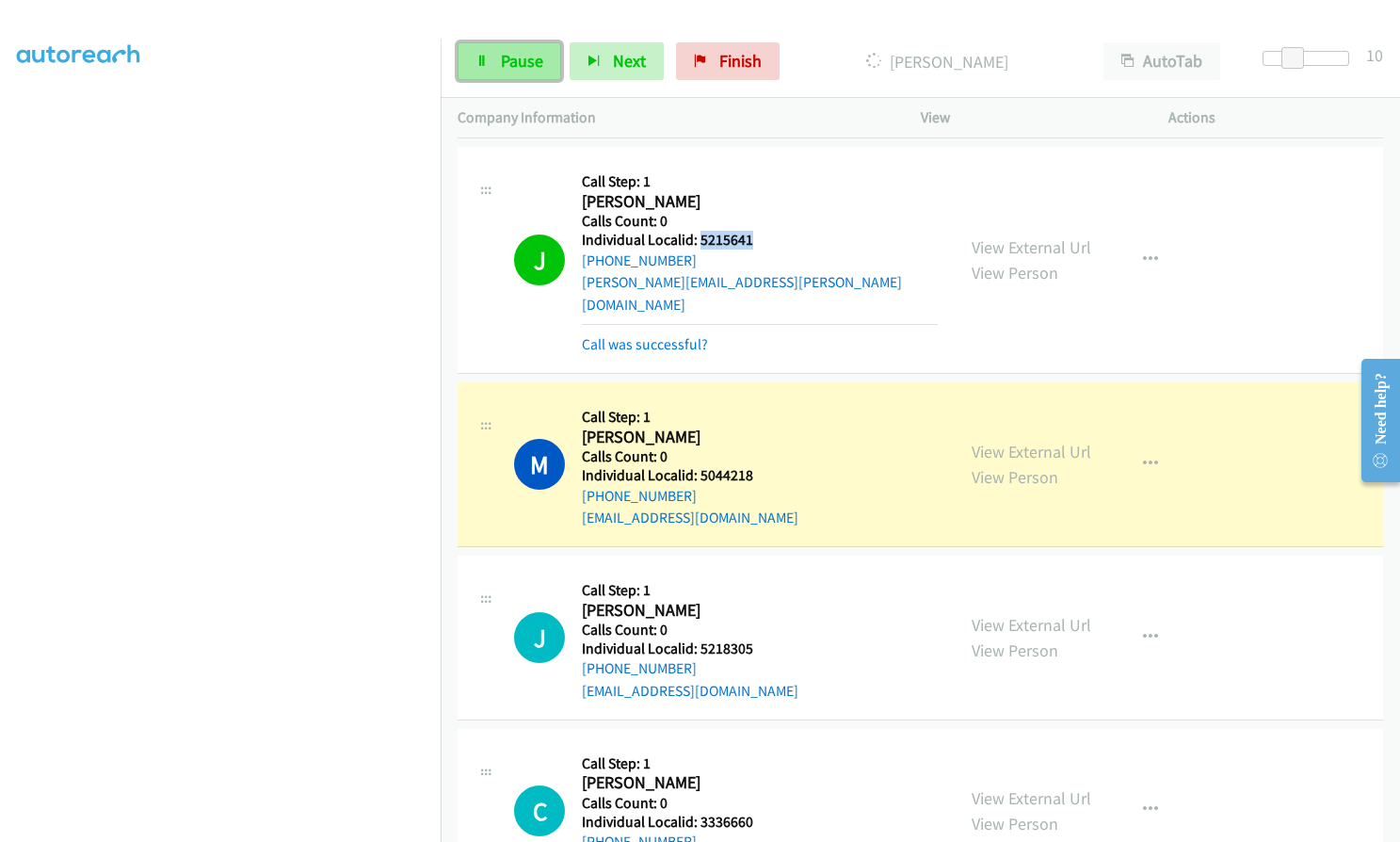
click at [528, 63] on span "Pause" at bounding box center [522, 61] width 42 height 22
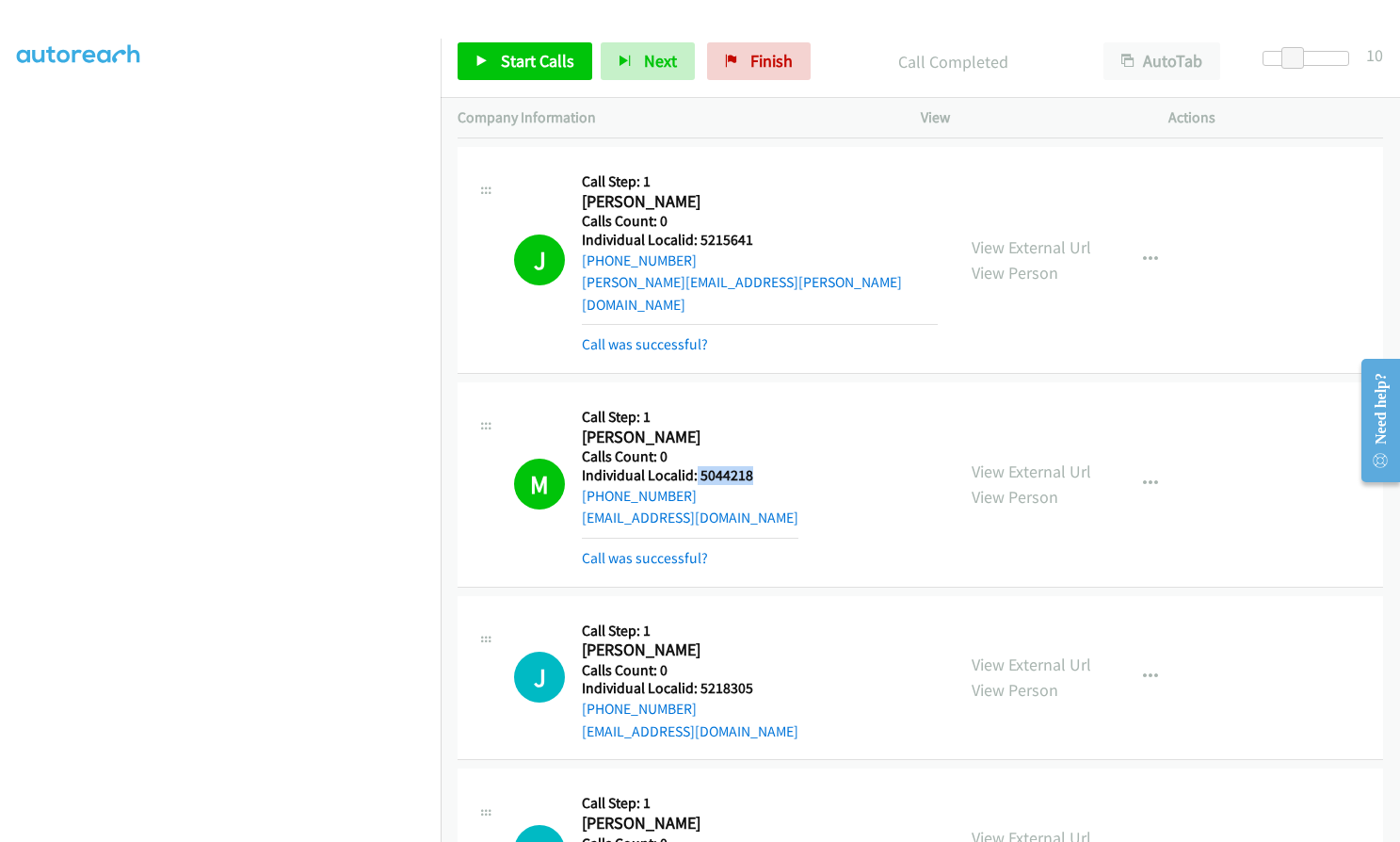
drag, startPoint x: 695, startPoint y: 431, endPoint x: 753, endPoint y: 431, distance: 58.0
click at [753, 431] on div "M Callback Scheduled Call Step: 1 [PERSON_NAME] America/New_York Calls Count: 0…" at bounding box center [725, 484] width 424 height 169
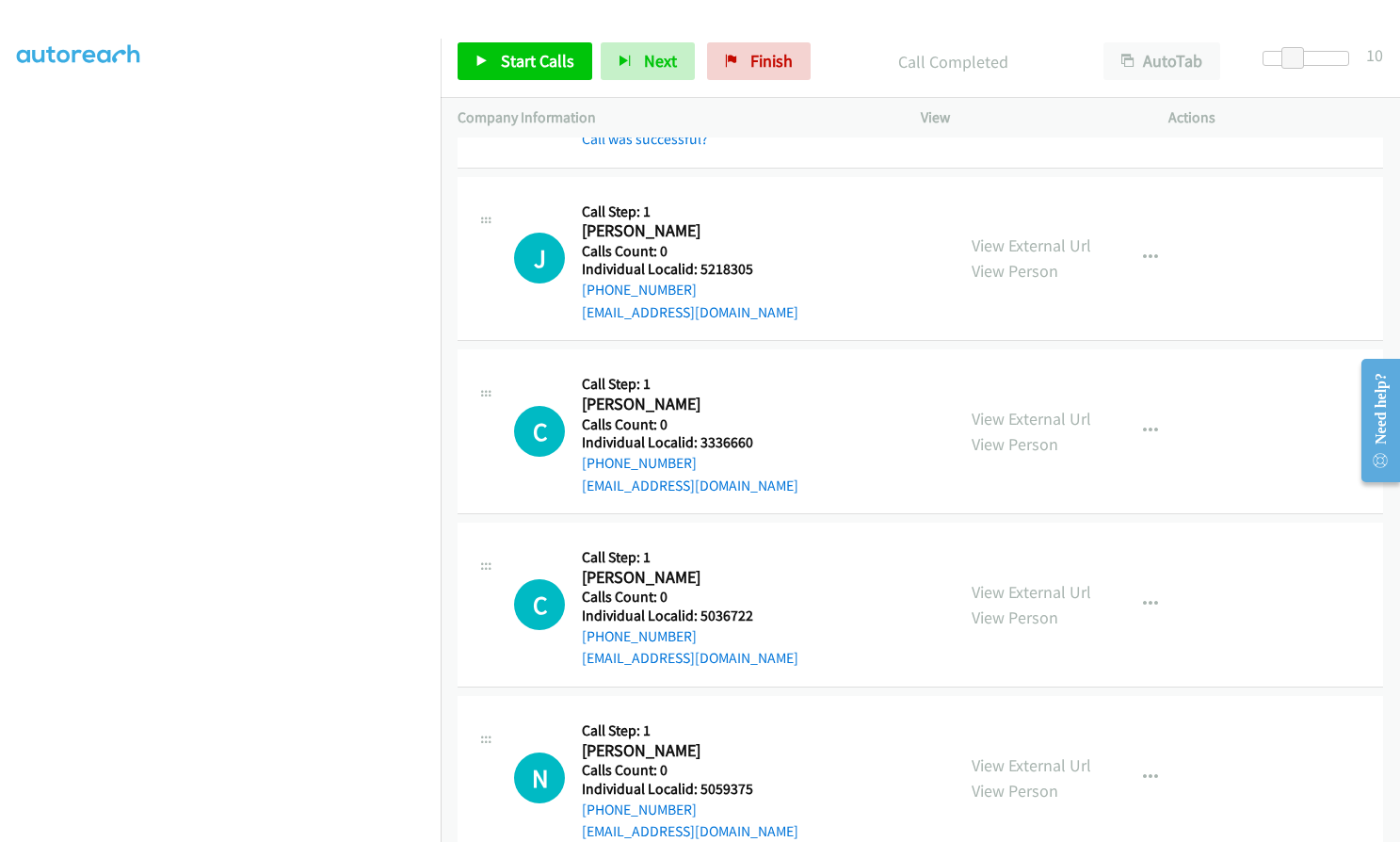
scroll to position [12951, 0]
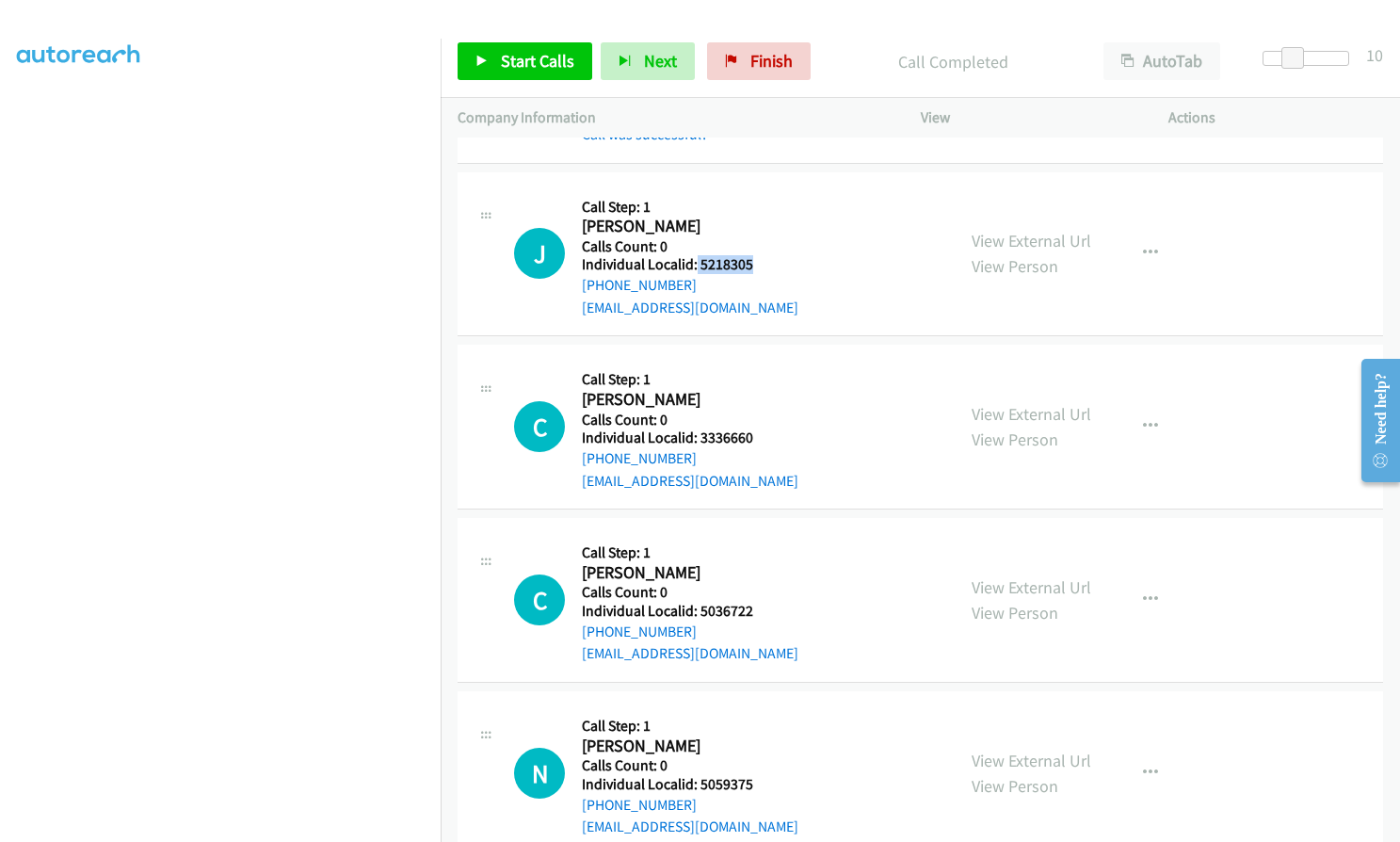
drag, startPoint x: 696, startPoint y: 218, endPoint x: 762, endPoint y: 216, distance: 66.0
click at [762, 216] on div "J Callback Scheduled Call Step: 1 [PERSON_NAME] America/[GEOGRAPHIC_DATA] Calls…" at bounding box center [725, 254] width 424 height 130
drag, startPoint x: 698, startPoint y: 391, endPoint x: 761, endPoint y: 387, distance: 63.1
click at [761, 429] on h5 "Individual Localid: 3336660" at bounding box center [689, 438] width 216 height 19
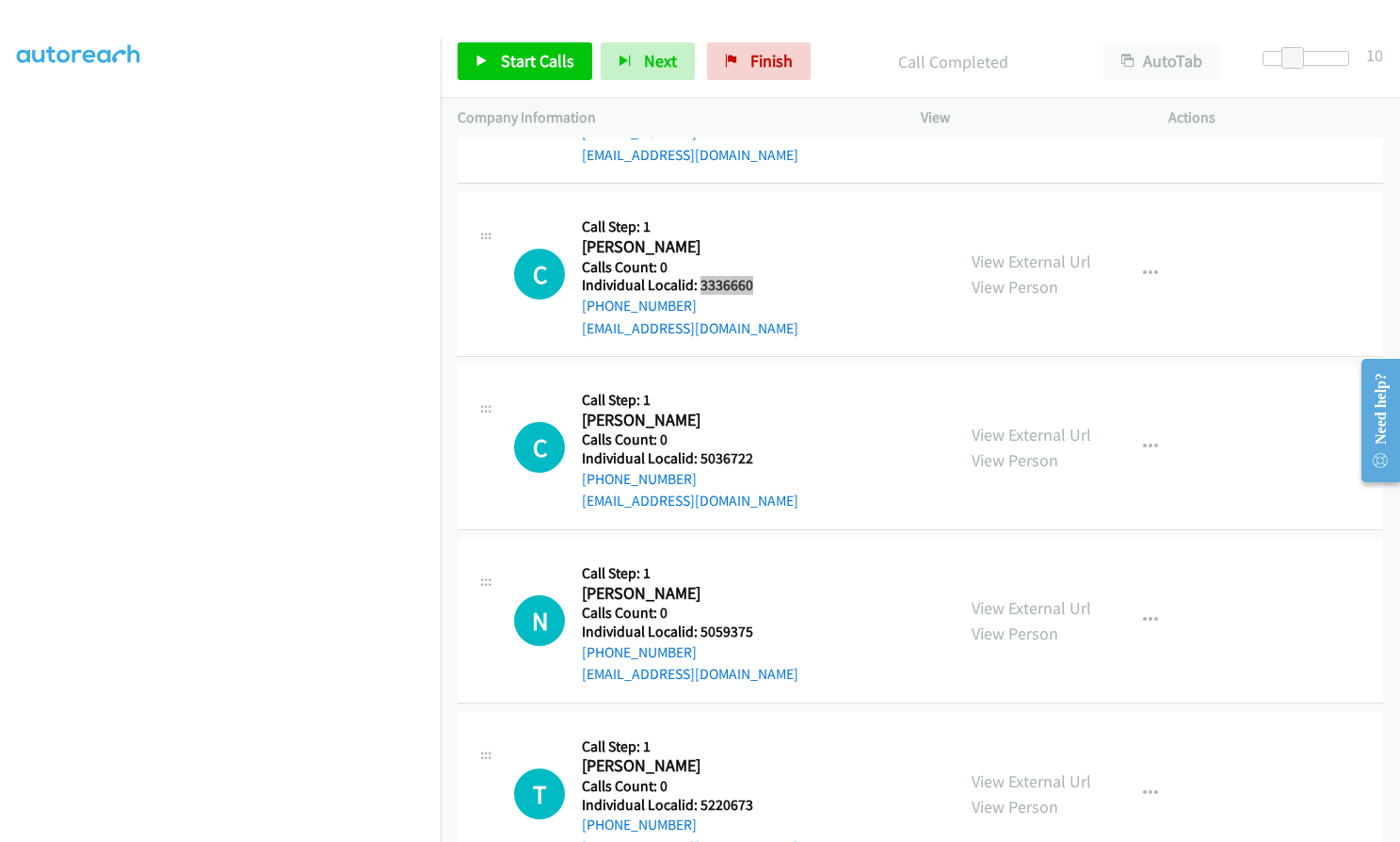
scroll to position [13116, 0]
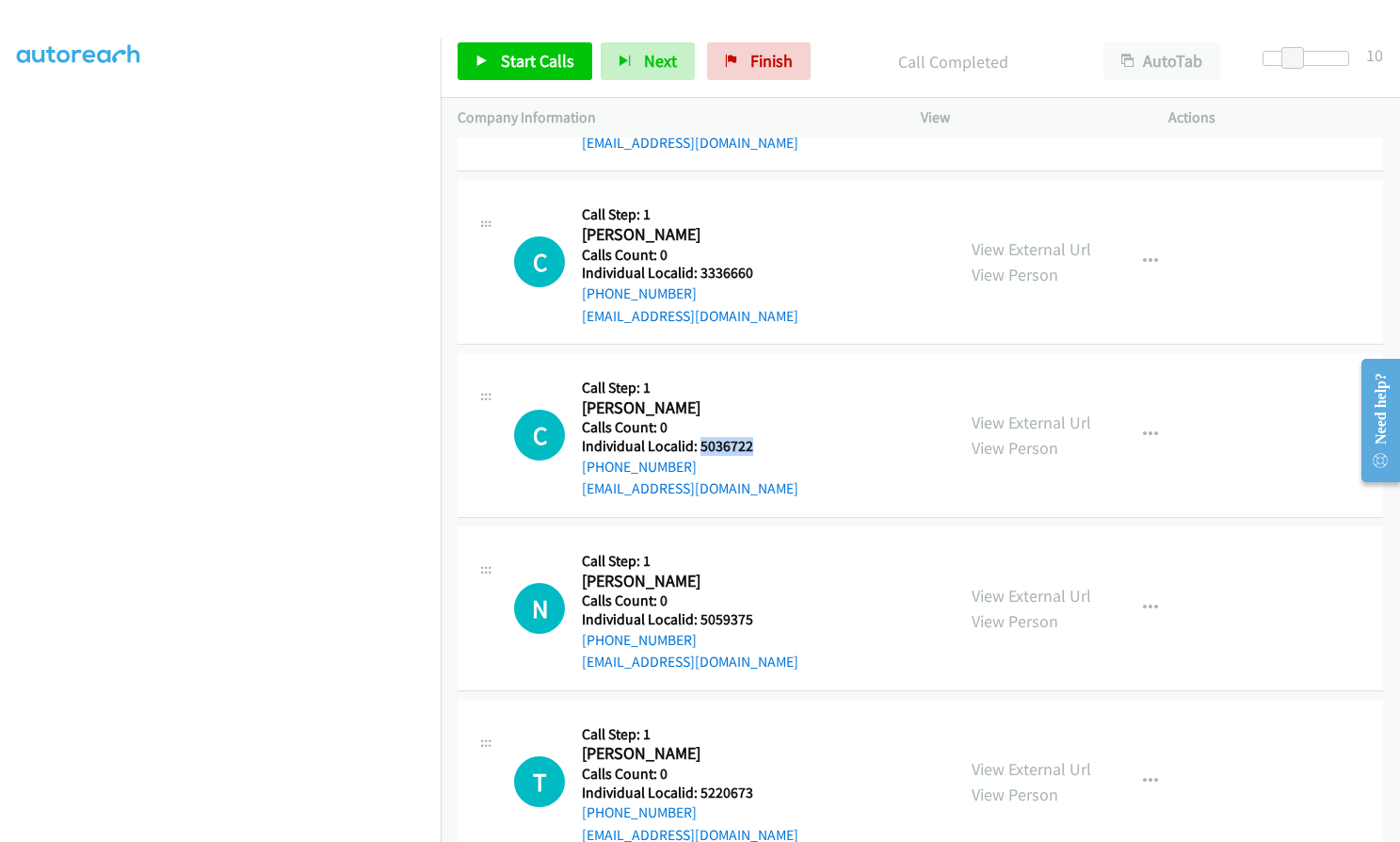
drag, startPoint x: 698, startPoint y: 398, endPoint x: 763, endPoint y: 398, distance: 65.0
click at [763, 398] on div "C Callback Scheduled Call Step: 1 [PERSON_NAME] America/Los_Angeles Calls Count…" at bounding box center [725, 435] width 424 height 130
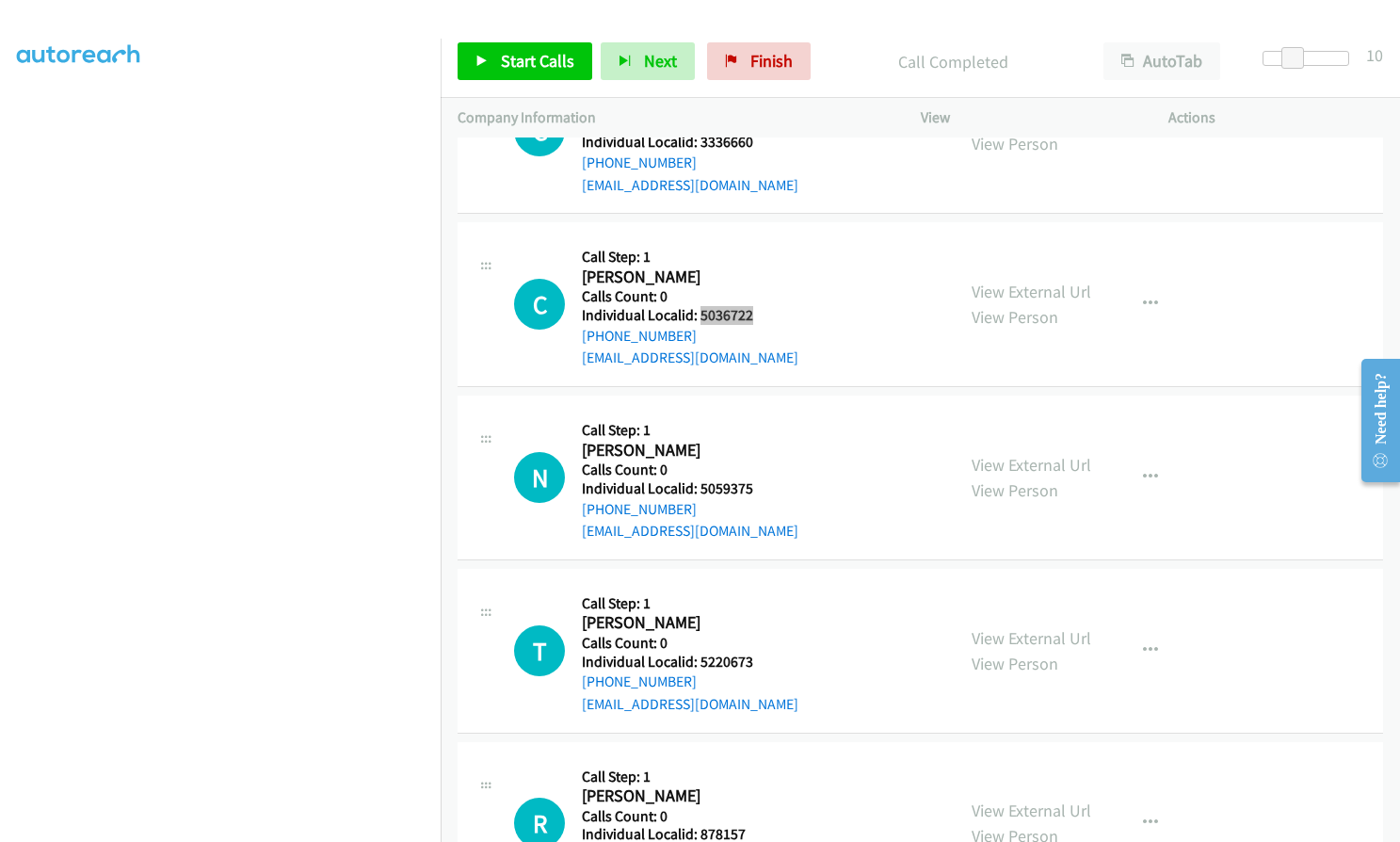
scroll to position [13258, 0]
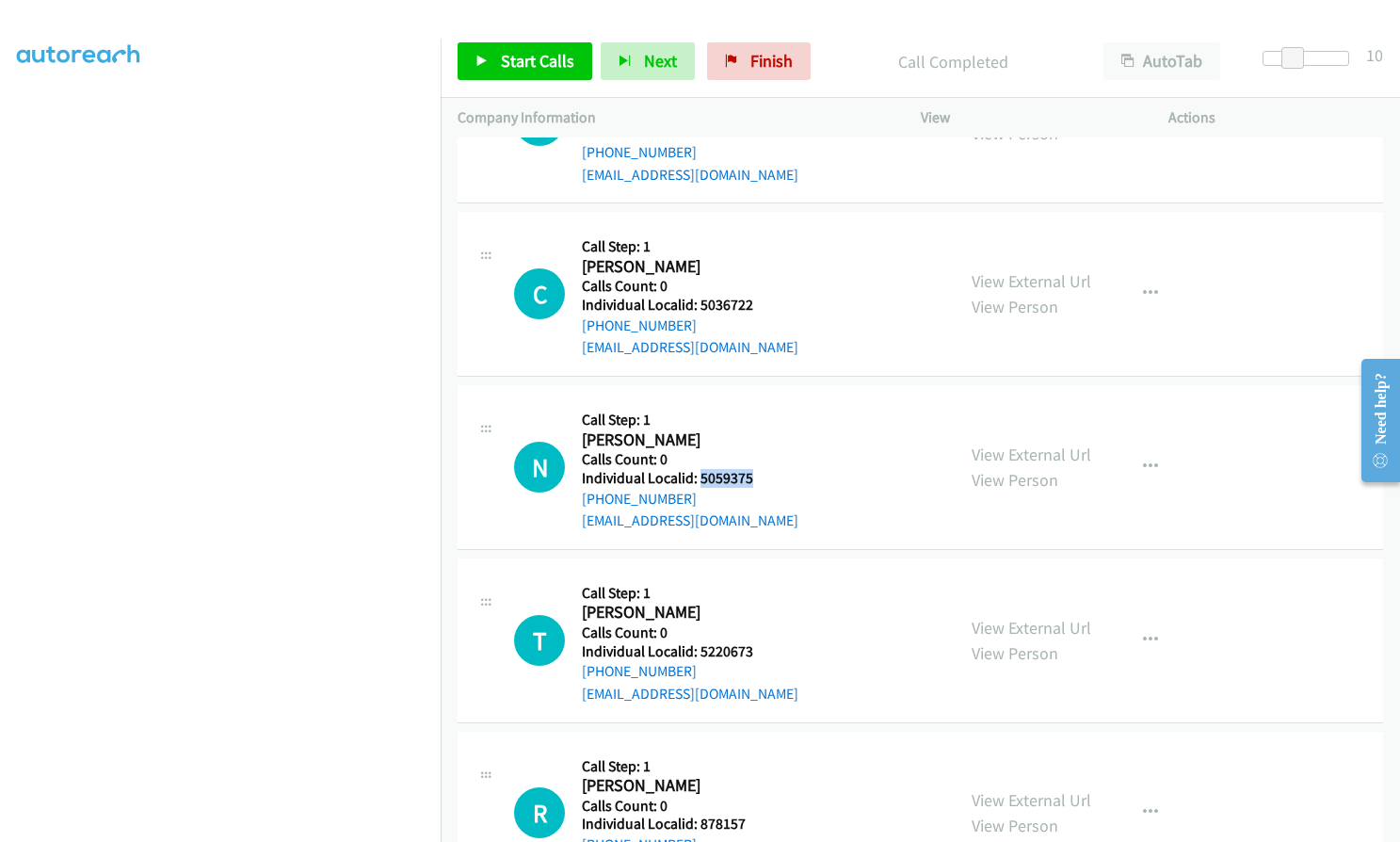
drag, startPoint x: 716, startPoint y: 430, endPoint x: 756, endPoint y: 430, distance: 40.0
click at [756, 469] on h5 "Individual Localid: 5059375" at bounding box center [689, 478] width 216 height 19
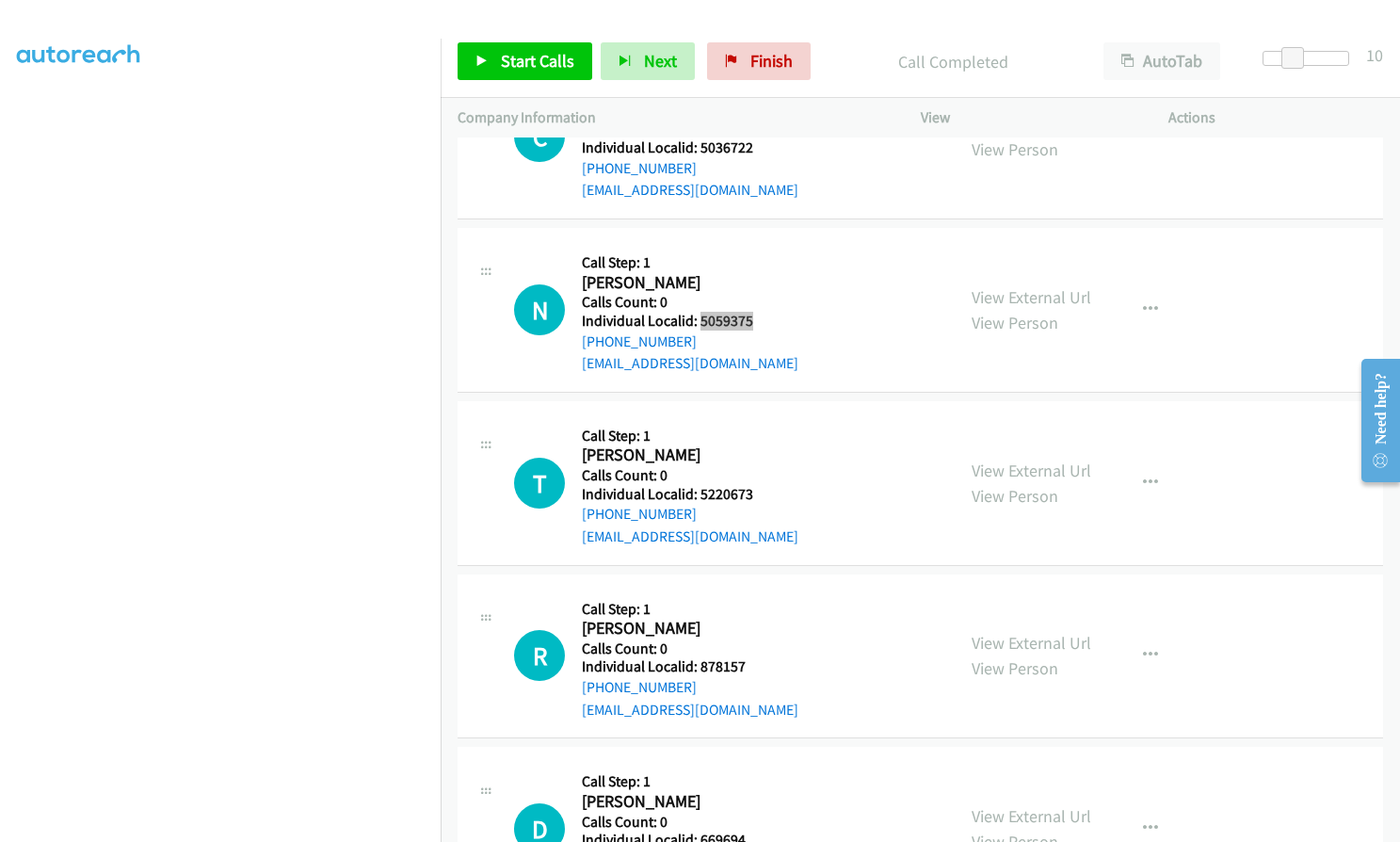
scroll to position [13446, 0]
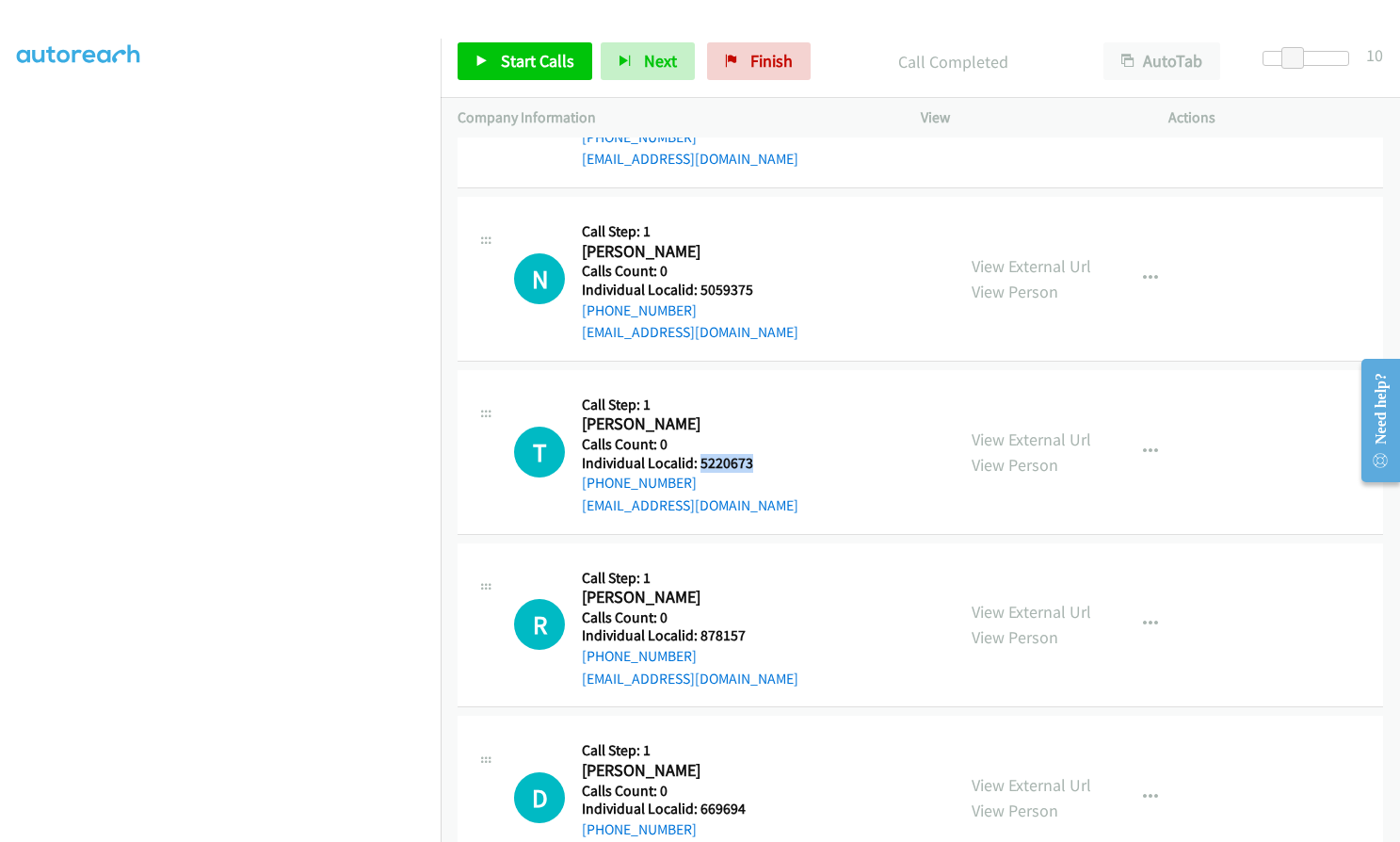
drag, startPoint x: 698, startPoint y: 418, endPoint x: 755, endPoint y: 415, distance: 57.1
click at [755, 415] on div "T Callback Scheduled Call Step: 1 [PERSON_NAME] America/[GEOGRAPHIC_DATA] Calls…" at bounding box center [725, 451] width 424 height 130
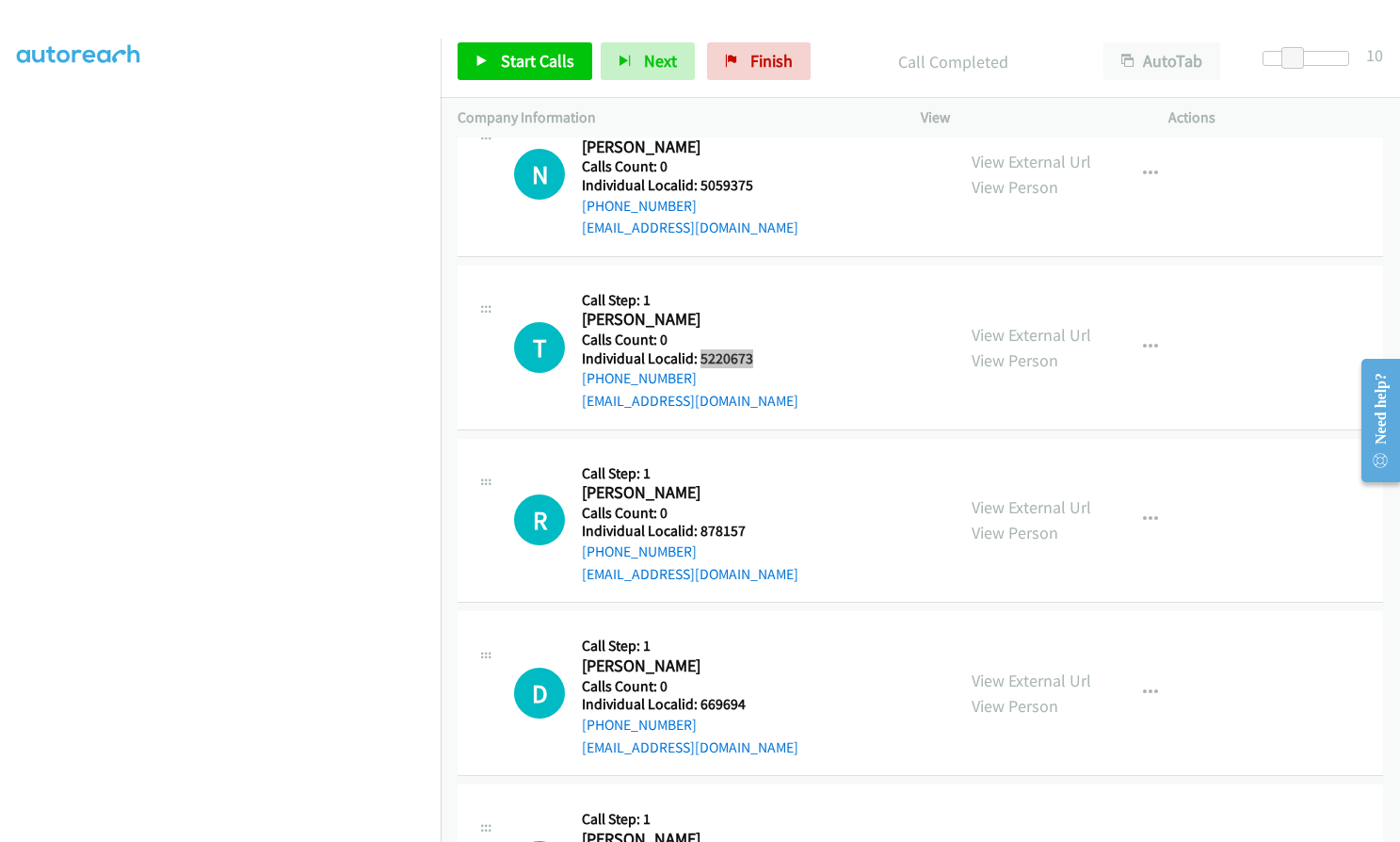
scroll to position [13610, 0]
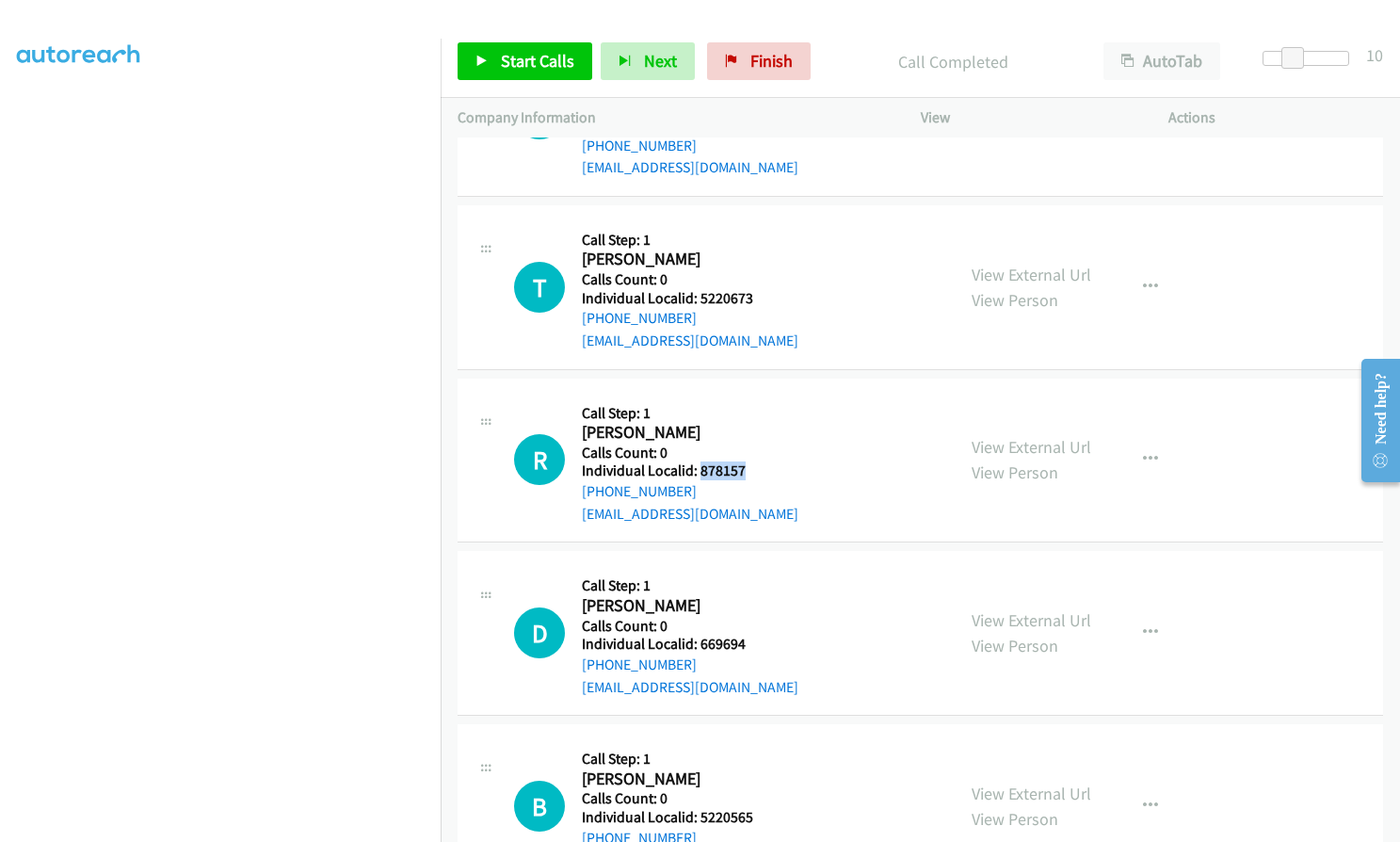
drag, startPoint x: 712, startPoint y: 427, endPoint x: 754, endPoint y: 425, distance: 42.0
click at [754, 425] on div "R Callback Scheduled Call Step: 1 [PERSON_NAME] America/Los_Angeles Calls Count…" at bounding box center [725, 460] width 424 height 130
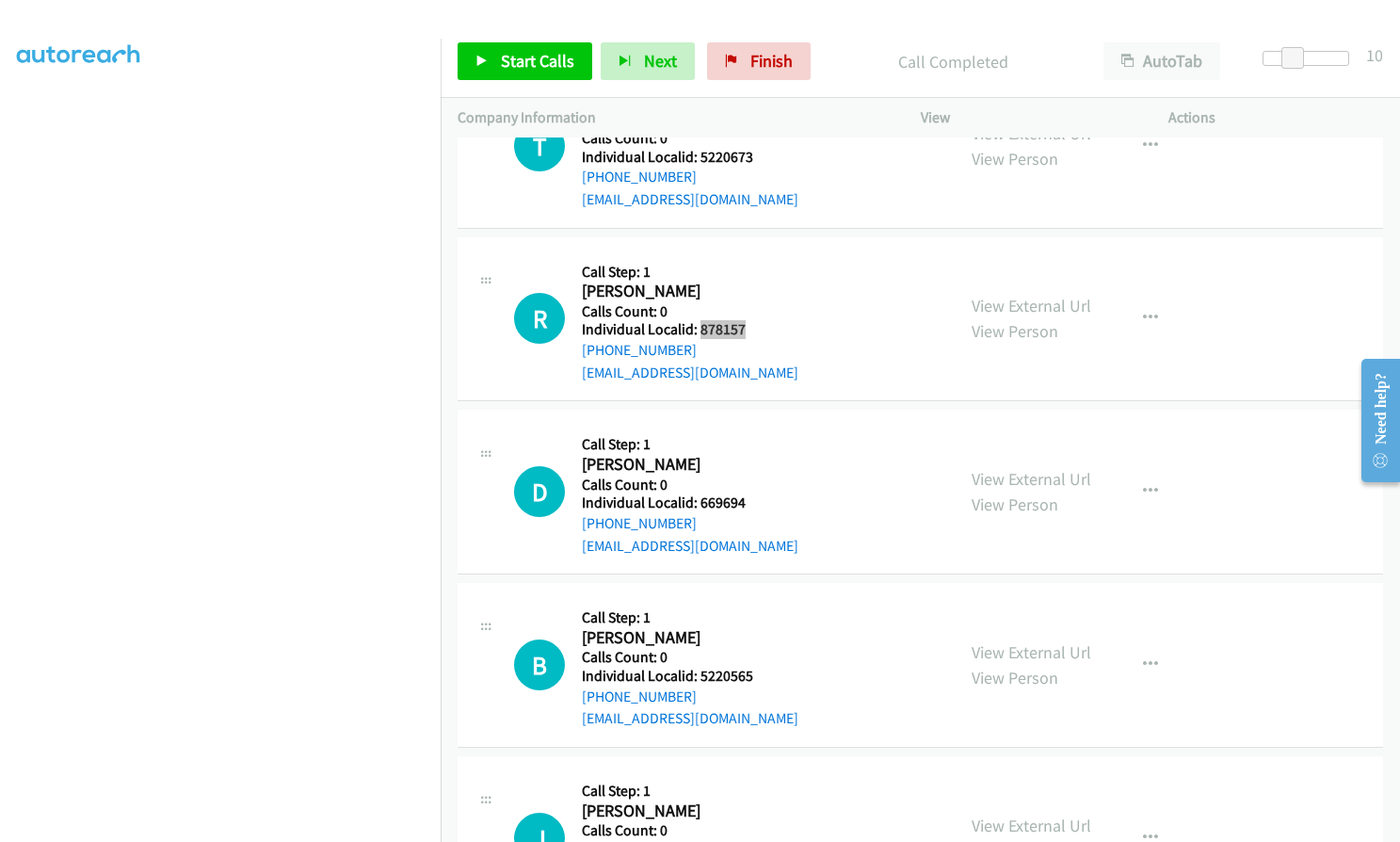
scroll to position [13776, 0]
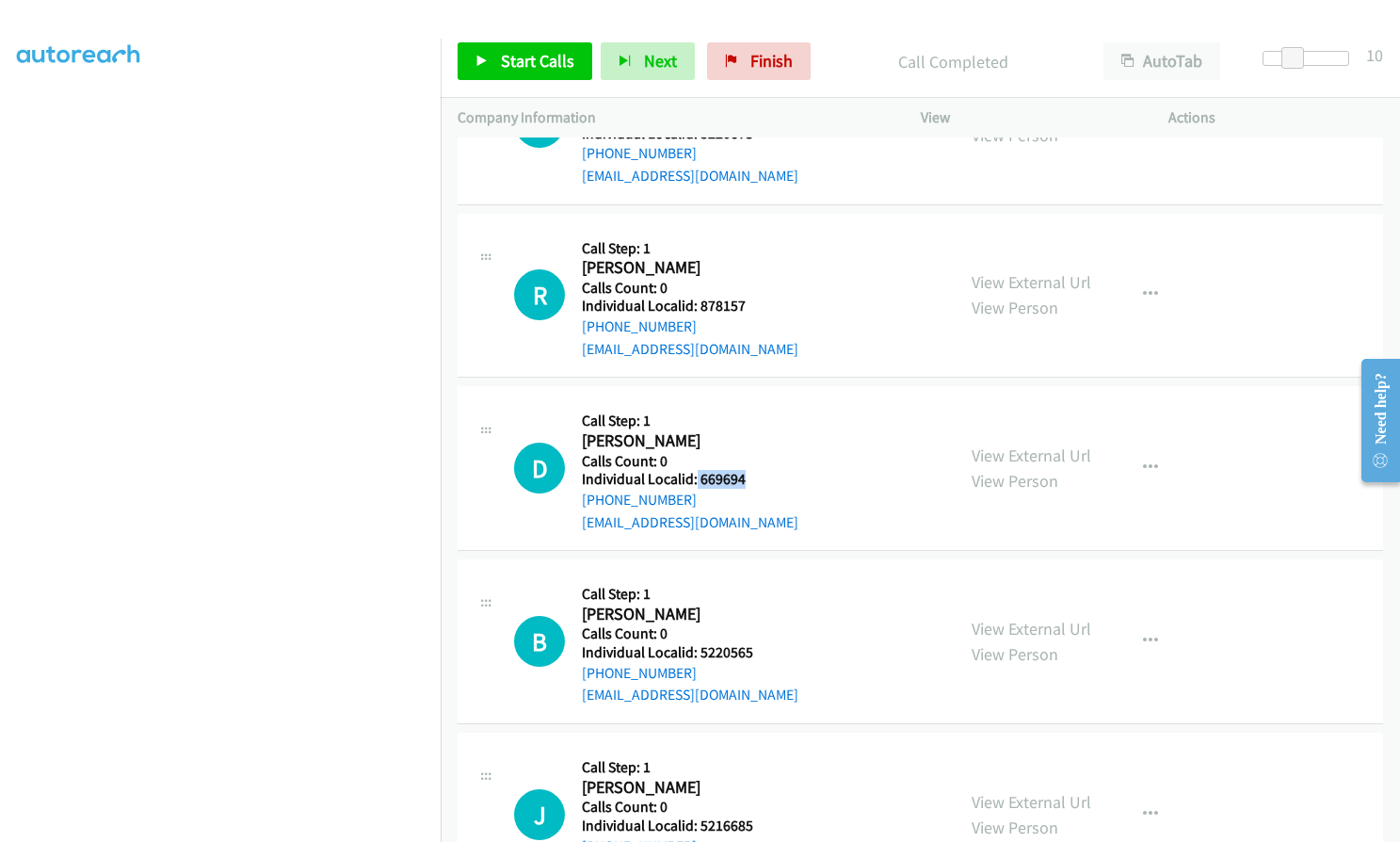
drag, startPoint x: 695, startPoint y: 438, endPoint x: 752, endPoint y: 435, distance: 57.1
click at [752, 435] on div "D Callback Scheduled Call Step: 1 [PERSON_NAME] America/[GEOGRAPHIC_DATA] Calls…" at bounding box center [725, 468] width 424 height 130
drag, startPoint x: 697, startPoint y: 603, endPoint x: 750, endPoint y: 603, distance: 53.0
click at [750, 603] on div "B Callback Scheduled Call Step: 1 [PERSON_NAME] America/[GEOGRAPHIC_DATA] Calls…" at bounding box center [725, 641] width 424 height 130
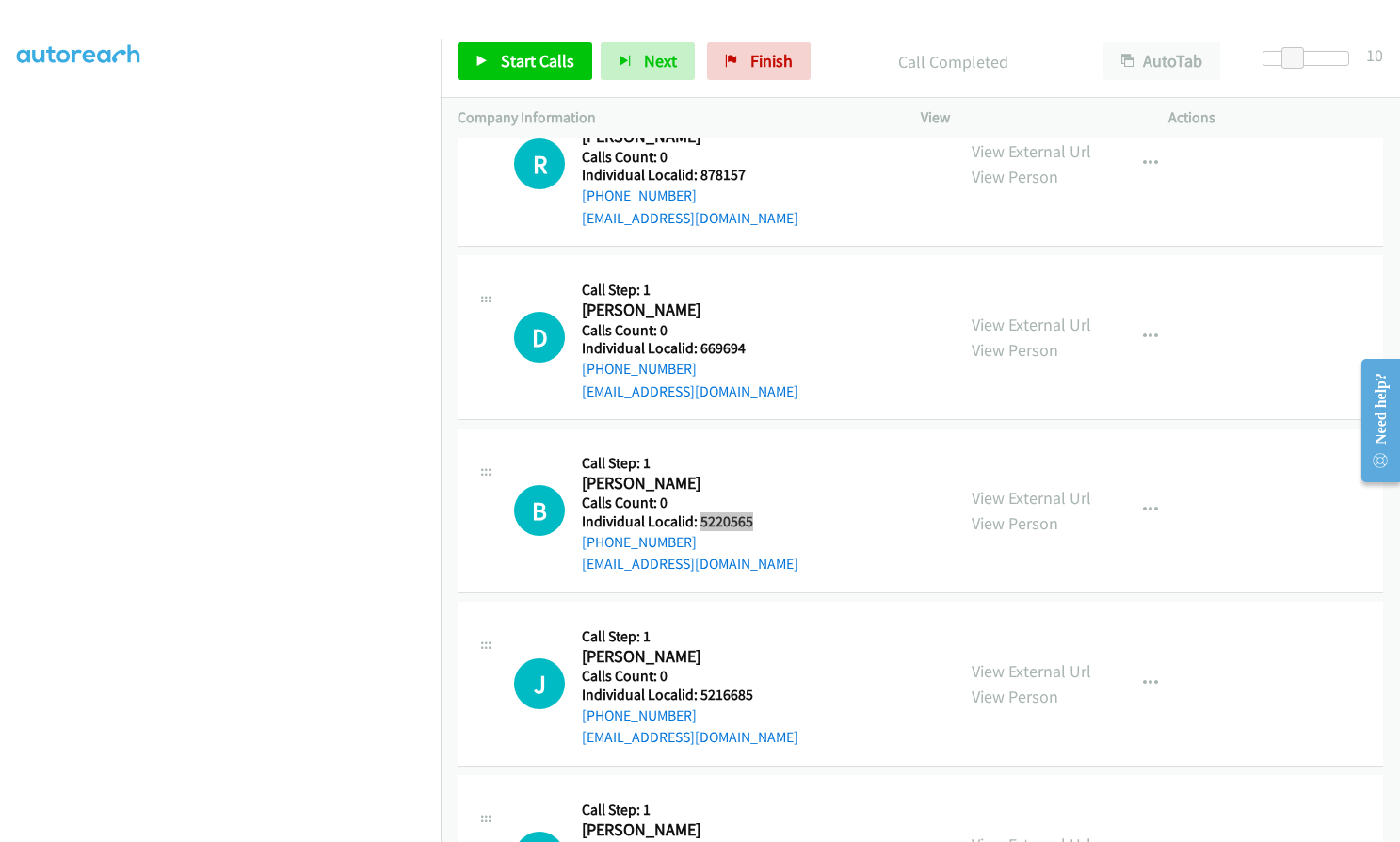
scroll to position [13916, 0]
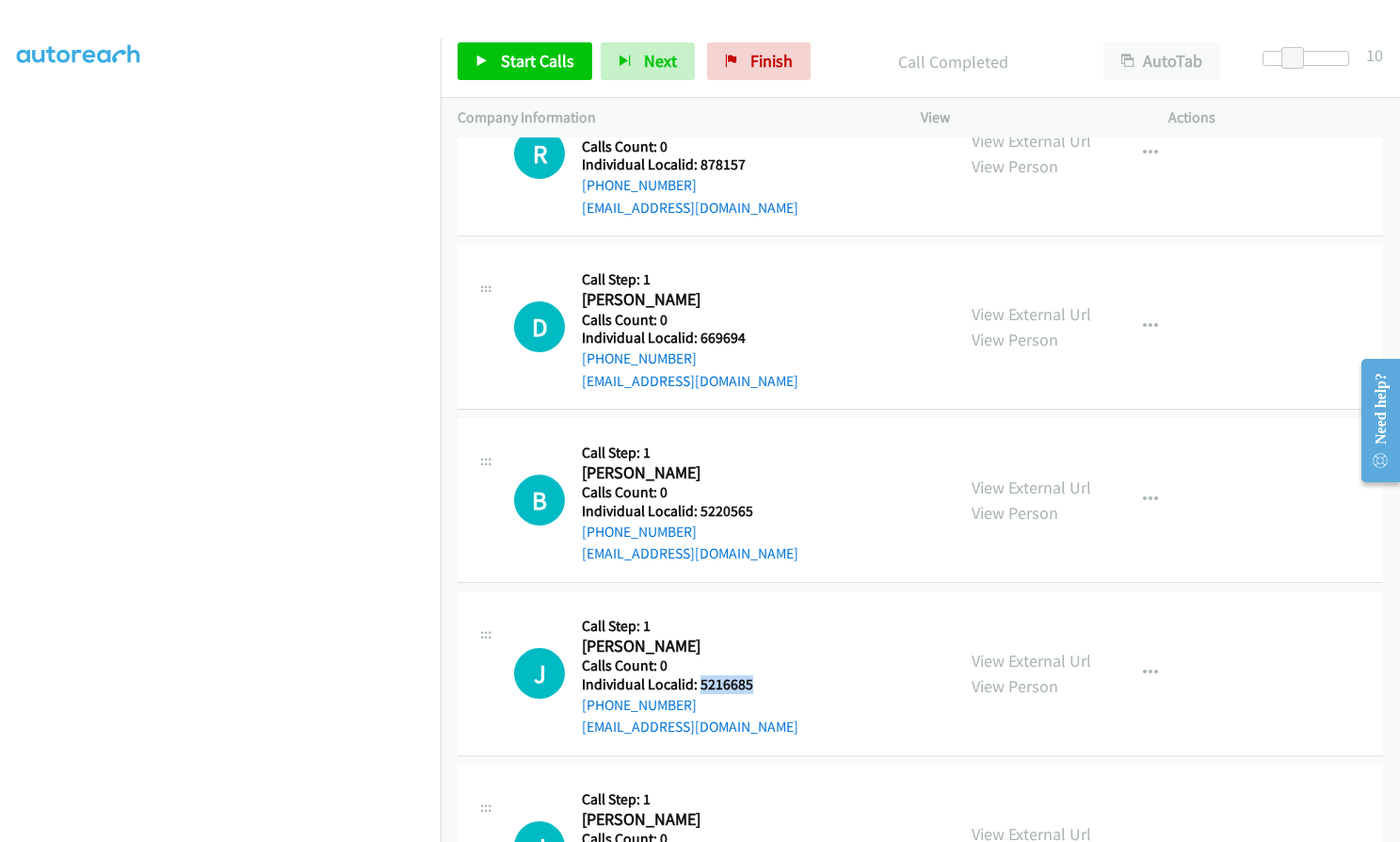
drag, startPoint x: 701, startPoint y: 636, endPoint x: 757, endPoint y: 636, distance: 56.0
click at [757, 636] on div "J Callback Scheduled Call Step: 1 [PERSON_NAME] America/Los_Angeles Calls Count…" at bounding box center [725, 673] width 424 height 130
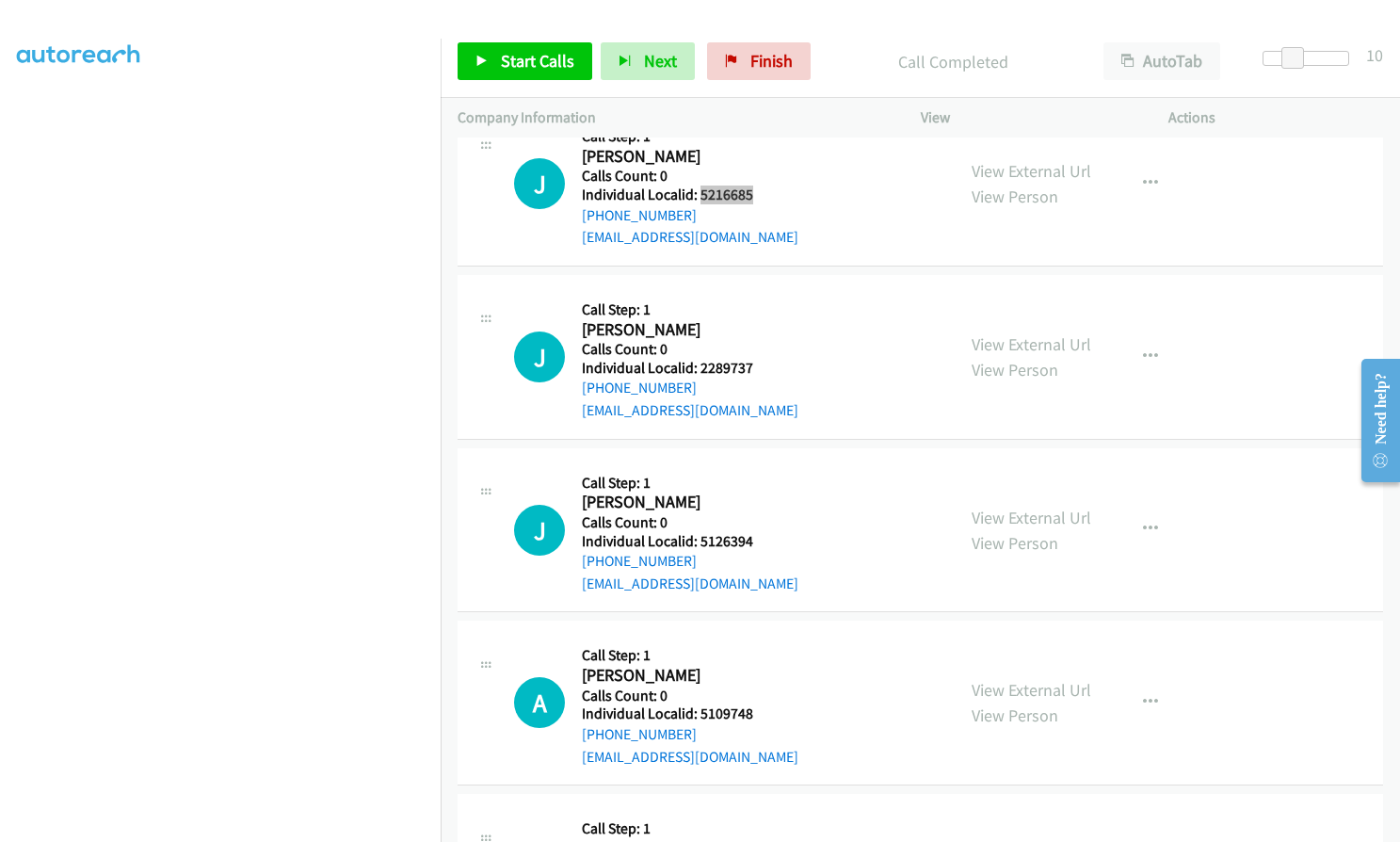
scroll to position [14411, 0]
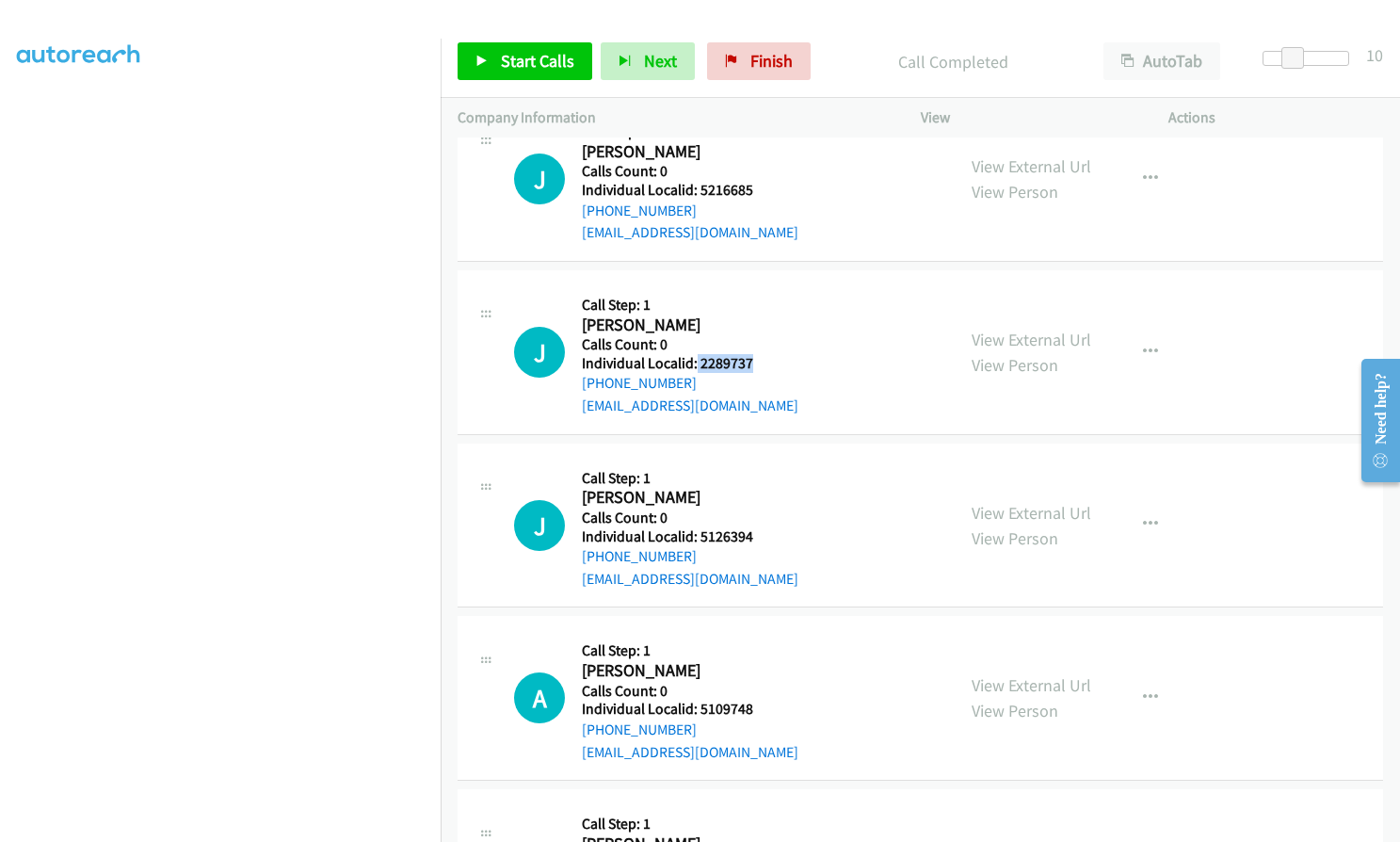
drag, startPoint x: 696, startPoint y: 319, endPoint x: 769, endPoint y: 319, distance: 73.0
click at [769, 319] on div "J Callback Scheduled Call Step: 1 [PERSON_NAME] America/[GEOGRAPHIC_DATA] Calls…" at bounding box center [725, 351] width 424 height 130
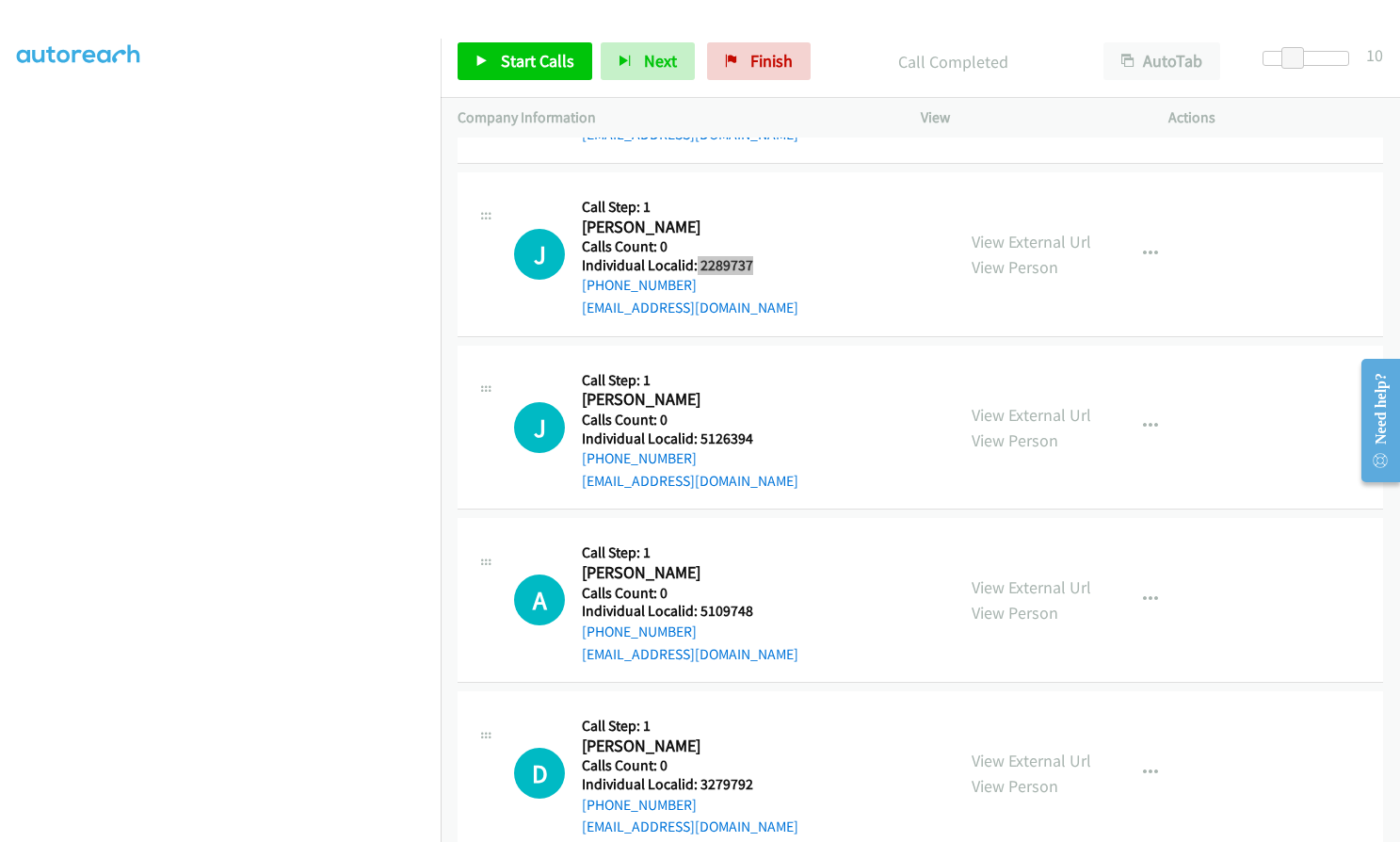
scroll to position [14552, 0]
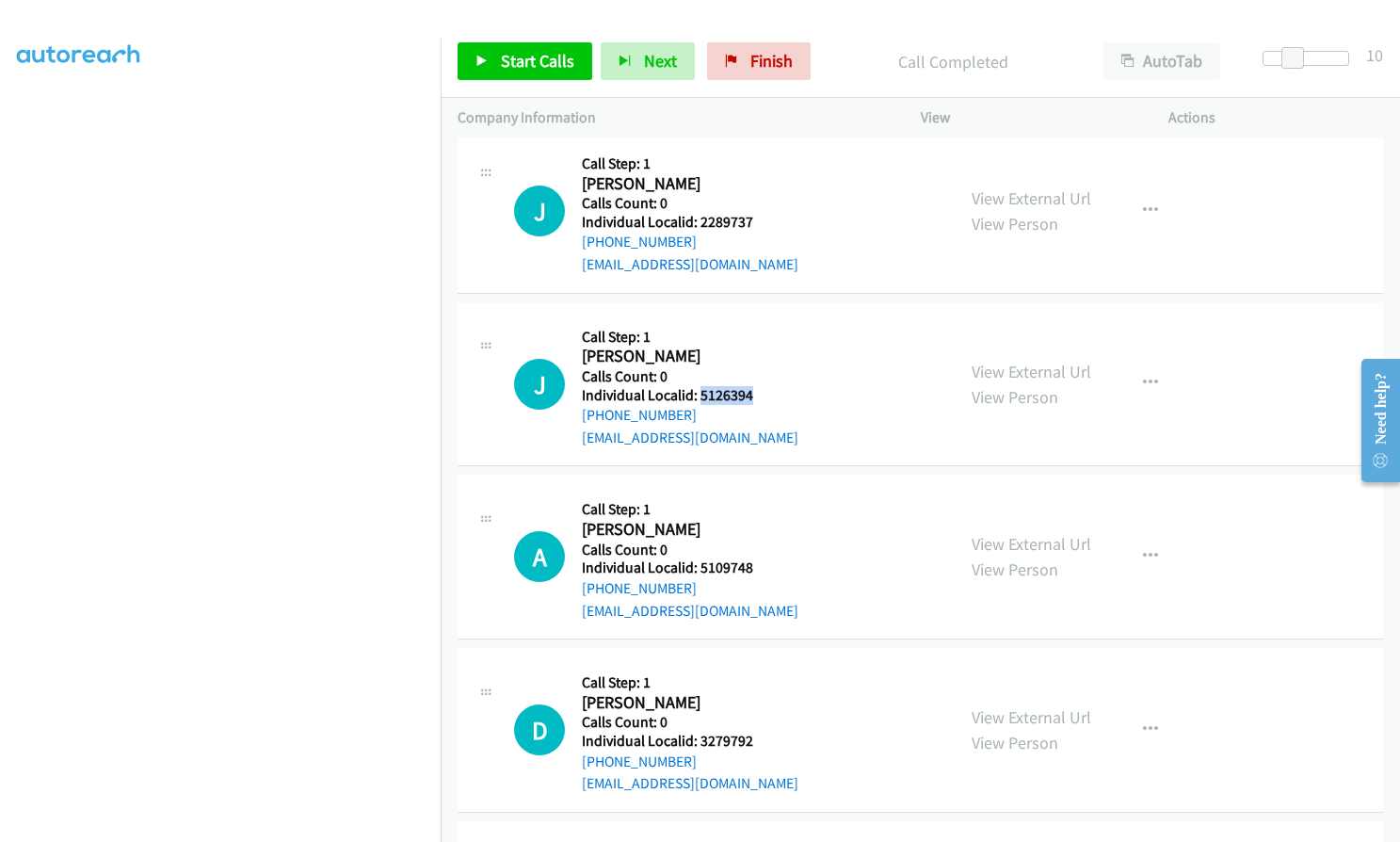
drag, startPoint x: 706, startPoint y: 351, endPoint x: 762, endPoint y: 350, distance: 56.0
click at [762, 350] on div "J Callback Scheduled Call Step: 1 [PERSON_NAME] America/Los_Angeles Calls Count…" at bounding box center [725, 384] width 424 height 130
drag, startPoint x: 699, startPoint y: 524, endPoint x: 740, endPoint y: 521, distance: 41.1
click at [762, 558] on h5 "Individual Localid: 5109748" at bounding box center [689, 567] width 216 height 19
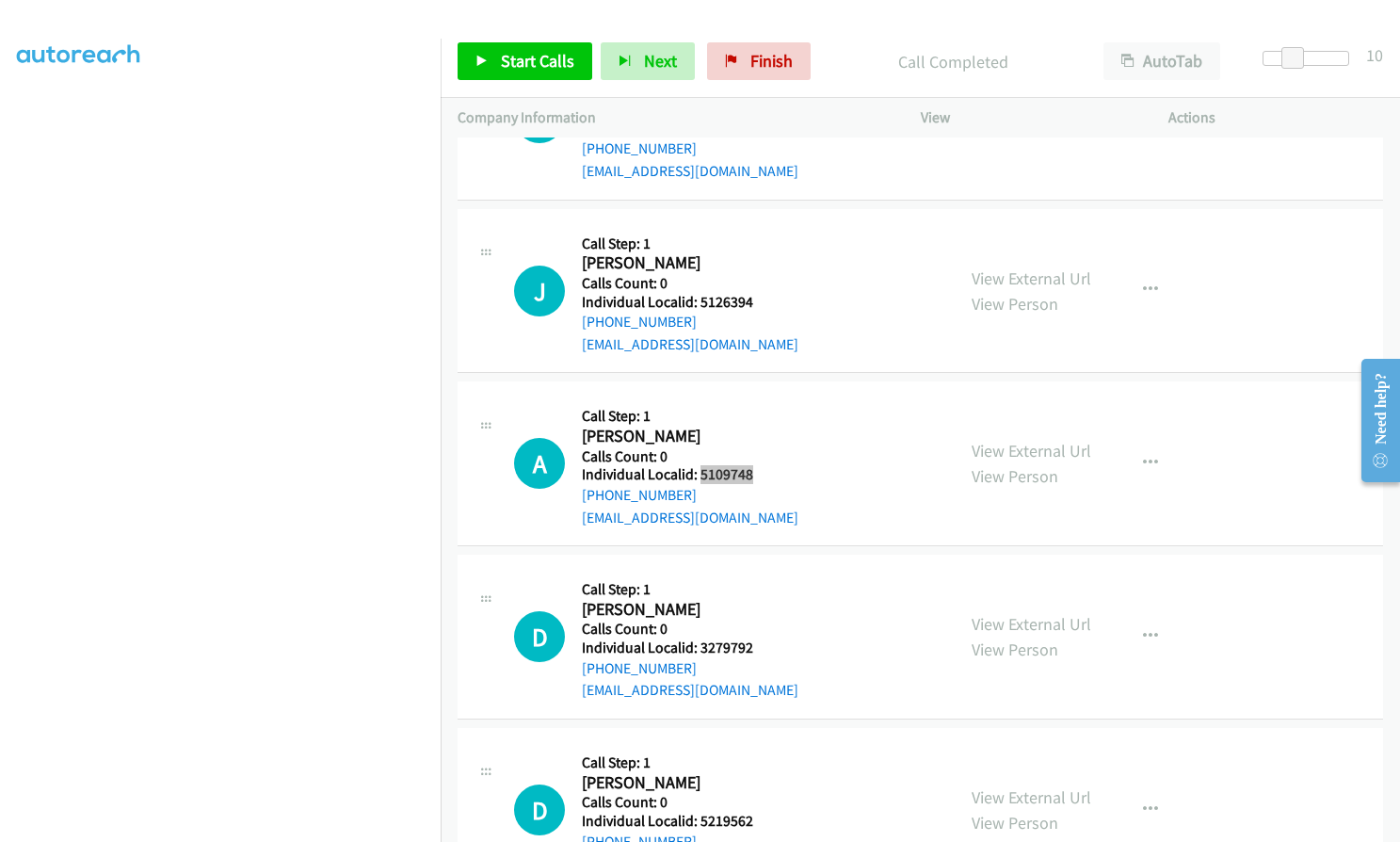
scroll to position [14679, 0]
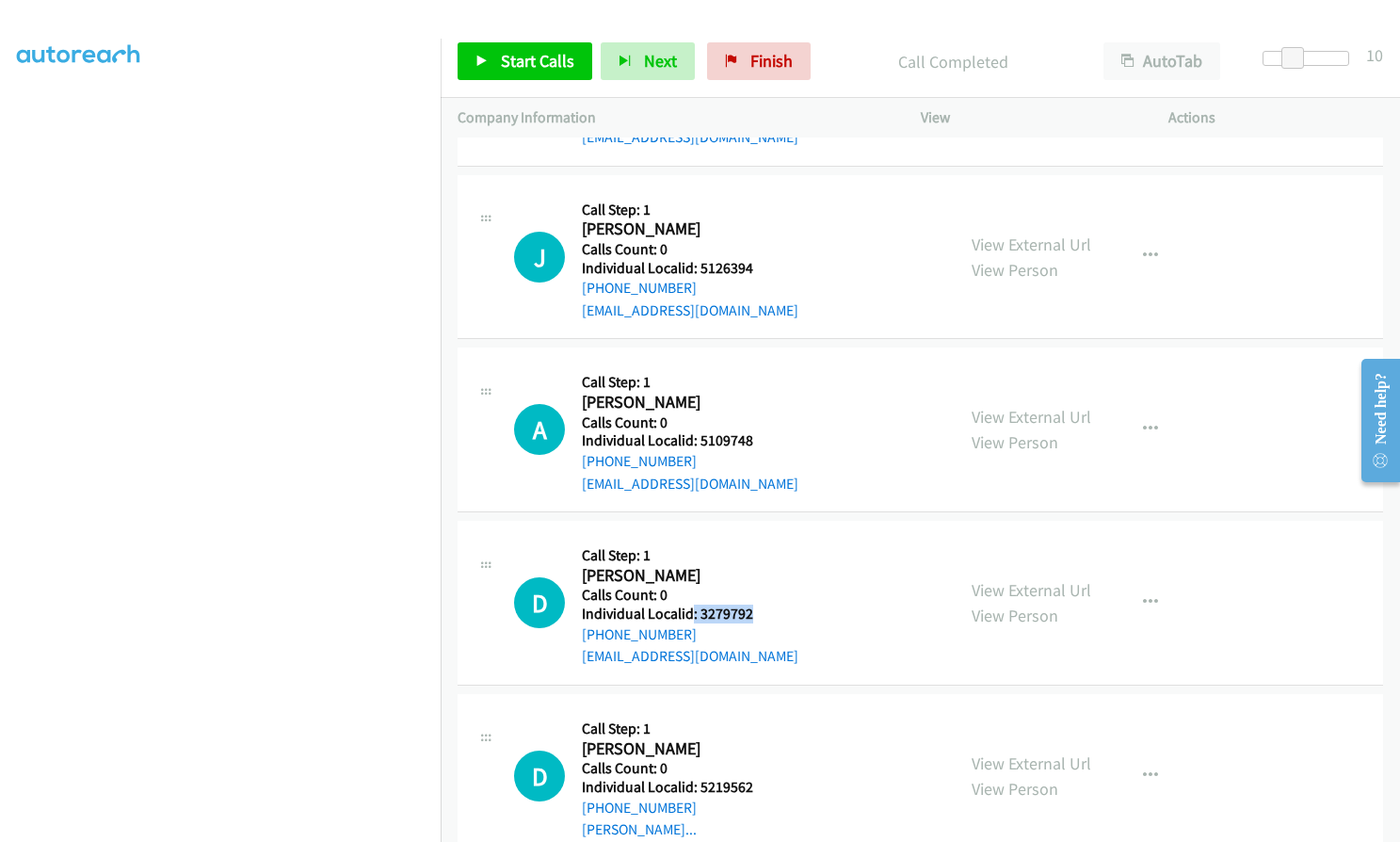
drag, startPoint x: 693, startPoint y: 568, endPoint x: 751, endPoint y: 567, distance: 58.0
click at [751, 567] on div "D Callback Scheduled Call Step: 1 [PERSON_NAME] America/New_York Calls Count: 0…" at bounding box center [725, 602] width 424 height 130
drag, startPoint x: 694, startPoint y: 745, endPoint x: 758, endPoint y: 745, distance: 64.0
click at [753, 777] on h5 "Individual Localid: 5219562" at bounding box center [667, 786] width 171 height 19
click at [515, 59] on span "Start Calls" at bounding box center [537, 61] width 73 height 22
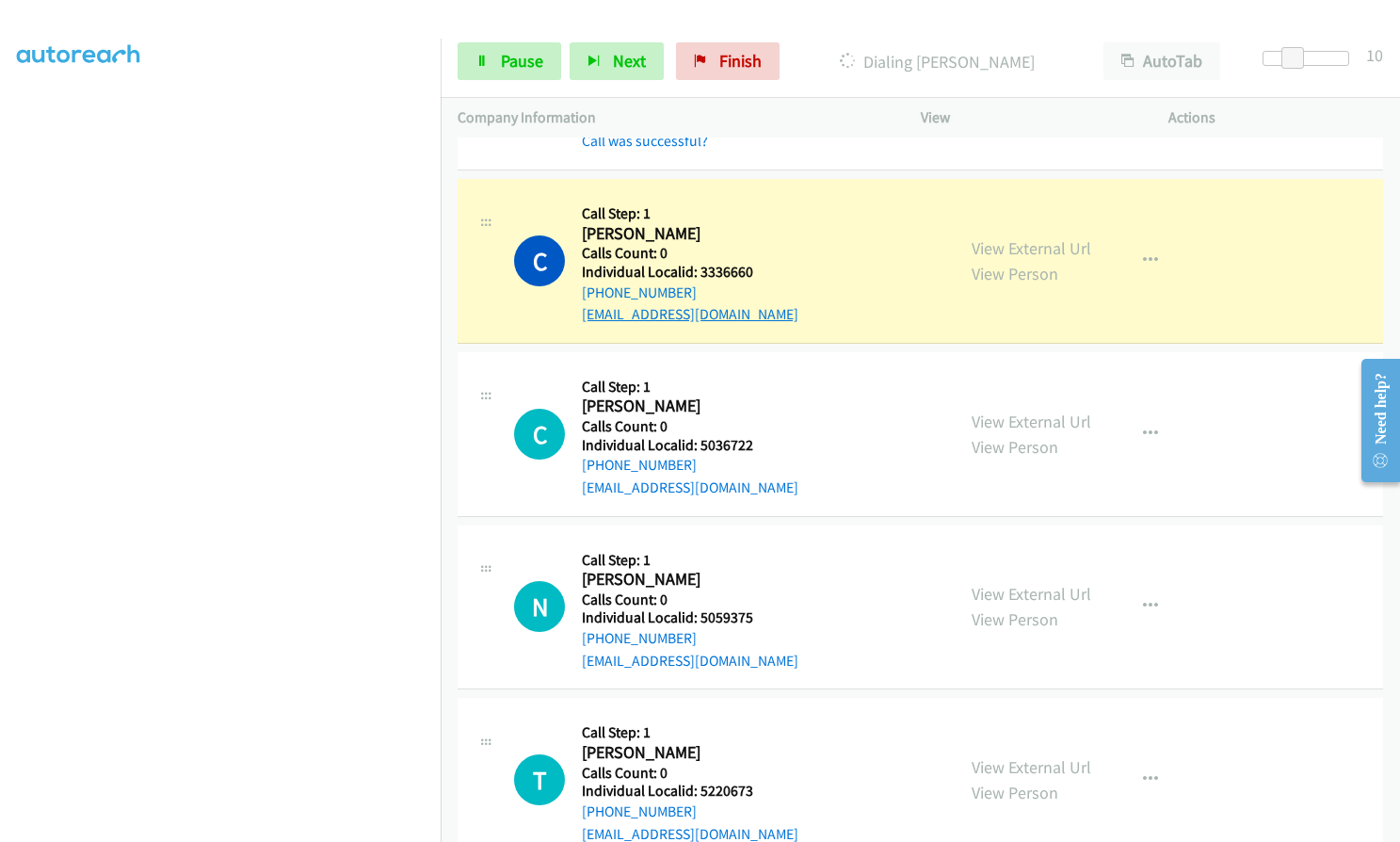
scroll to position [13172, 0]
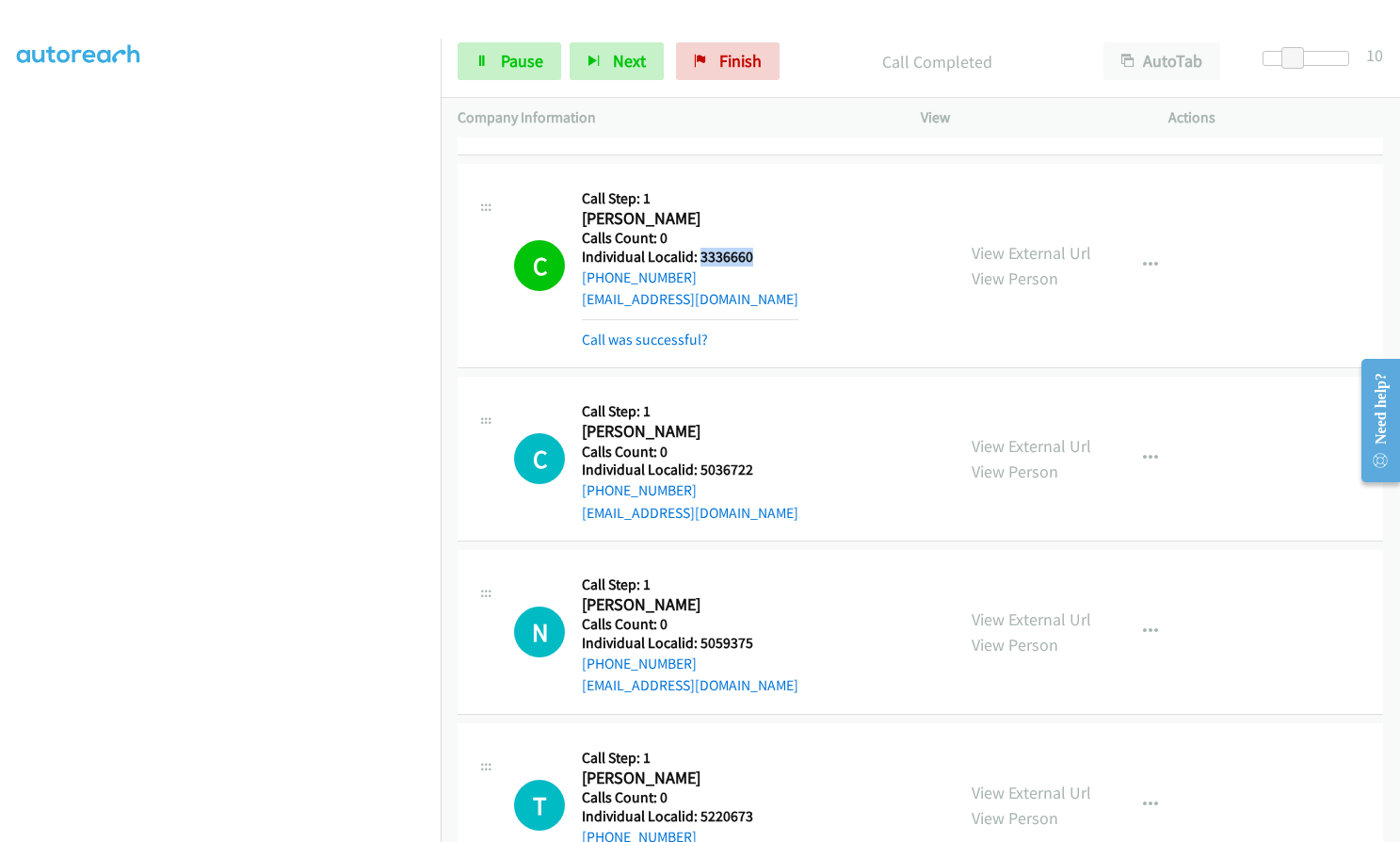
drag, startPoint x: 699, startPoint y: 213, endPoint x: 759, endPoint y: 212, distance: 60.0
click at [759, 248] on h5 "Individual Localid: 3336660" at bounding box center [689, 257] width 216 height 19
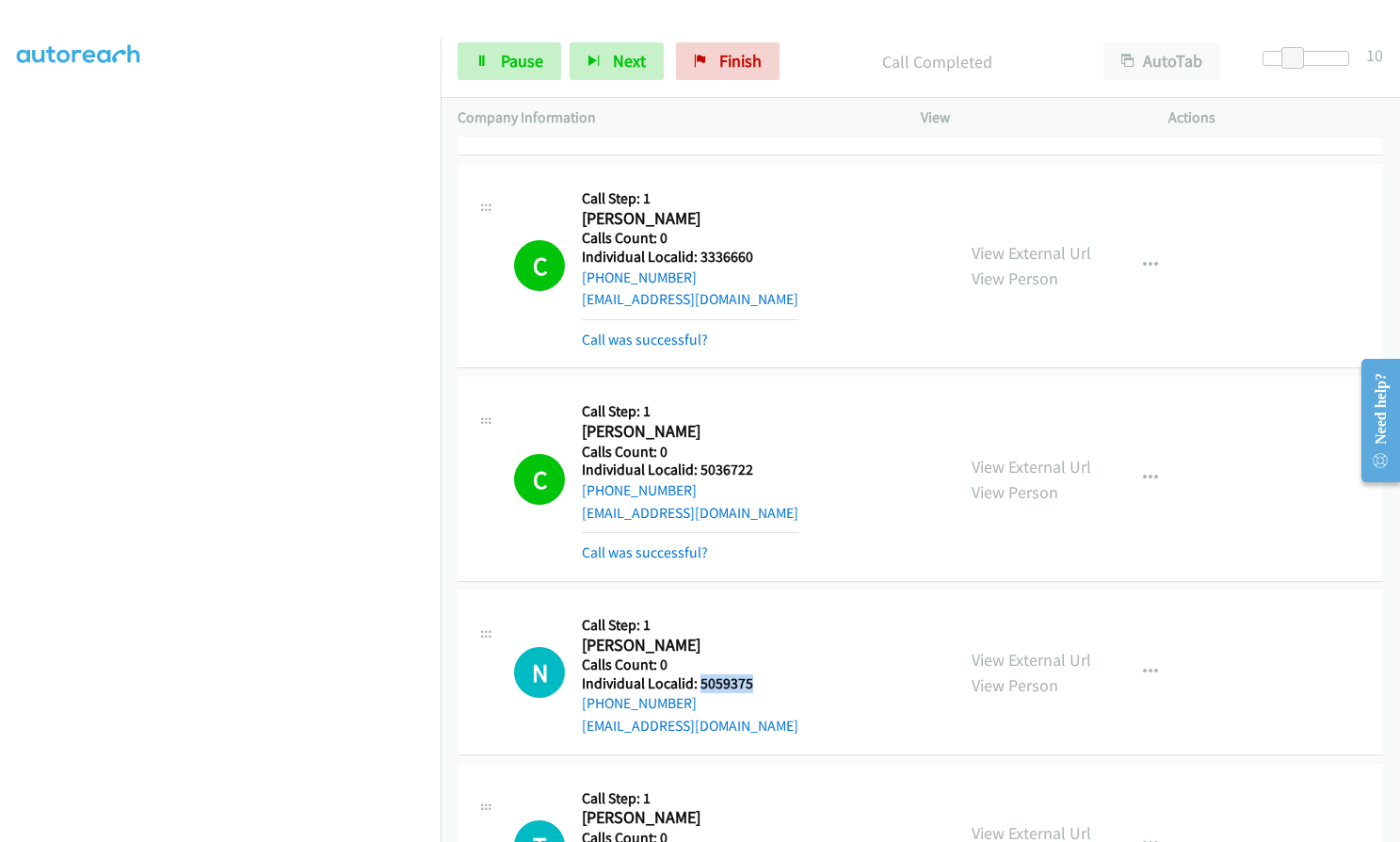
drag, startPoint x: 698, startPoint y: 639, endPoint x: 759, endPoint y: 638, distance: 61.0
click at [759, 675] on h5 "Individual Localid: 5059375" at bounding box center [689, 683] width 216 height 19
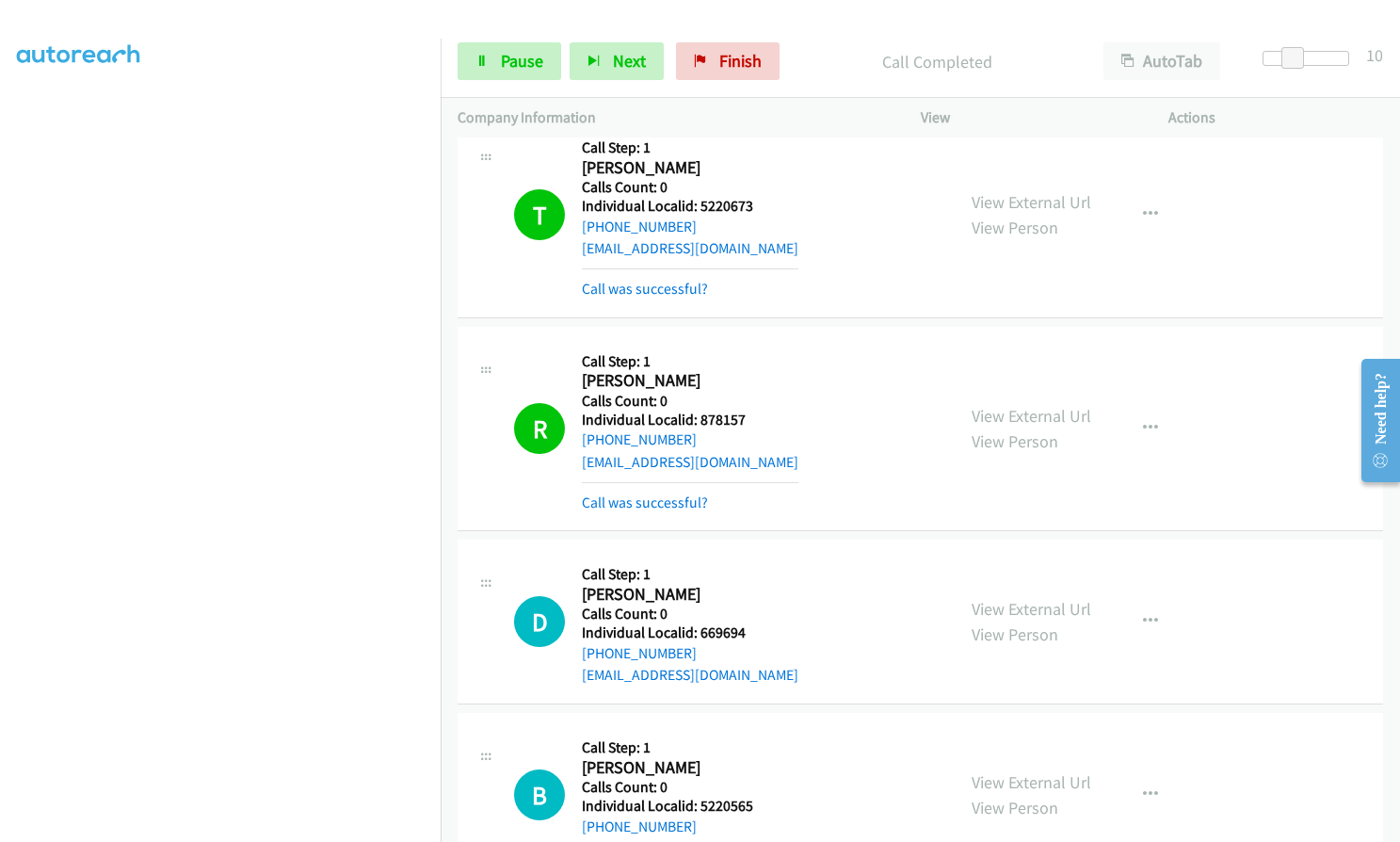
scroll to position [13902, 0]
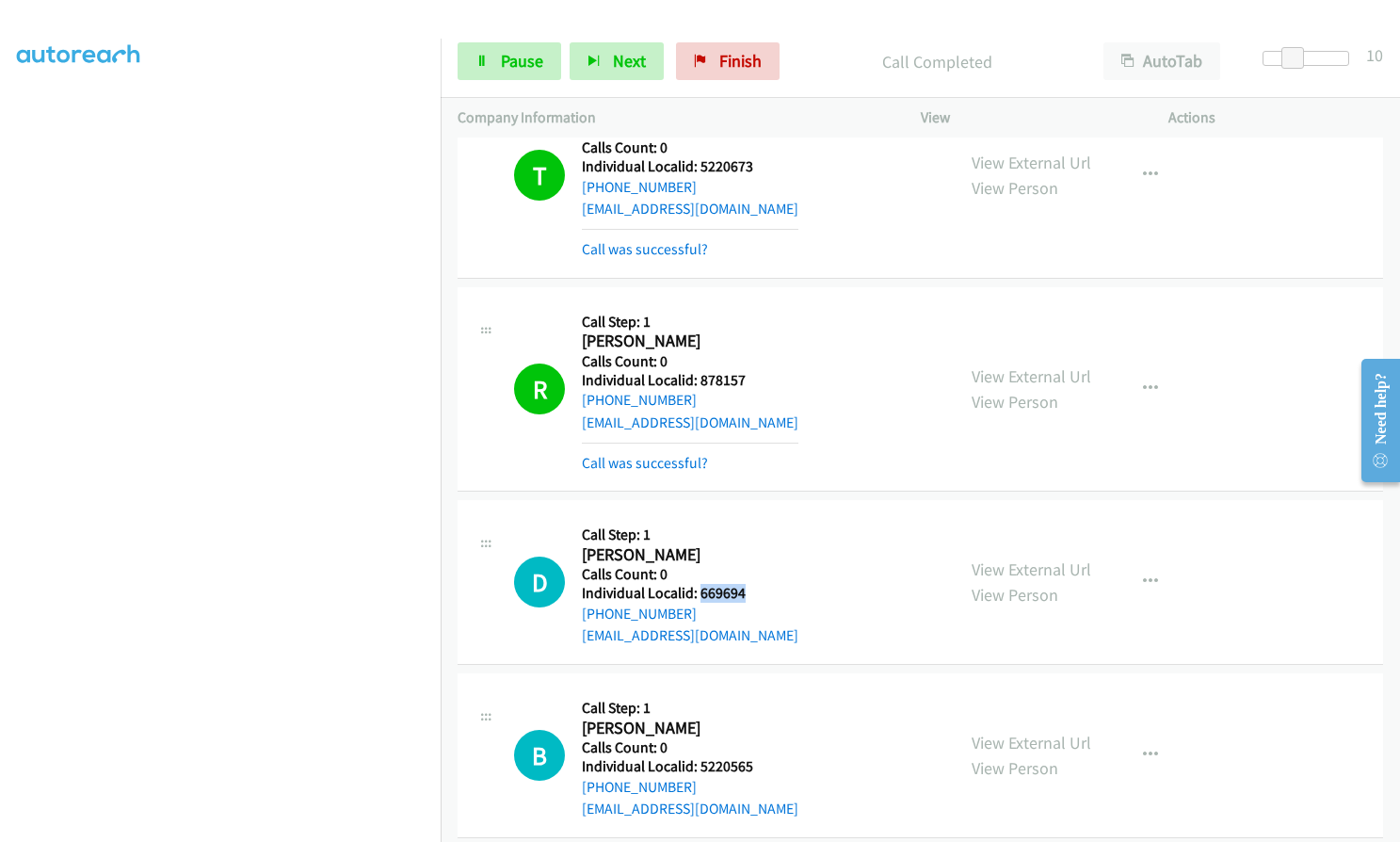
drag, startPoint x: 701, startPoint y: 550, endPoint x: 752, endPoint y: 549, distance: 51.0
click at [752, 549] on div "D Callback Scheduled Call Step: 1 [PERSON_NAME] America/[GEOGRAPHIC_DATA] Calls…" at bounding box center [725, 582] width 424 height 130
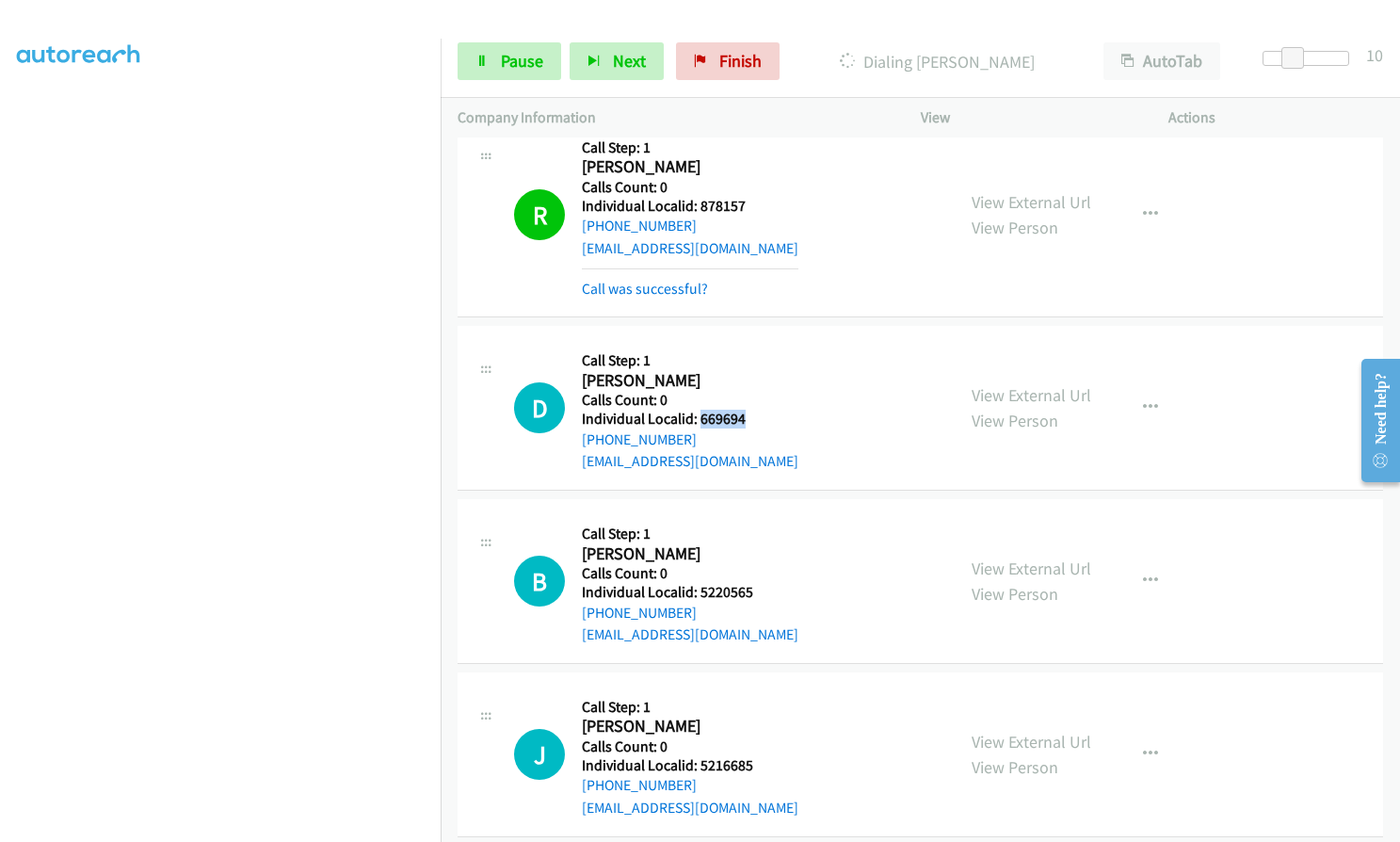
scroll to position [14091, 0]
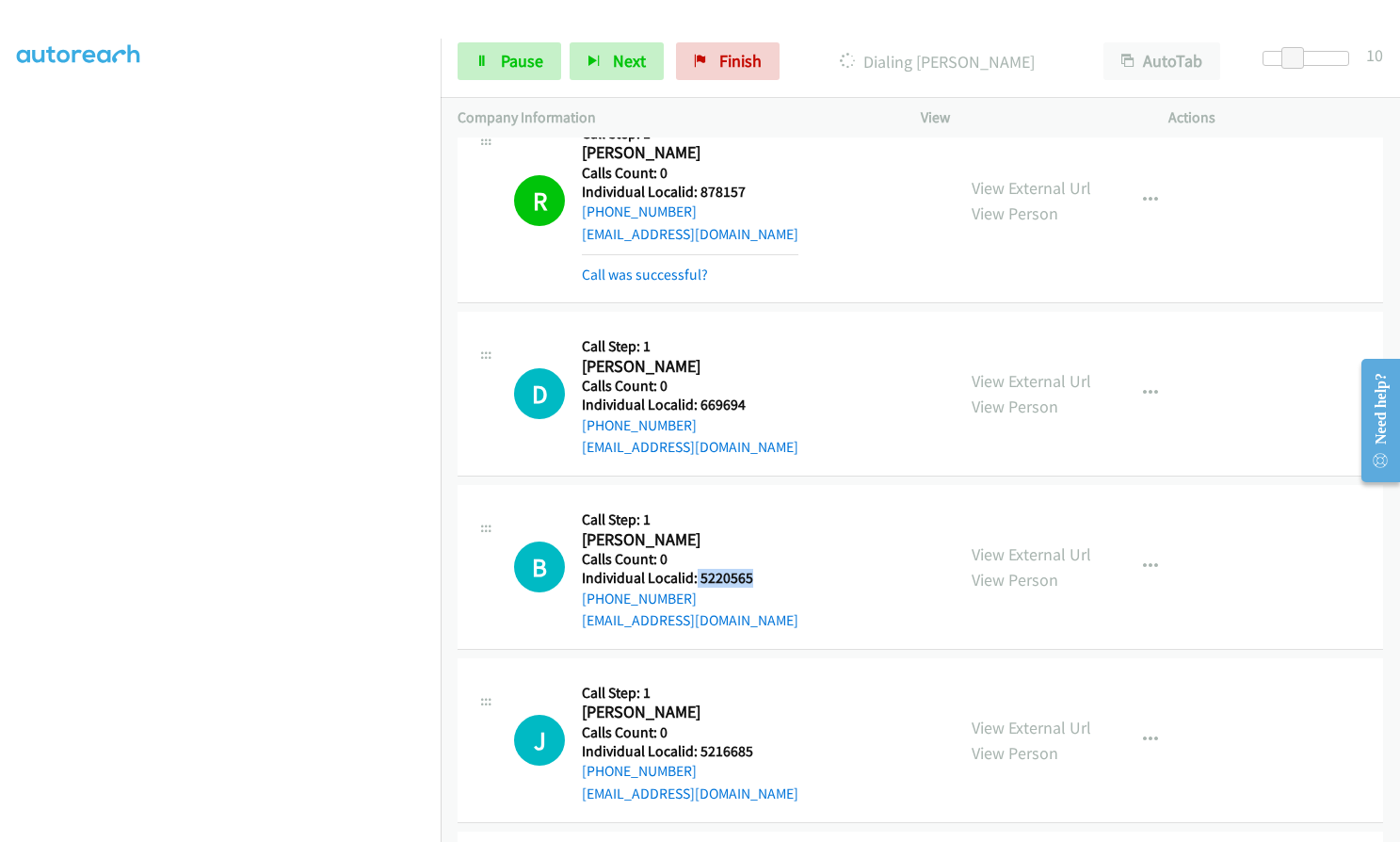
drag, startPoint x: 695, startPoint y: 530, endPoint x: 756, endPoint y: 530, distance: 61.0
click at [756, 530] on div "B Callback Scheduled Call Step: 1 [PERSON_NAME] America/[GEOGRAPHIC_DATA] Calls…" at bounding box center [725, 567] width 424 height 130
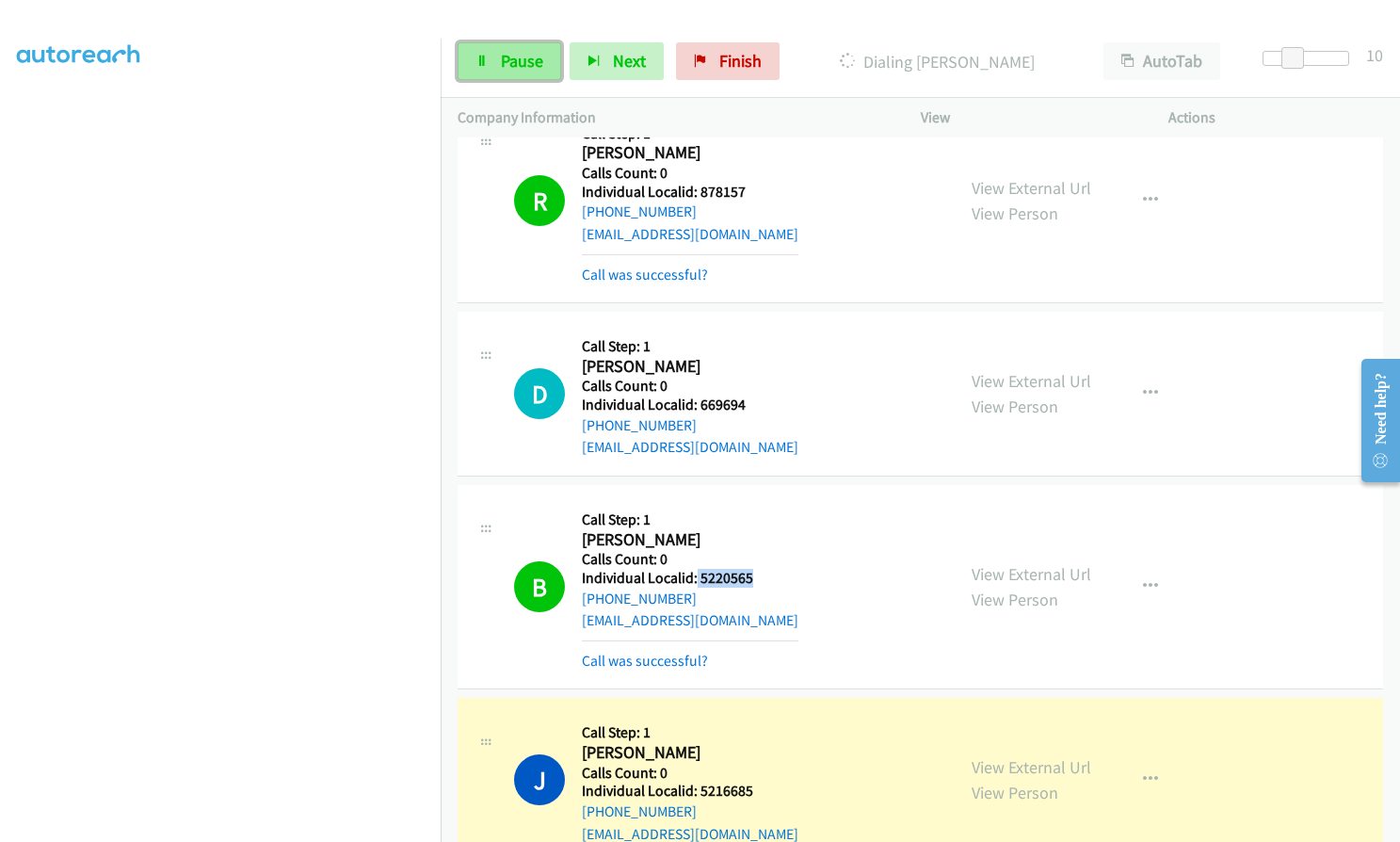
click at [505, 62] on span "Pause" at bounding box center [522, 61] width 42 height 22
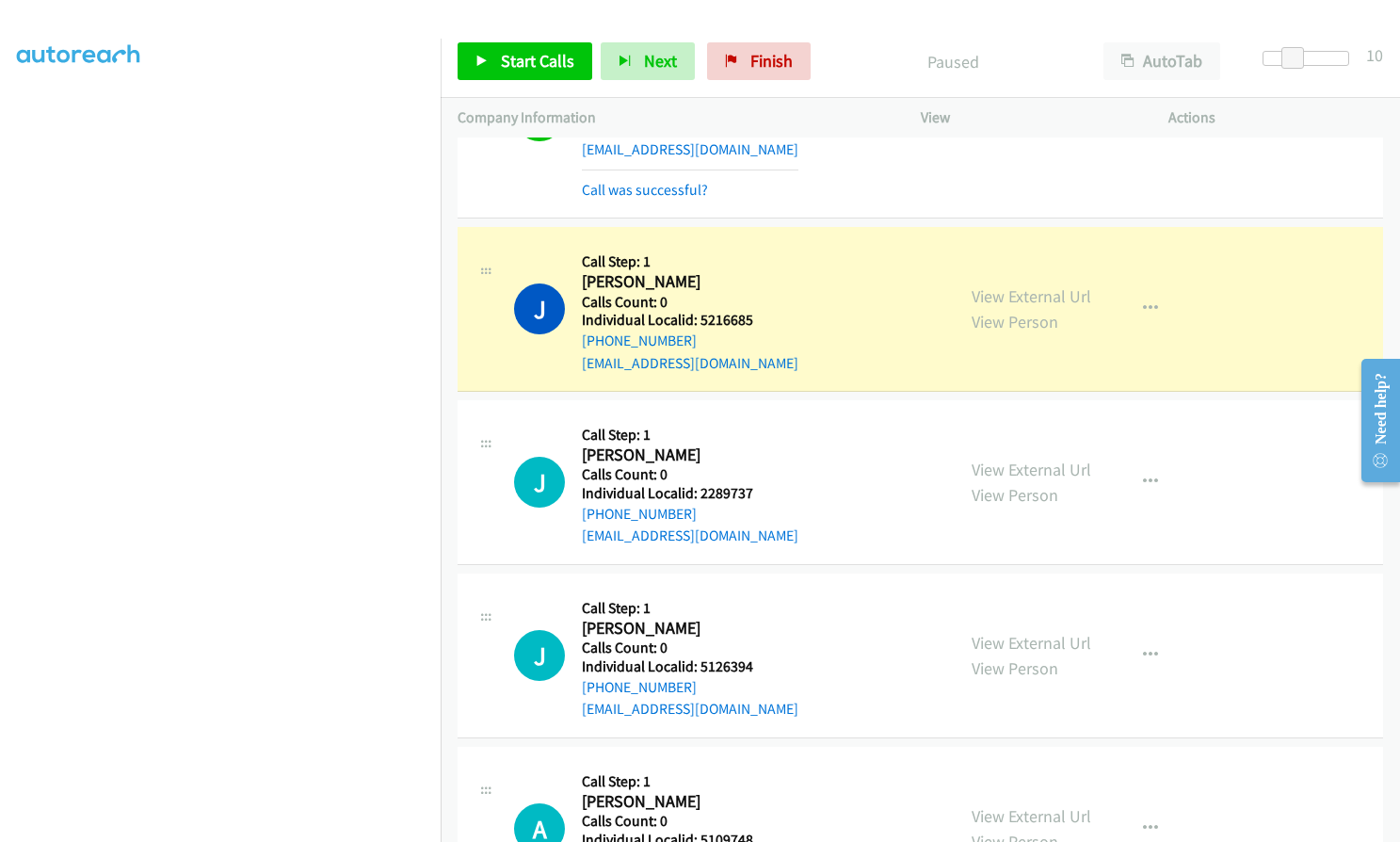
scroll to position [14585, 0]
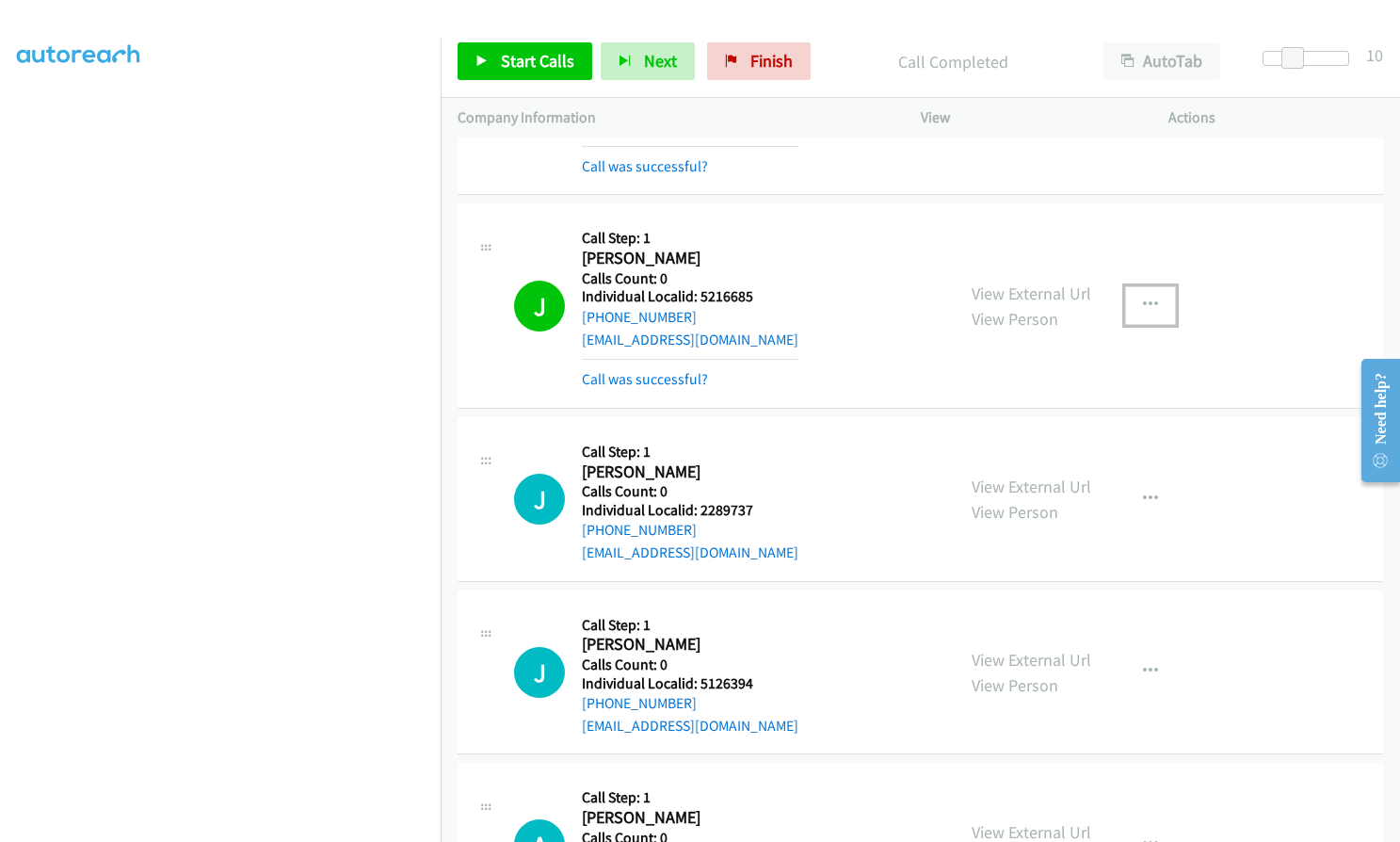
click at [1134, 286] on button "button" at bounding box center [1150, 304] width 51 height 37
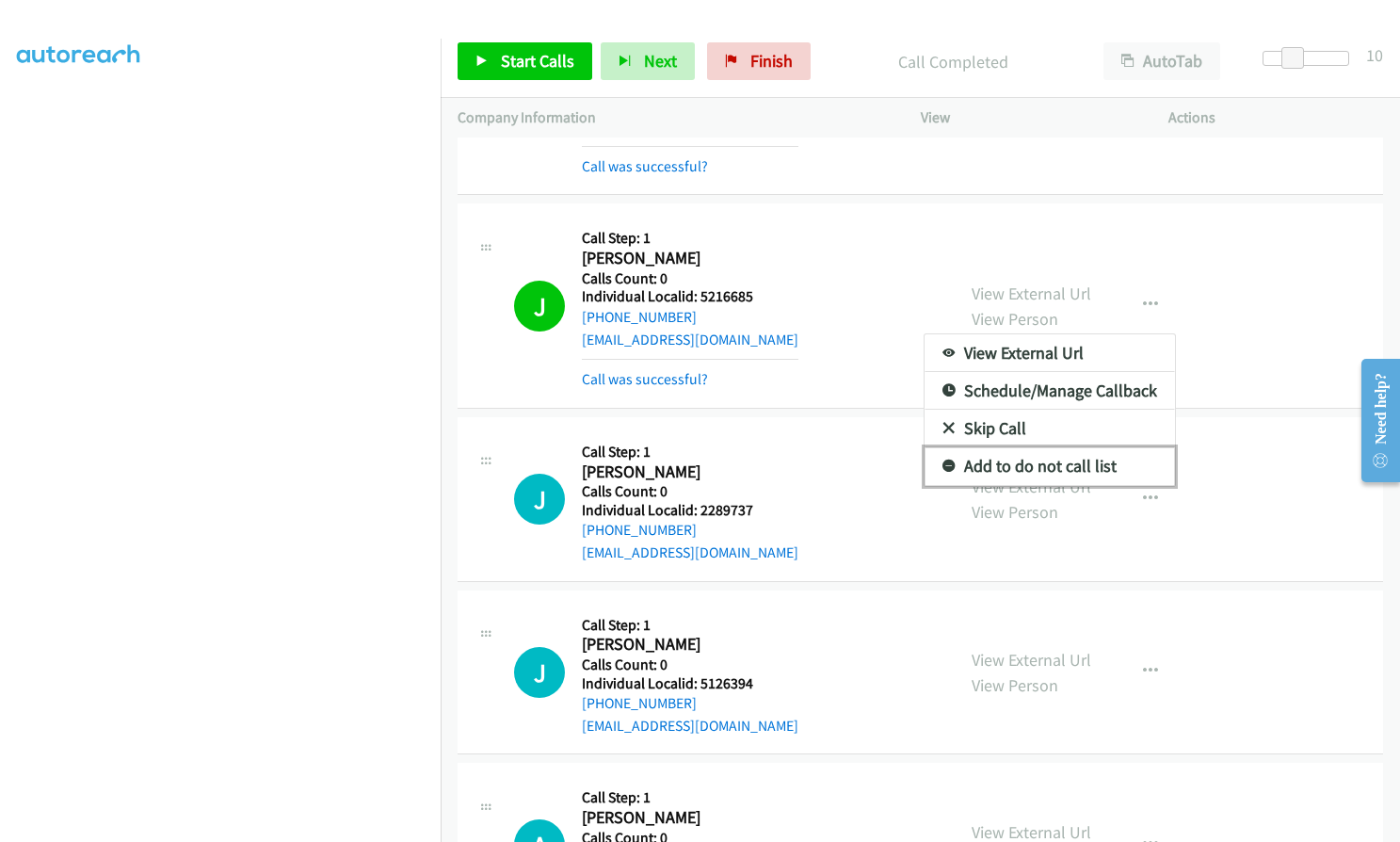
click at [943, 460] on icon at bounding box center [949, 466] width 13 height 13
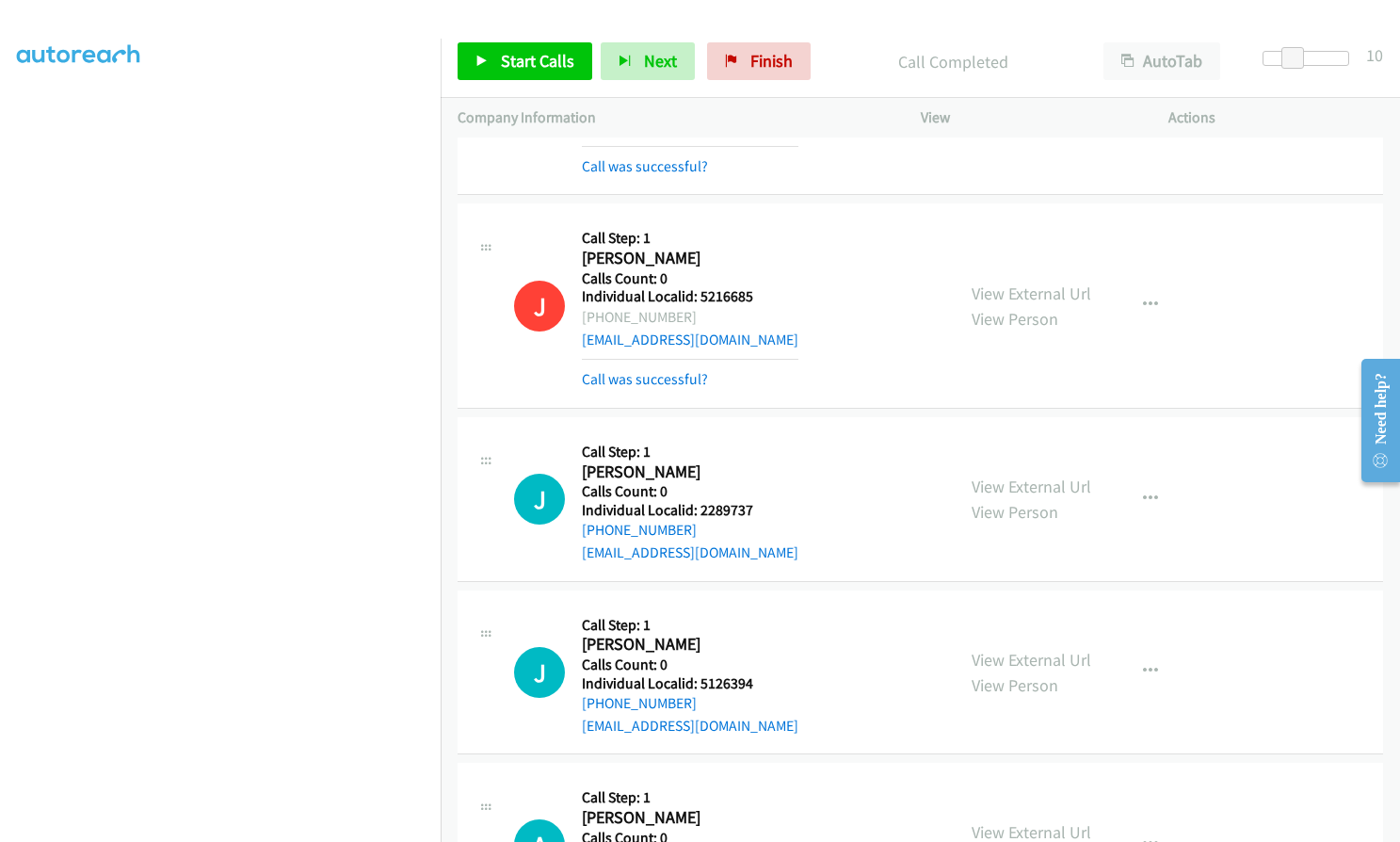
drag, startPoint x: 598, startPoint y: 272, endPoint x: 688, endPoint y: 270, distance: 90.0
click at [688, 306] on div "[PHONE_NUMBER]" at bounding box center [689, 317] width 216 height 23
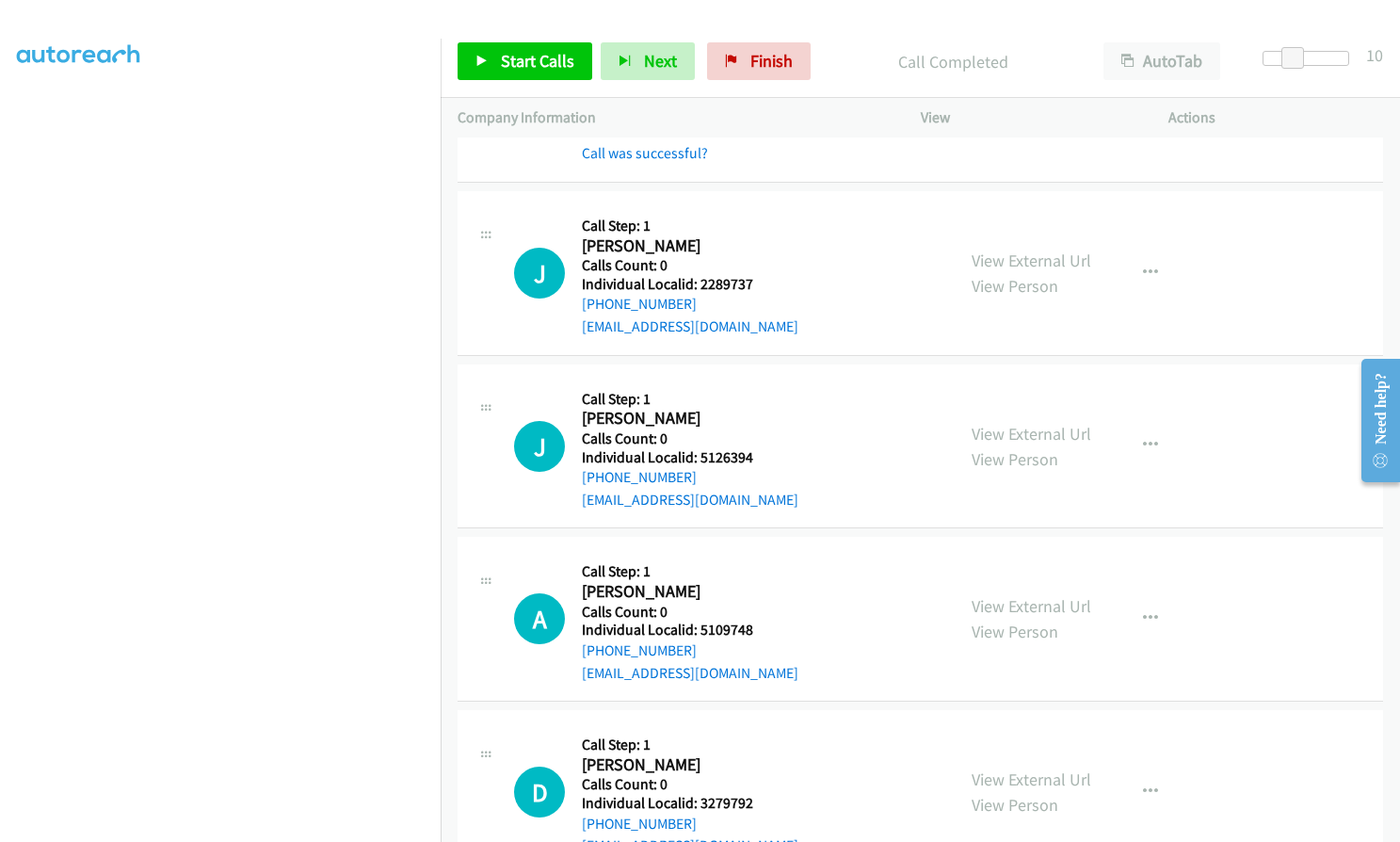
scroll to position [14820, 0]
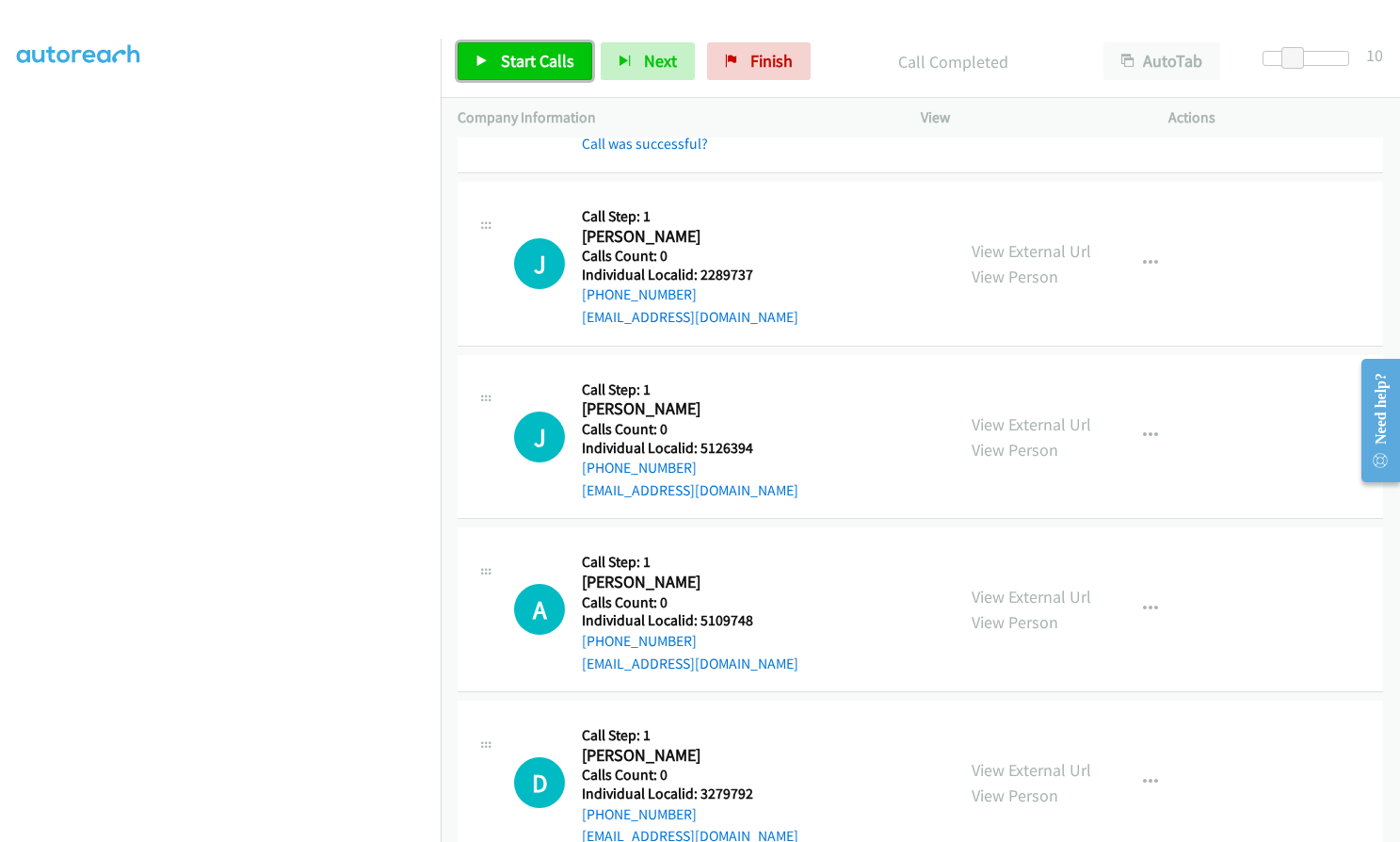
click at [509, 61] on span "Start Calls" at bounding box center [537, 61] width 73 height 22
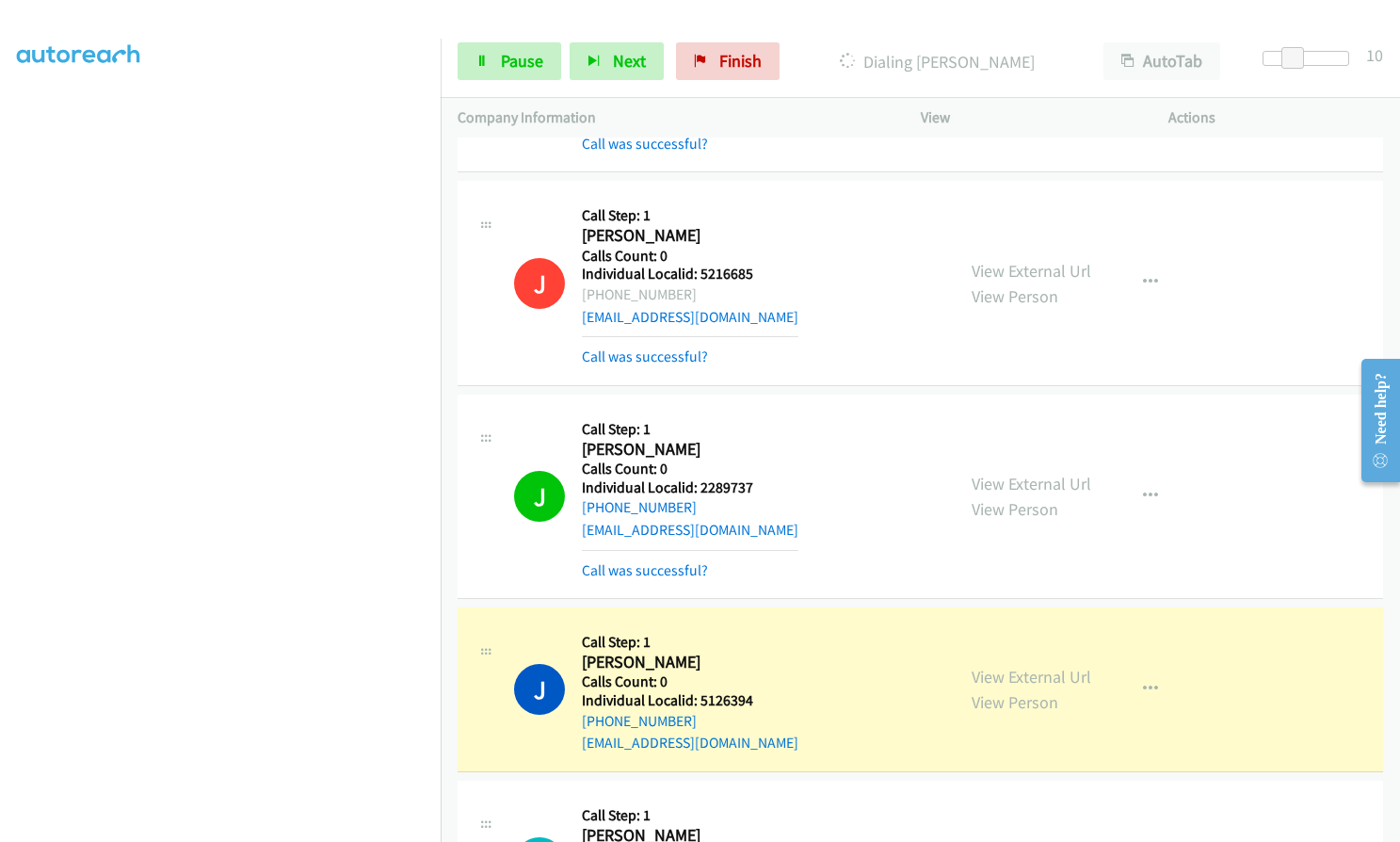
scroll to position [14602, 0]
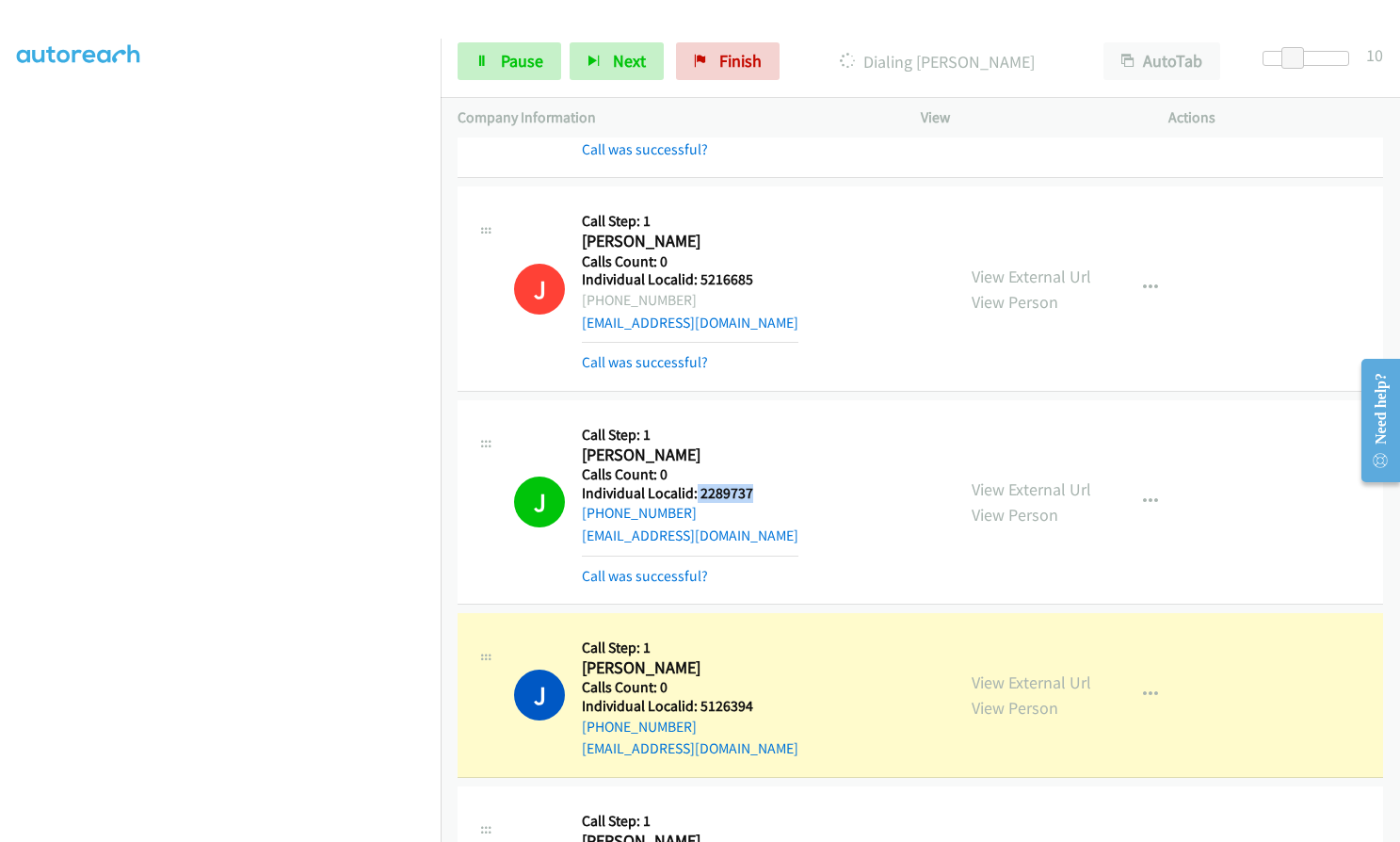
drag, startPoint x: 696, startPoint y: 445, endPoint x: 762, endPoint y: 444, distance: 66.0
click at [762, 444] on div "J Callback Scheduled Call Step: 1 [PERSON_NAME] America/[GEOGRAPHIC_DATA] Calls…" at bounding box center [725, 501] width 424 height 169
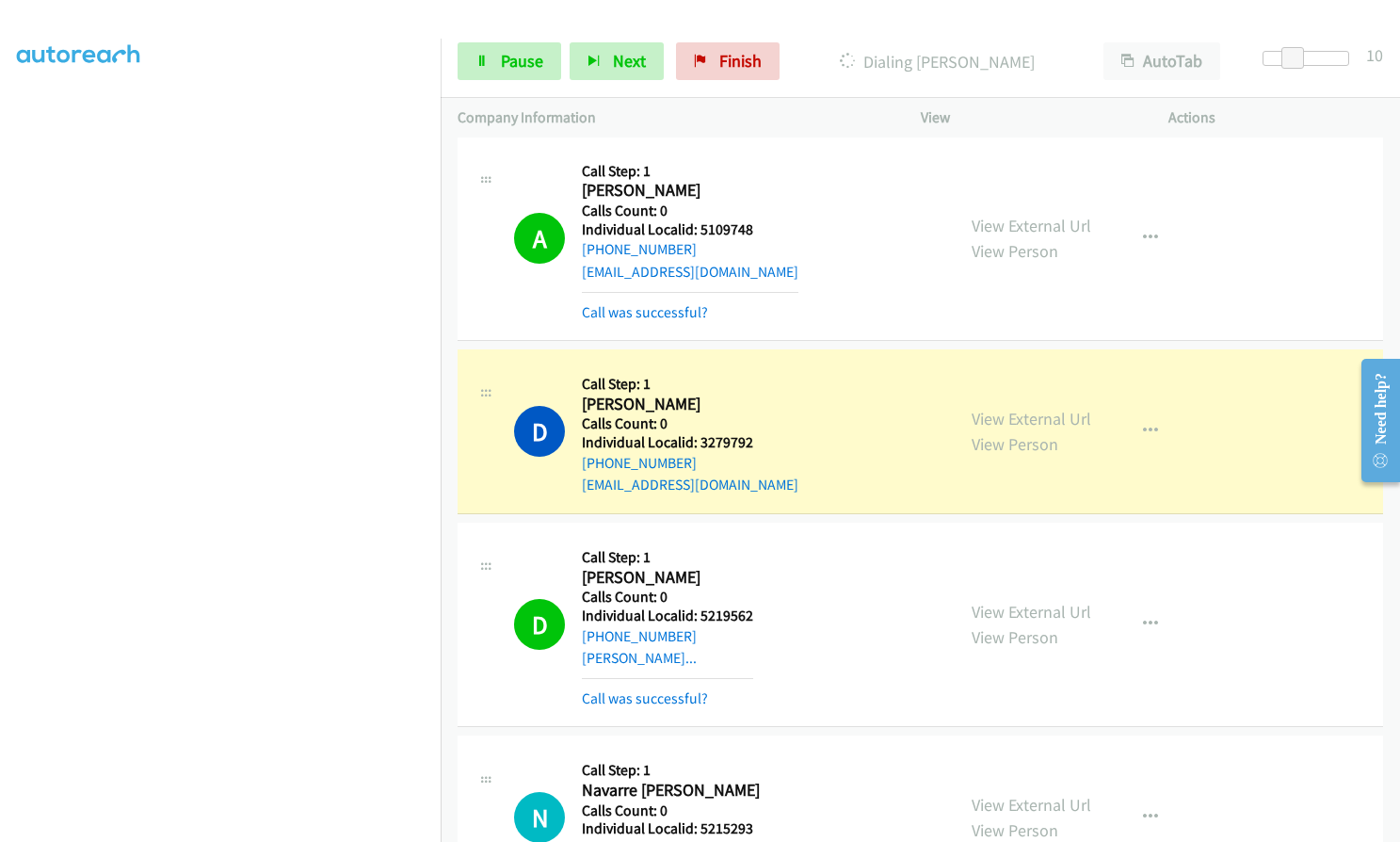
scroll to position [15449, 0]
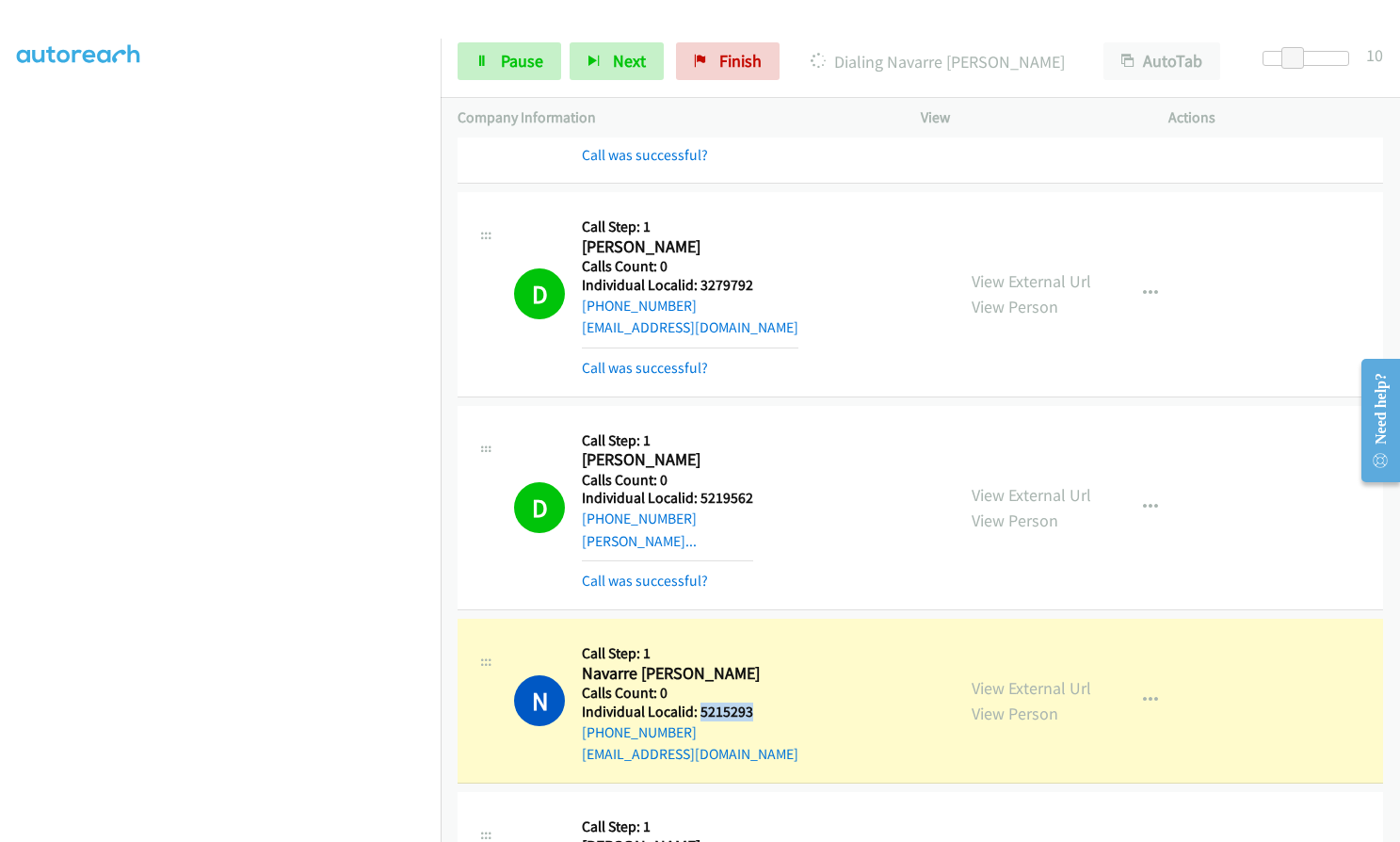
drag, startPoint x: 701, startPoint y: 666, endPoint x: 769, endPoint y: 667, distance: 68.0
click at [769, 667] on div "N Callback Scheduled Call Step: 1 Navarre [PERSON_NAME] America/[GEOGRAPHIC_DAT…" at bounding box center [725, 700] width 424 height 130
click at [505, 62] on span "Pause" at bounding box center [522, 61] width 42 height 22
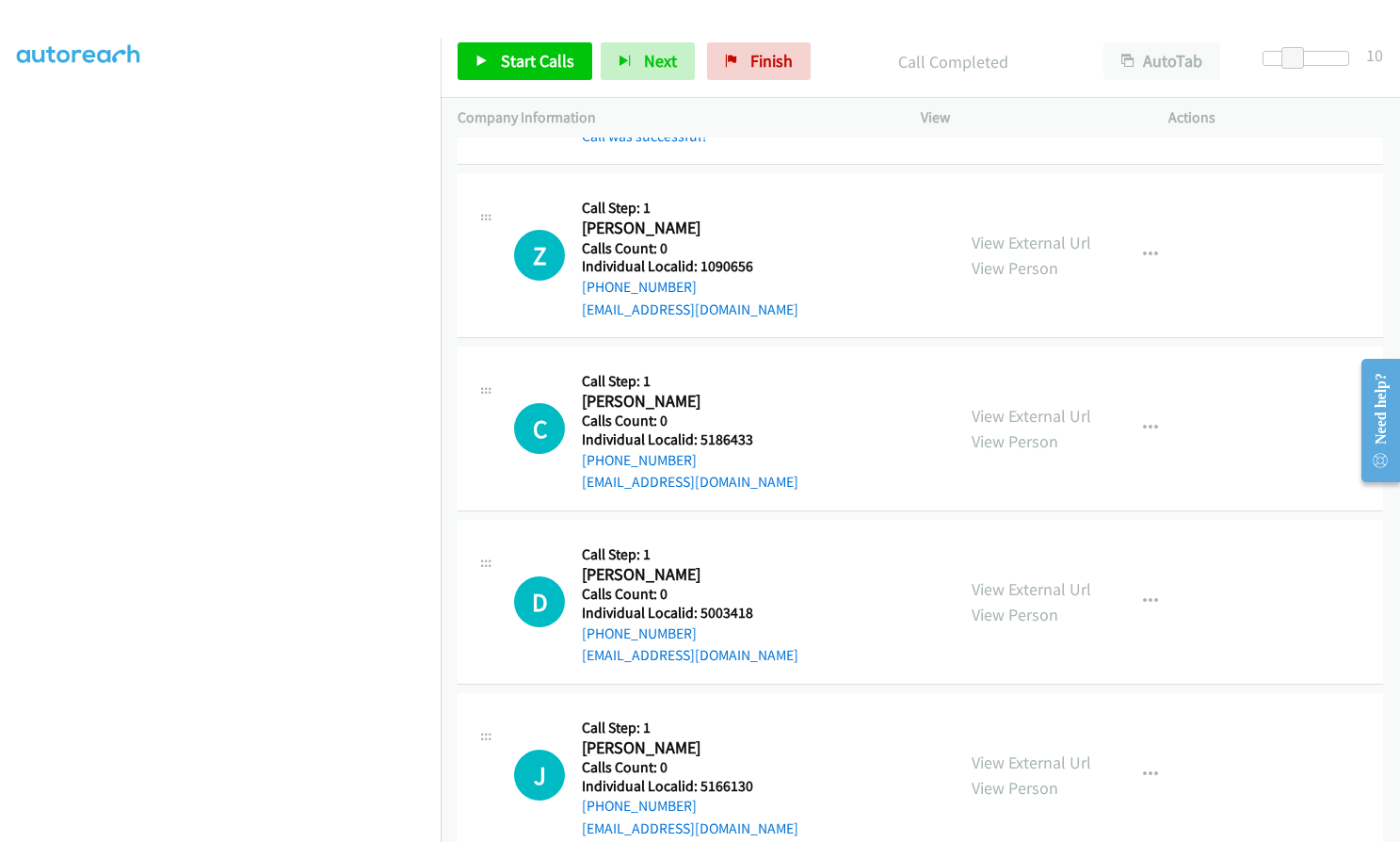
scroll to position [16108, 0]
drag, startPoint x: 699, startPoint y: 214, endPoint x: 754, endPoint y: 216, distance: 55.0
click at [754, 216] on div "Z Callback Scheduled Call Step: 1 [PERSON_NAME] America/New_York Calls Count: 0…" at bounding box center [725, 254] width 424 height 130
drag, startPoint x: 695, startPoint y: 393, endPoint x: 761, endPoint y: 393, distance: 66.0
click at [761, 430] on h5 "Individual Localid: 5186433" at bounding box center [689, 439] width 216 height 19
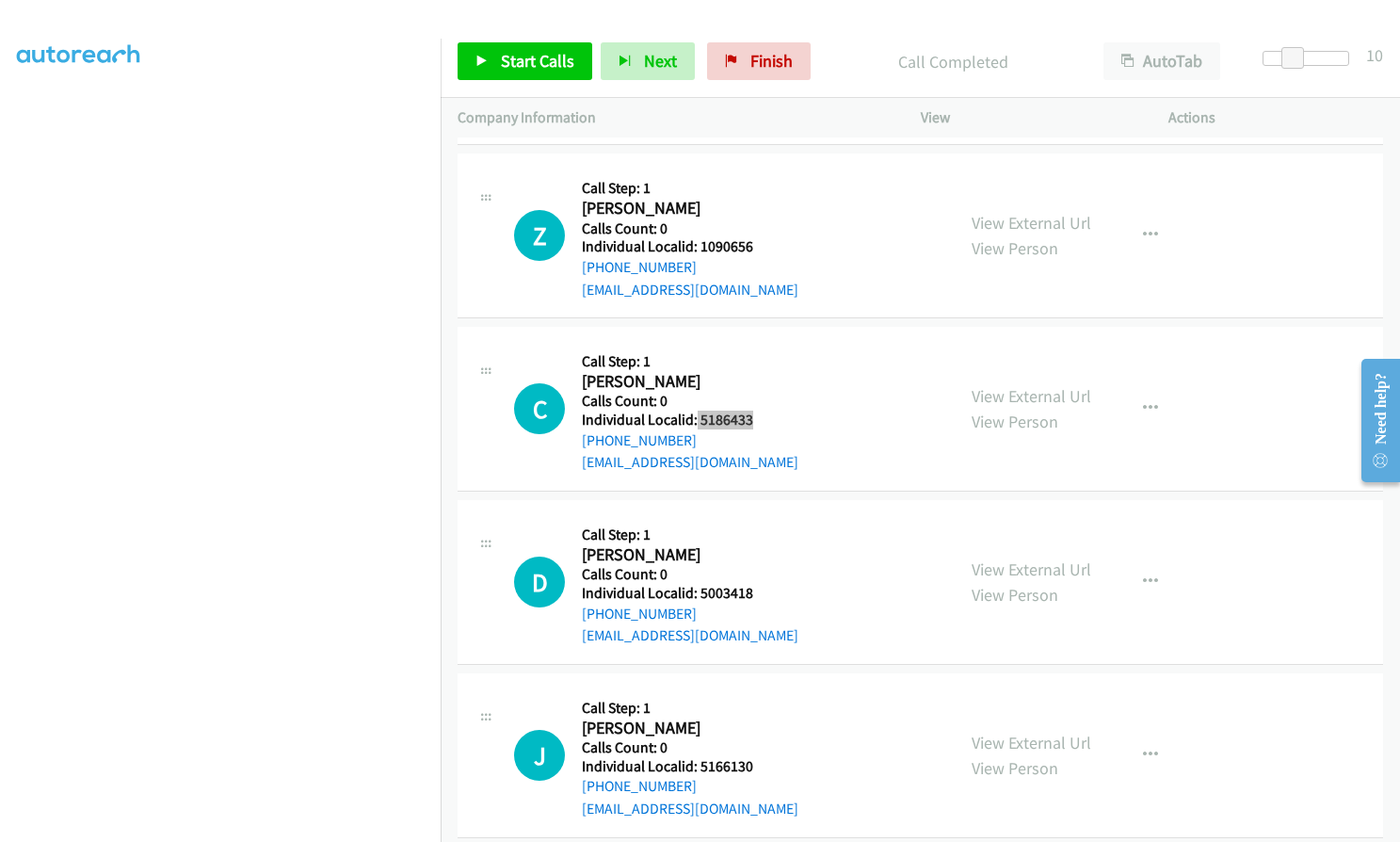
scroll to position [16132, 0]
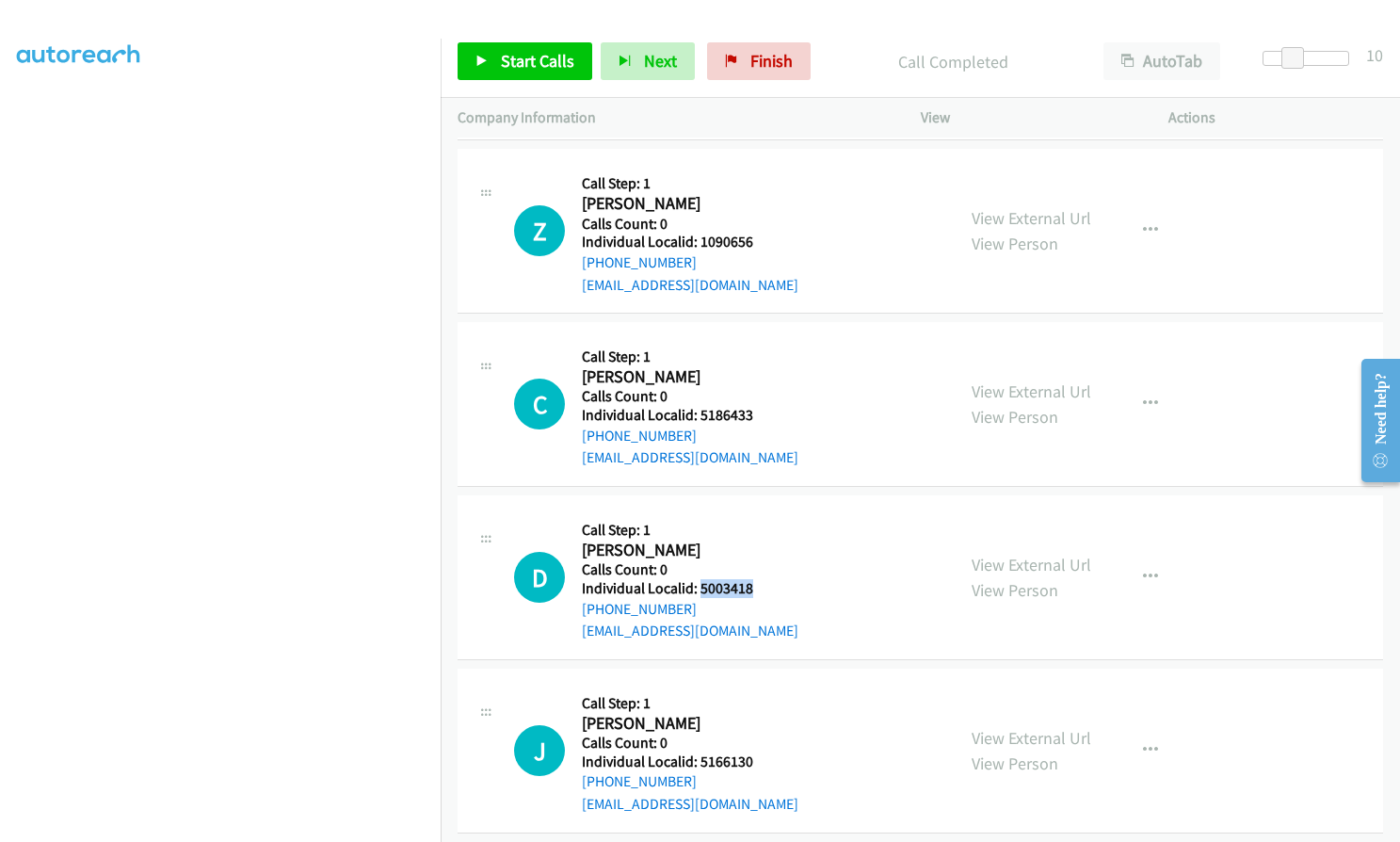
drag, startPoint x: 697, startPoint y: 547, endPoint x: 760, endPoint y: 542, distance: 63.2
click at [761, 542] on div "D Callback Scheduled Call Step: 1 [PERSON_NAME] America/New_York Calls Count: 0…" at bounding box center [725, 577] width 424 height 130
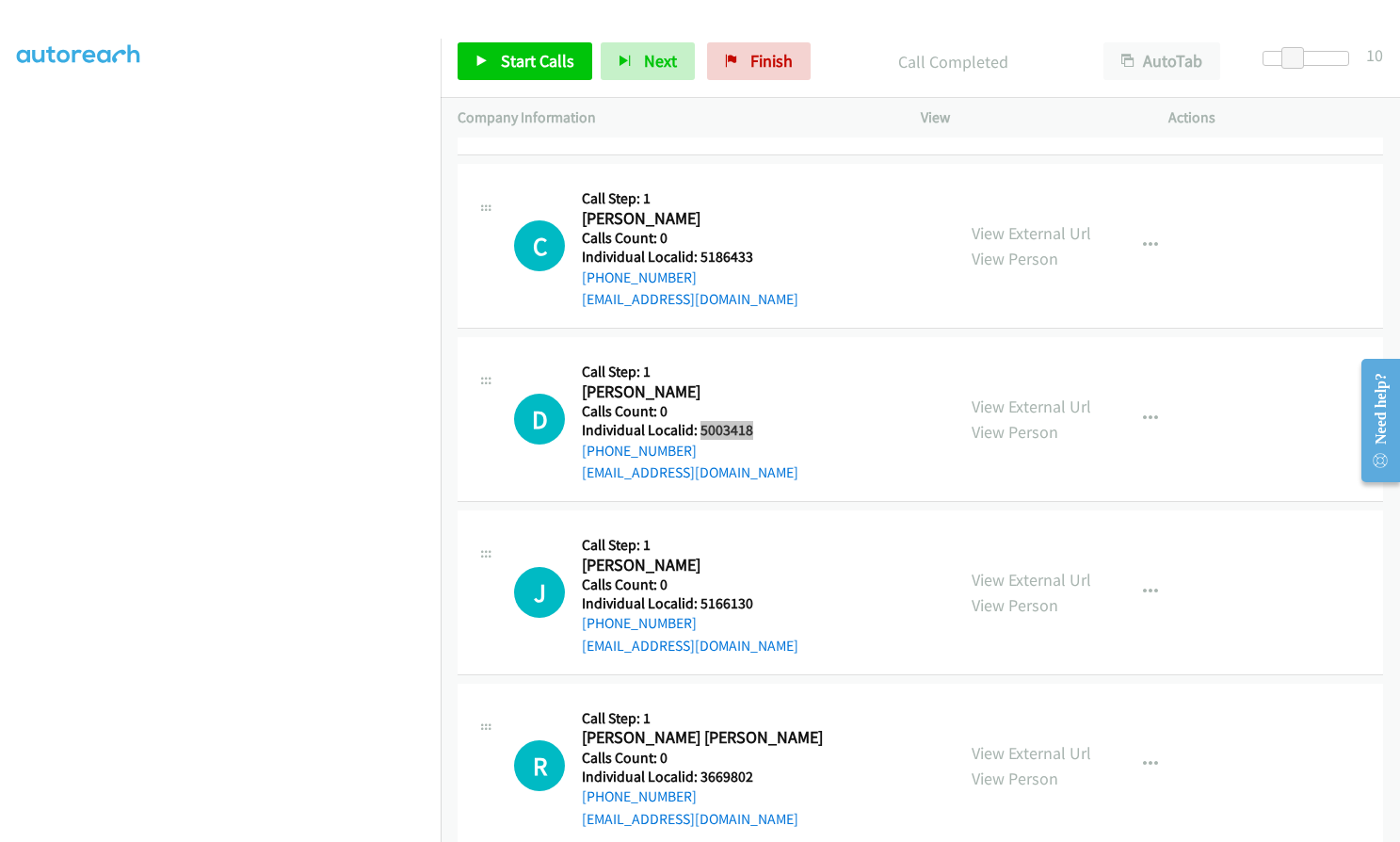
scroll to position [16344, 0]
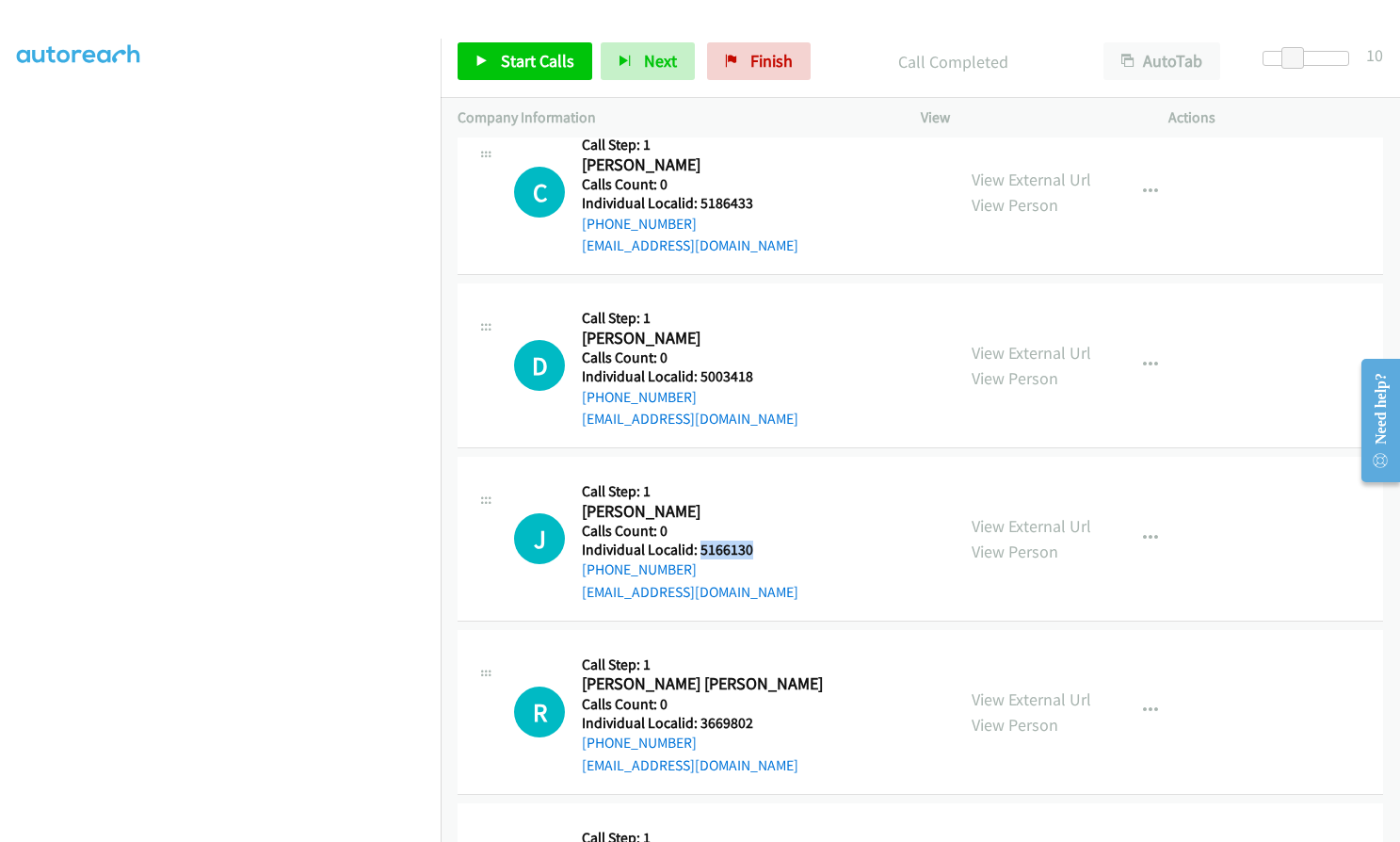
drag, startPoint x: 698, startPoint y: 503, endPoint x: 751, endPoint y: 503, distance: 53.0
click at [751, 503] on div "J Callback Scheduled Call Step: 1 [PERSON_NAME] America/New_York Calls Count: 0…" at bounding box center [725, 538] width 424 height 130
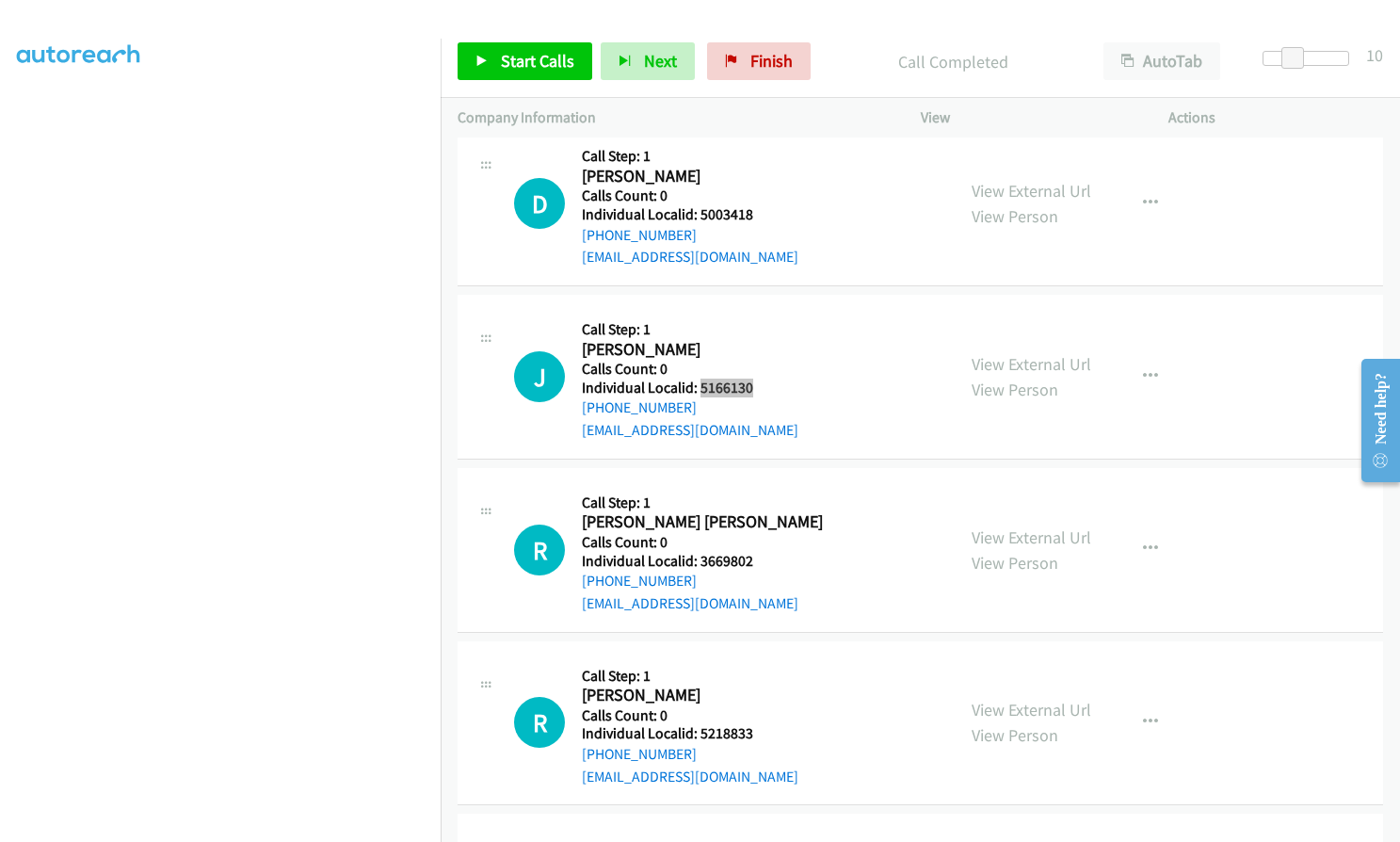
scroll to position [16532, 0]
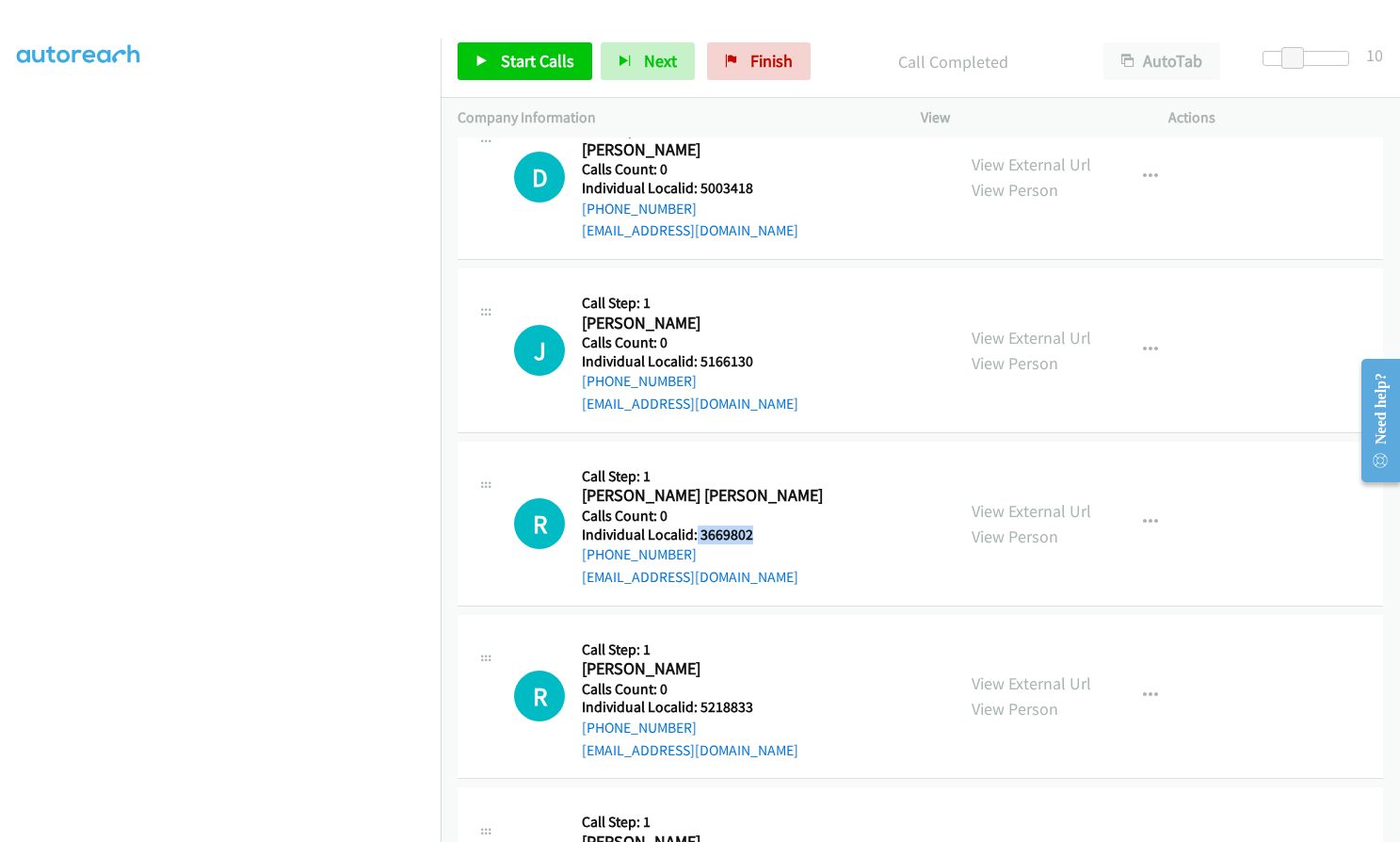
drag, startPoint x: 696, startPoint y: 487, endPoint x: 759, endPoint y: 487, distance: 63.0
click at [759, 487] on div "R Callback Scheduled Call Step: 1 [PERSON_NAME] [PERSON_NAME] America/[GEOGRAPH…" at bounding box center [725, 523] width 424 height 130
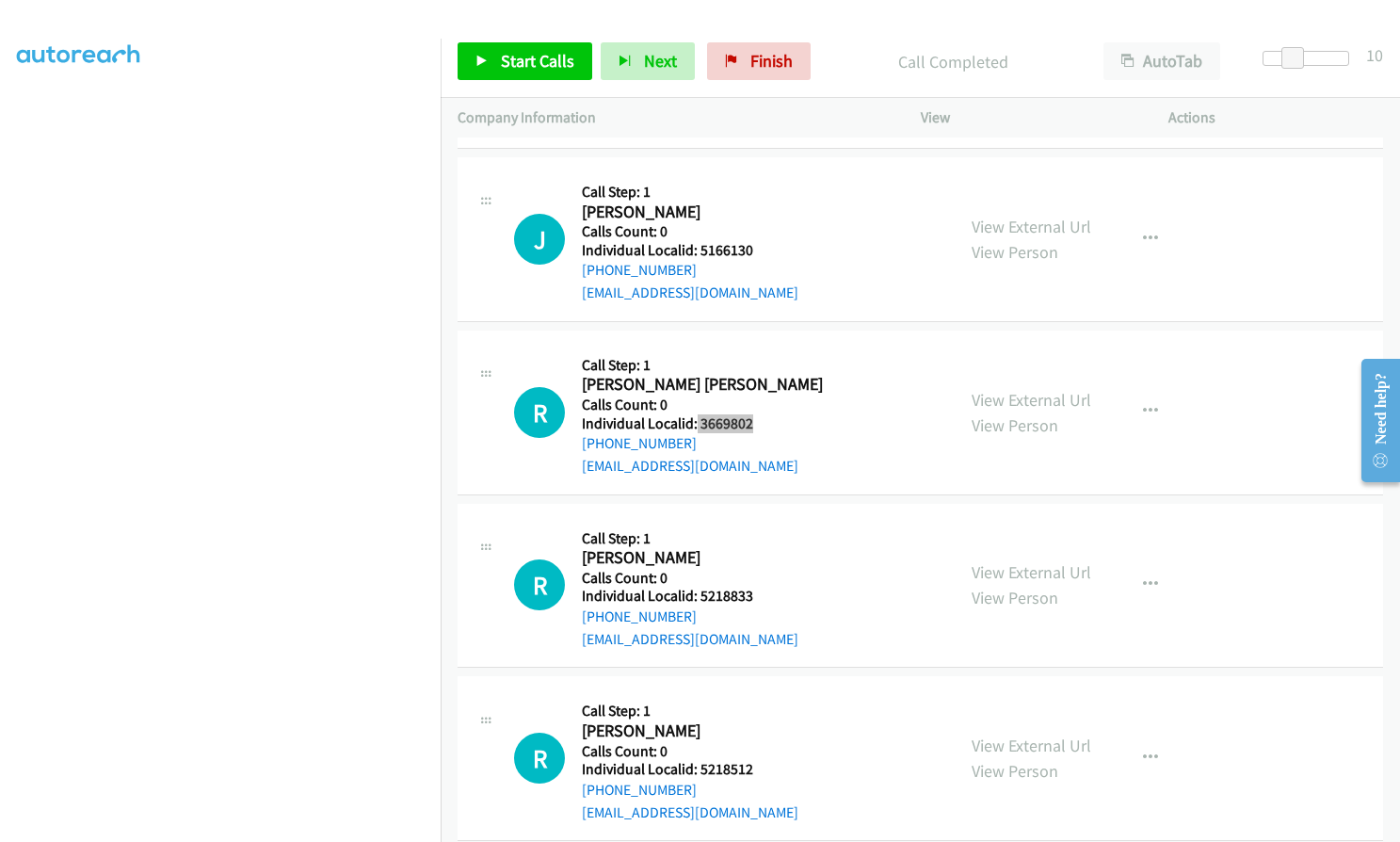
scroll to position [16673, 0]
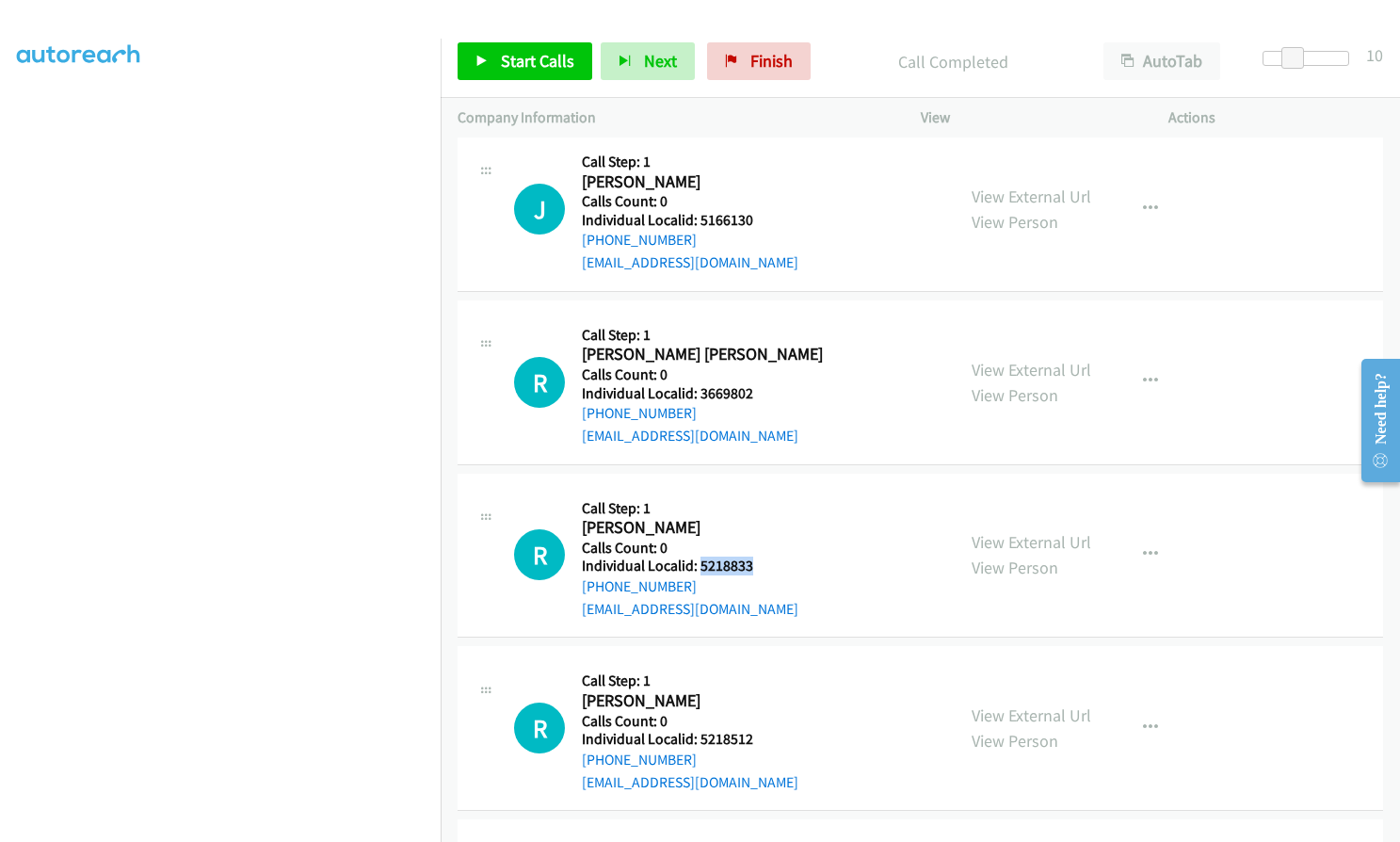
drag, startPoint x: 699, startPoint y: 527, endPoint x: 751, endPoint y: 520, distance: 52.5
click at [755, 520] on div "R Callback Scheduled Call Step: 1 [PERSON_NAME] America/New_York Calls Count: 0…" at bounding box center [725, 555] width 424 height 130
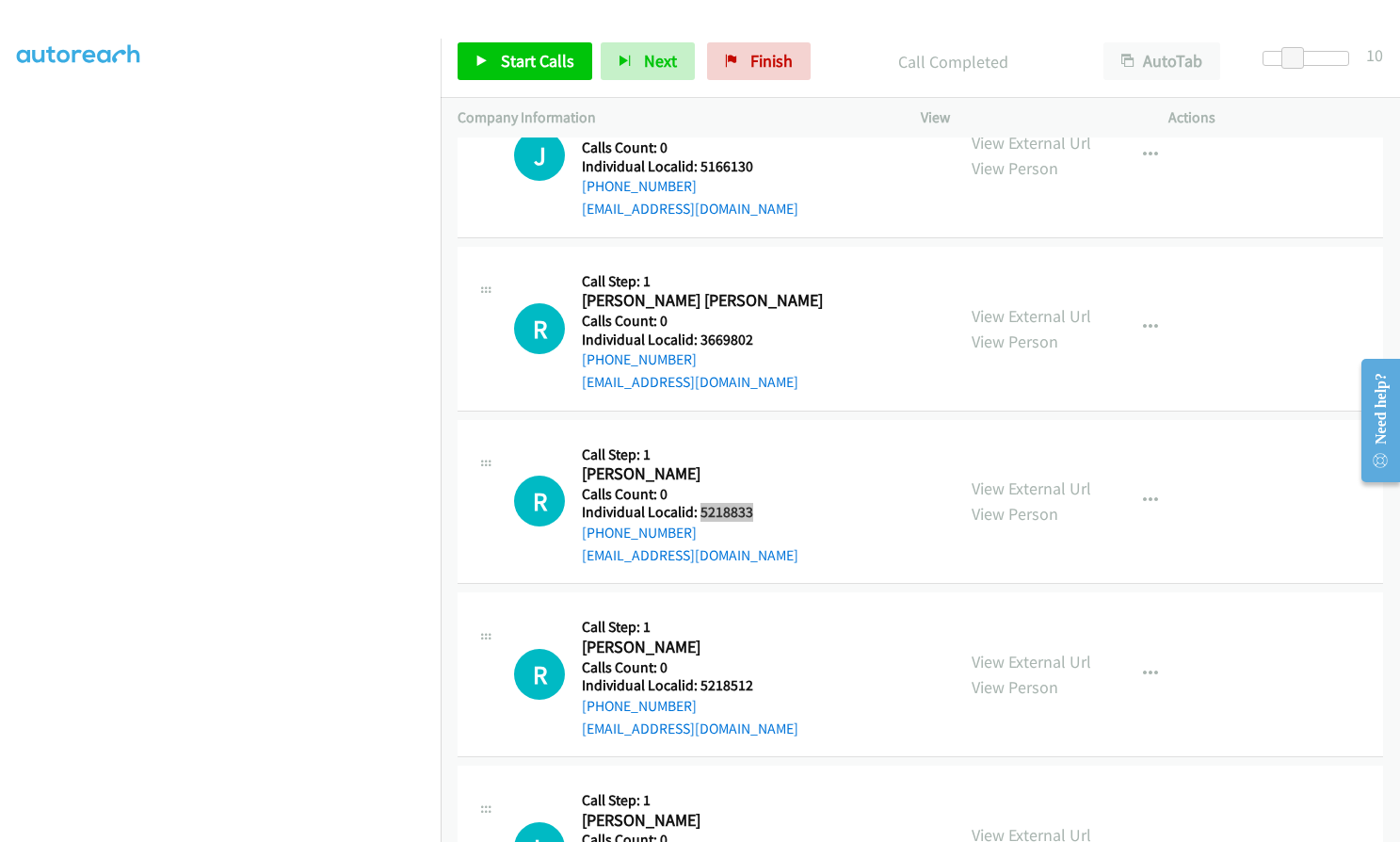
scroll to position [16862, 0]
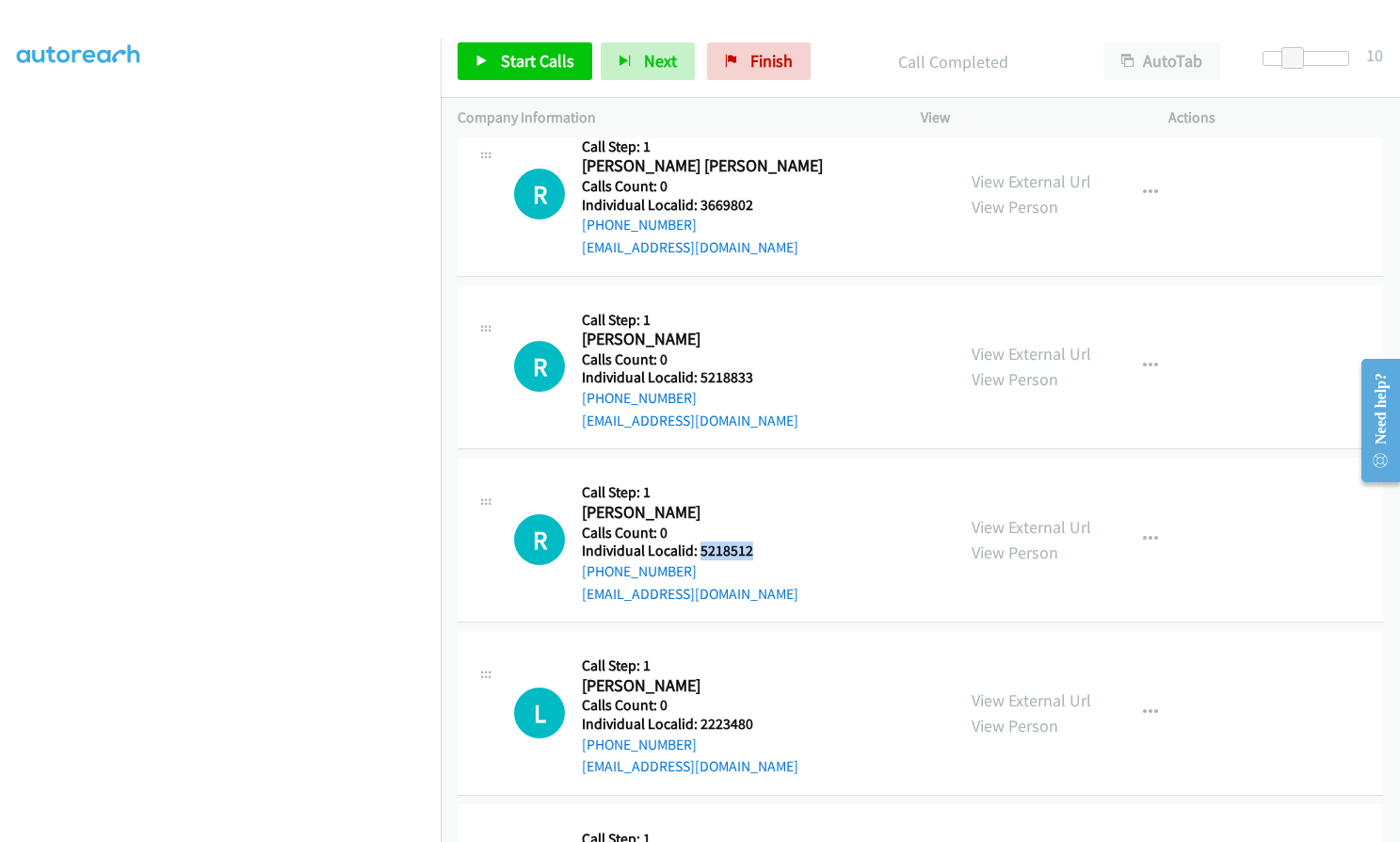
drag, startPoint x: 699, startPoint y: 504, endPoint x: 750, endPoint y: 503, distance: 51.0
click at [750, 503] on div "R Callback Scheduled Call Step: 1 [PERSON_NAME] America/New_York Calls Count: 0…" at bounding box center [725, 539] width 424 height 130
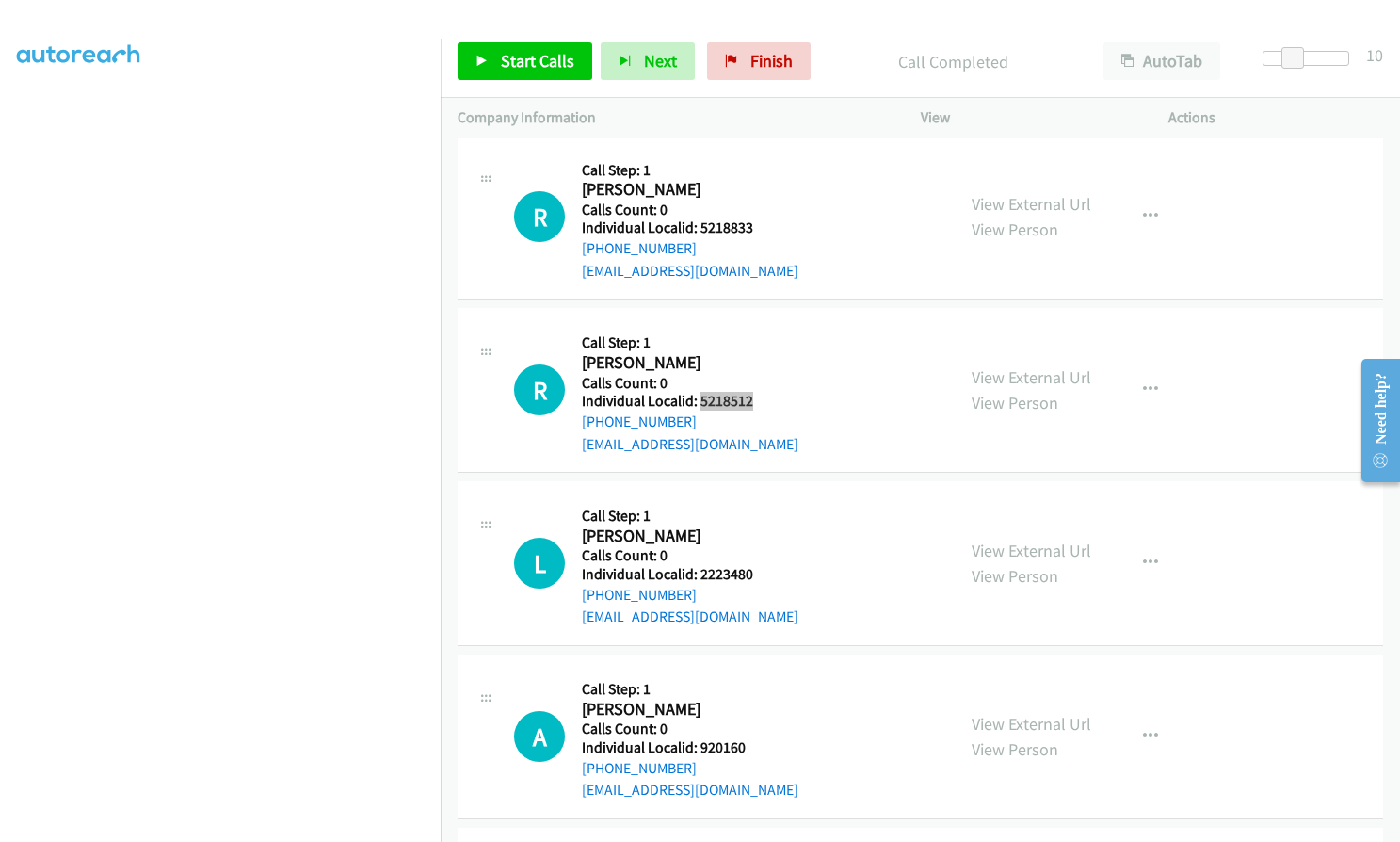
scroll to position [17026, 0]
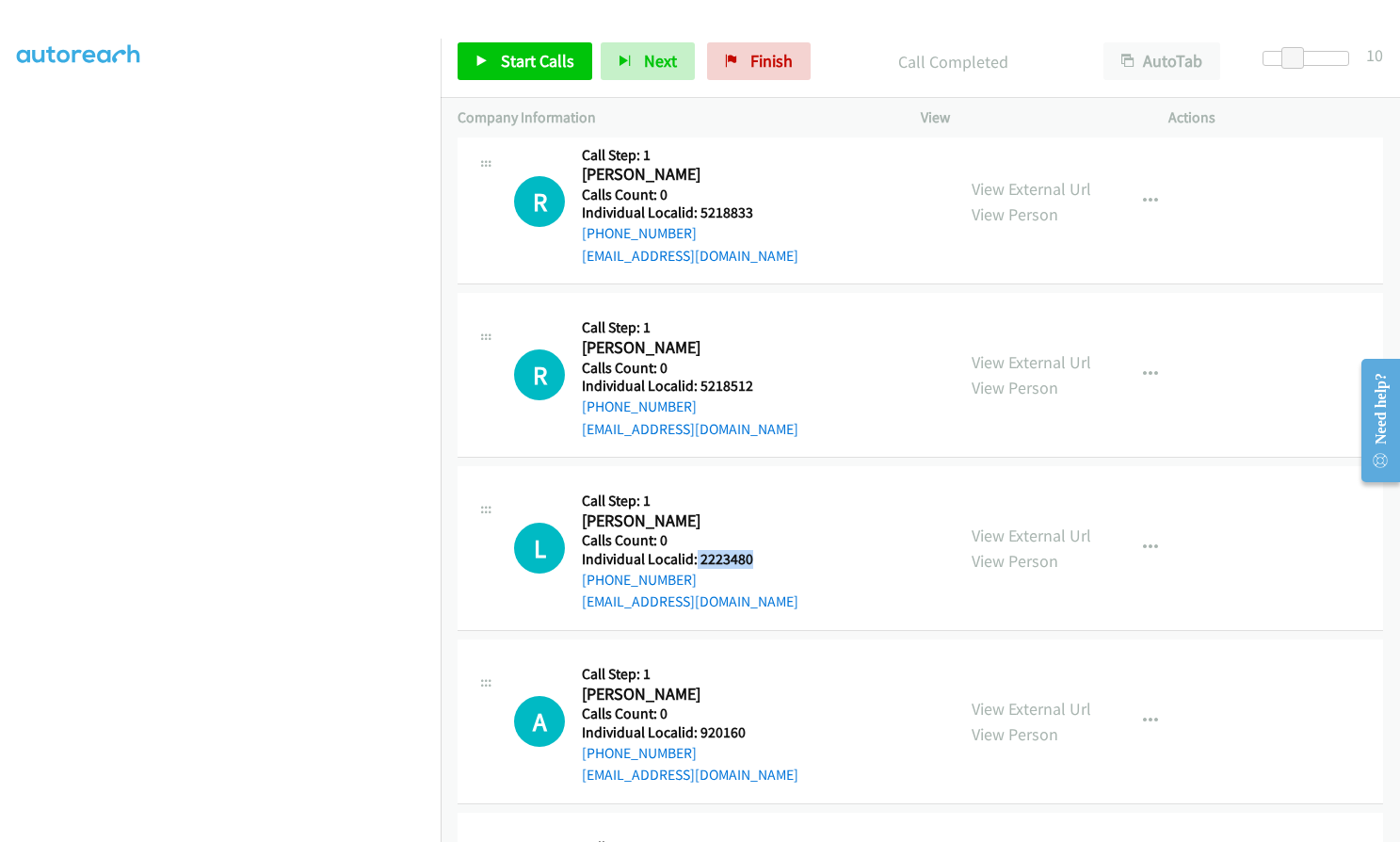
drag, startPoint x: 696, startPoint y: 520, endPoint x: 763, endPoint y: 516, distance: 67.1
click at [763, 516] on div "L Callback Scheduled Call Step: 1 [PERSON_NAME] America/New_York Calls Count: 0…" at bounding box center [725, 547] width 424 height 130
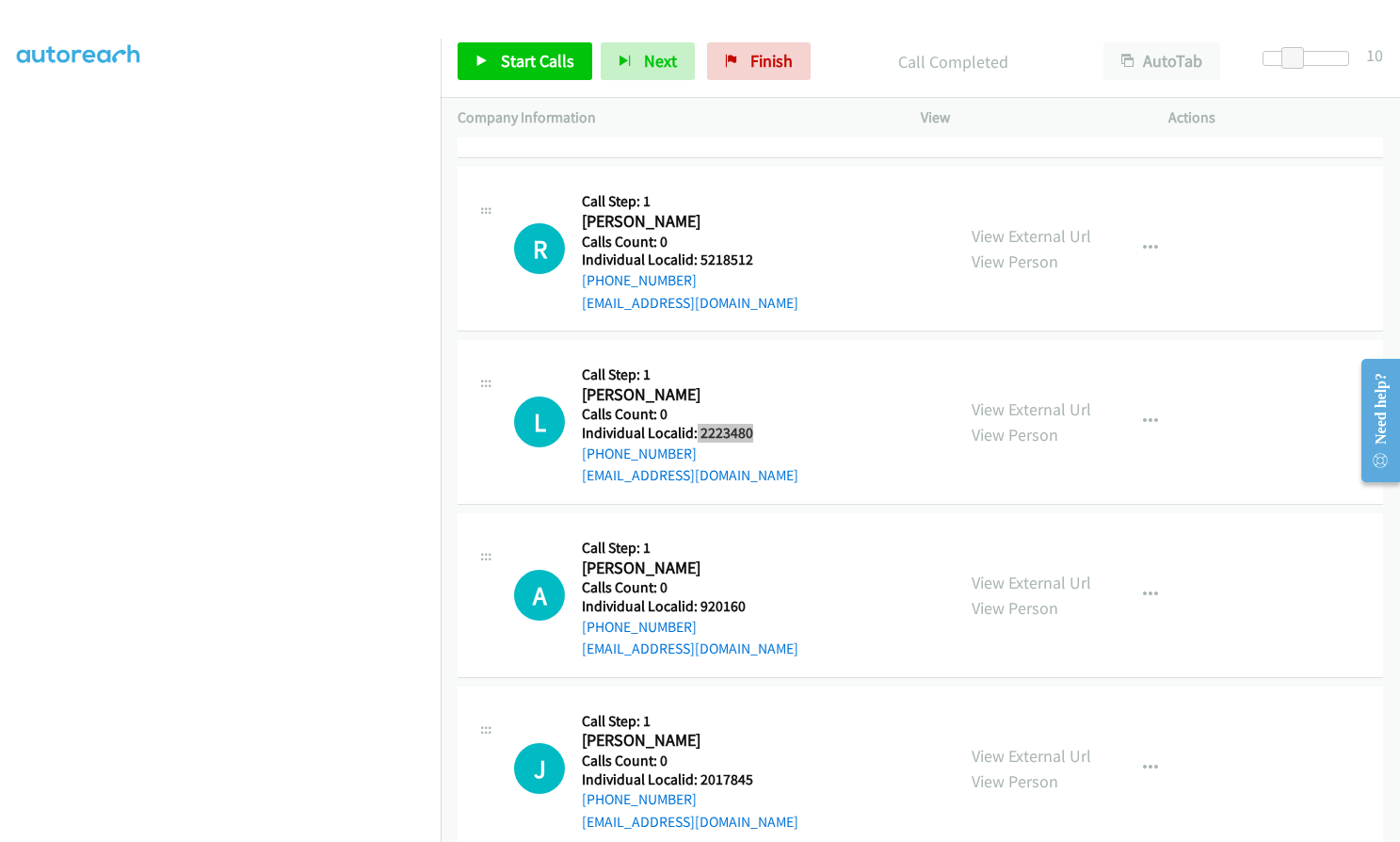
scroll to position [17214, 0]
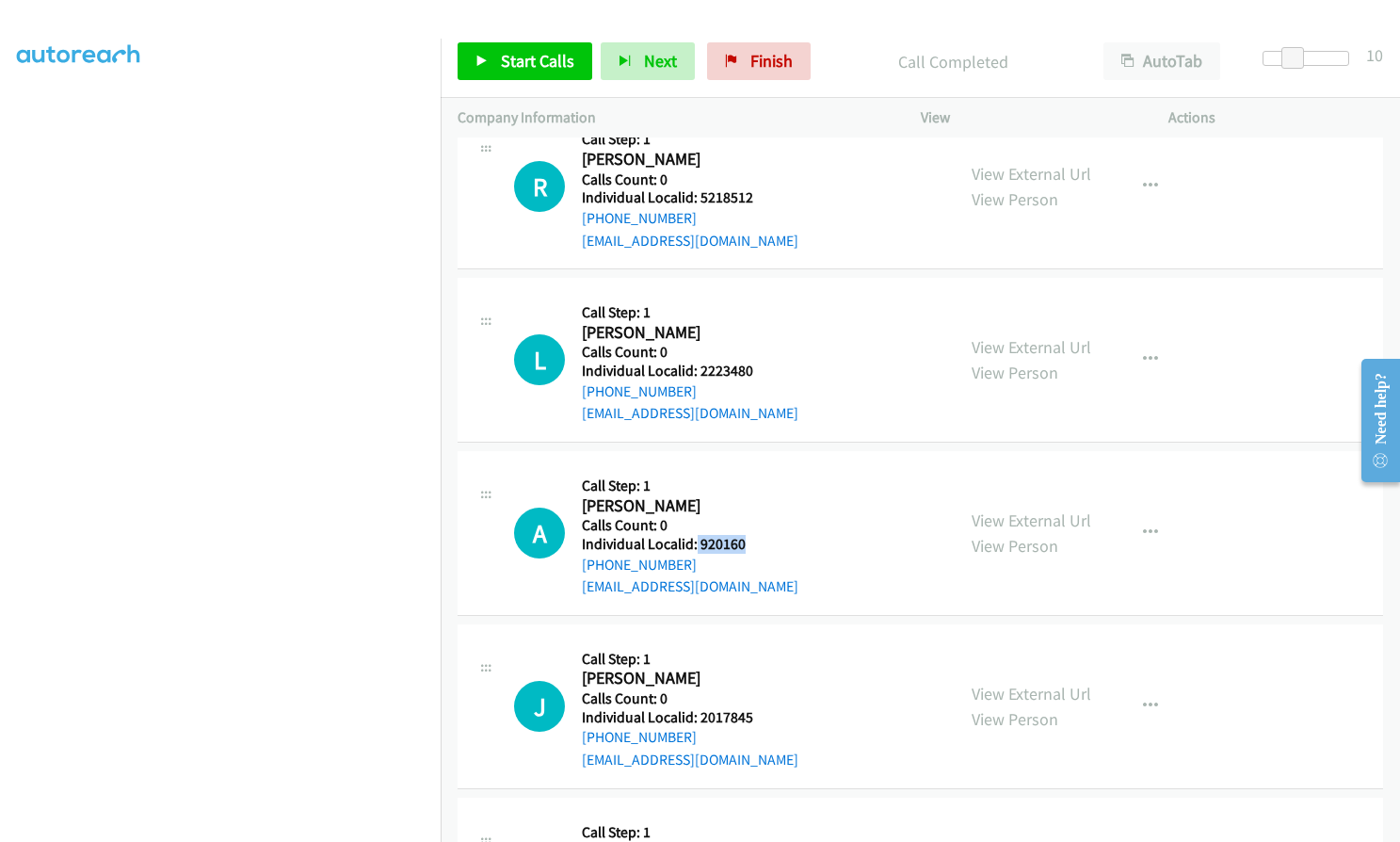
drag, startPoint x: 695, startPoint y: 503, endPoint x: 748, endPoint y: 498, distance: 53.2
click at [754, 498] on div "A Callback Scheduled Call Step: 1 [PERSON_NAME] America/[GEOGRAPHIC_DATA] Calls…" at bounding box center [725, 533] width 424 height 130
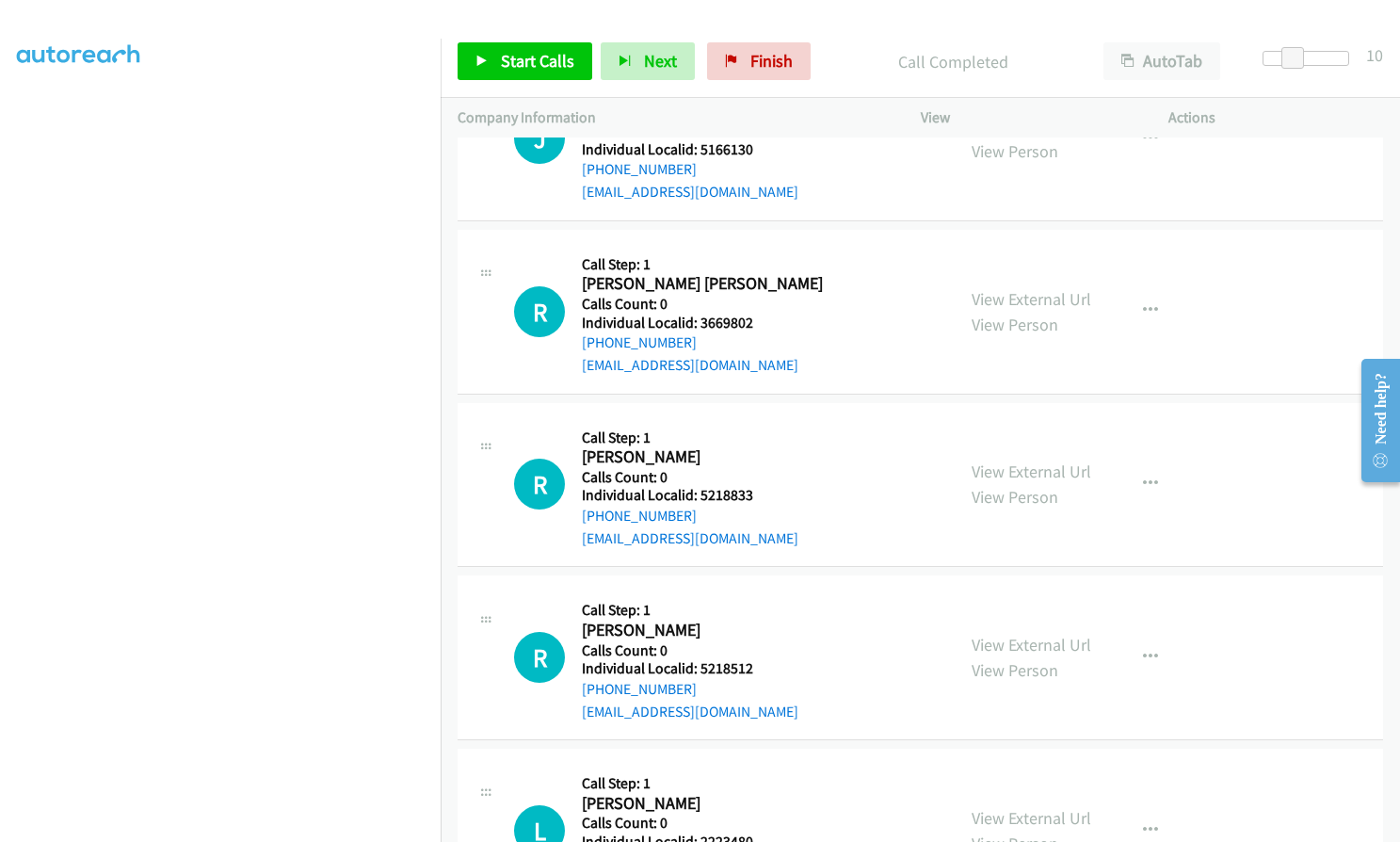
scroll to position [16673, 0]
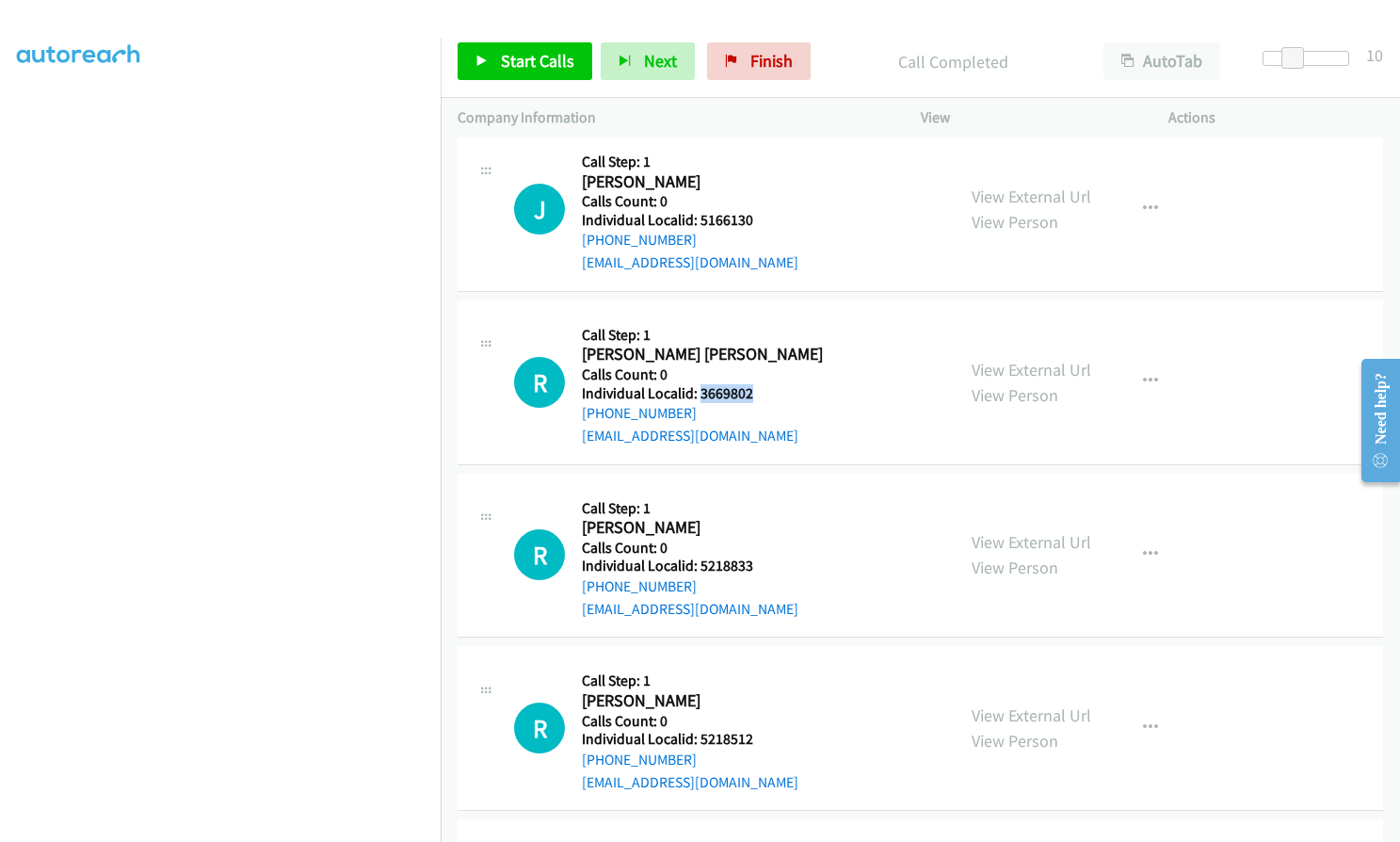
drag, startPoint x: 699, startPoint y: 347, endPoint x: 755, endPoint y: 347, distance: 56.0
click at [755, 347] on div "R Callback Scheduled Call Step: 1 [PERSON_NAME] [PERSON_NAME] America/[GEOGRAPH…" at bounding box center [725, 382] width 424 height 130
click at [1152, 362] on button "button" at bounding box center [1150, 381] width 51 height 37
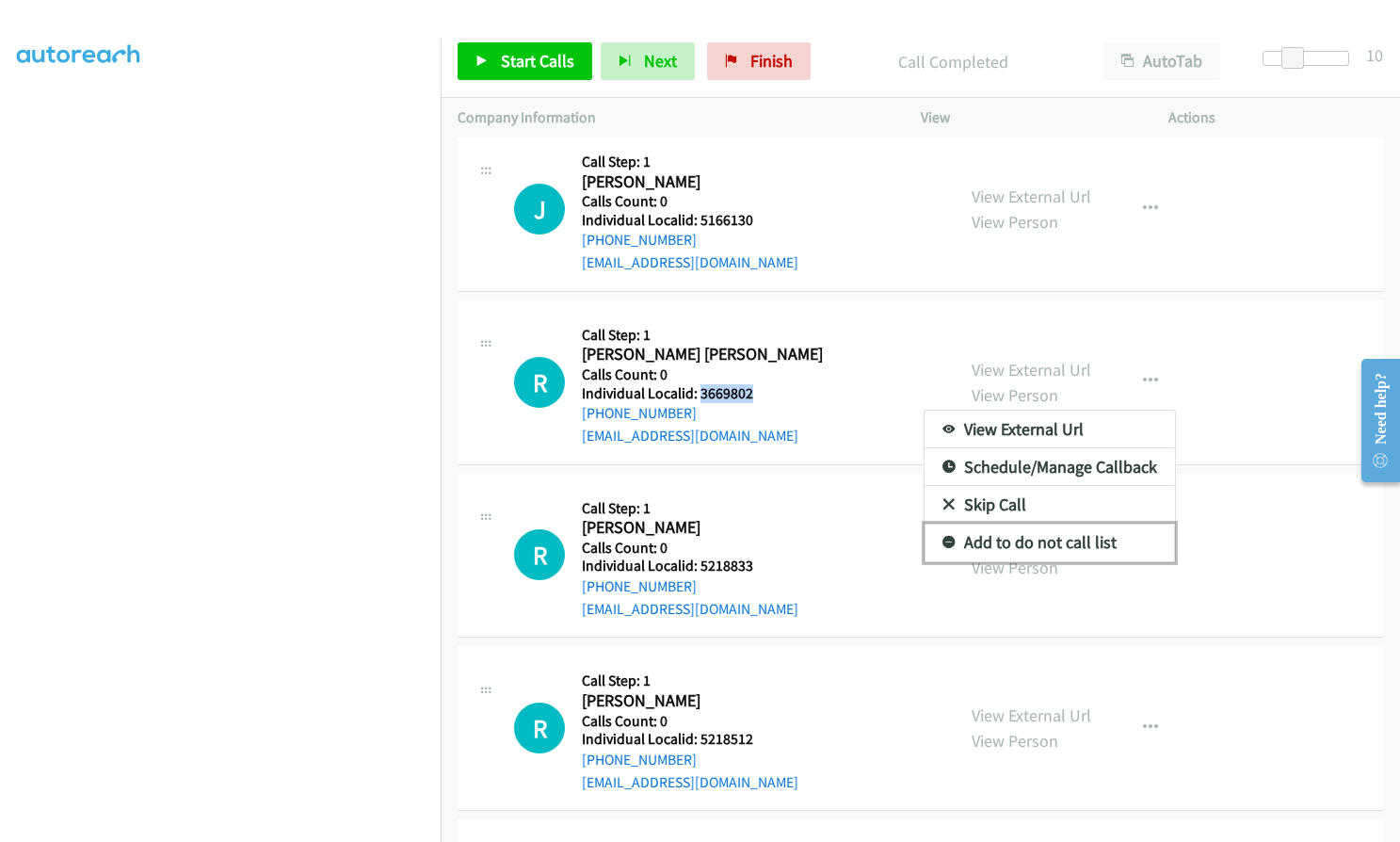
click at [943, 537] on icon at bounding box center [949, 542] width 13 height 13
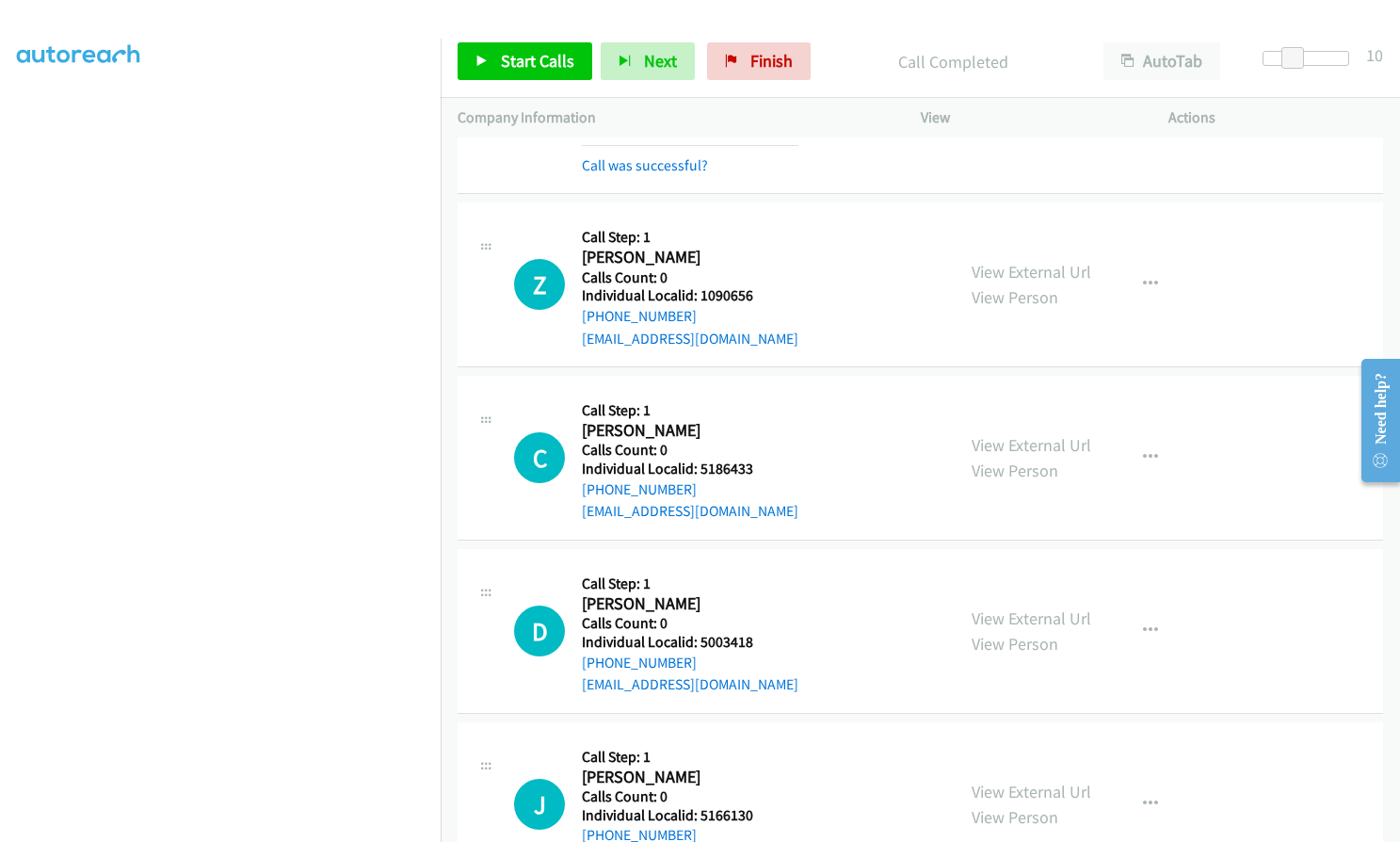
scroll to position [16084, 0]
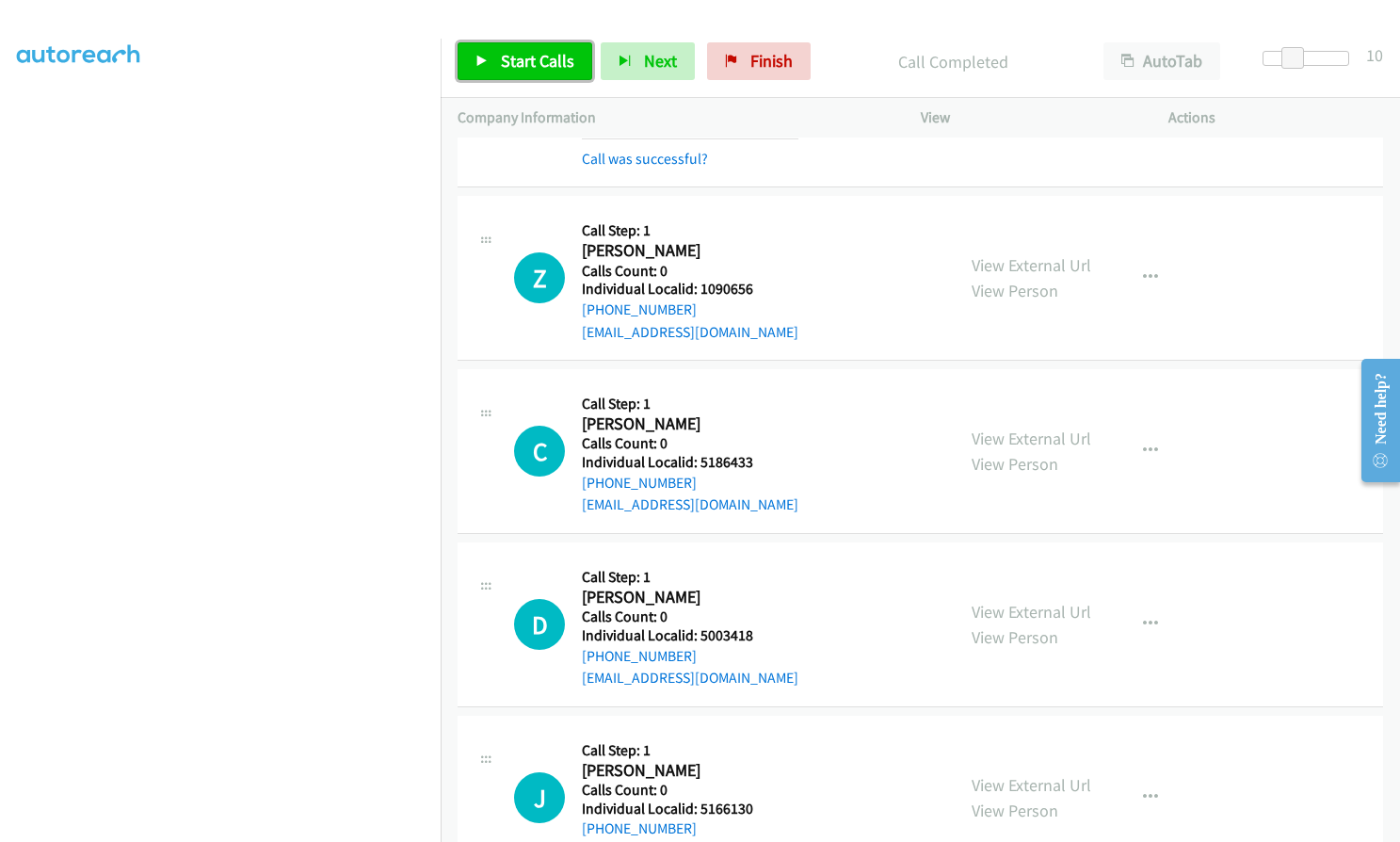
click at [529, 60] on span "Start Calls" at bounding box center [537, 61] width 73 height 22
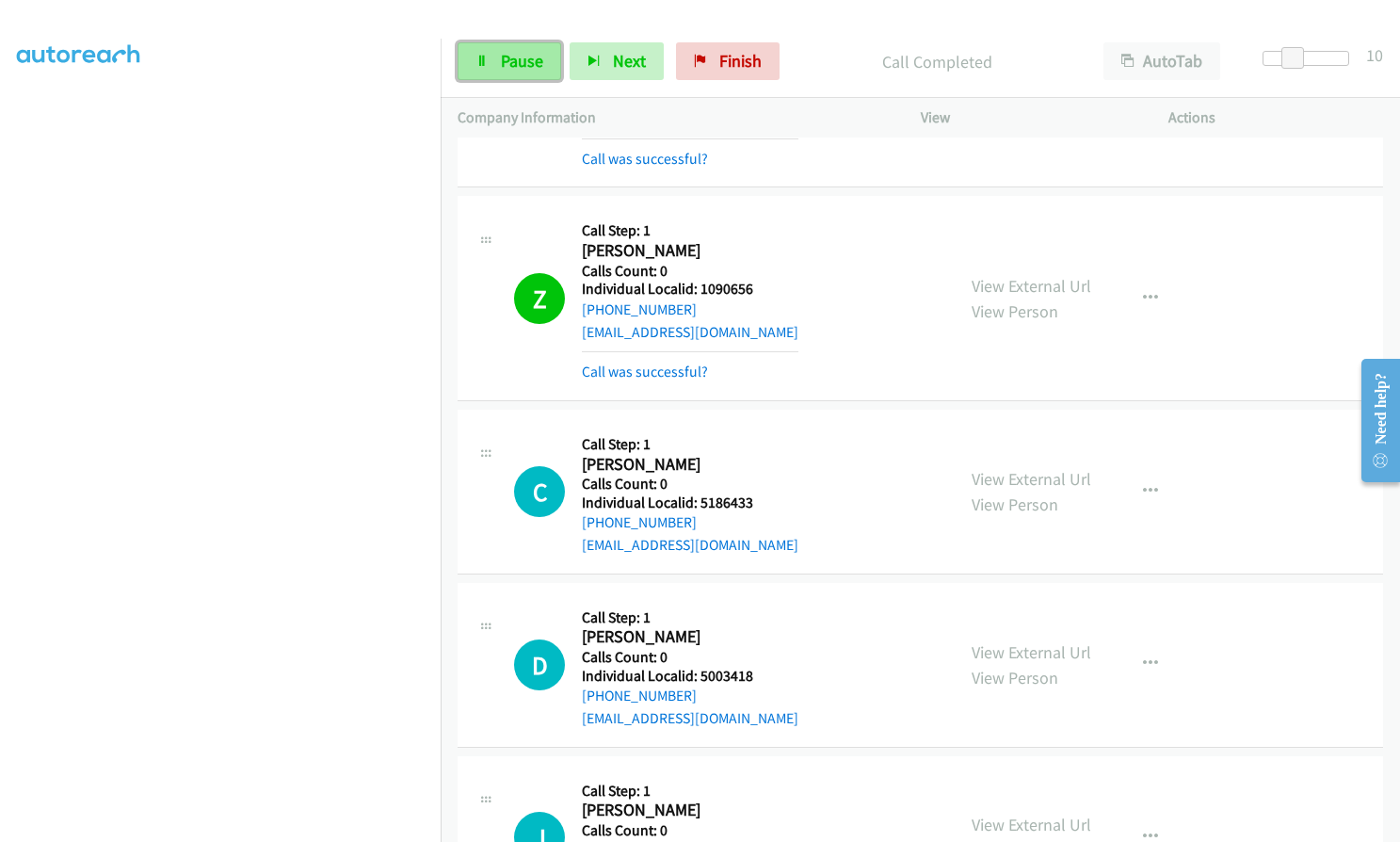
click at [519, 61] on span "Pause" at bounding box center [522, 61] width 42 height 22
click at [539, 52] on span "Start Calls" at bounding box center [537, 61] width 73 height 22
drag, startPoint x: 700, startPoint y: 241, endPoint x: 761, endPoint y: 238, distance: 61.1
click at [761, 238] on div "Z Callback Scheduled Call Step: 1 [PERSON_NAME] America/New_York Calls Count: 0…" at bounding box center [725, 297] width 424 height 169
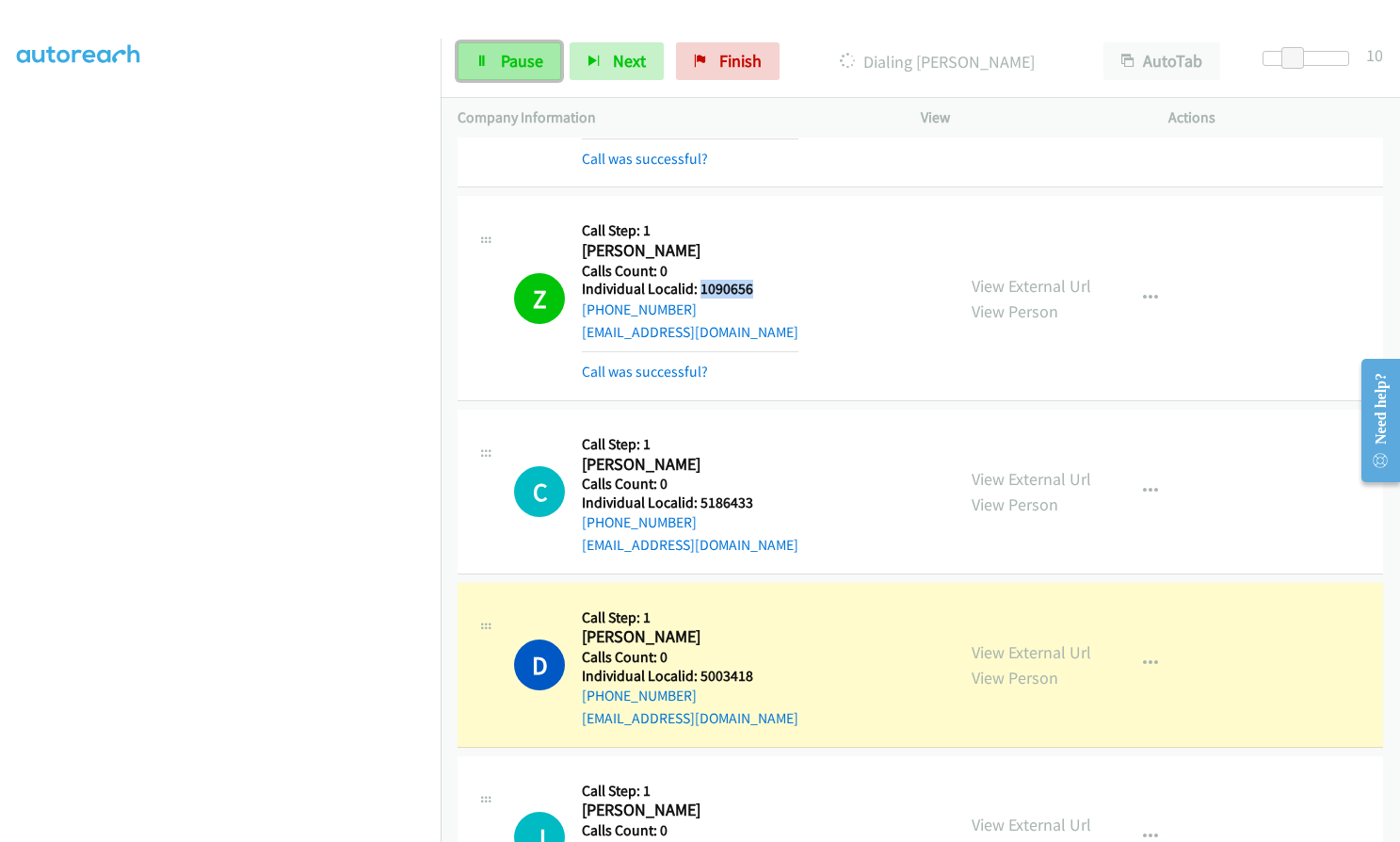
click at [503, 63] on span "Pause" at bounding box center [522, 61] width 42 height 22
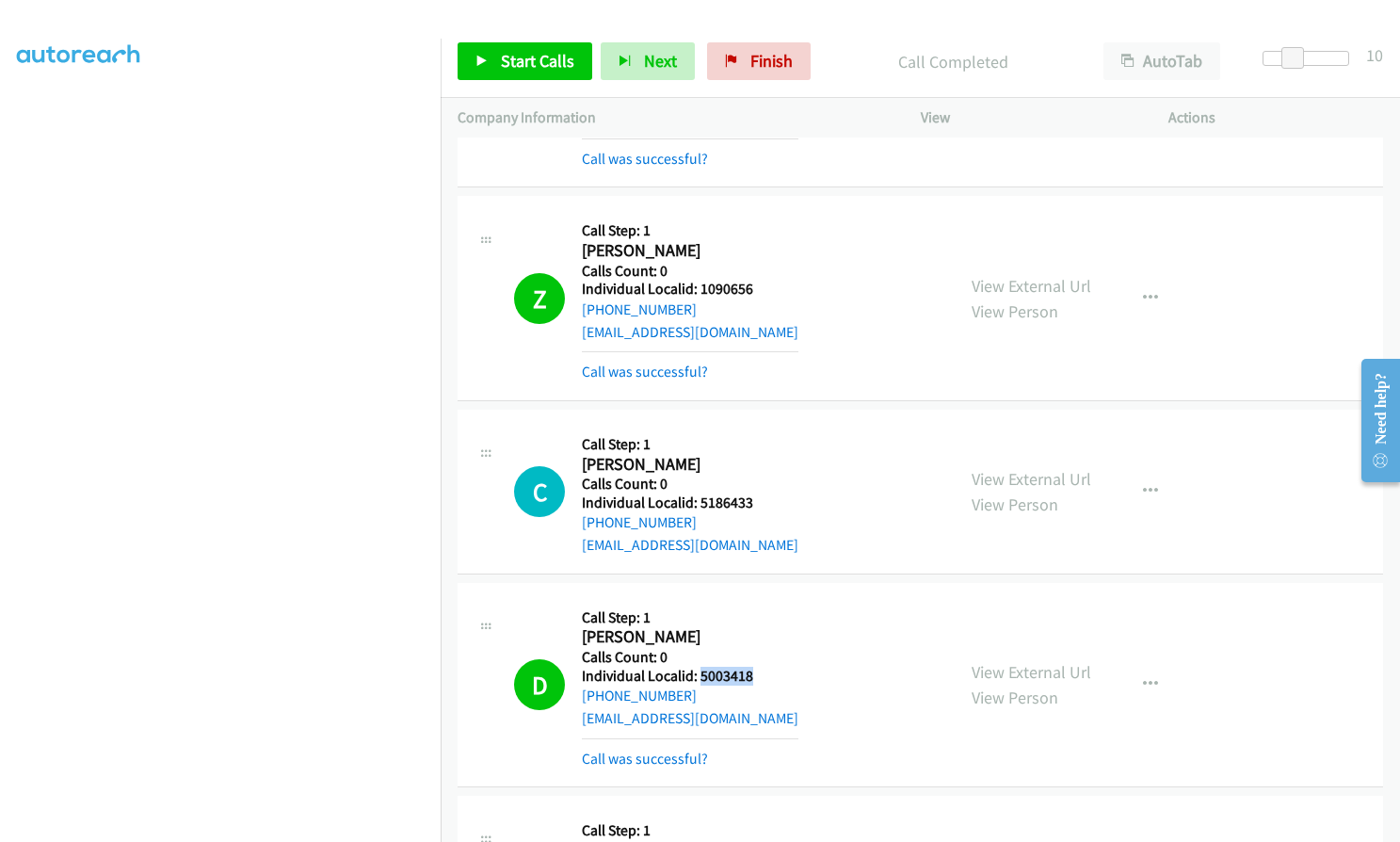
drag, startPoint x: 697, startPoint y: 632, endPoint x: 750, endPoint y: 631, distance: 53.0
click at [756, 632] on div "D Callback Scheduled Call Step: 1 [PERSON_NAME] America/New_York Calls Count: 0…" at bounding box center [725, 684] width 424 height 169
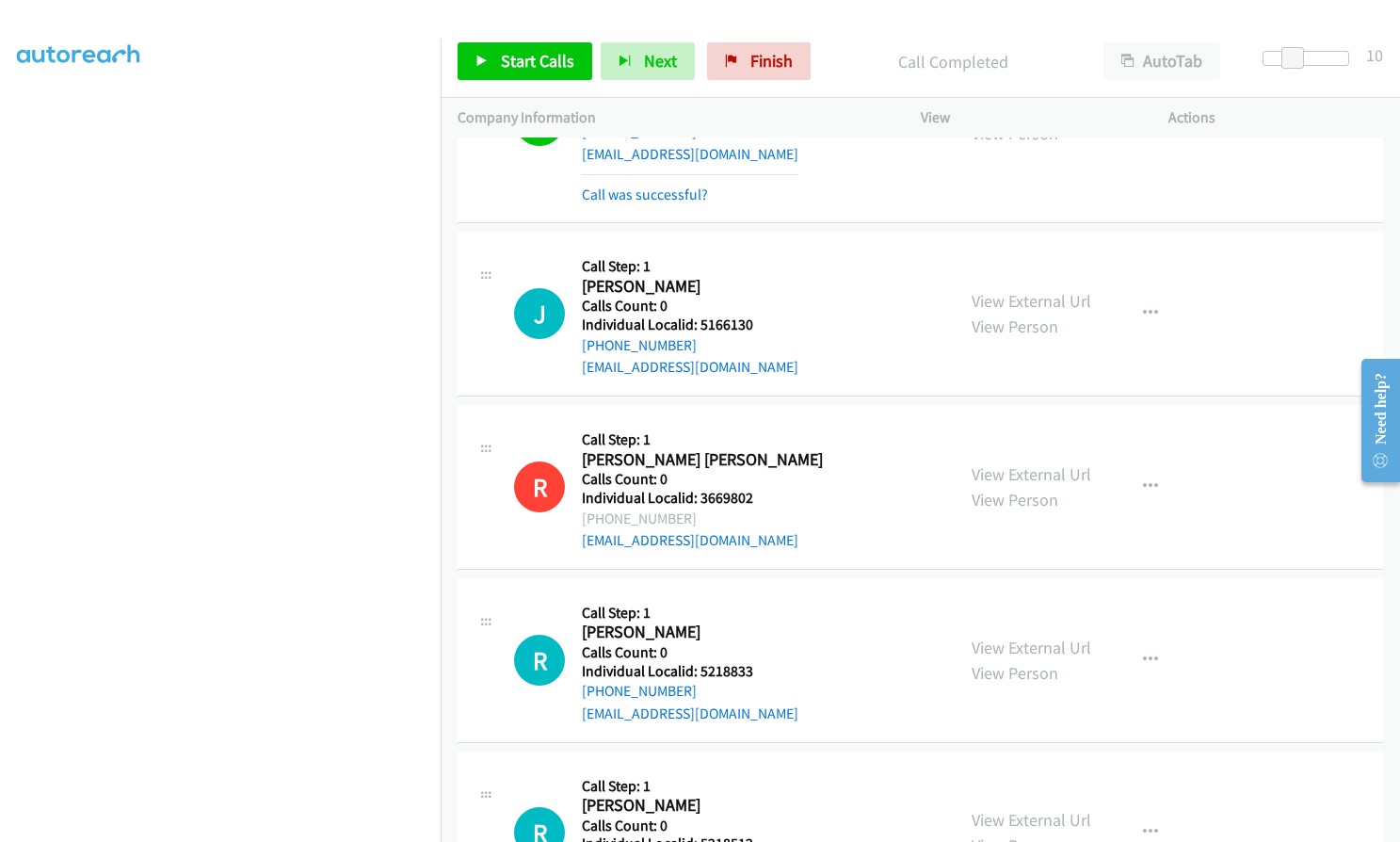
scroll to position [16649, 0]
click at [552, 62] on span "Start Calls" at bounding box center [537, 61] width 73 height 22
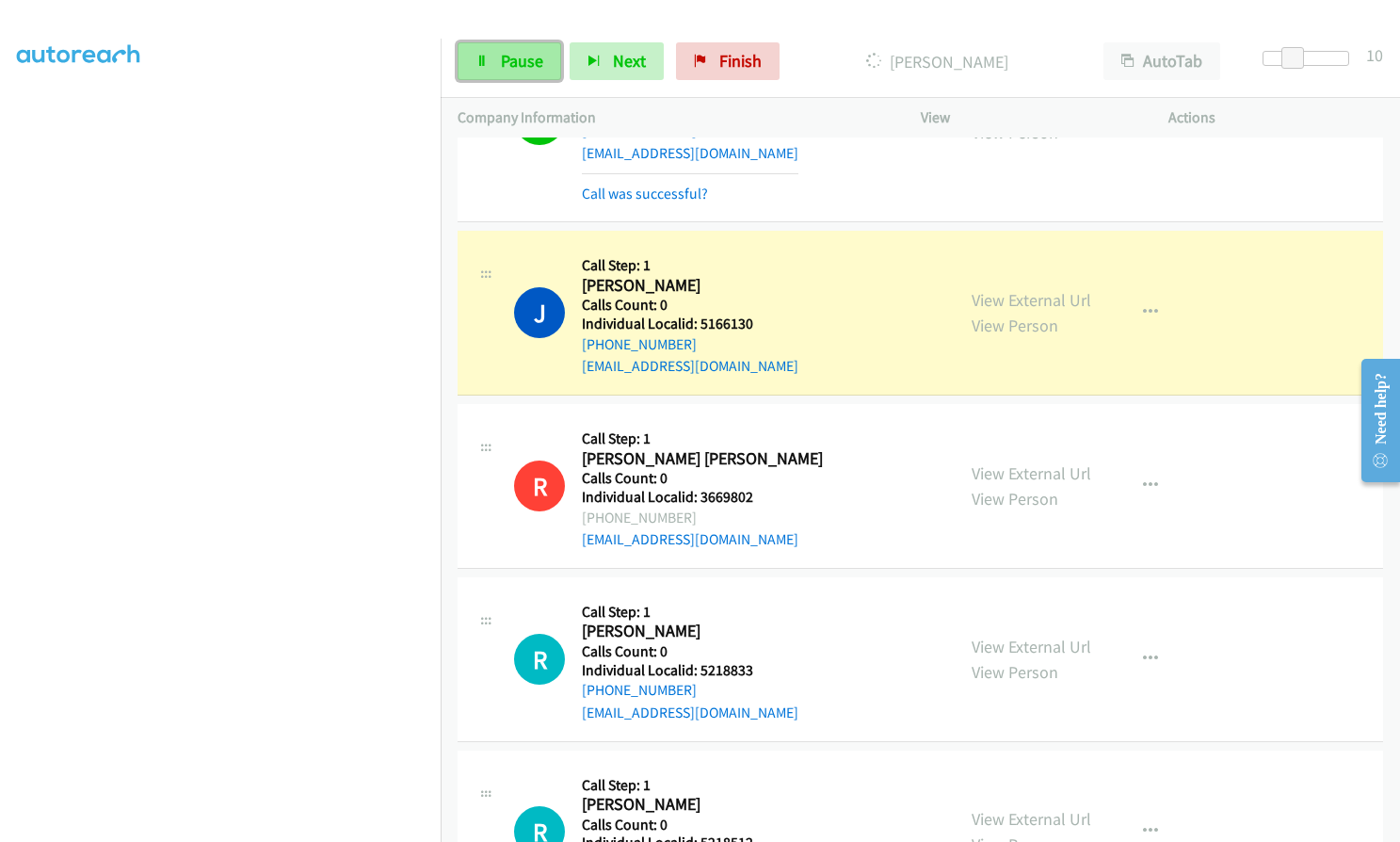
click at [488, 46] on link "Pause" at bounding box center [509, 61] width 104 height 37
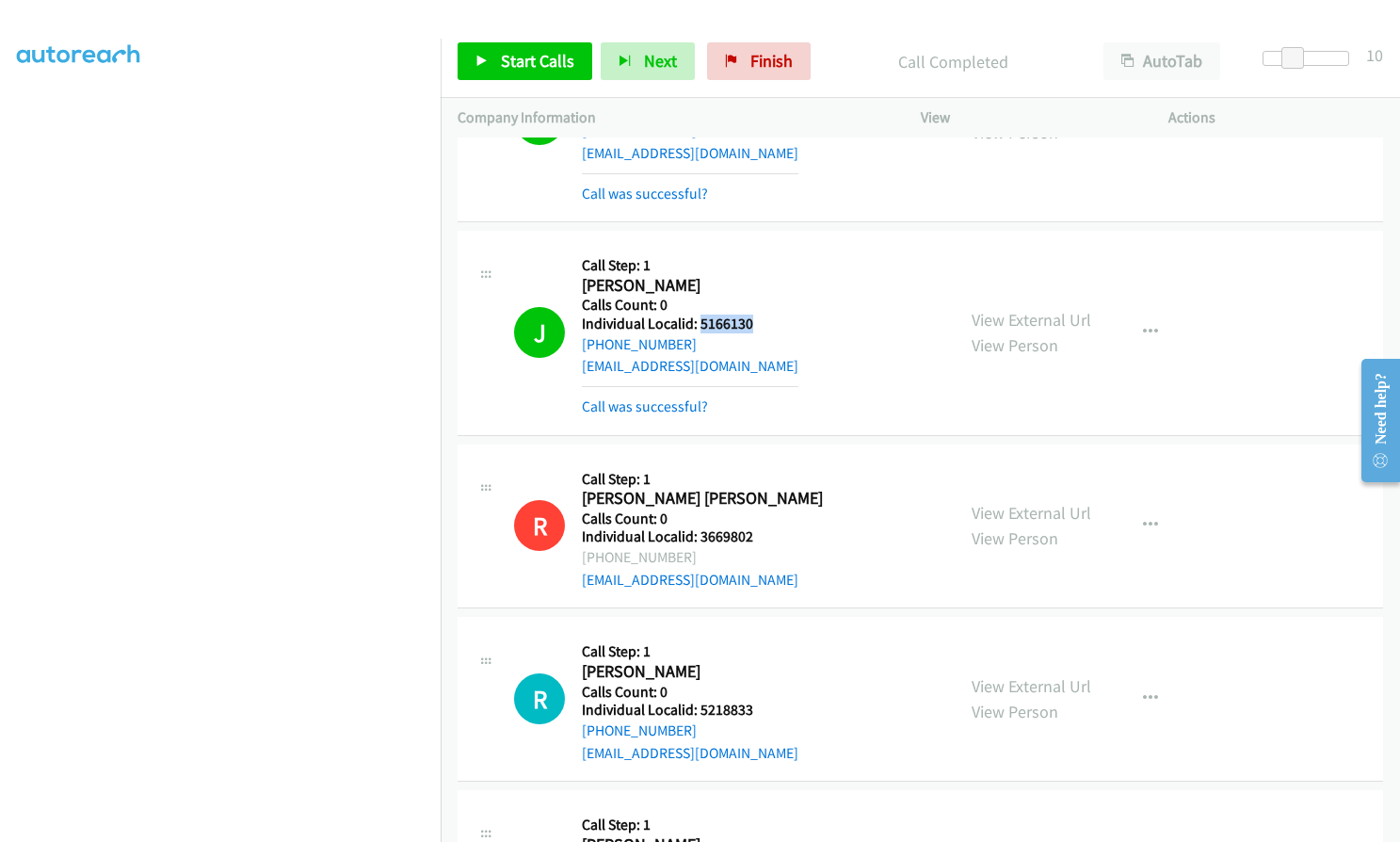
drag, startPoint x: 699, startPoint y: 279, endPoint x: 765, endPoint y: 278, distance: 66.0
click at [765, 278] on div "J Callback Scheduled Call Step: 1 [PERSON_NAME] America/New_York Calls Count: 0…" at bounding box center [725, 332] width 424 height 169
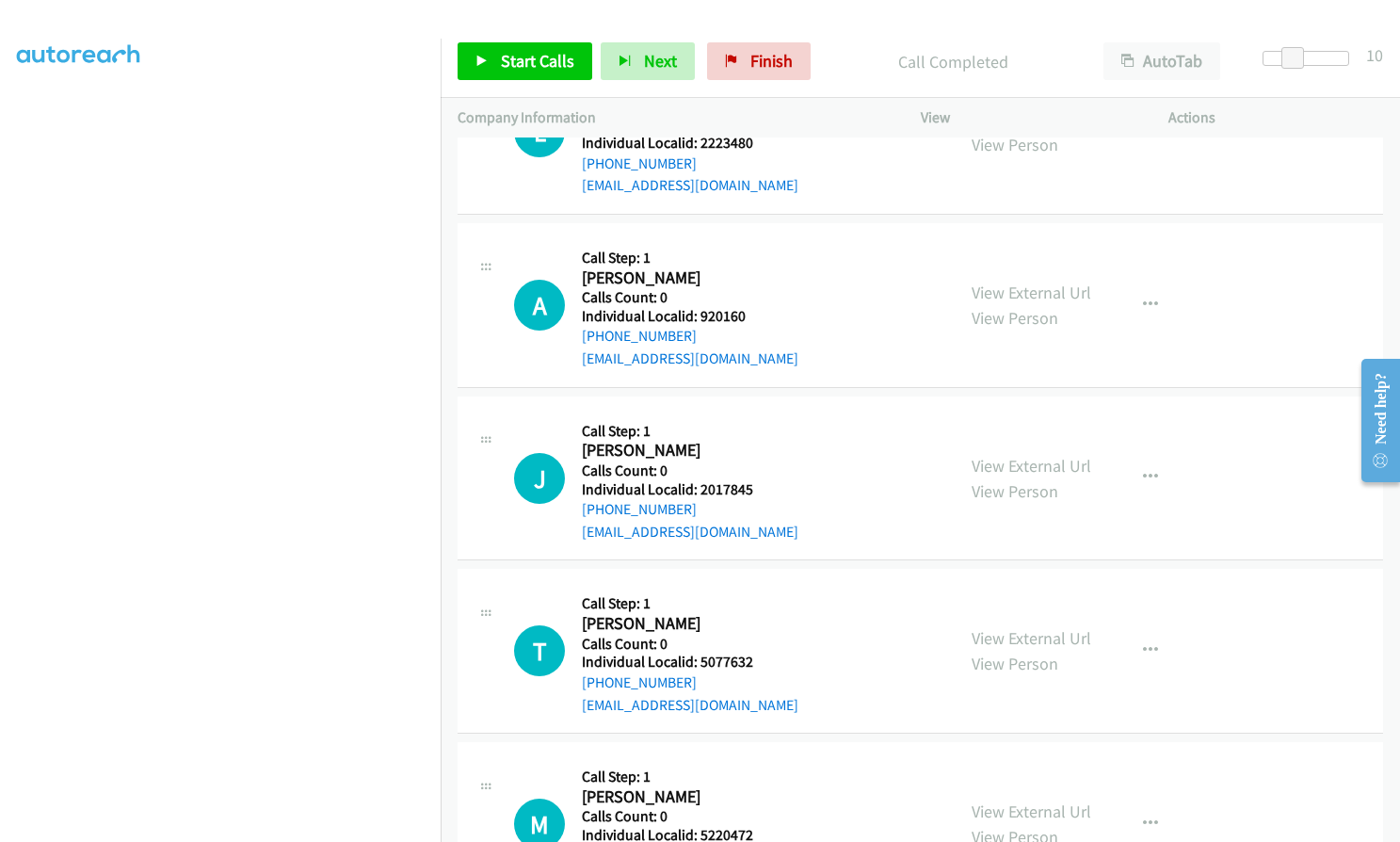
scroll to position [17567, 0]
